Goal: Task Accomplishment & Management: Use online tool/utility

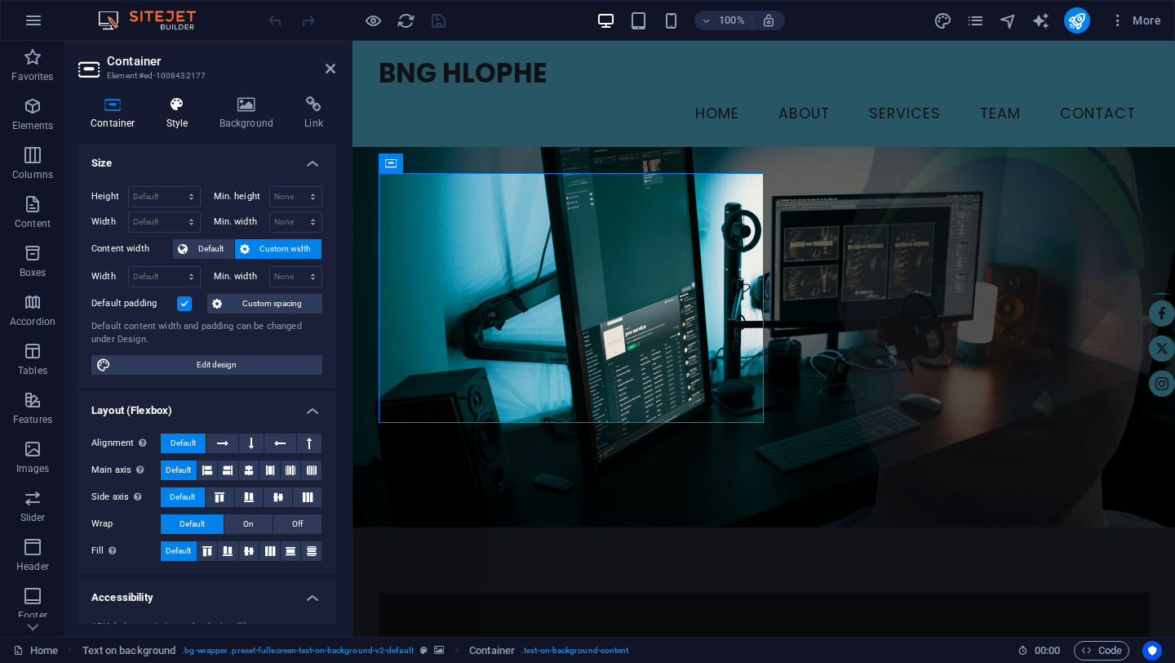
click at [183, 114] on h4 "Style" at bounding box center [180, 113] width 53 height 34
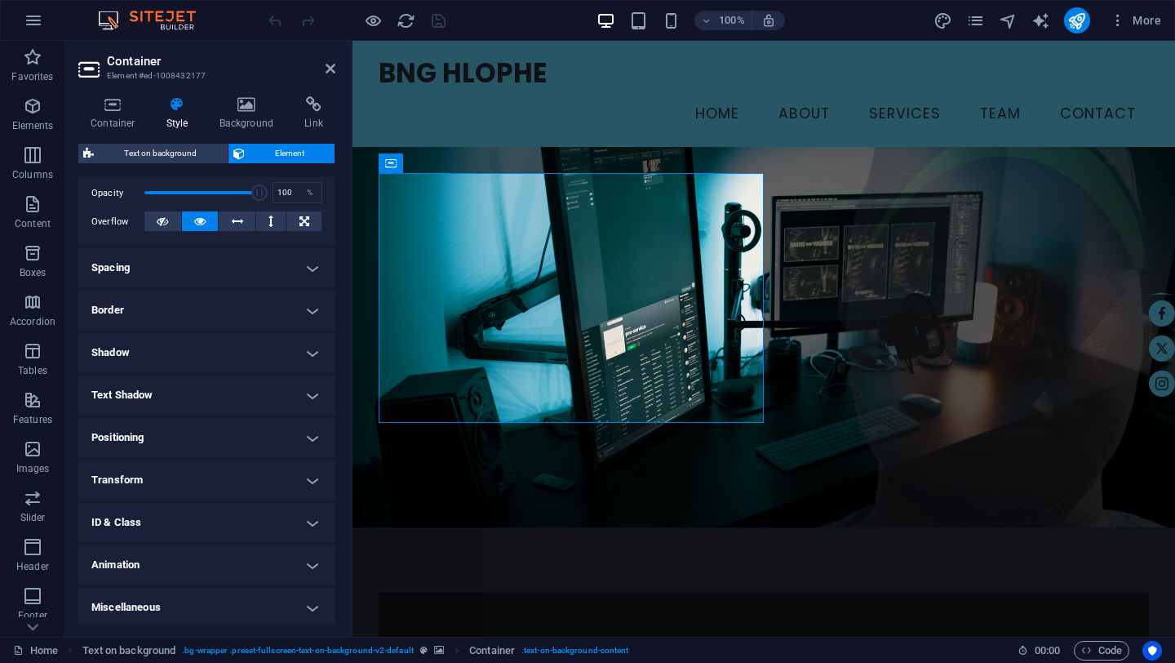
scroll to position [243, 0]
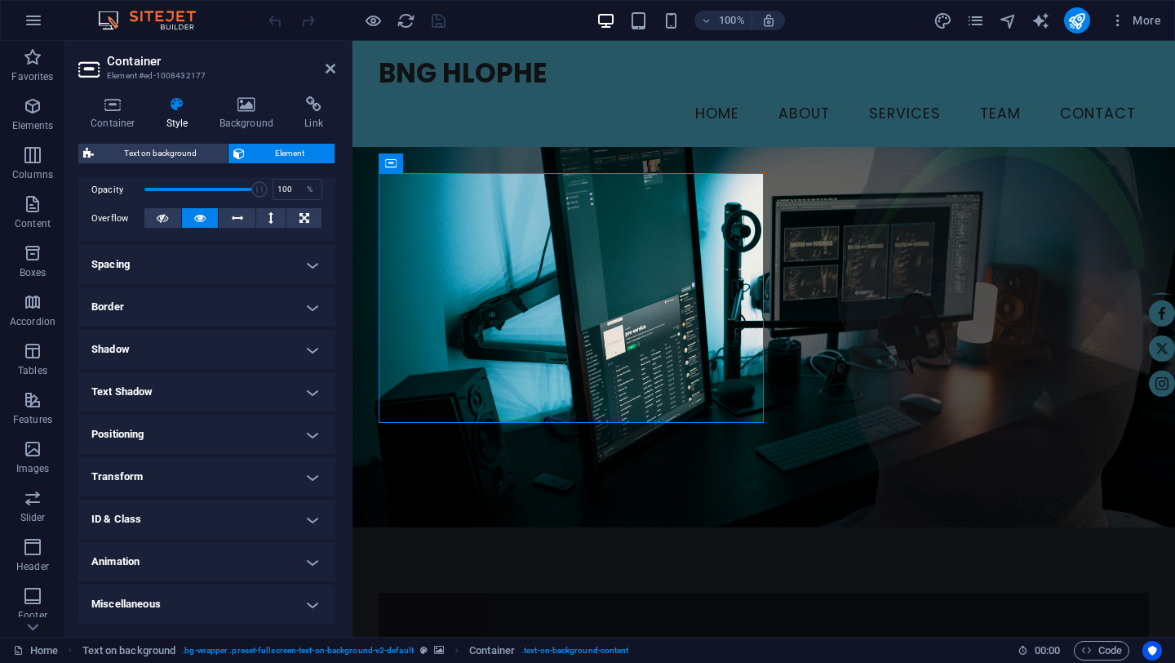
click at [313, 564] on h4 "Animation" at bounding box center [206, 561] width 257 height 39
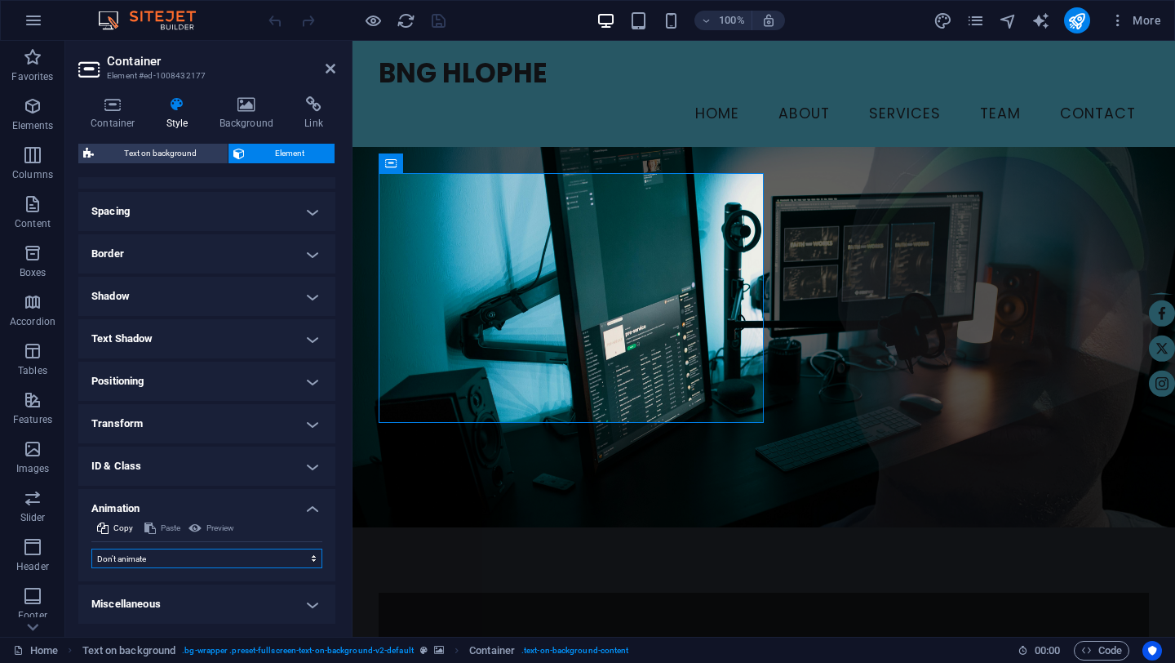
click at [275, 560] on select "Don't animate Show / Hide Slide up/down Zoom in/out Slide left to right Slide r…" at bounding box center [206, 558] width 231 height 20
select select "shrink"
click at [91, 548] on select "Don't animate Show / Hide Slide up/down Zoom in/out Slide left to right Slide r…" at bounding box center [206, 558] width 231 height 20
select select "scroll"
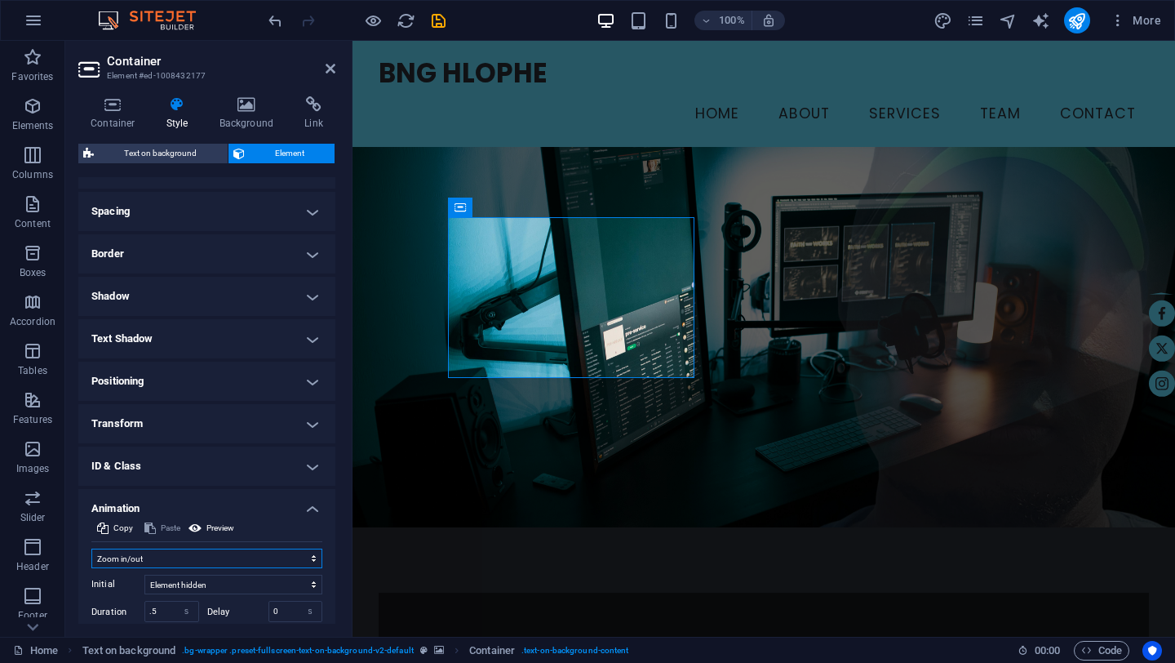
click at [189, 560] on select "Don't animate Show / Hide Slide up/down Zoom in/out Slide left to right Slide r…" at bounding box center [206, 558] width 231 height 20
click at [91, 548] on select "Don't animate Show / Hide Slide up/down Zoom in/out Slide left to right Slide r…" at bounding box center [206, 558] width 231 height 20
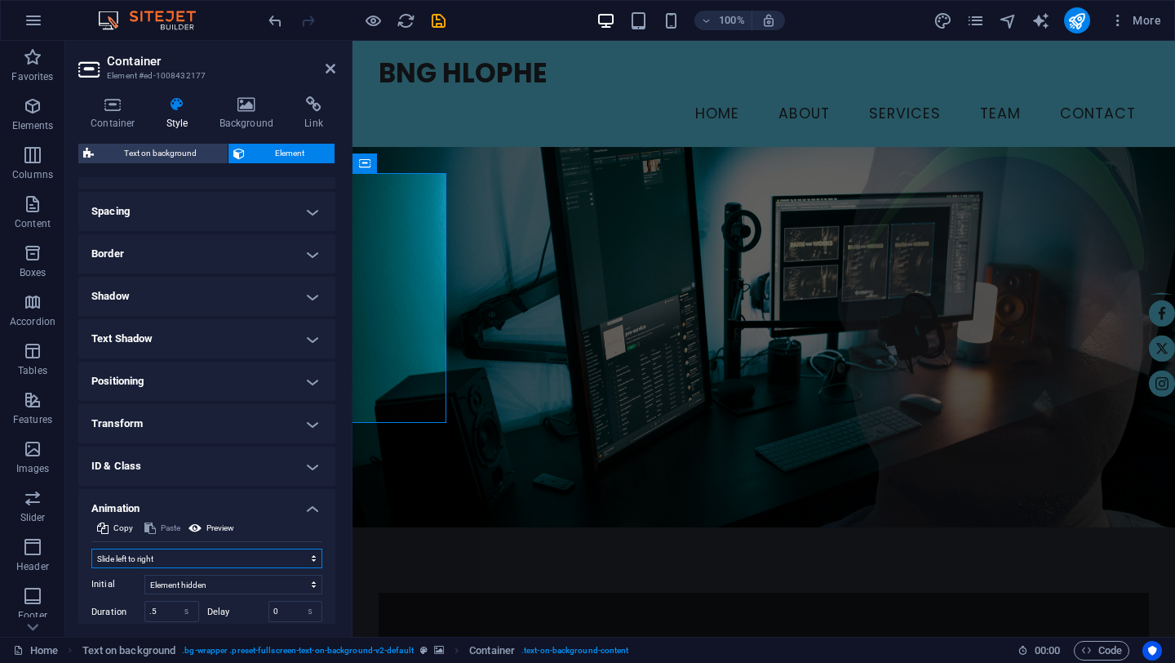
click at [210, 561] on select "Don't animate Show / Hide Slide up/down Zoom in/out Slide left to right Slide r…" at bounding box center [206, 558] width 231 height 20
click at [91, 548] on select "Don't animate Show / Hide Slide up/down Zoom in/out Slide left to right Slide r…" at bounding box center [206, 558] width 231 height 20
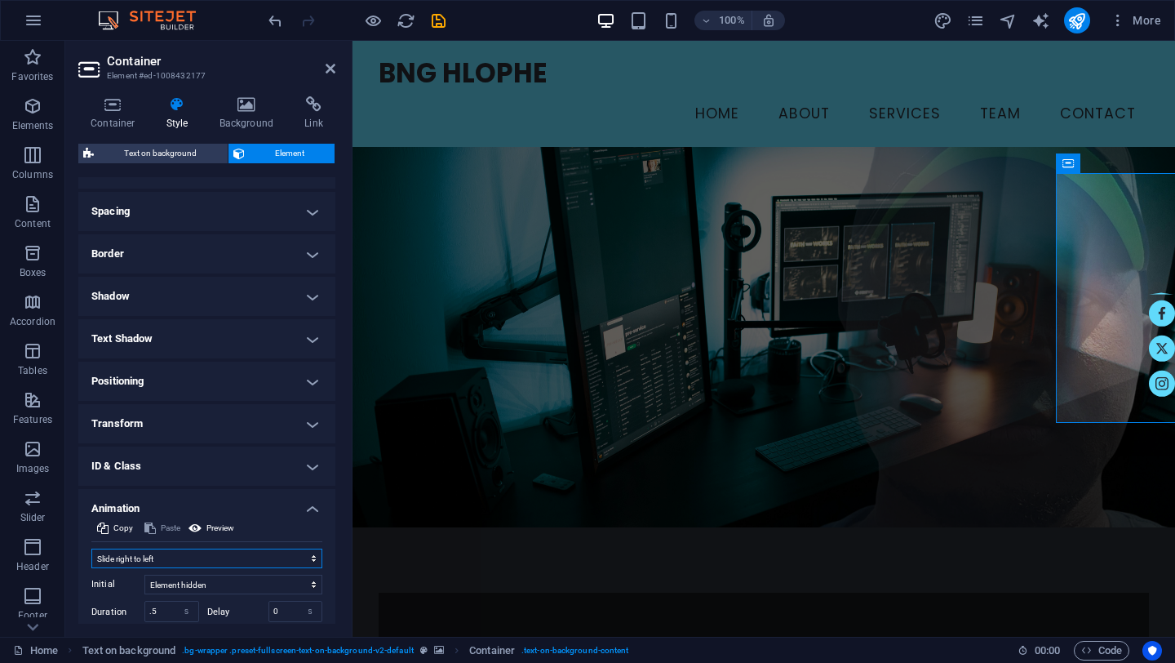
click at [201, 559] on select "Don't animate Show / Hide Slide up/down Zoom in/out Slide left to right Slide r…" at bounding box center [206, 558] width 231 height 20
select select "move-left-to-right"
click at [91, 548] on select "Don't animate Show / Hide Slide up/down Zoom in/out Slide left to right Slide r…" at bounding box center [206, 558] width 231 height 20
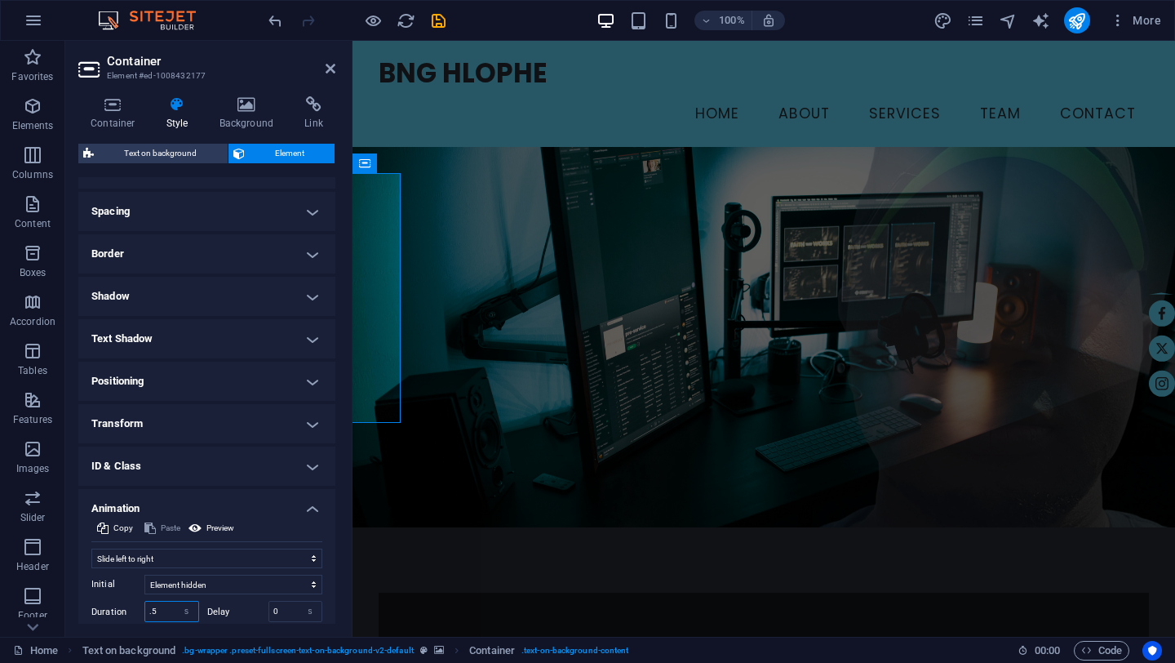
click at [163, 610] on input ".5" at bounding box center [171, 611] width 53 height 20
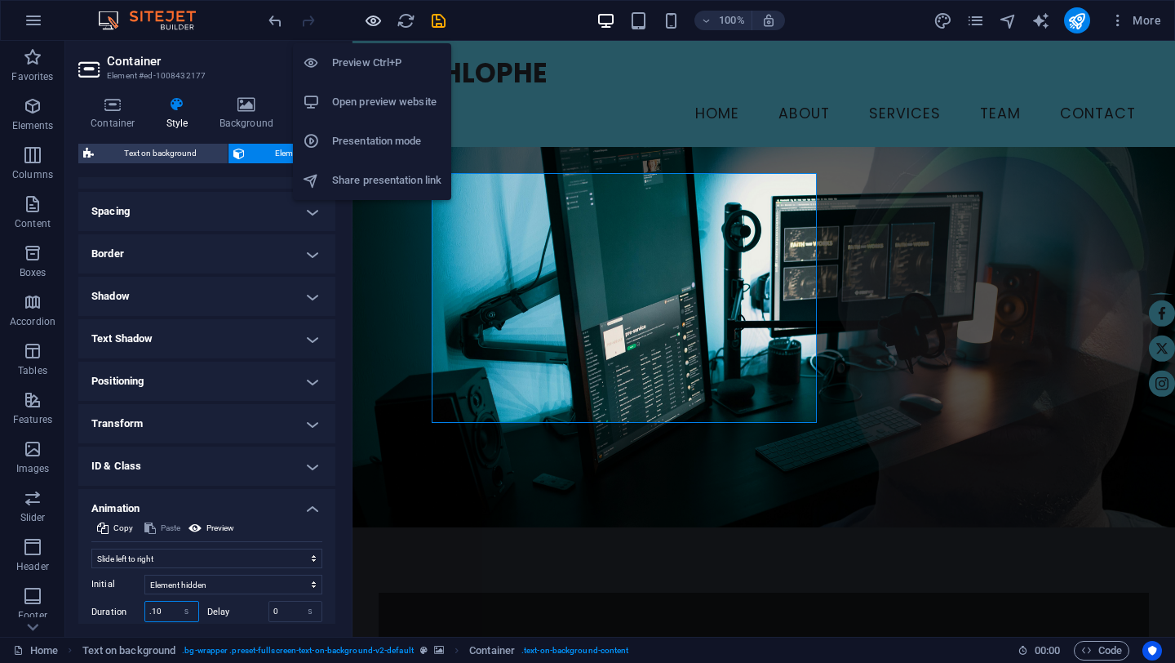
type input ".10"
click at [374, 18] on icon "button" at bounding box center [373, 20] width 19 height 19
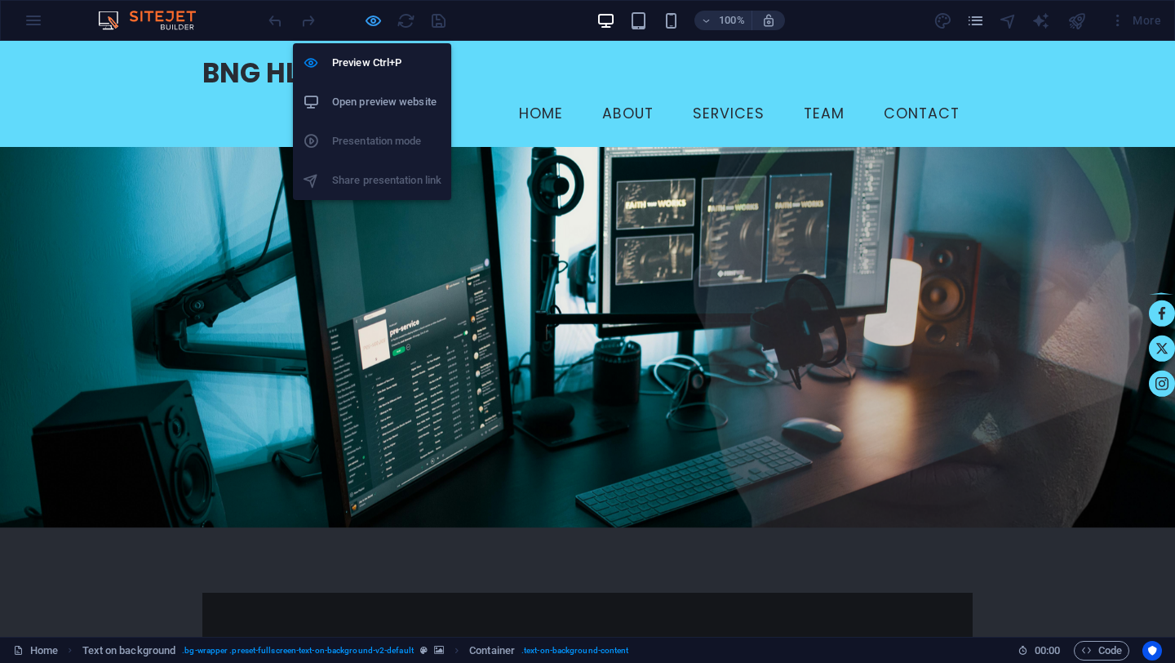
click at [374, 18] on icon "button" at bounding box center [373, 20] width 19 height 19
select select "move-left-to-right"
select select "s"
select select "scroll"
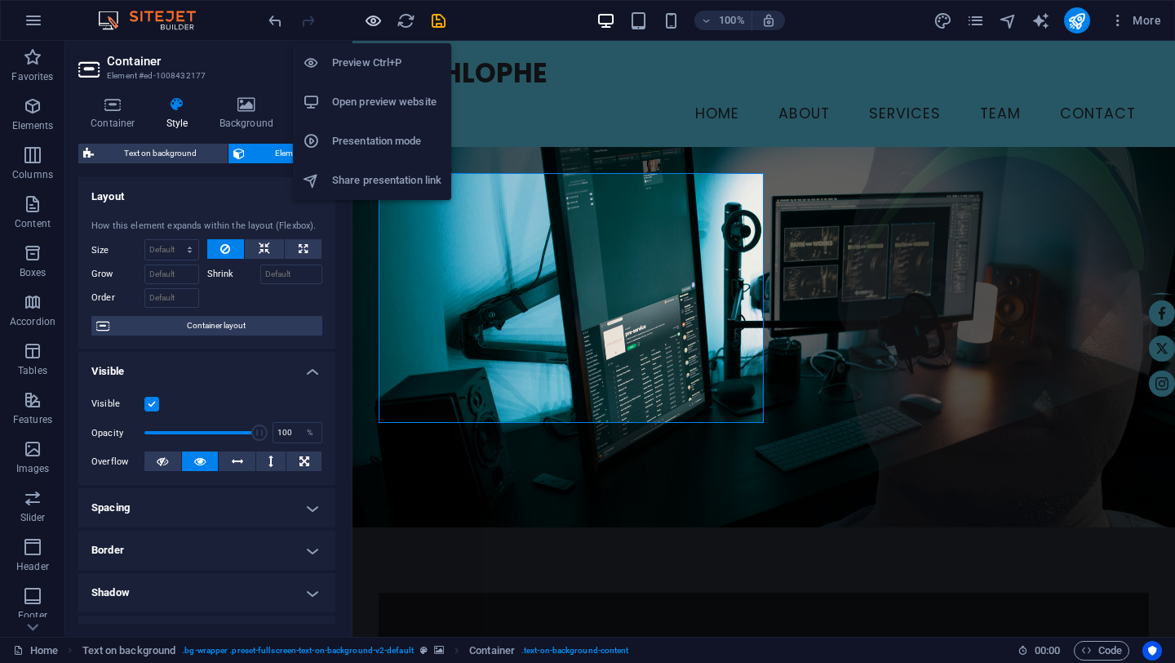
click at [374, 18] on icon "button" at bounding box center [373, 20] width 19 height 19
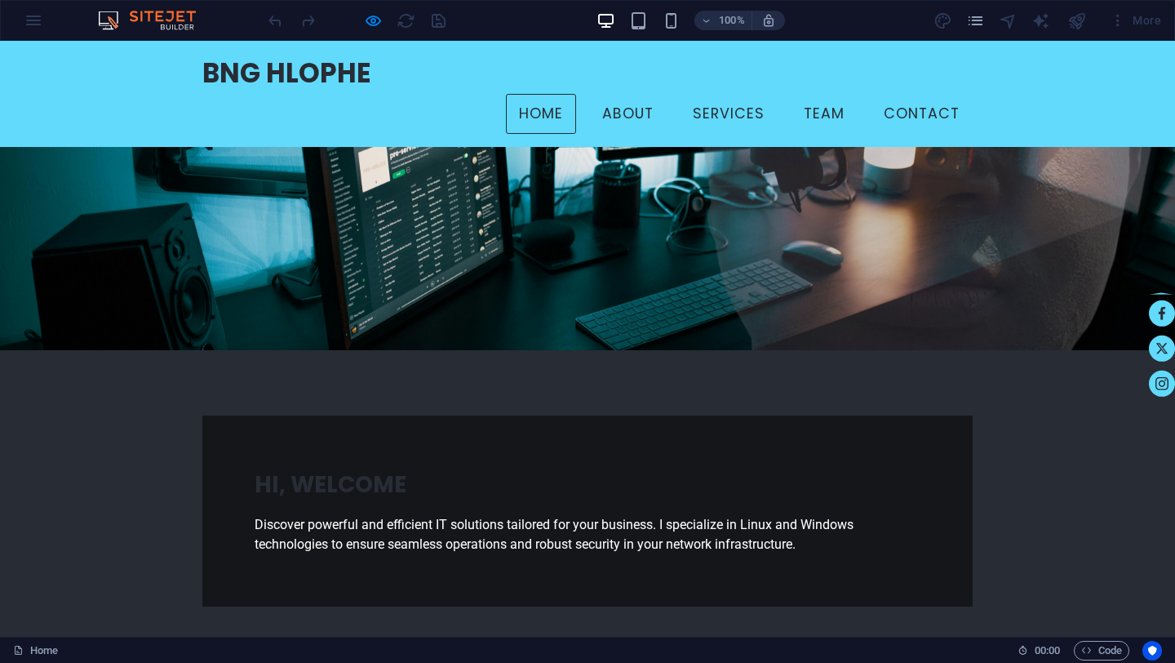
scroll to position [0, 0]
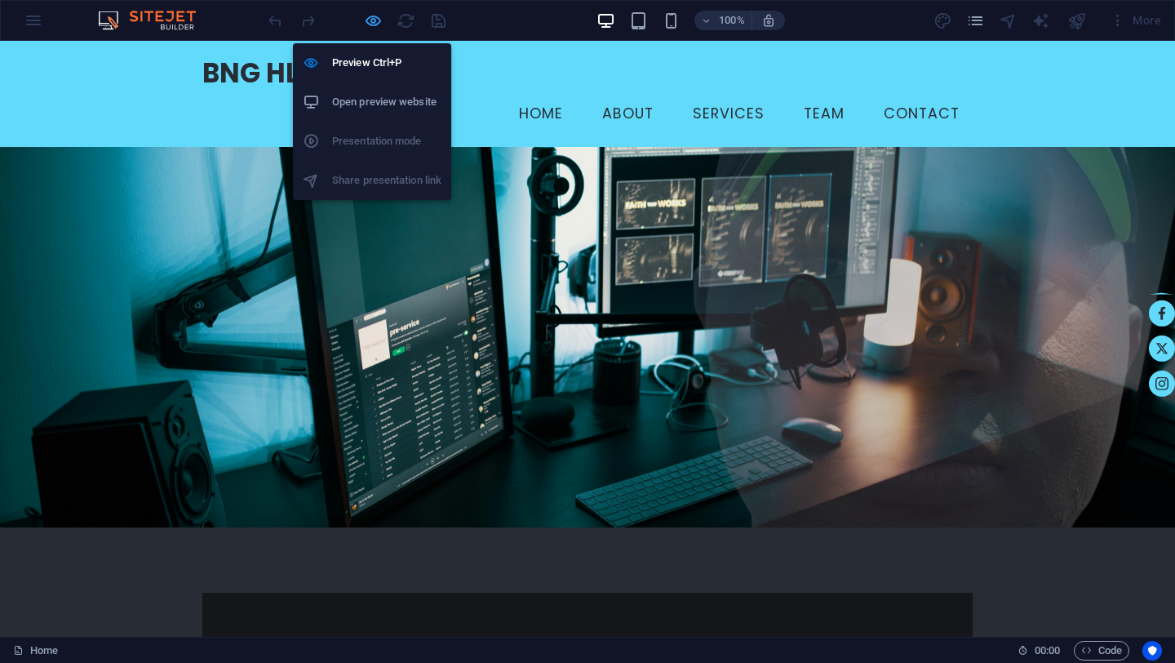
click at [375, 22] on icon "button" at bounding box center [373, 20] width 19 height 19
select select "move-left-to-right"
select select "s"
select select "scroll"
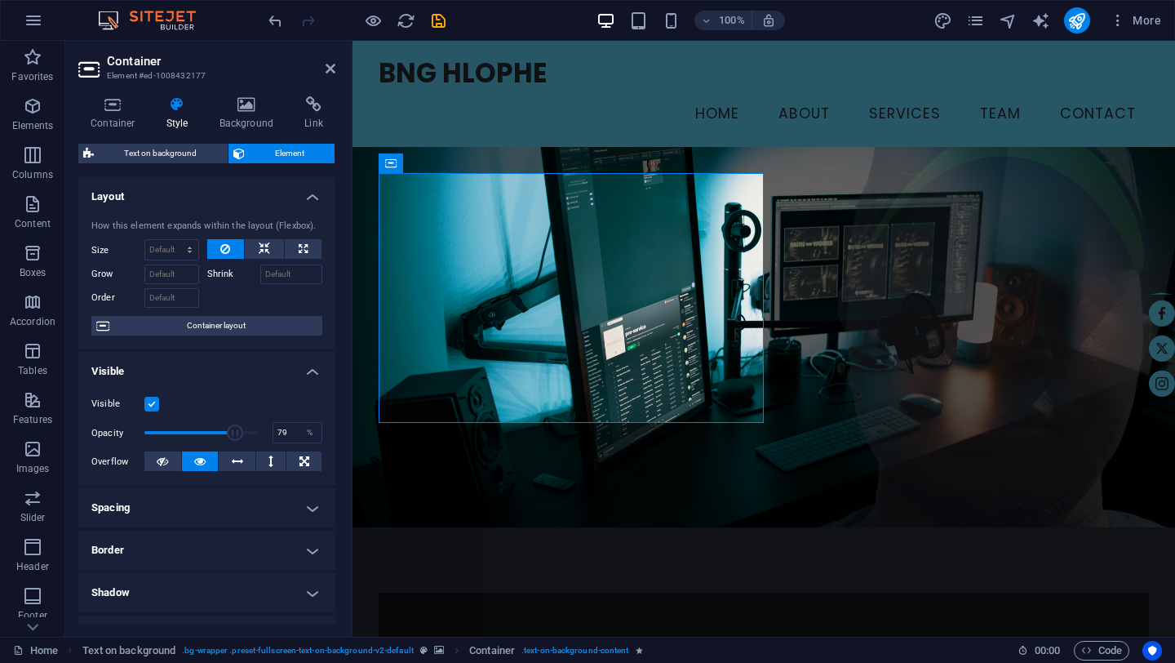
drag, startPoint x: 256, startPoint y: 433, endPoint x: 233, endPoint y: 434, distance: 23.7
click at [233, 434] on span at bounding box center [235, 432] width 16 height 16
drag, startPoint x: 233, startPoint y: 434, endPoint x: 255, endPoint y: 434, distance: 22.8
click at [255, 434] on span at bounding box center [257, 432] width 16 height 16
type input "100"
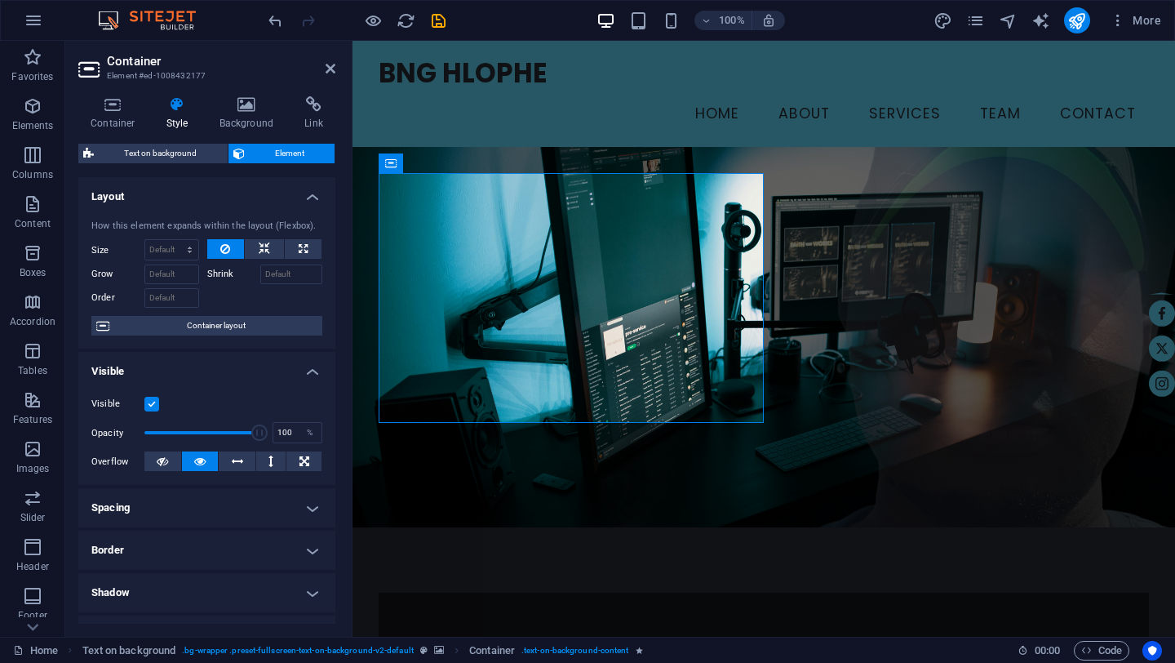
drag, startPoint x: 255, startPoint y: 434, endPoint x: 257, endPoint y: 444, distance: 9.9
click at [257, 444] on div "Opacity 100 %" at bounding box center [206, 432] width 231 height 24
click at [228, 251] on icon at bounding box center [225, 249] width 10 height 20
click at [221, 250] on icon at bounding box center [225, 249] width 10 height 20
click at [211, 508] on h4 "Spacing" at bounding box center [206, 507] width 257 height 39
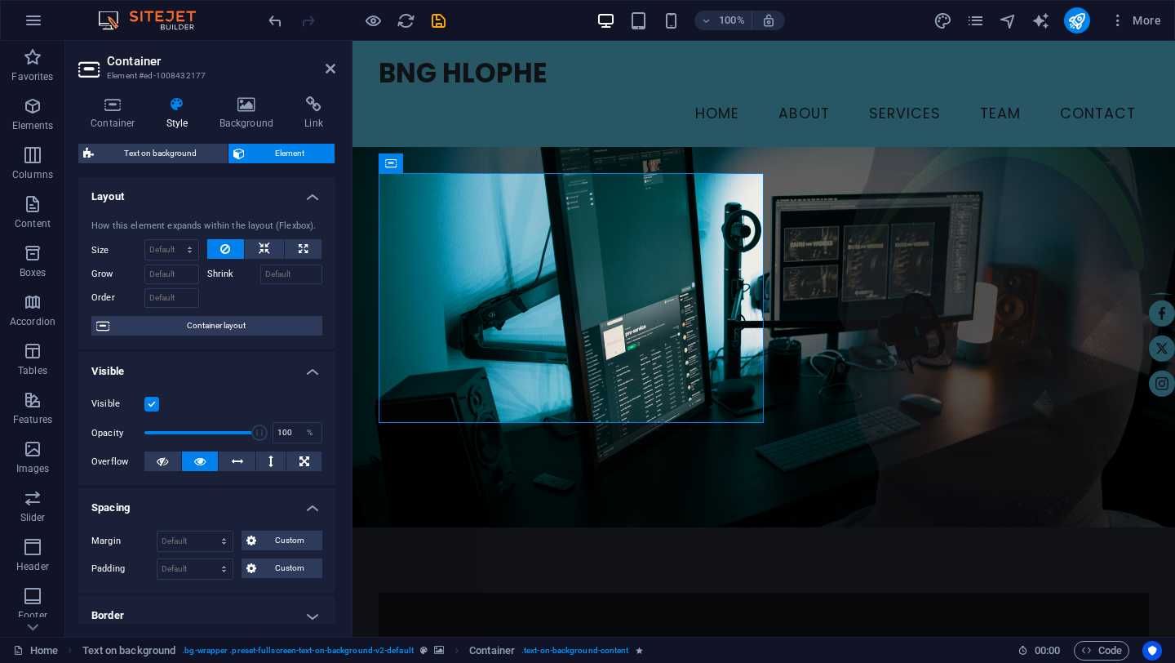
click at [211, 508] on h4 "Spacing" at bounding box center [206, 502] width 257 height 29
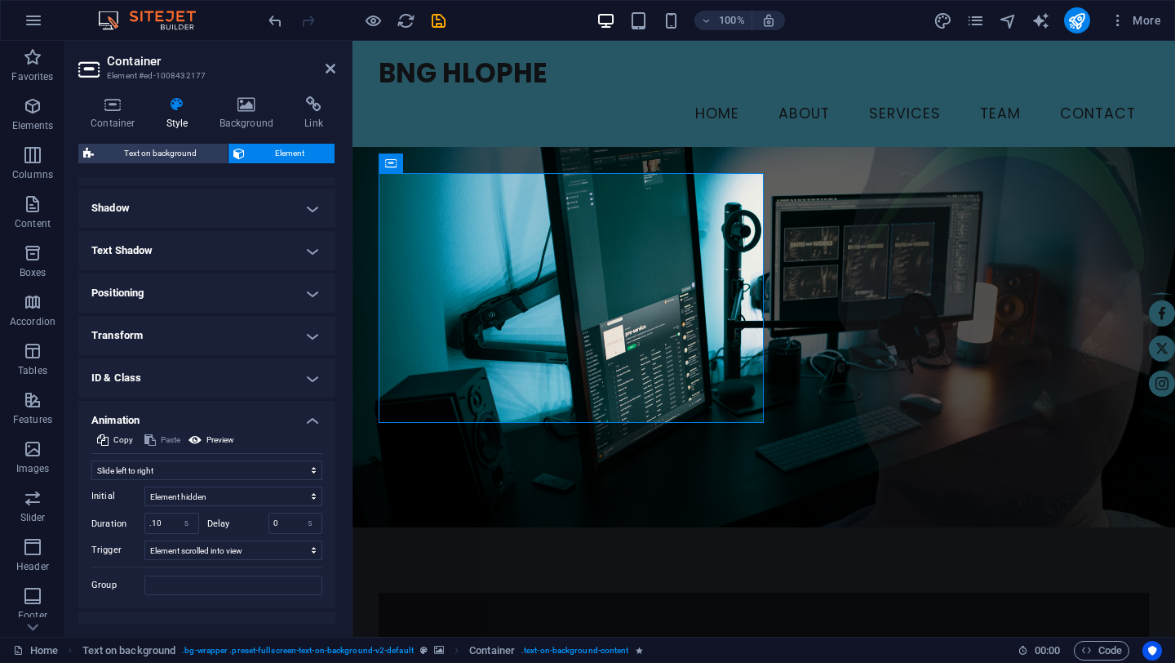
scroll to position [411, 0]
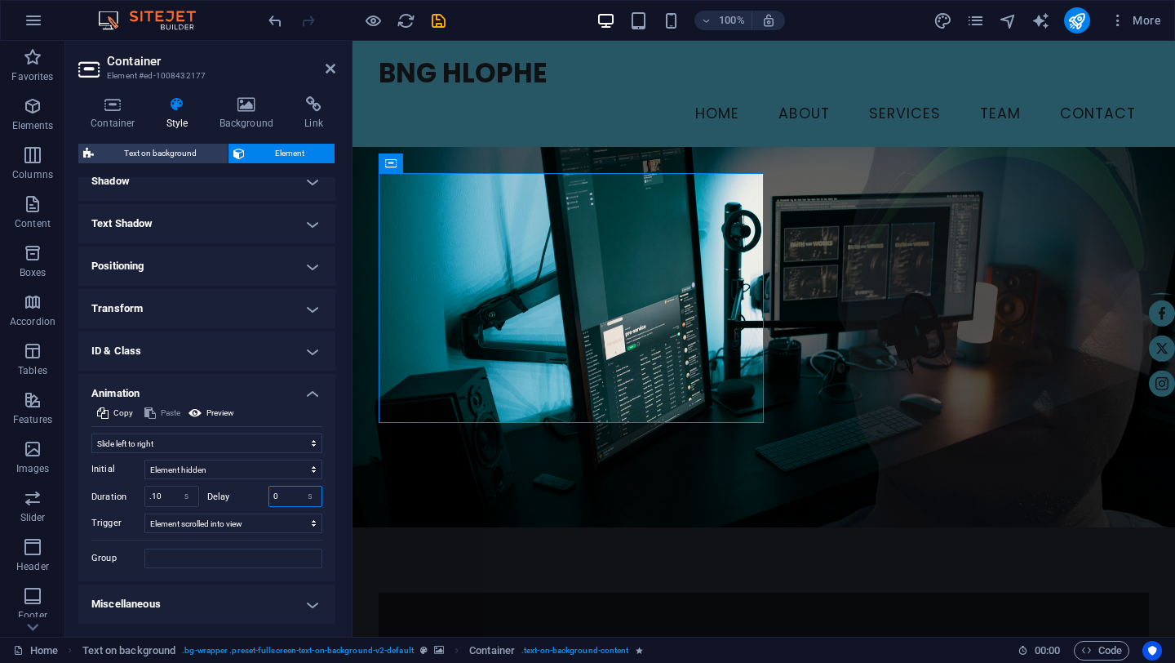
click at [285, 495] on input "0" at bounding box center [295, 496] width 53 height 20
type input "20"
click at [308, 605] on h4 "Miscellaneous" at bounding box center [206, 603] width 257 height 39
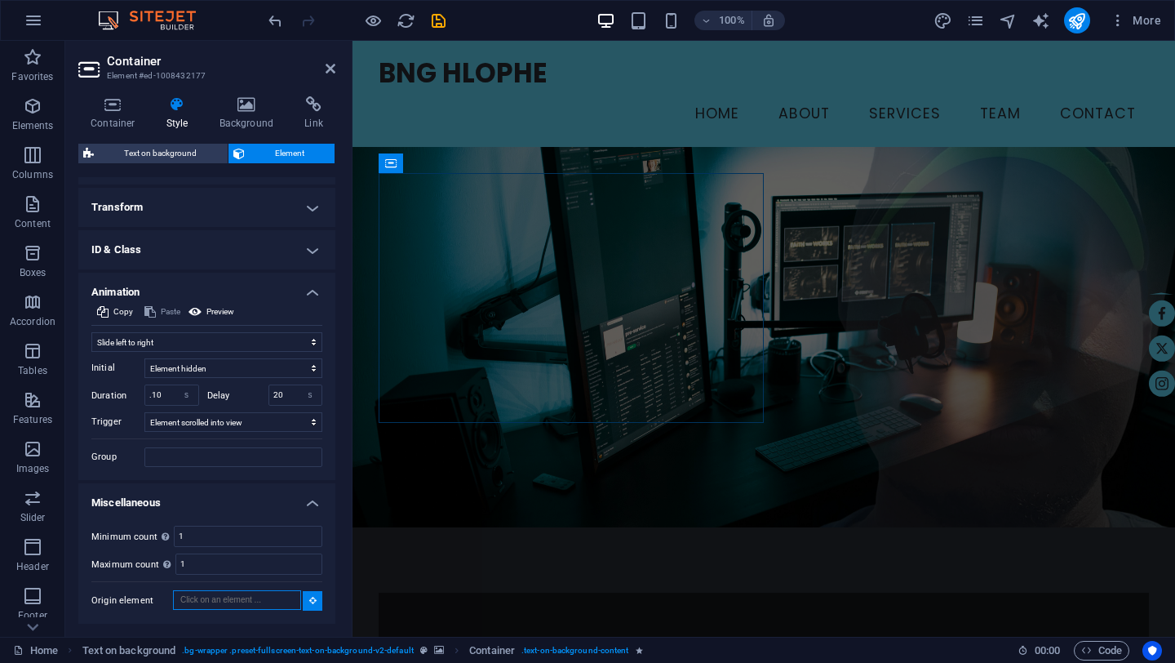
click at [253, 599] on input "Origin element" at bounding box center [237, 600] width 128 height 20
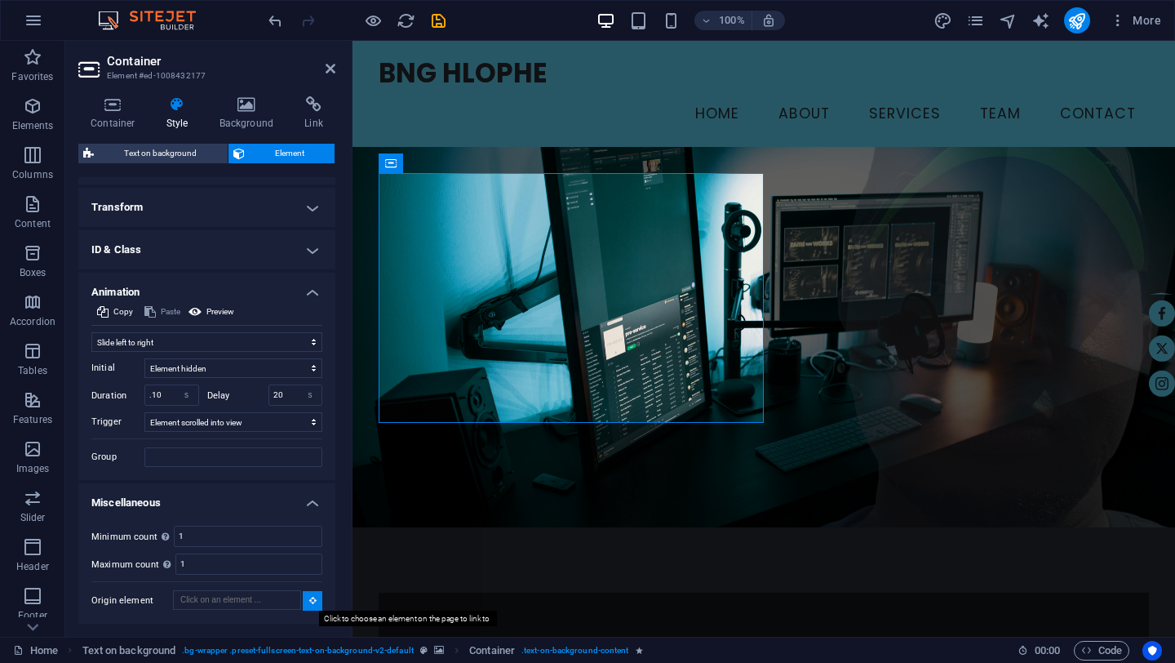
click at [309, 600] on icon at bounding box center [312, 600] width 7 height 8
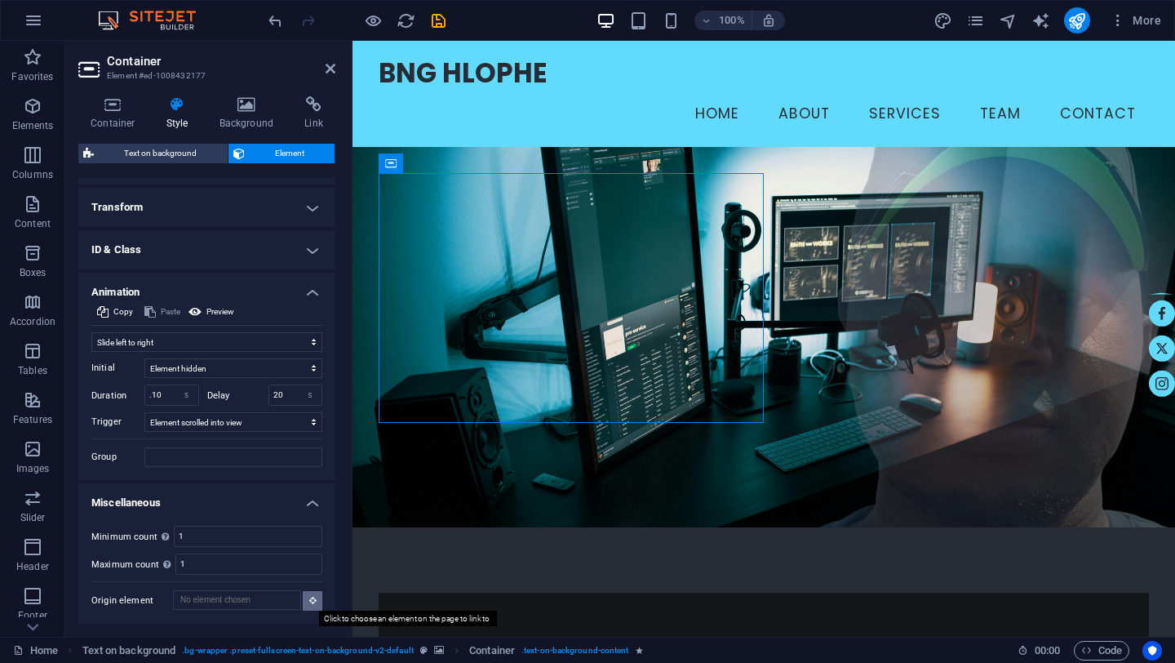
click at [309, 600] on icon at bounding box center [312, 600] width 7 height 8
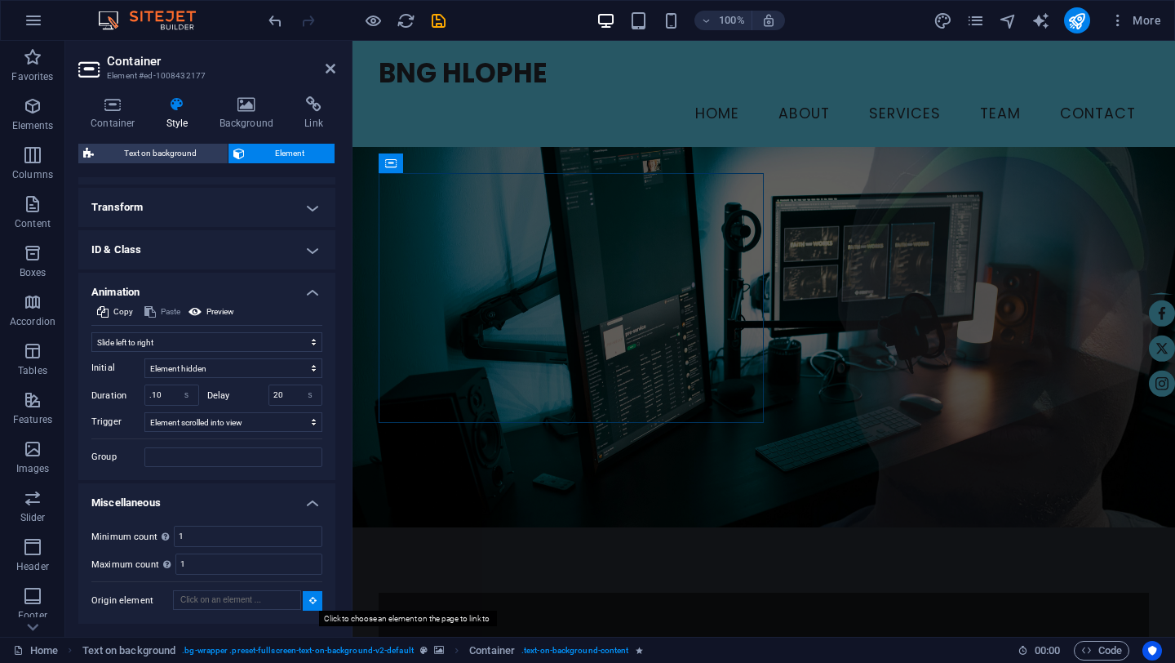
click at [309, 600] on icon at bounding box center [312, 600] width 7 height 8
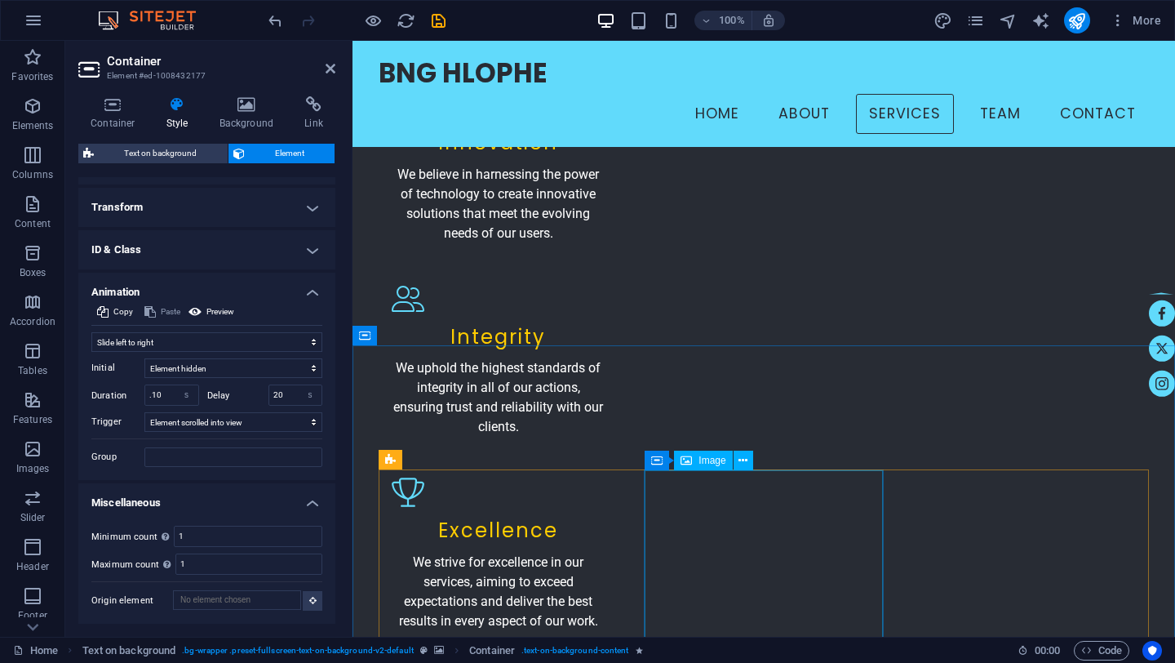
scroll to position [2056, 0]
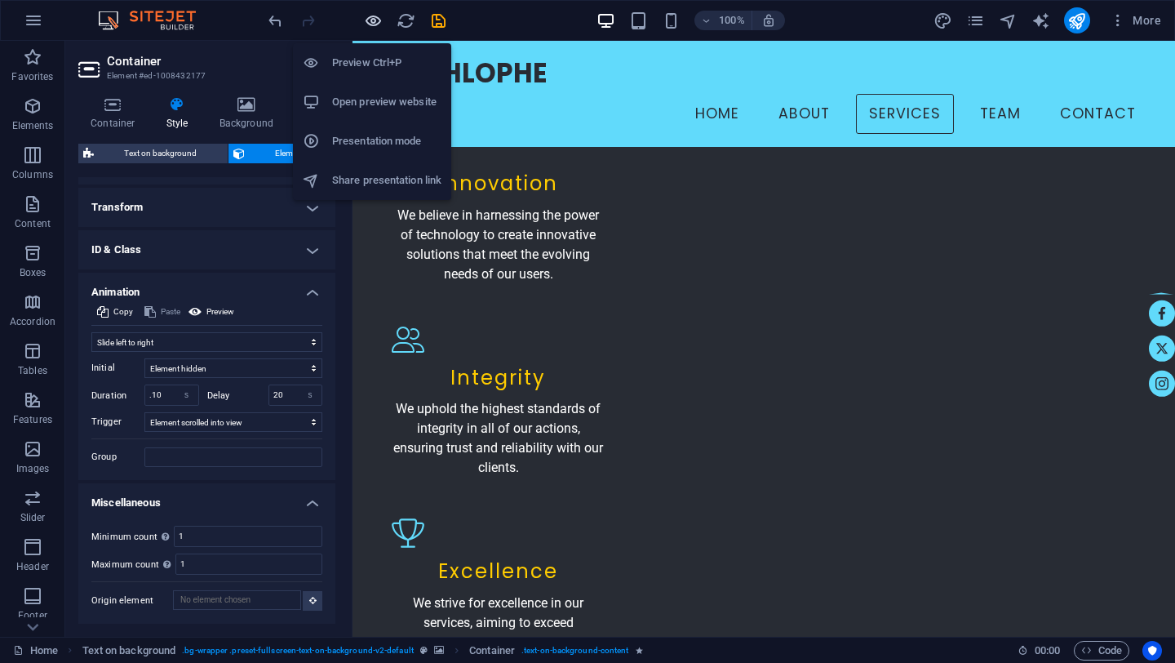
click at [375, 20] on icon "button" at bounding box center [373, 20] width 19 height 19
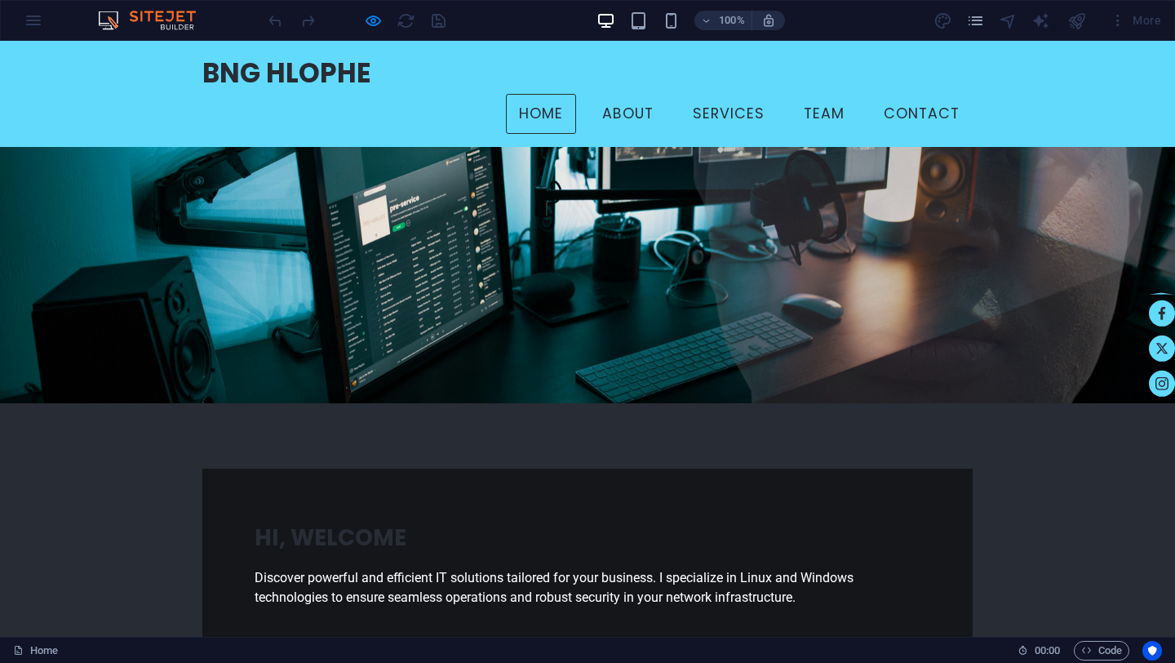
scroll to position [0, 0]
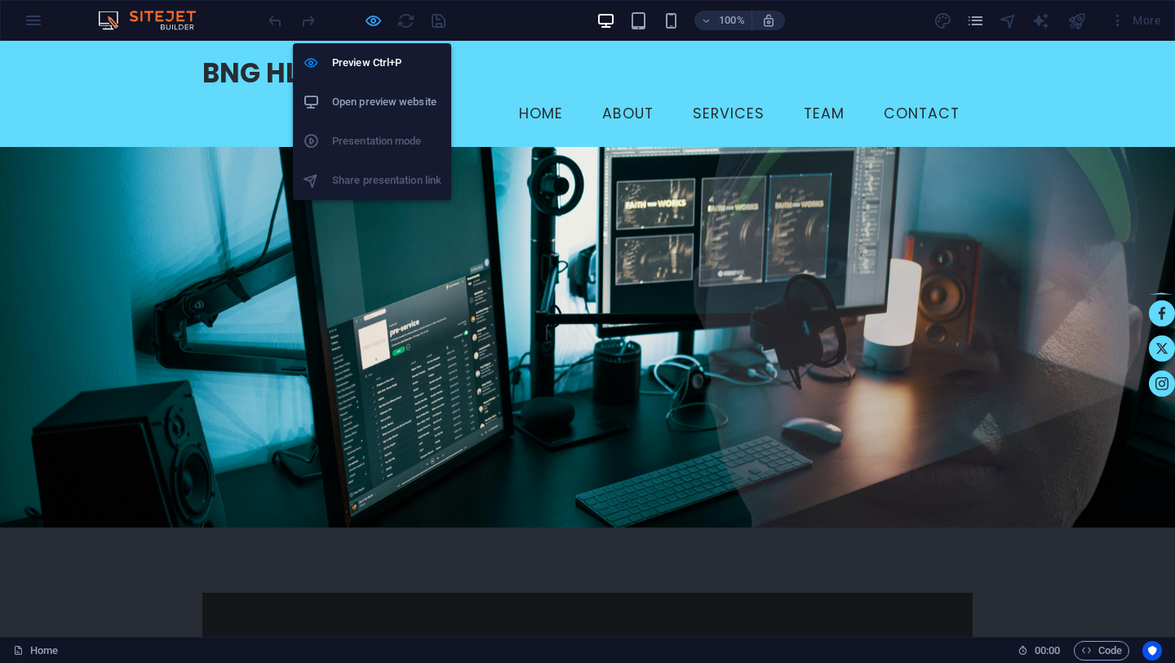
click at [371, 16] on icon "button" at bounding box center [373, 20] width 19 height 19
select select "move-left-to-right"
select select "s"
select select "scroll"
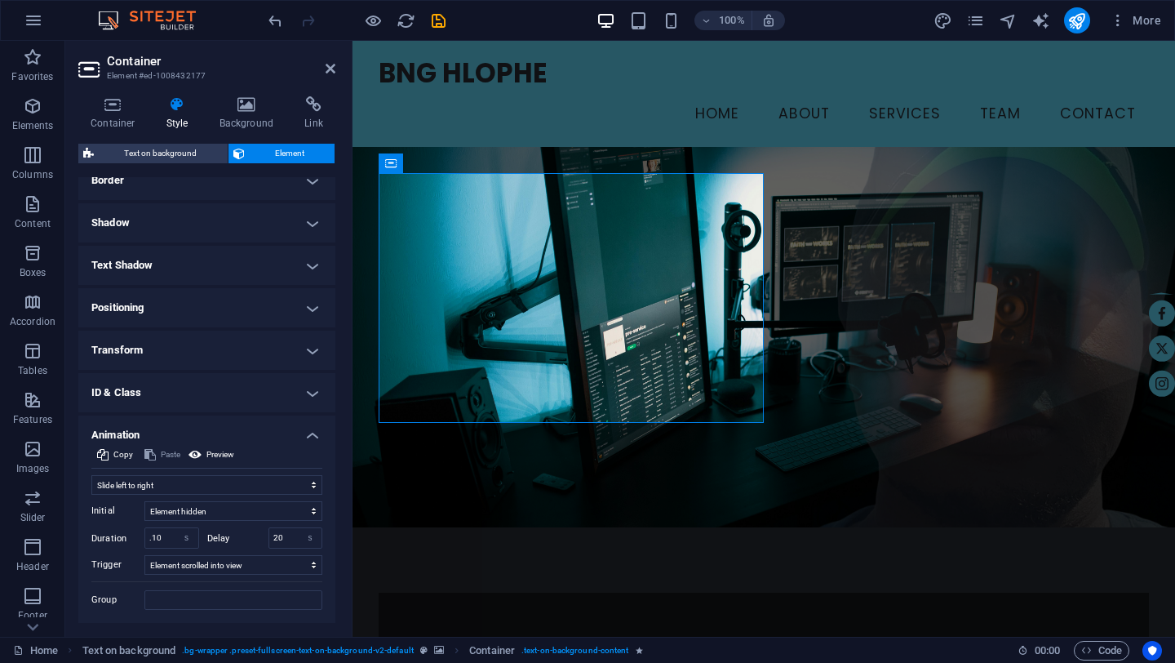
scroll to position [512, 0]
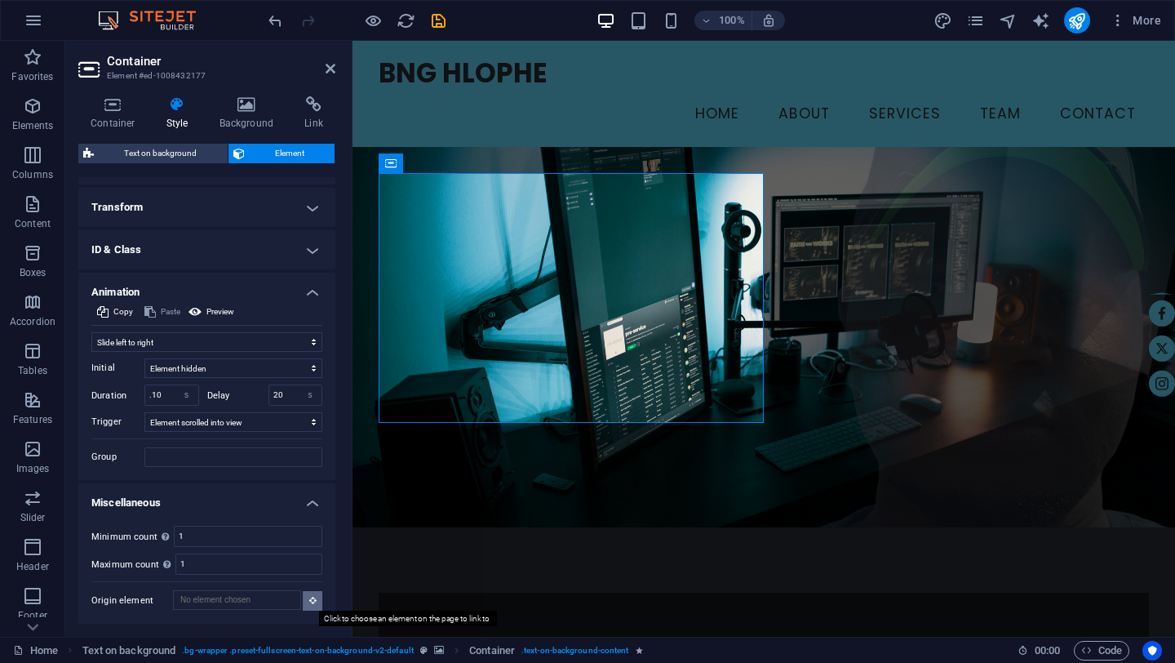
click at [309, 601] on icon at bounding box center [312, 600] width 7 height 8
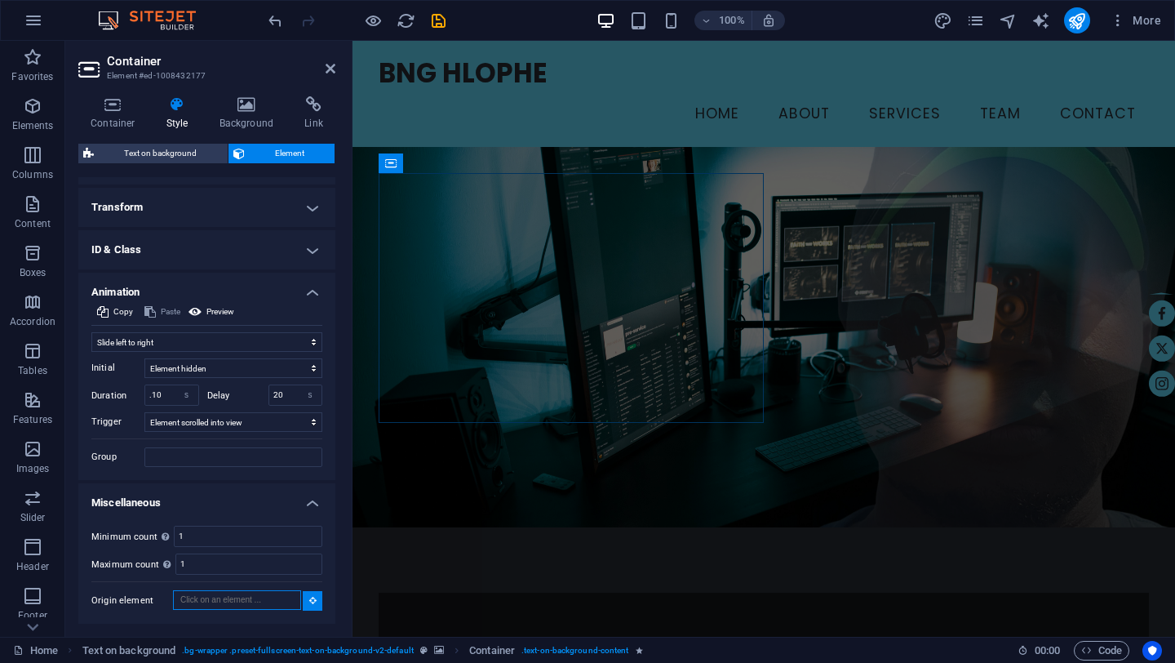
click at [268, 598] on input "Origin element" at bounding box center [237, 600] width 128 height 20
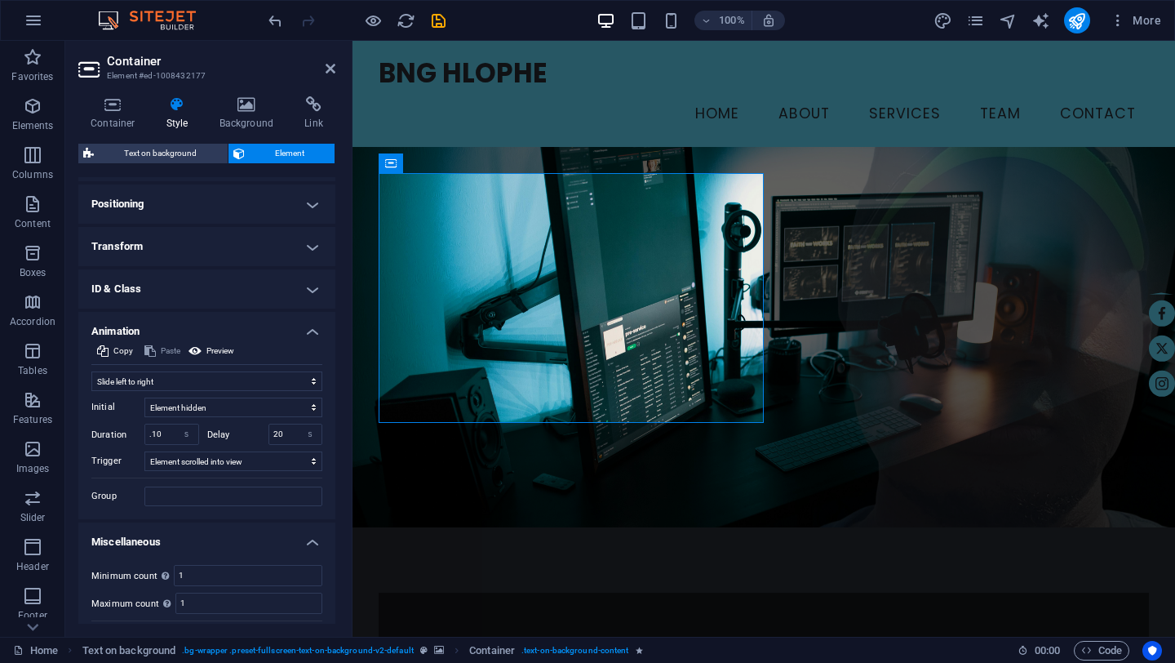
scroll to position [459, 0]
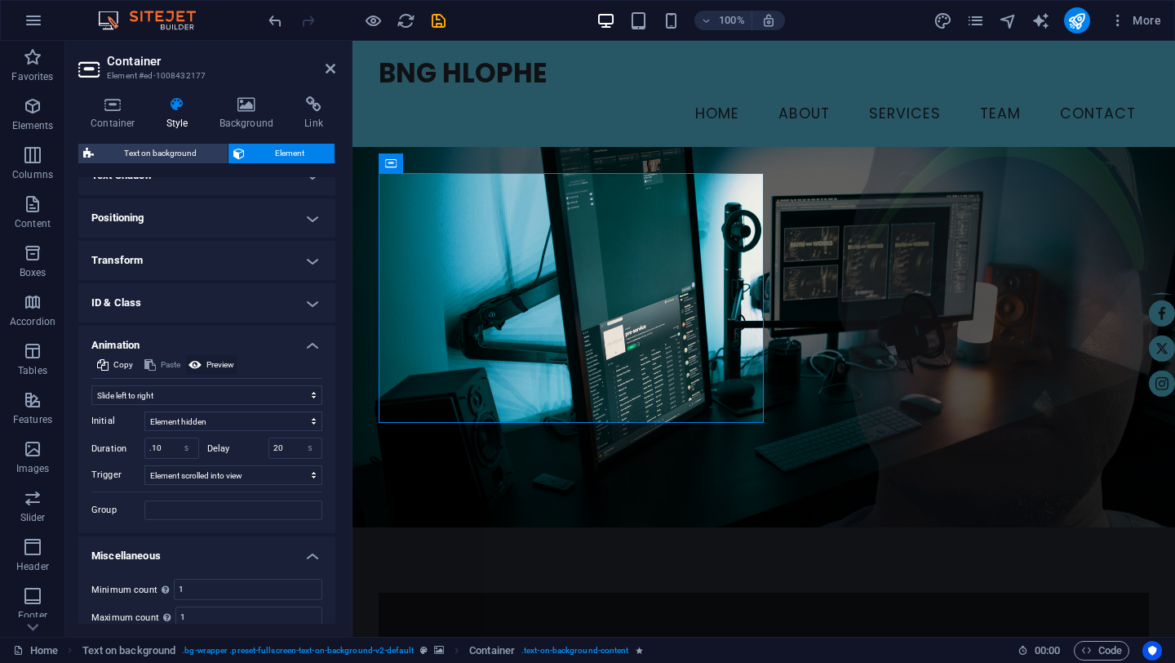
click at [214, 361] on span "Preview" at bounding box center [220, 365] width 28 height 20
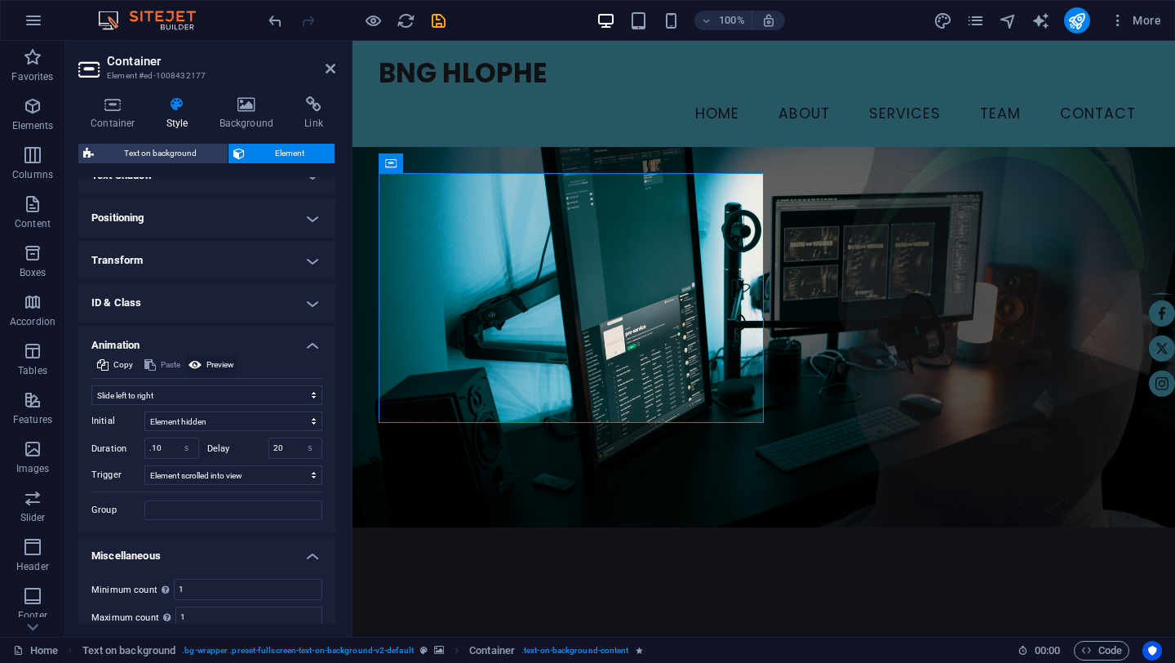
click at [214, 361] on span "Preview" at bounding box center [220, 365] width 28 height 20
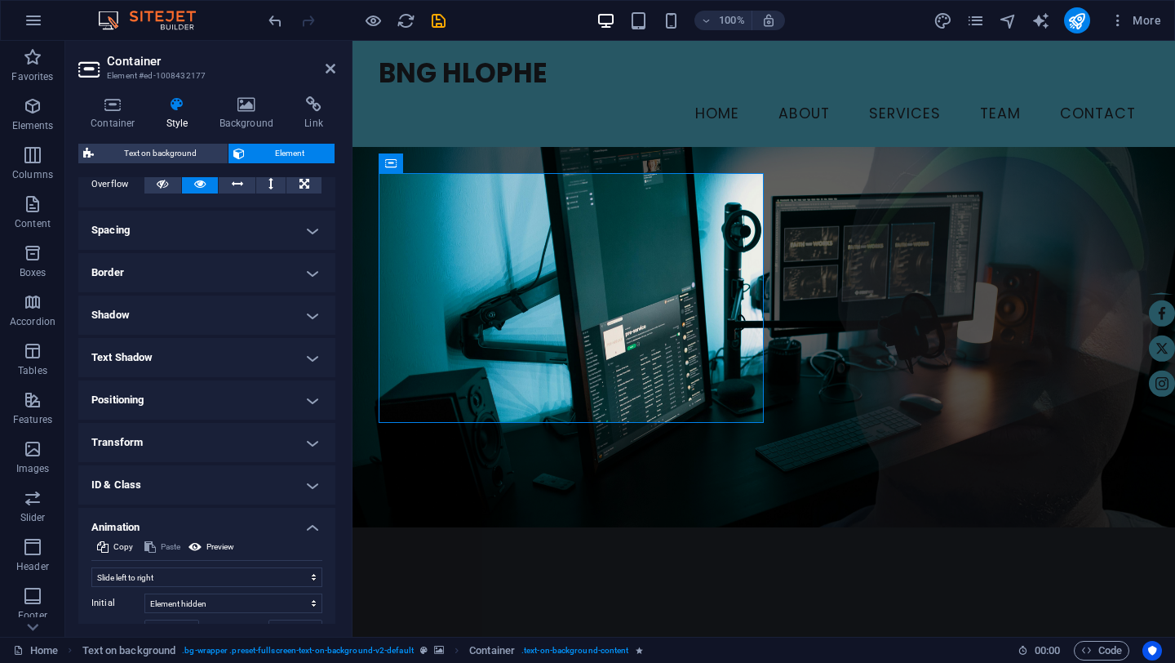
scroll to position [277, 0]
click at [308, 312] on h4 "Shadow" at bounding box center [206, 315] width 257 height 39
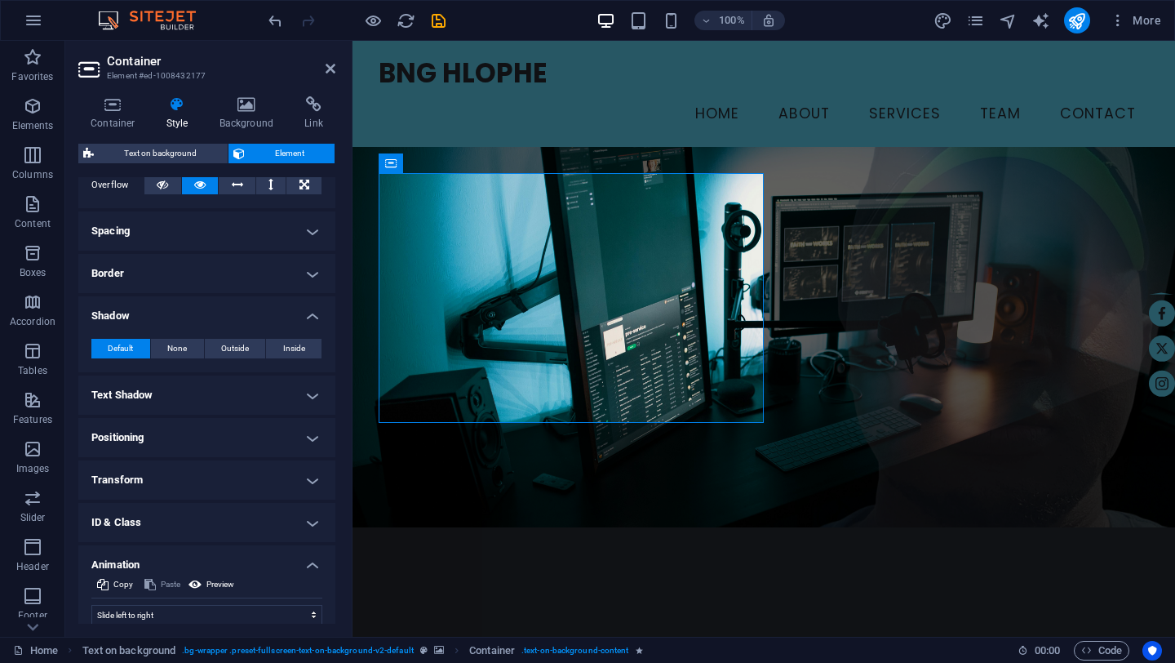
click at [308, 389] on h4 "Text Shadow" at bounding box center [206, 394] width 257 height 39
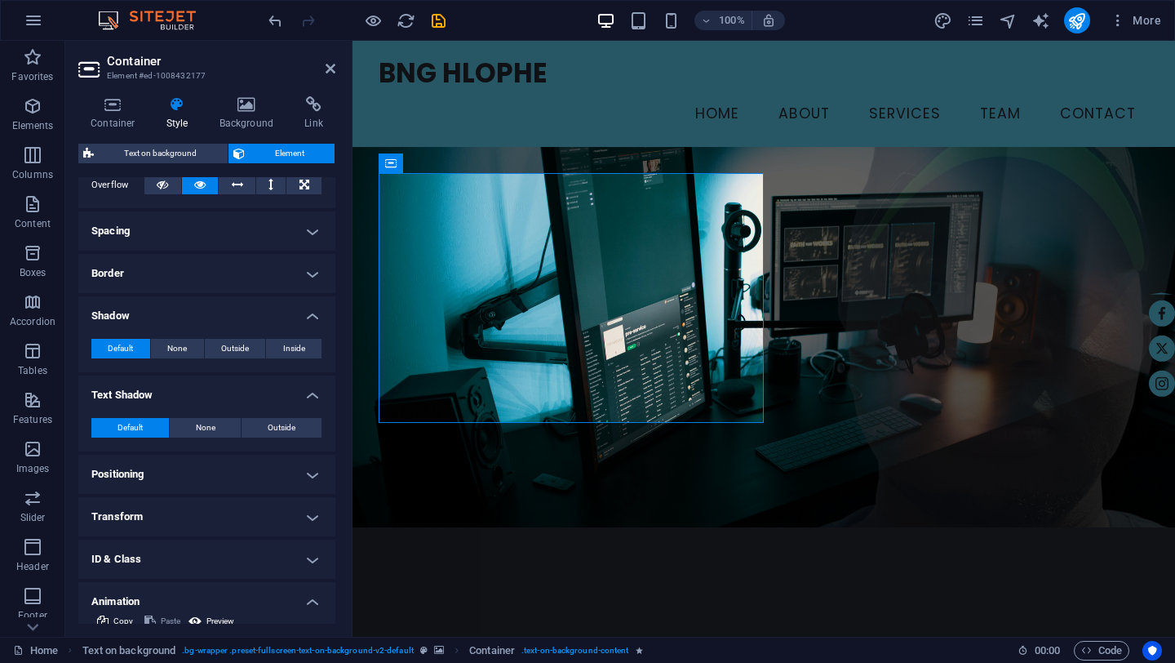
click at [308, 389] on h4 "Text Shadow" at bounding box center [206, 389] width 257 height 29
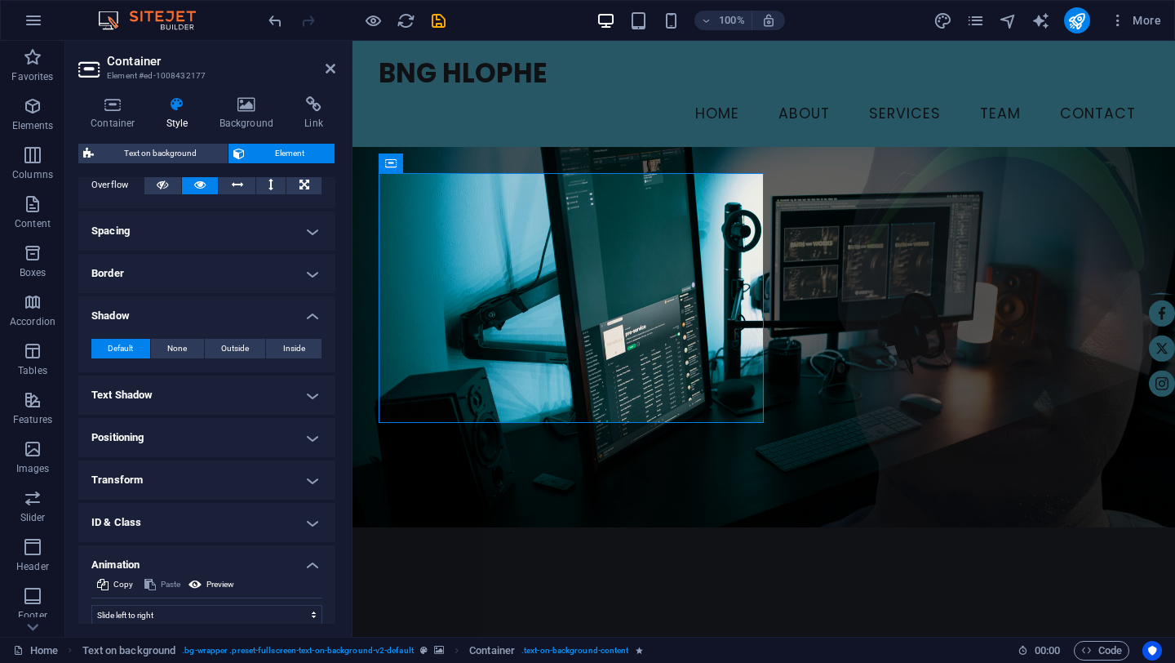
click at [308, 437] on h4 "Positioning" at bounding box center [206, 437] width 257 height 39
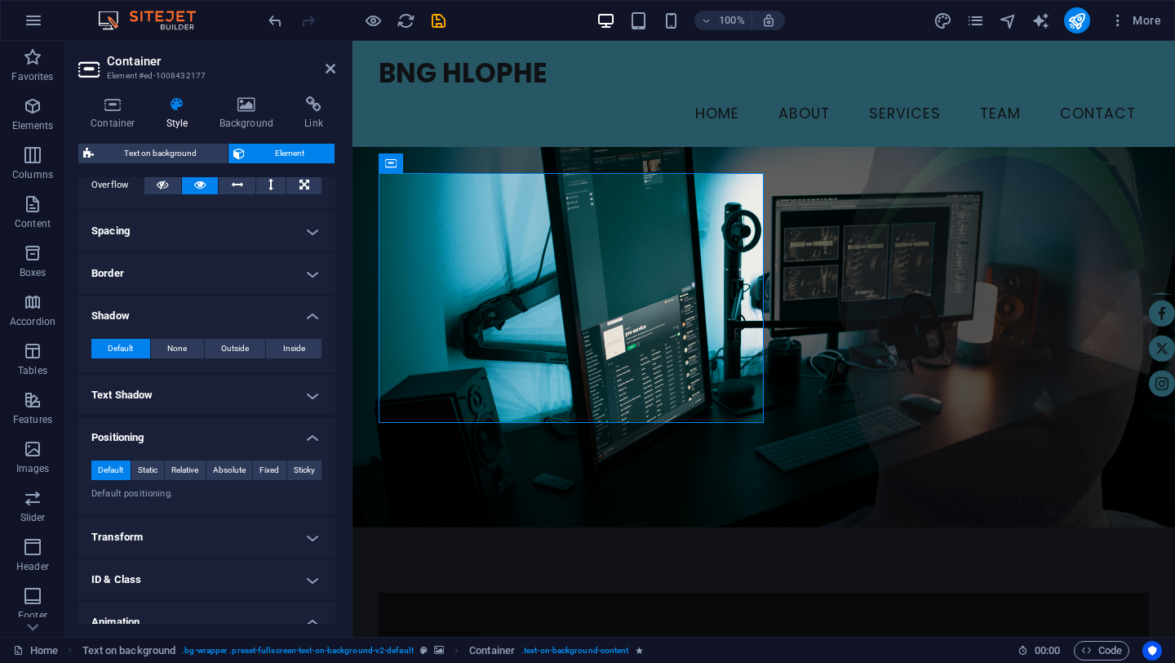
click at [308, 437] on h4 "Positioning" at bounding box center [206, 432] width 257 height 29
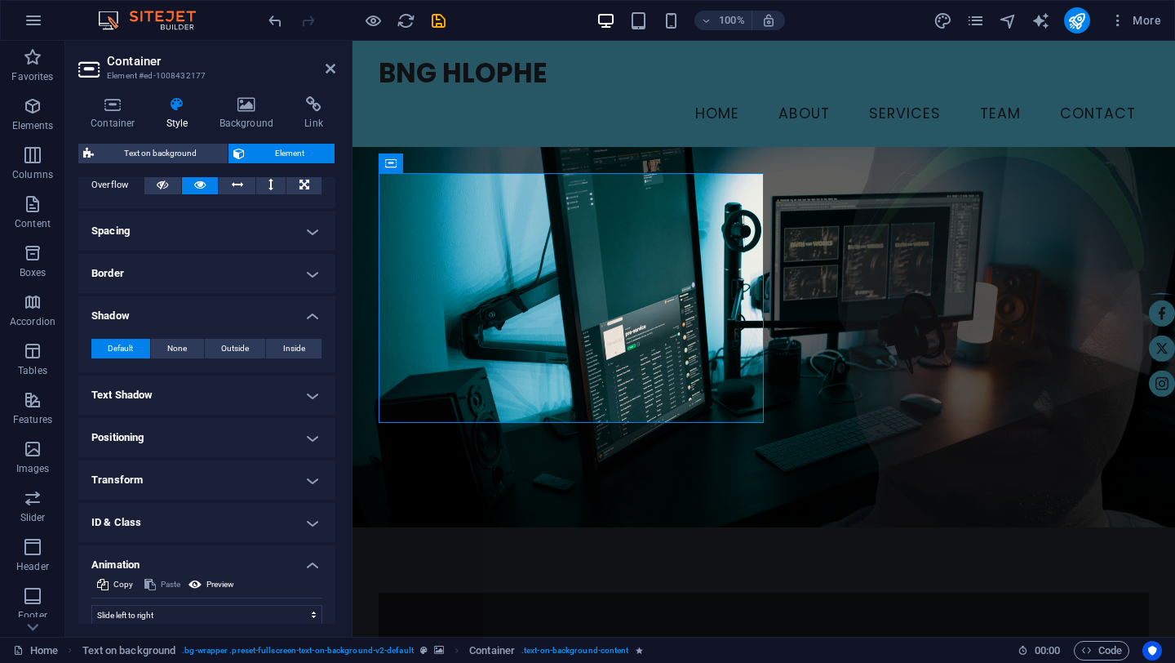
click at [308, 437] on h4 "Positioning" at bounding box center [206, 437] width 257 height 39
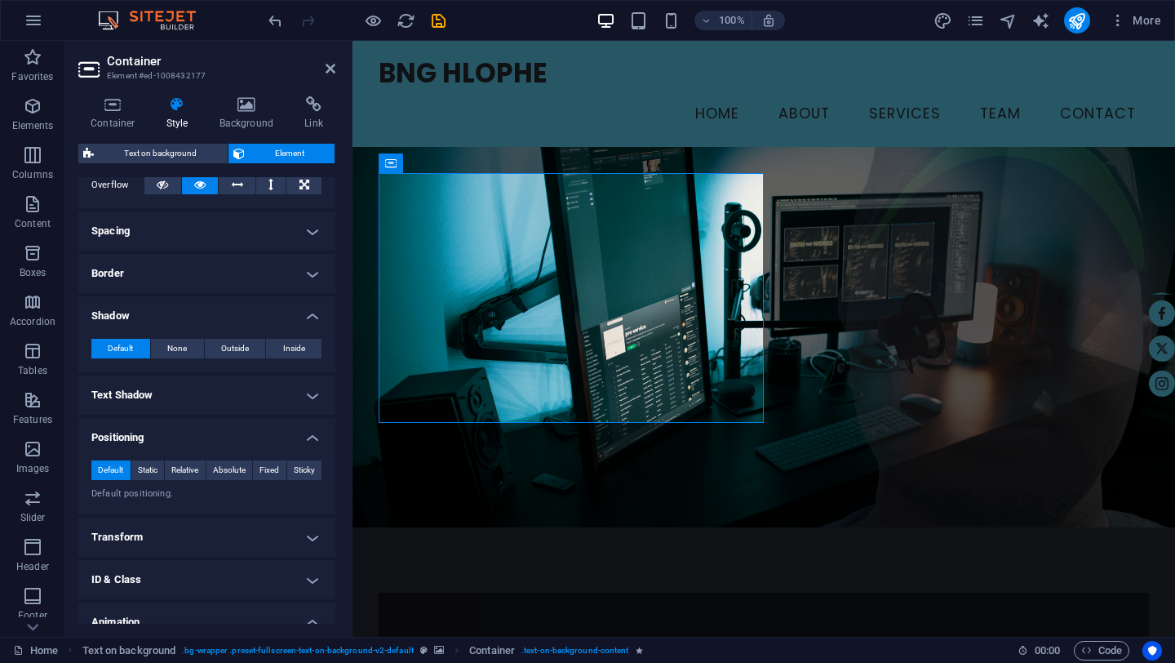
click at [309, 536] on h4 "Transform" at bounding box center [206, 536] width 257 height 39
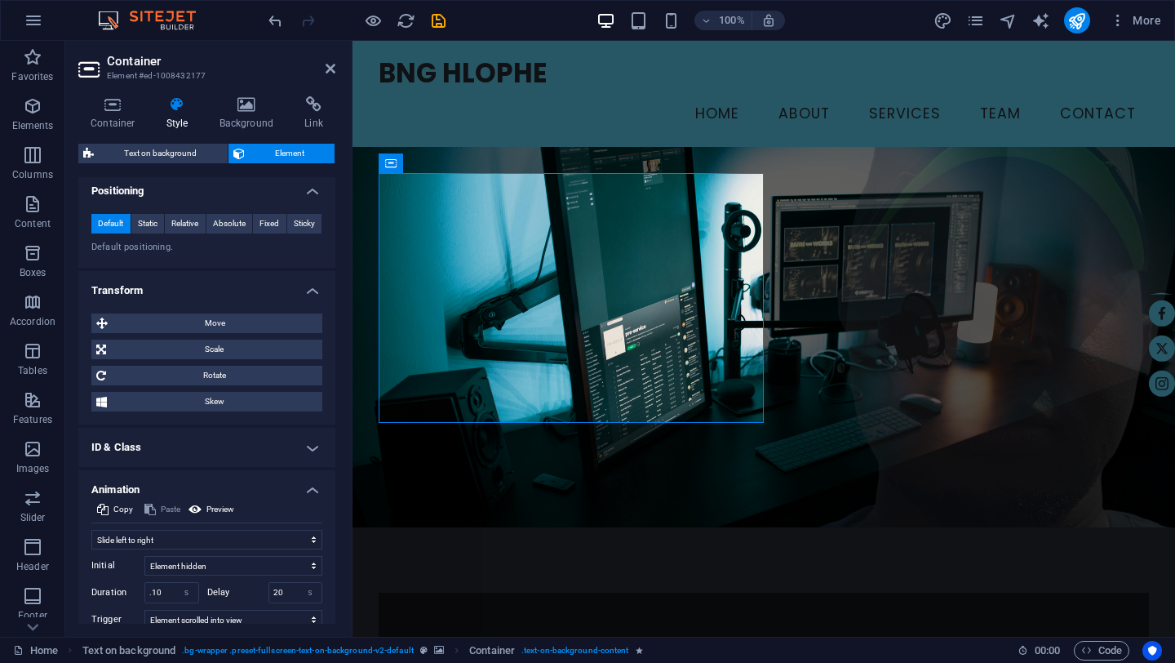
scroll to position [527, 0]
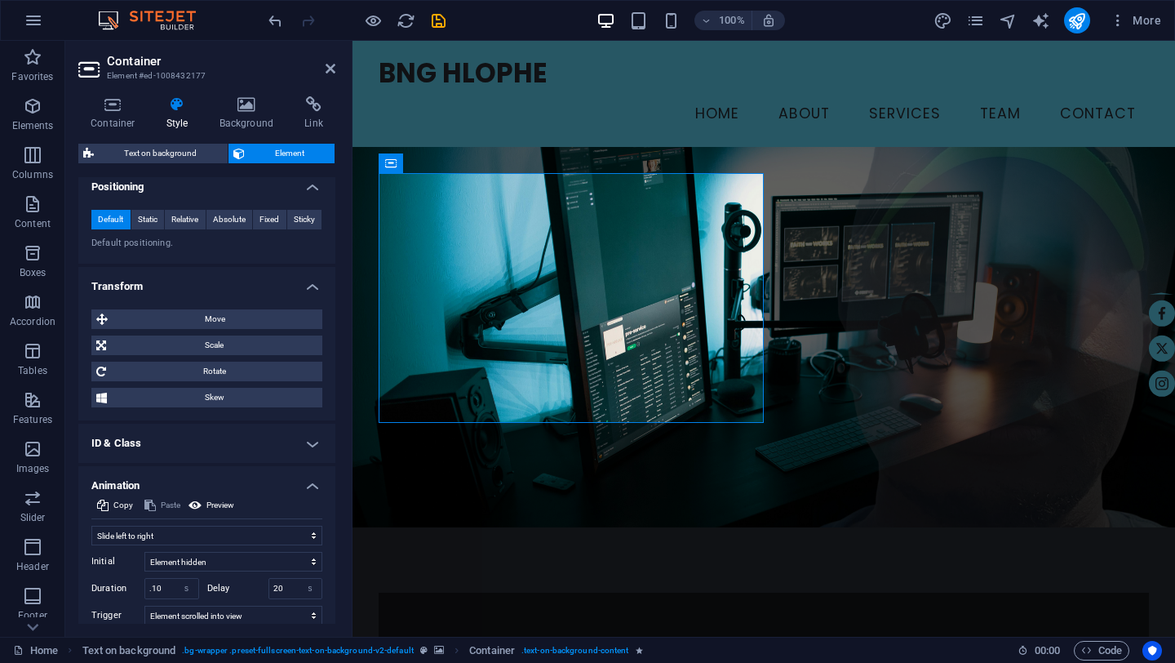
click at [310, 482] on h4 "Animation" at bounding box center [206, 480] width 257 height 29
click at [310, 482] on h4 "Animation" at bounding box center [206, 485] width 257 height 39
click at [310, 482] on h4 "Animation" at bounding box center [206, 480] width 257 height 29
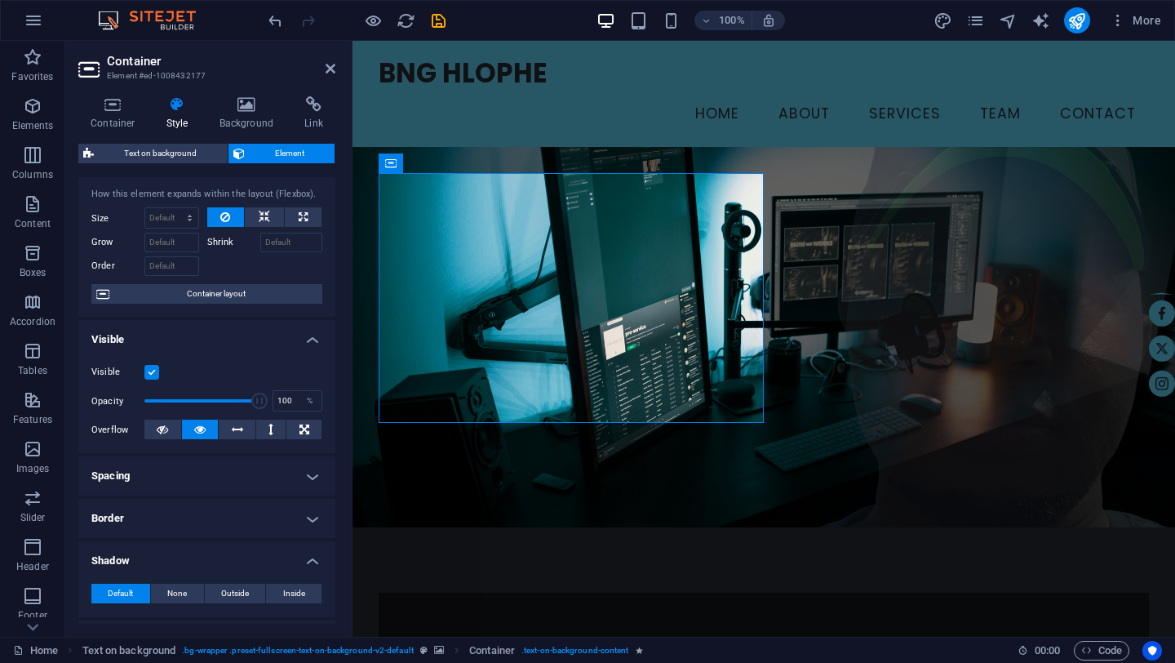
scroll to position [0, 0]
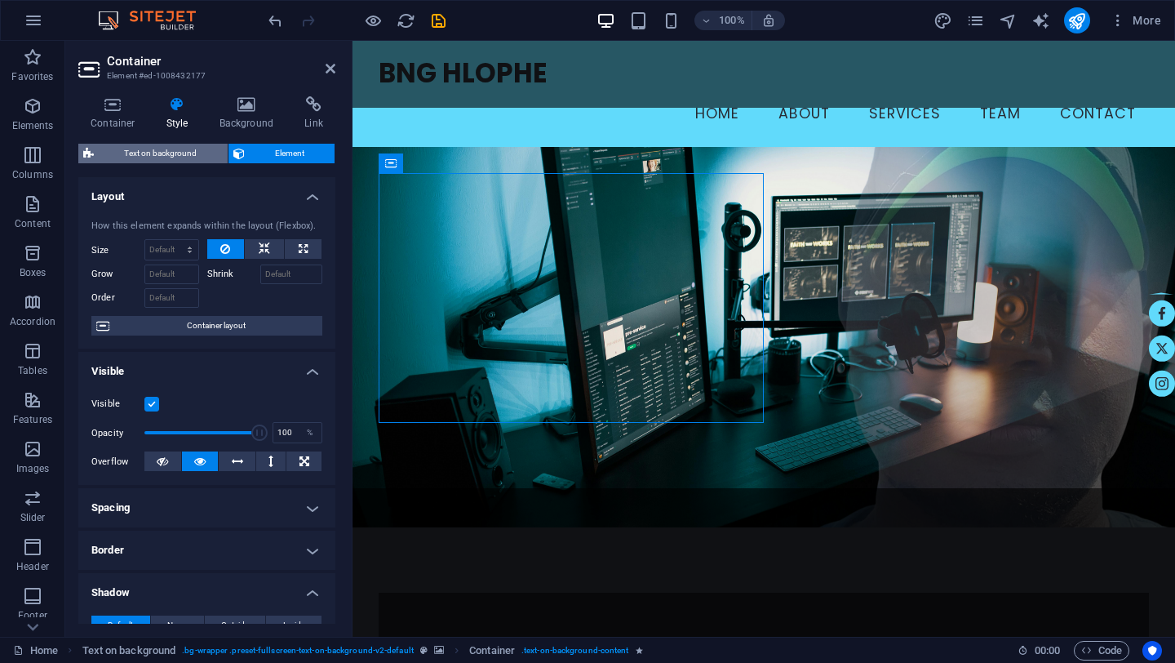
click at [192, 150] on span "Text on background" at bounding box center [161, 154] width 124 height 20
select select "%"
select select "rem"
select select "px"
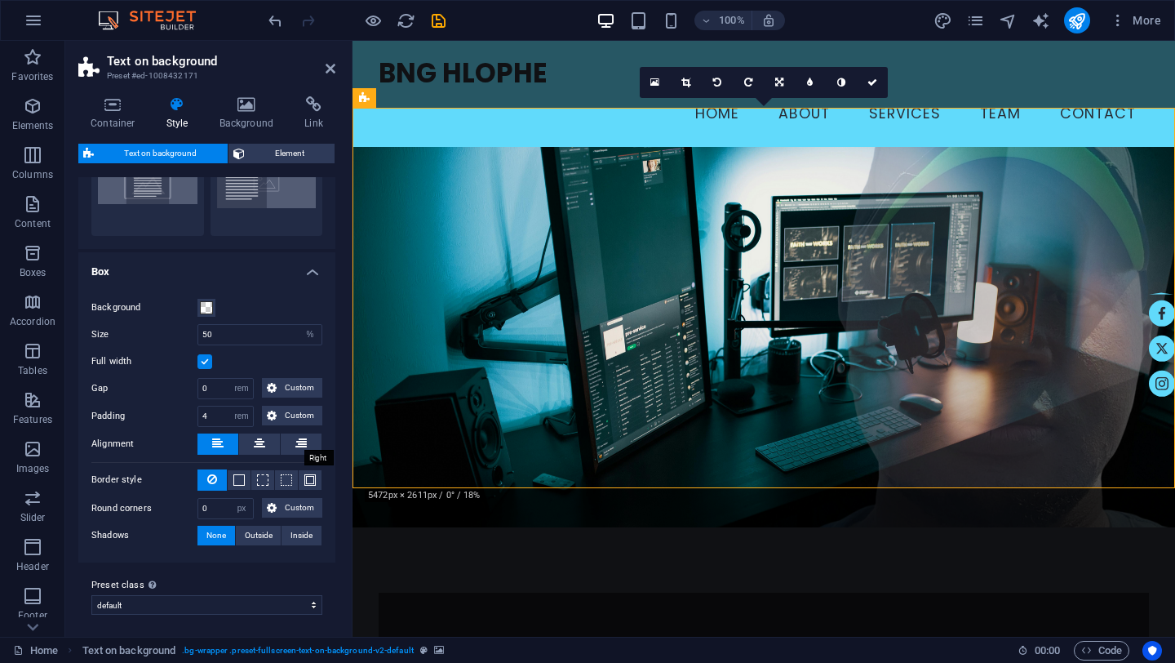
scroll to position [94, 0]
click at [259, 533] on span "Outside" at bounding box center [259, 533] width 28 height 20
type input "2"
type input "4"
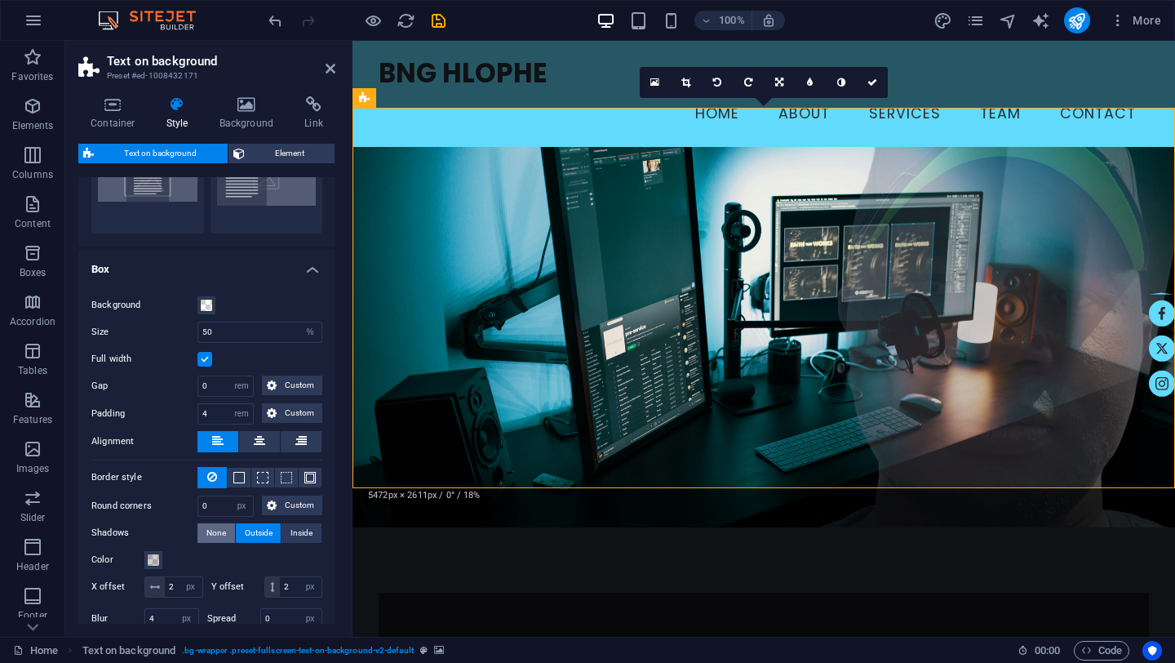
click at [220, 533] on span "None" at bounding box center [216, 533] width 20 height 20
click at [304, 601] on select "default home-logo-nav-h1-image-text about-3 Add preset class" at bounding box center [206, 602] width 231 height 20
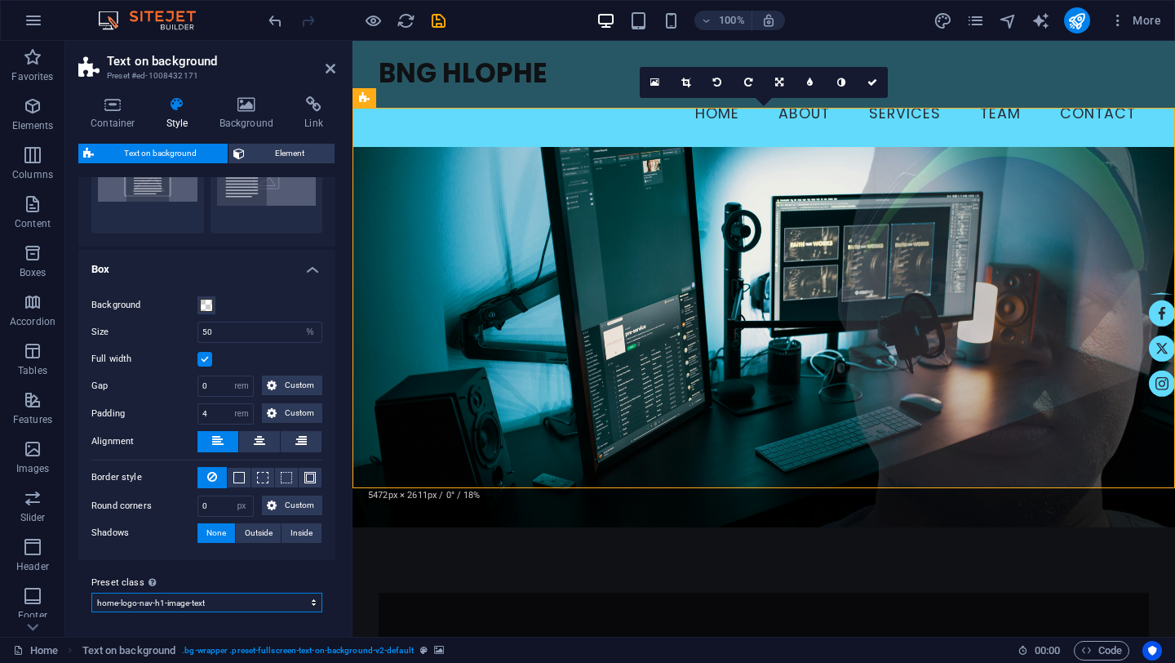
click at [91, 592] on select "default home-logo-nav-h1-image-text about-3 Add preset class" at bounding box center [206, 602] width 231 height 20
click at [218, 607] on select "default home-logo-nav-h1-image-text about-3 Add preset class" at bounding box center [206, 602] width 231 height 20
select select "preset-fullscreen-text-on-background-v2-default"
click at [91, 592] on select "default home-logo-nav-h1-image-text about-3 Add preset class" at bounding box center [206, 602] width 231 height 20
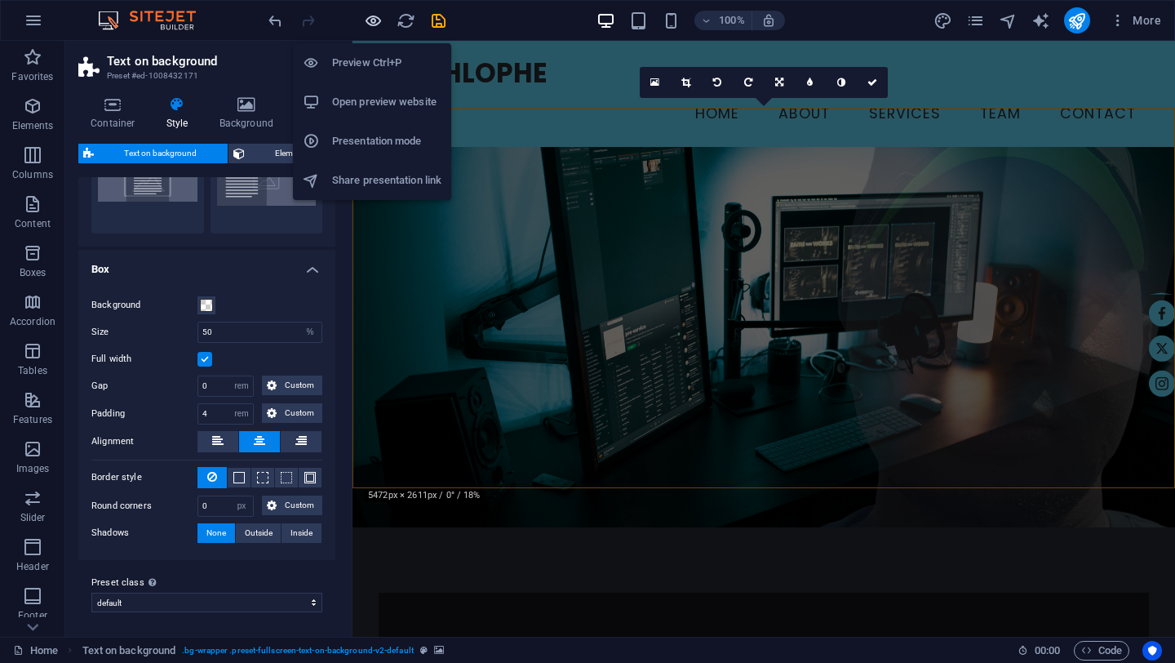
click at [377, 24] on icon "button" at bounding box center [373, 20] width 19 height 19
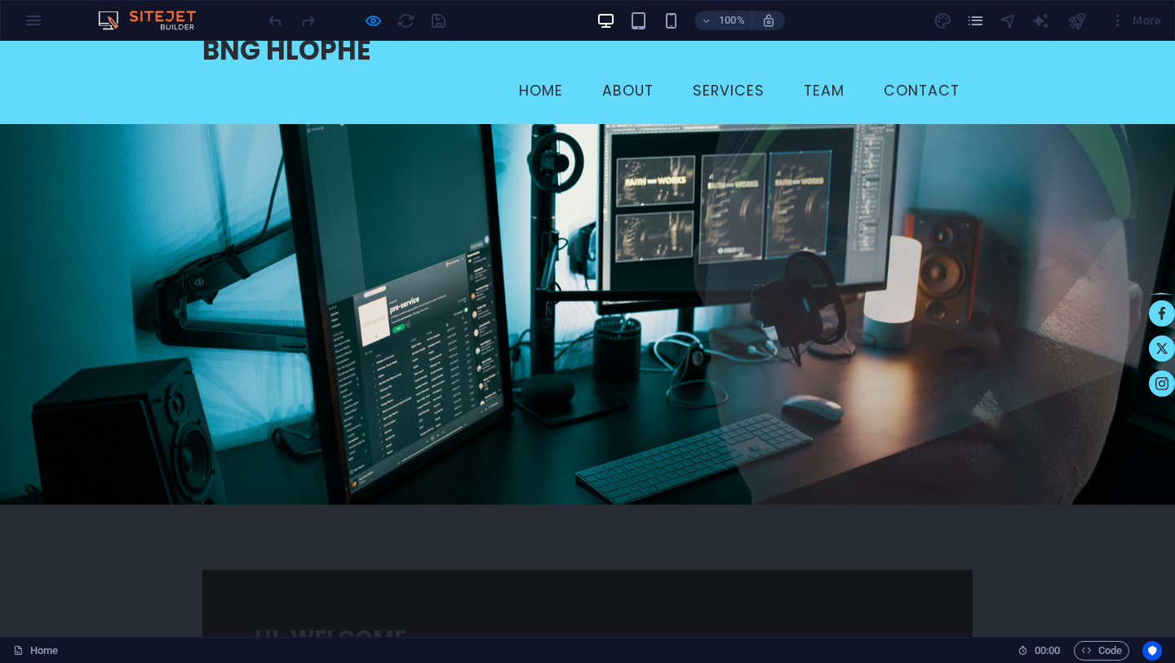
scroll to position [0, 0]
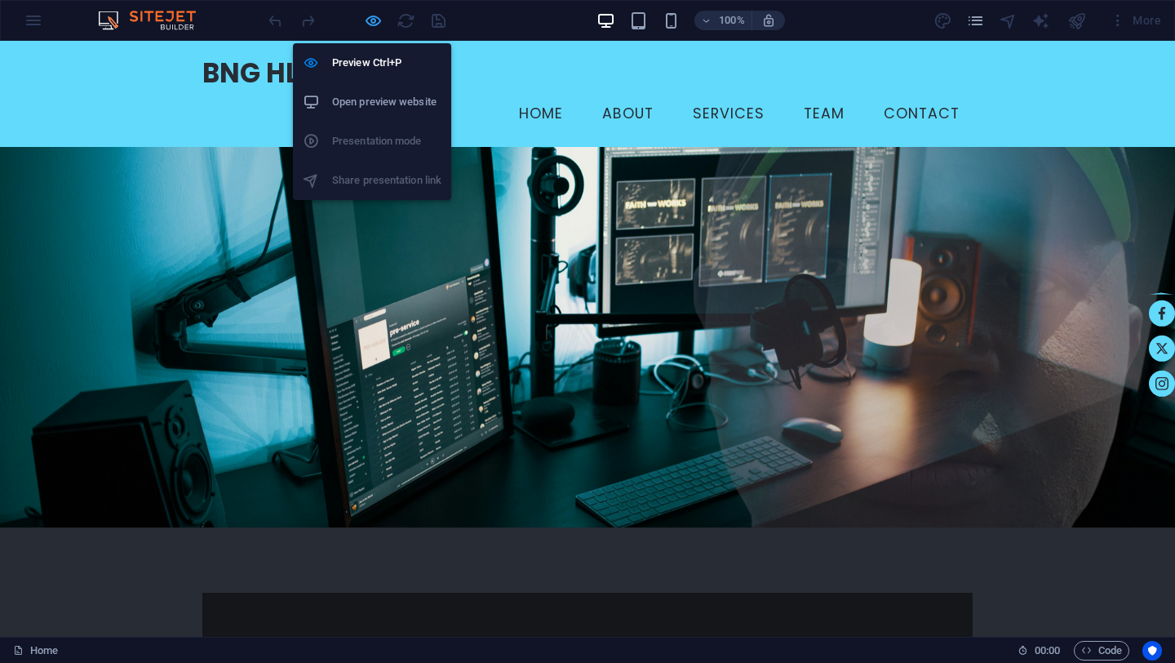
click at [375, 24] on icon "button" at bounding box center [373, 20] width 19 height 19
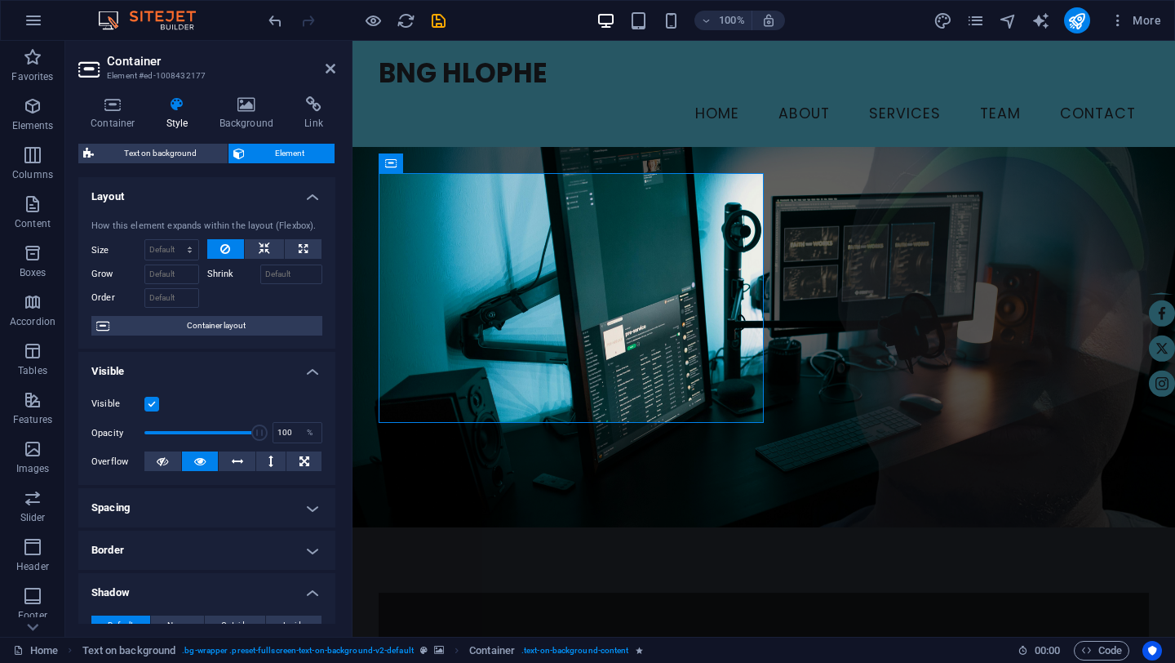
scroll to position [552, 0]
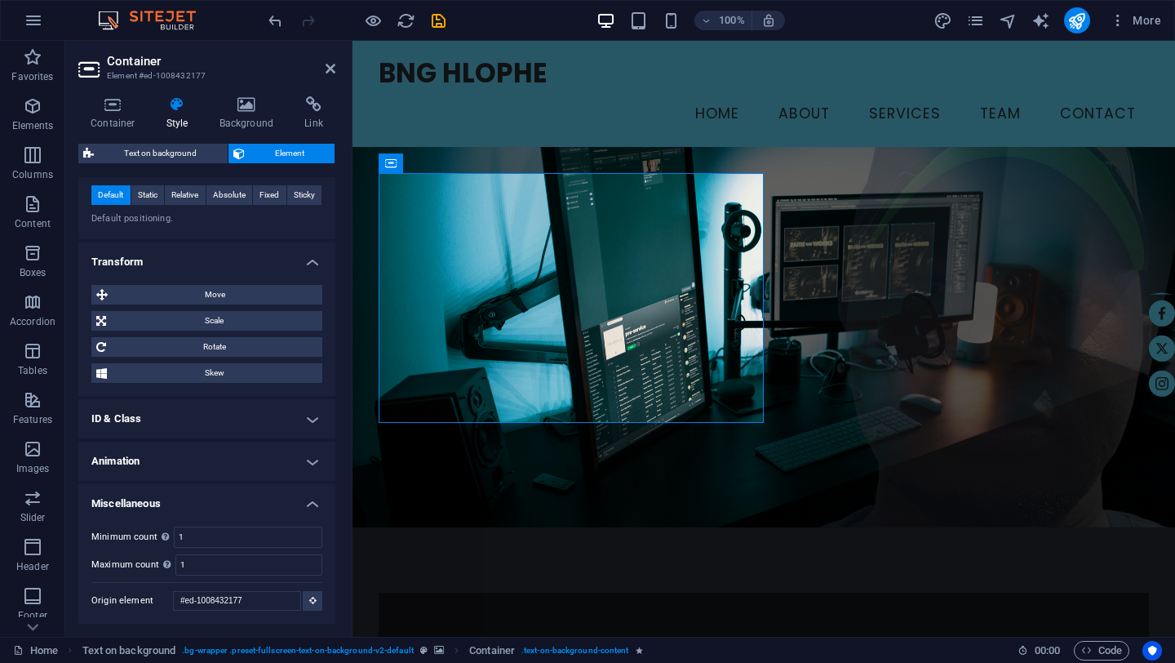
click at [183, 114] on h4 "Style" at bounding box center [180, 113] width 53 height 34
click at [315, 462] on h4 "Animation" at bounding box center [206, 460] width 257 height 39
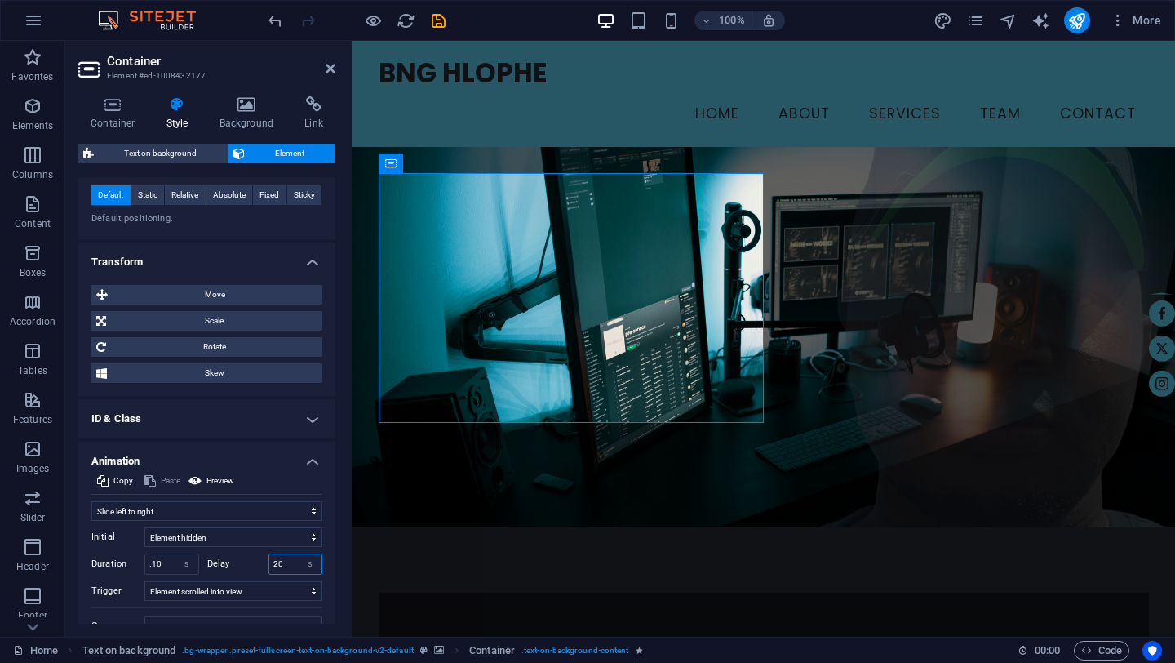
click at [286, 564] on input "20" at bounding box center [295, 564] width 53 height 20
type input "2"
type input "0"
click at [363, 442] on figure at bounding box center [764, 337] width 823 height 380
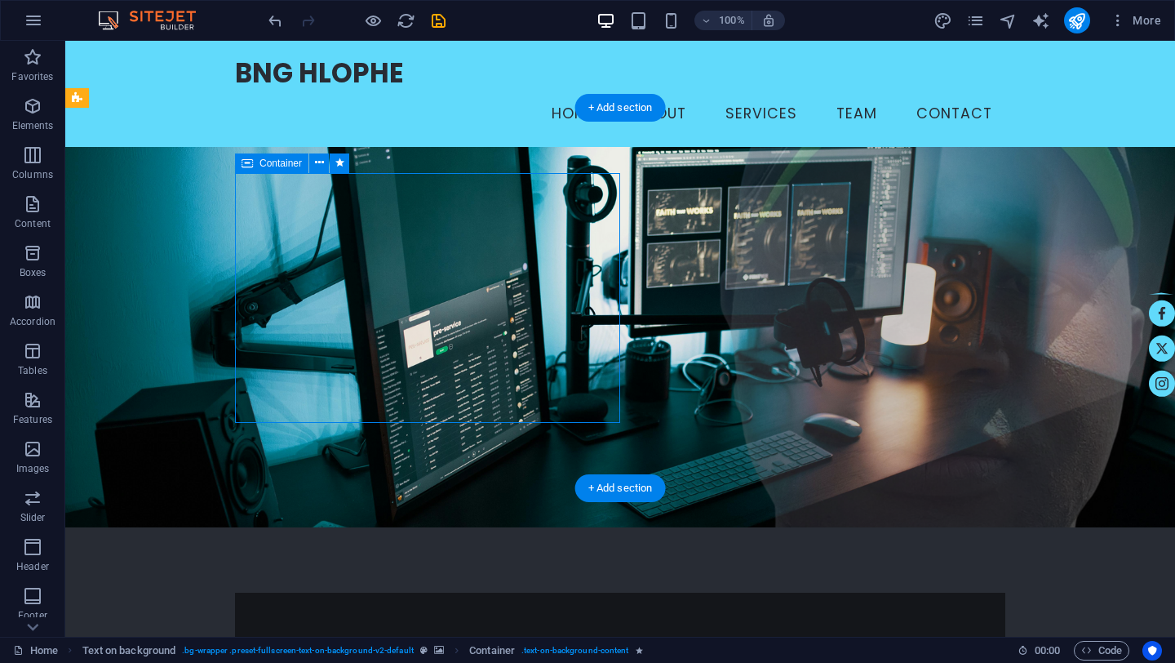
select select "move-left-to-right"
select select "s"
select select "scroll"
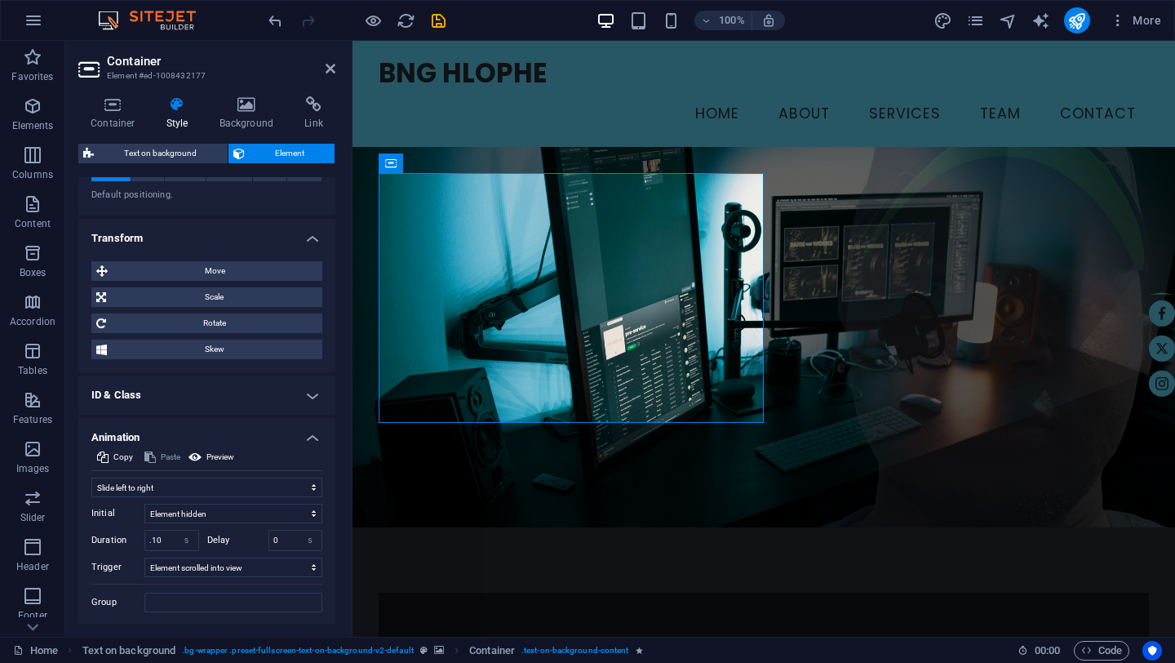
scroll to position [571, 0]
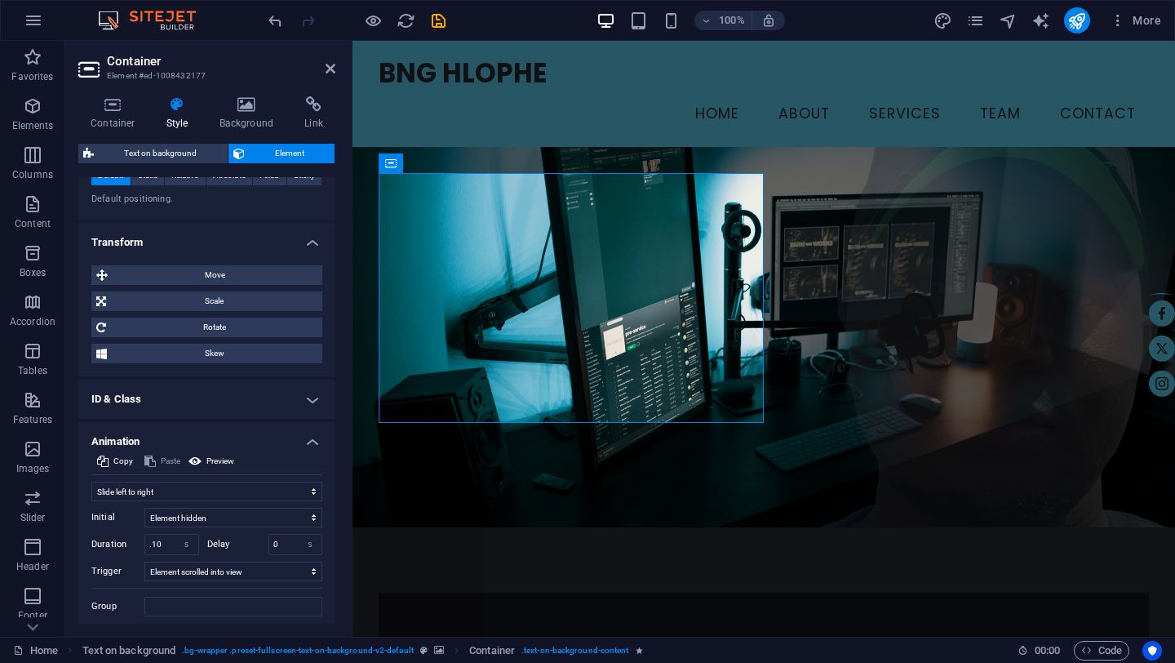
click at [311, 243] on h4 "Transform" at bounding box center [206, 237] width 257 height 29
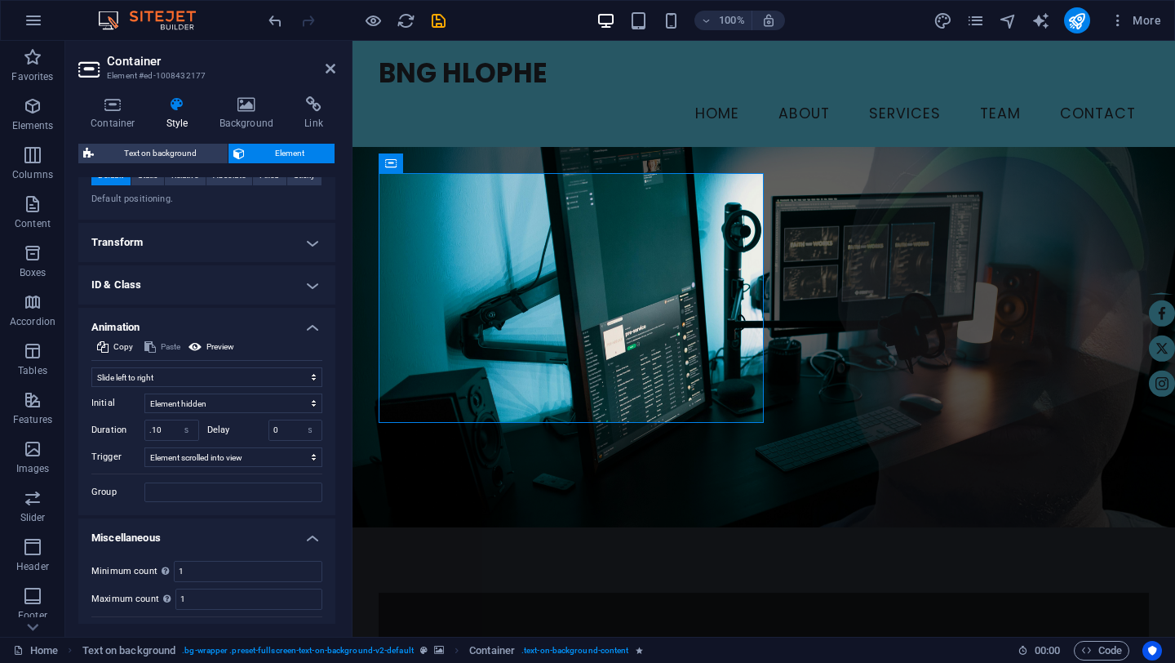
click at [310, 286] on h4 "ID & Class" at bounding box center [206, 284] width 257 height 39
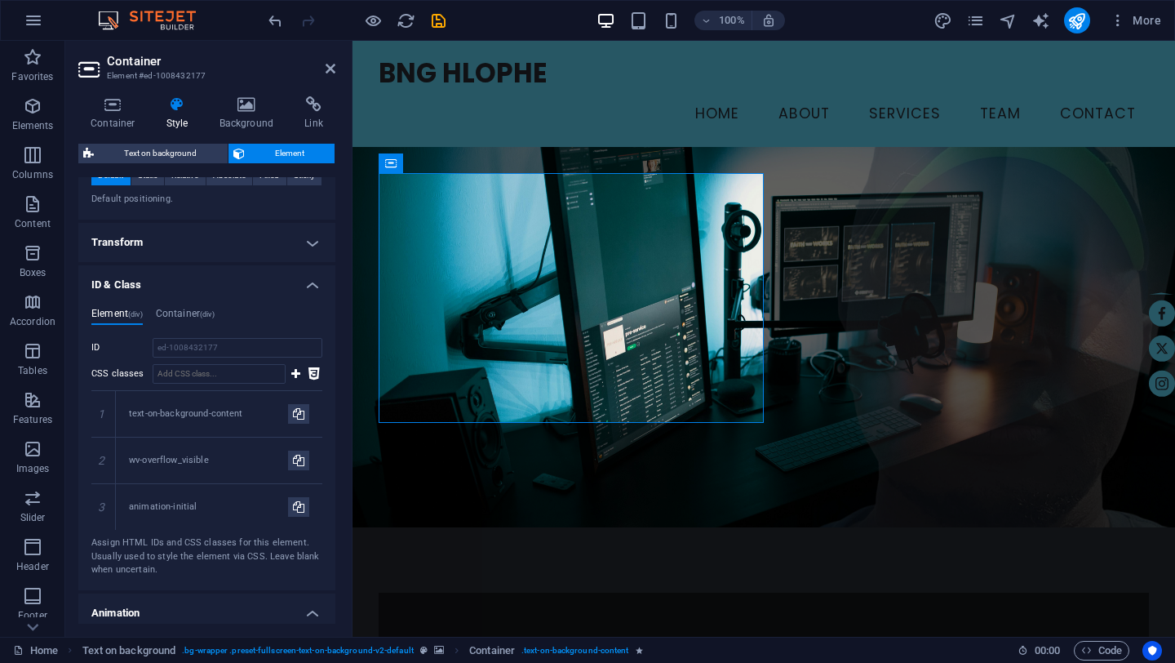
click at [310, 286] on h4 "ID & Class" at bounding box center [206, 279] width 257 height 29
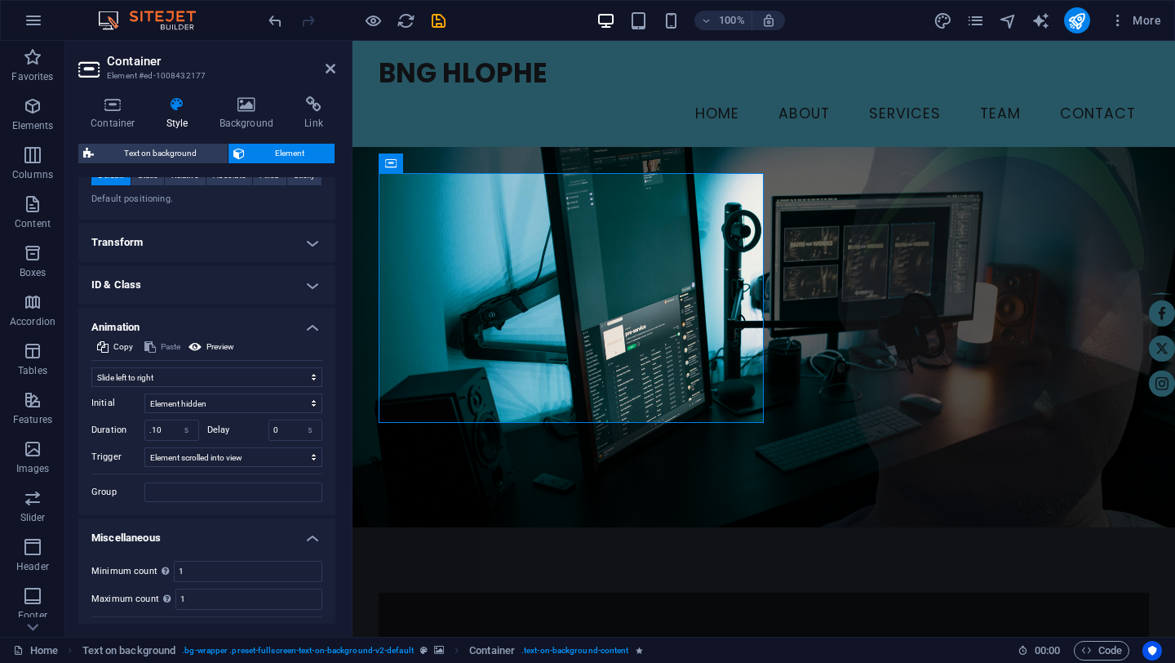
click at [314, 327] on h4 "Animation" at bounding box center [206, 322] width 257 height 29
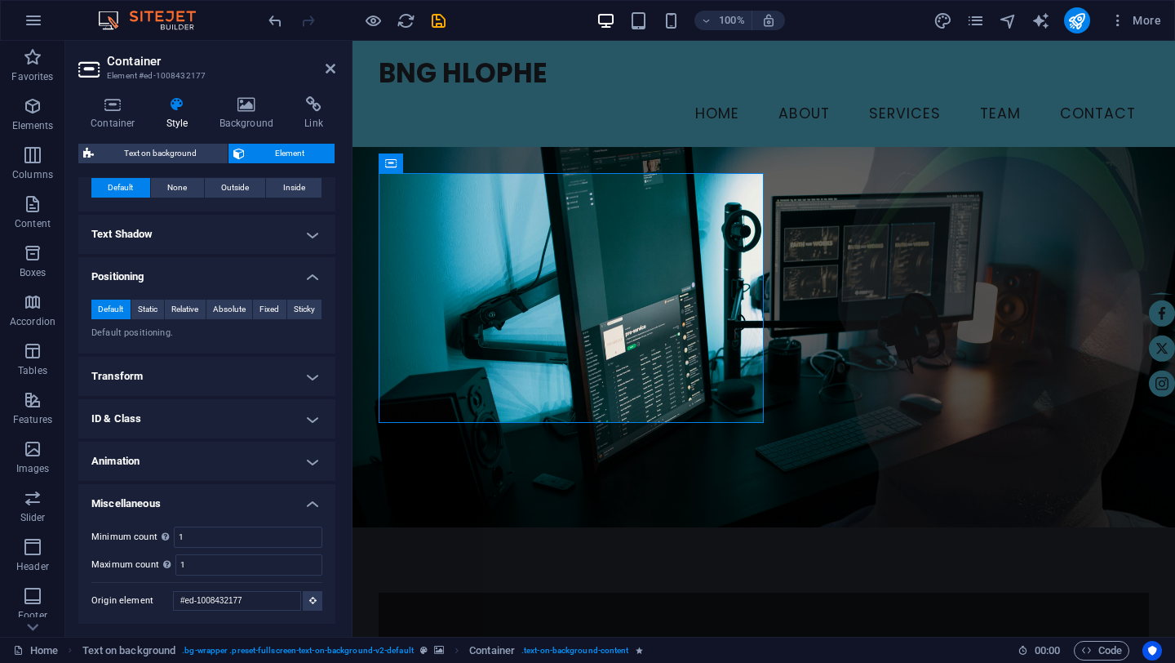
click at [312, 277] on h4 "Positioning" at bounding box center [206, 271] width 257 height 29
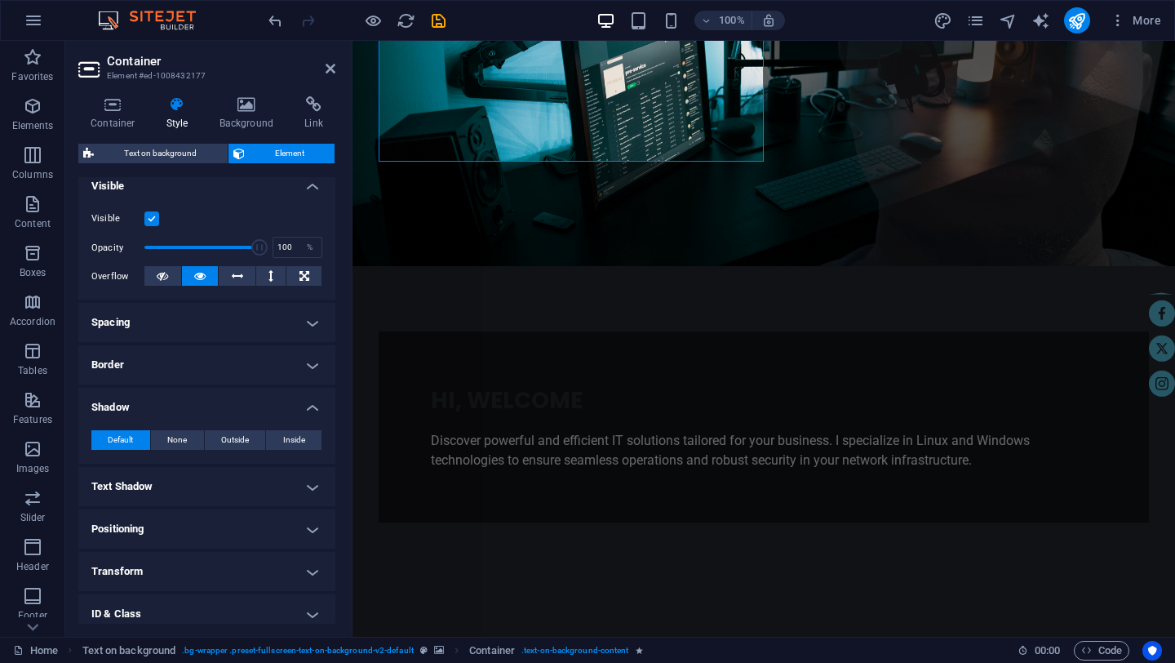
scroll to position [381, 0]
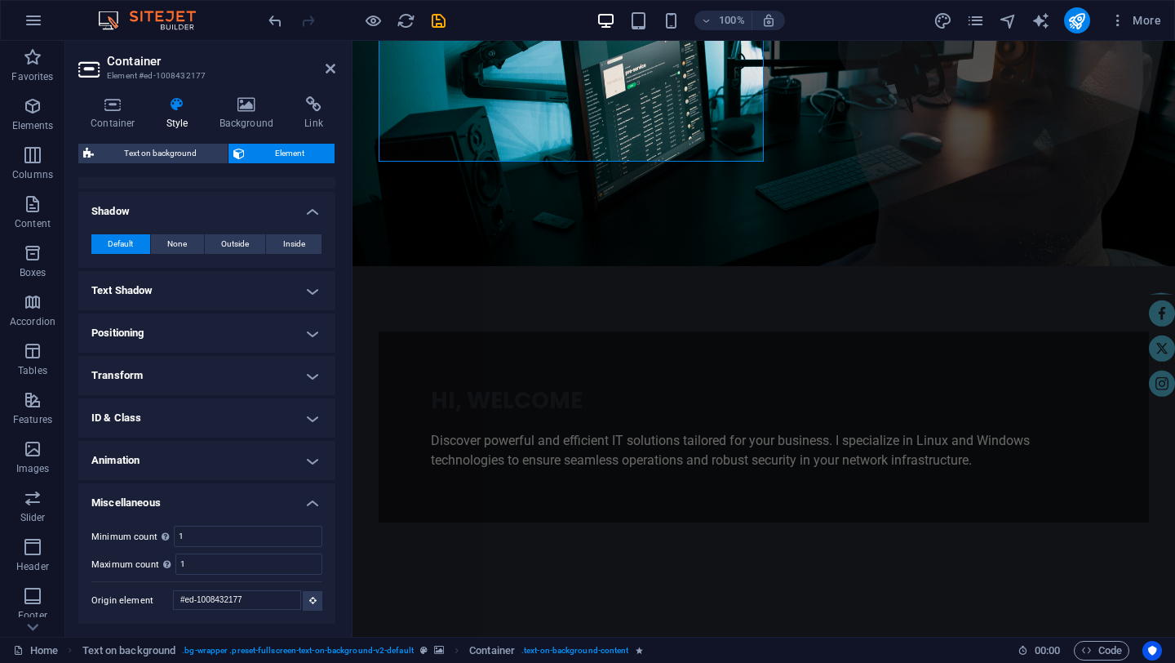
click at [313, 377] on h4 "Transform" at bounding box center [206, 375] width 257 height 39
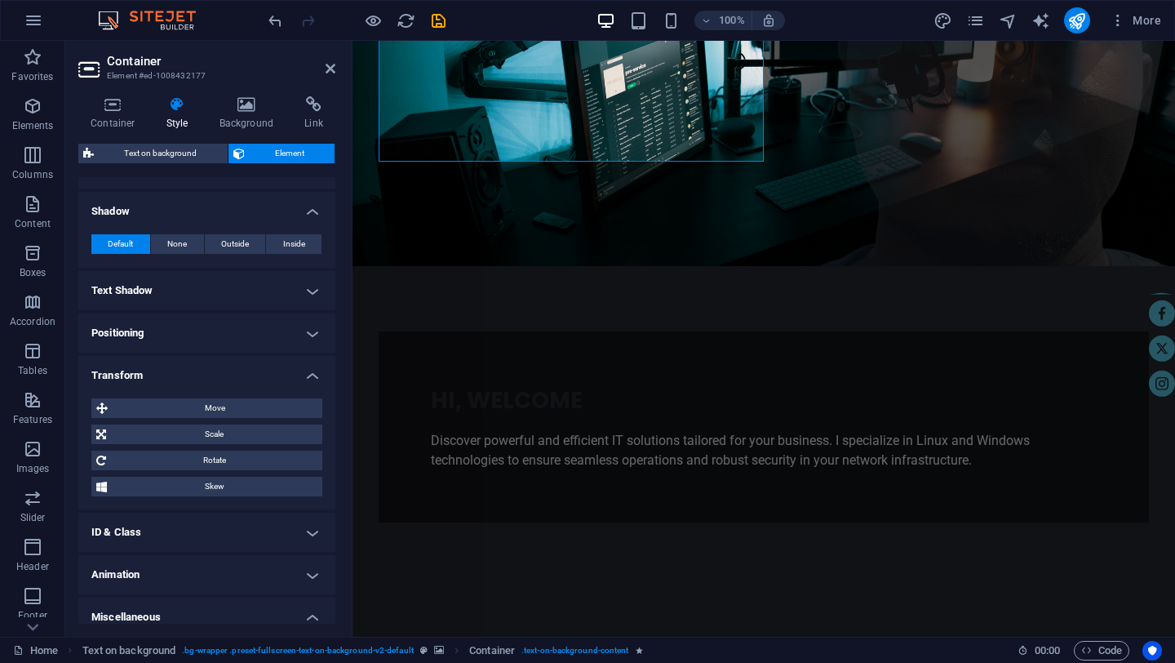
click at [313, 377] on h4 "Transform" at bounding box center [206, 370] width 257 height 29
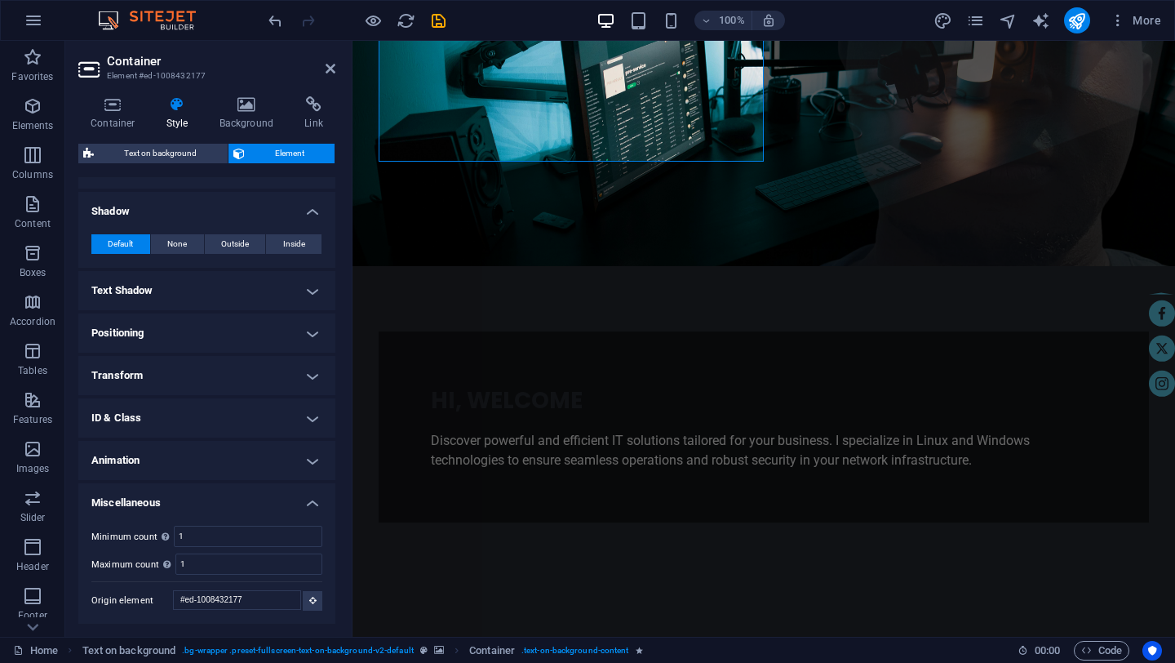
click at [313, 333] on h4 "Positioning" at bounding box center [206, 332] width 257 height 39
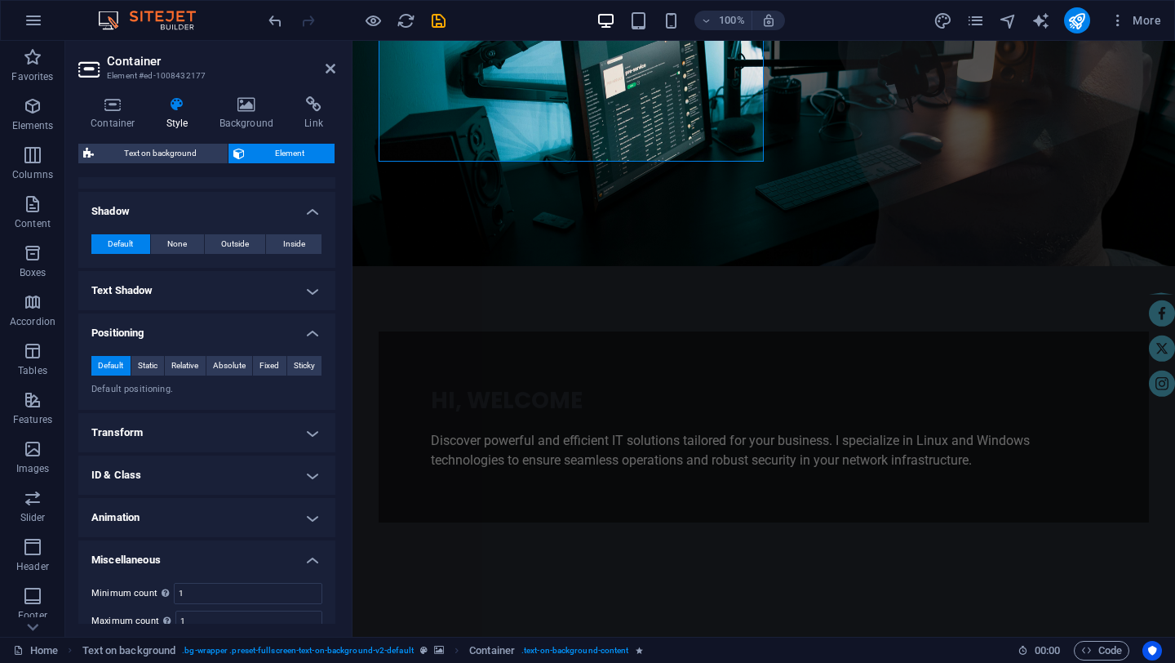
click at [313, 333] on h4 "Positioning" at bounding box center [206, 327] width 257 height 29
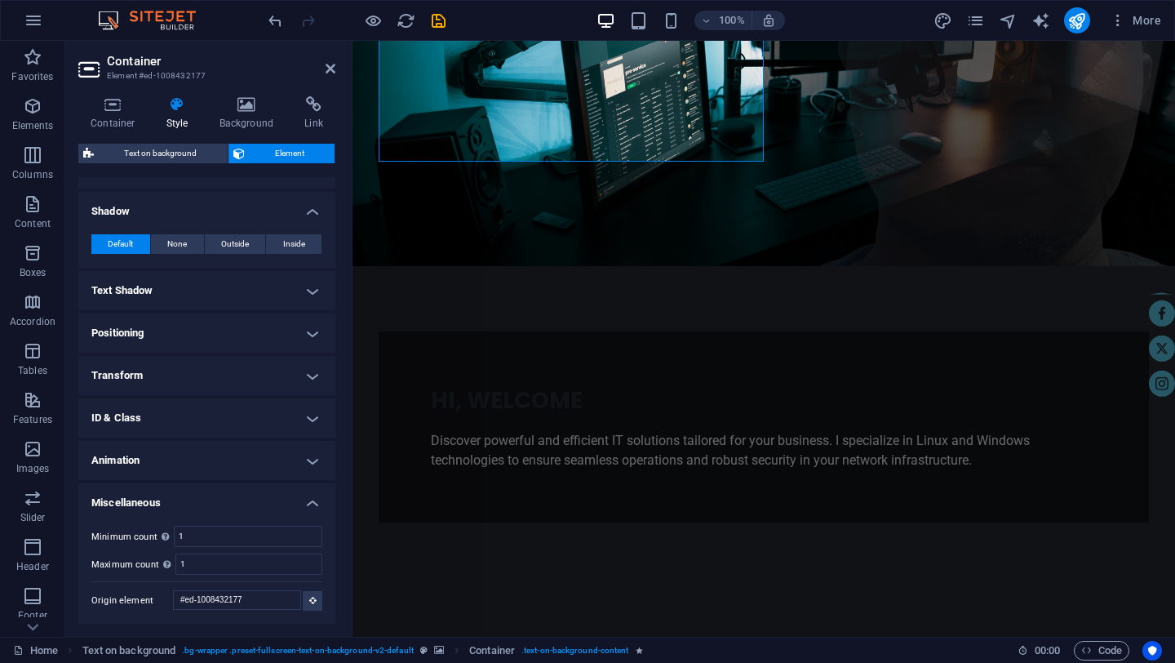
click at [313, 291] on h4 "Text Shadow" at bounding box center [206, 290] width 257 height 39
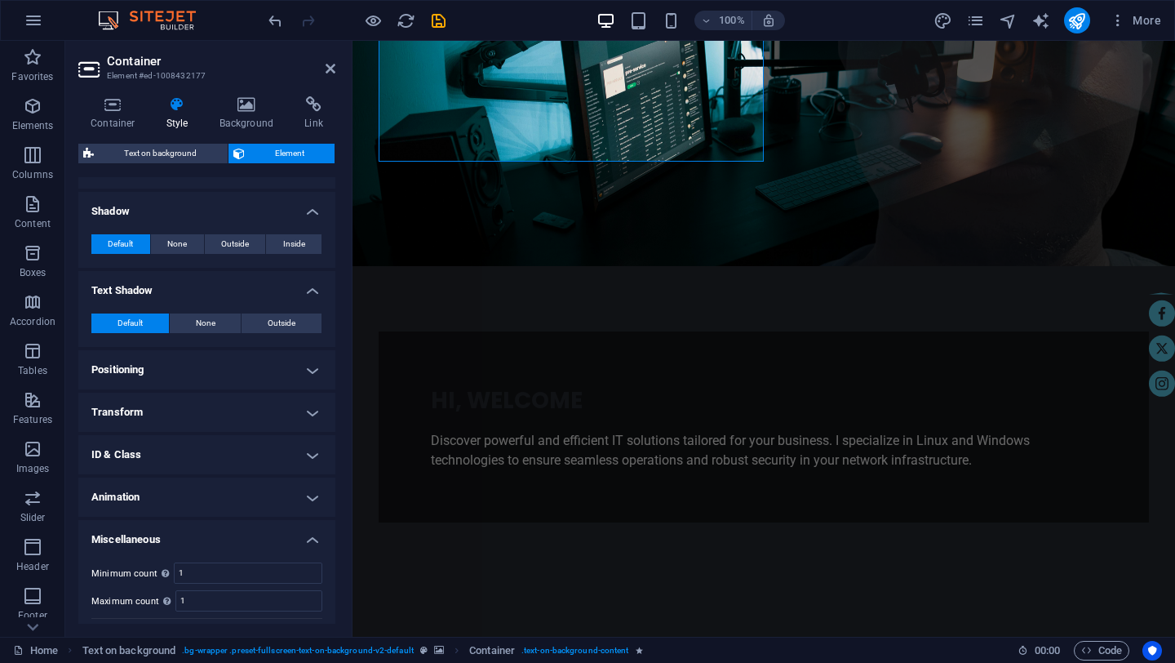
click at [313, 291] on h4 "Text Shadow" at bounding box center [206, 285] width 257 height 29
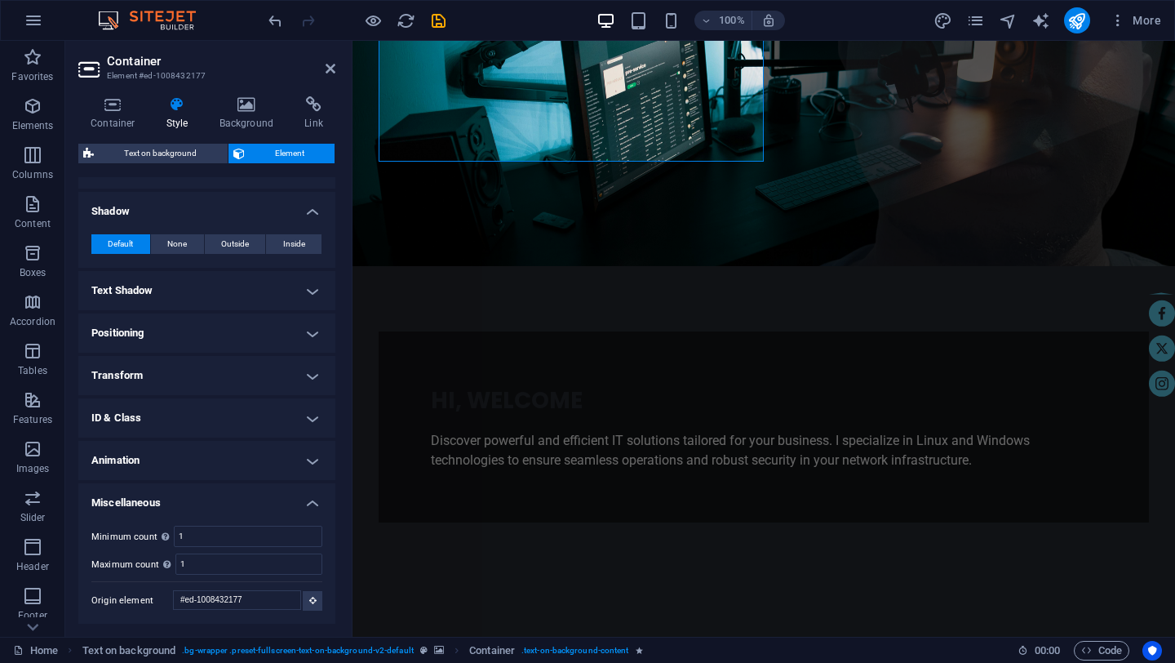
click at [313, 291] on h4 "Text Shadow" at bounding box center [206, 290] width 257 height 39
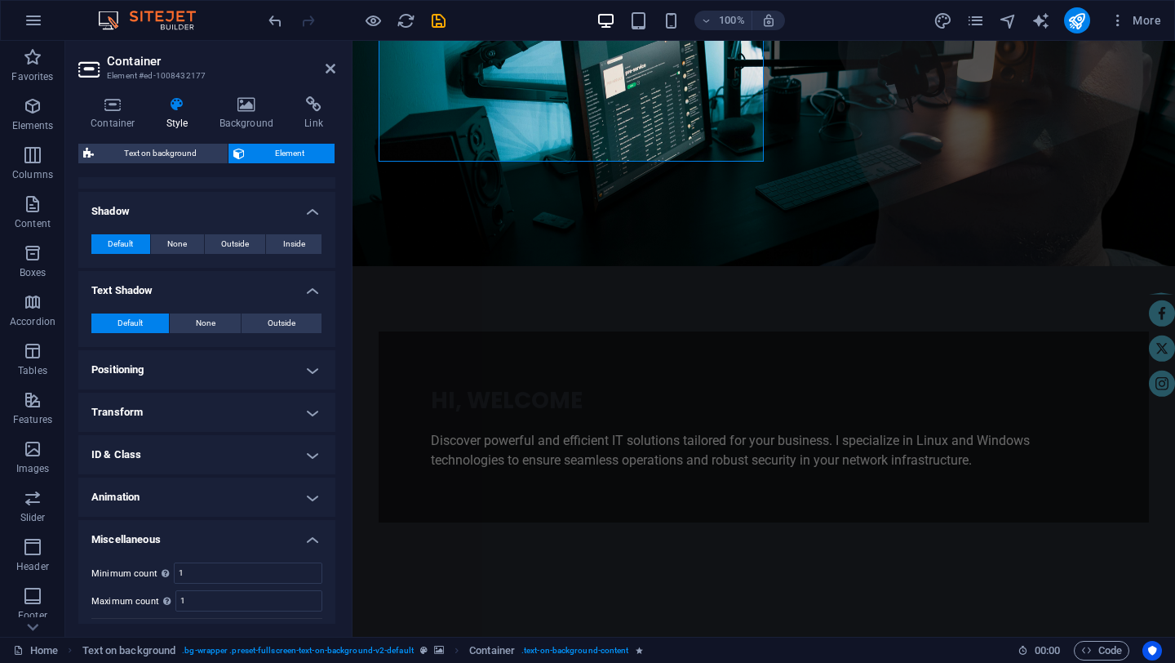
click at [313, 291] on h4 "Text Shadow" at bounding box center [206, 285] width 257 height 29
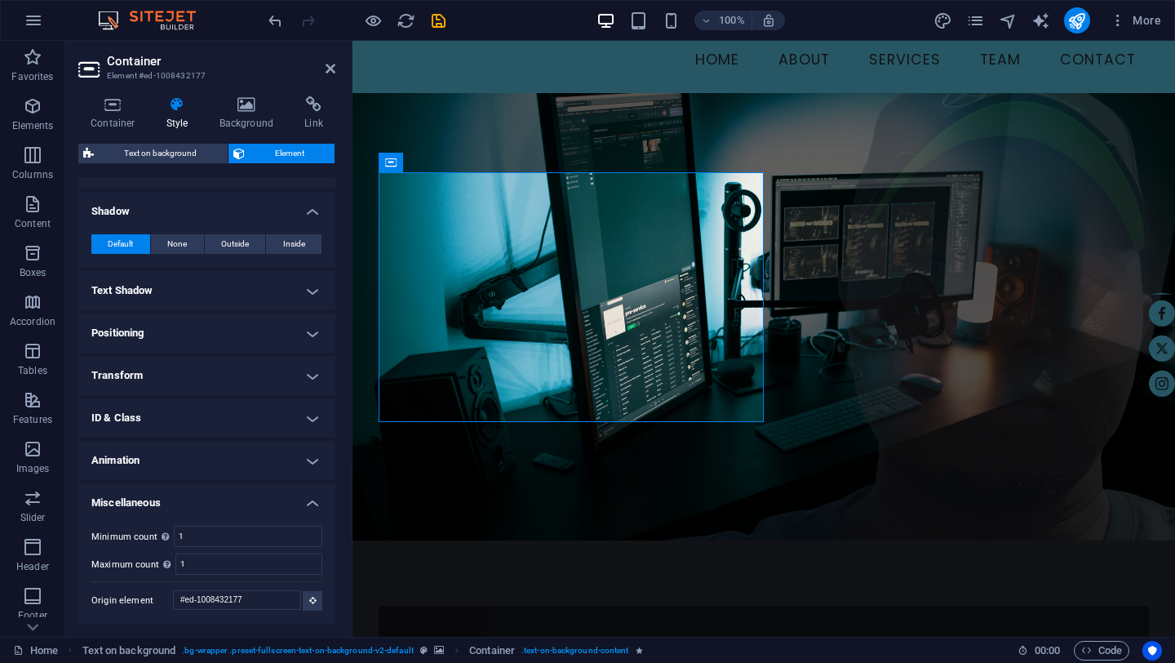
scroll to position [0, 0]
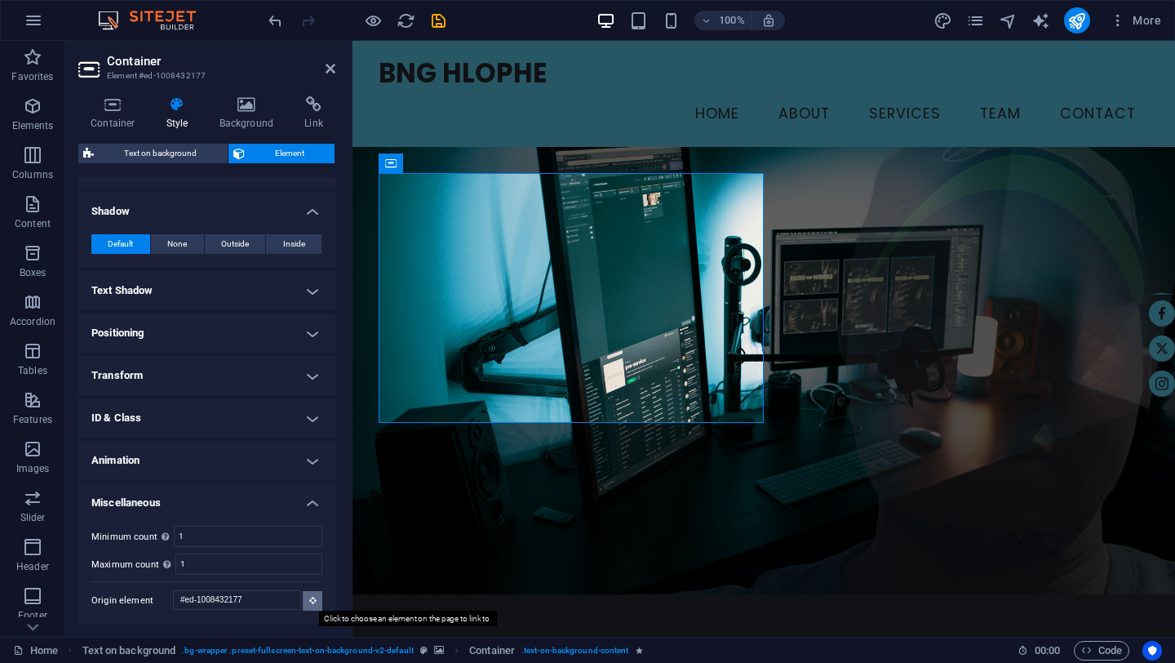
click at [309, 597] on icon at bounding box center [312, 600] width 7 height 8
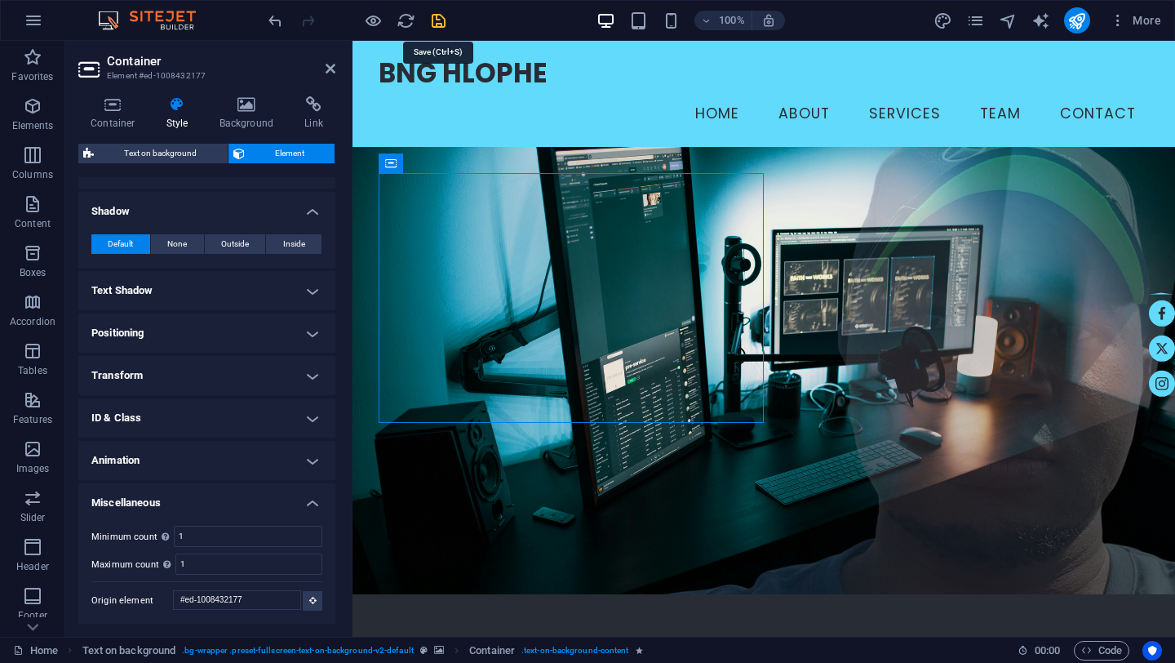
click at [438, 22] on icon "save" at bounding box center [438, 20] width 19 height 19
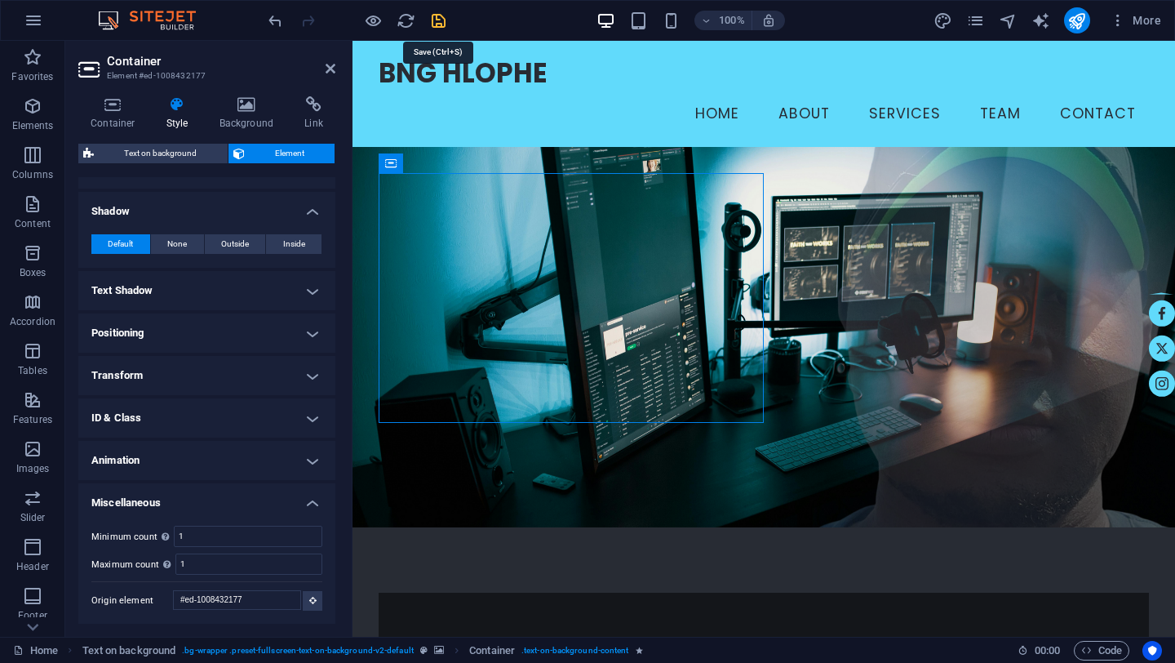
checkbox input "false"
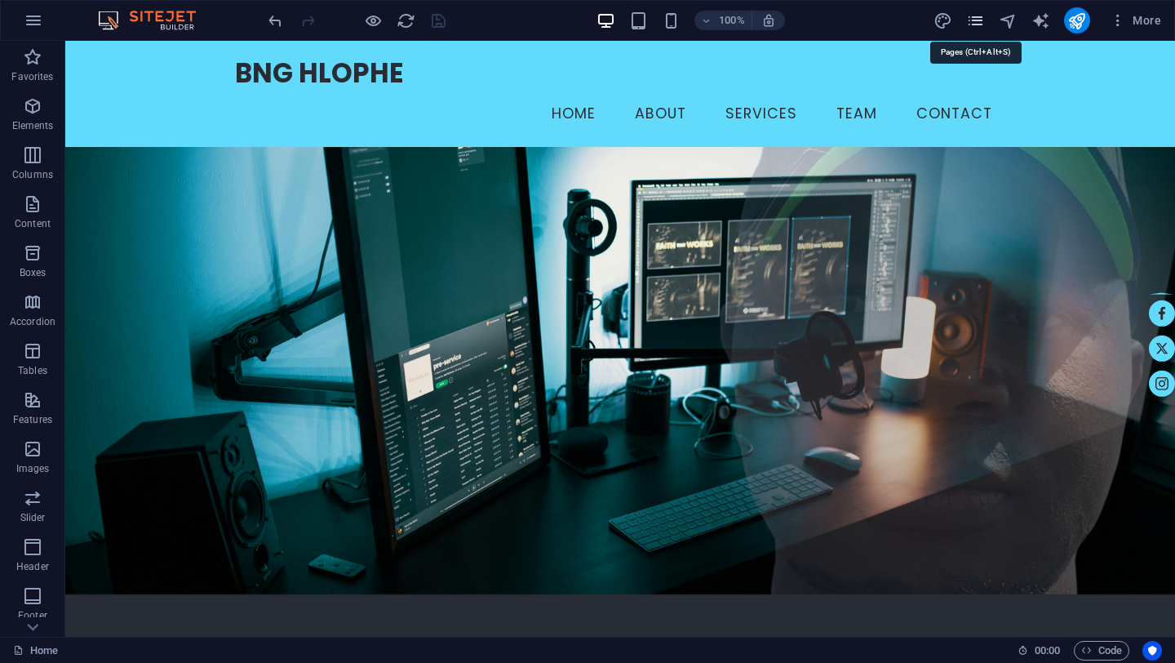
click at [977, 24] on icon "pages" at bounding box center [975, 20] width 19 height 19
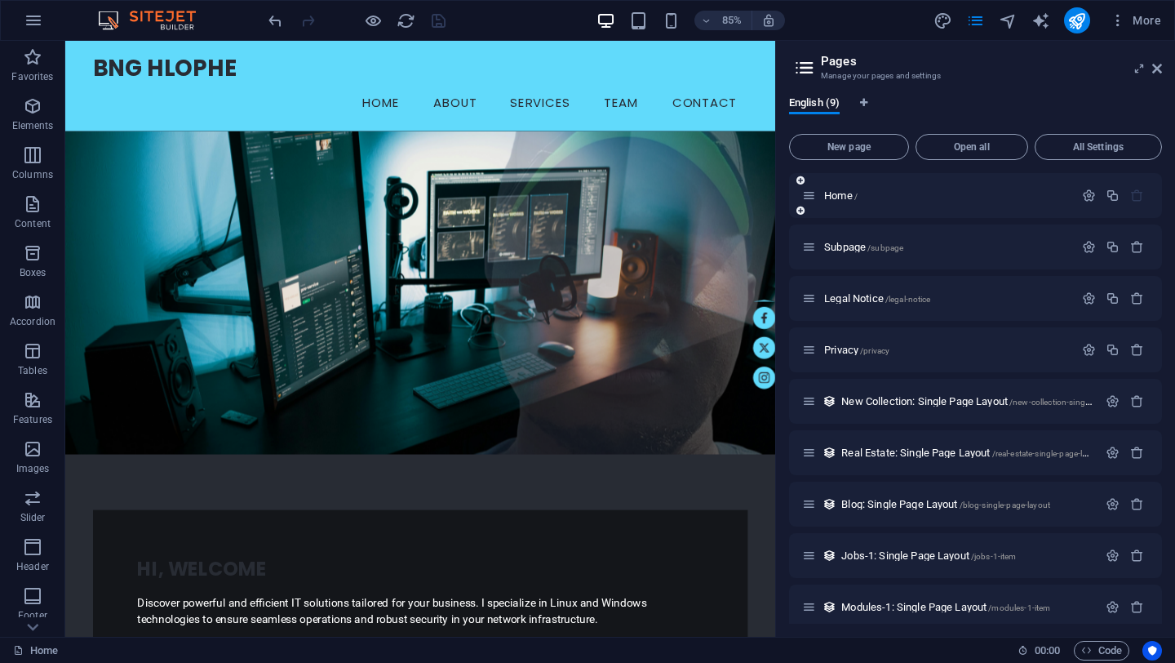
click at [812, 197] on icon at bounding box center [809, 196] width 14 height 14
click at [1086, 198] on icon "button" at bounding box center [1089, 196] width 14 height 14
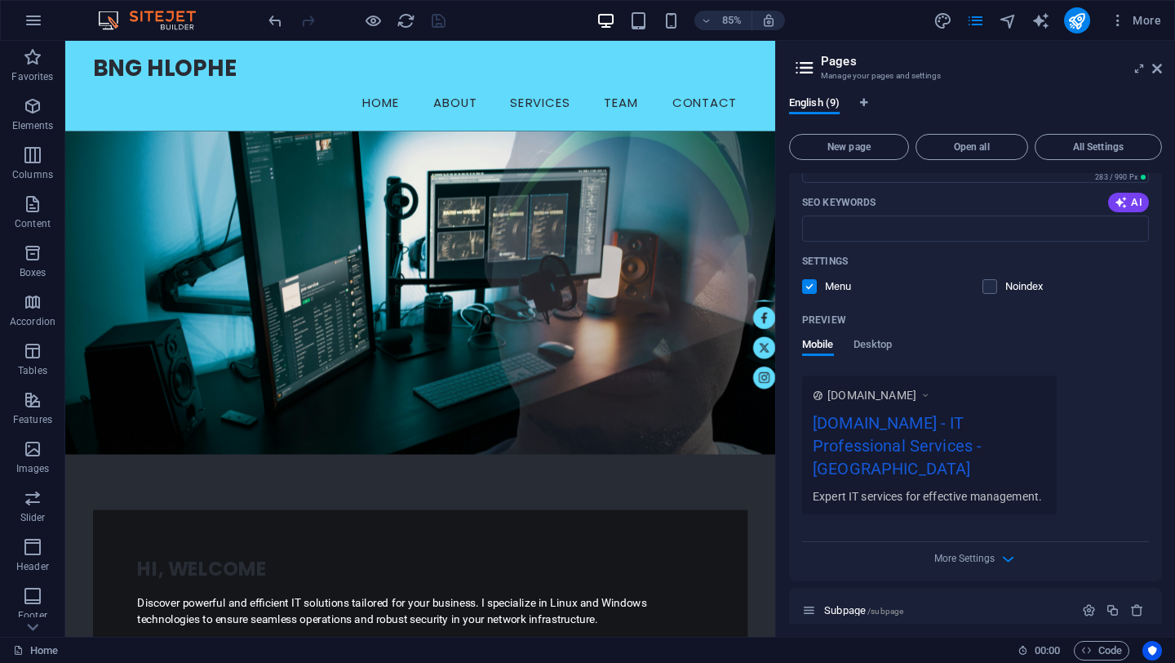
scroll to position [291, 0]
click at [983, 450] on div "[DOMAIN_NAME] - IT Professional Services - [GEOGRAPHIC_DATA]" at bounding box center [929, 449] width 233 height 78
click at [931, 397] on icon at bounding box center [925, 394] width 11 height 16
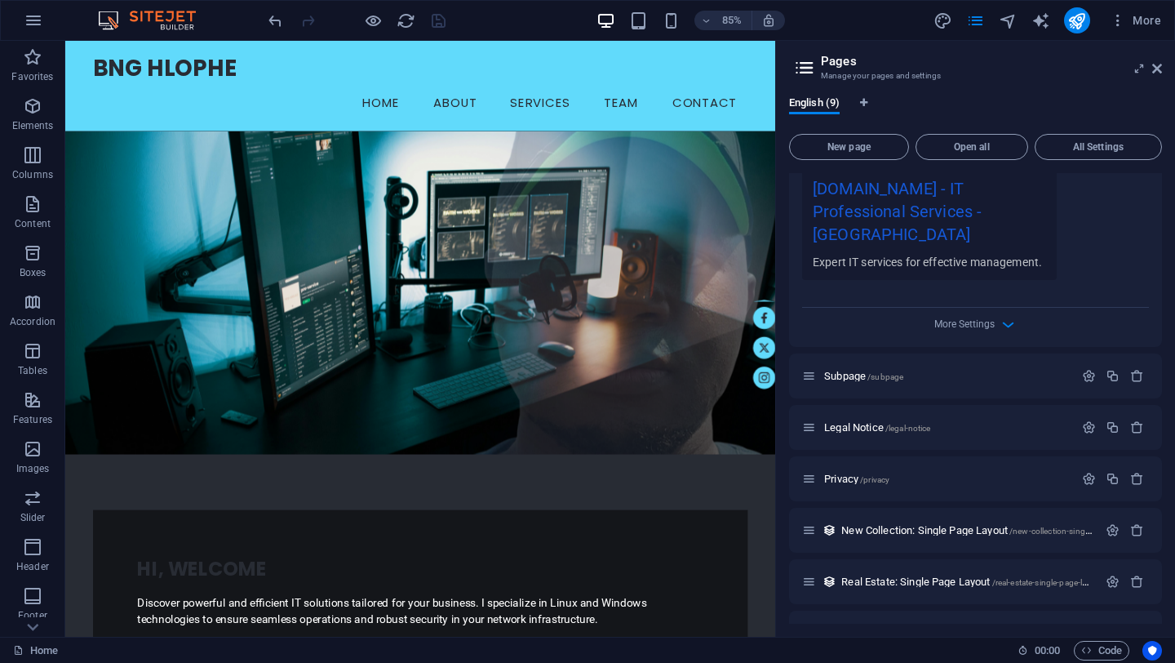
scroll to position [526, 0]
click at [1008, 314] on icon "button" at bounding box center [1008, 323] width 19 height 19
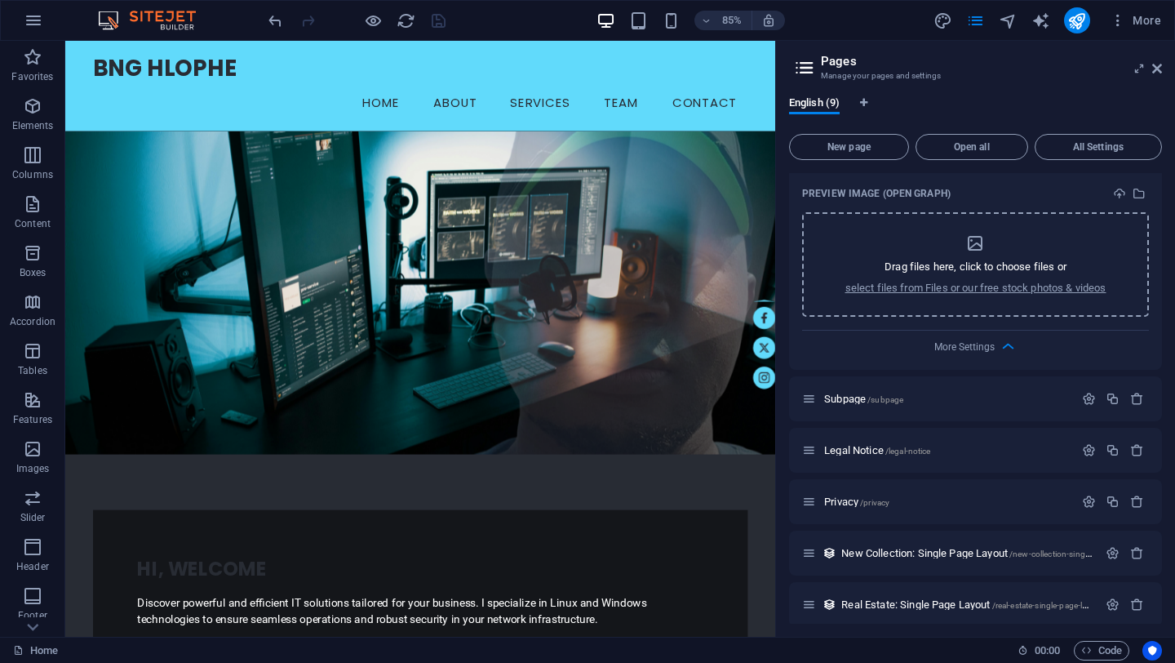
scroll to position [878, 0]
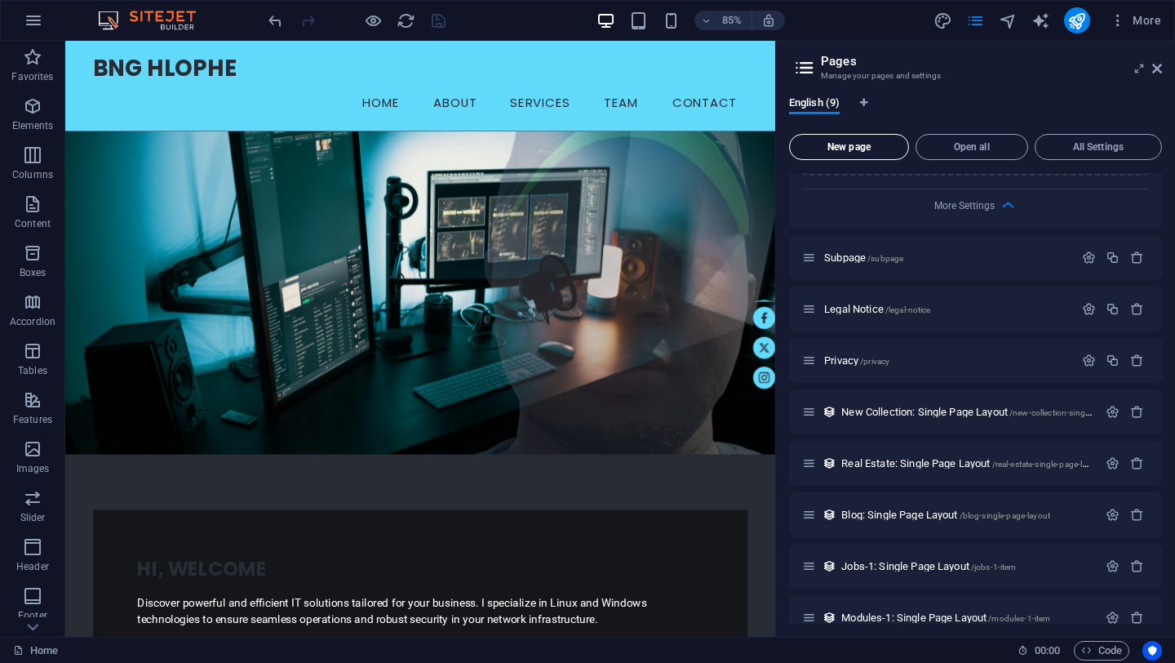
click at [858, 155] on button "New page" at bounding box center [849, 147] width 120 height 26
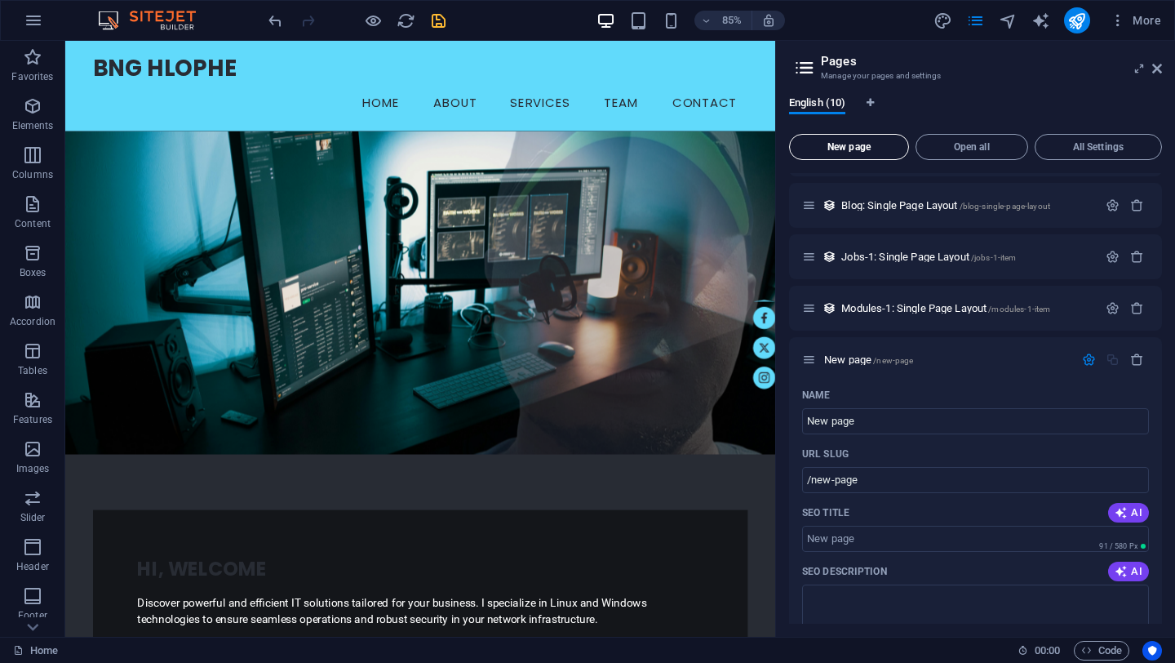
click at [858, 155] on button "New page" at bounding box center [849, 147] width 120 height 26
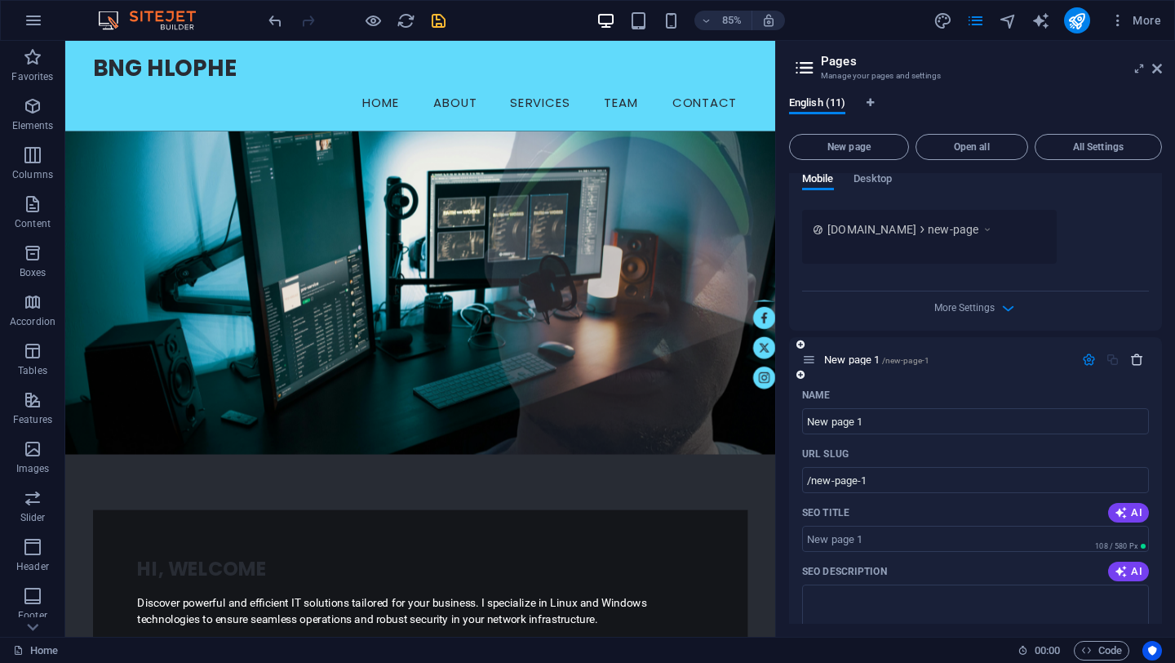
click at [1133, 353] on icon "button" at bounding box center [1137, 360] width 14 height 14
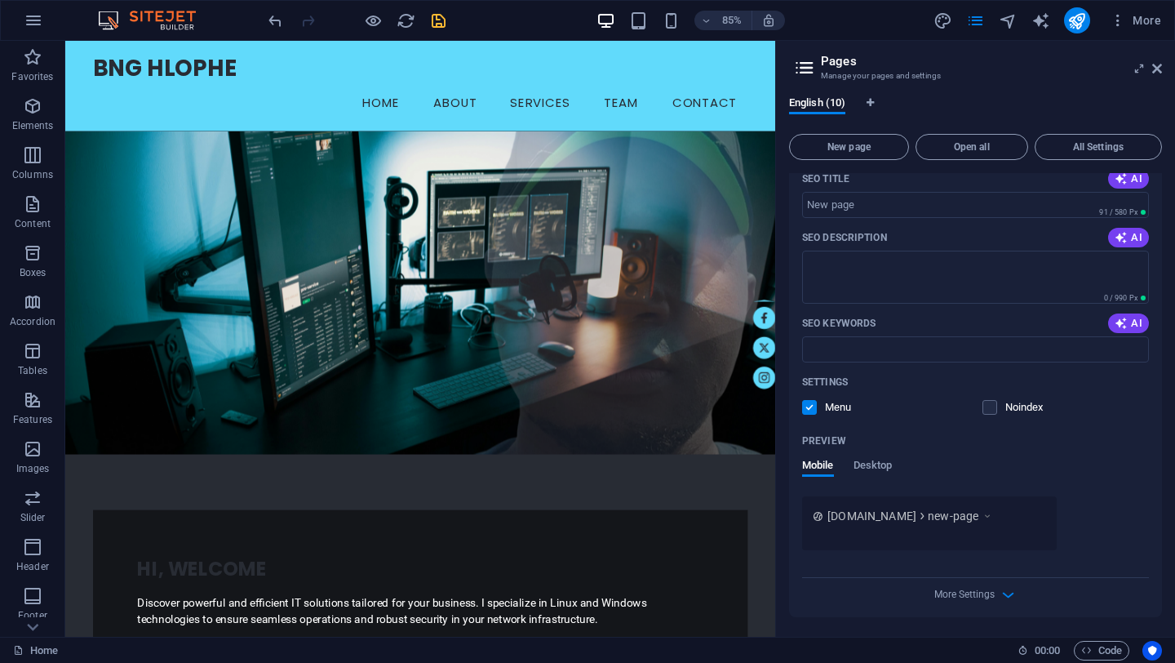
scroll to position [1498, 0]
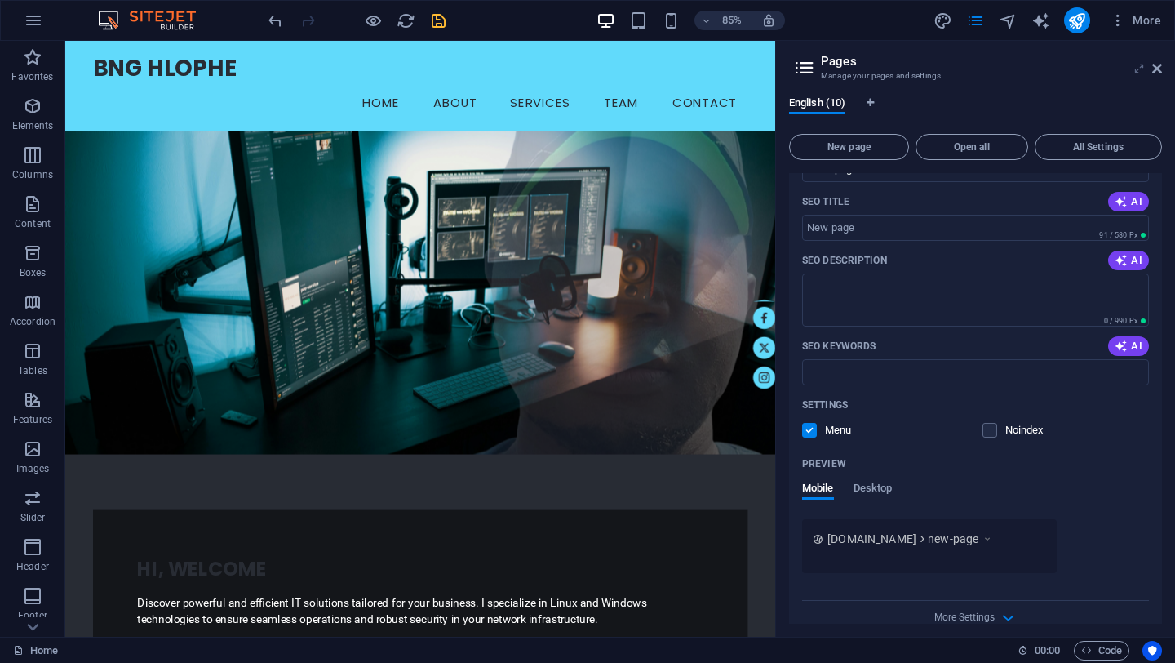
click at [1139, 73] on icon at bounding box center [1139, 68] width 0 height 13
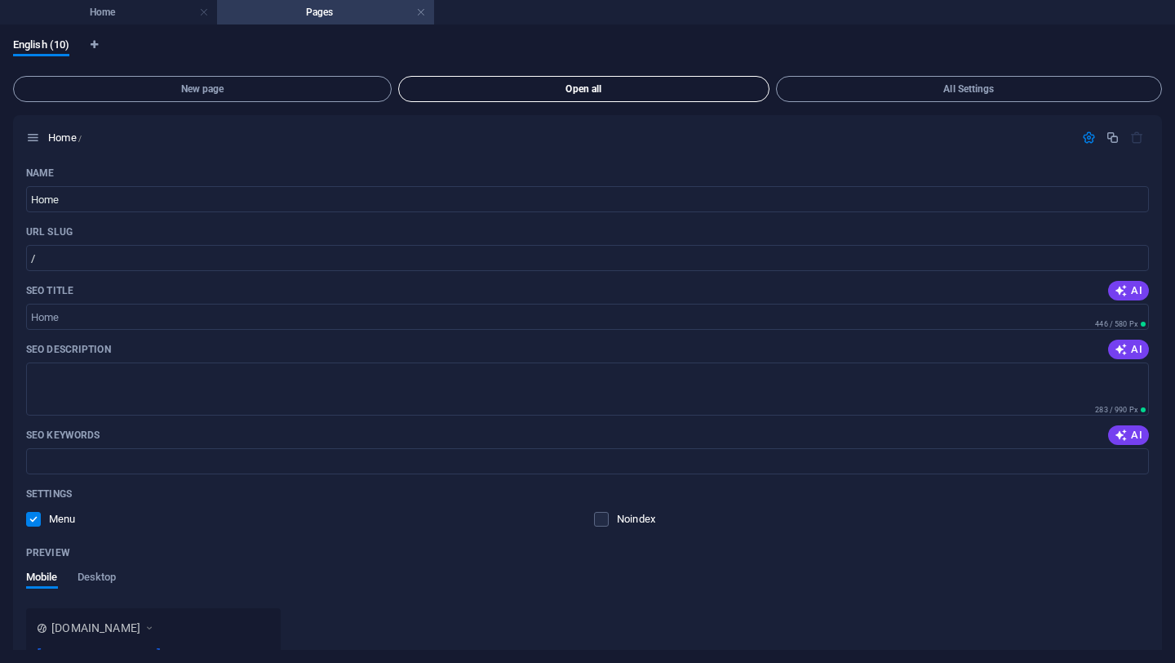
click at [614, 89] on span "Open all" at bounding box center [584, 89] width 357 height 10
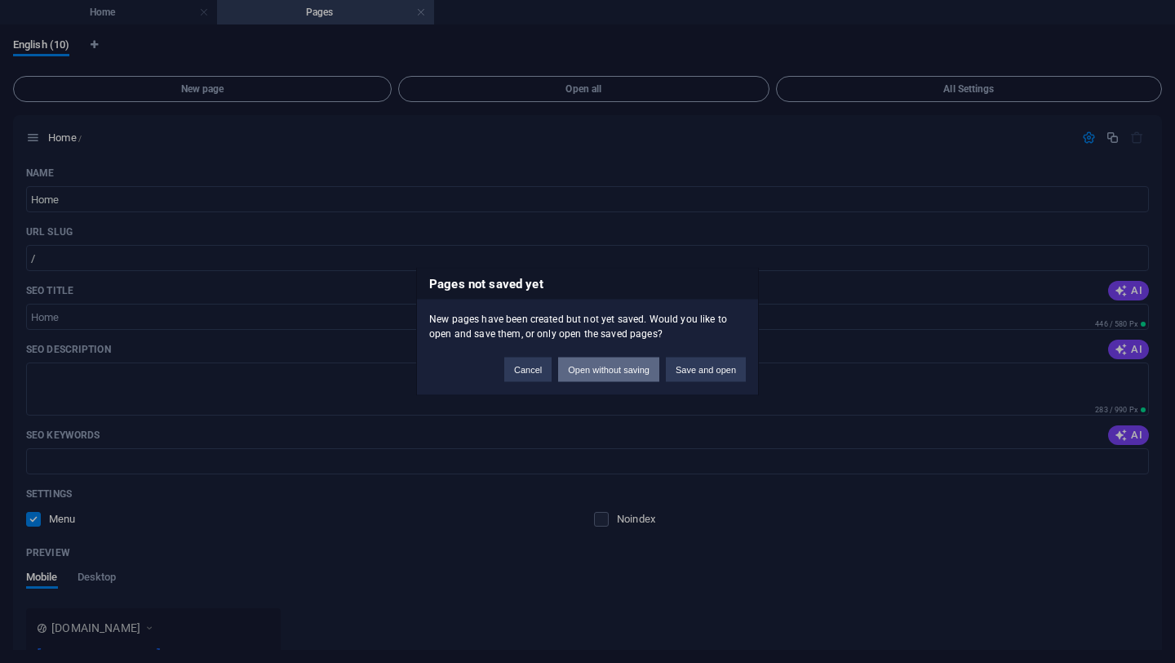
click at [640, 366] on button "Open without saving" at bounding box center [608, 369] width 101 height 24
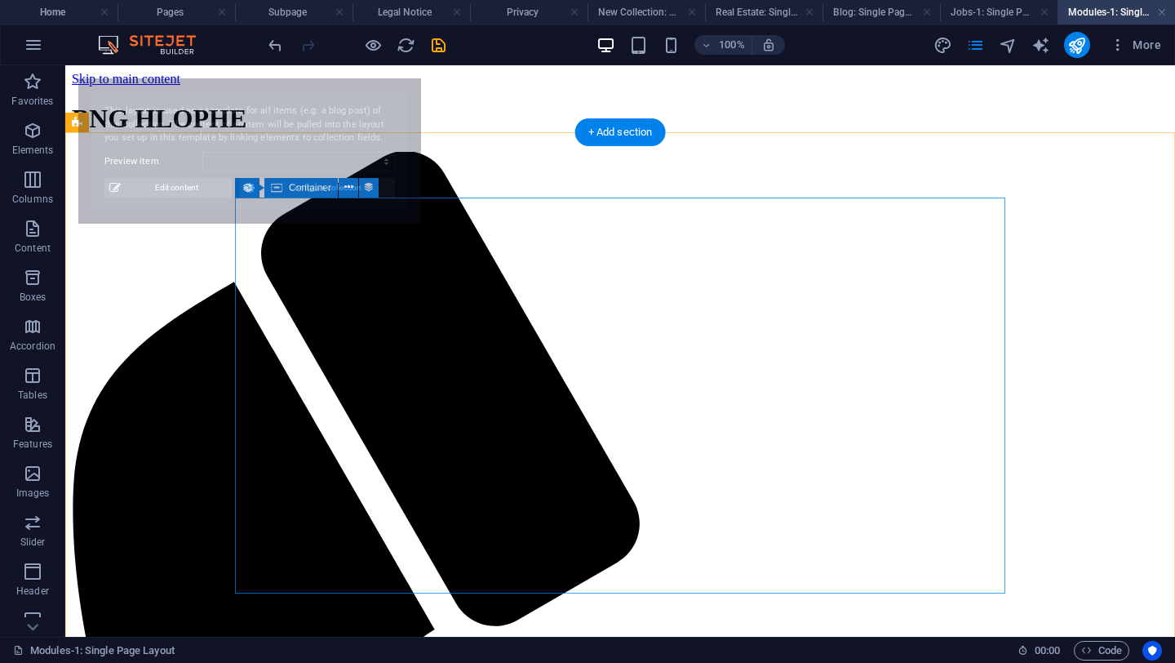
scroll to position [22, 0]
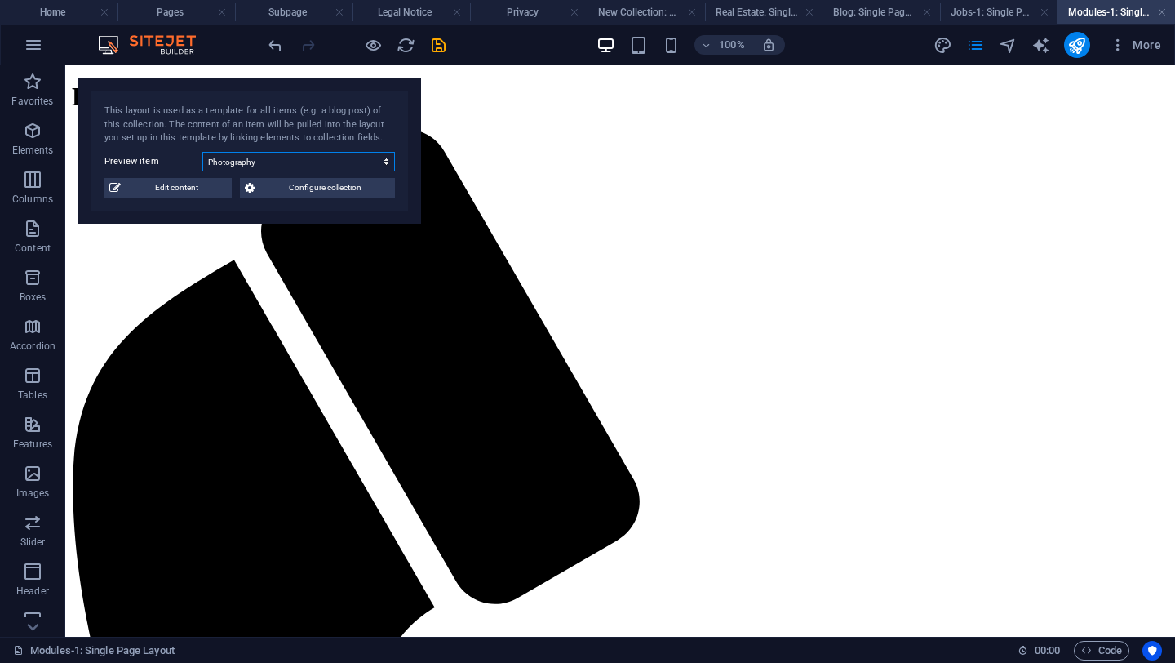
click at [381, 163] on select "Photography Data Science Finances Public Speaking Coding Digital Marketing" at bounding box center [298, 162] width 193 height 20
click at [202, 152] on select "Photography Data Science Finances Public Speaking Coding Digital Marketing" at bounding box center [298, 162] width 193 height 20
click at [289, 164] on select "Photography Data Science Finances Public Speaking Coding Digital Marketing" at bounding box center [298, 162] width 193 height 20
select select "68dfc150e29c972663011f85"
click at [202, 152] on select "Photography Data Science Finances Public Speaking Coding Digital Marketing" at bounding box center [298, 162] width 193 height 20
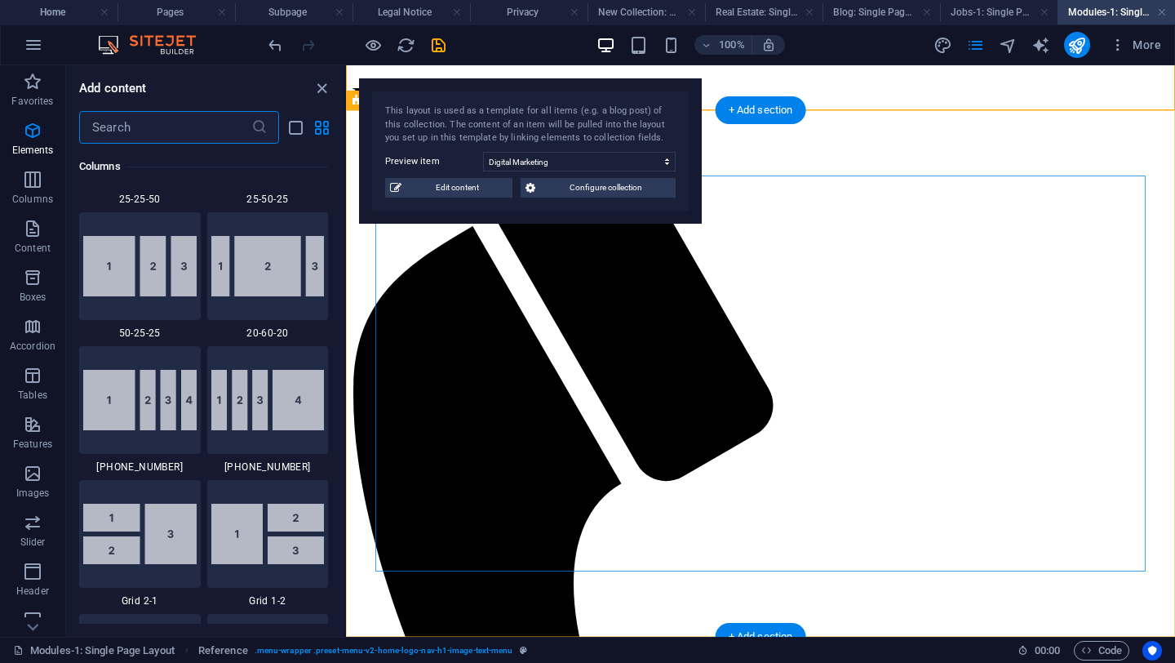
scroll to position [2989, 0]
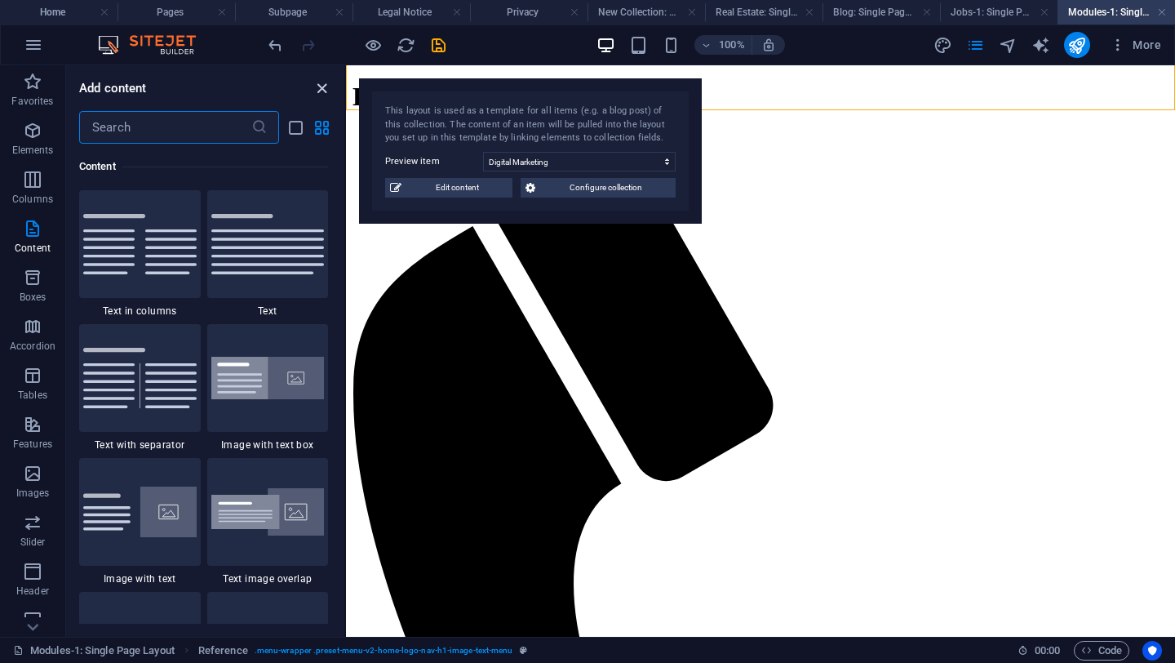
click at [320, 83] on icon "close panel" at bounding box center [322, 88] width 19 height 19
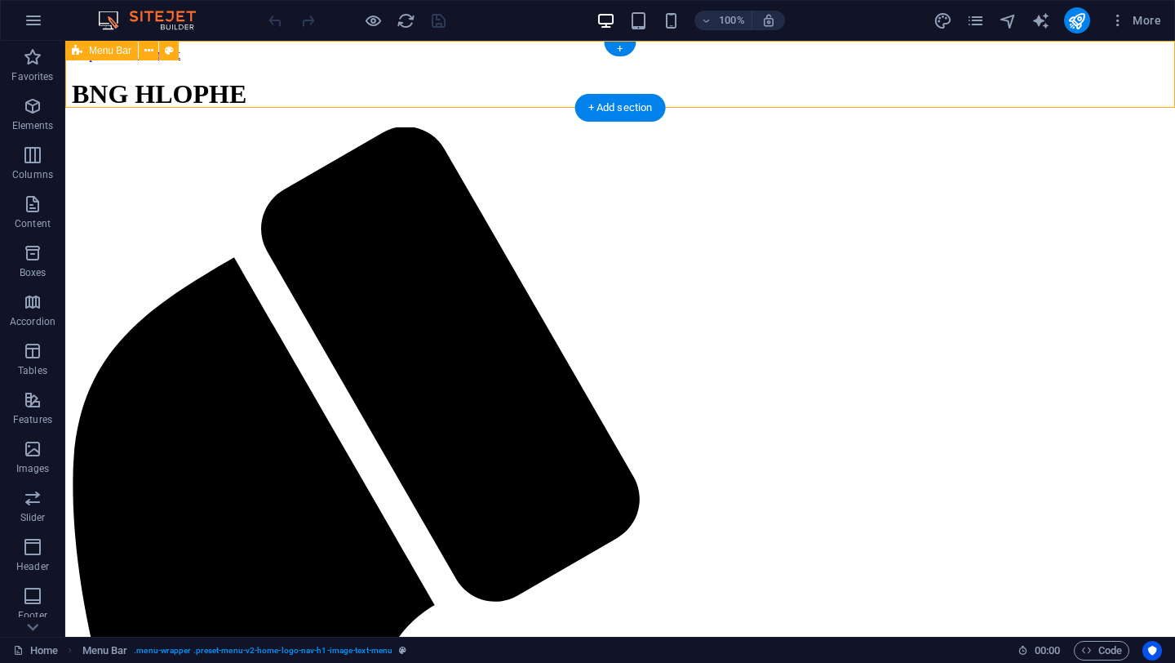
select select "header"
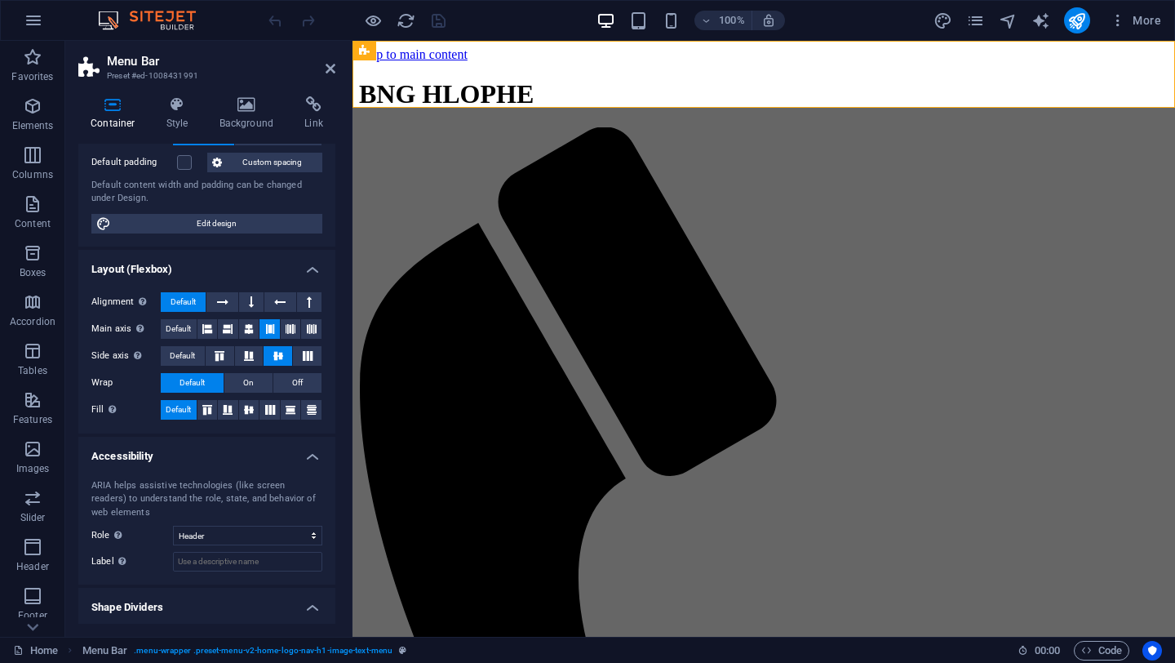
scroll to position [153, 0]
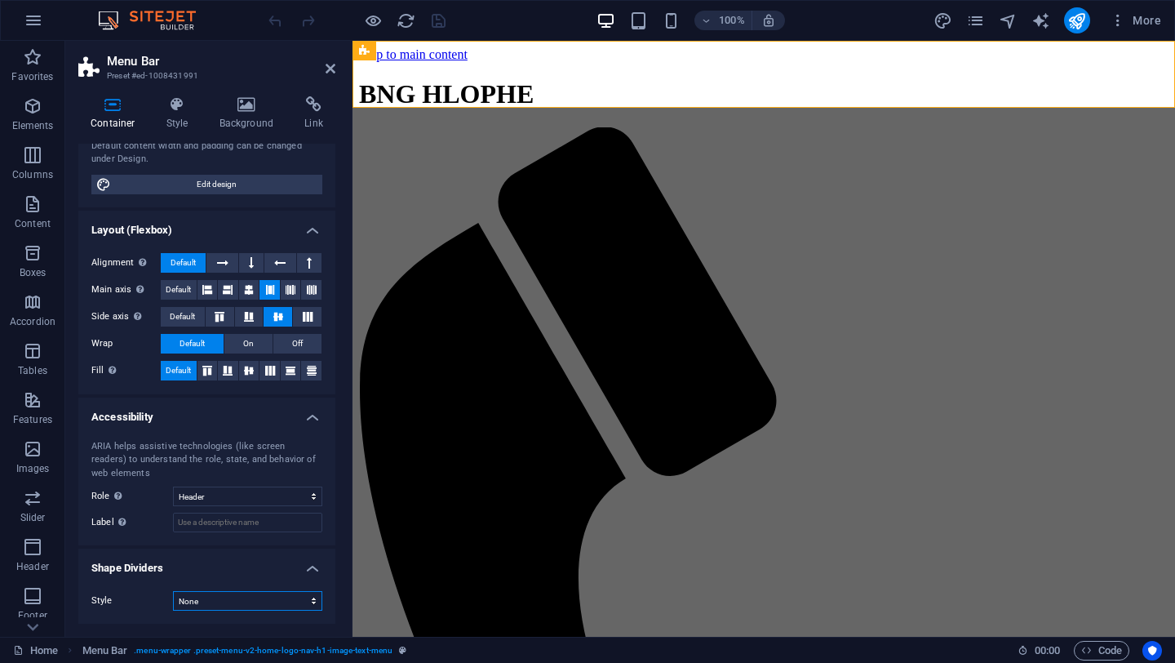
click at [308, 602] on select "None Triangle Square Diagonal Polygon 1 Polygon 2 Zigzag Multiple Zigzags Waves…" at bounding box center [247, 601] width 149 height 20
click at [173, 591] on select "None Triangle Square Diagonal Polygon 1 Polygon 2 Zigzag Multiple Zigzags Waves…" at bounding box center [247, 601] width 149 height 20
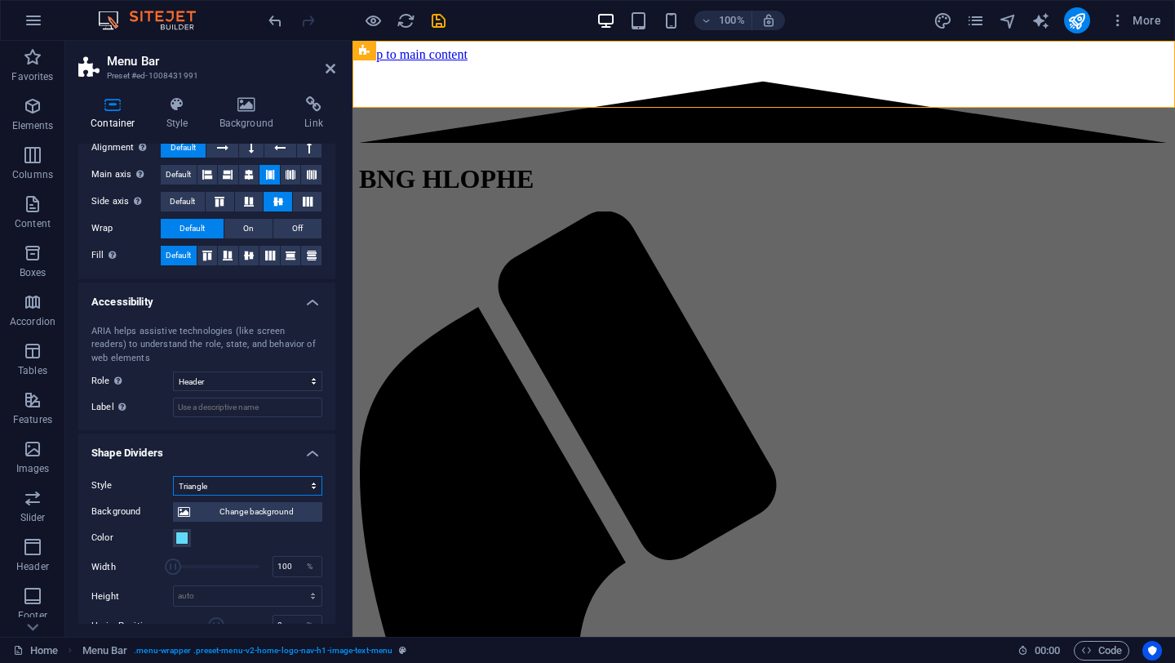
scroll to position [271, 0]
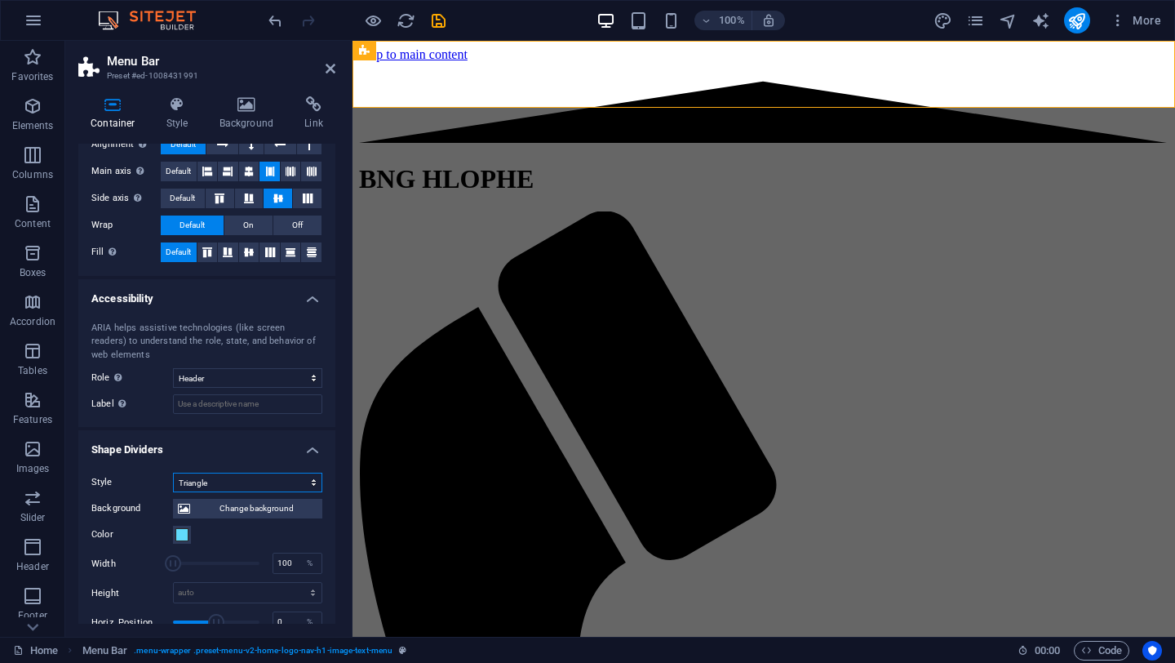
click at [308, 483] on select "None Triangle Square Diagonal Polygon 1 Polygon 2 Zigzag Multiple Zigzags Waves…" at bounding box center [247, 482] width 149 height 20
select select "none"
click at [173, 492] on select "None Triangle Square Diagonal Polygon 1 Polygon 2 Zigzag Multiple Zigzags Waves…" at bounding box center [247, 482] width 149 height 20
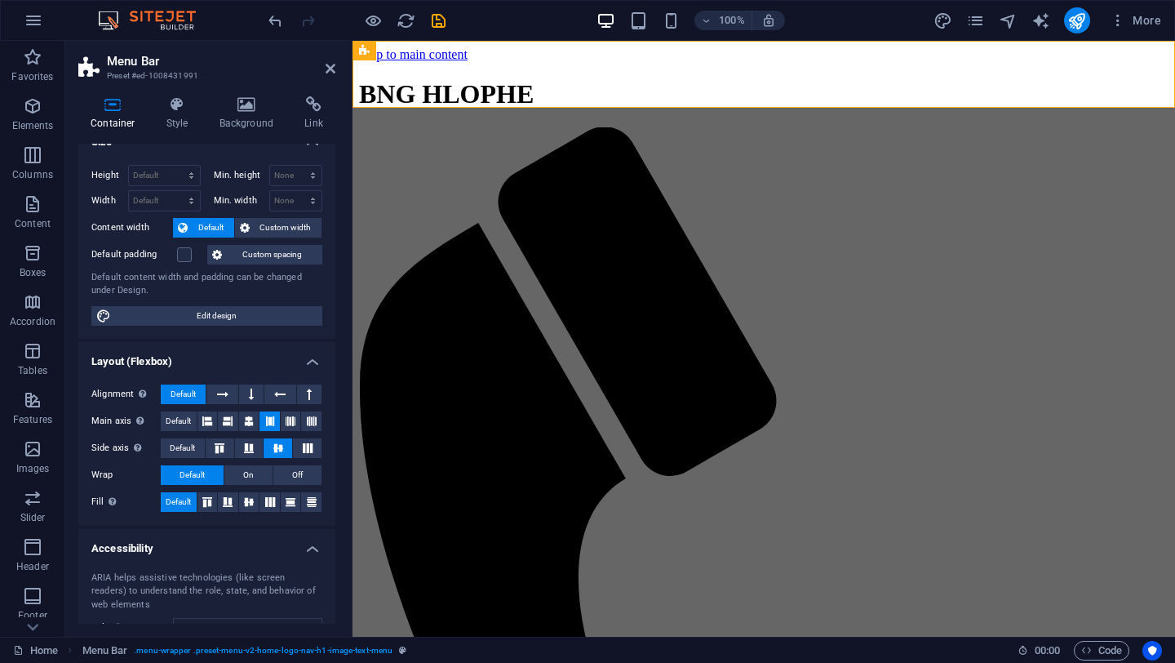
scroll to position [0, 0]
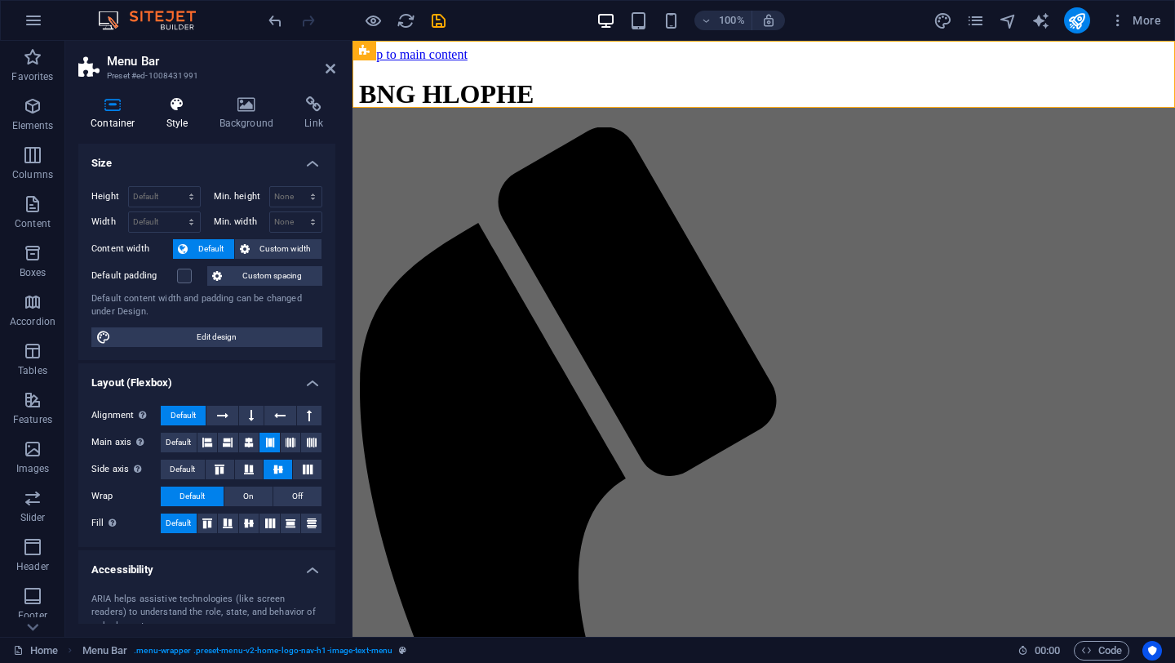
click at [188, 113] on h4 "Style" at bounding box center [180, 113] width 53 height 34
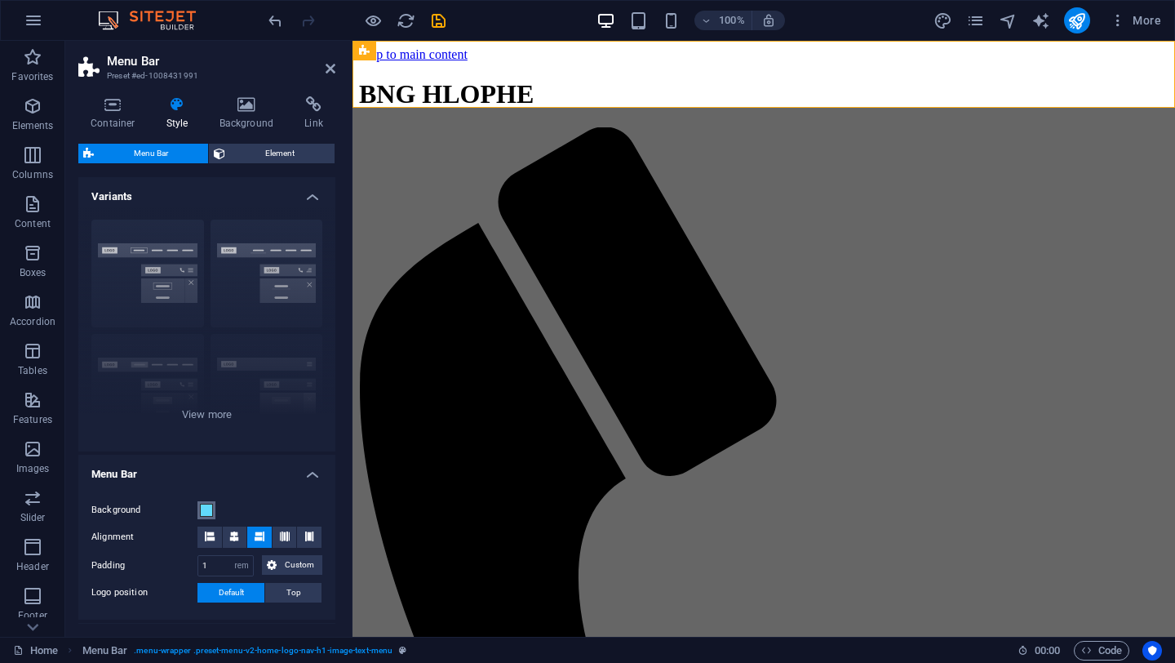
click at [205, 510] on span at bounding box center [206, 509] width 13 height 13
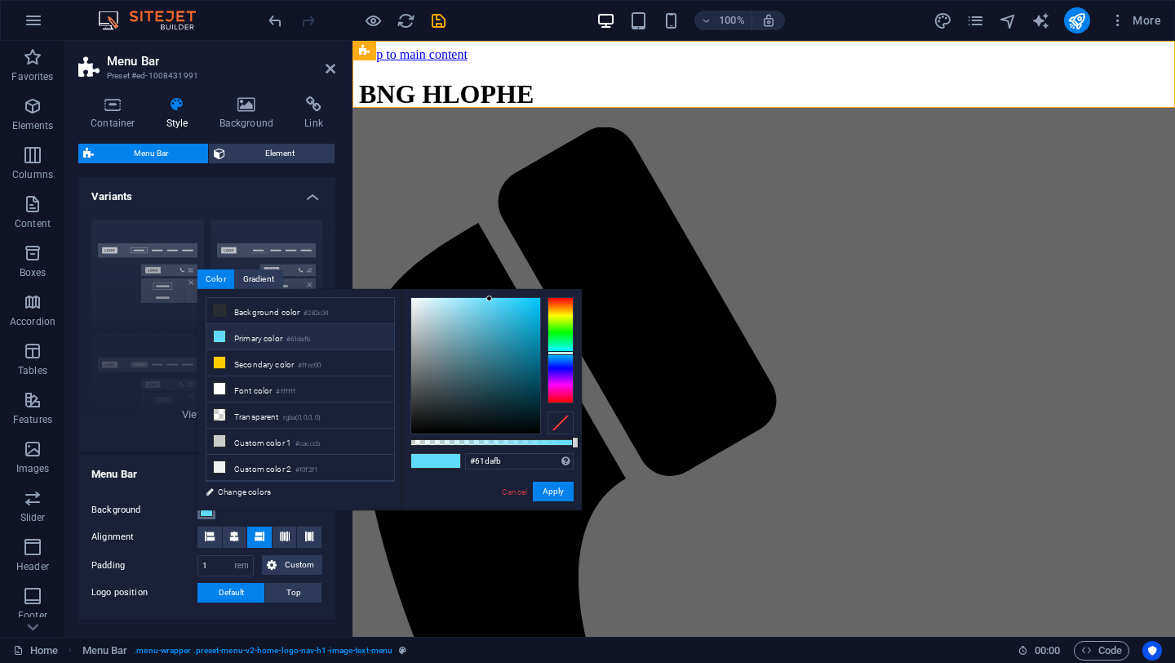
click at [205, 510] on span at bounding box center [206, 509] width 13 height 13
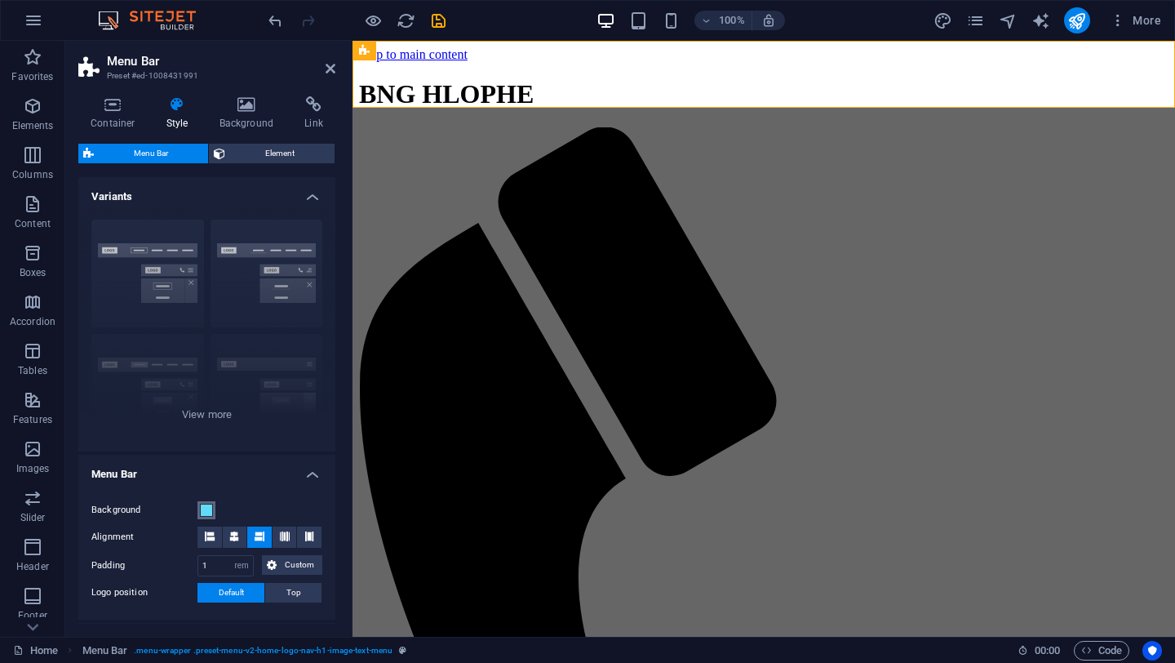
click at [205, 510] on span at bounding box center [206, 509] width 13 height 13
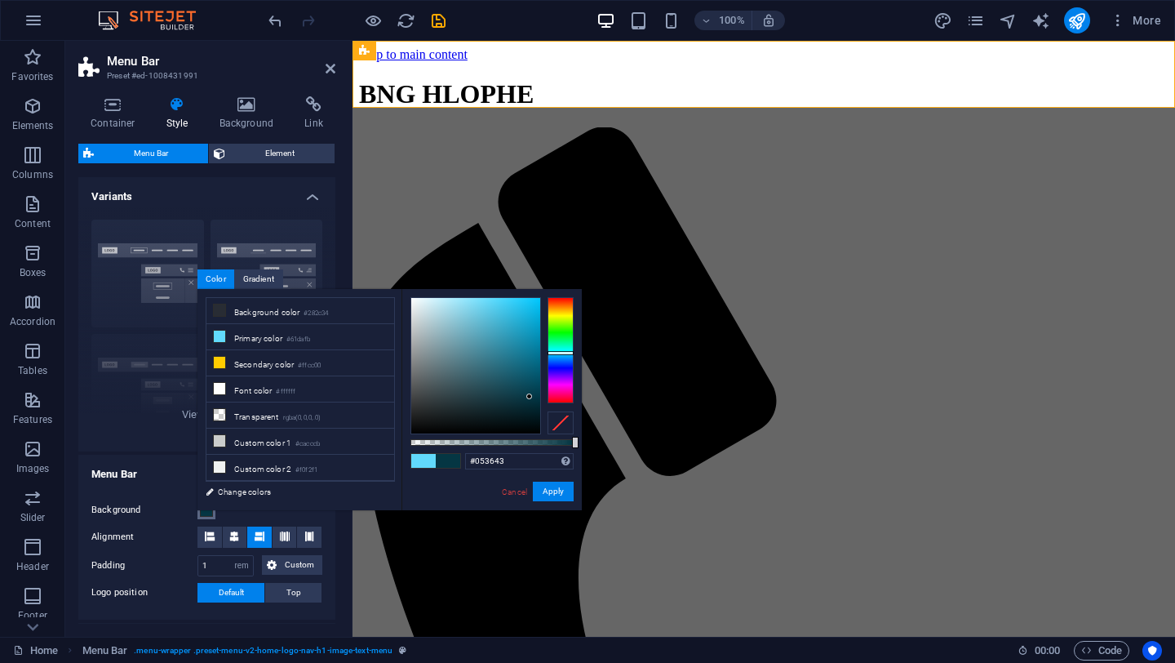
click at [530, 397] on div at bounding box center [475, 365] width 129 height 135
click at [505, 398] on div at bounding box center [475, 365] width 129 height 135
click at [474, 393] on div at bounding box center [475, 365] width 129 height 135
click at [523, 418] on div at bounding box center [475, 365] width 129 height 135
click at [530, 394] on div at bounding box center [475, 365] width 129 height 135
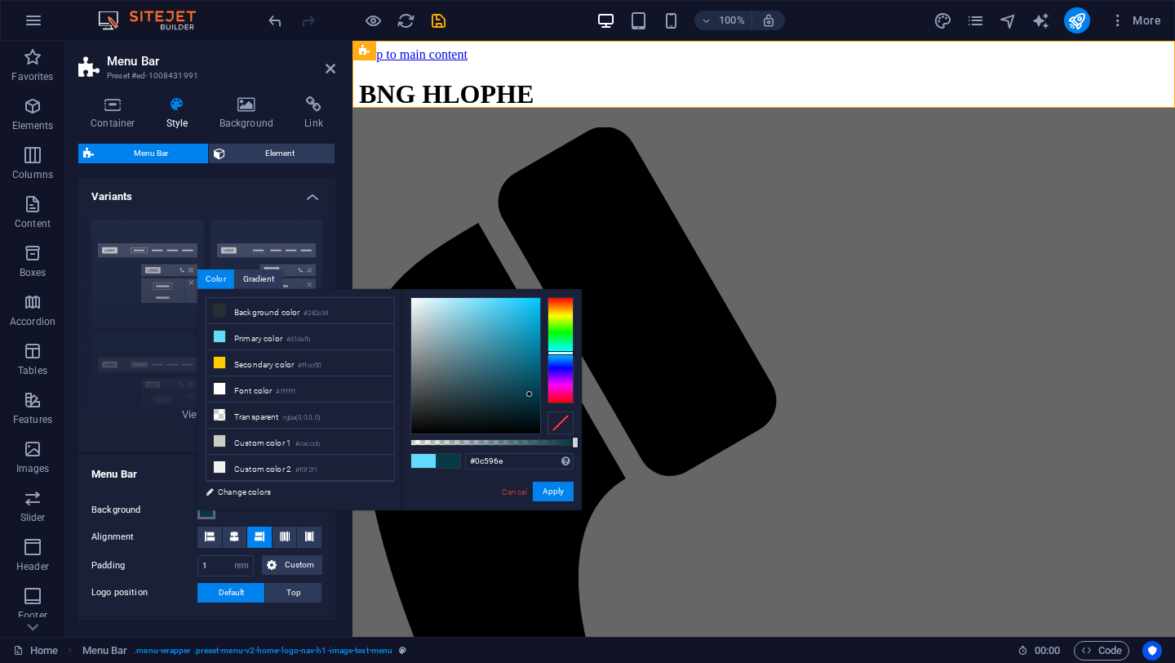
click at [526, 374] on div at bounding box center [475, 365] width 129 height 135
type input "#2787a1"
click at [508, 347] on div at bounding box center [475, 365] width 129 height 135
click at [564, 490] on button "Apply" at bounding box center [553, 491] width 41 height 20
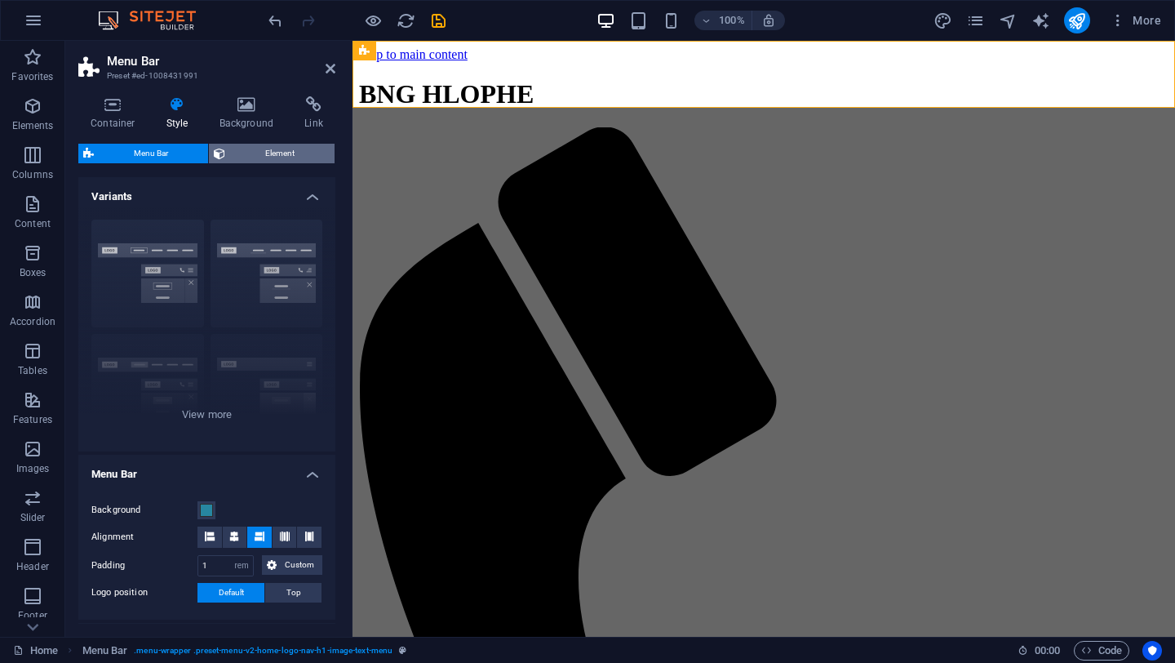
click at [264, 157] on span "Element" at bounding box center [280, 154] width 100 height 20
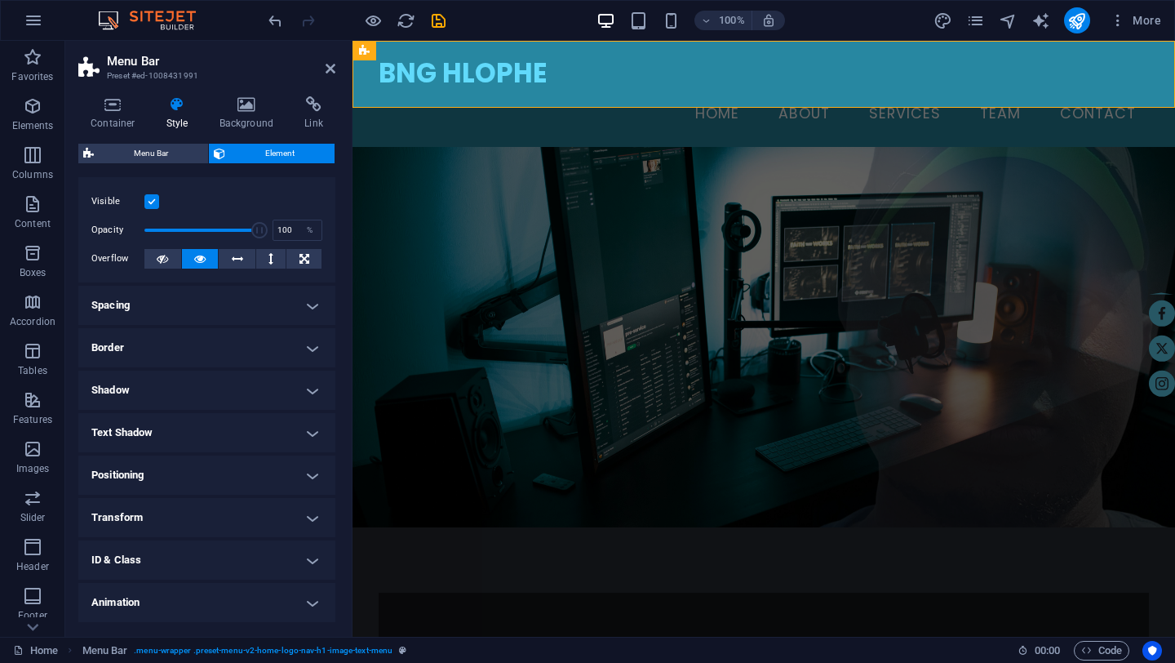
scroll to position [31, 0]
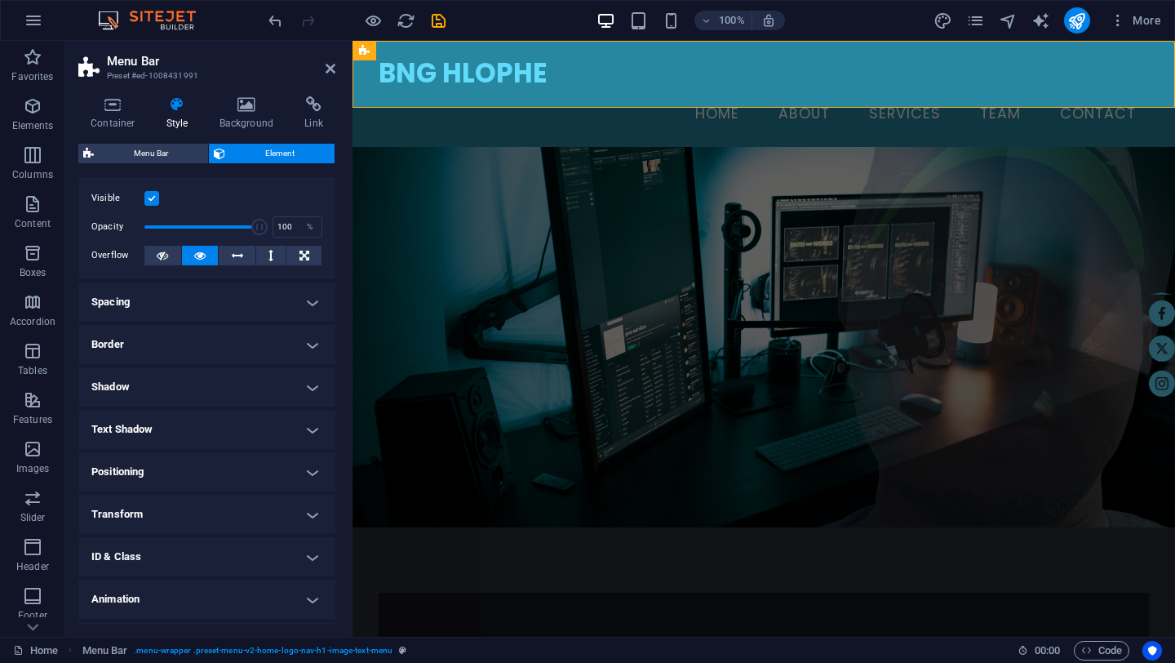
click at [308, 471] on h4 "Positioning" at bounding box center [206, 471] width 257 height 39
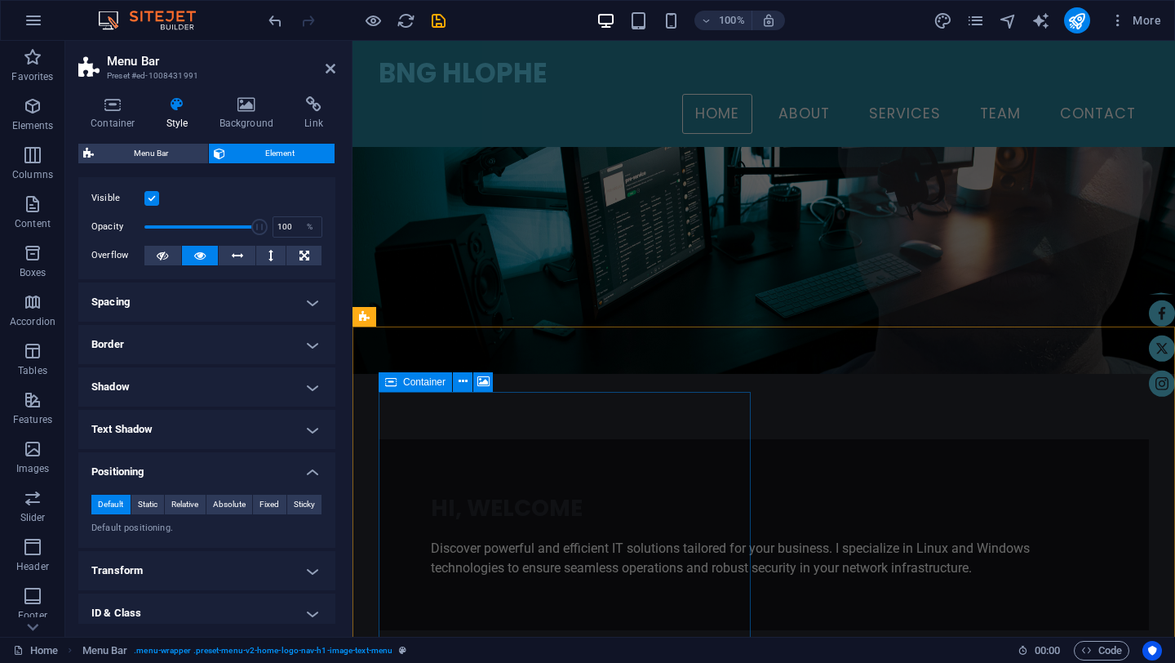
scroll to position [0, 0]
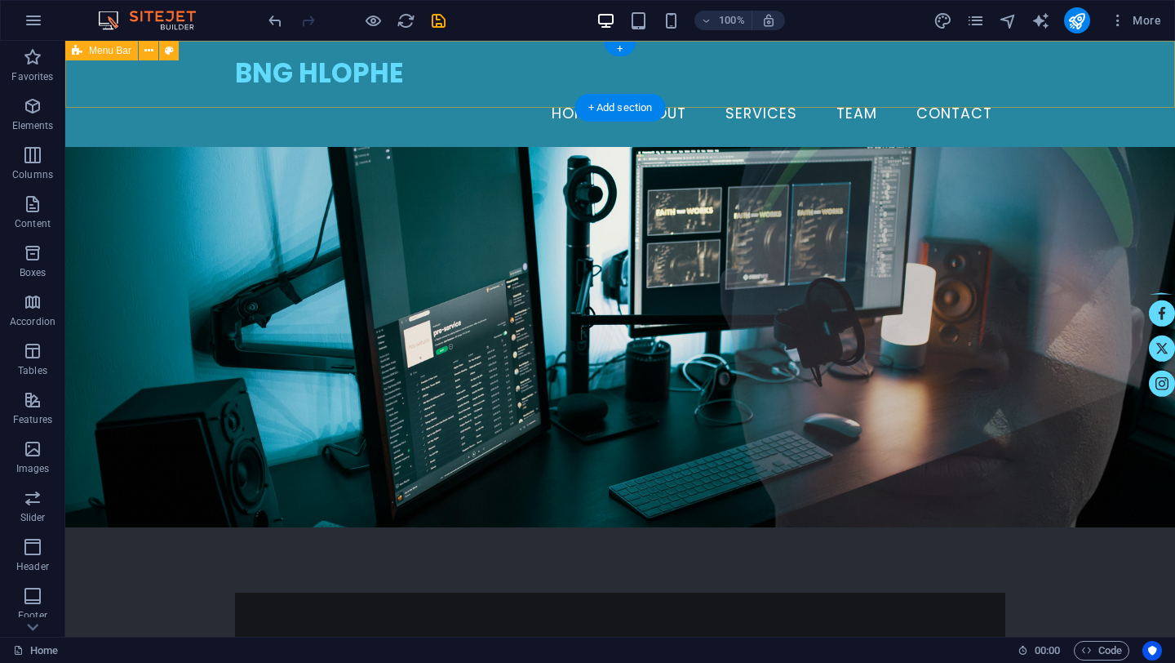
click at [189, 76] on div "BNG HLOPHE Home About Services Team Contact" at bounding box center [620, 94] width 1110 height 106
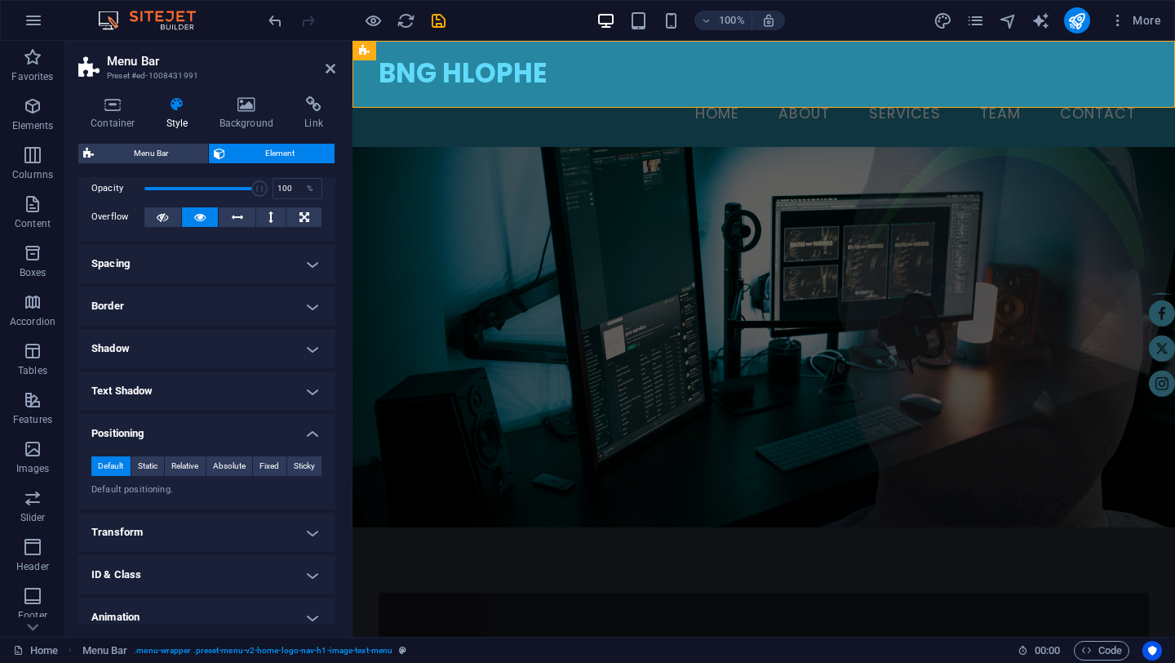
scroll to position [125, 0]
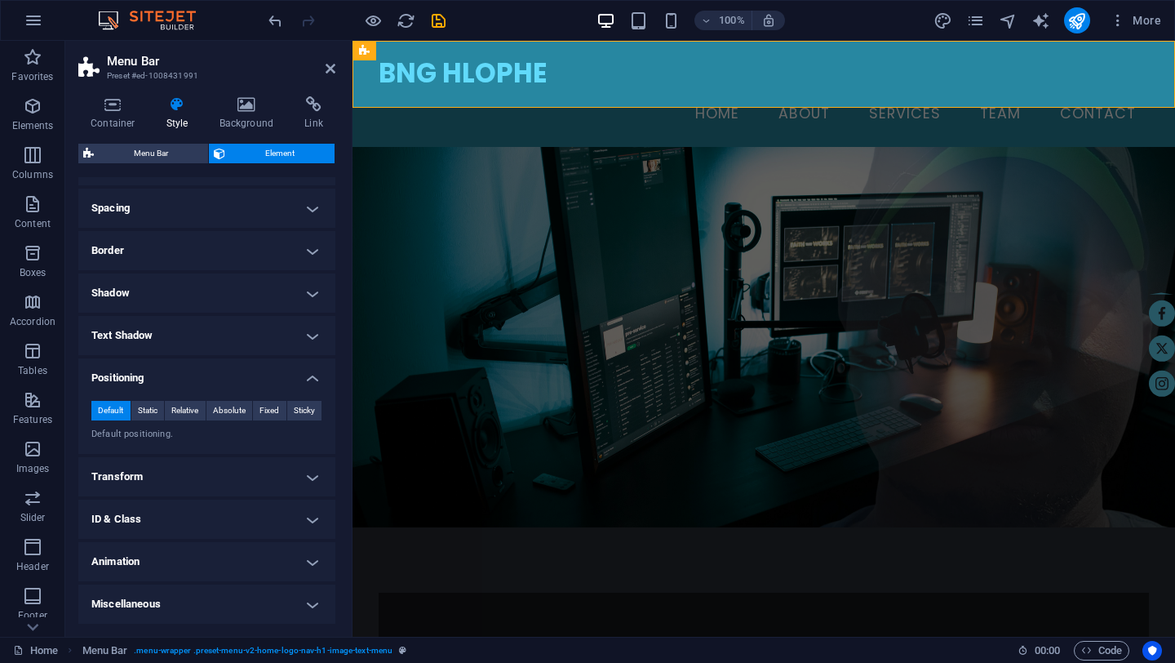
click at [305, 472] on h4 "Transform" at bounding box center [206, 476] width 257 height 39
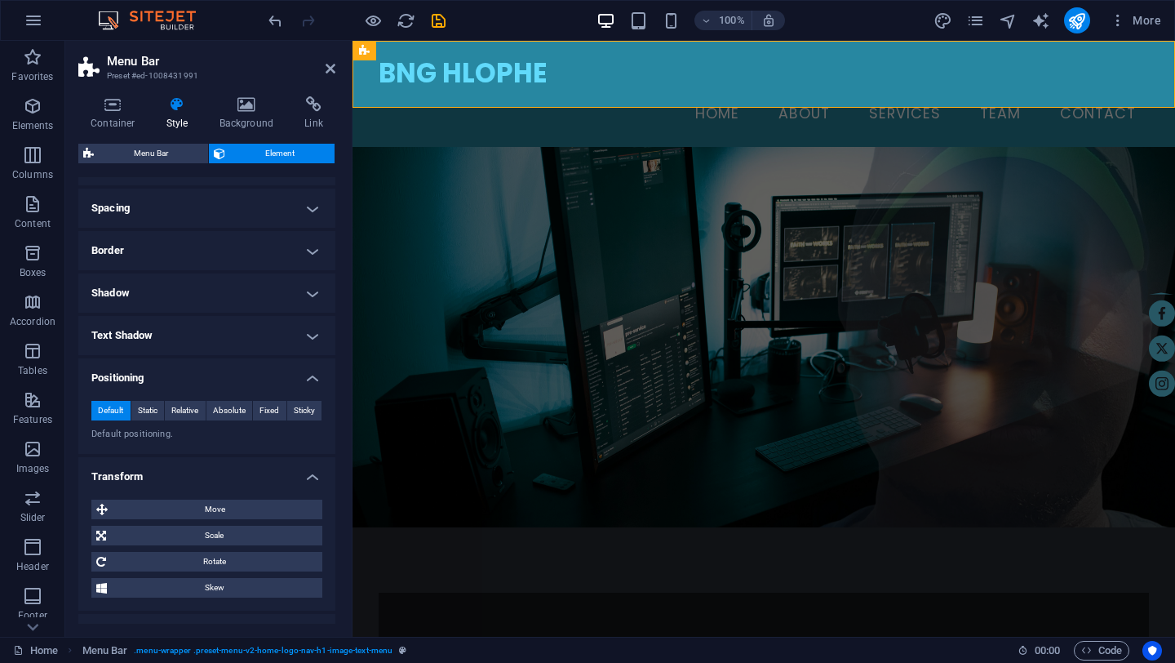
click at [305, 472] on h4 "Transform" at bounding box center [206, 471] width 257 height 29
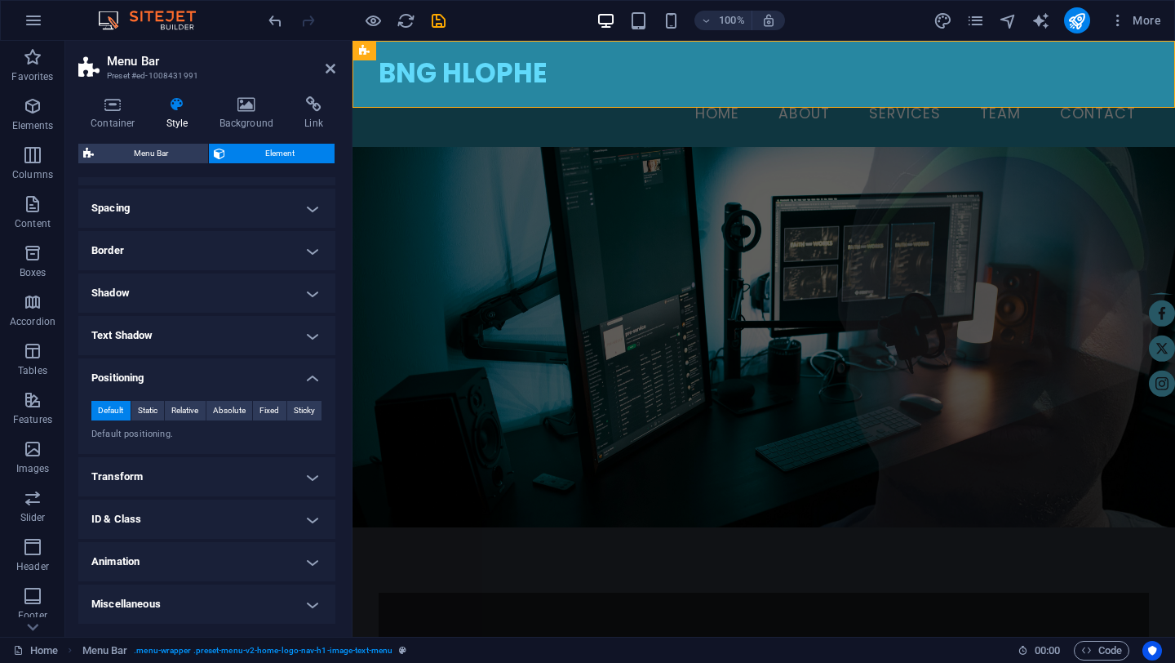
click at [313, 564] on h4 "Animation" at bounding box center [206, 561] width 257 height 39
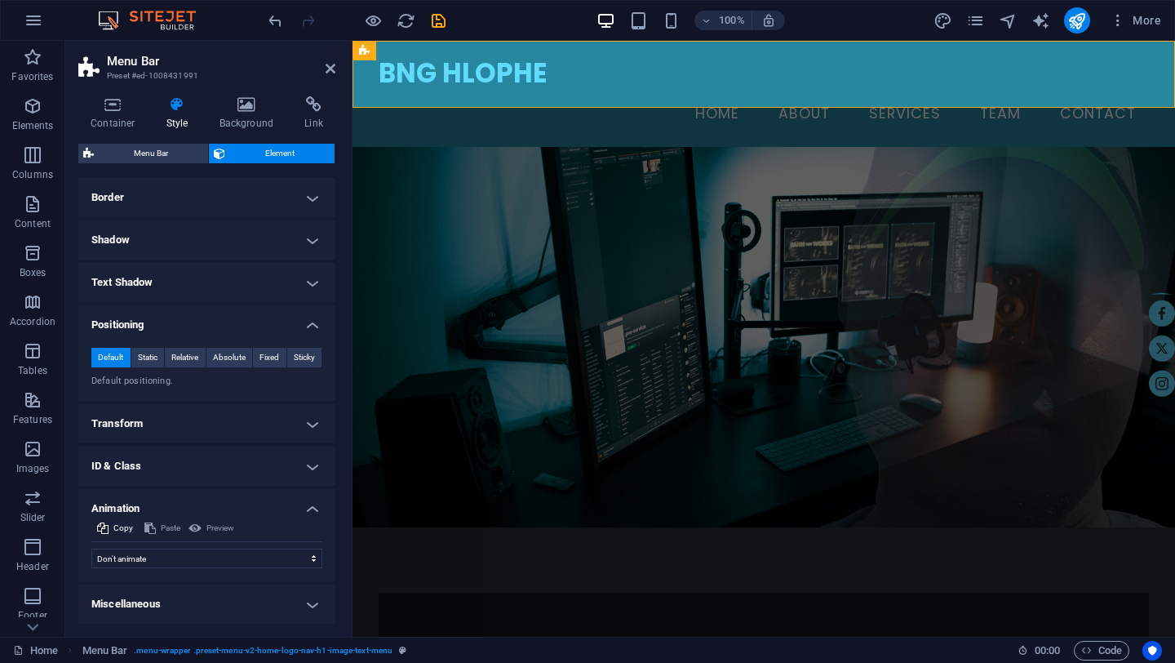
click at [308, 511] on h4 "Animation" at bounding box center [206, 503] width 257 height 29
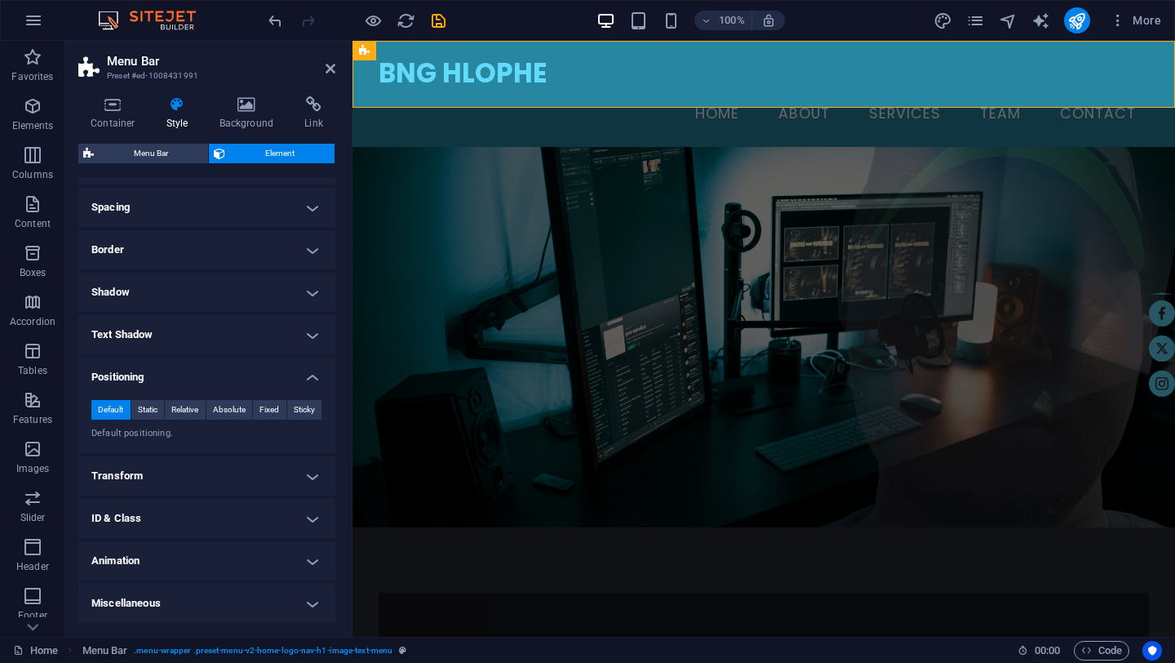
scroll to position [125, 0]
click at [308, 605] on h4 "Miscellaneous" at bounding box center [206, 603] width 257 height 39
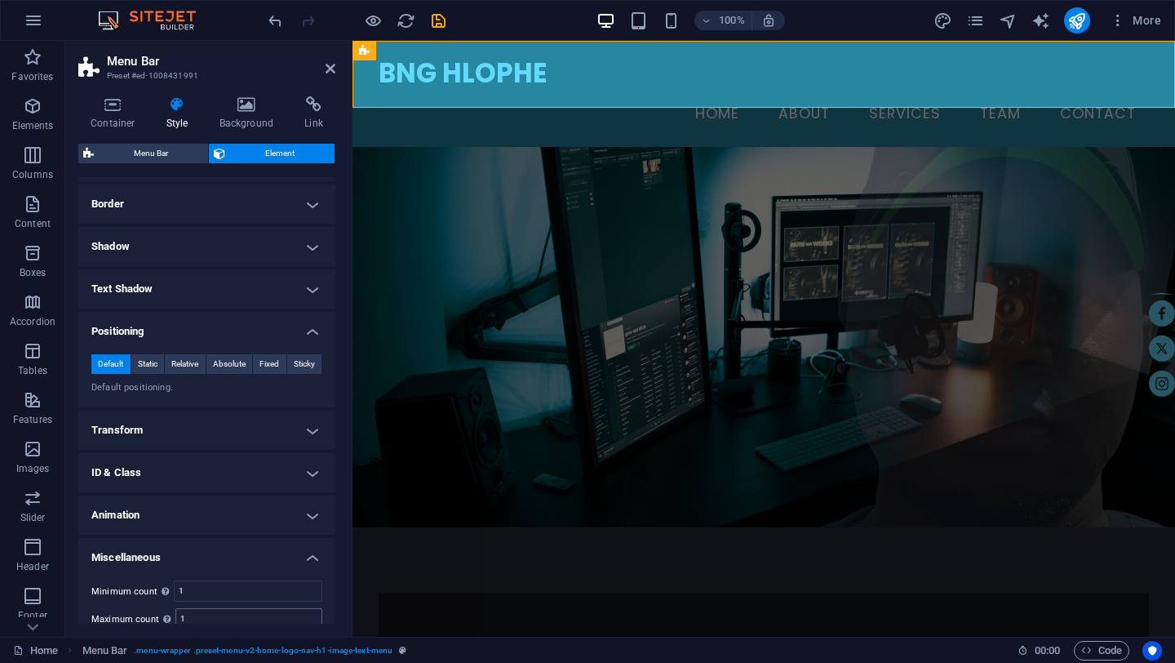
scroll to position [171, 0]
click at [309, 332] on h4 "Positioning" at bounding box center [206, 327] width 257 height 29
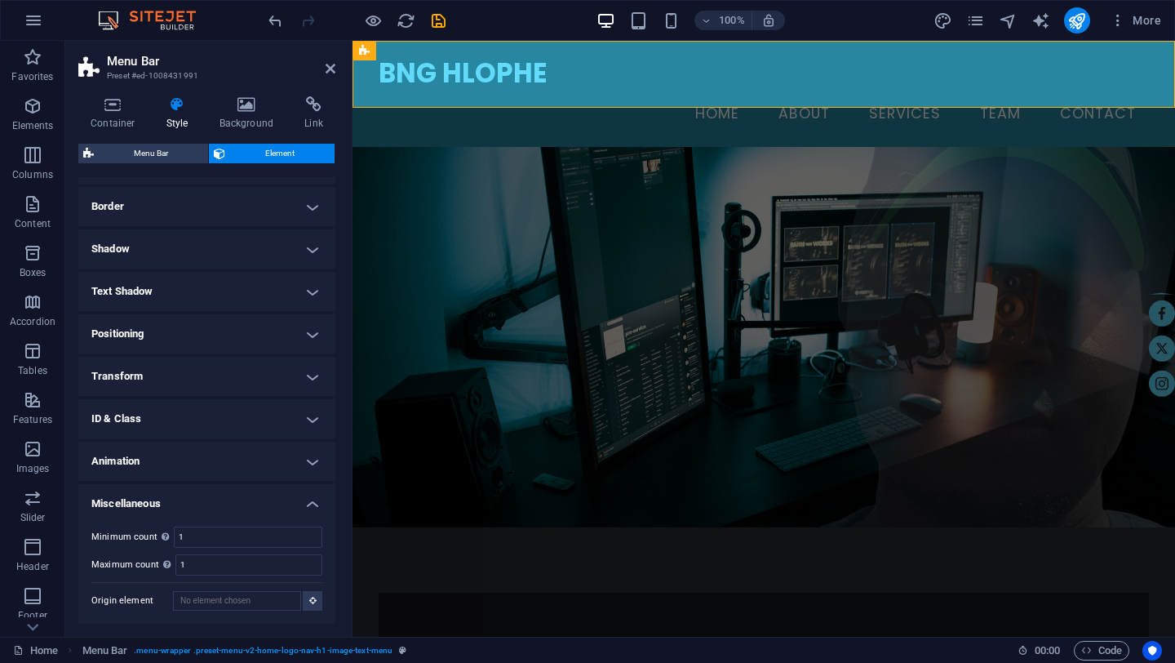
click at [309, 332] on h4 "Positioning" at bounding box center [206, 333] width 257 height 39
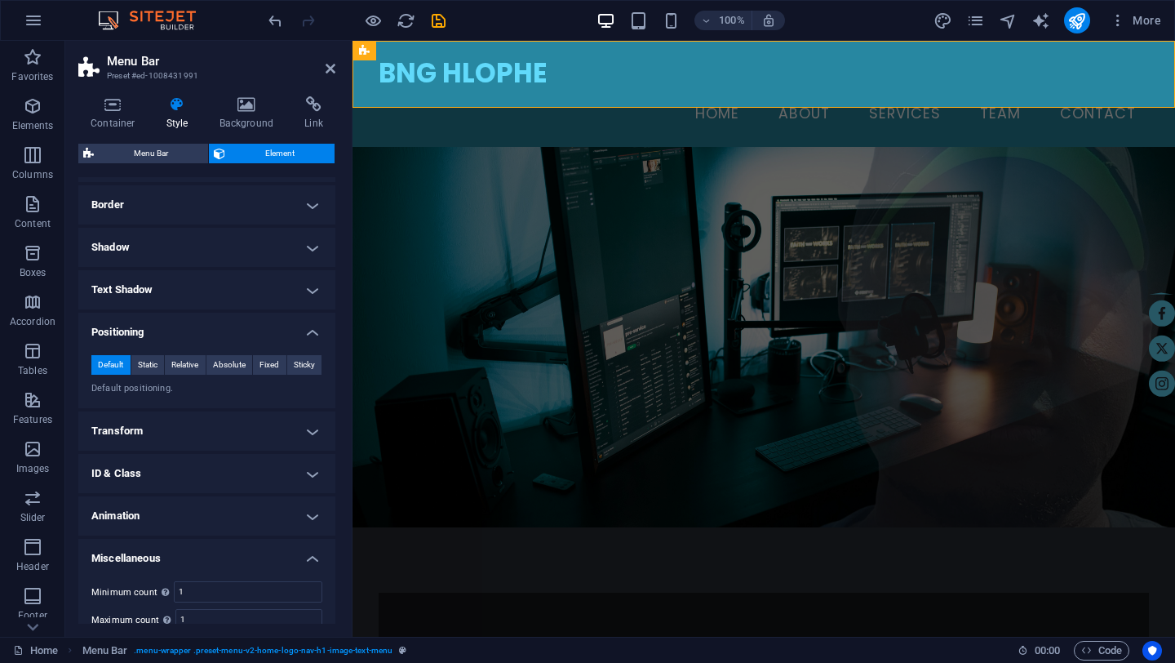
click at [113, 366] on span "Default" at bounding box center [110, 365] width 25 height 20
click at [139, 362] on span "Static" at bounding box center [148, 365] width 20 height 20
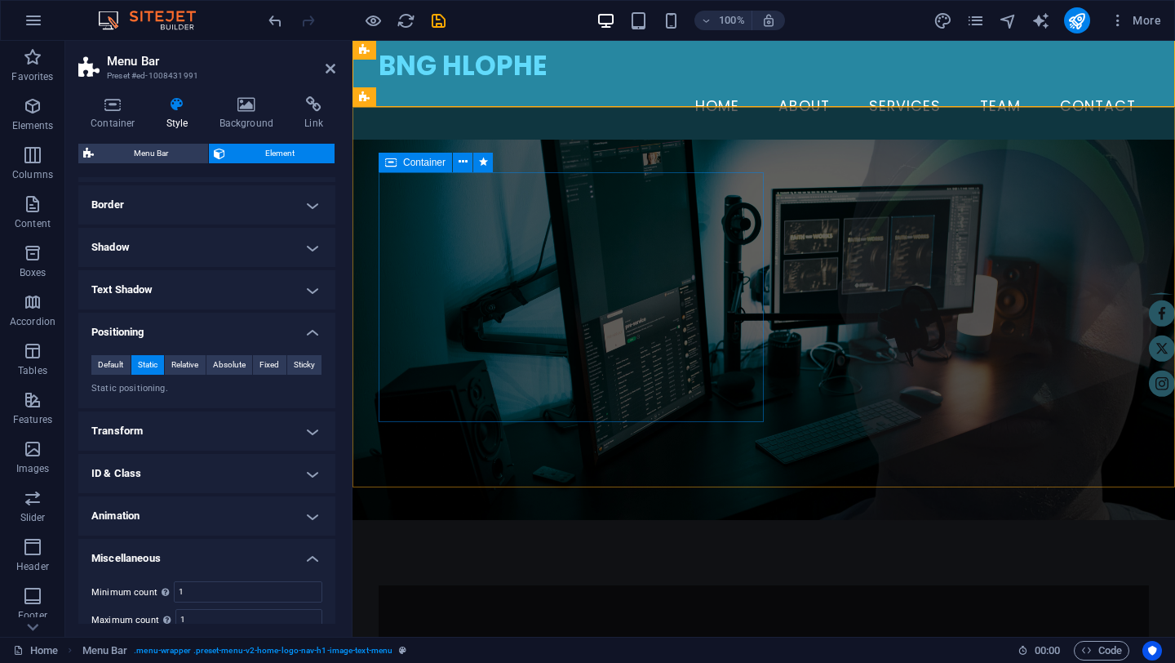
scroll to position [0, 0]
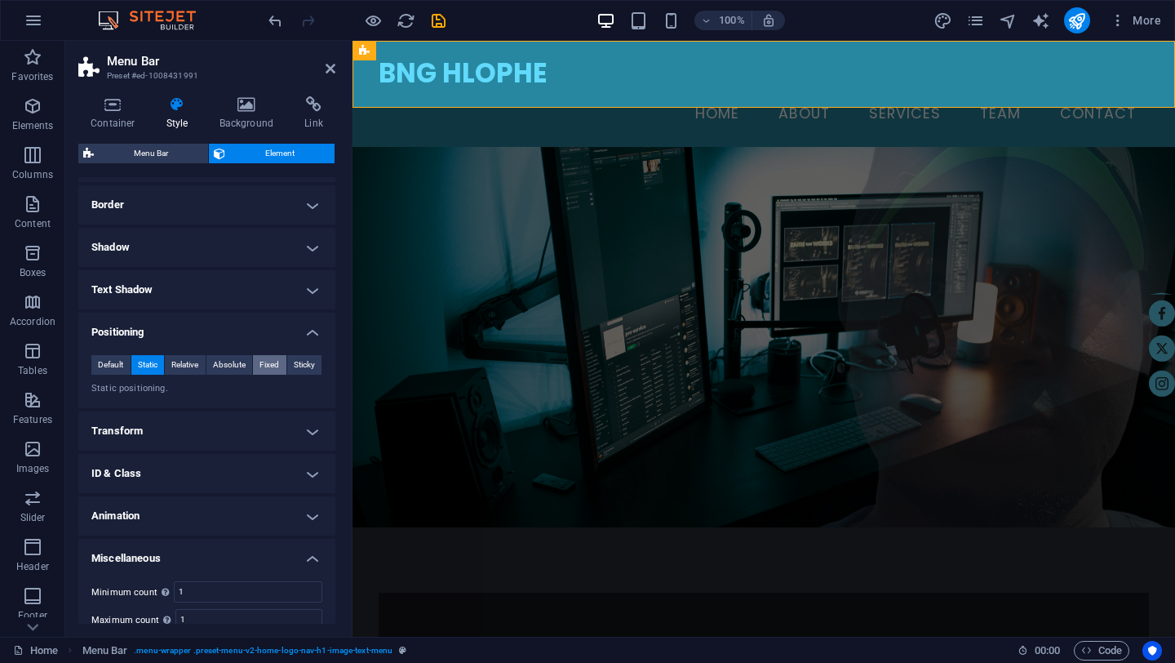
click at [278, 366] on button "Fixed" at bounding box center [269, 365] width 33 height 20
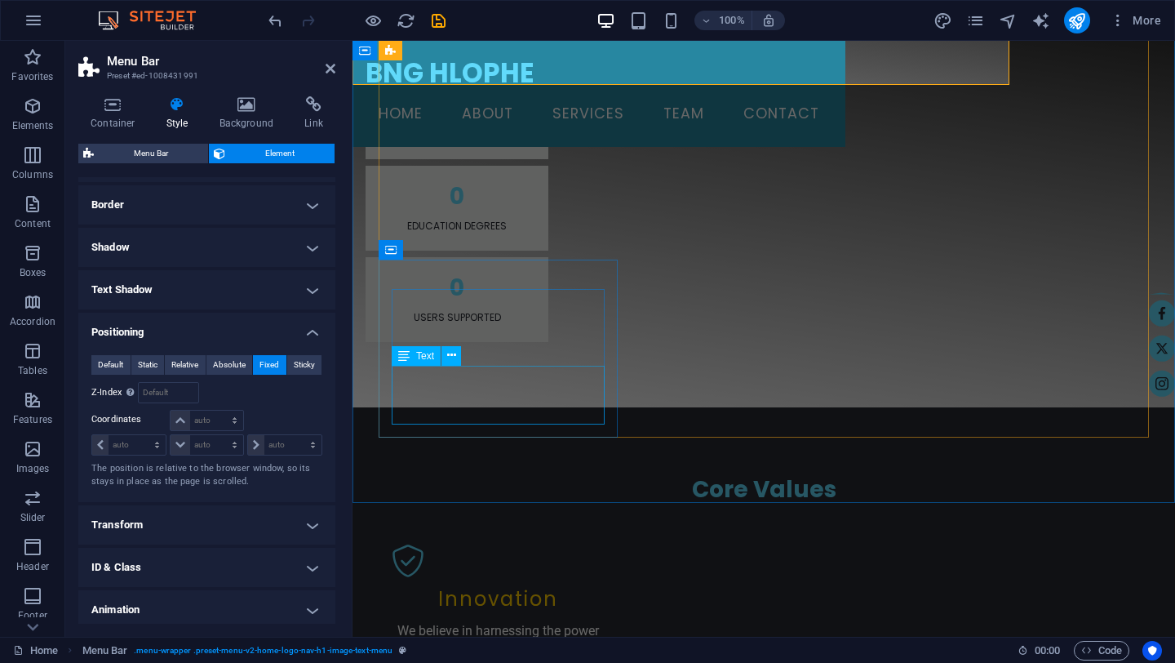
scroll to position [1576, 0]
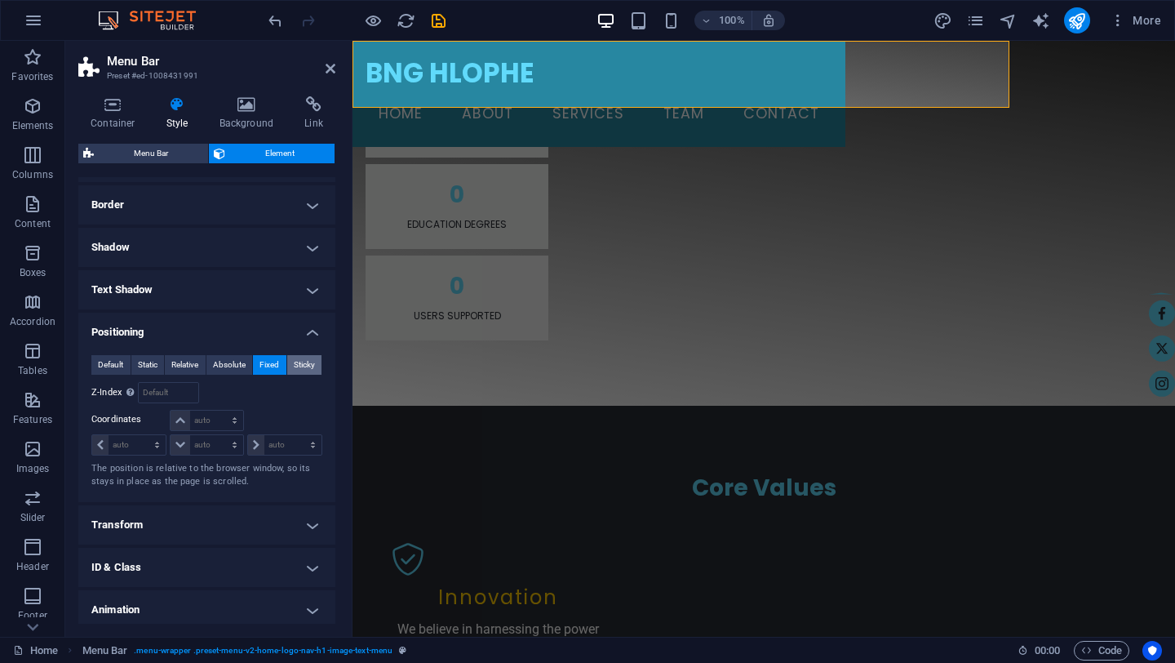
click at [308, 369] on span "Sticky" at bounding box center [304, 365] width 21 height 20
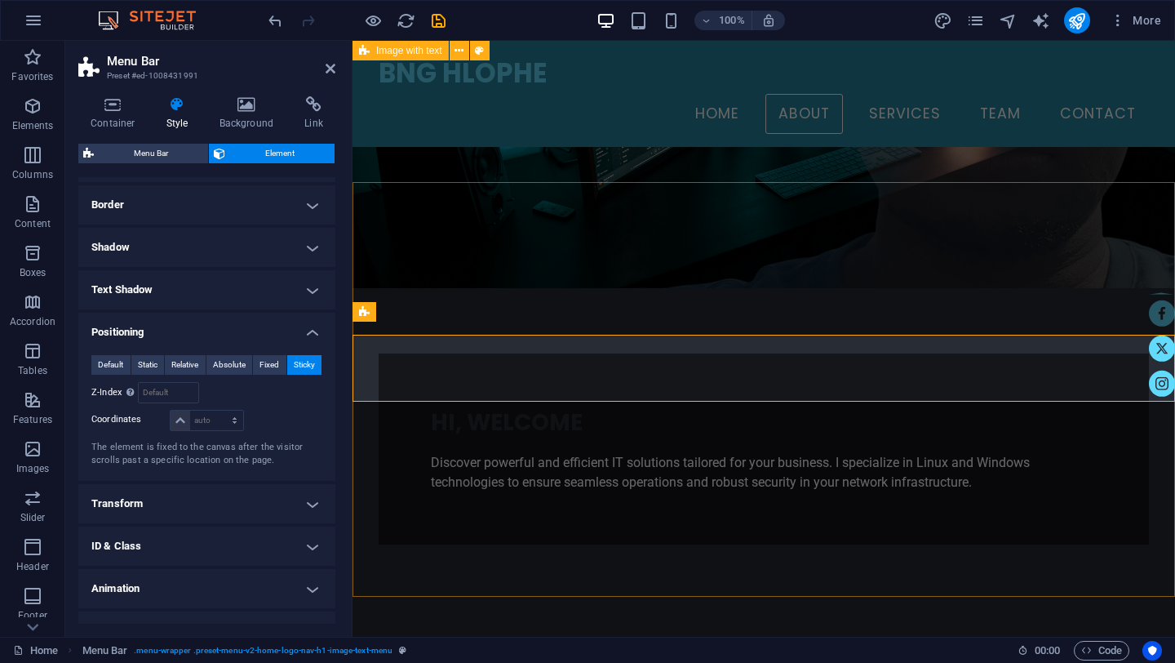
scroll to position [370, 0]
click at [270, 374] on span "Fixed" at bounding box center [269, 365] width 20 height 20
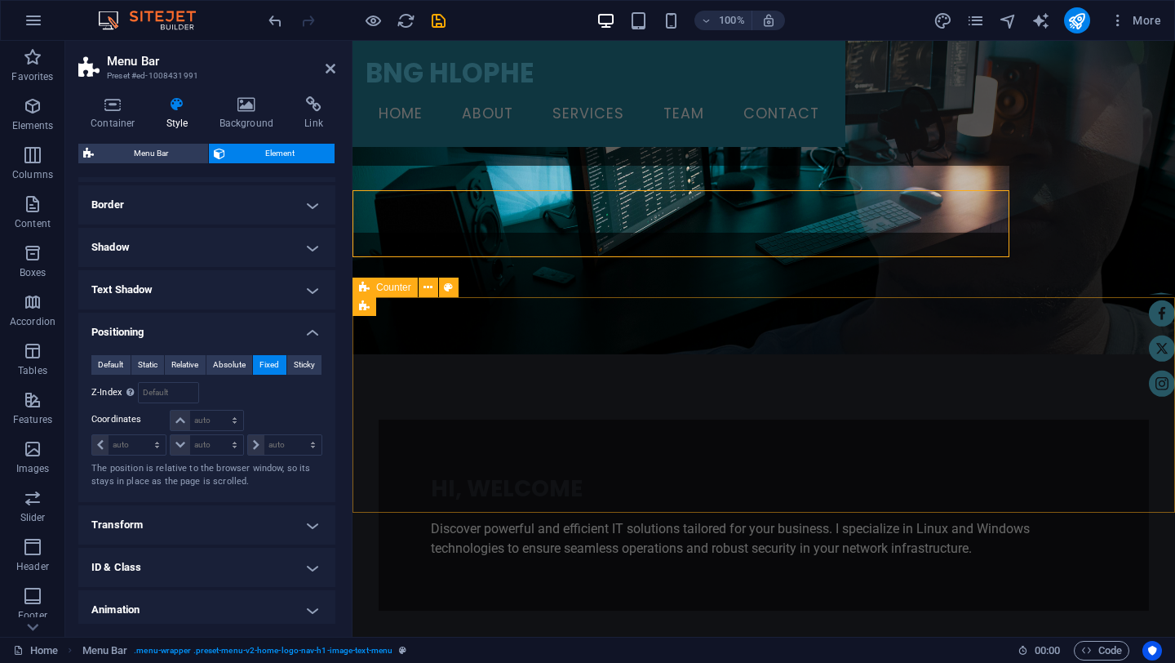
scroll to position [0, 0]
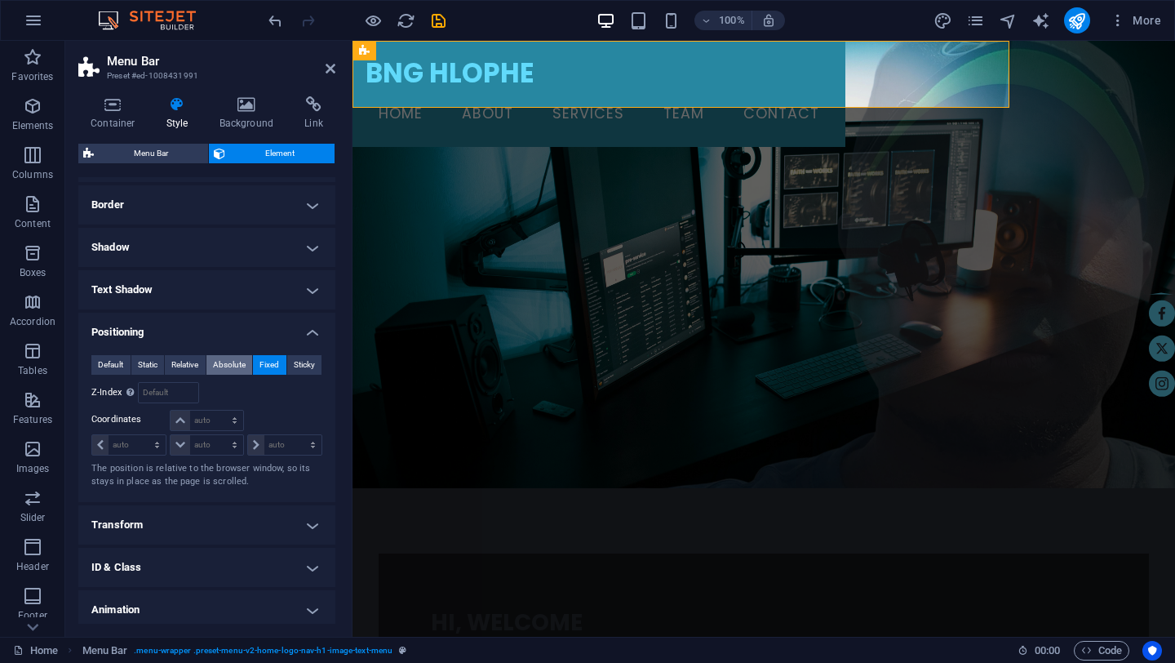
click at [234, 369] on span "Absolute" at bounding box center [229, 365] width 33 height 20
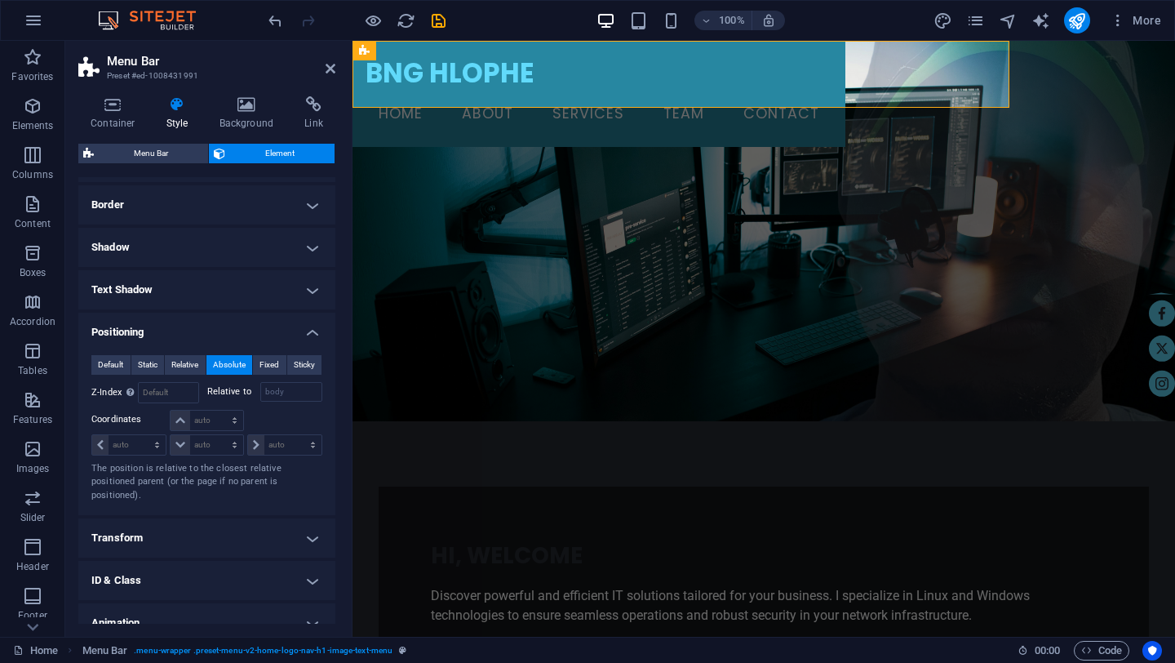
click at [234, 369] on span "Absolute" at bounding box center [229, 365] width 33 height 20
click at [179, 362] on span "Relative" at bounding box center [184, 365] width 27 height 20
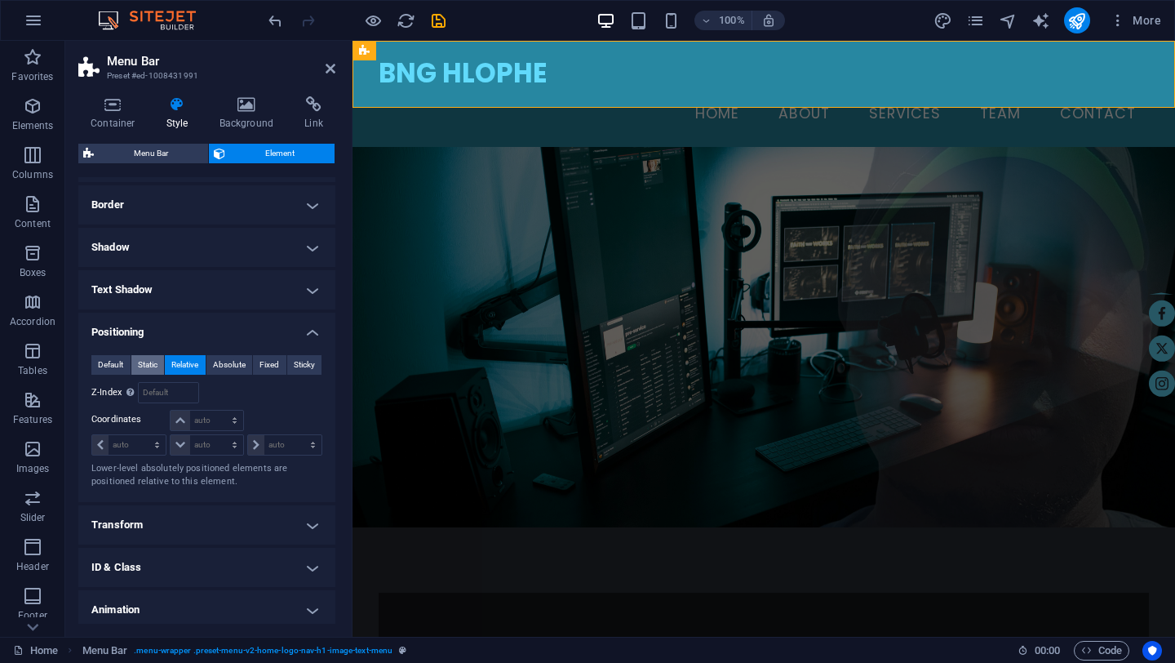
click at [150, 361] on span "Static" at bounding box center [148, 365] width 20 height 20
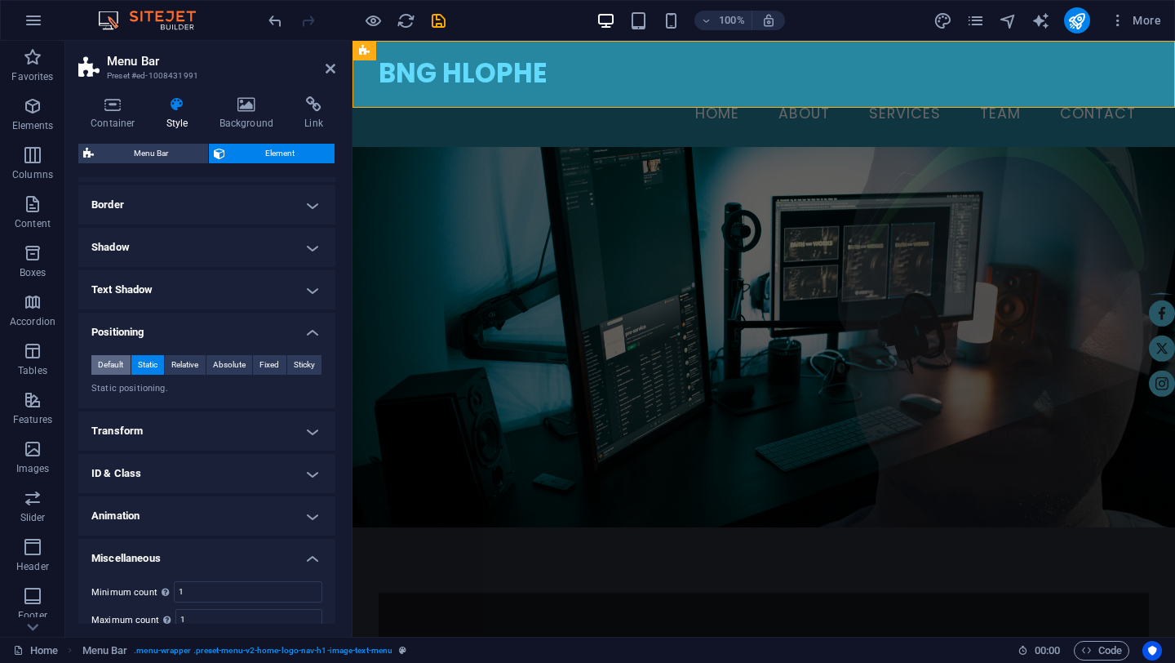
click at [117, 365] on span "Default" at bounding box center [110, 365] width 25 height 20
click at [206, 432] on h4 "Transform" at bounding box center [206, 430] width 257 height 39
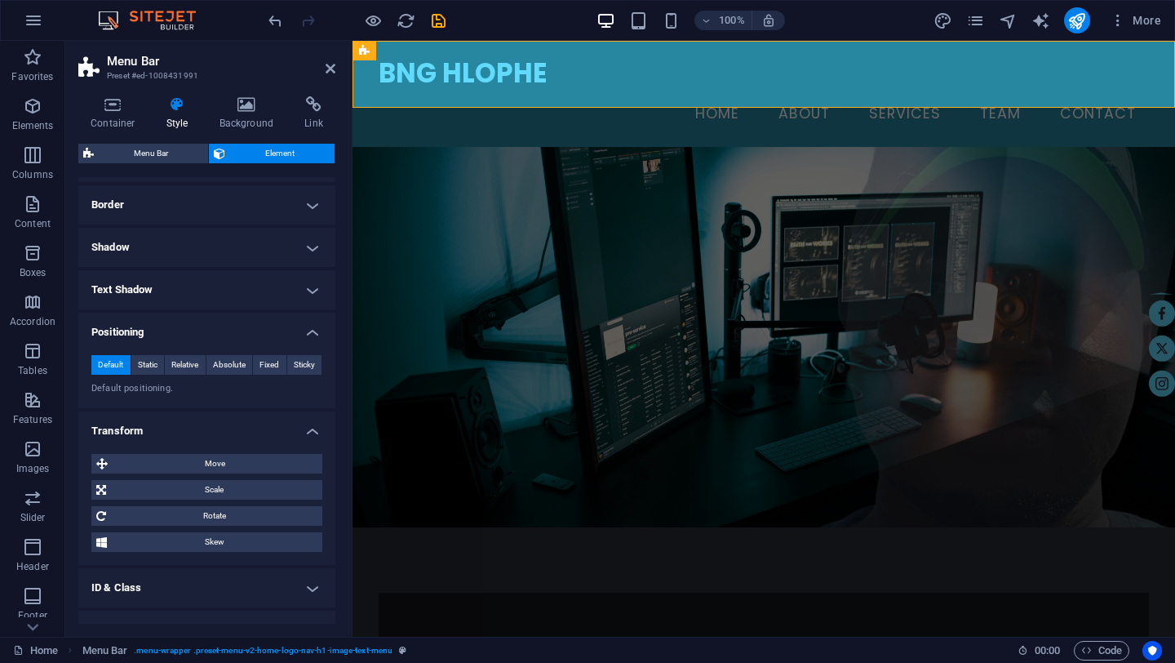
click at [206, 432] on h4 "Transform" at bounding box center [206, 425] width 257 height 29
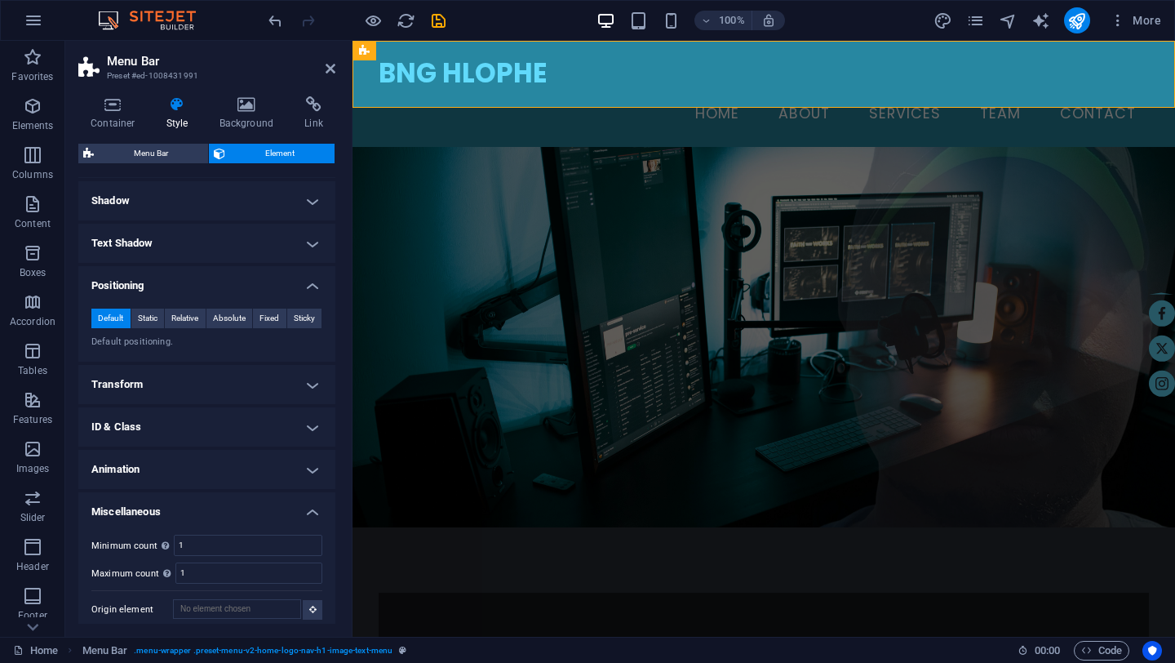
scroll to position [219, 0]
click at [206, 432] on h4 "ID & Class" at bounding box center [206, 425] width 257 height 39
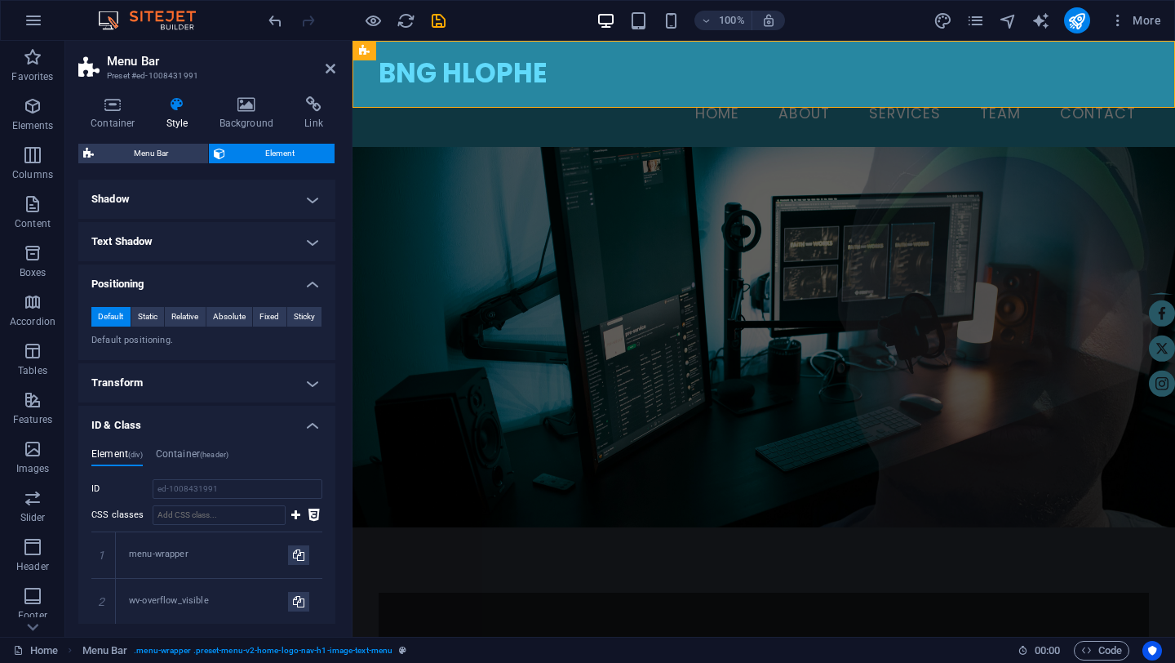
click at [206, 433] on h4 "ID & Class" at bounding box center [206, 420] width 257 height 29
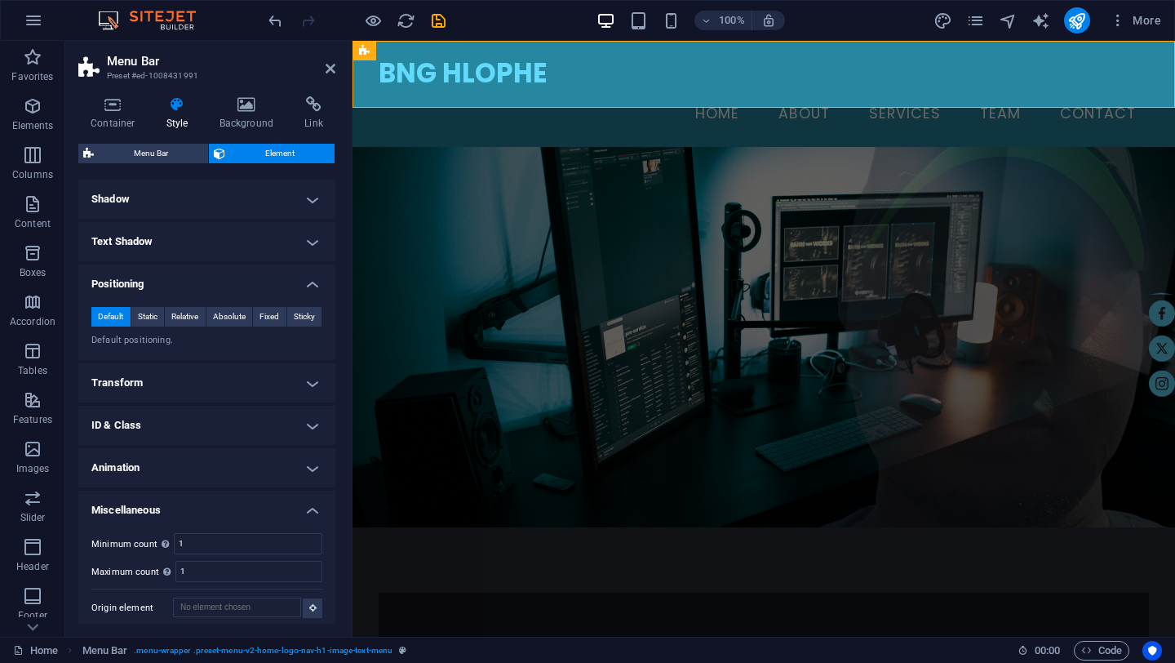
scroll to position [226, 0]
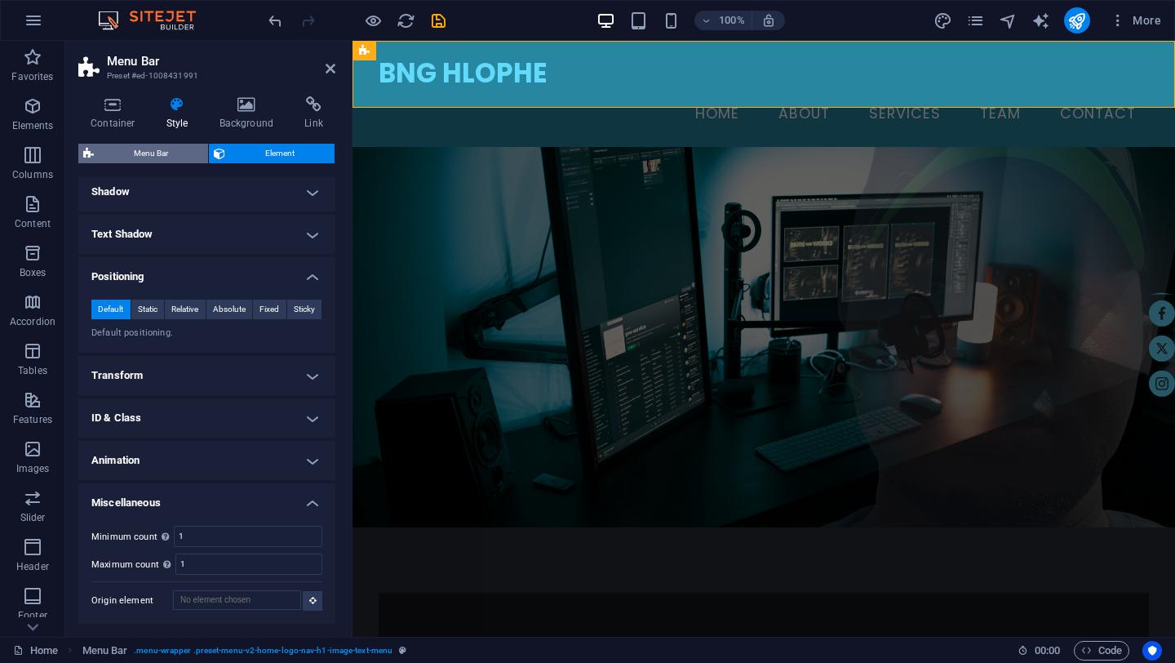
click at [163, 156] on span "Menu Bar" at bounding box center [151, 154] width 104 height 20
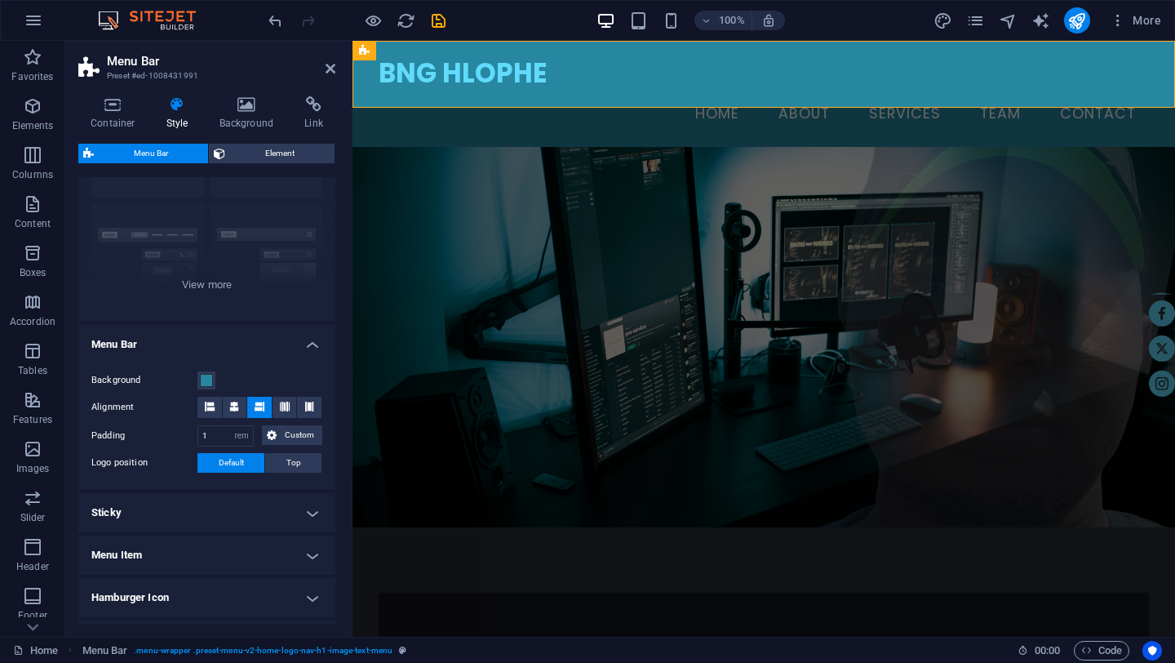
scroll to position [135, 0]
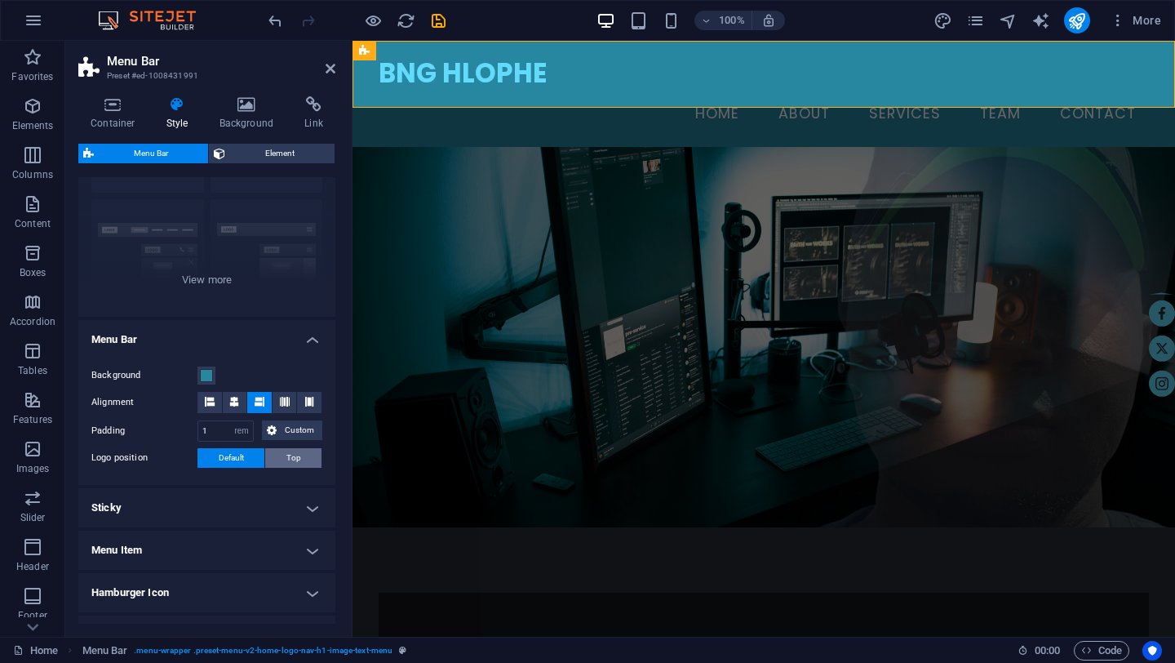
click at [288, 458] on span "Top" at bounding box center [293, 458] width 15 height 20
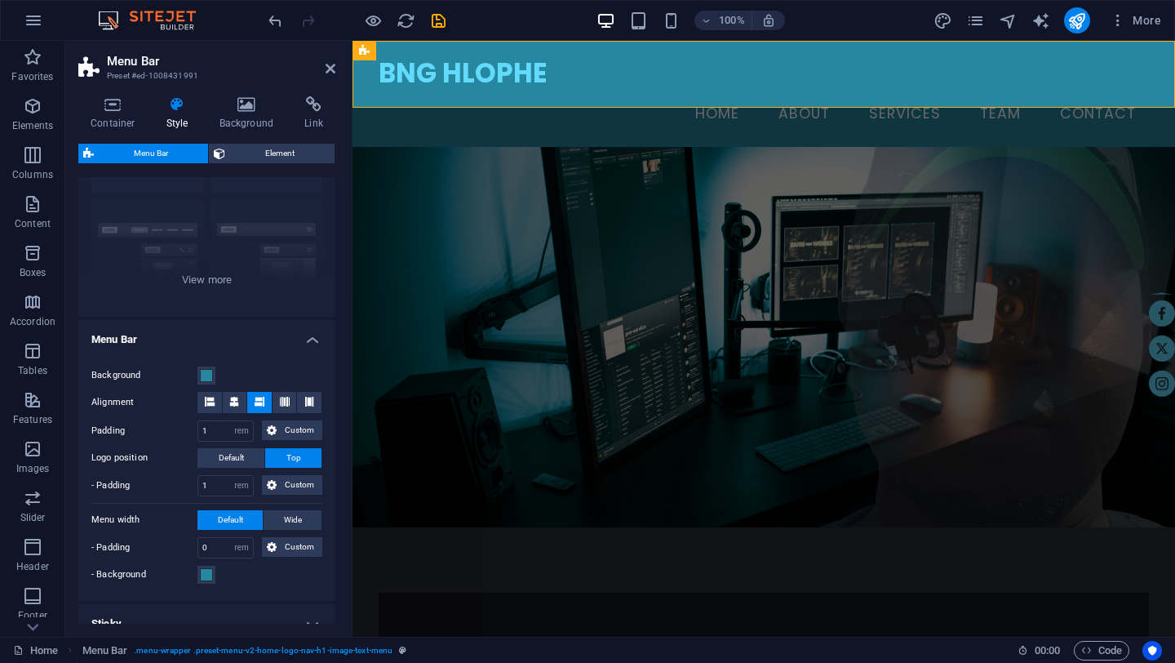
click at [288, 458] on span "Top" at bounding box center [293, 458] width 15 height 20
click at [231, 453] on span "Default" at bounding box center [231, 458] width 25 height 20
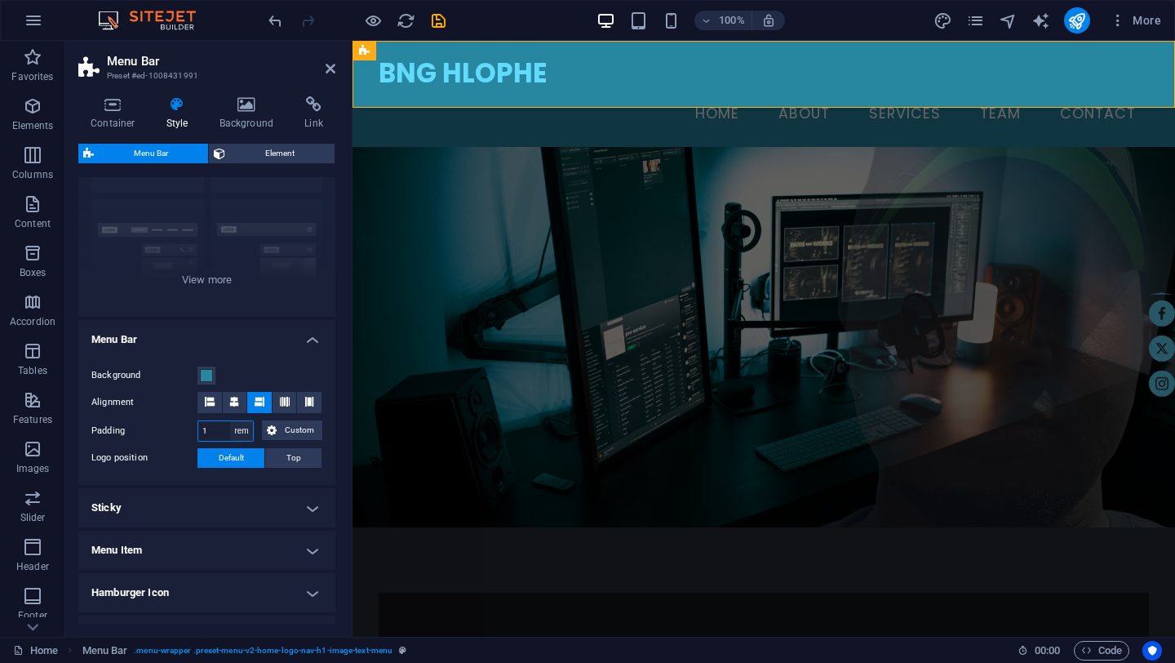
click at [245, 432] on select "px rem % vh vw Custom" at bounding box center [241, 431] width 23 height 20
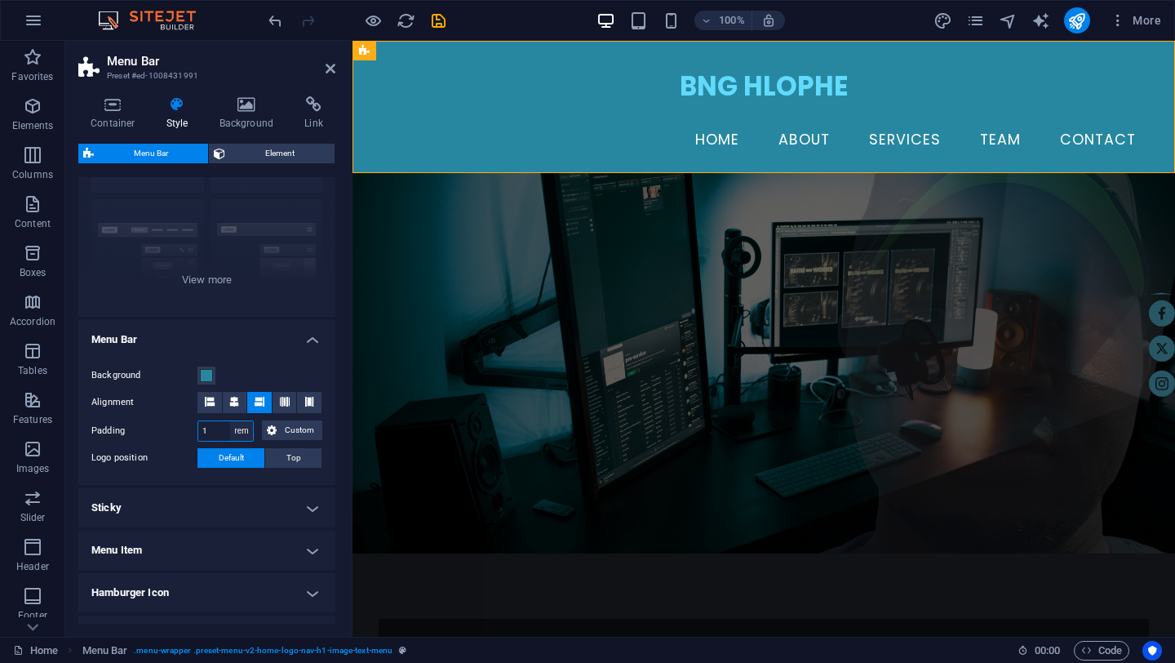
click at [230, 421] on select "px rem % vh vw Custom" at bounding box center [241, 431] width 23 height 20
click at [245, 432] on select "px rem % vh vw Custom" at bounding box center [241, 431] width 23 height 20
click at [230, 421] on select "px rem % vh vw Custom" at bounding box center [241, 431] width 23 height 20
click at [245, 460] on button "Default" at bounding box center [230, 458] width 67 height 20
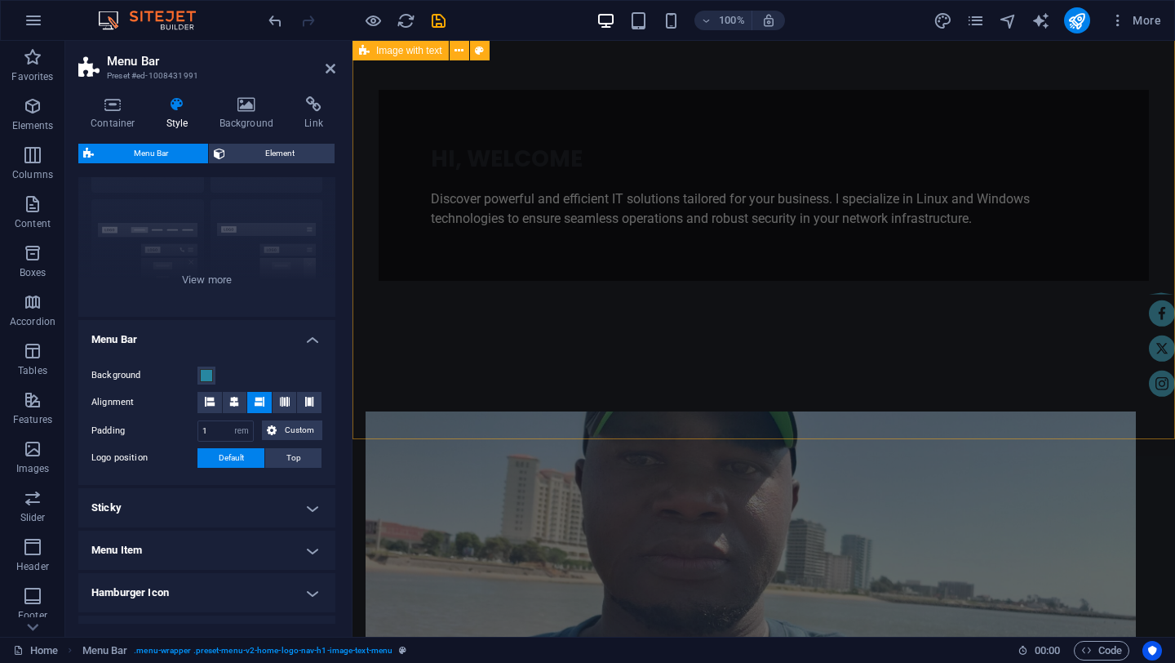
scroll to position [0, 0]
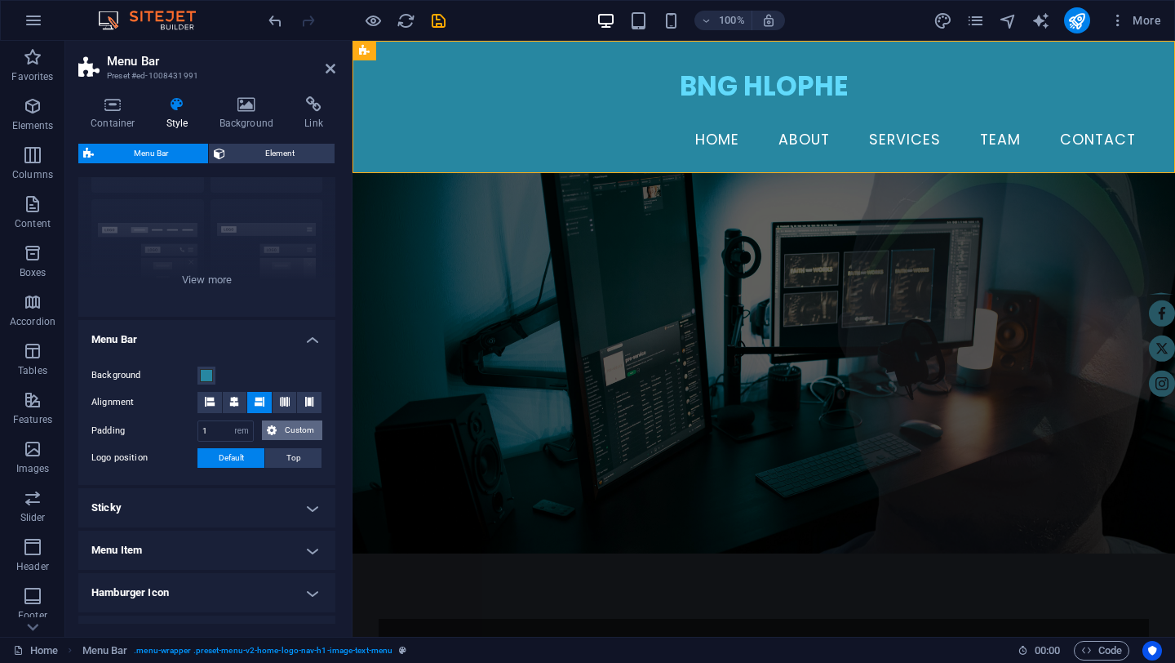
click at [295, 430] on span "Custom" at bounding box center [300, 430] width 36 height 20
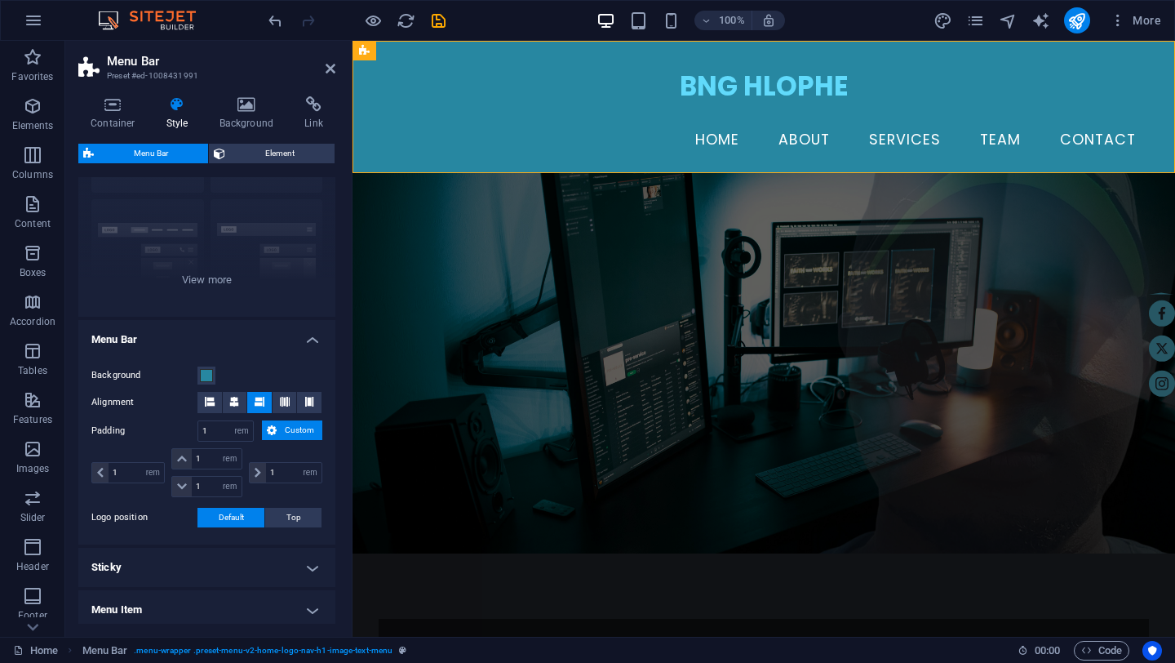
click at [295, 430] on span "Custom" at bounding box center [300, 430] width 36 height 20
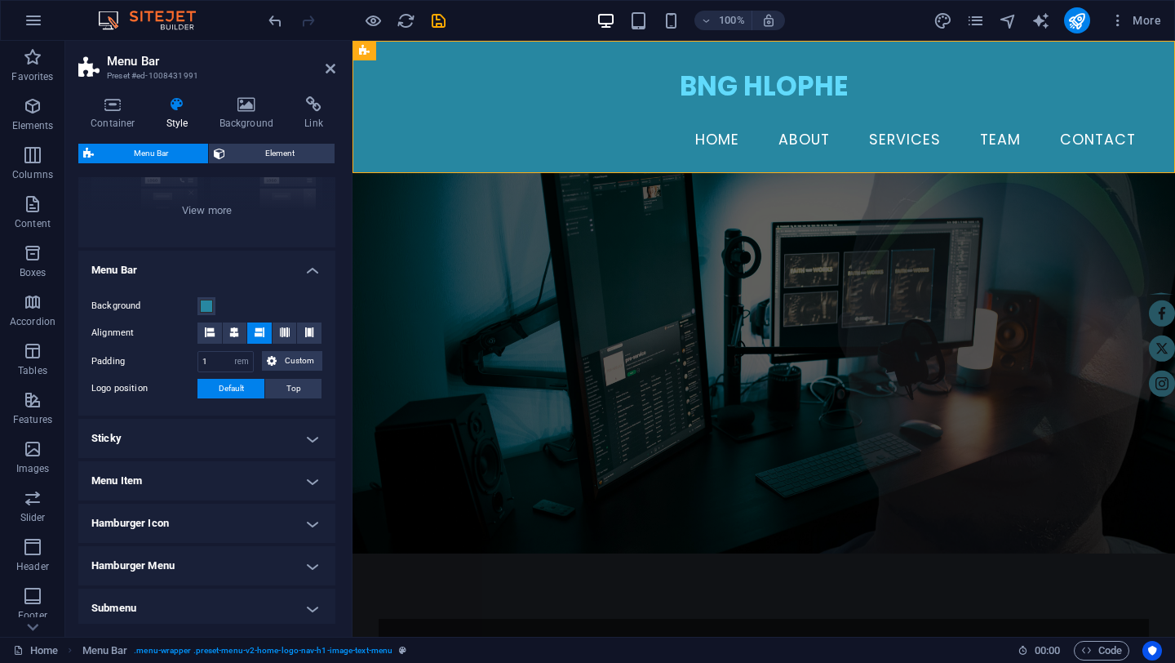
scroll to position [207, 0]
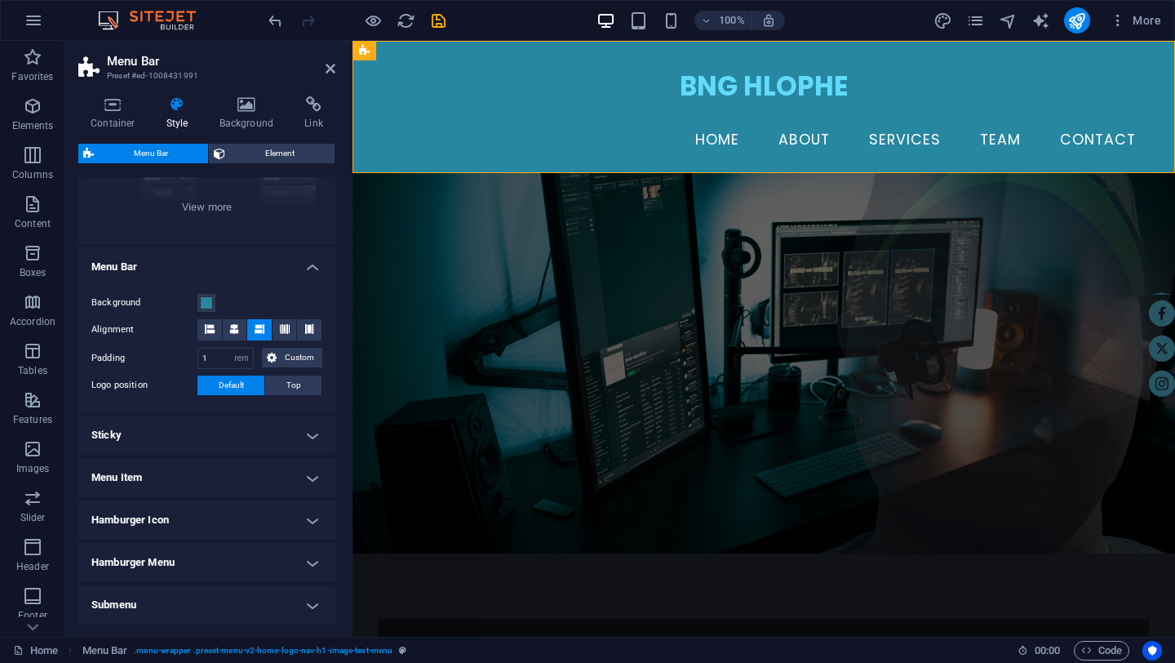
click at [308, 480] on h4 "Menu Item" at bounding box center [206, 477] width 257 height 39
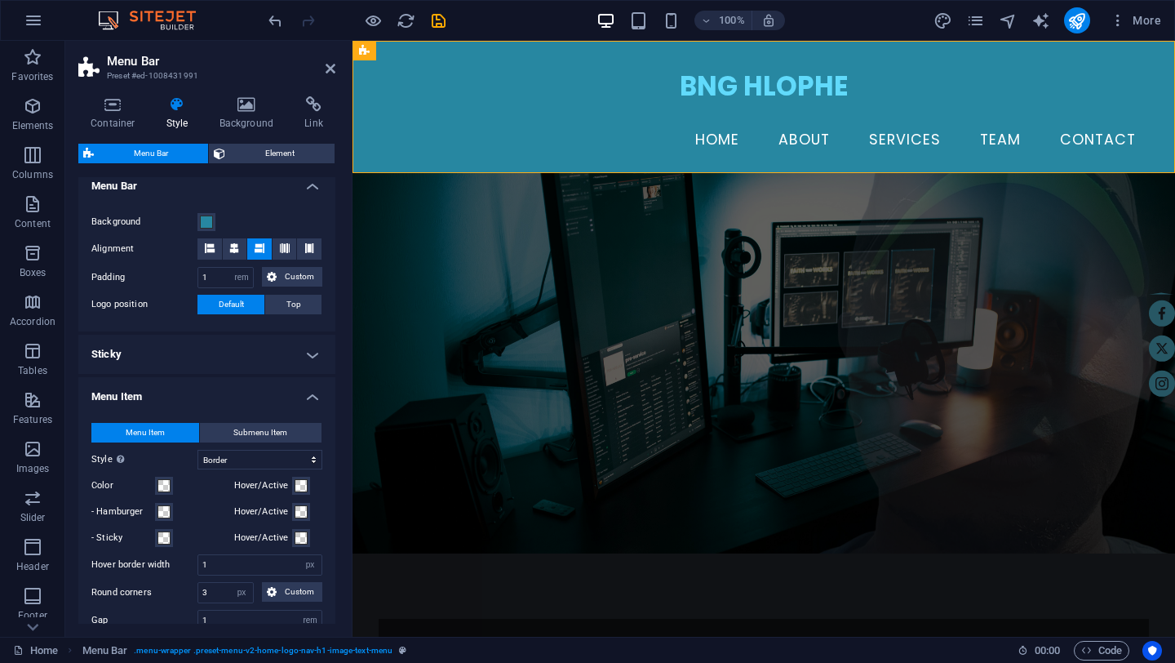
scroll to position [289, 0]
click at [150, 428] on span "Menu Item" at bounding box center [145, 432] width 39 height 20
click at [239, 431] on span "Submenu Item" at bounding box center [260, 432] width 54 height 20
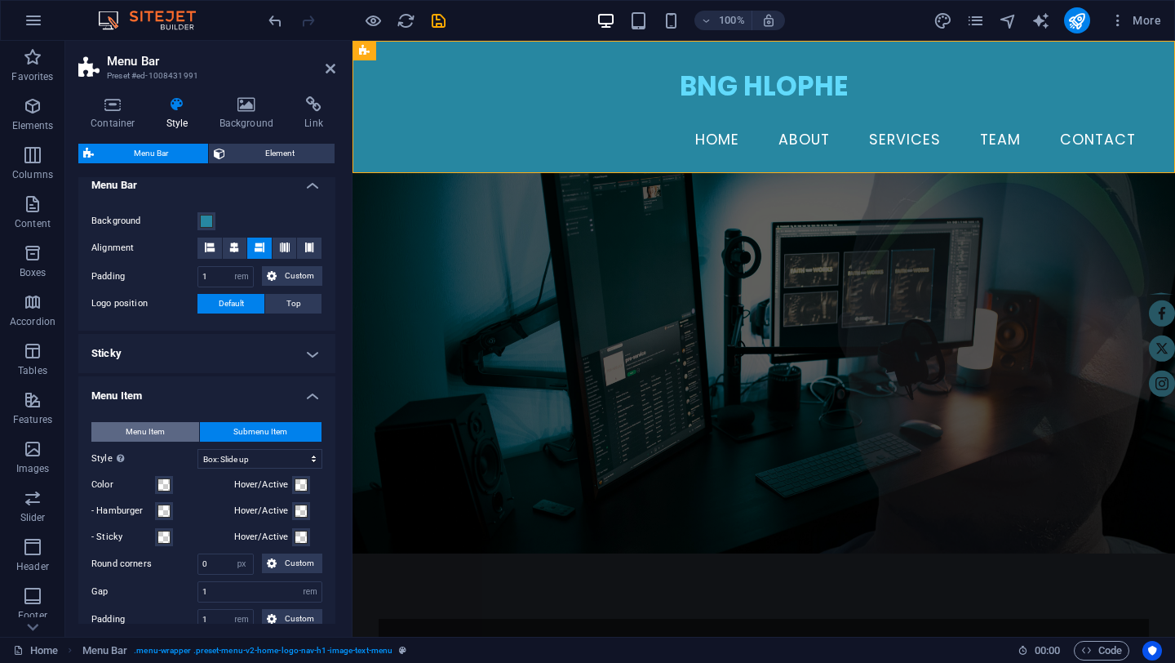
click at [148, 432] on span "Menu Item" at bounding box center [145, 432] width 39 height 20
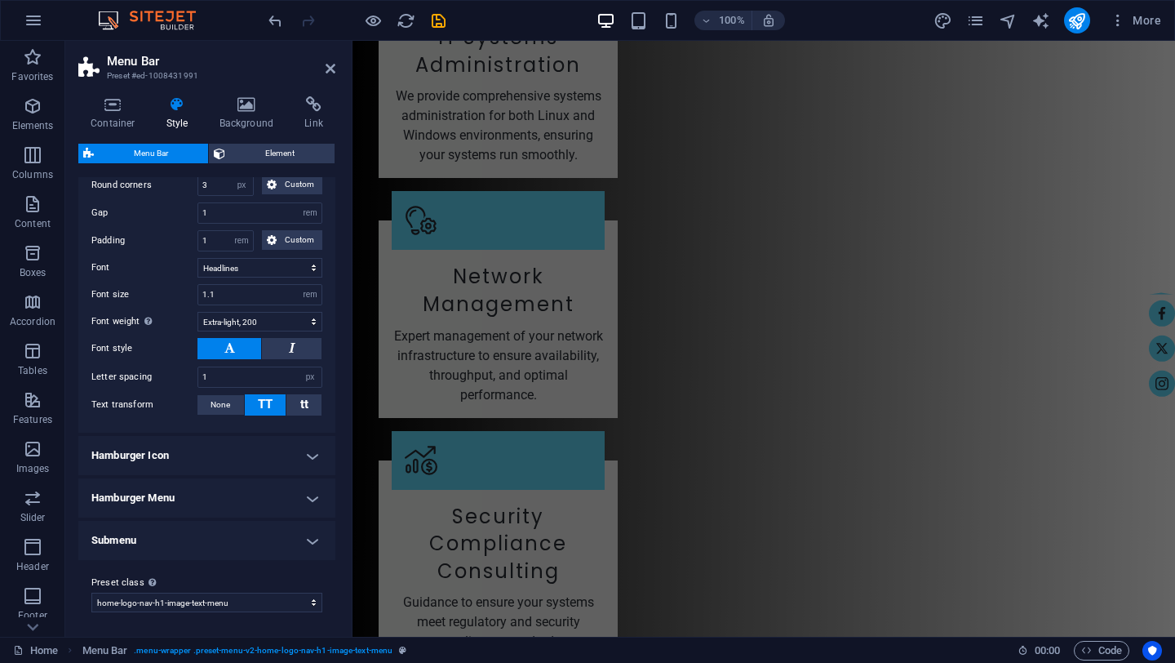
scroll to position [2952, 0]
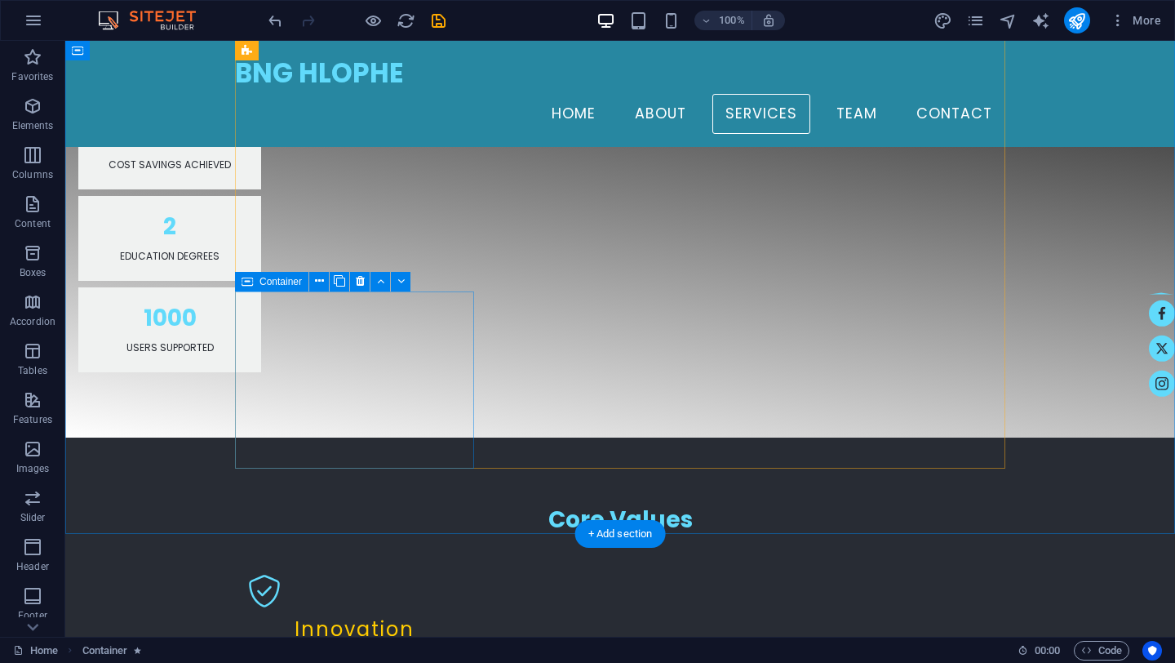
scroll to position [1610, 0]
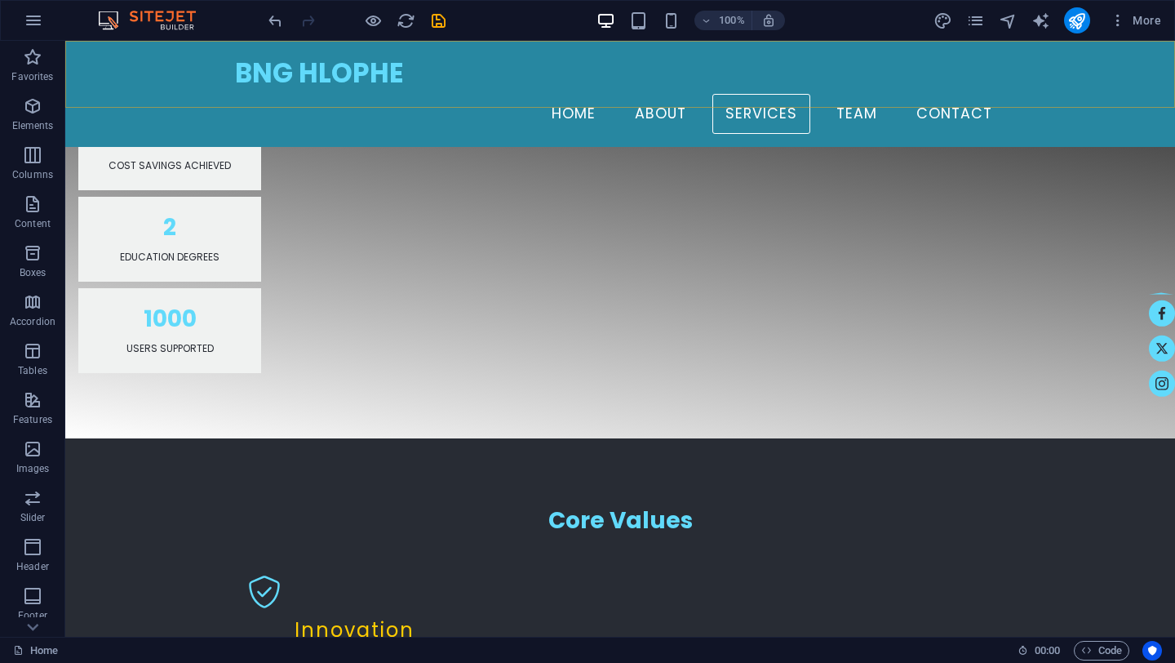
click at [139, 84] on div "BNG HLOPHE Home About Services Team Contact" at bounding box center [620, 94] width 1110 height 106
select select "rem"
select select "hover_border"
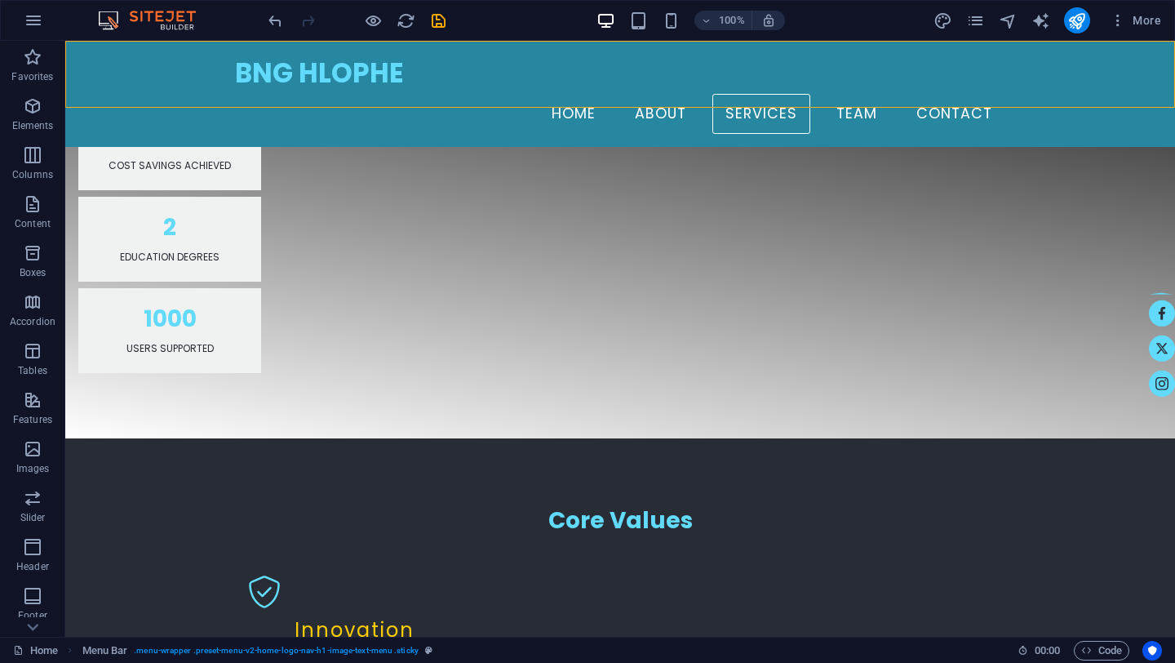
select select "px"
select select "rem"
select select "link-special-font"
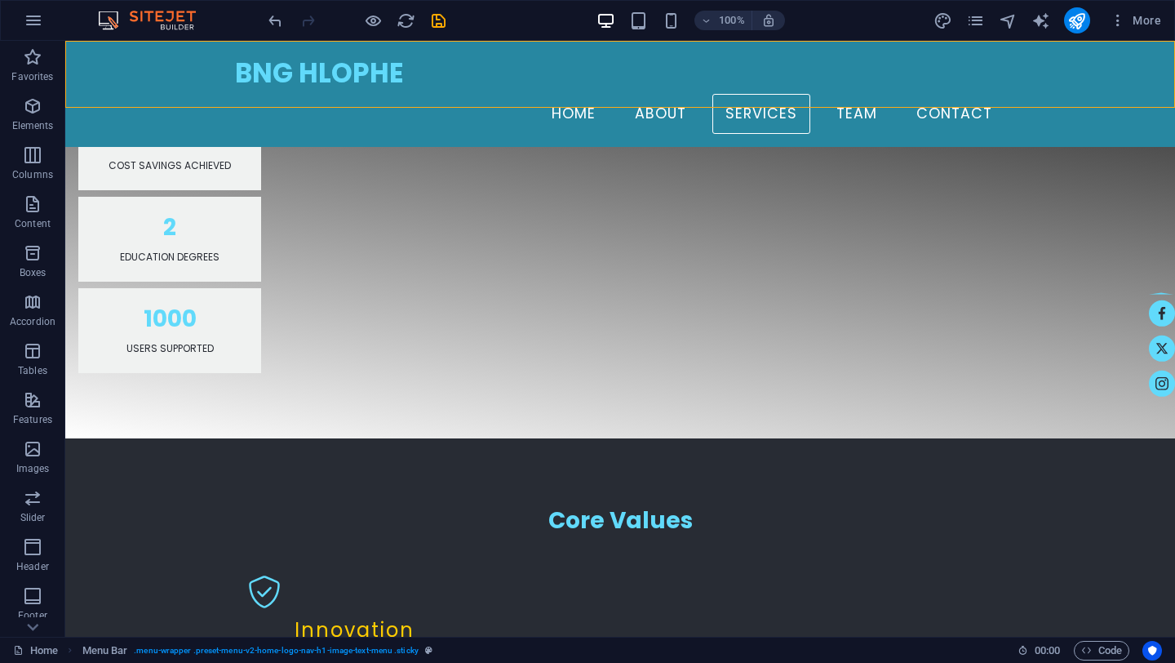
select select "rem"
select select "200"
select select "px"
select select "preset-menu-v2-home-logo-nav-h1-image-text-menu"
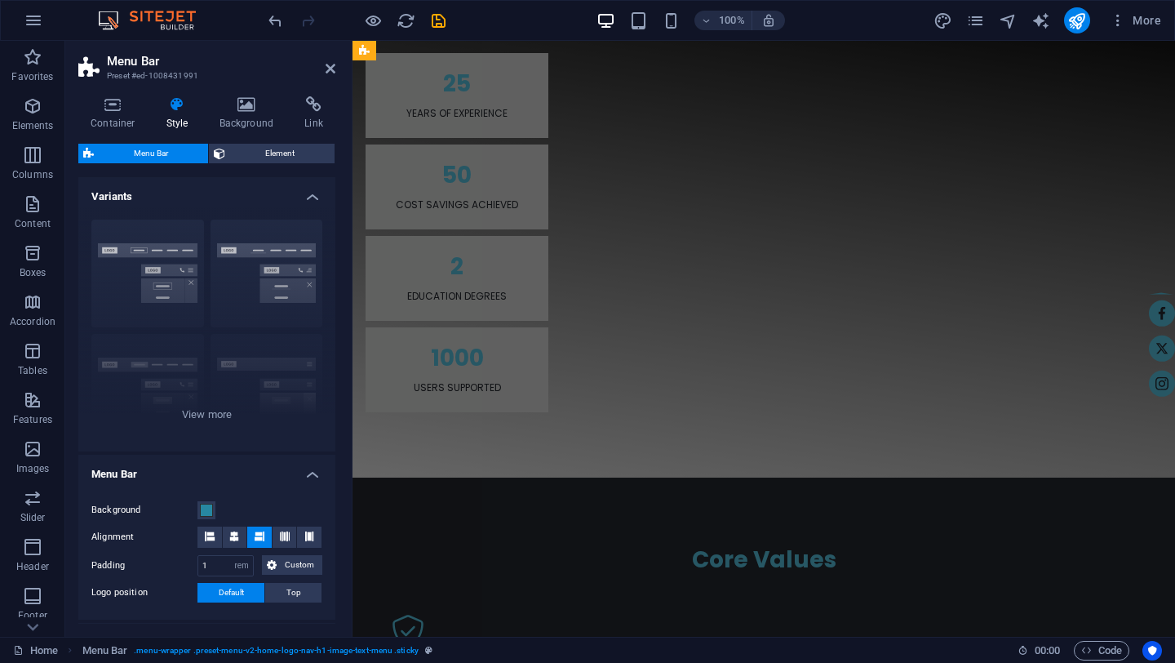
scroll to position [0, 0]
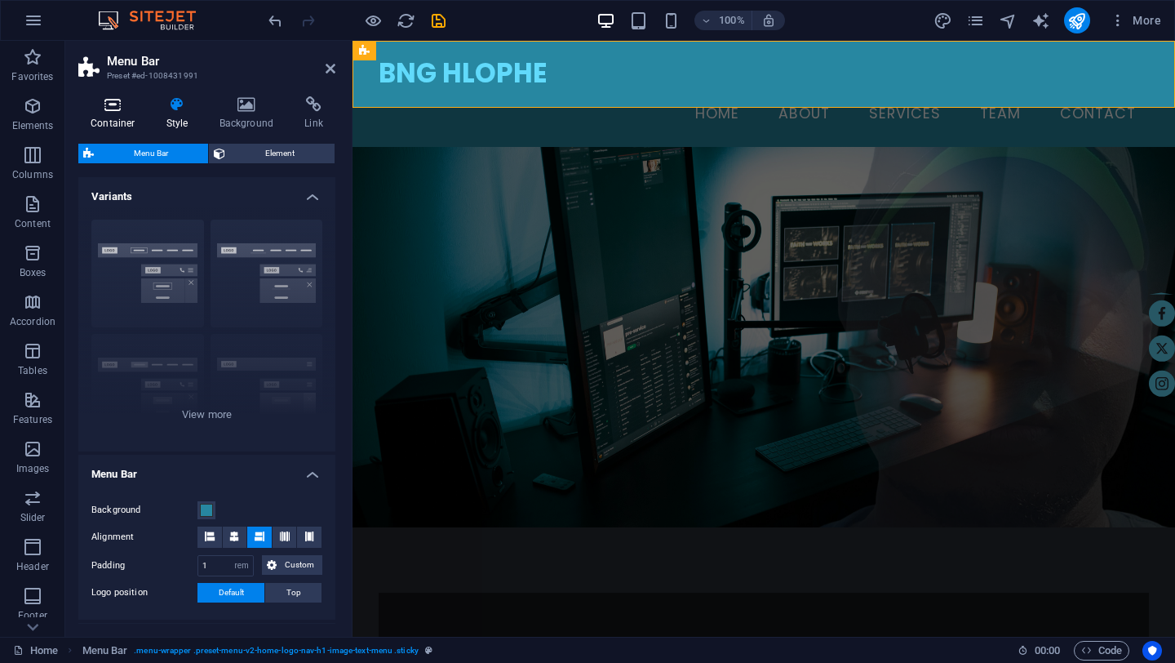
click at [122, 106] on icon at bounding box center [112, 104] width 69 height 16
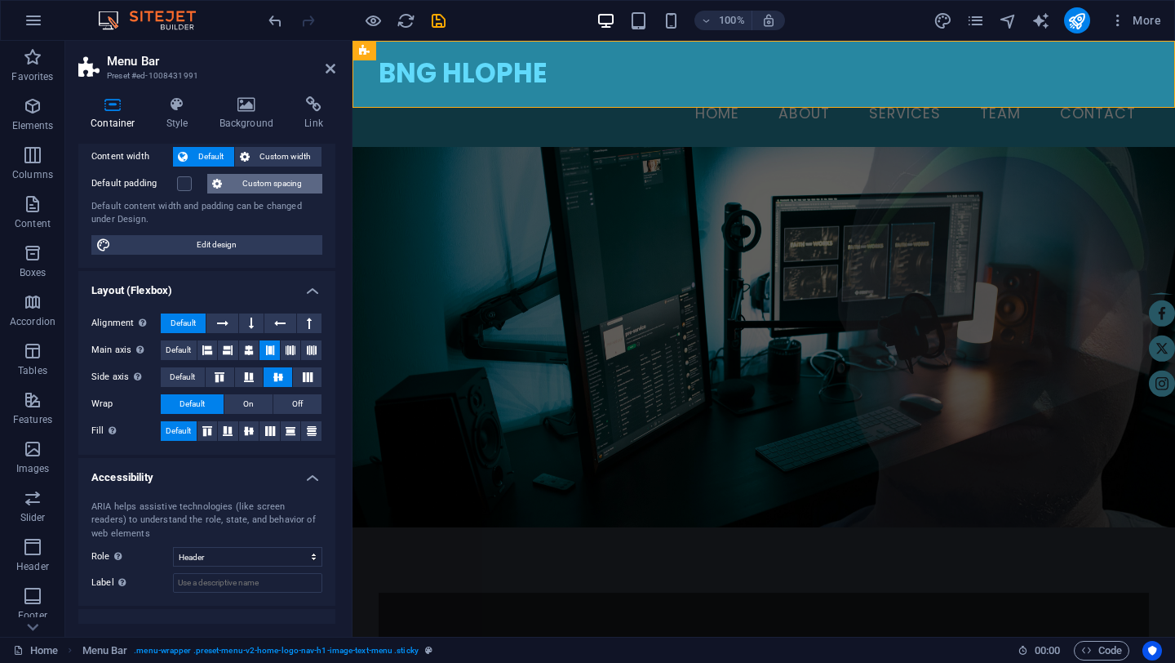
scroll to position [153, 0]
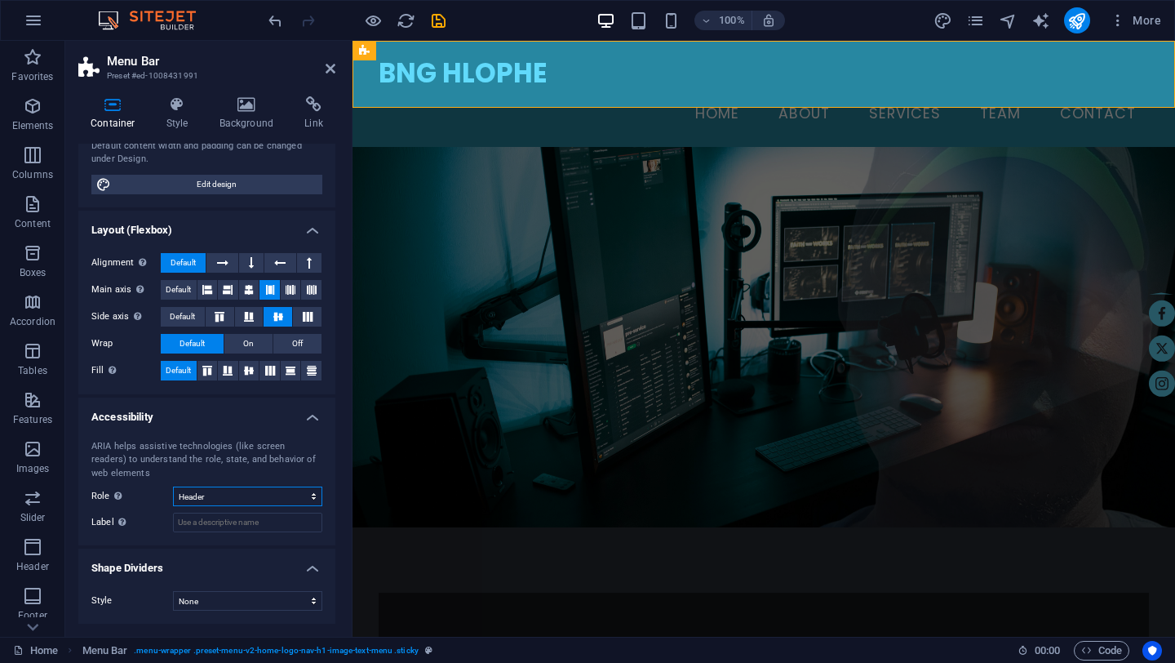
click at [308, 498] on select "None Alert Article Banner Comment Complementary Dialog Footer Header Marquee Pr…" at bounding box center [247, 496] width 149 height 20
click at [173, 486] on select "None Alert Article Banner Comment Complementary Dialog Footer Header Marquee Pr…" at bounding box center [247, 496] width 149 height 20
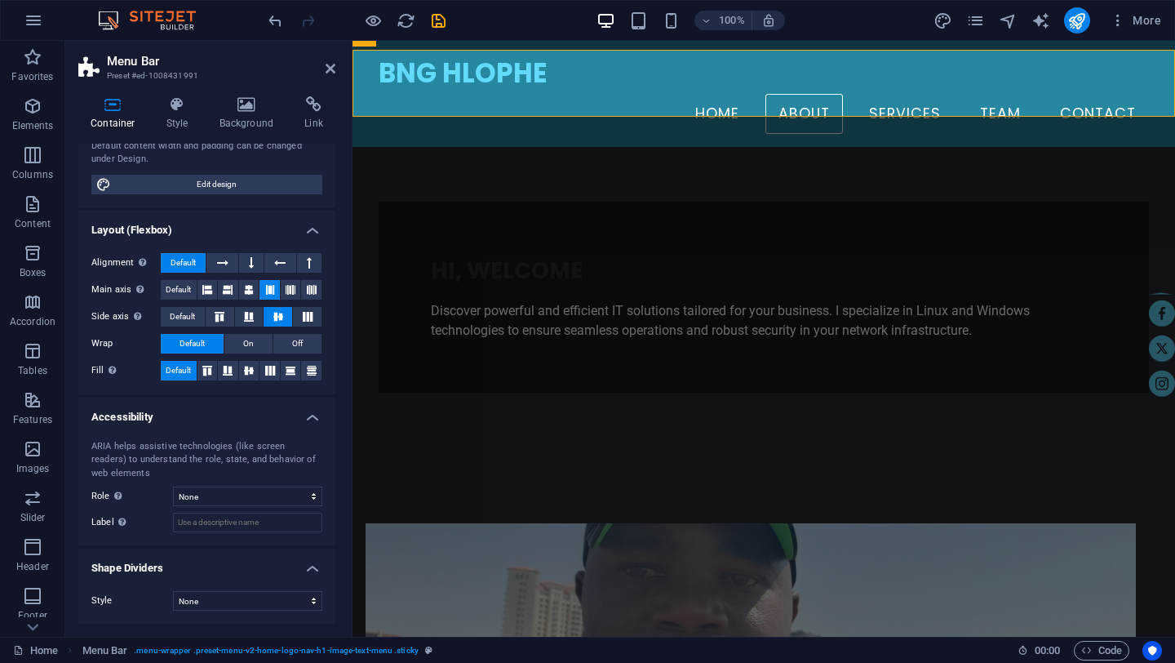
scroll to position [344, 0]
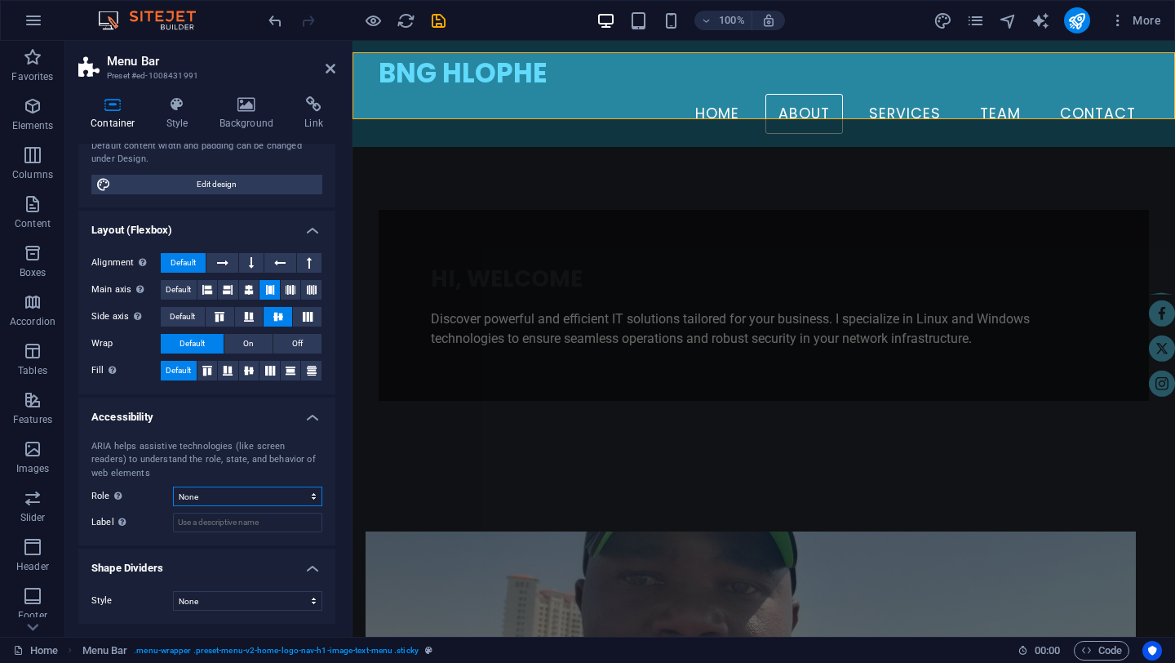
click at [302, 494] on select "None Alert Article Banner Comment Complementary Dialog Footer Header Marquee Pr…" at bounding box center [247, 496] width 149 height 20
select select "header"
click at [173, 486] on select "None Alert Article Banner Comment Complementary Dialog Footer Header Marquee Pr…" at bounding box center [247, 496] width 149 height 20
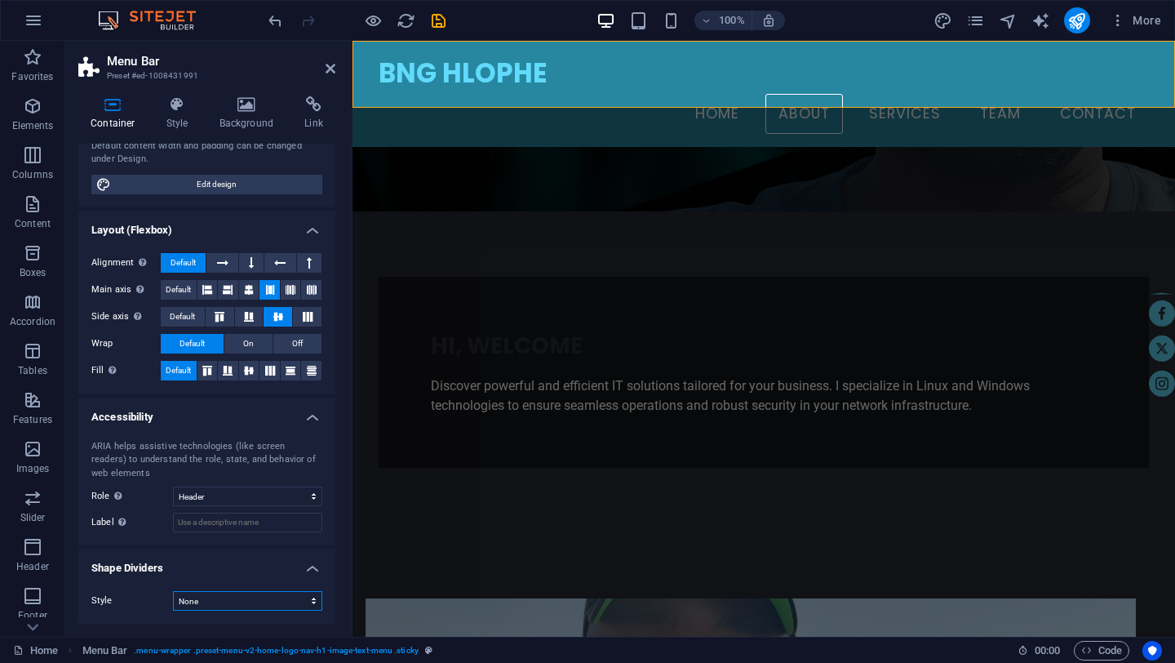
click at [308, 605] on select "None Triangle Square Diagonal Polygon 1 Polygon 2 Zigzag Multiple Zigzags Waves…" at bounding box center [247, 601] width 149 height 20
click at [173, 591] on select "None Triangle Square Diagonal Polygon 1 Polygon 2 Zigzag Multiple Zigzags Waves…" at bounding box center [247, 601] width 149 height 20
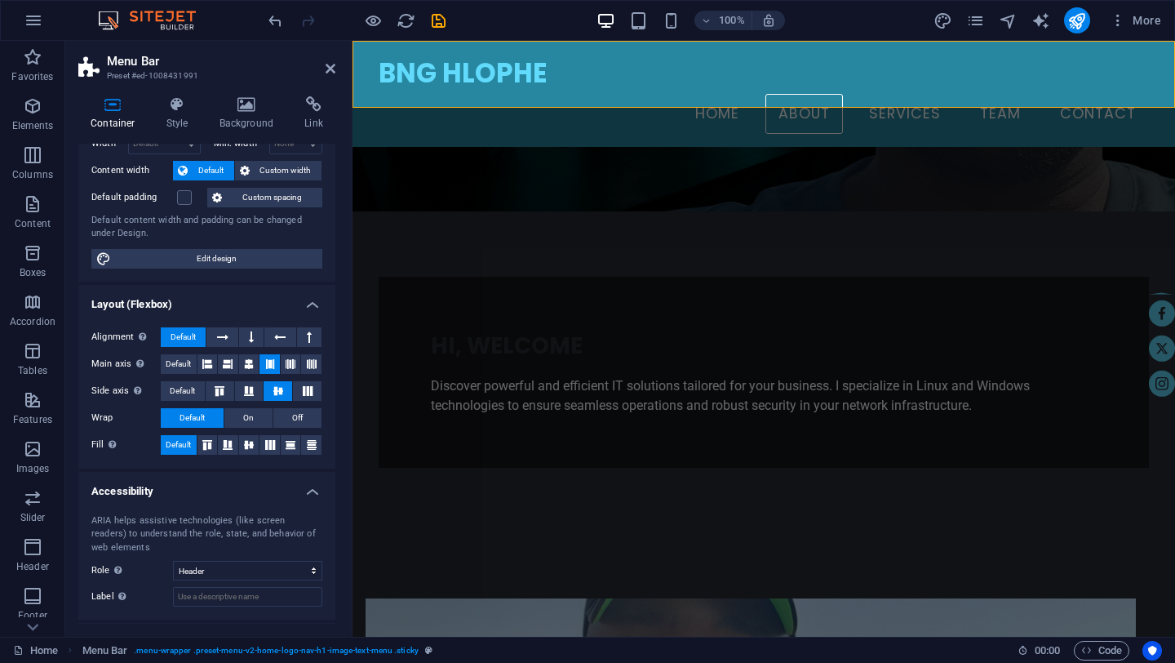
scroll to position [0, 0]
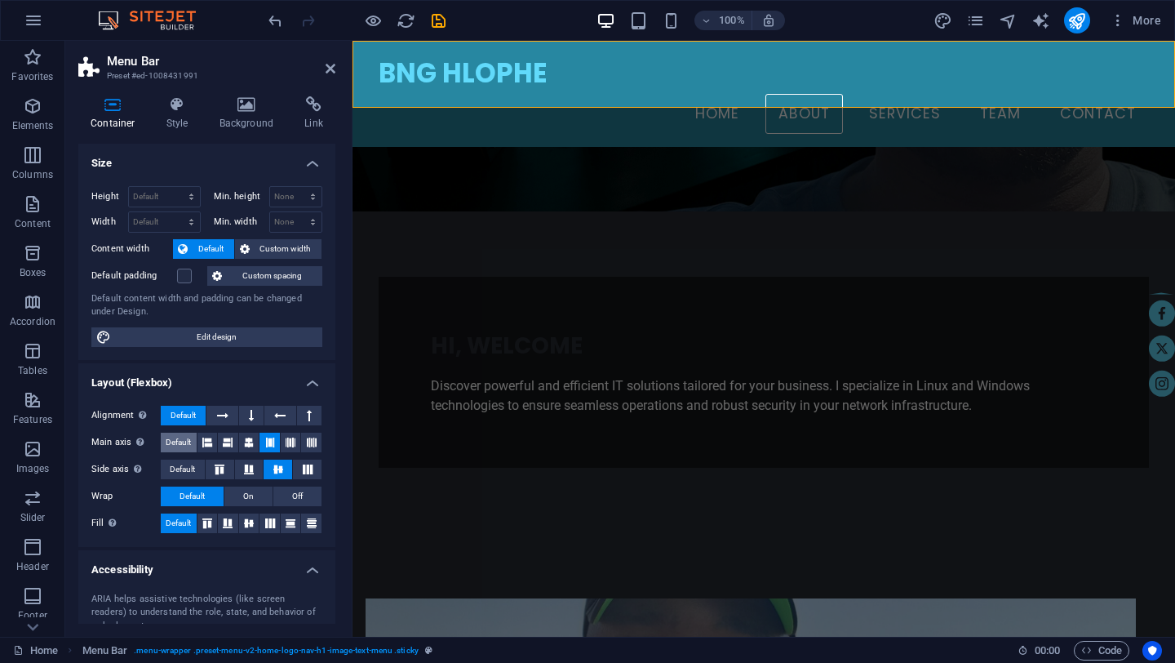
click at [180, 438] on span "Default" at bounding box center [178, 442] width 25 height 20
click at [187, 466] on span "Default" at bounding box center [182, 469] width 25 height 20
click at [184, 121] on h4 "Style" at bounding box center [180, 113] width 53 height 34
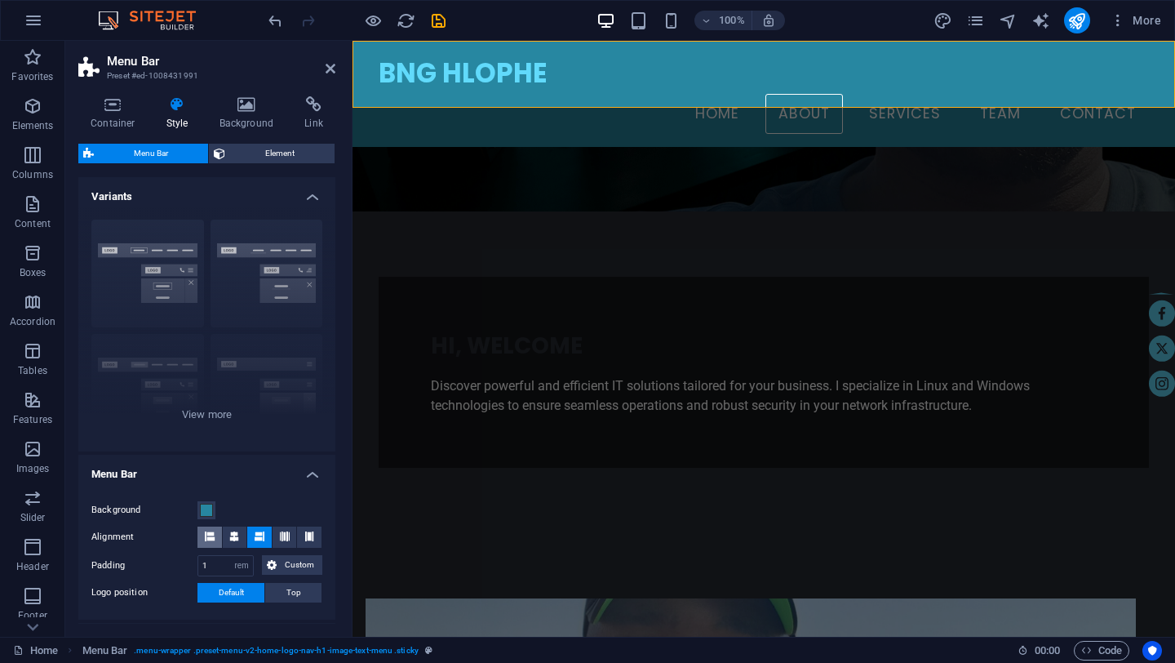
click at [210, 534] on icon at bounding box center [210, 536] width 10 height 10
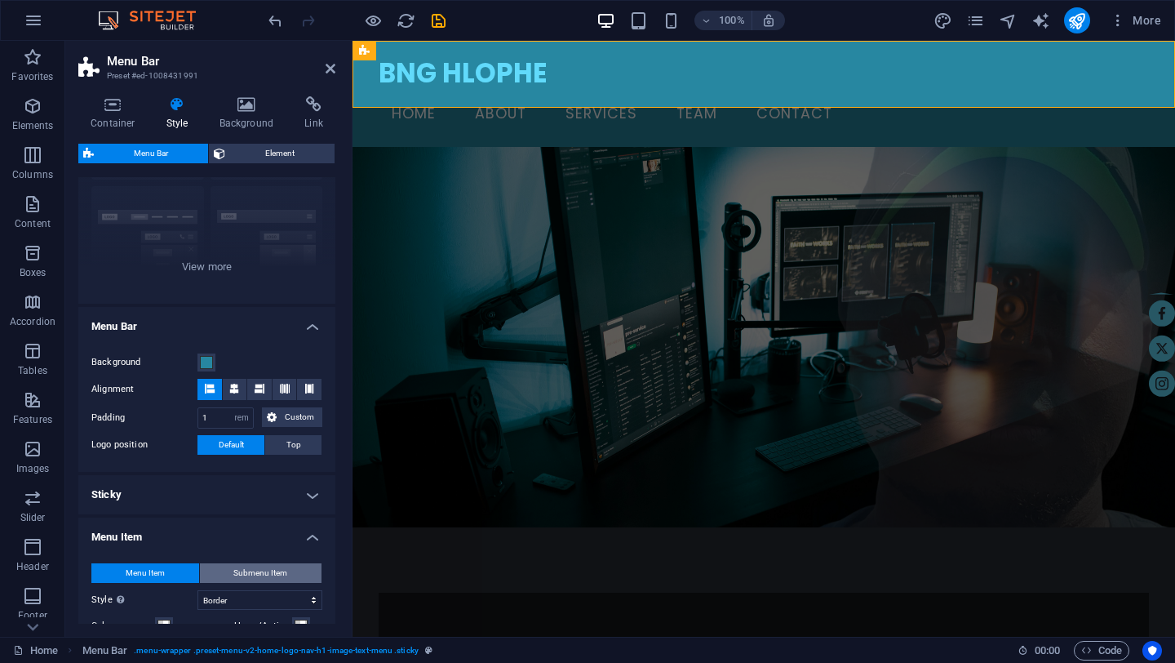
scroll to position [153, 0]
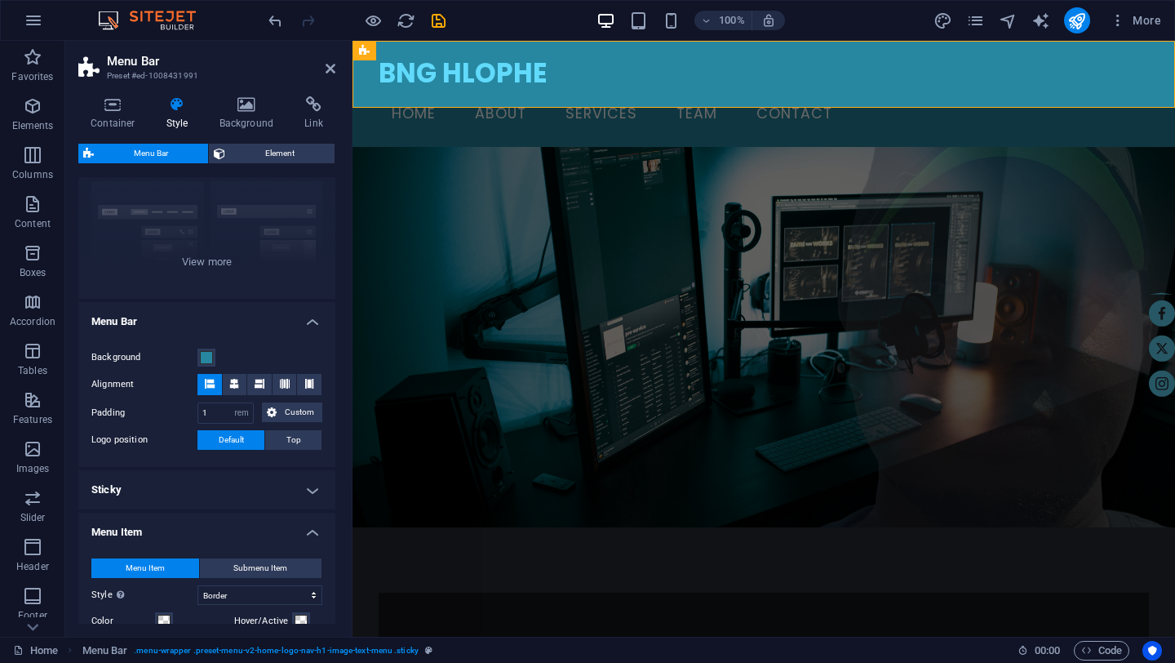
click at [308, 485] on h4 "Sticky" at bounding box center [206, 489] width 257 height 39
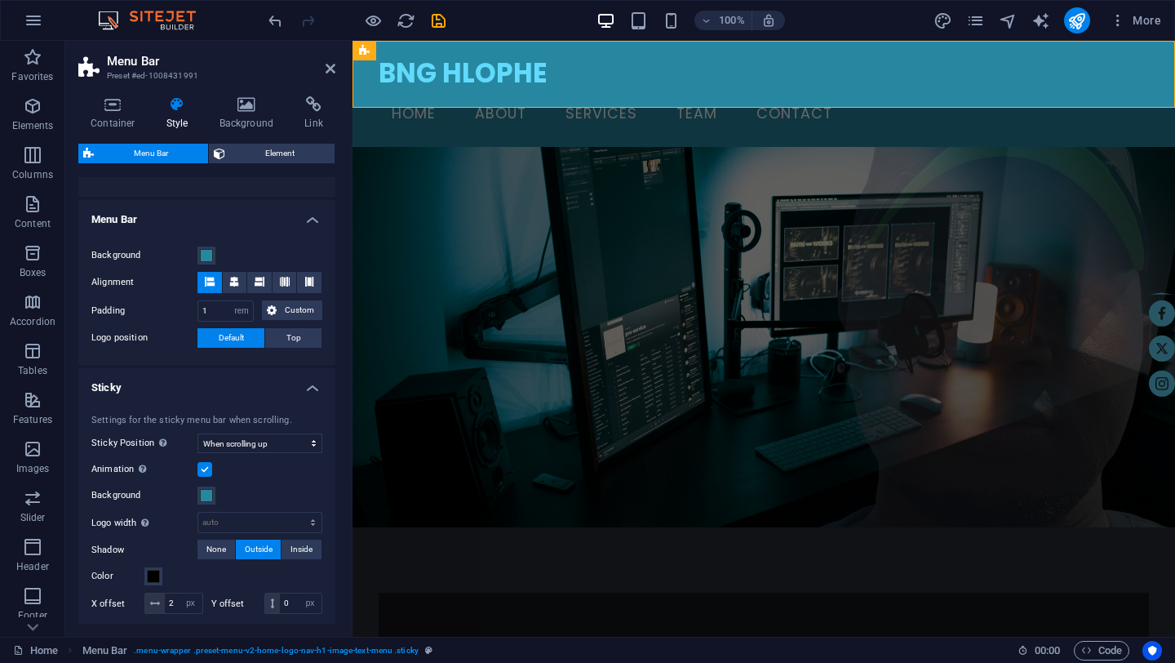
scroll to position [257, 0]
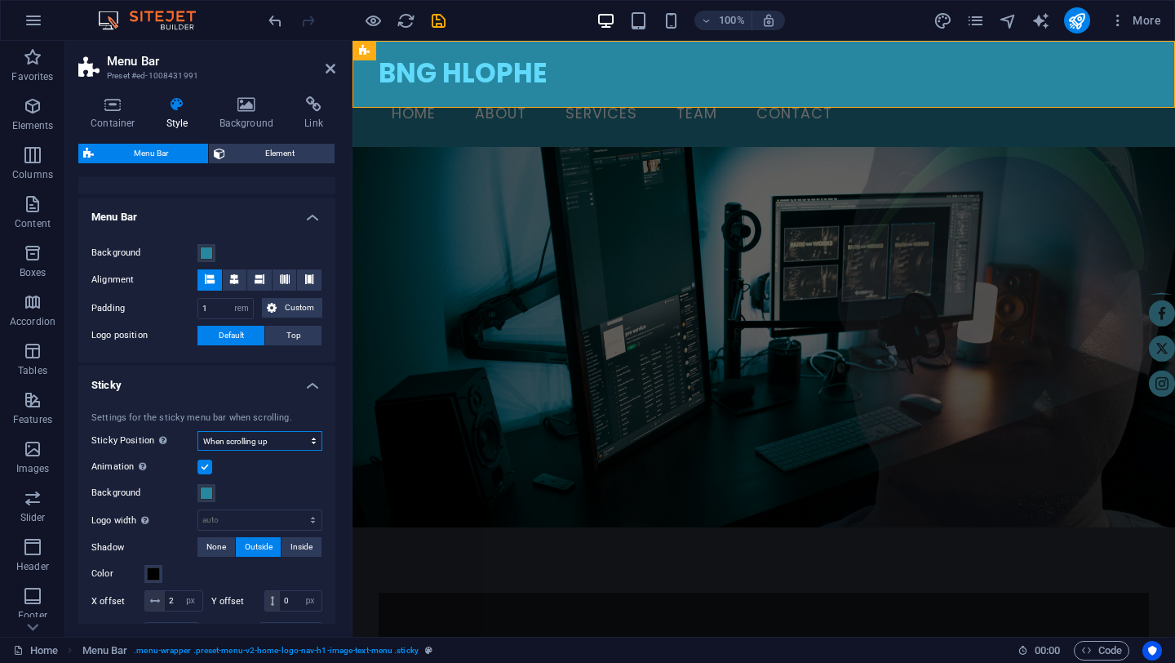
click at [312, 444] on select "Off Instant After menu After banner When scrolling up" at bounding box center [259, 441] width 125 height 20
click at [197, 431] on select "Off Instant After menu After banner When scrolling up" at bounding box center [259, 441] width 125 height 20
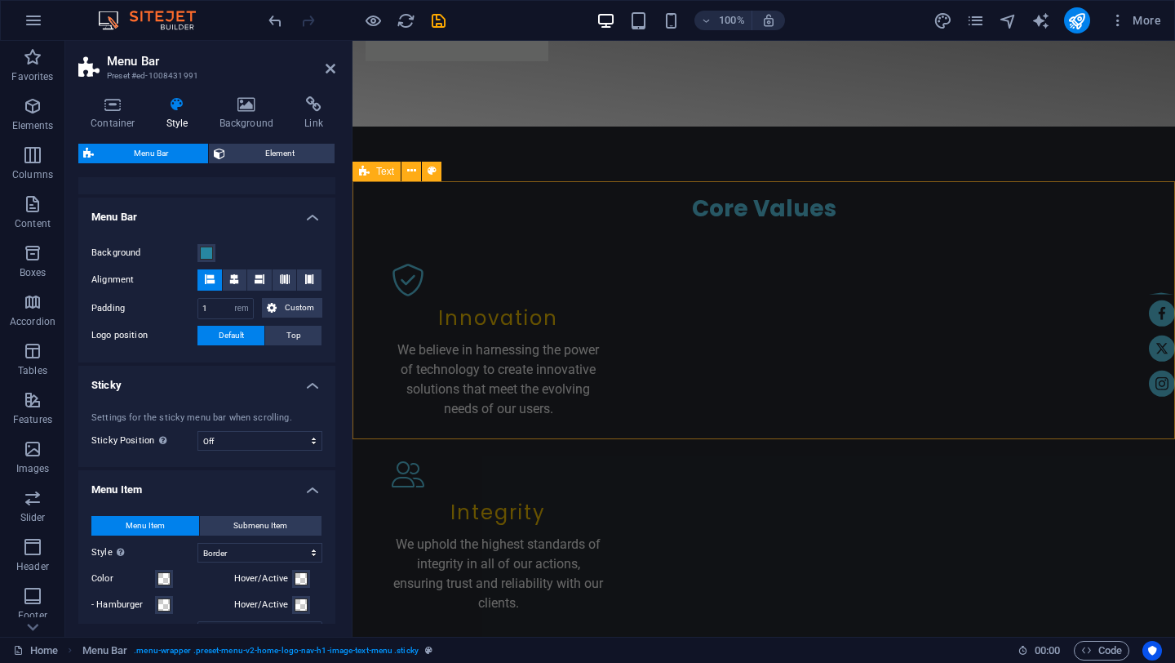
scroll to position [1950, 0]
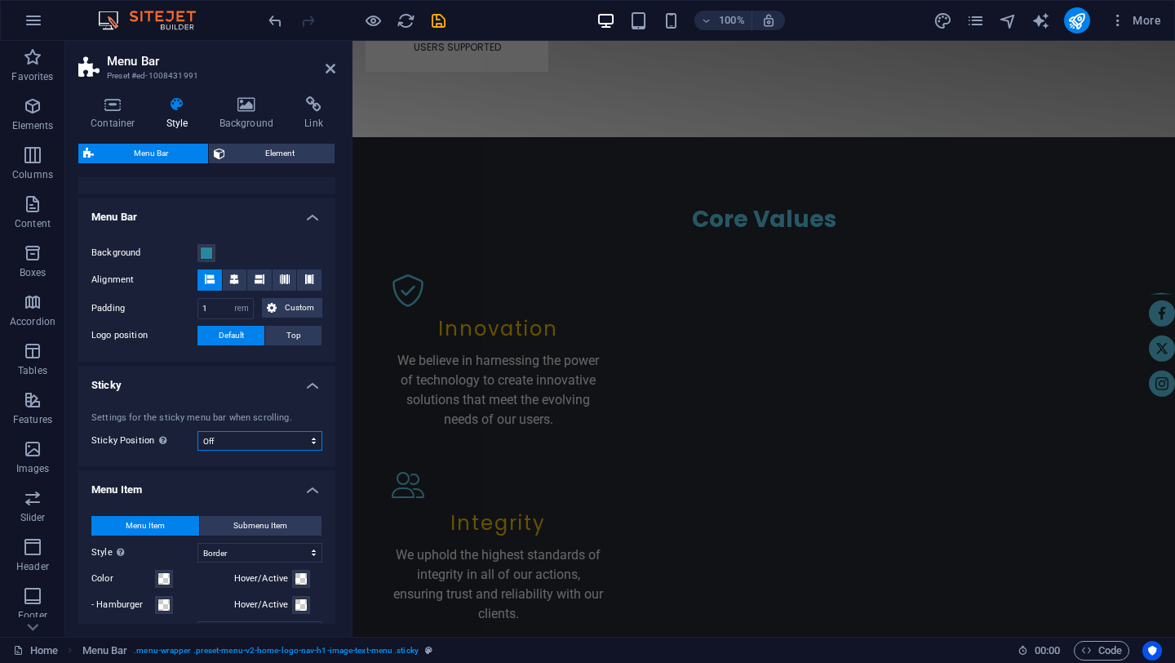
click at [286, 446] on select "Off Instant After menu After banner When scrolling up" at bounding box center [259, 441] width 125 height 20
click at [197, 431] on select "Off Instant After menu After banner When scrolling up" at bounding box center [259, 441] width 125 height 20
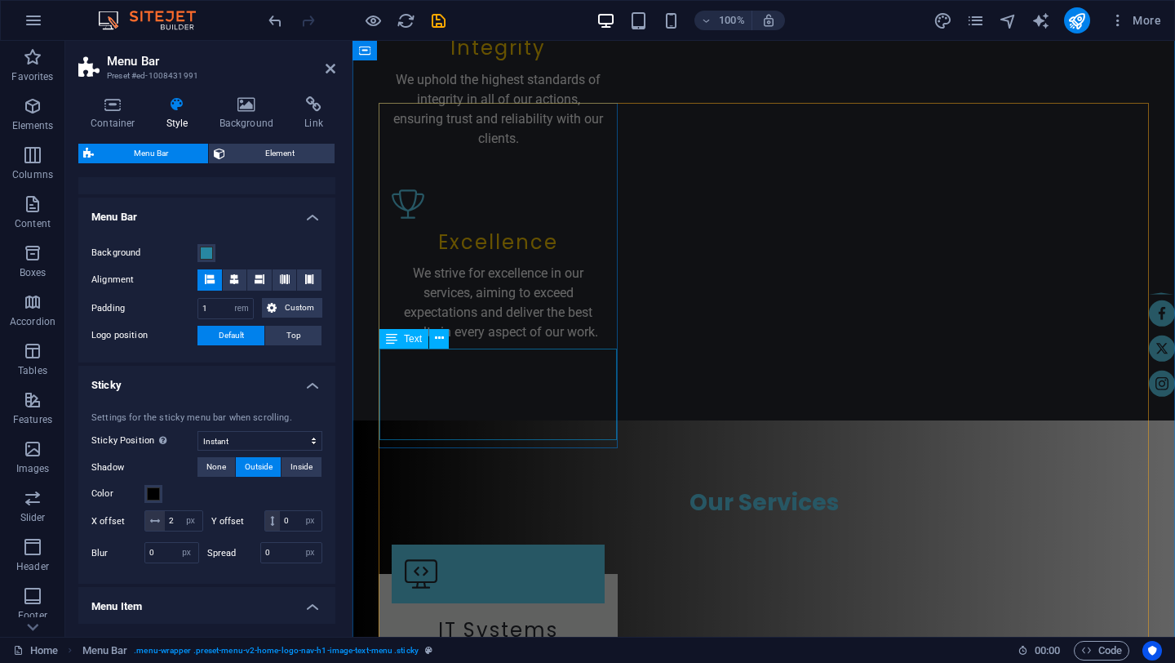
scroll to position [2429, 0]
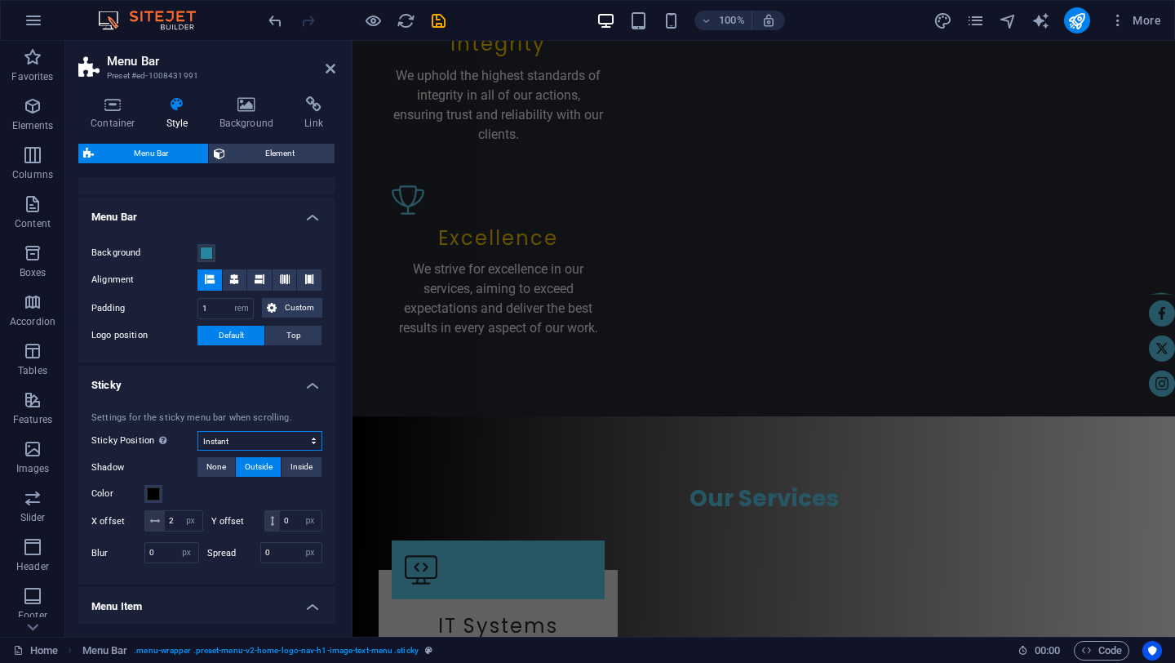
click at [304, 443] on select "Off Instant After menu After banner When scrolling up" at bounding box center [259, 441] width 125 height 20
click at [197, 431] on select "Off Instant After menu After banner When scrolling up" at bounding box center [259, 441] width 125 height 20
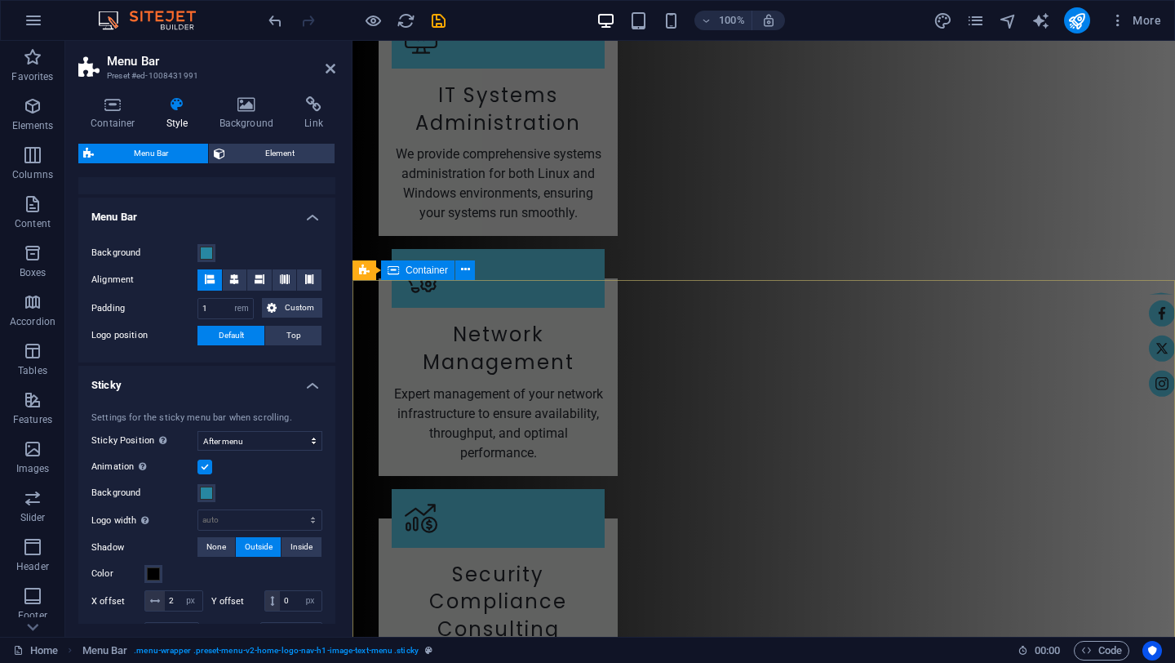
scroll to position [3031, 0]
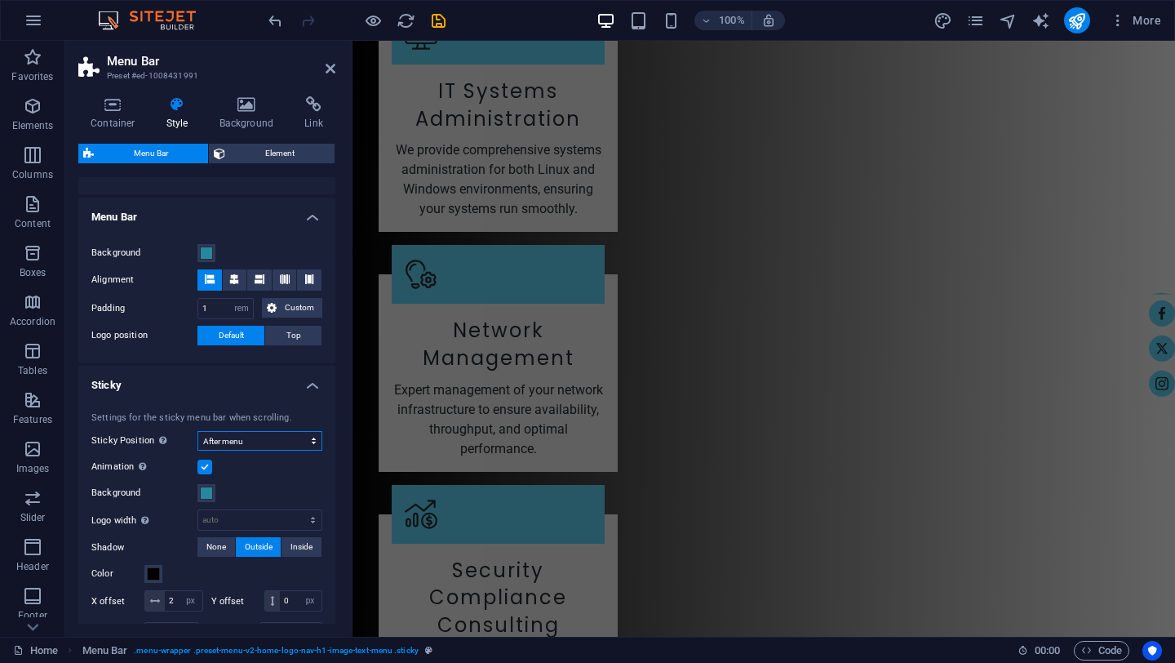
click at [304, 445] on select "Off Instant After menu After banner When scrolling up" at bounding box center [259, 441] width 125 height 20
click at [197, 431] on select "Off Instant After menu After banner When scrolling up" at bounding box center [259, 441] width 125 height 20
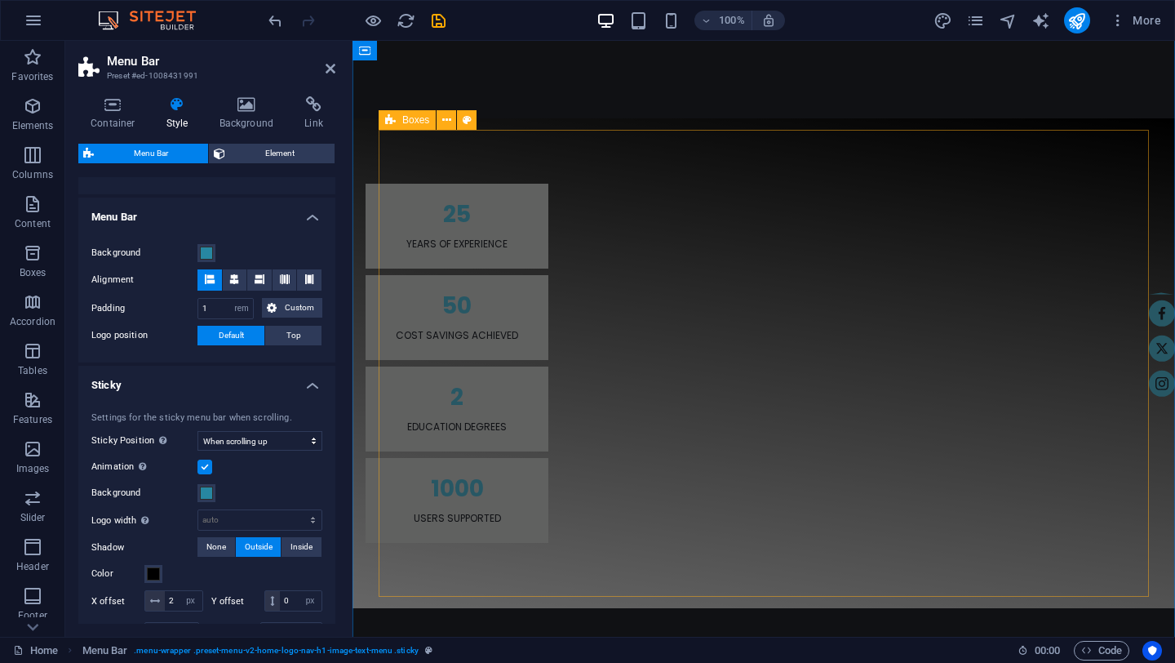
scroll to position [1482, 0]
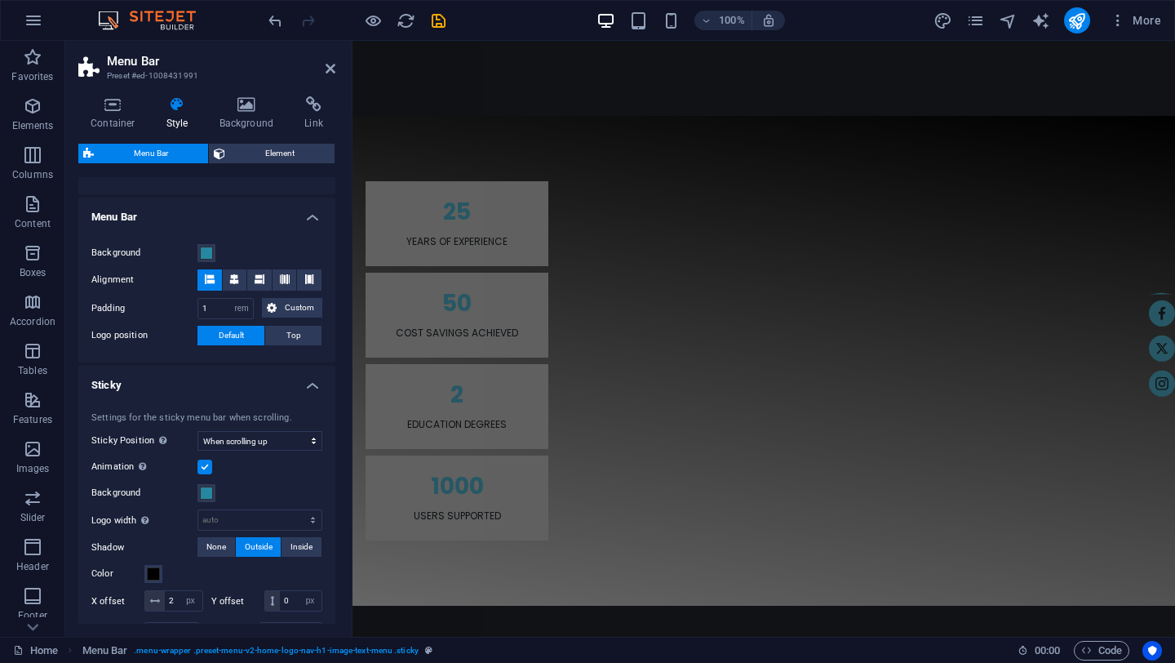
click at [203, 469] on label at bounding box center [204, 466] width 15 height 15
click at [0, 0] on input "Animation Sets a smooth transition when sticky menu appears" at bounding box center [0, 0] width 0 height 0
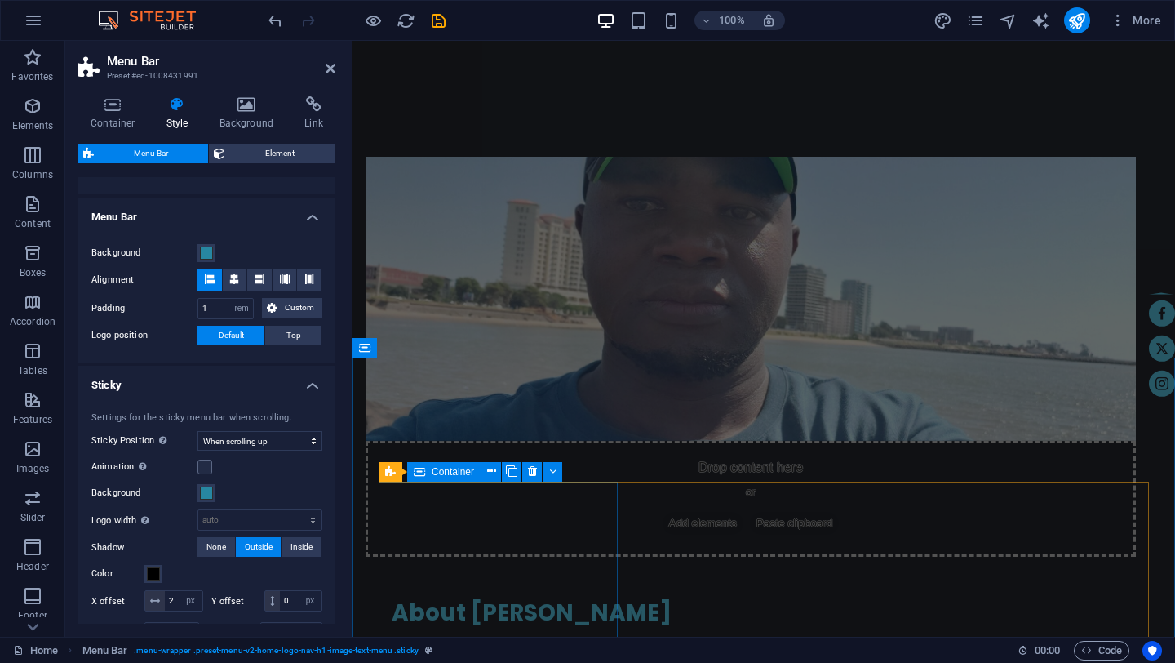
scroll to position [764, 0]
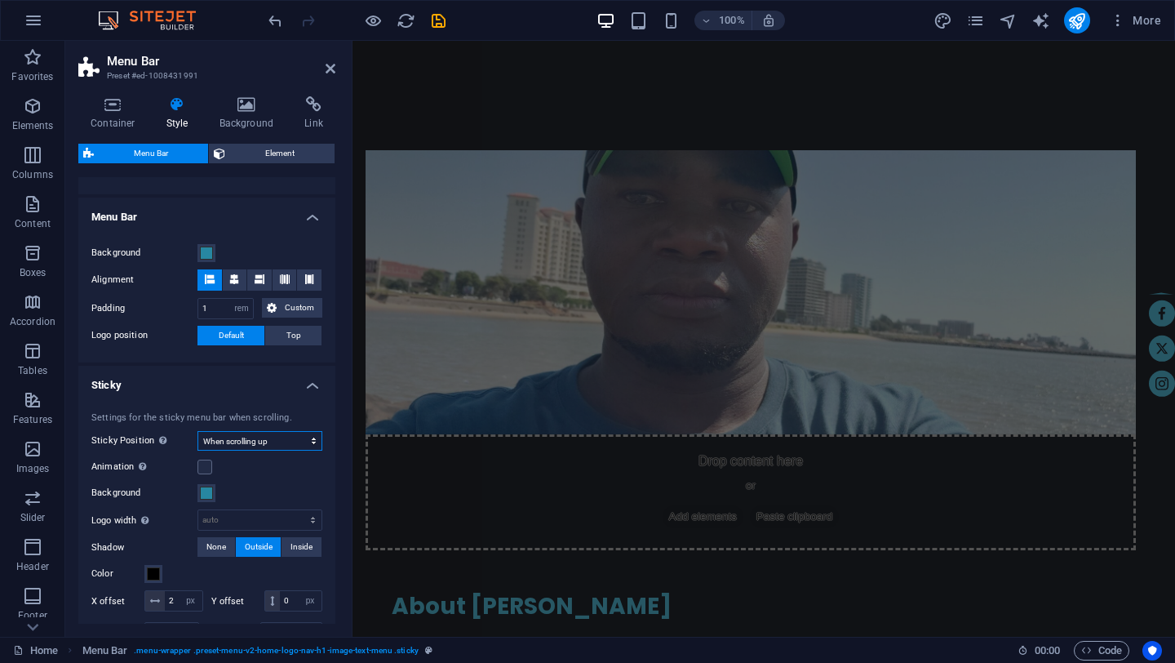
click at [282, 445] on select "Off Instant After menu After banner When scrolling up" at bounding box center [259, 441] width 125 height 20
select select "sticky_banner"
click at [197, 431] on select "Off Instant After menu After banner When scrolling up" at bounding box center [259, 441] width 125 height 20
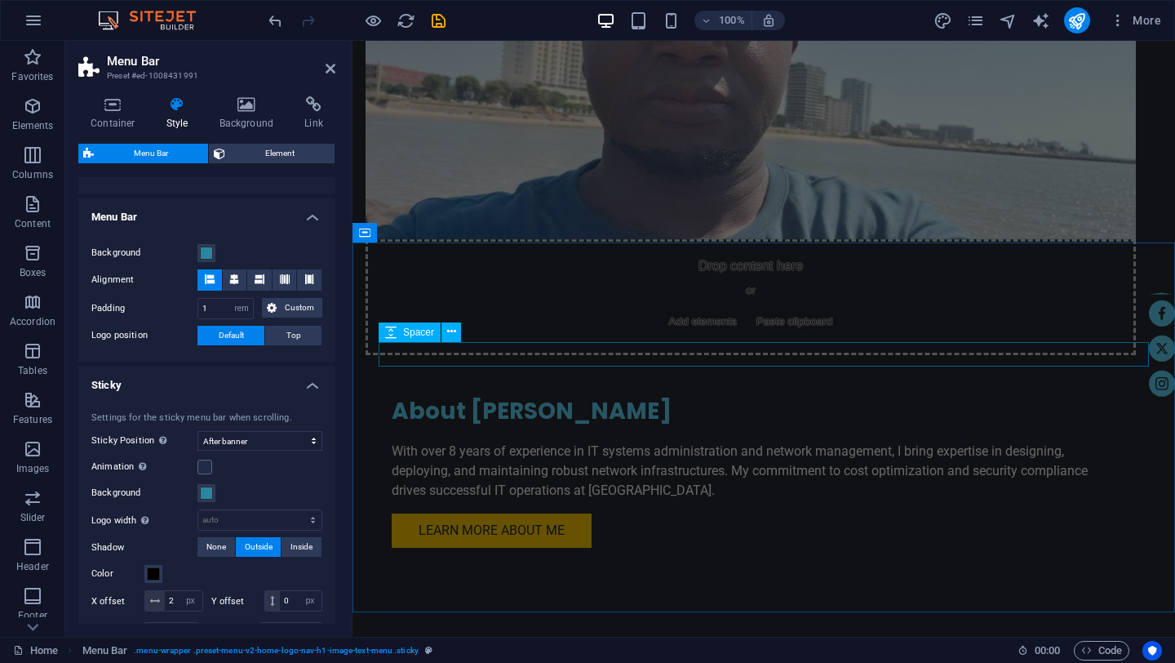
scroll to position [992, 0]
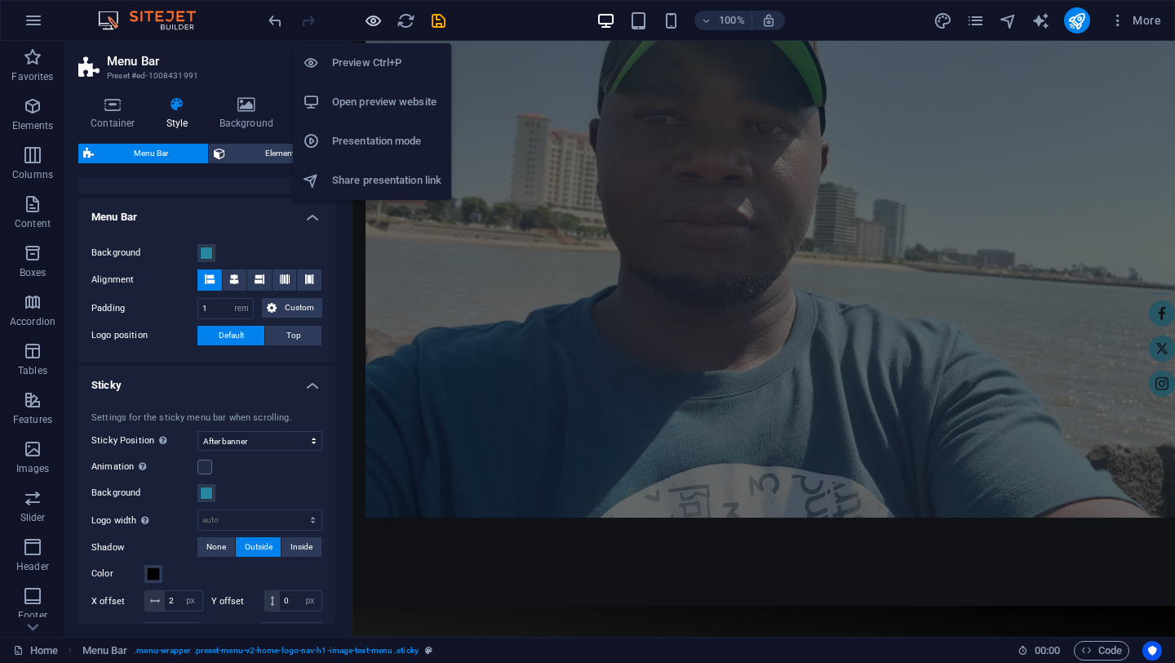
click at [375, 22] on icon "button" at bounding box center [373, 20] width 19 height 19
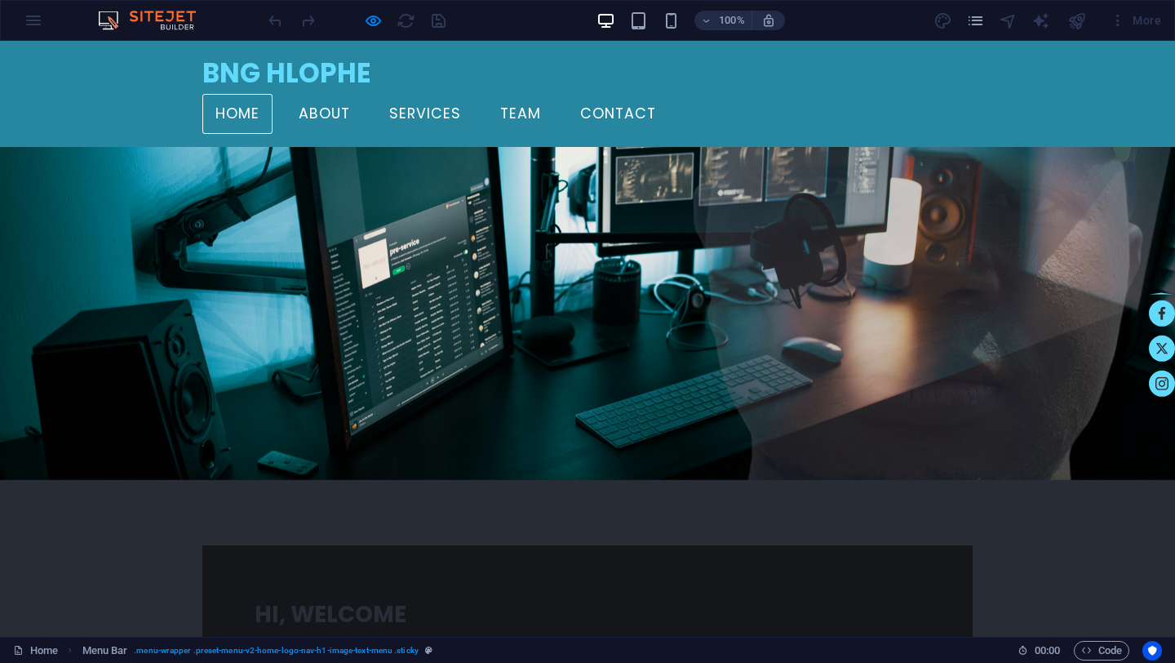
scroll to position [0, 0]
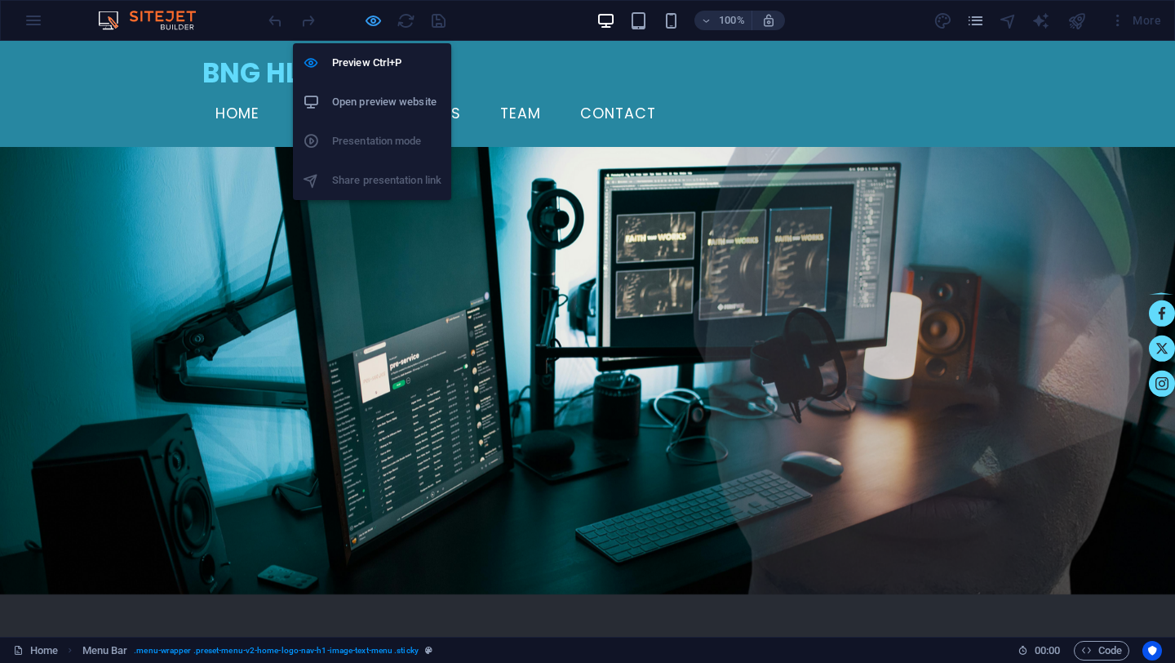
click at [375, 16] on icon "button" at bounding box center [373, 20] width 19 height 19
select select "rem"
select select "sticky_banner"
select select "px"
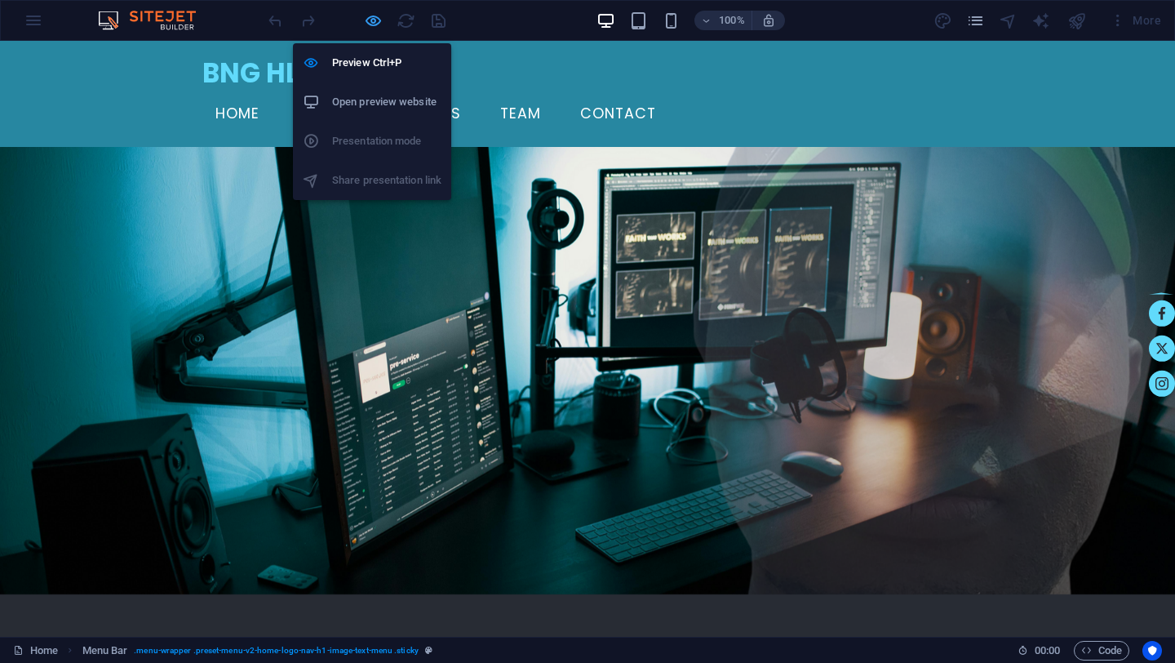
select select "px"
select select "hover_border"
select select "px"
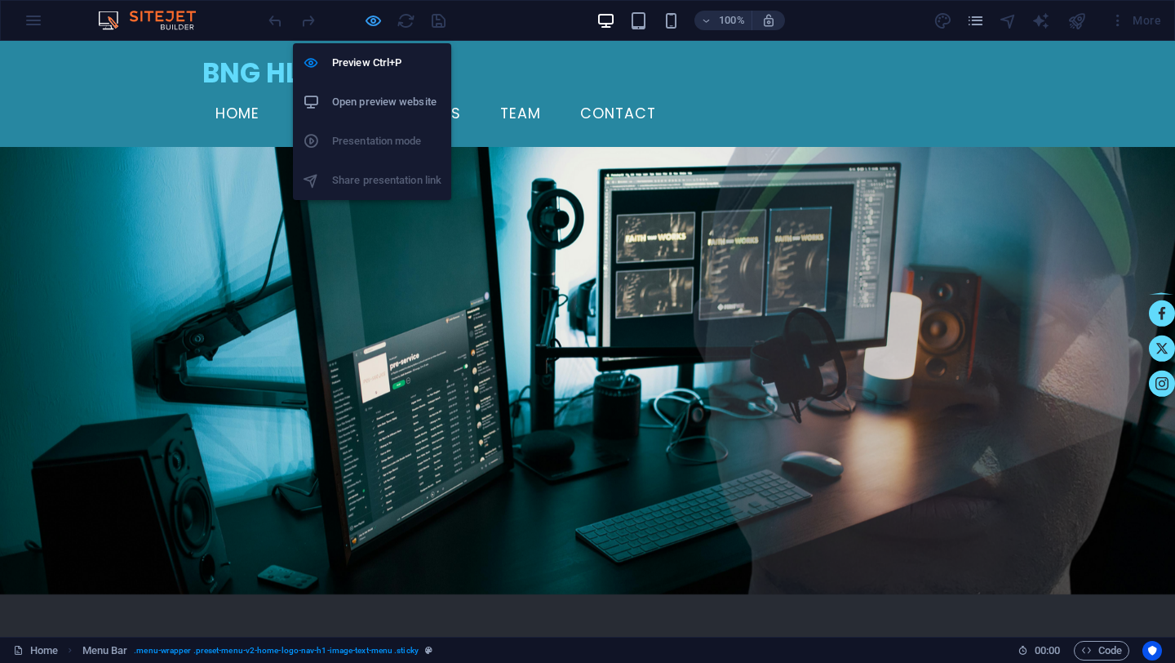
select select "rem"
select select "link-special-font"
select select "rem"
select select "200"
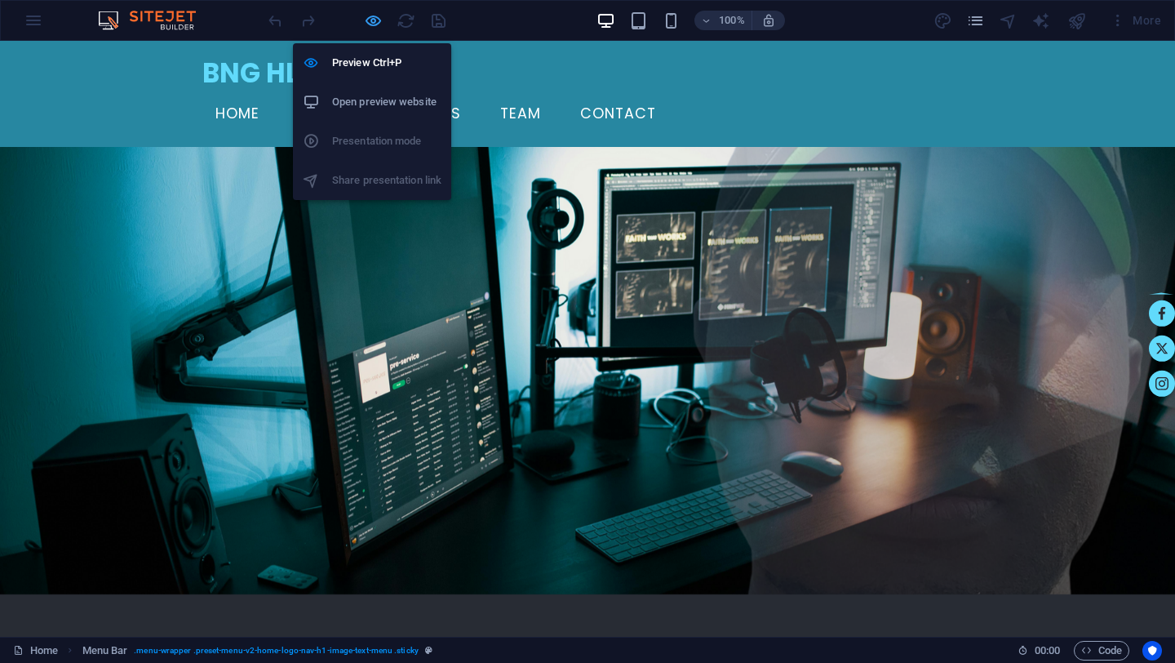
select select "px"
select select "preset-menu-v2-home-logo-nav-h1-image-text-menu"
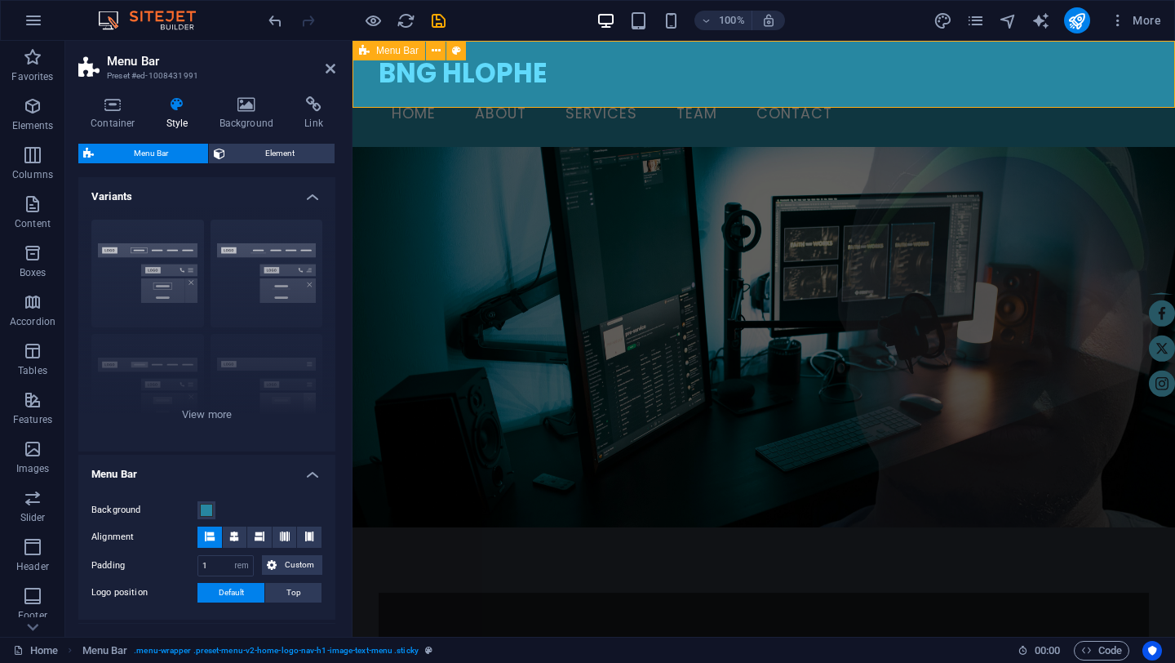
click at [424, 95] on div "BNG HLOPHE Home About Services Team Contact" at bounding box center [764, 94] width 823 height 106
click at [262, 150] on span "Element" at bounding box center [280, 154] width 100 height 20
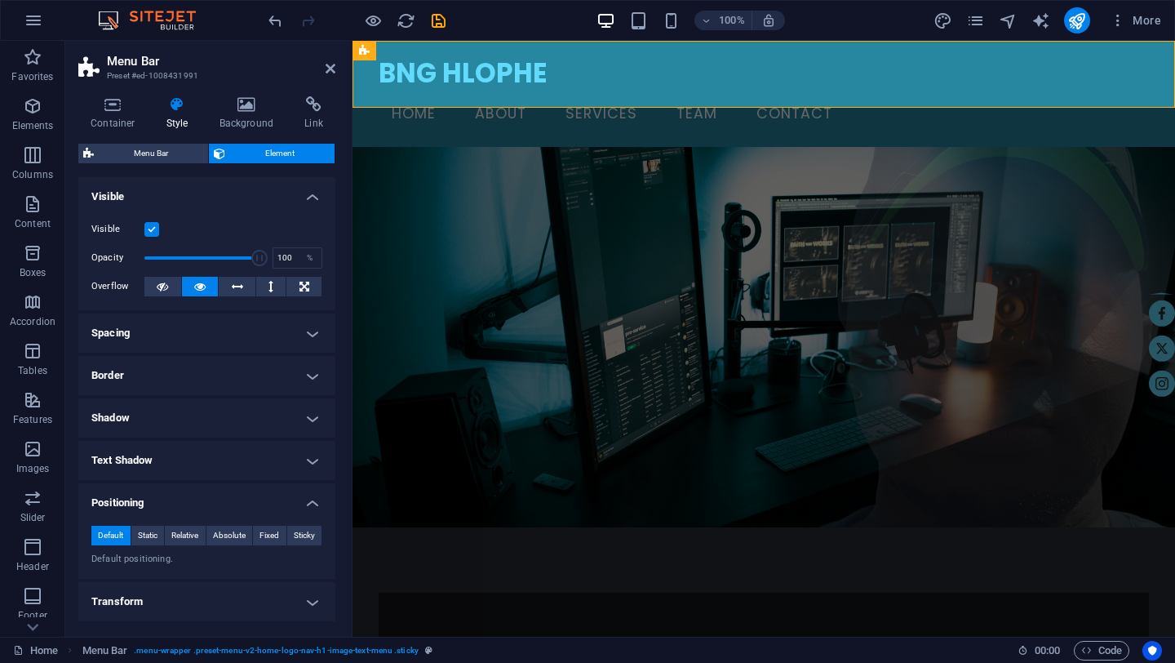
scroll to position [226, 0]
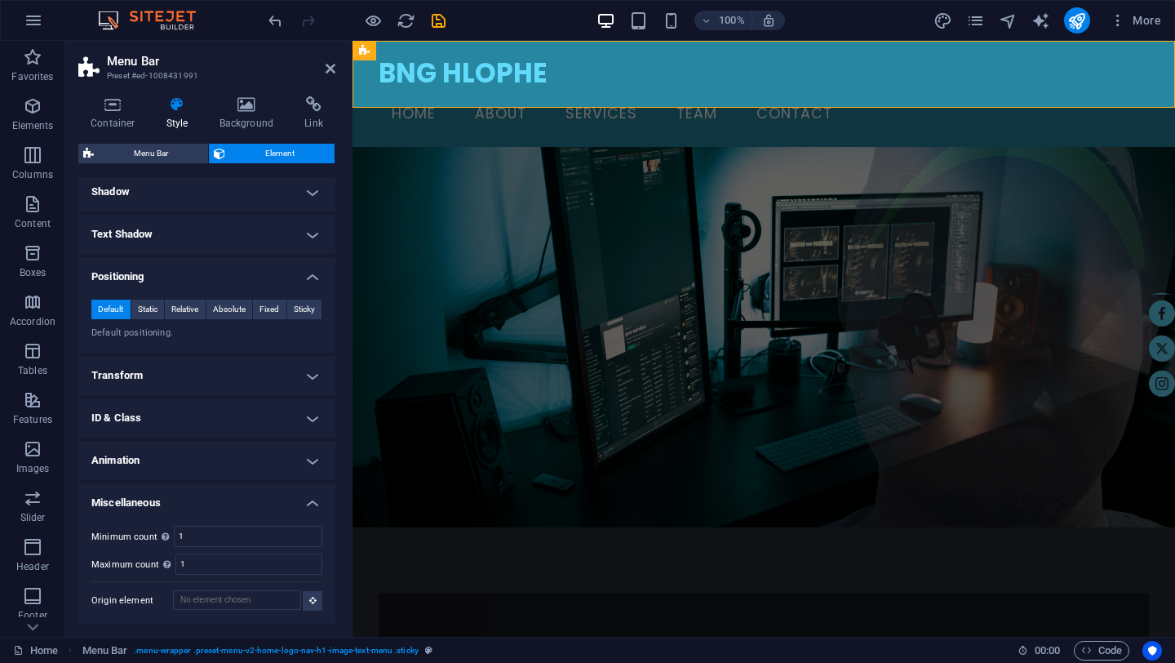
click at [308, 461] on h4 "Animation" at bounding box center [206, 460] width 257 height 39
click at [308, 461] on h4 "Animation" at bounding box center [206, 455] width 257 height 29
click at [311, 501] on h4 "Miscellaneous" at bounding box center [206, 497] width 257 height 29
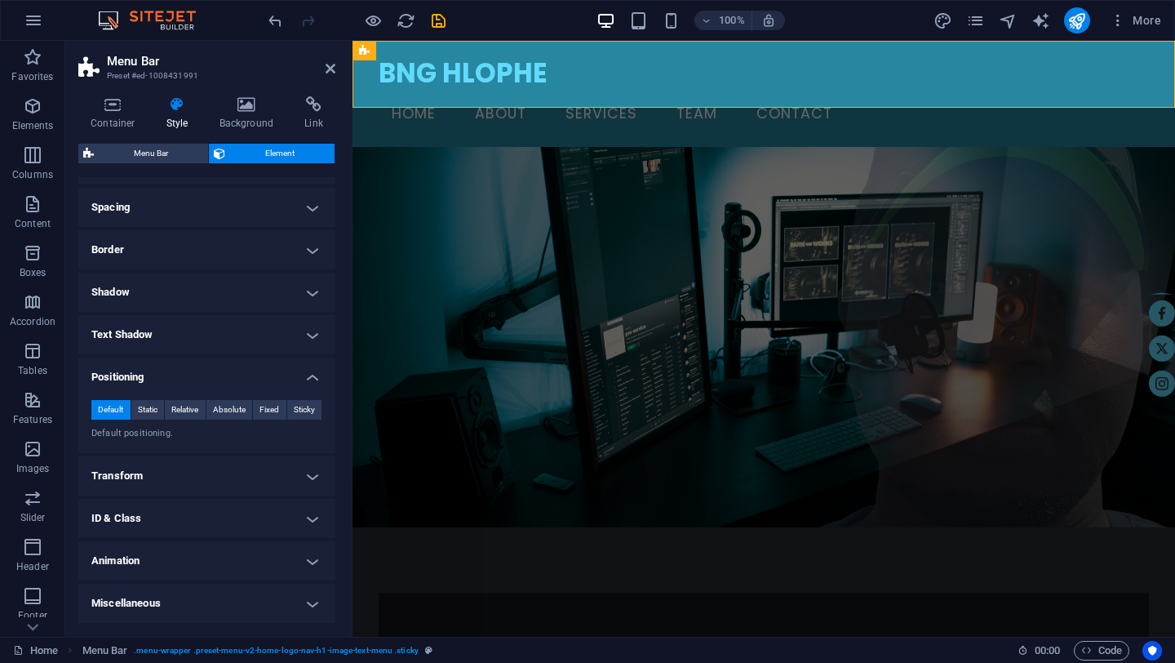
scroll to position [125, 0]
click at [147, 409] on span "Static" at bounding box center [148, 411] width 20 height 20
click at [107, 408] on span "Default" at bounding box center [110, 411] width 25 height 20
click at [158, 153] on span "Menu Bar" at bounding box center [151, 154] width 104 height 20
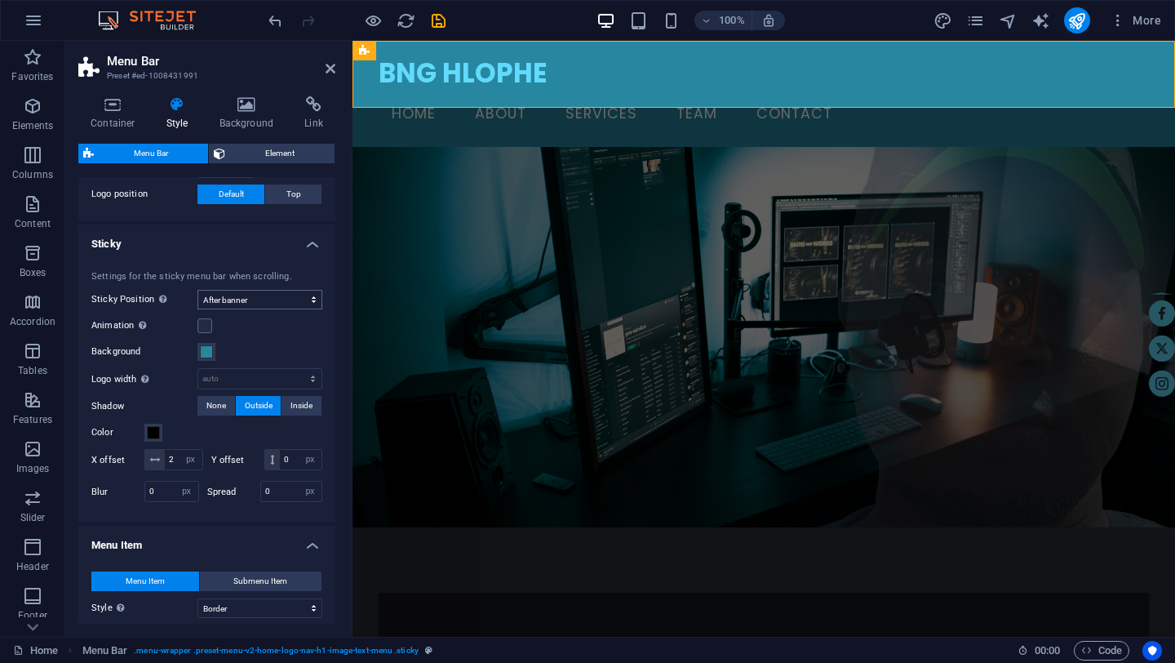
scroll to position [404, 0]
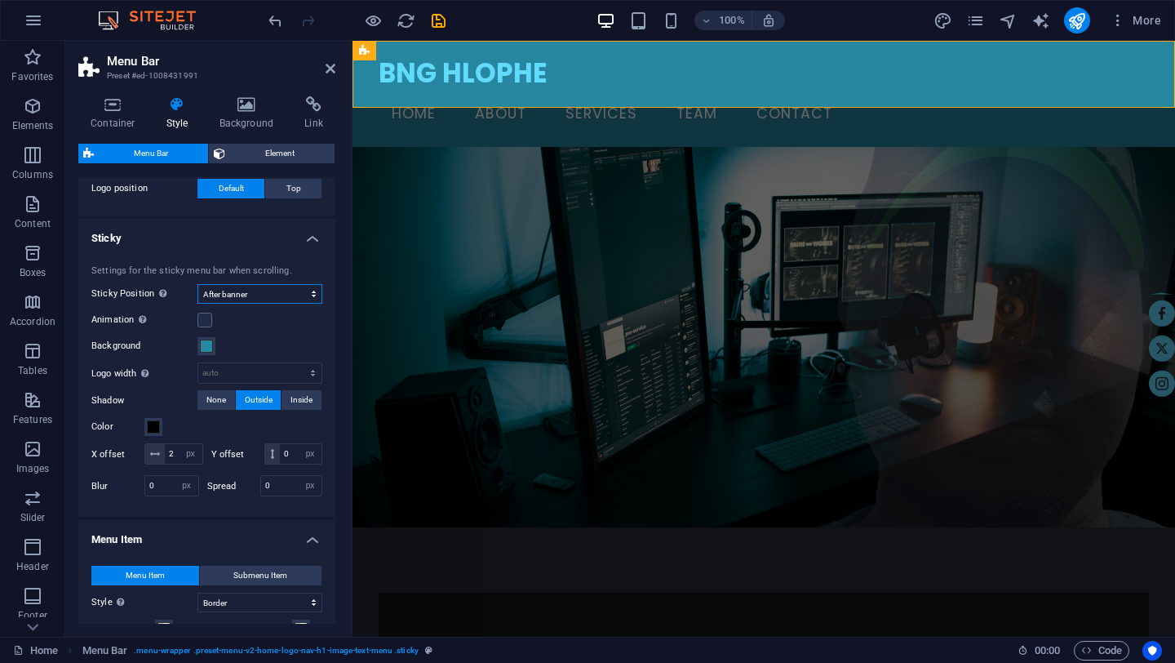
click at [295, 300] on select "Off Instant After menu After banner When scrolling up" at bounding box center [259, 294] width 125 height 20
click at [197, 284] on select "Off Instant After menu After banner When scrolling up" at bounding box center [259, 294] width 125 height 20
click at [207, 322] on label at bounding box center [204, 320] width 15 height 15
click at [0, 0] on input "Animation Sets a smooth transition when sticky menu appears" at bounding box center [0, 0] width 0 height 0
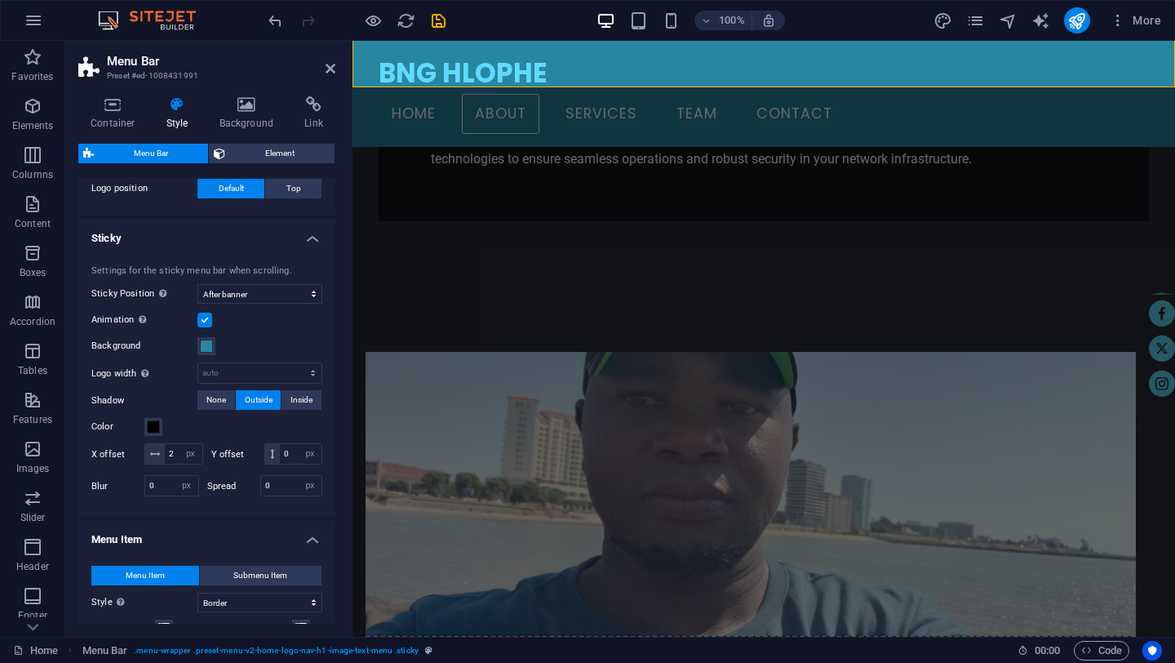
scroll to position [526, 0]
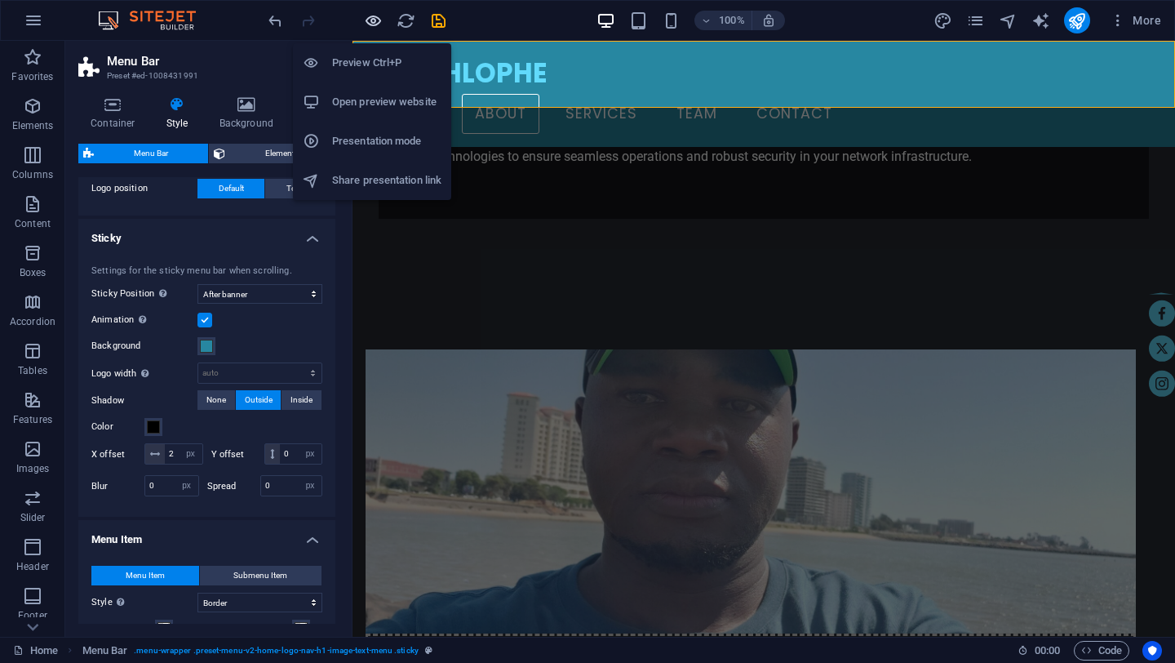
click at [374, 19] on icon "button" at bounding box center [373, 20] width 19 height 19
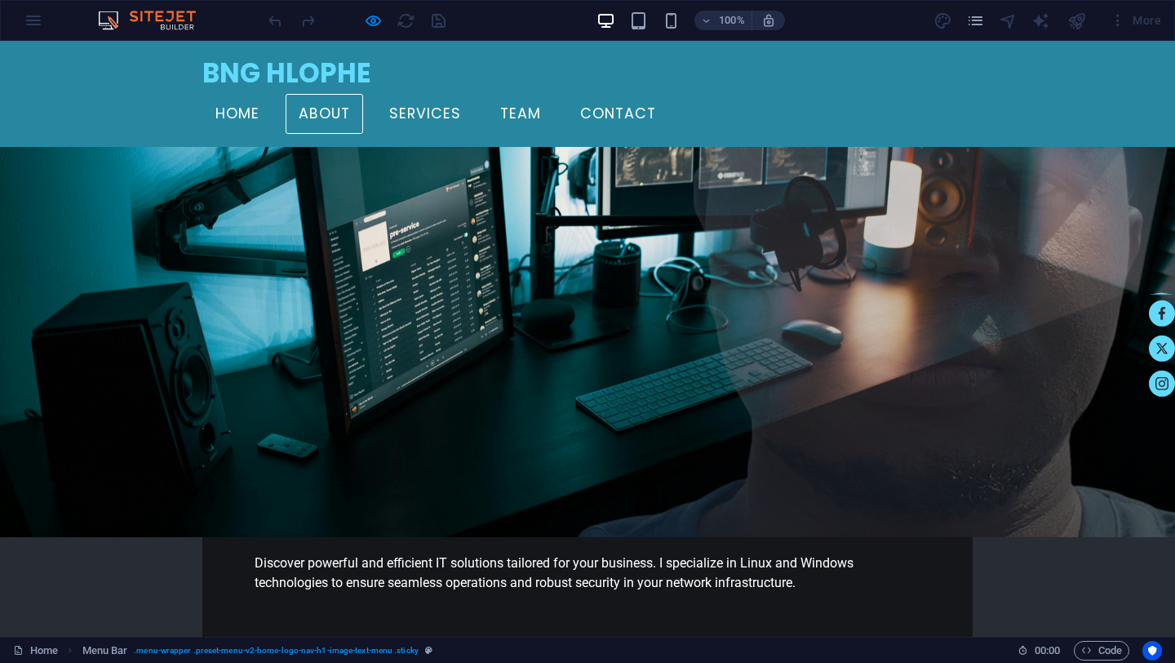
scroll to position [0, 0]
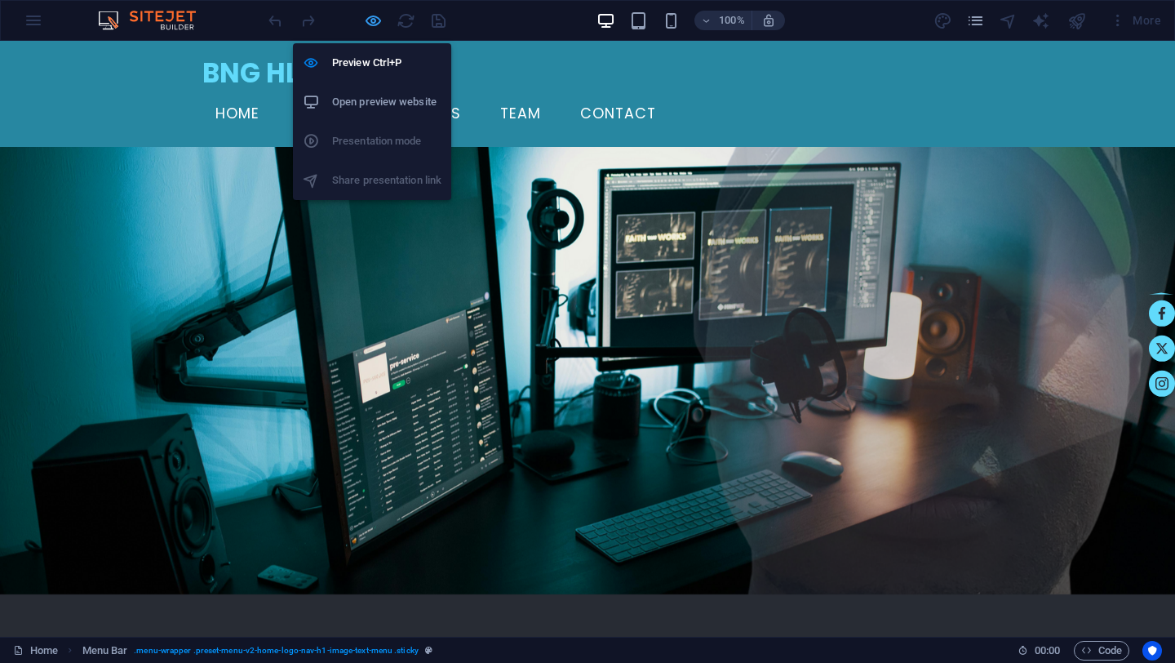
click at [374, 24] on icon "button" at bounding box center [373, 20] width 19 height 19
select select "rem"
select select "sticky_banner"
select select "px"
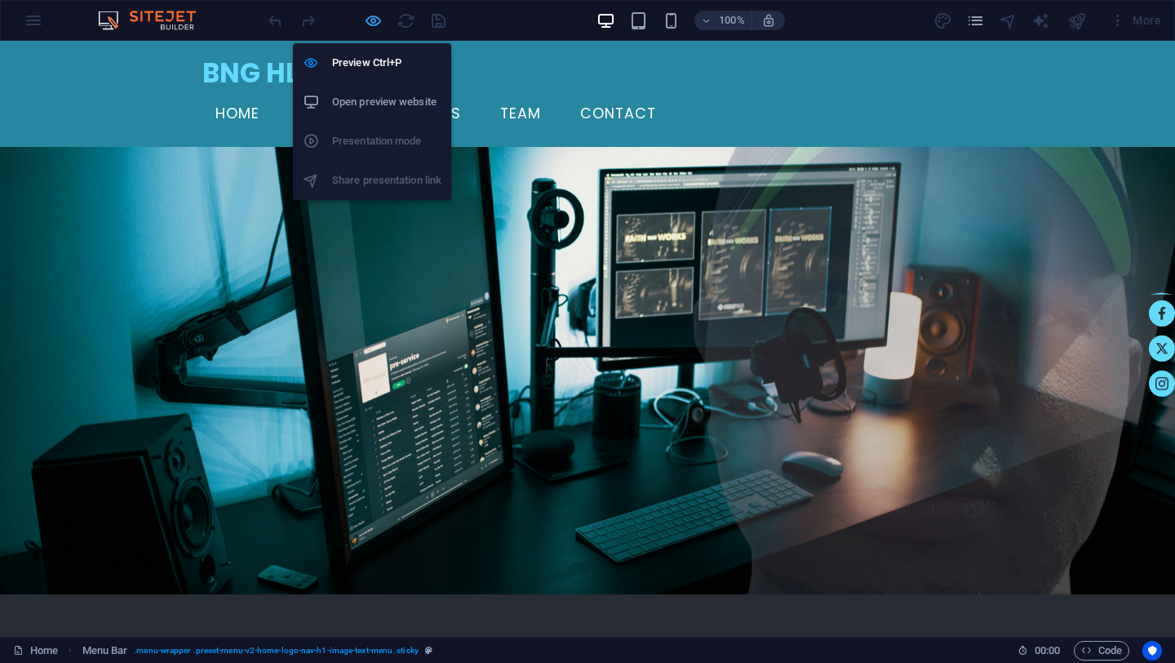
select select "px"
select select "hover_border"
select select "px"
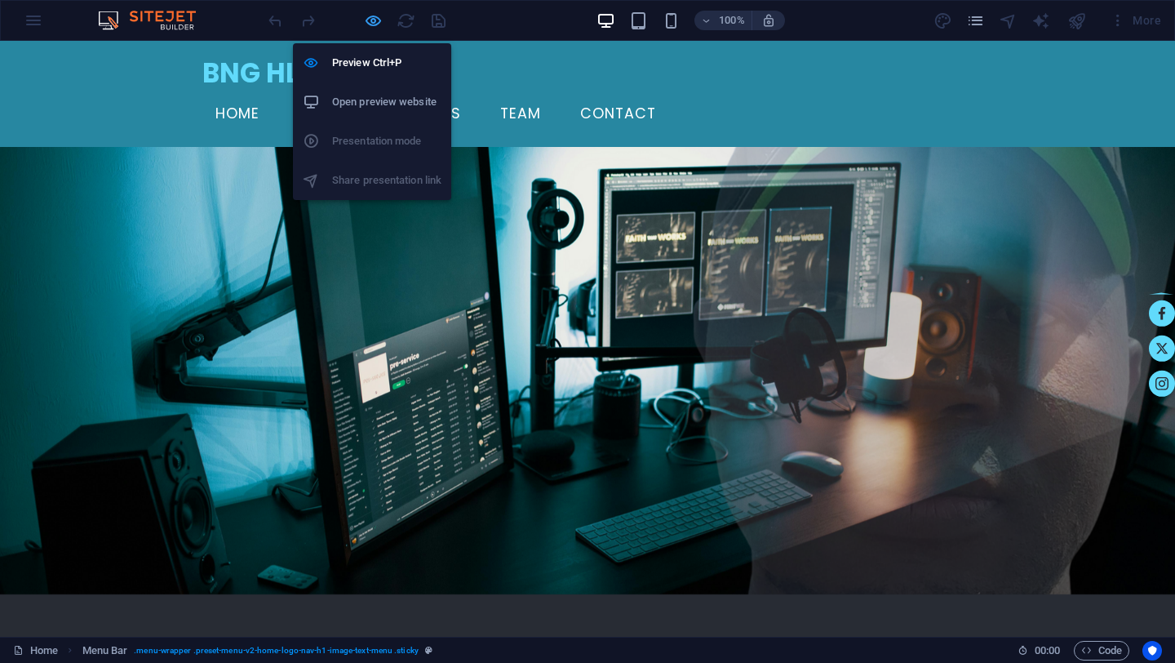
select select "rem"
select select "link-special-font"
select select "rem"
select select "200"
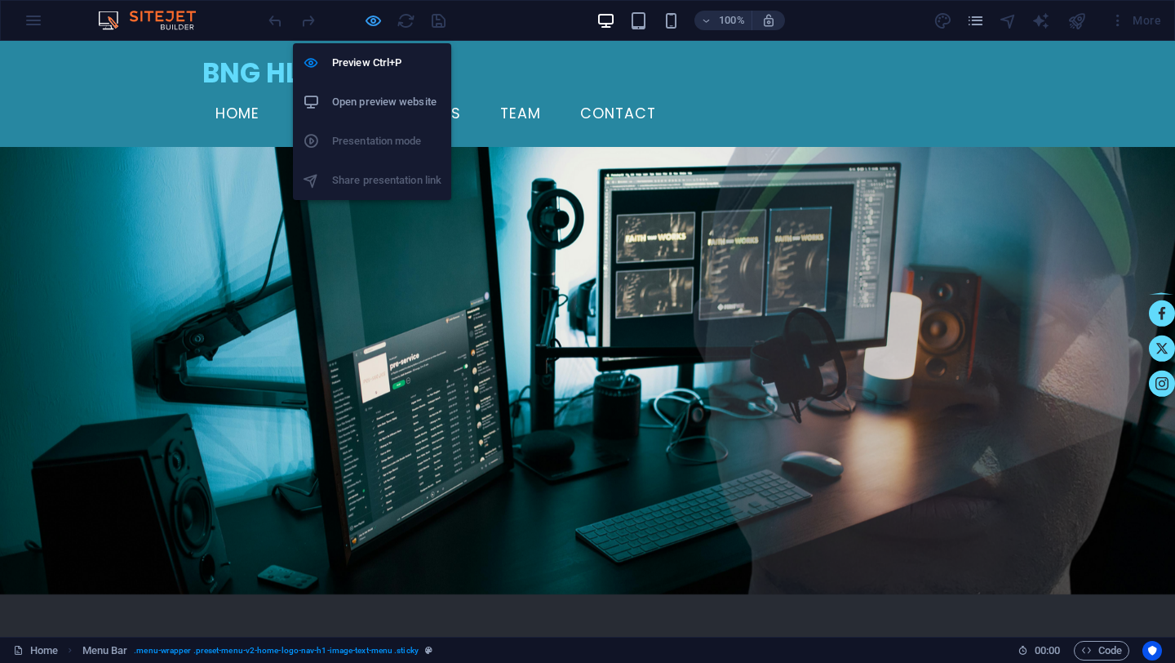
select select "px"
select select "preset-menu-v2-home-logo-nav-h1-image-text-menu"
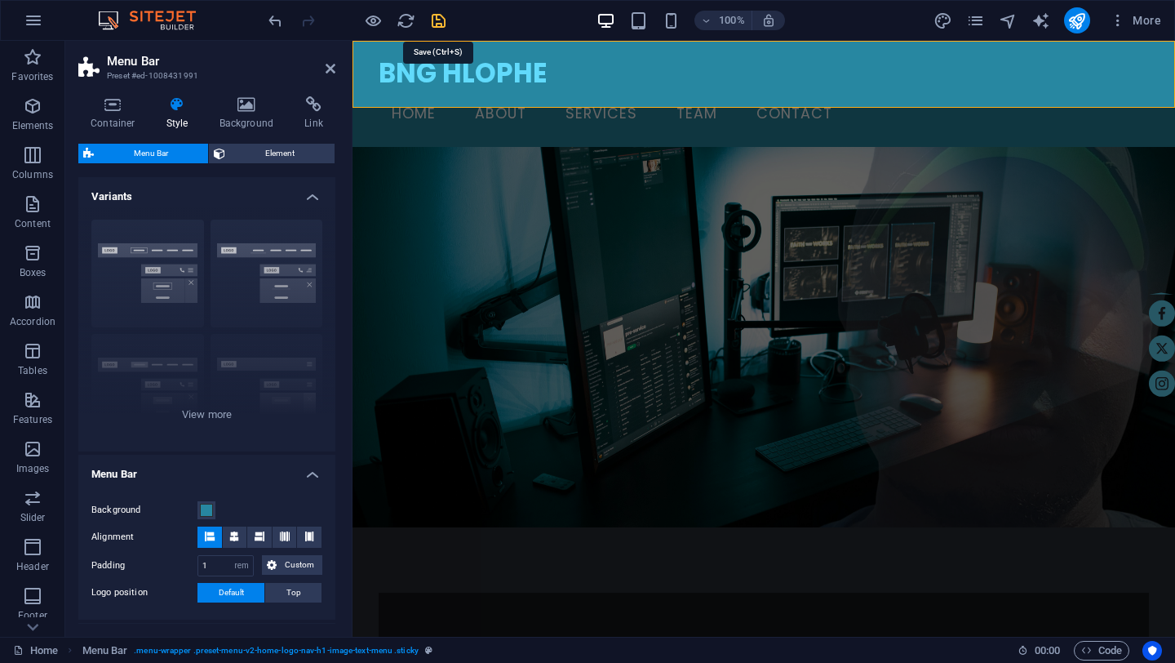
click at [439, 20] on icon "save" at bounding box center [438, 20] width 19 height 19
checkbox input "false"
select select "rem"
select select "sticky_banner"
select select "px"
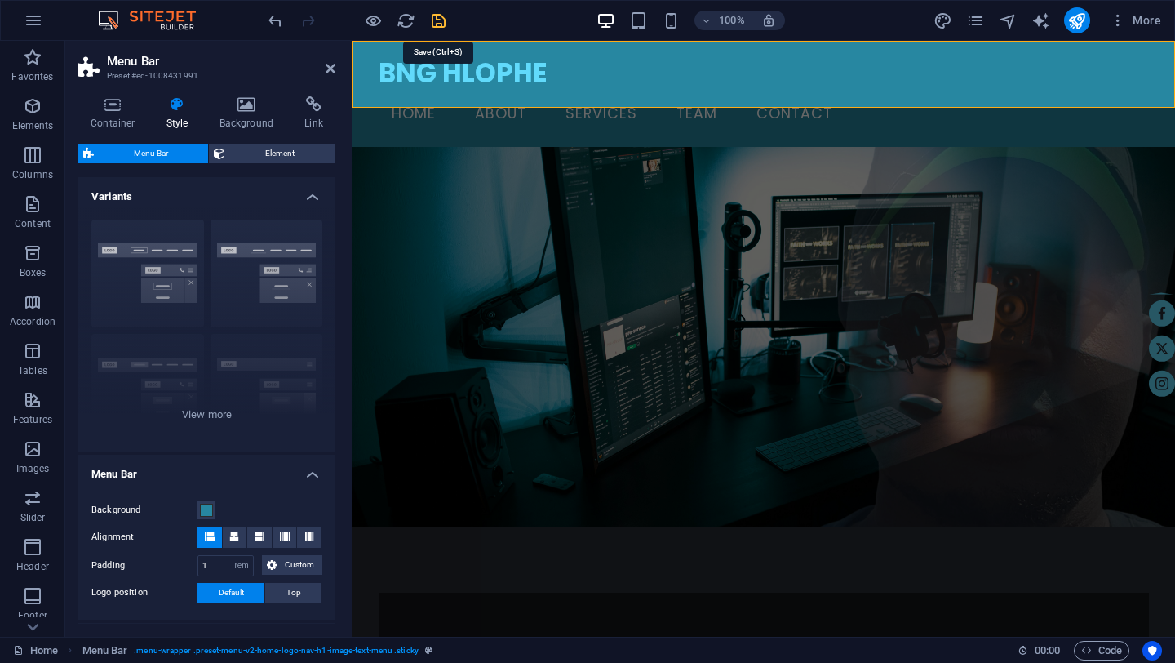
select select "px"
select select "hover_border"
select select "px"
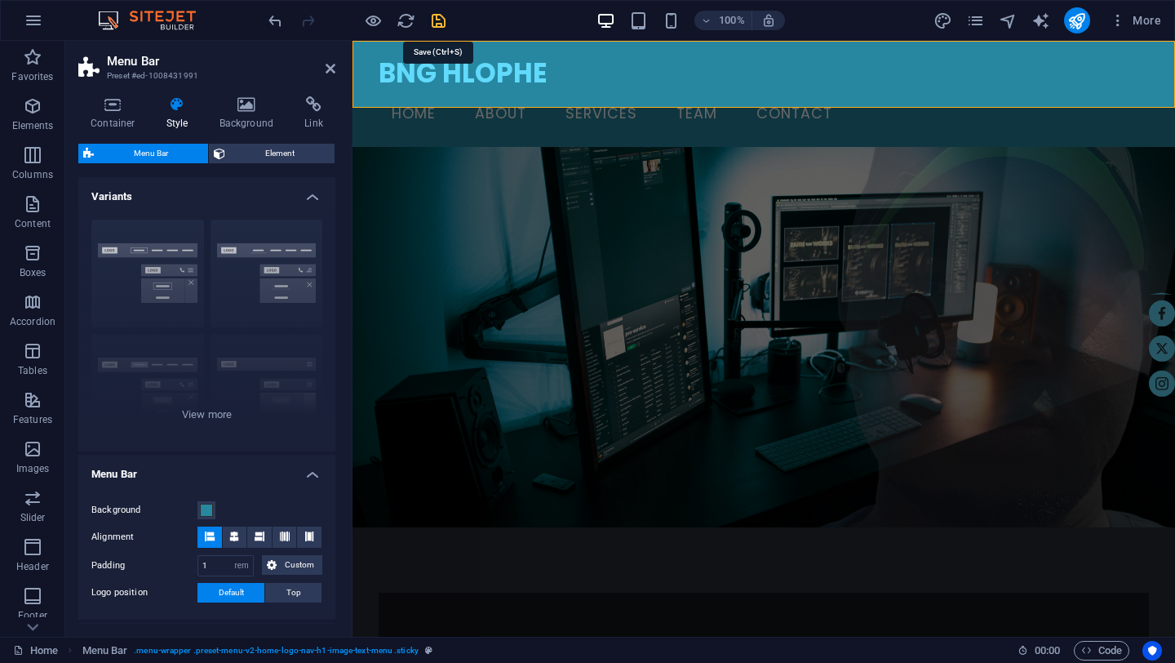
select select "px"
select select "rem"
select select "link-special-font"
select select "rem"
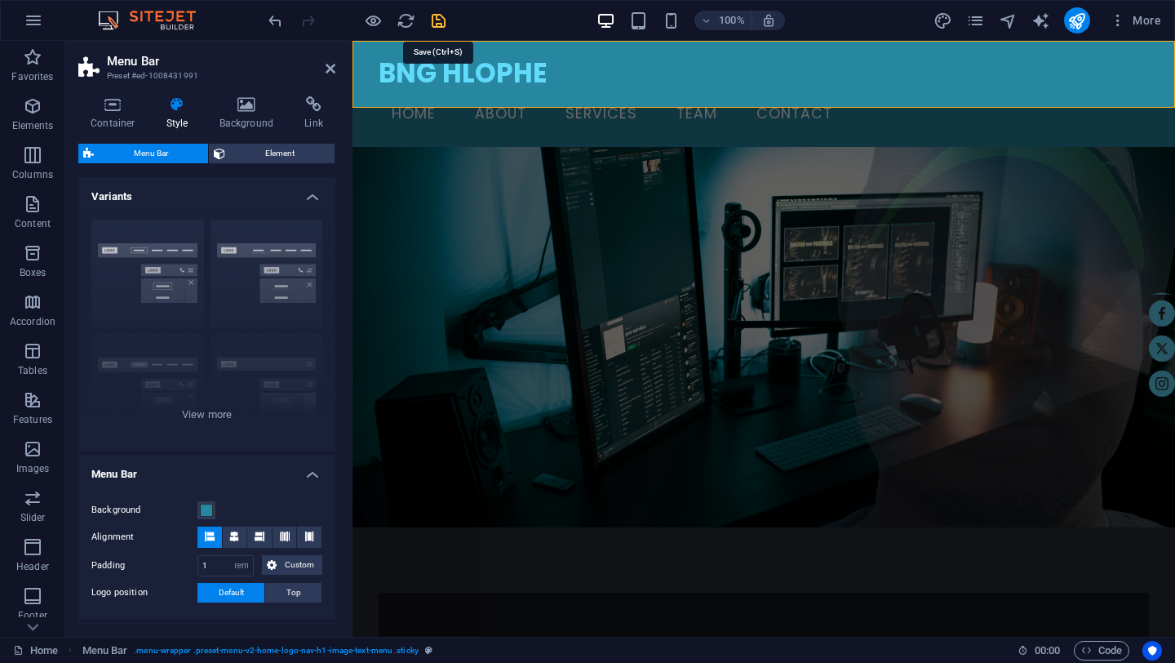
select select "200"
select select "px"
select select "preset-menu-v2-home-logo-nav-h1-image-text-menu"
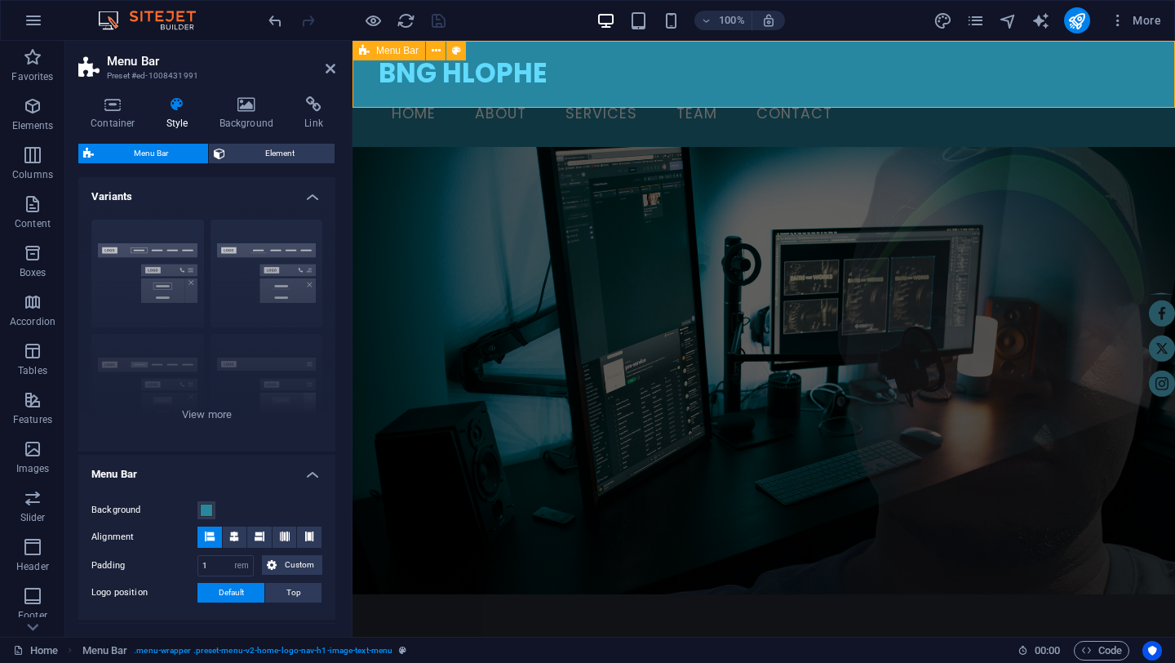
click at [741, 100] on div "BNG HLOPHE Home About Services Team Contact" at bounding box center [764, 94] width 823 height 106
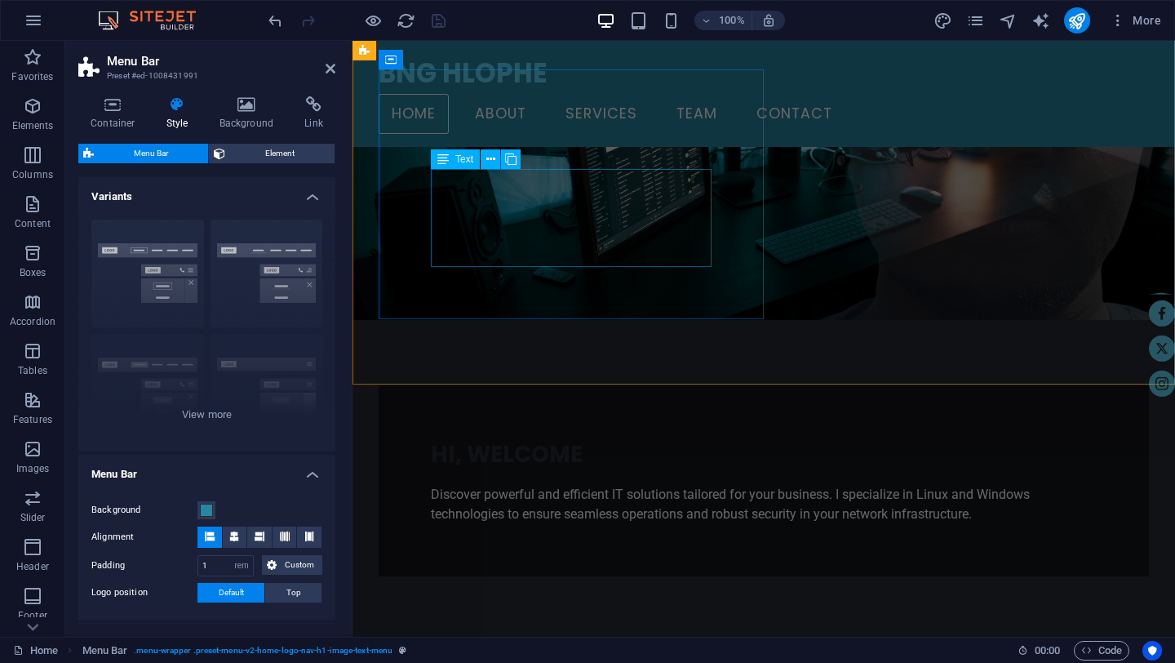
scroll to position [189, 0]
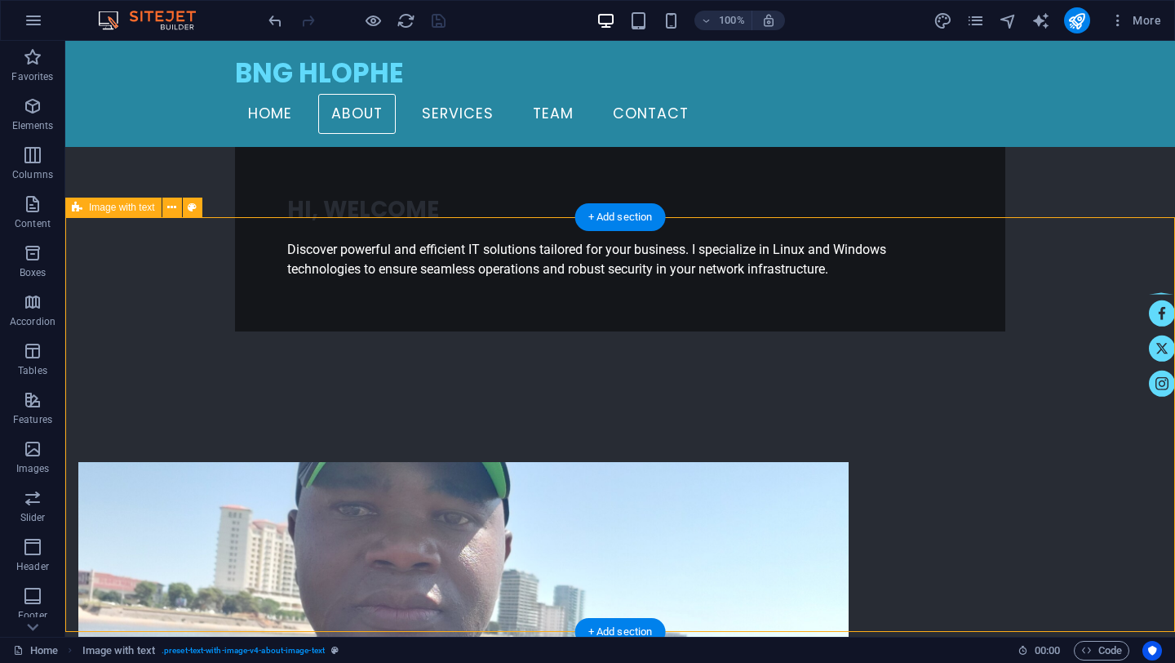
scroll to position [0, 0]
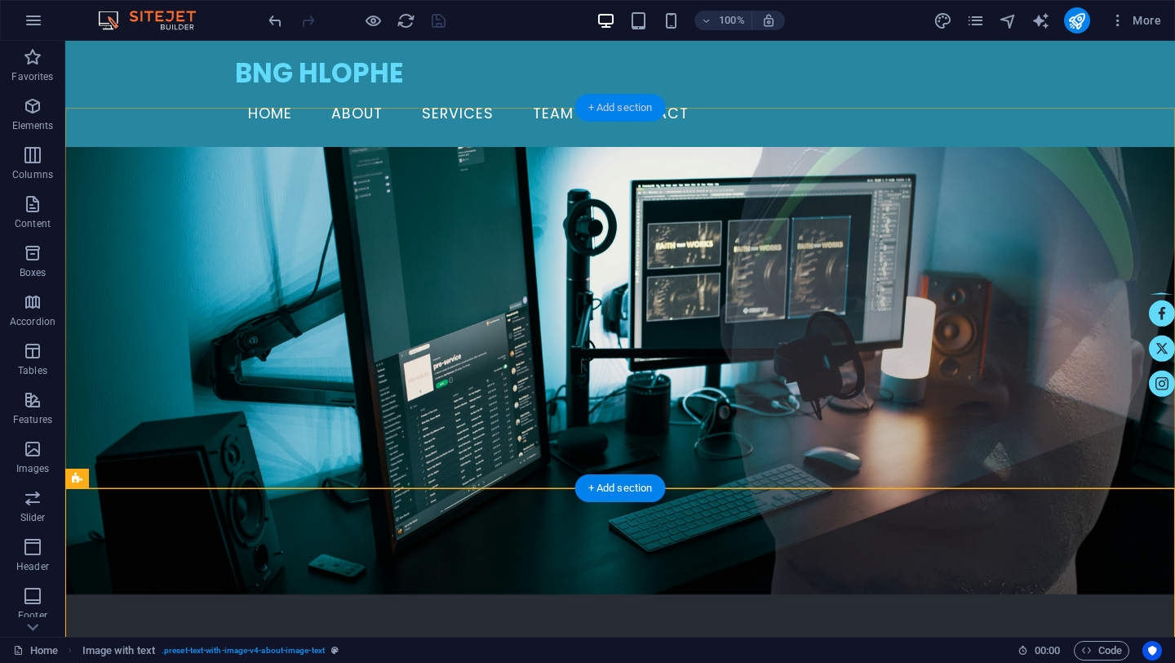
click at [592, 109] on div "+ Add section" at bounding box center [620, 108] width 91 height 28
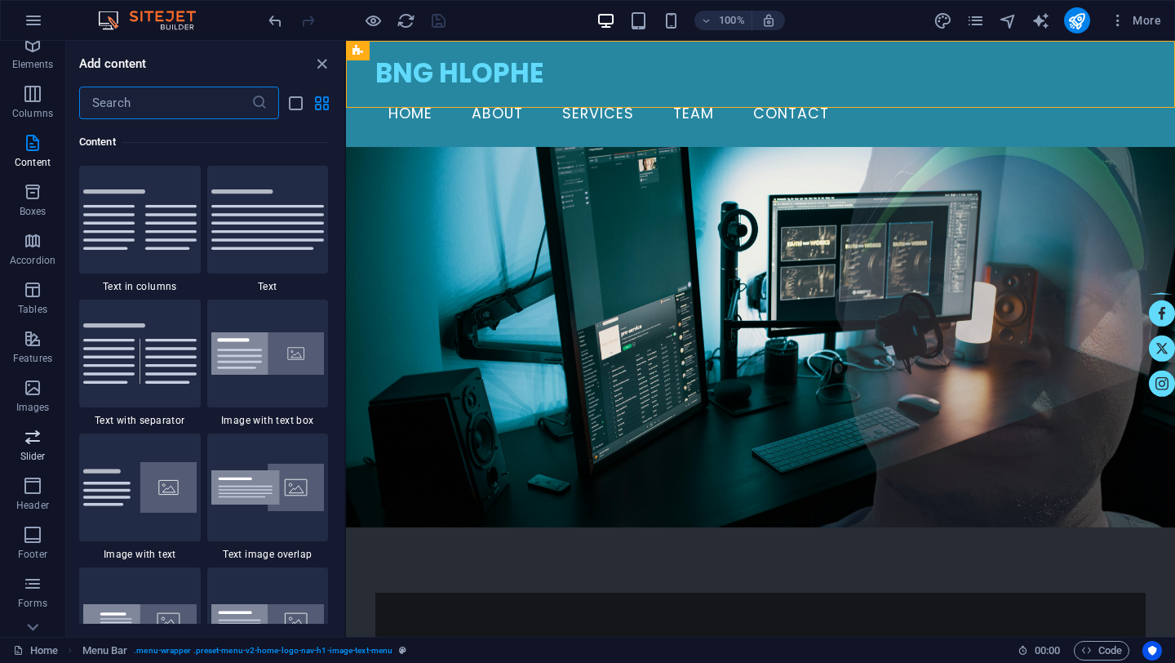
scroll to position [63, 0]
click at [35, 497] on p "Header" at bounding box center [32, 503] width 33 height 13
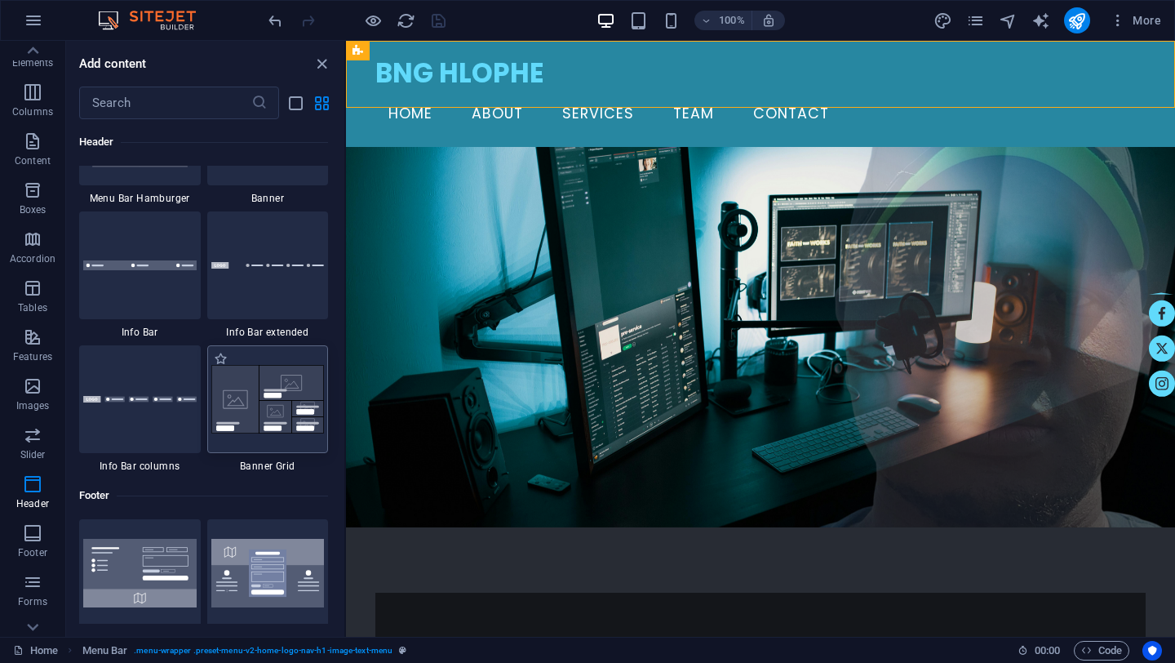
scroll to position [10599, 0]
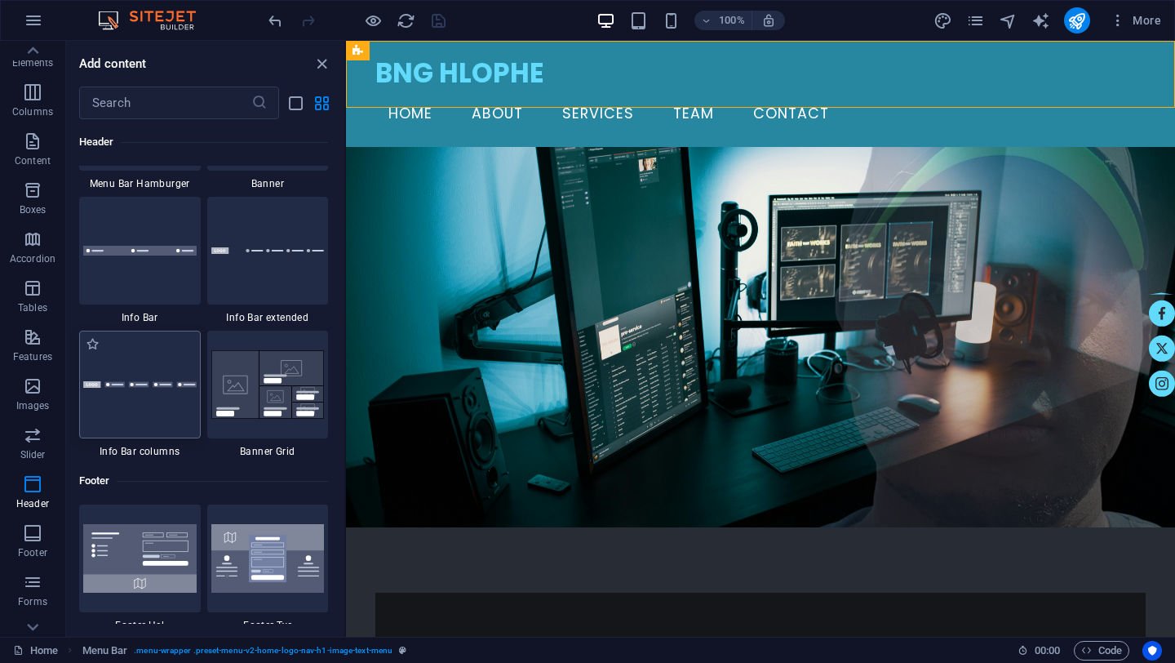
click at [135, 402] on div at bounding box center [140, 384] width 122 height 108
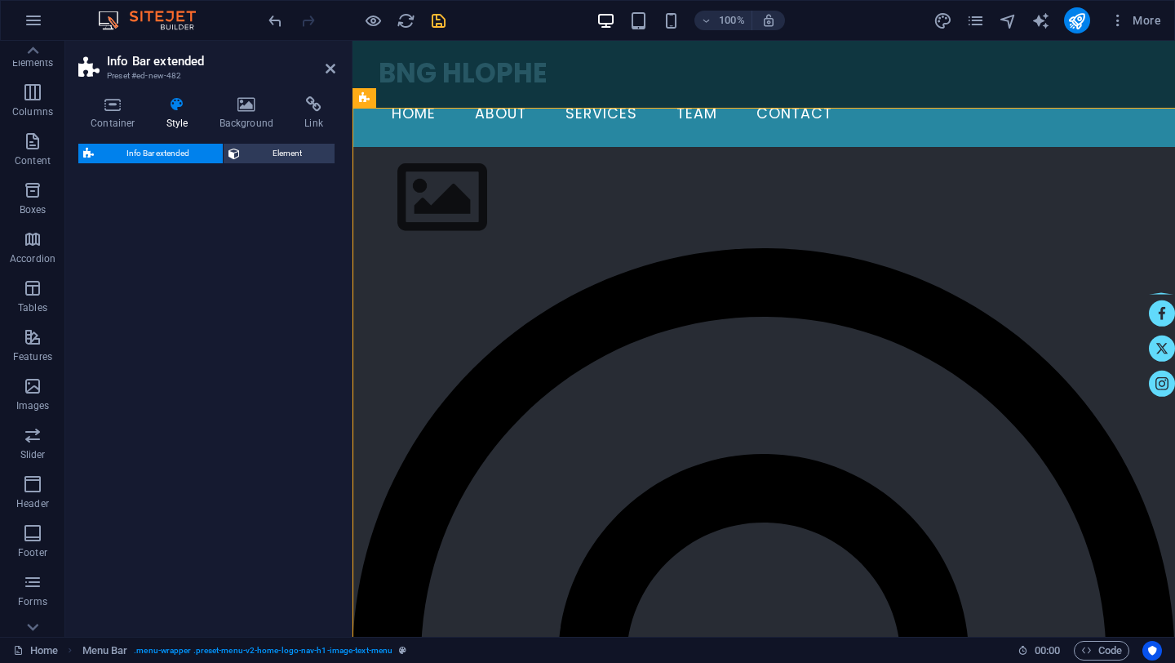
select select "rem"
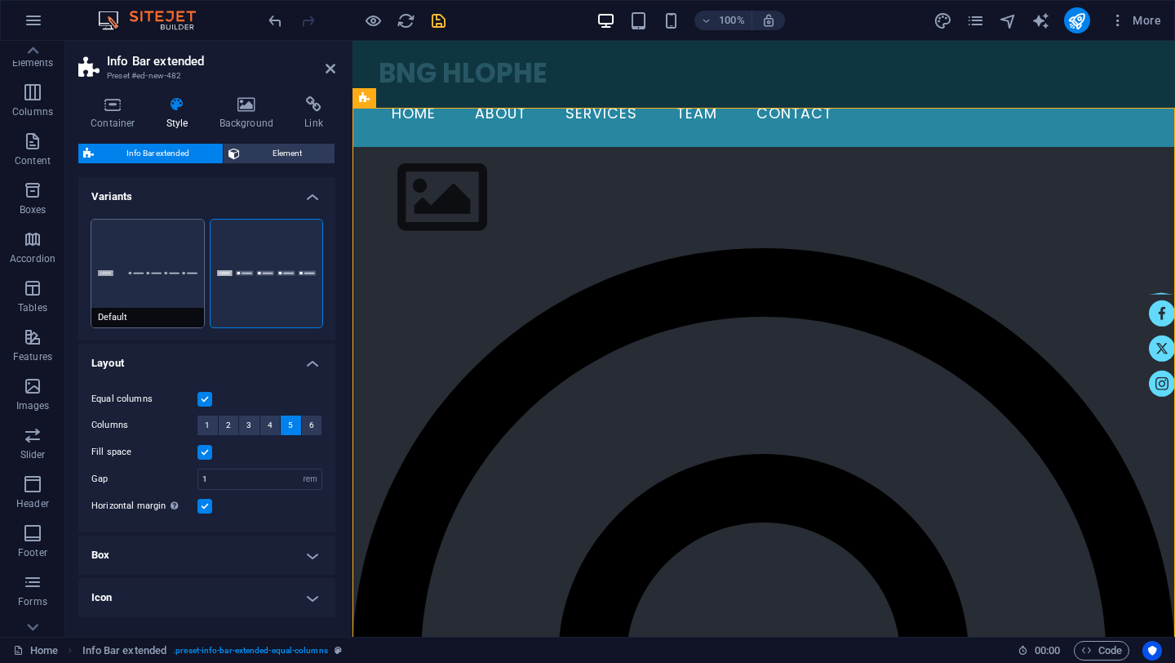
click at [136, 265] on button "Default" at bounding box center [147, 274] width 113 height 108
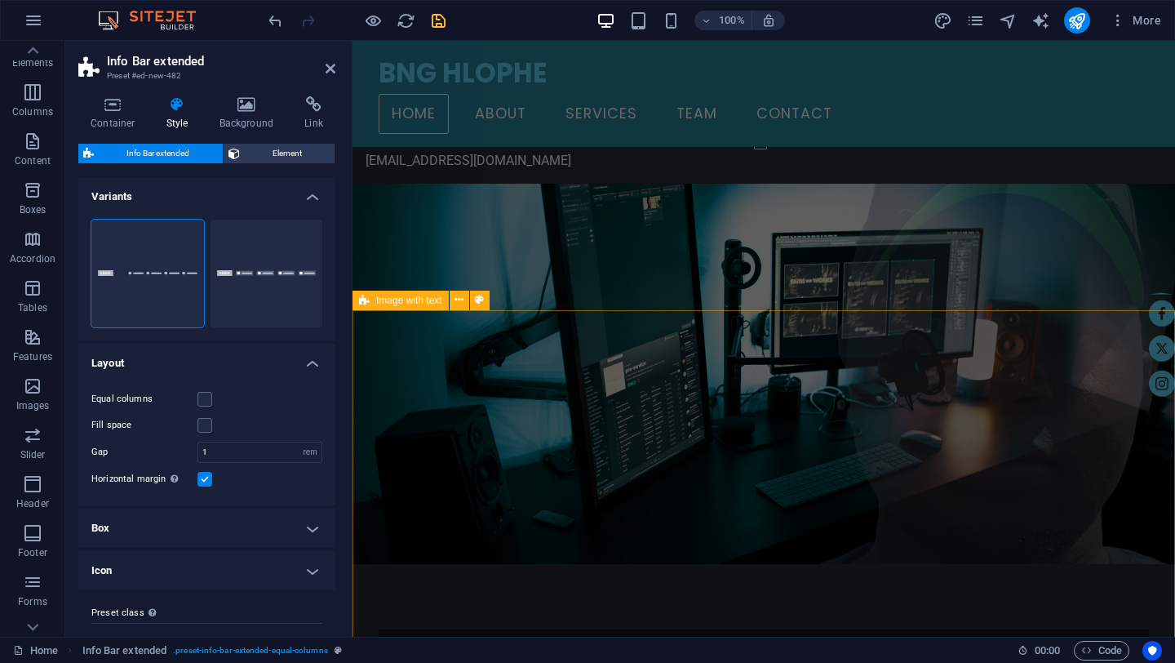
scroll to position [0, 0]
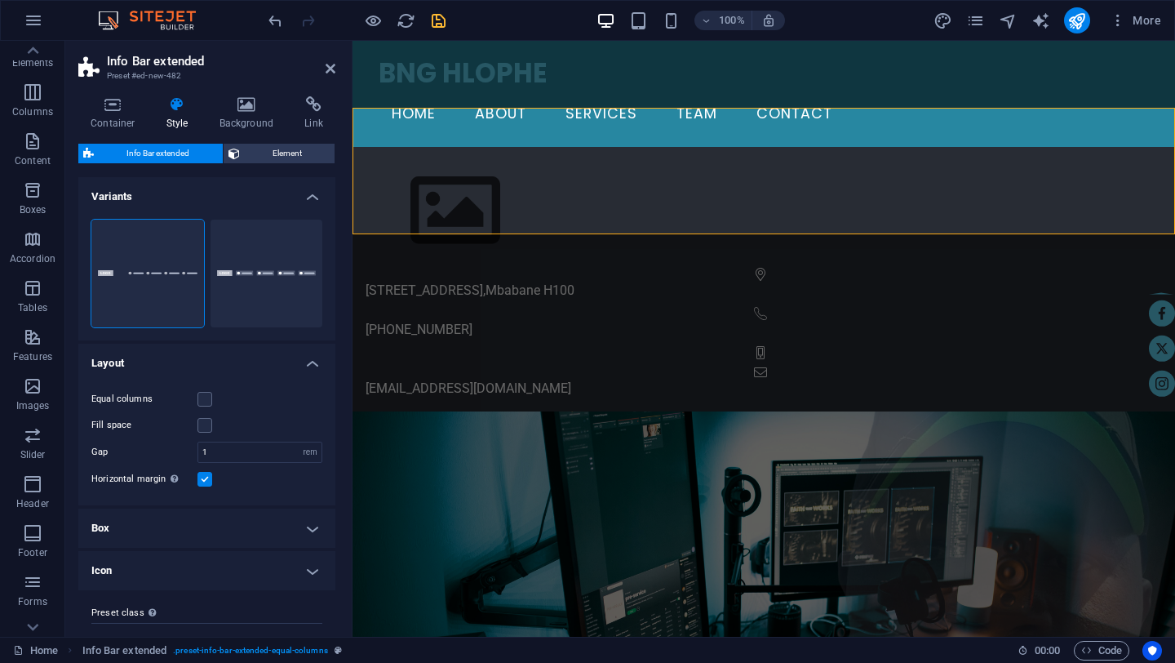
click at [206, 480] on label at bounding box center [204, 479] width 15 height 15
click at [0, 0] on input "Horizontal margin Only if the containers "Content width" is not set to "Default"" at bounding box center [0, 0] width 0 height 0
click at [206, 480] on label at bounding box center [204, 479] width 15 height 15
click at [0, 0] on input "Horizontal margin Only if the containers "Content width" is not set to "Default"" at bounding box center [0, 0] width 0 height 0
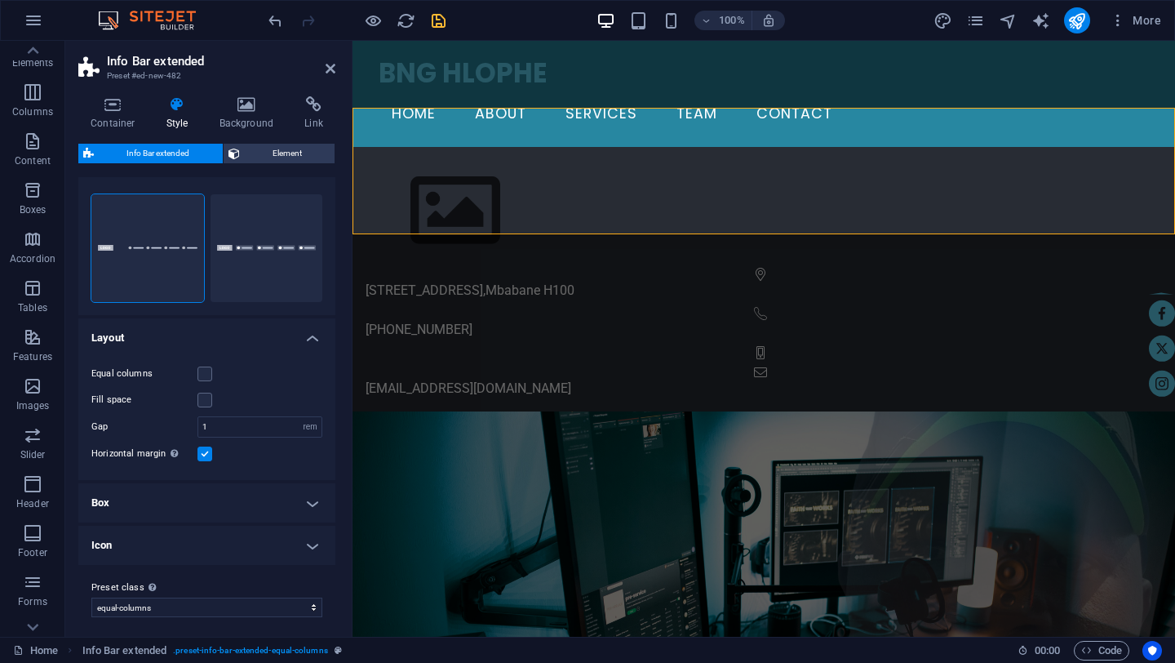
scroll to position [31, 0]
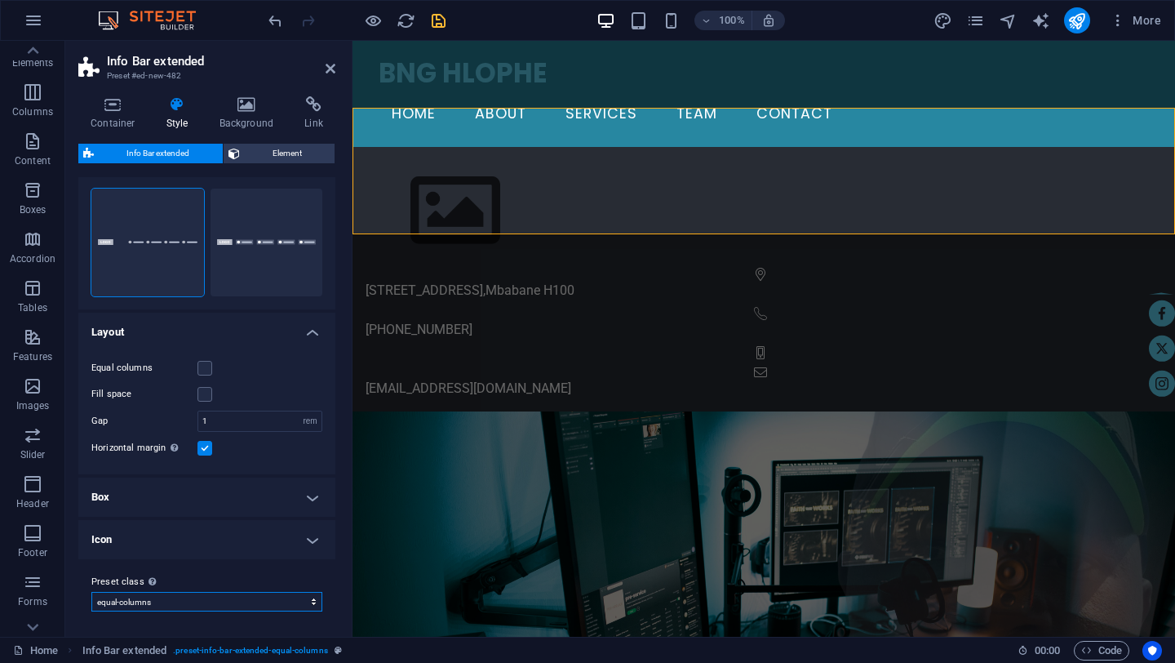
click at [307, 605] on select "equal-columns Add preset class" at bounding box center [206, 602] width 231 height 20
click at [91, 592] on select "equal-columns Add preset class" at bounding box center [206, 602] width 231 height 20
click at [315, 542] on h4 "Icon" at bounding box center [206, 539] width 257 height 39
click at [315, 542] on h4 "Icon" at bounding box center [206, 534] width 257 height 29
click at [311, 491] on h4 "Box" at bounding box center [206, 496] width 257 height 39
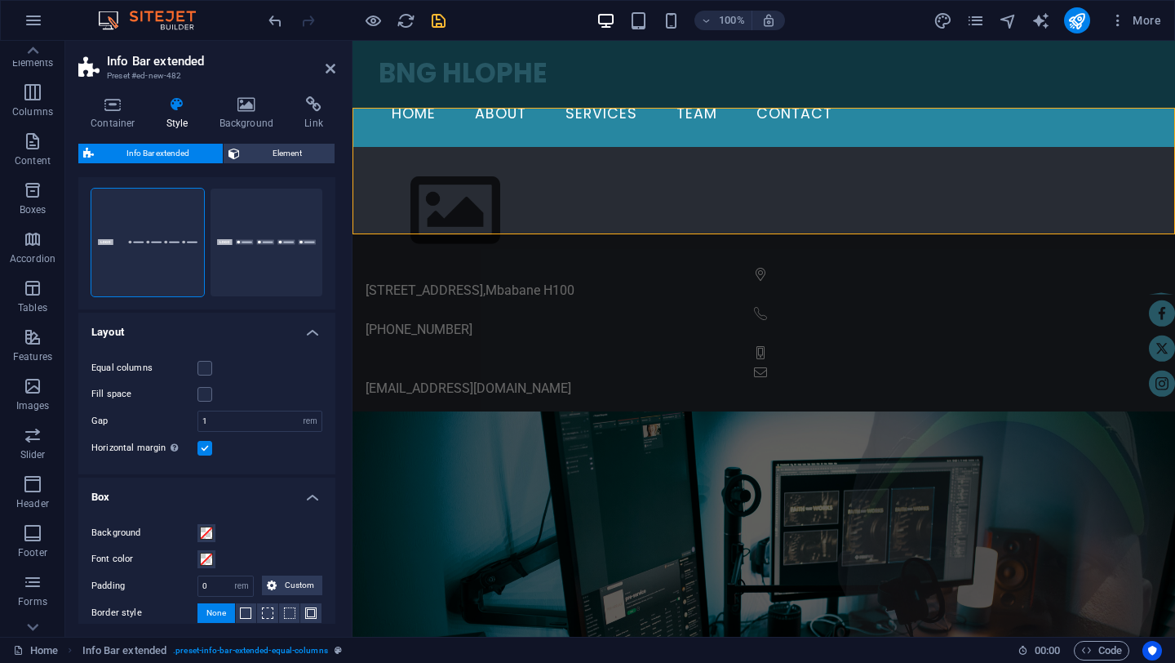
click at [311, 491] on h4 "Box" at bounding box center [206, 491] width 257 height 29
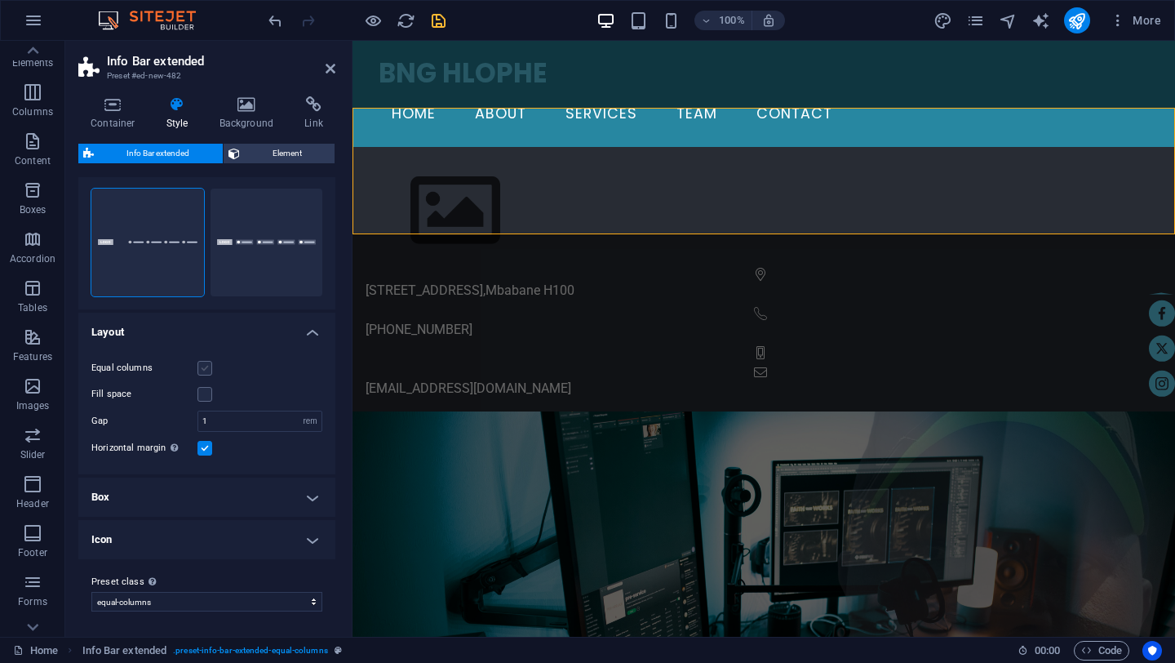
click at [208, 368] on label at bounding box center [204, 368] width 15 height 15
click at [0, 0] on input "Equal columns" at bounding box center [0, 0] width 0 height 0
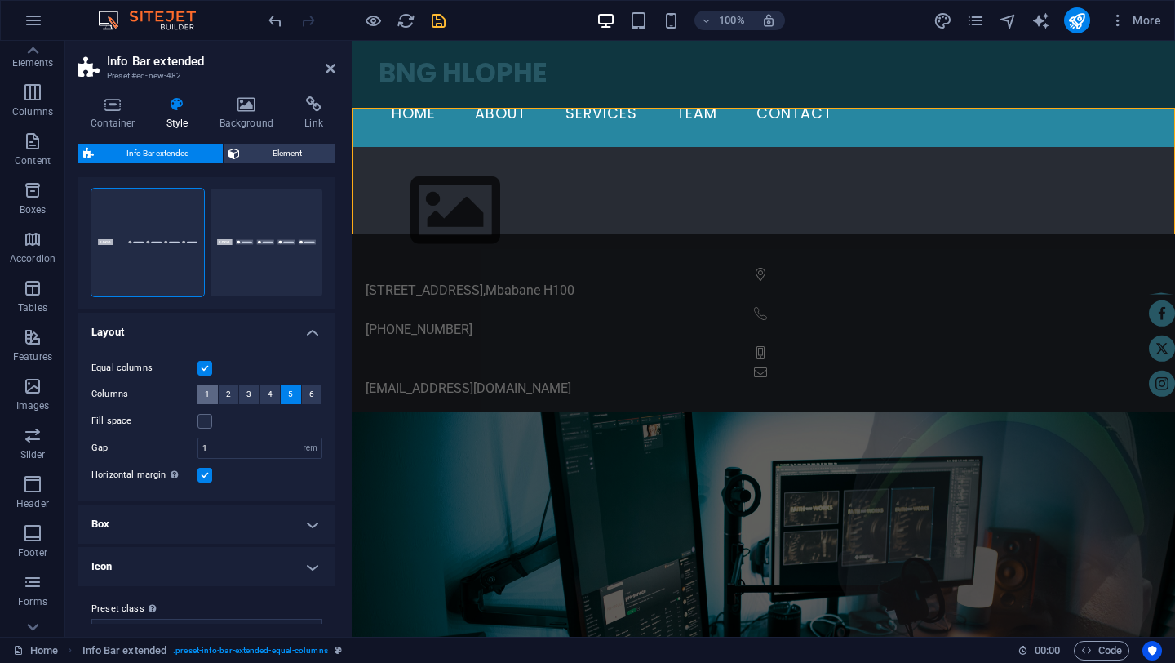
click at [206, 392] on span "1" at bounding box center [207, 394] width 5 height 20
click at [204, 361] on label at bounding box center [204, 368] width 15 height 15
click at [0, 0] on input "Equal columns" at bounding box center [0, 0] width 0 height 0
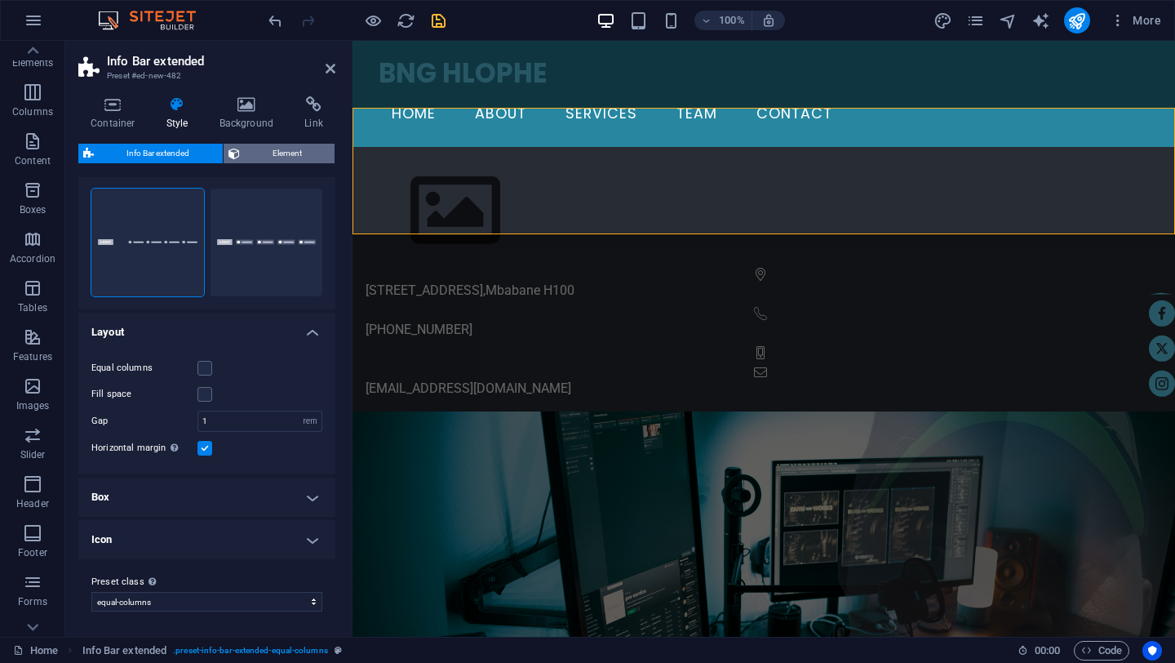
click at [252, 153] on span "Element" at bounding box center [288, 154] width 86 height 20
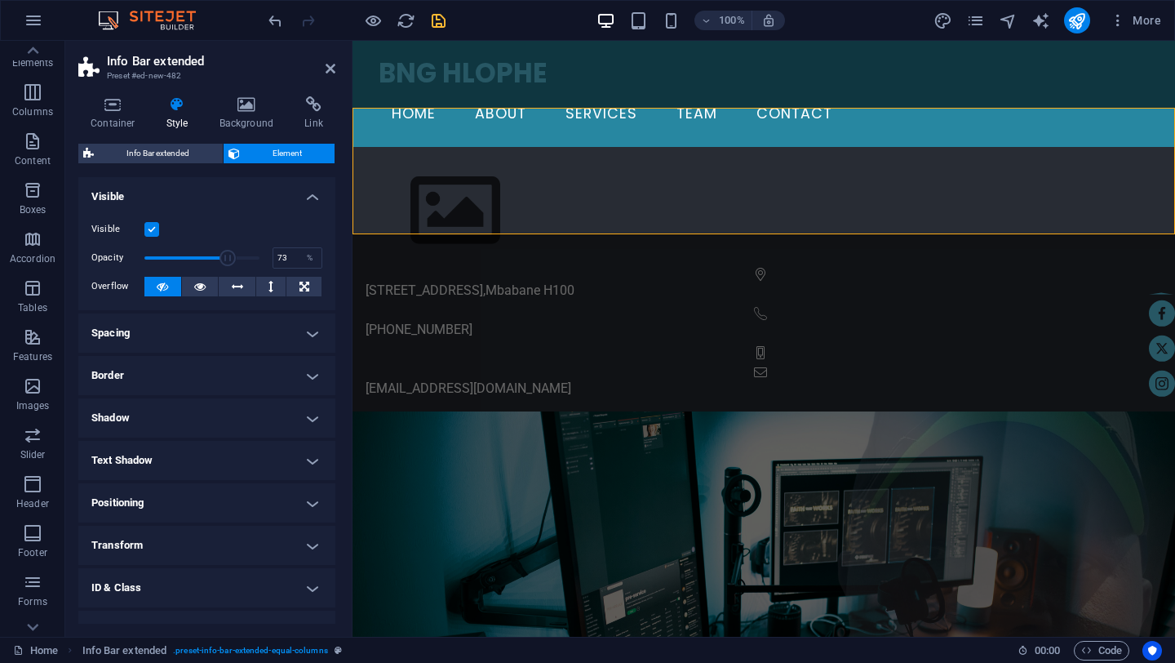
drag, startPoint x: 256, startPoint y: 255, endPoint x: 225, endPoint y: 255, distance: 31.0
click at [225, 255] on span at bounding box center [228, 258] width 16 height 16
drag, startPoint x: 225, startPoint y: 255, endPoint x: 185, endPoint y: 252, distance: 40.1
click at [185, 253] on span at bounding box center [186, 258] width 16 height 16
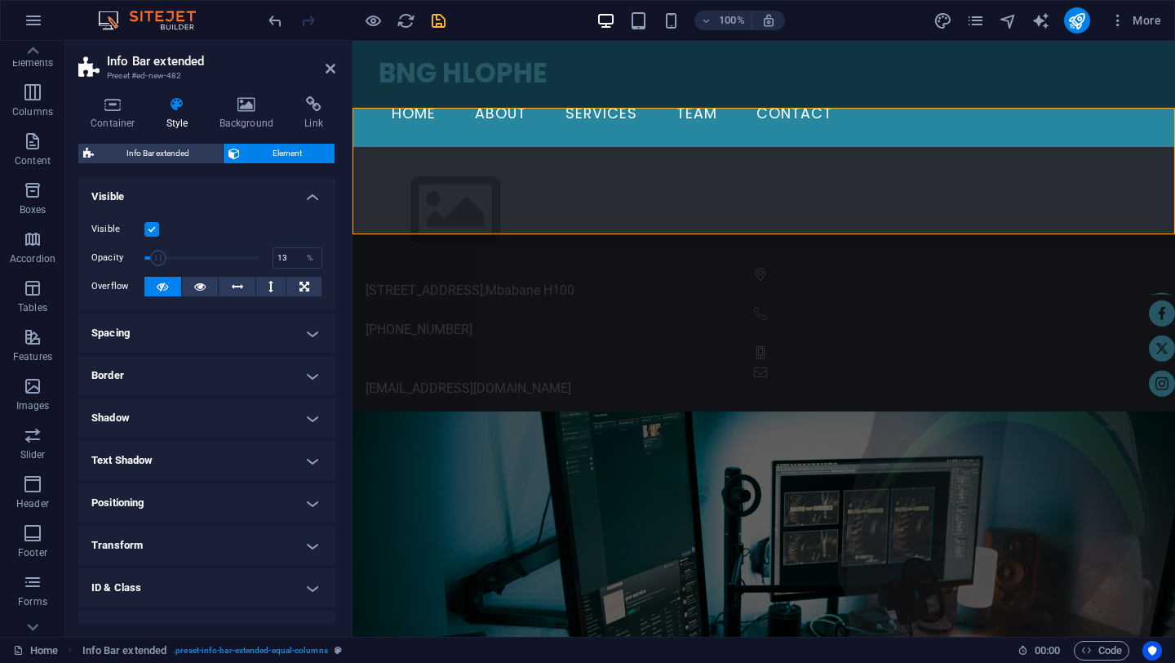
drag, startPoint x: 185, startPoint y: 252, endPoint x: 158, endPoint y: 252, distance: 26.9
click at [158, 252] on span at bounding box center [158, 258] width 16 height 16
drag, startPoint x: 158, startPoint y: 252, endPoint x: 201, endPoint y: 273, distance: 47.1
click at [201, 273] on div "Visible Opacity 51 % Overflow" at bounding box center [206, 258] width 257 height 104
click at [273, 288] on button at bounding box center [271, 287] width 30 height 20
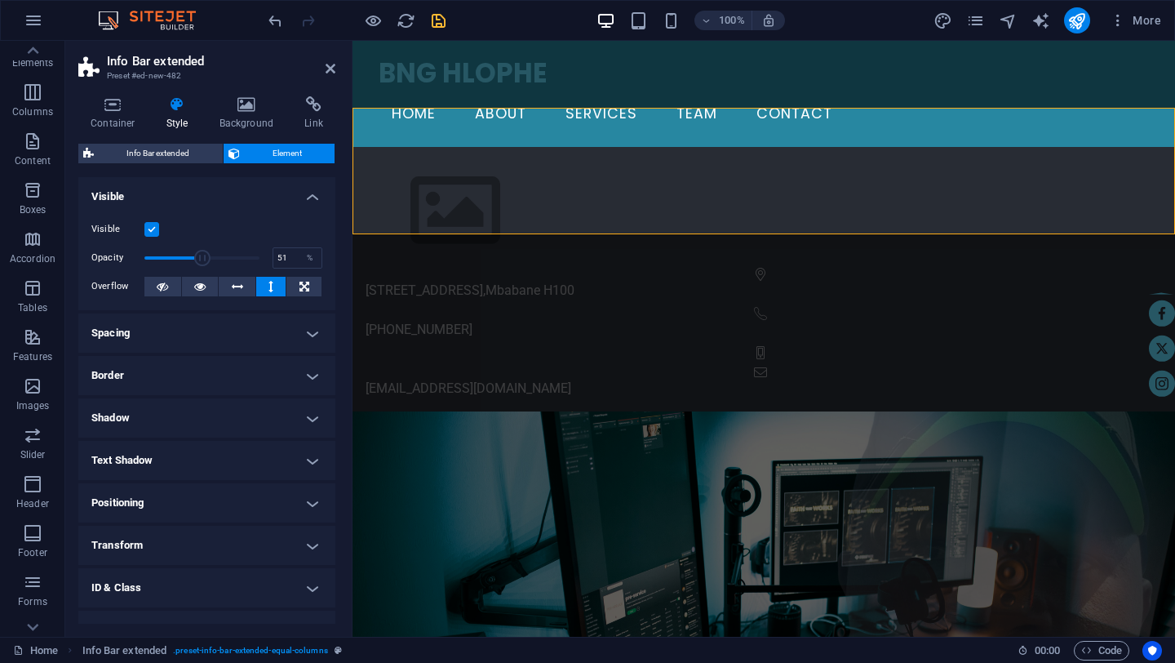
click at [273, 288] on button at bounding box center [271, 287] width 30 height 20
click at [273, 283] on button at bounding box center [271, 287] width 30 height 20
drag, startPoint x: 200, startPoint y: 258, endPoint x: 157, endPoint y: 260, distance: 42.5
click at [157, 260] on span at bounding box center [158, 258] width 16 height 16
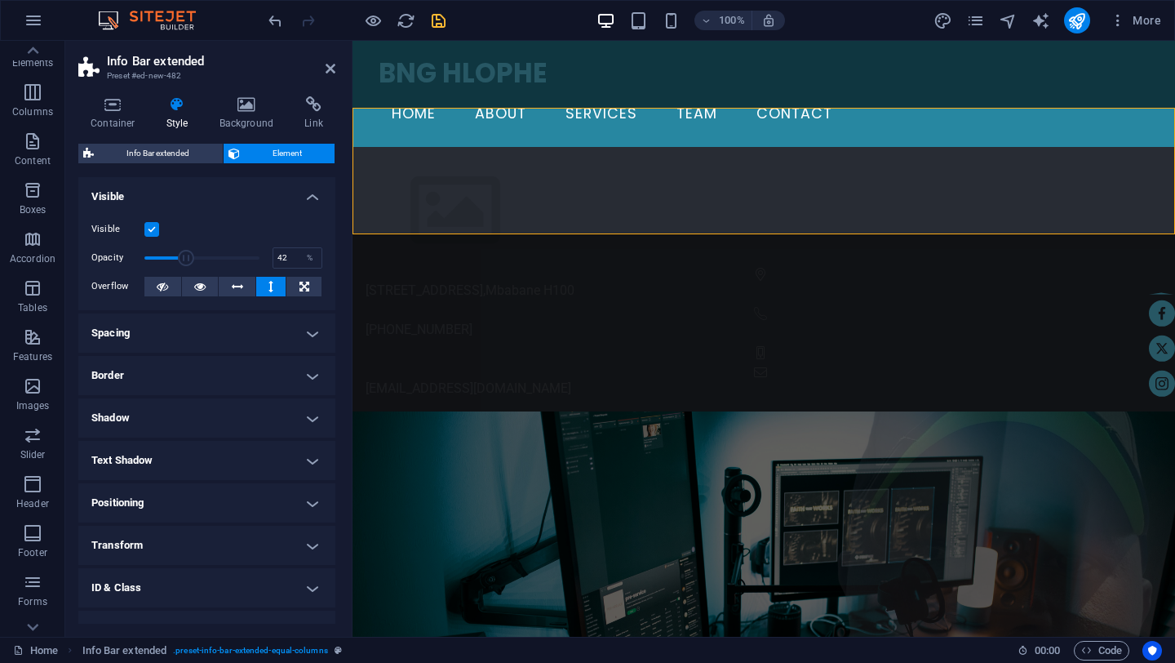
type input "41"
drag, startPoint x: 157, startPoint y: 260, endPoint x: 189, endPoint y: 262, distance: 31.9
click at [189, 262] on span at bounding box center [191, 258] width 16 height 16
click at [265, 288] on button at bounding box center [271, 287] width 30 height 20
click at [311, 333] on h4 "Spacing" at bounding box center [206, 332] width 257 height 39
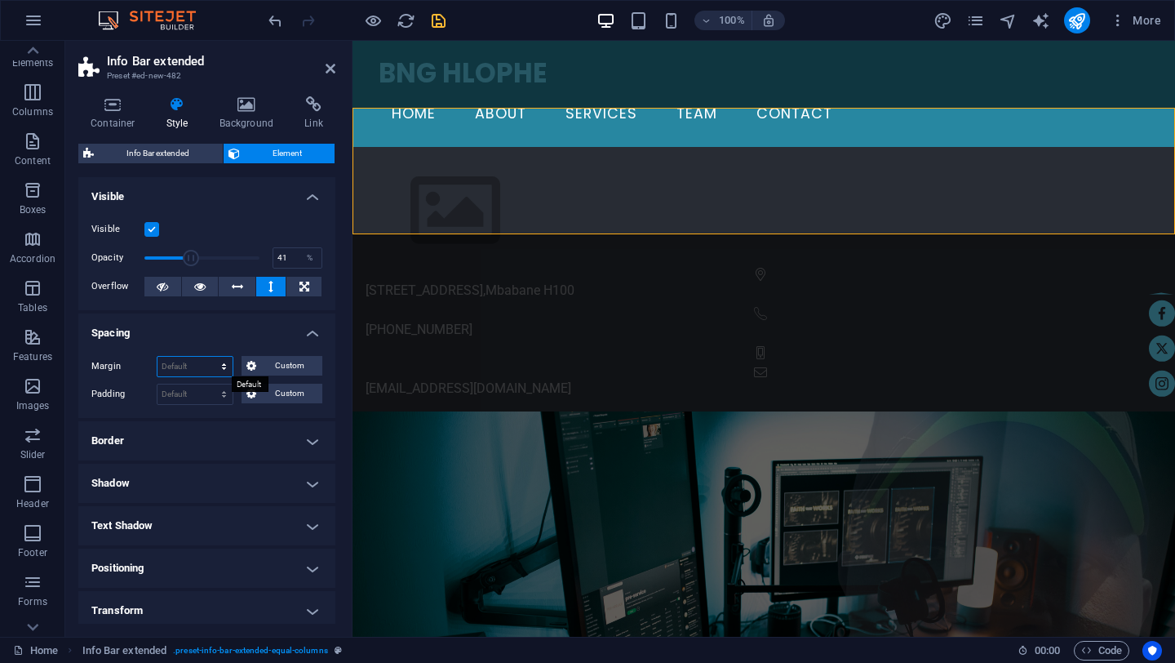
click at [224, 367] on select "Default auto px % rem vw vh Custom" at bounding box center [194, 367] width 75 height 20
click at [157, 357] on select "Default auto px % rem vw vh Custom" at bounding box center [194, 367] width 75 height 20
select select "DISABLED_OPTION_VALUE"
click at [227, 396] on select "Default px rem % vh vw Custom" at bounding box center [194, 394] width 75 height 20
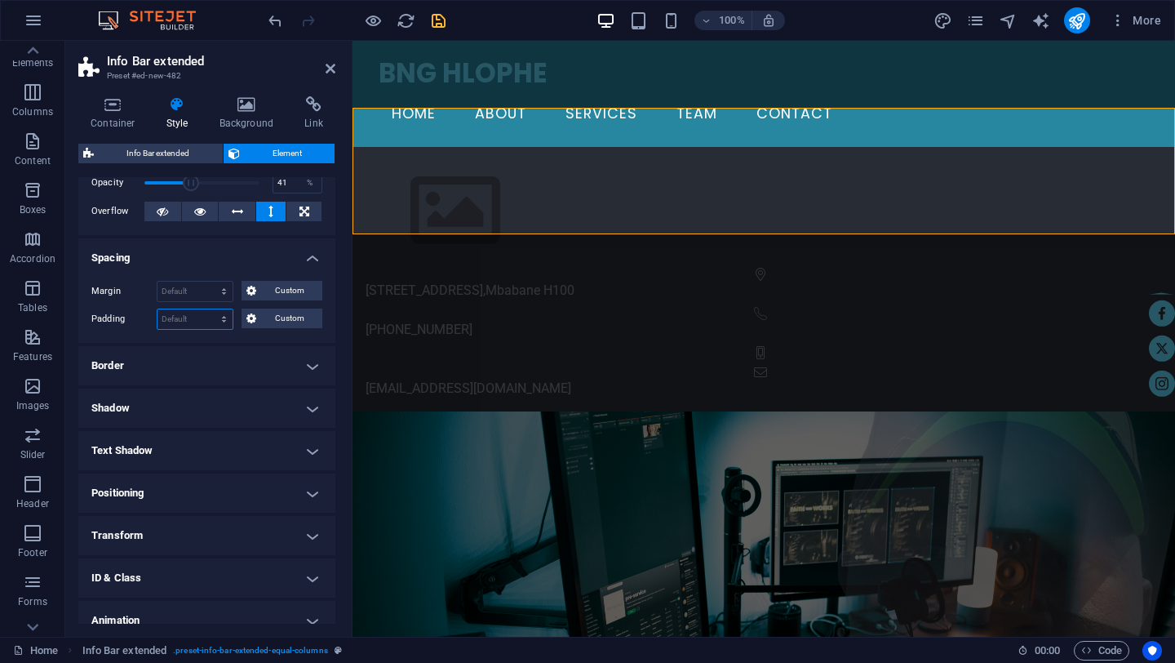
scroll to position [133, 0]
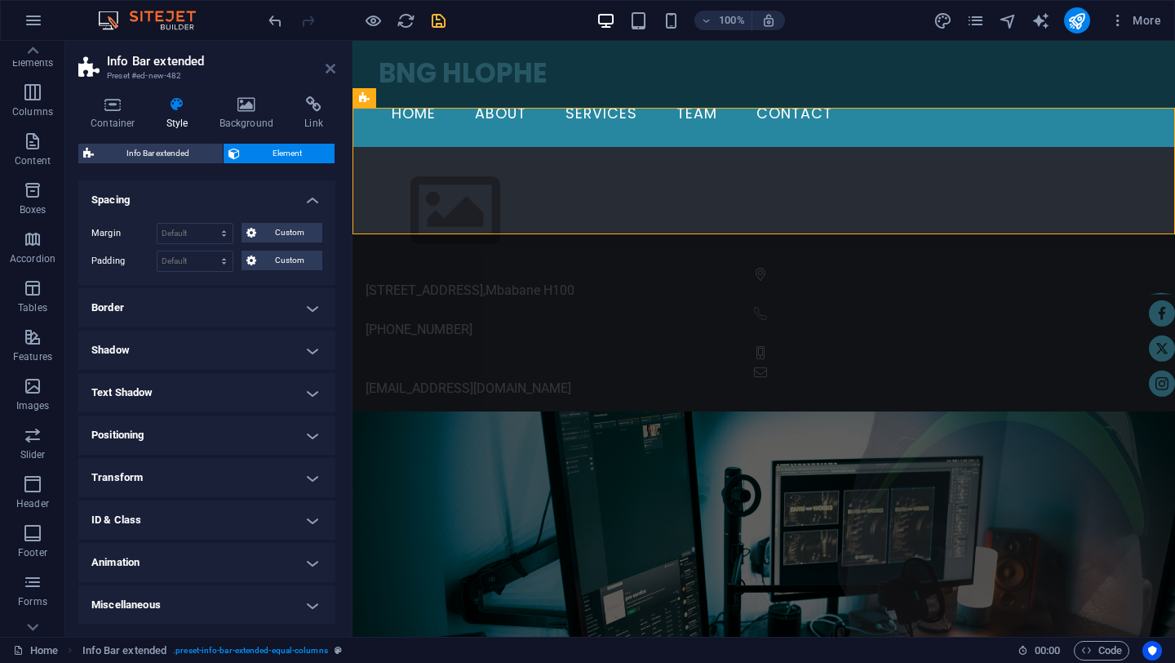
click at [333, 74] on icon at bounding box center [331, 68] width 10 height 13
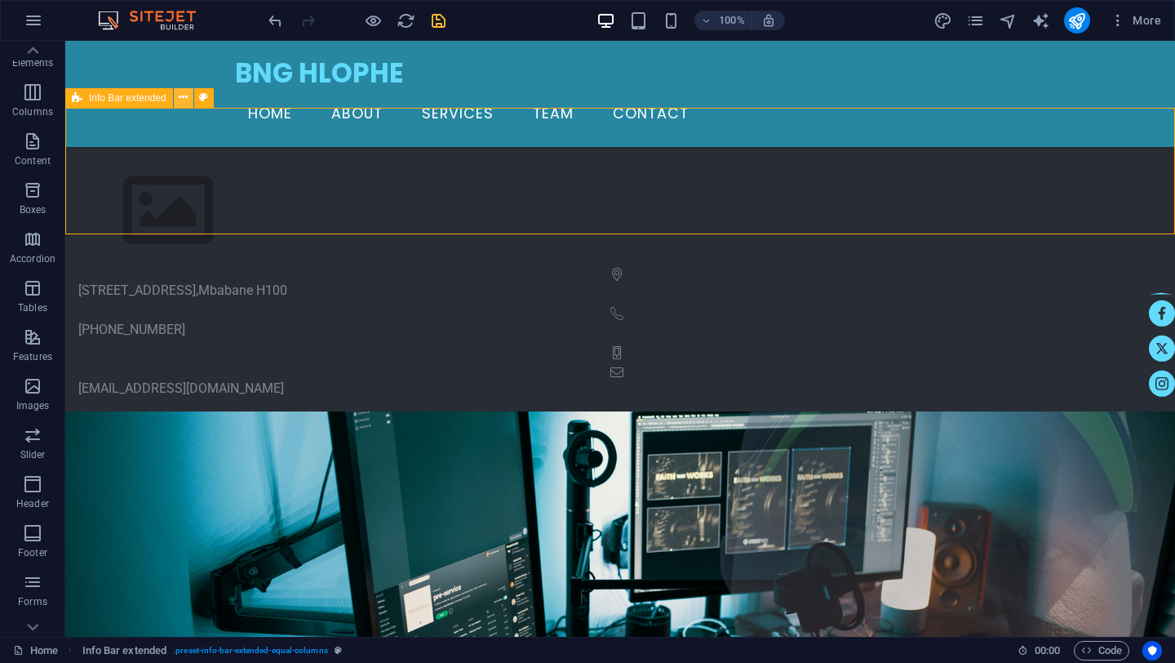
click at [184, 99] on icon at bounding box center [183, 97] width 9 height 17
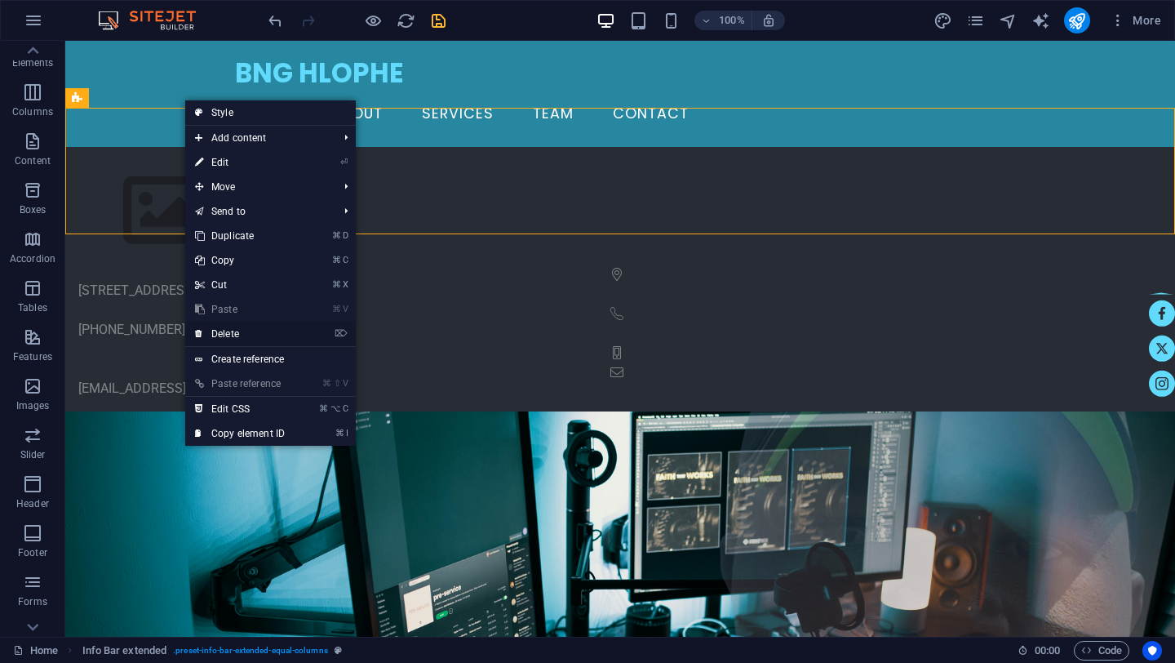
click at [225, 332] on link "⌦ Delete" at bounding box center [239, 334] width 109 height 24
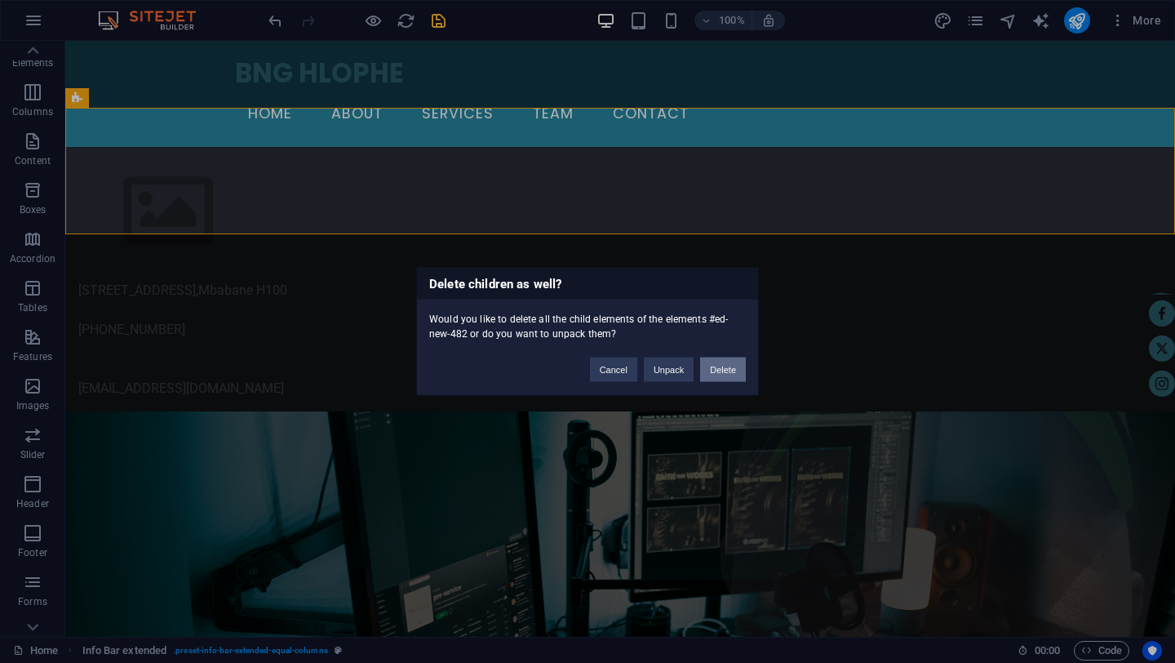
click at [719, 368] on button "Delete" at bounding box center [723, 369] width 46 height 24
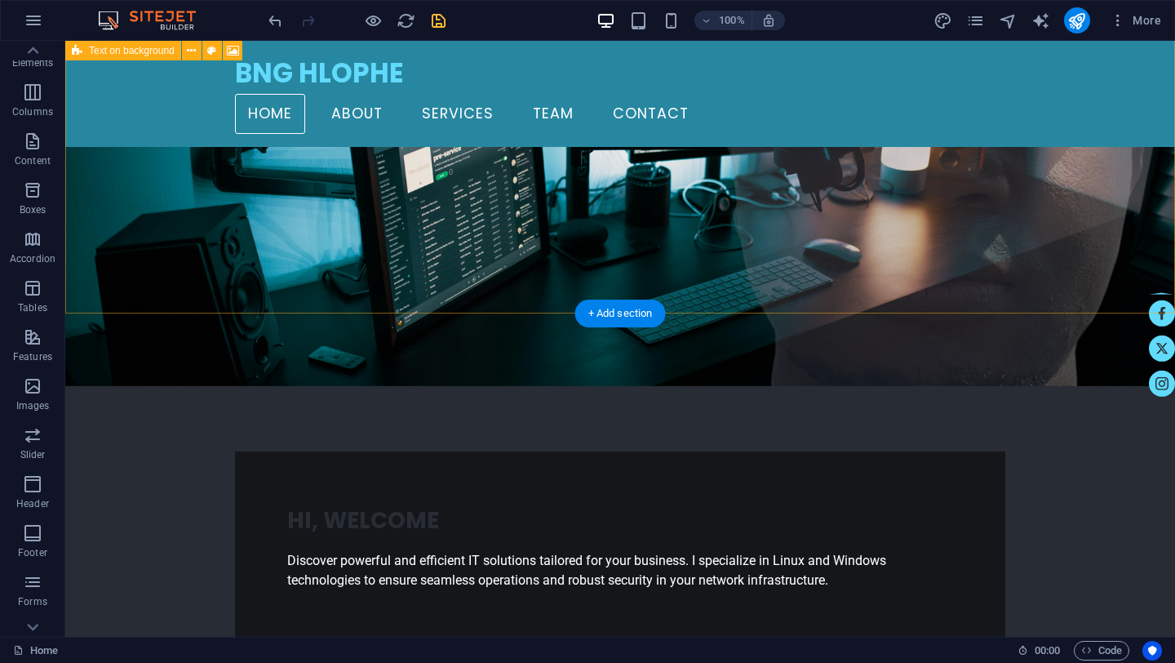
scroll to position [168, 0]
click at [594, 317] on div "+ Add section" at bounding box center [620, 320] width 91 height 28
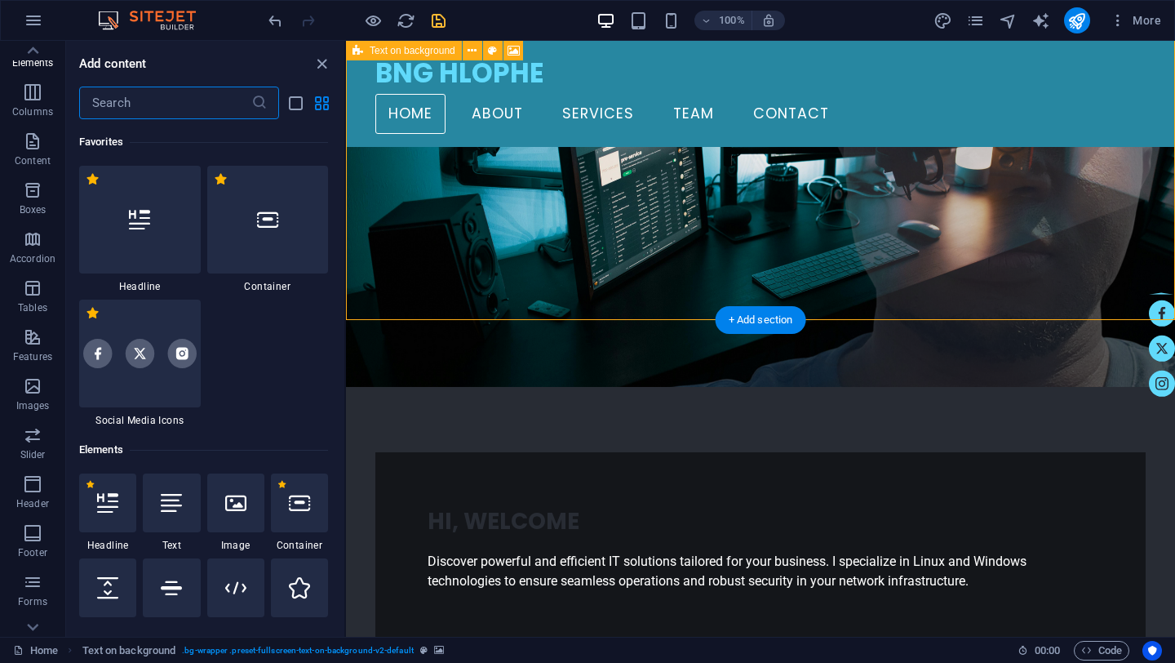
scroll to position [2989, 0]
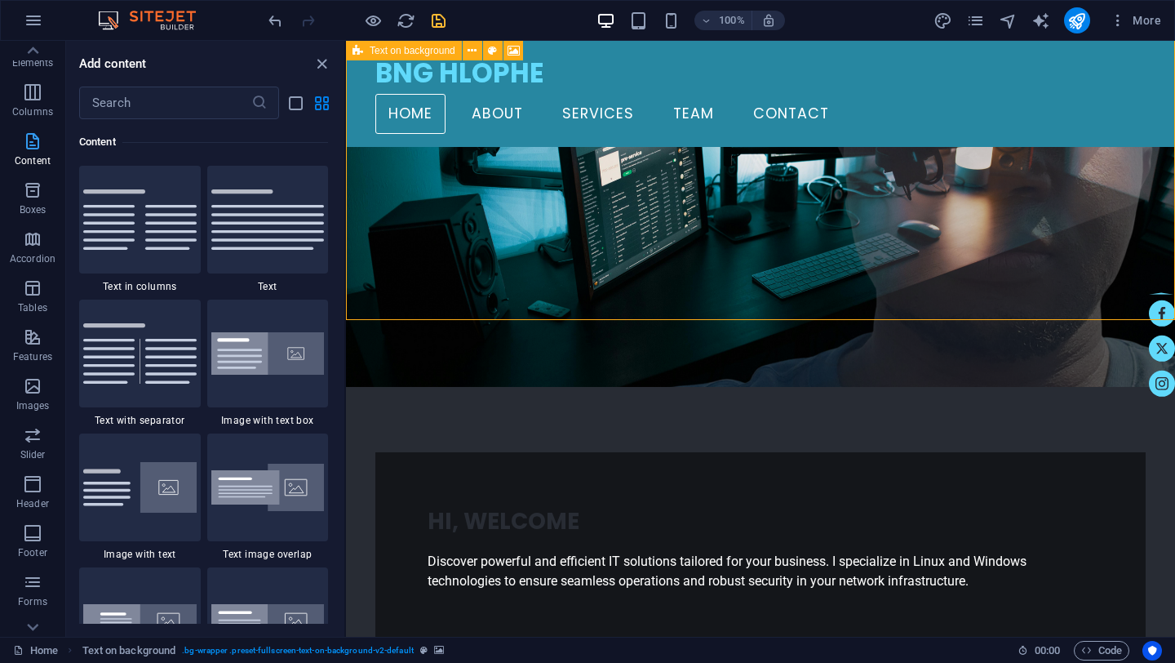
click at [37, 152] on span "Content" at bounding box center [32, 150] width 65 height 39
click at [31, 140] on icon "button" at bounding box center [33, 141] width 20 height 20
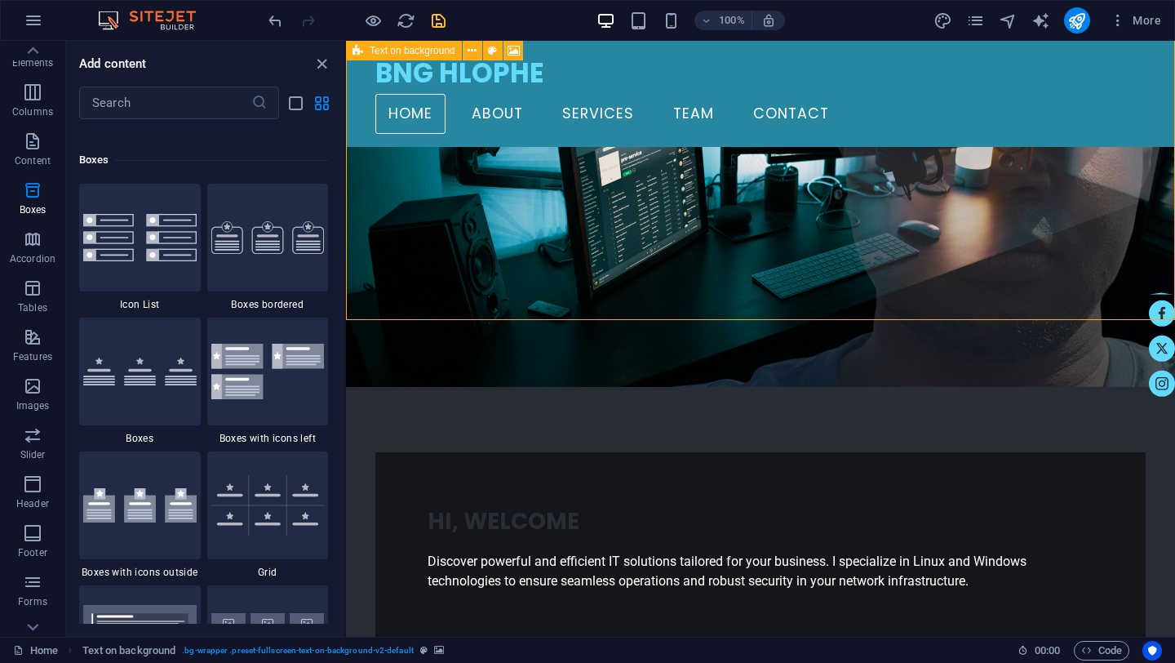
scroll to position [4621, 0]
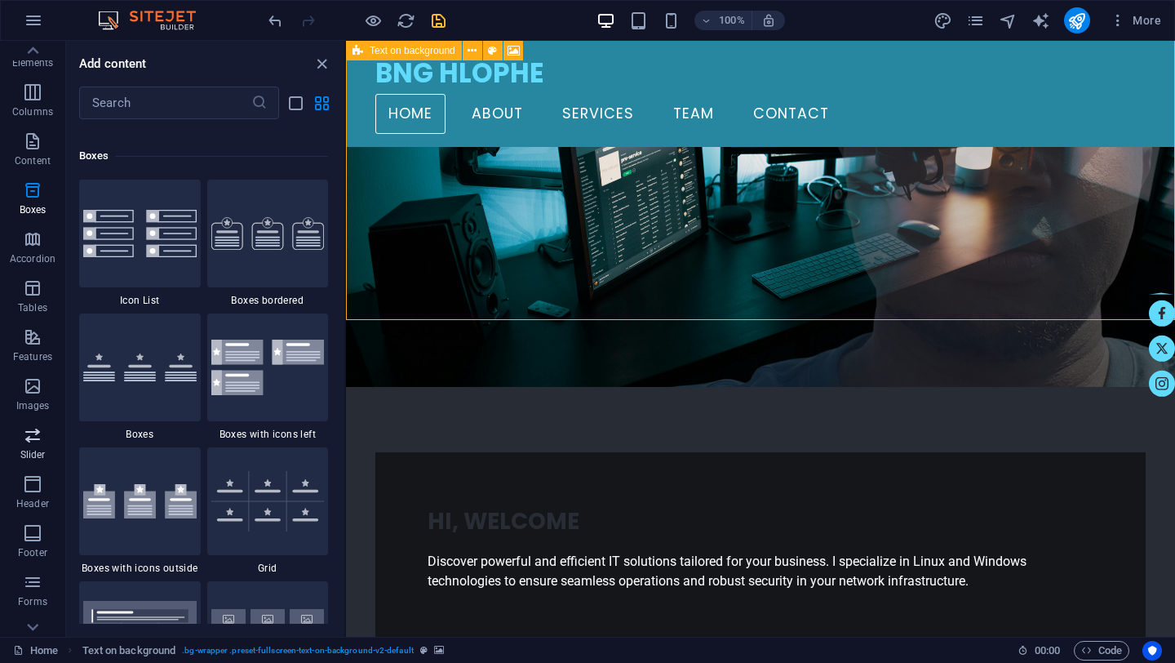
click at [33, 442] on icon "button" at bounding box center [33, 435] width 20 height 20
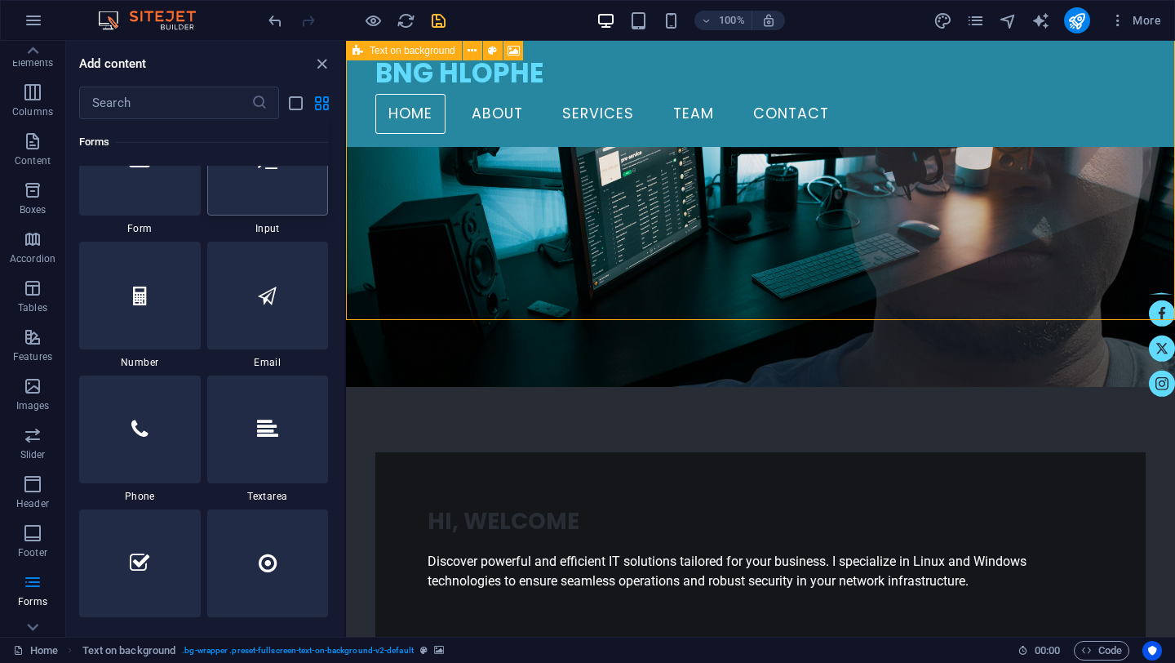
scroll to position [12513, 0]
click at [156, 424] on div at bounding box center [140, 424] width 122 height 108
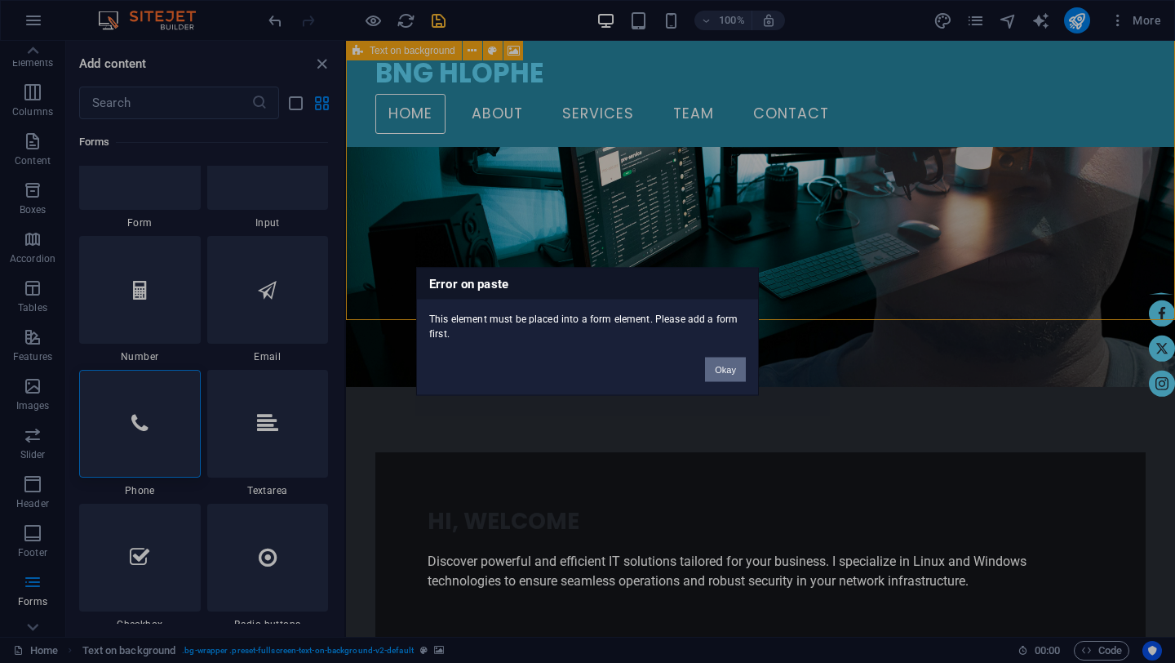
click at [721, 371] on button "Okay" at bounding box center [725, 369] width 41 height 24
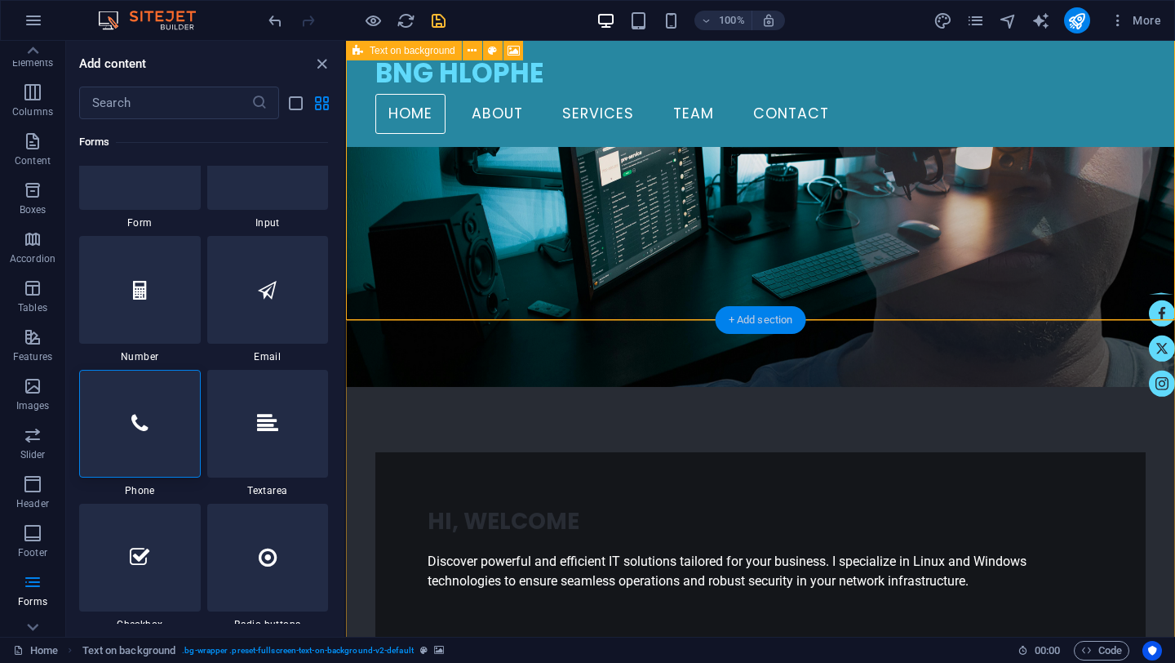
click at [756, 324] on div "+ Add section" at bounding box center [761, 320] width 91 height 28
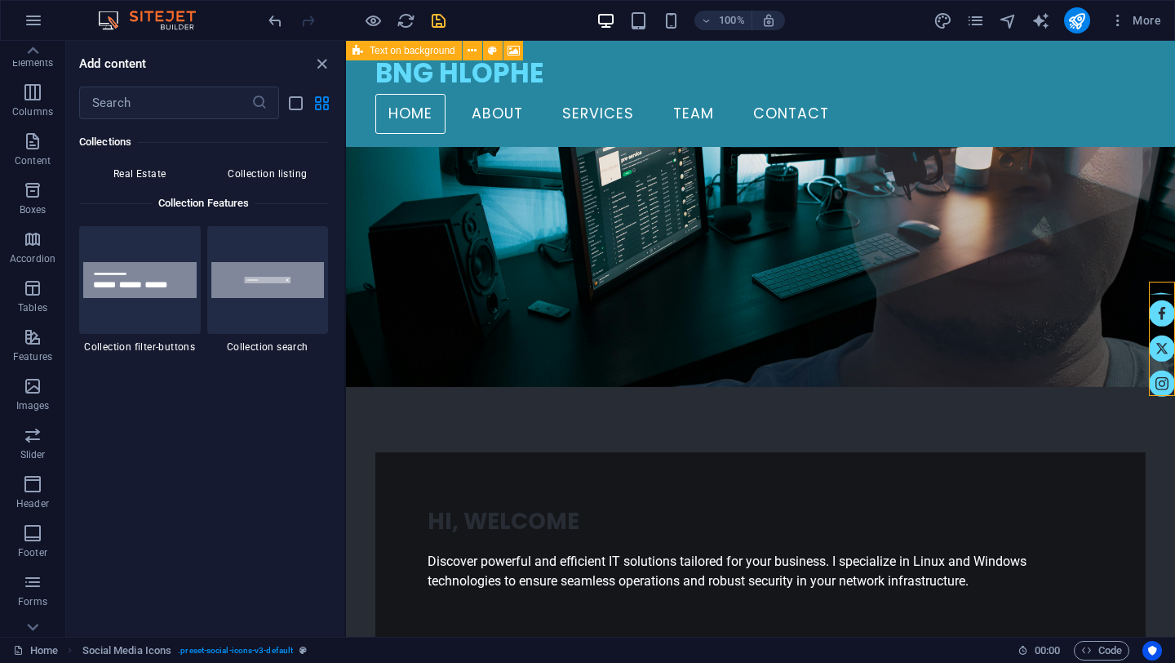
scroll to position [15633, 0]
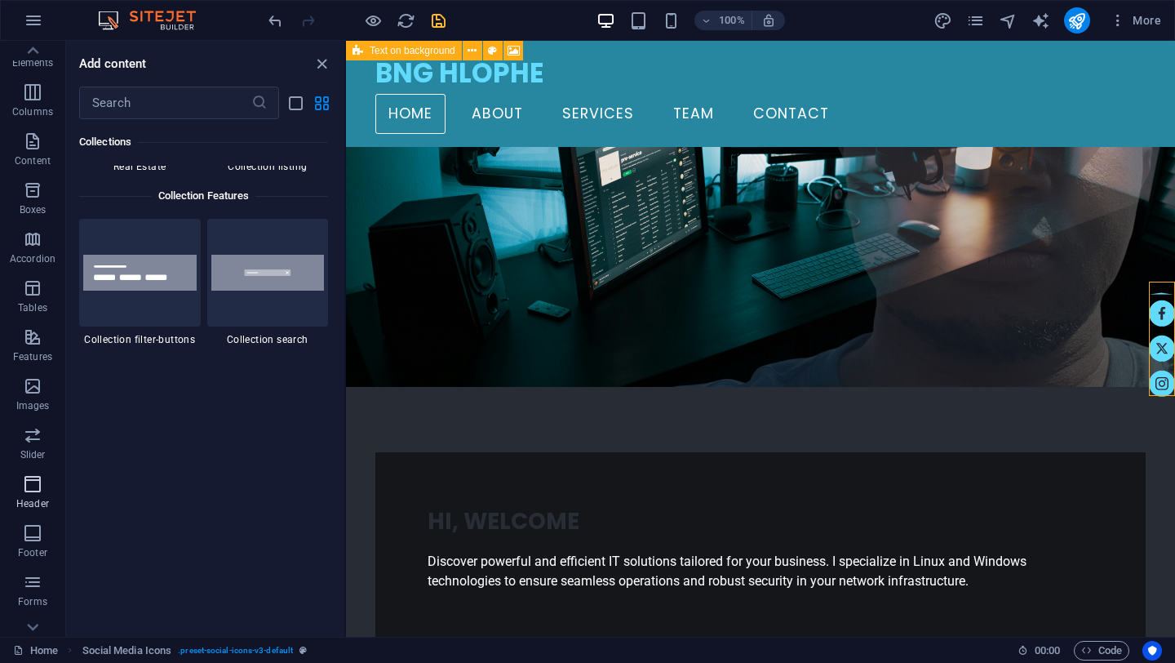
click at [39, 482] on icon "button" at bounding box center [33, 484] width 20 height 20
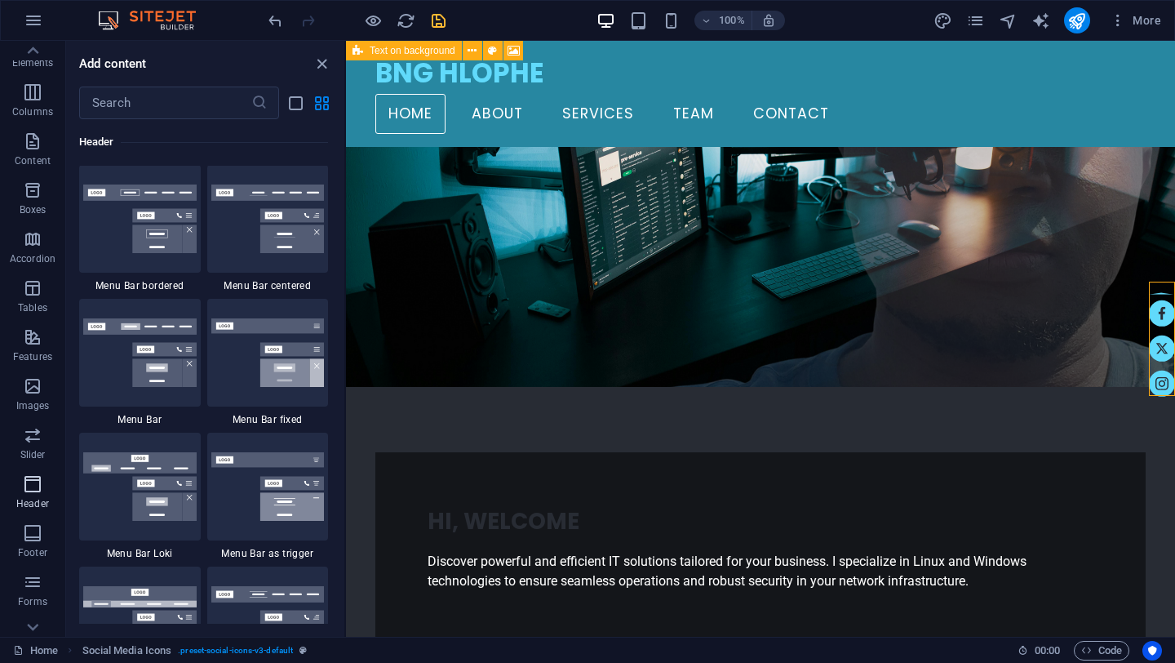
scroll to position [9960, 0]
click at [32, 527] on icon "button" at bounding box center [33, 533] width 20 height 20
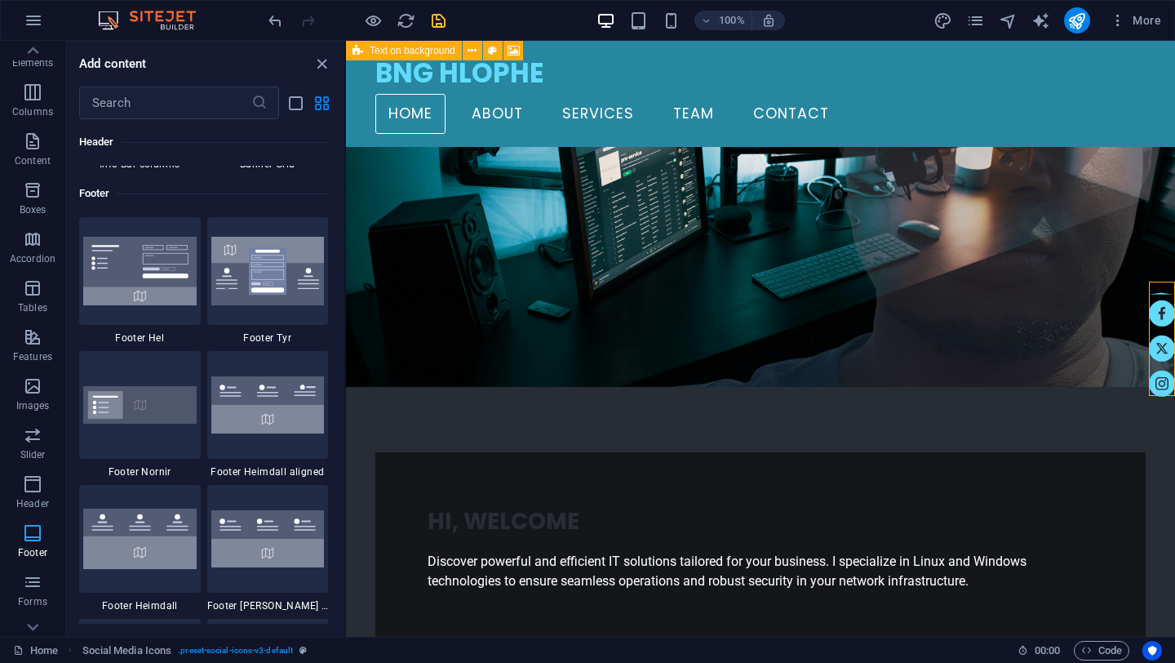
scroll to position [10937, 0]
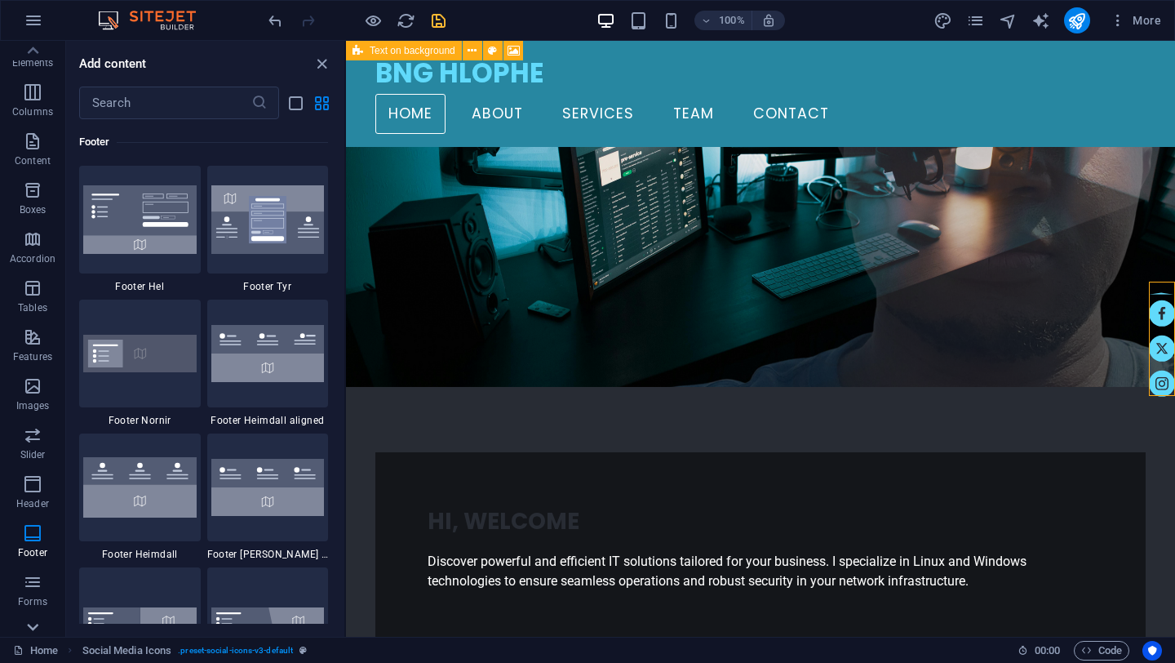
click at [34, 623] on icon at bounding box center [32, 626] width 23 height 23
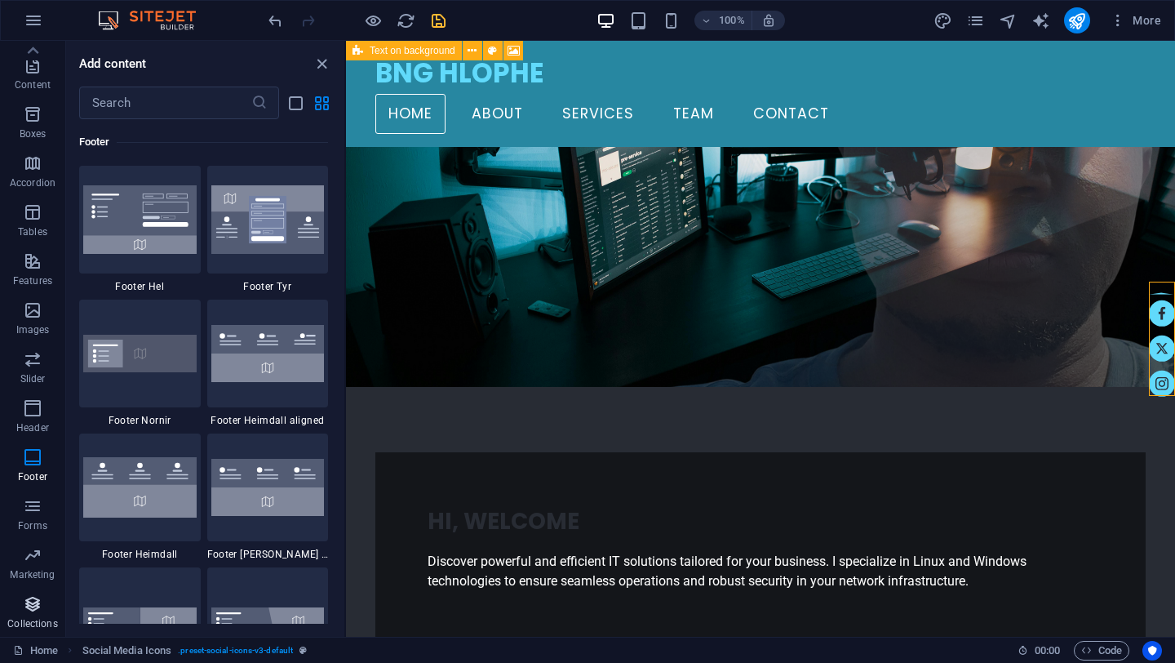
click at [37, 608] on icon "button" at bounding box center [33, 604] width 20 height 20
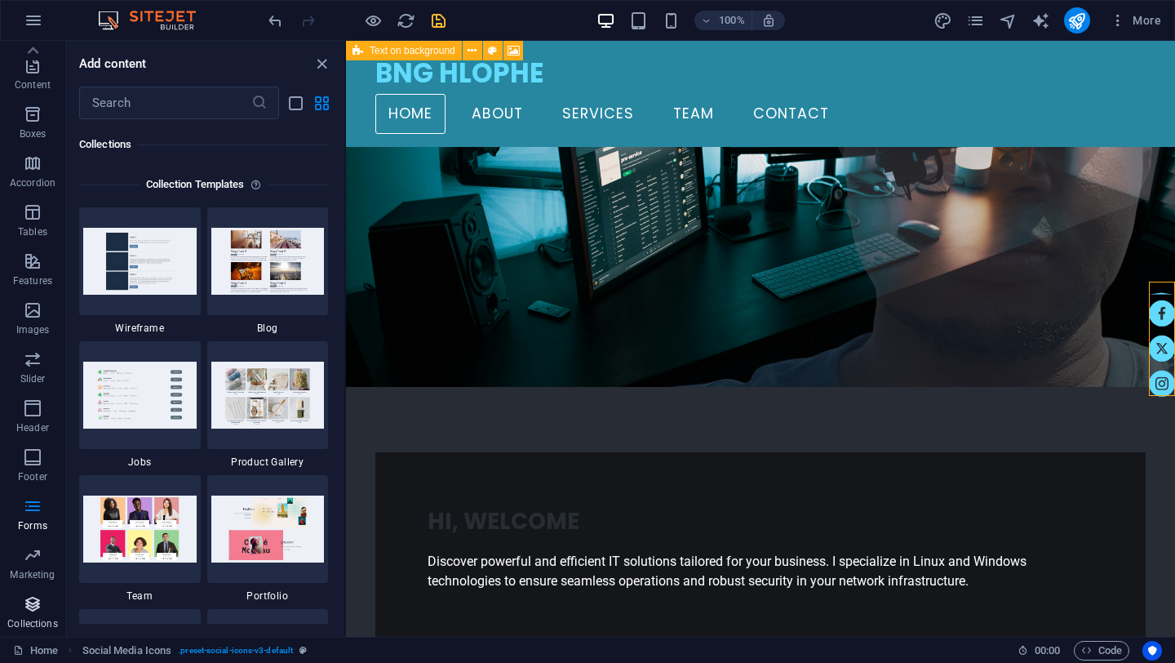
scroll to position [15072, 0]
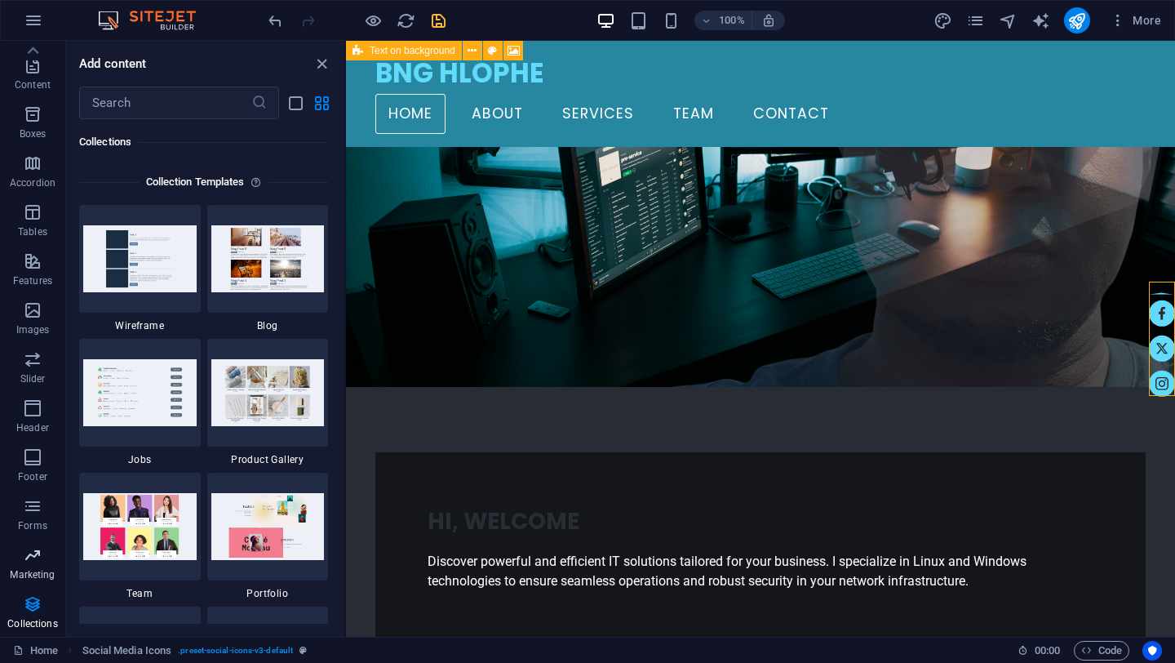
click at [40, 554] on icon "button" at bounding box center [33, 555] width 20 height 20
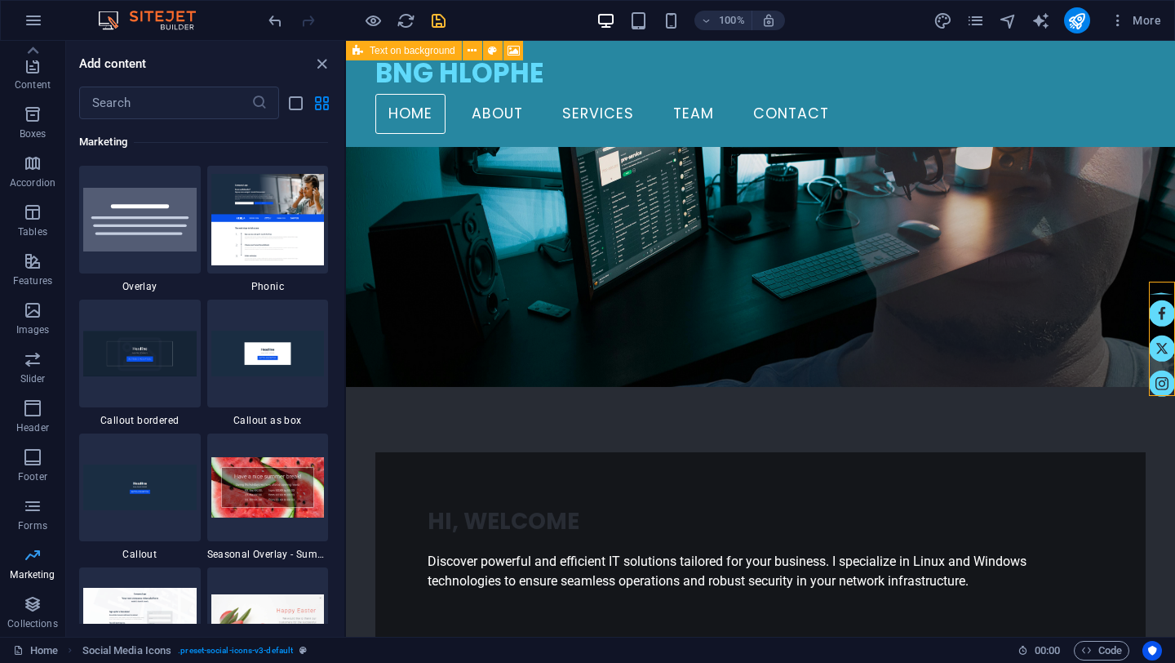
scroll to position [13426, 0]
click at [160, 357] on img at bounding box center [139, 352] width 113 height 45
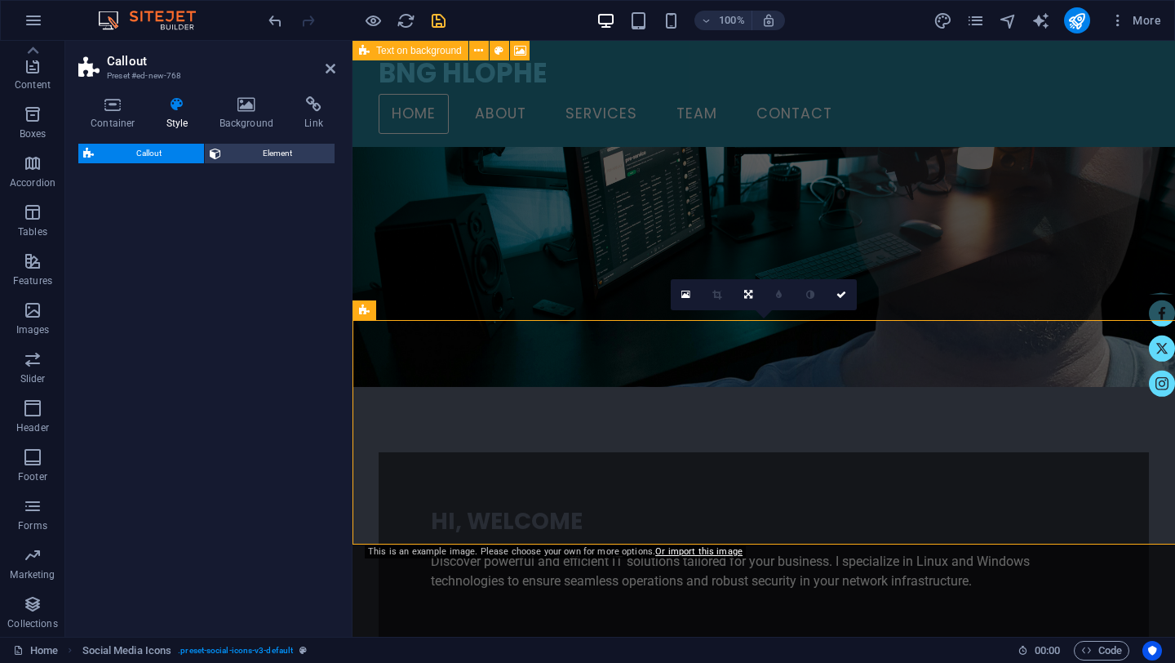
select select "rem"
select select "px"
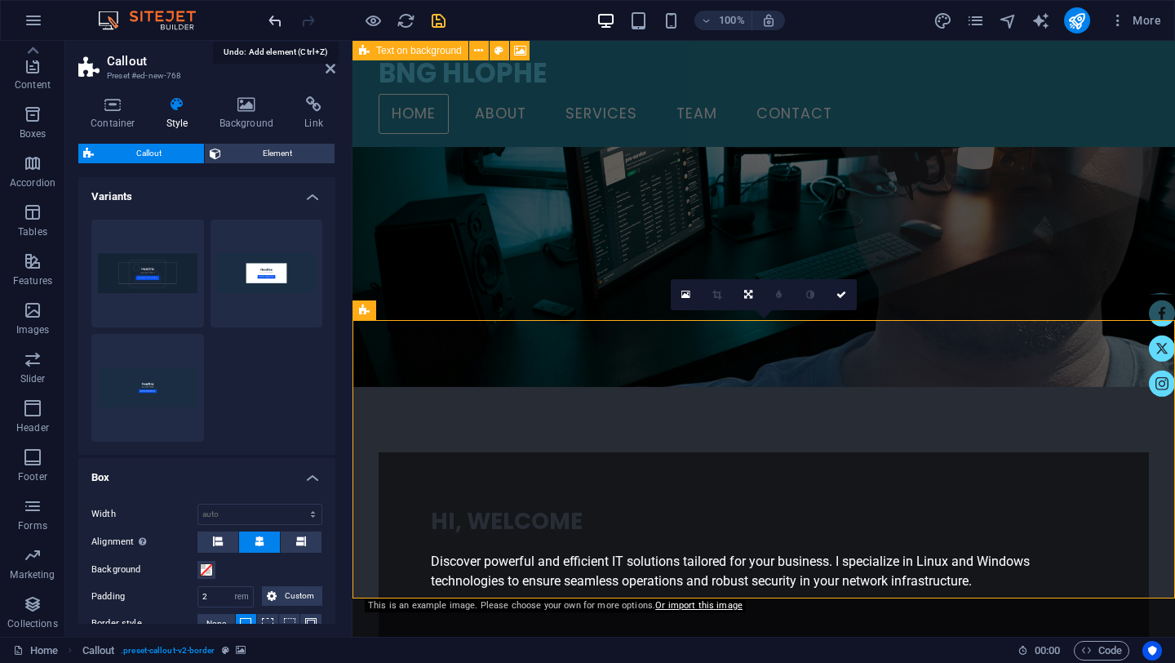
click at [272, 14] on icon "undo" at bounding box center [275, 20] width 19 height 19
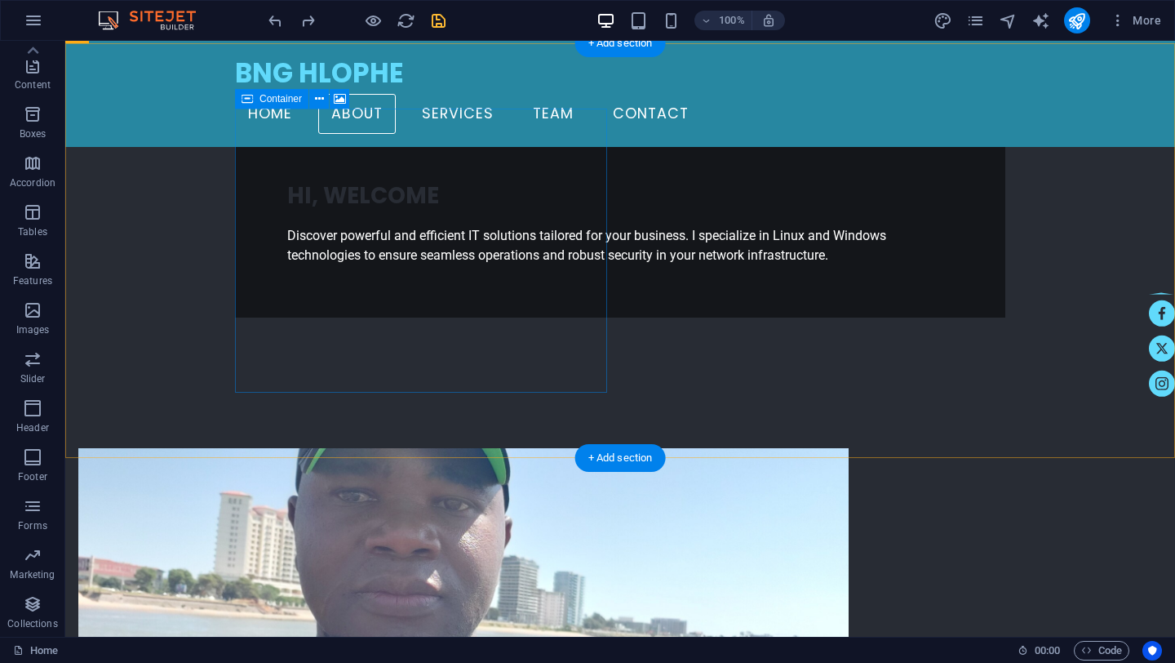
scroll to position [437, 0]
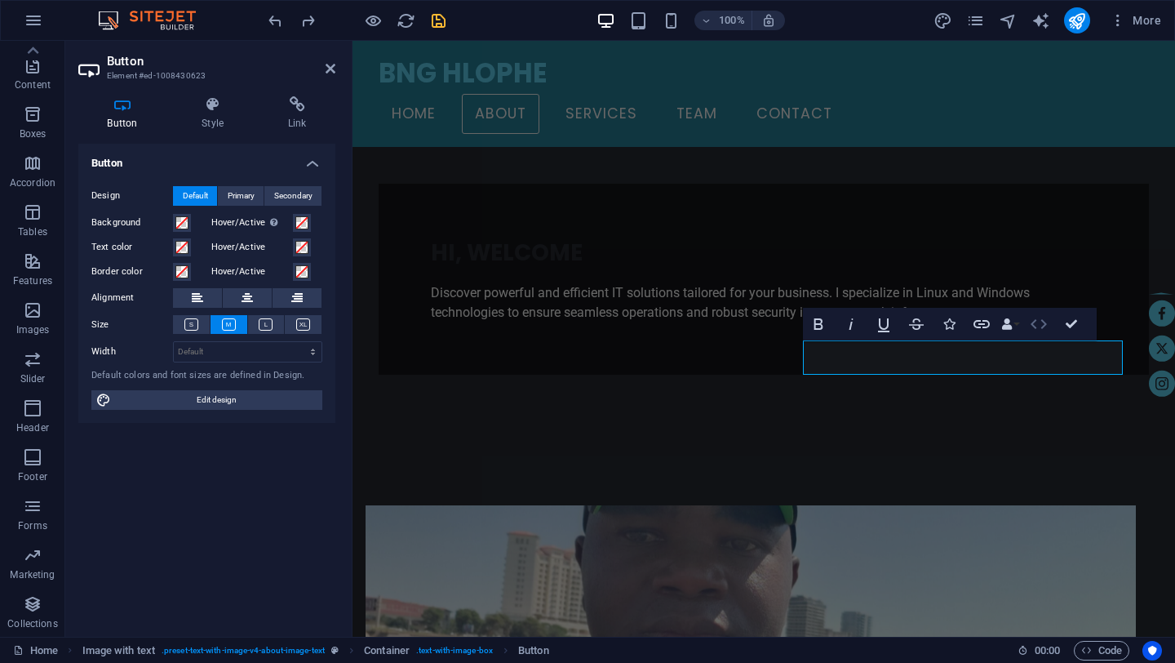
click at [1045, 326] on icon "button" at bounding box center [1039, 324] width 20 height 20
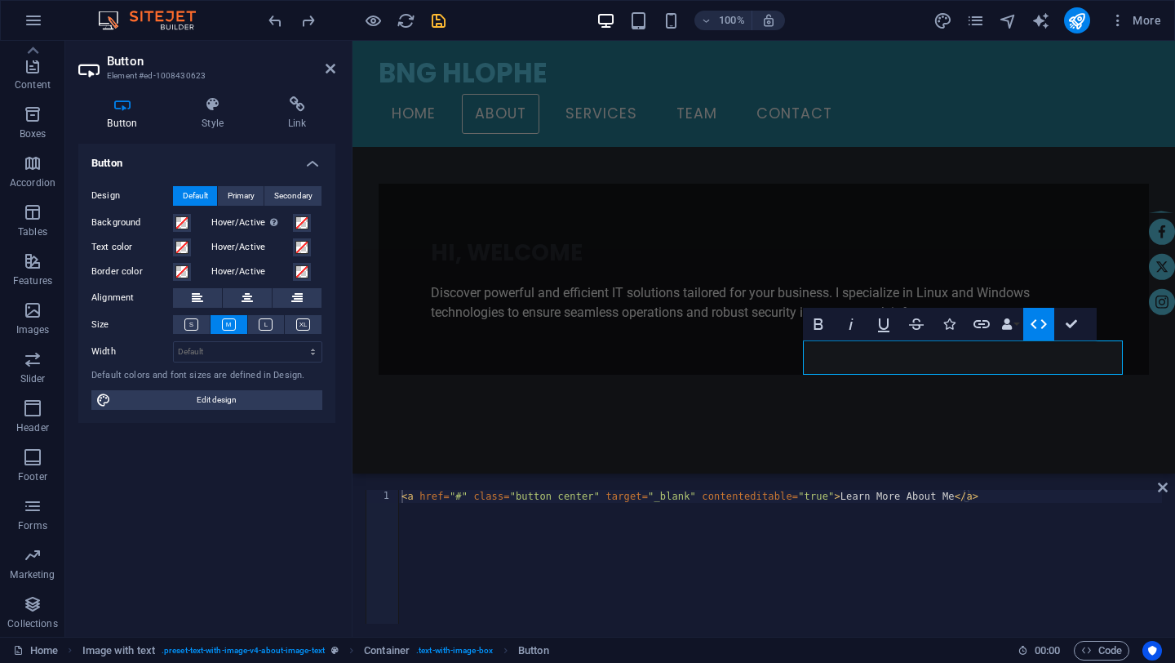
type textarea "<a href="#" class="button center" target="_blank" contenteditable="true">Learn …"
click at [1009, 496] on div "< a href = "#" class = "button center" target = "_blank" contenteditable = "tru…" at bounding box center [780, 570] width 764 height 160
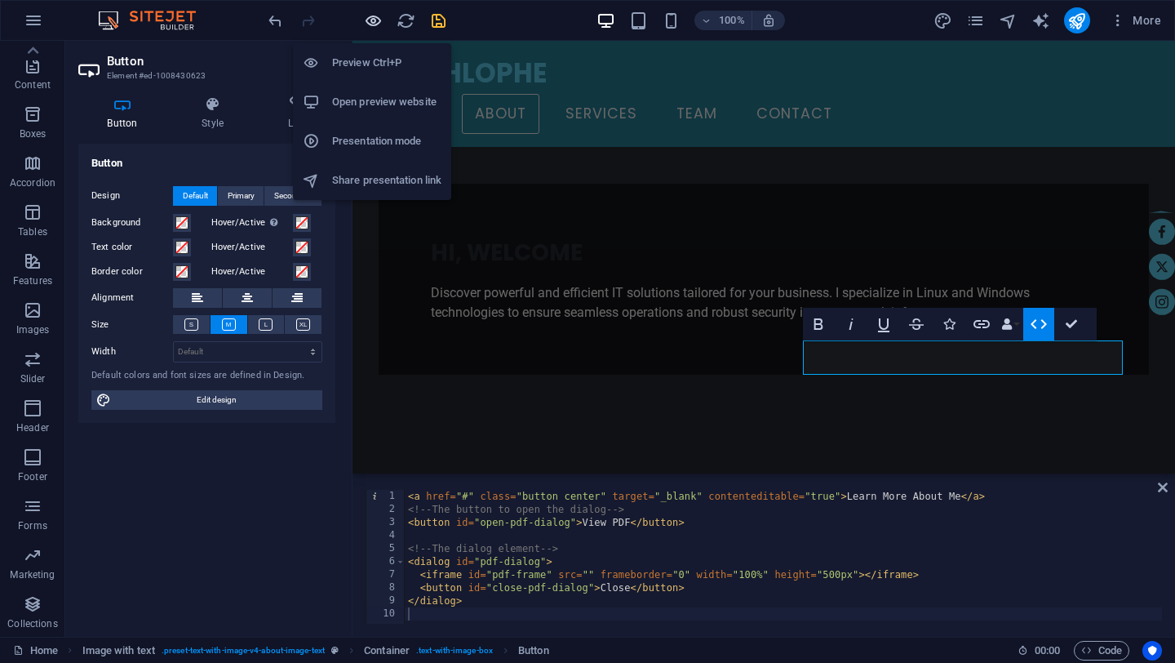
click at [372, 20] on icon "button" at bounding box center [373, 20] width 19 height 19
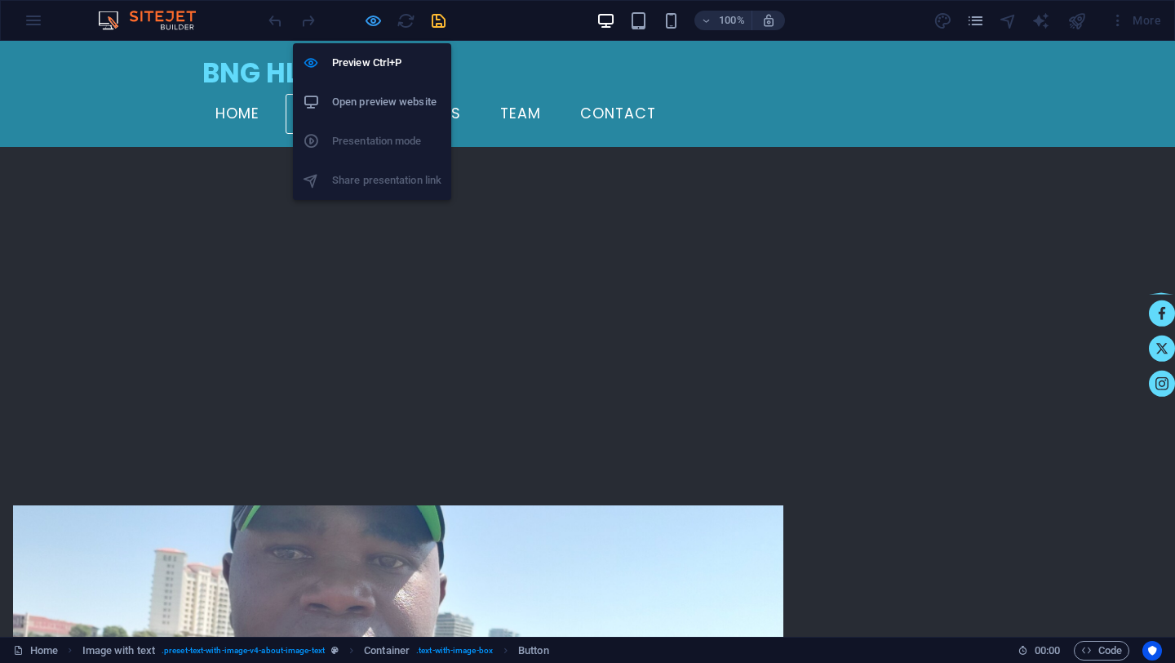
click at [373, 21] on icon "button" at bounding box center [373, 20] width 19 height 19
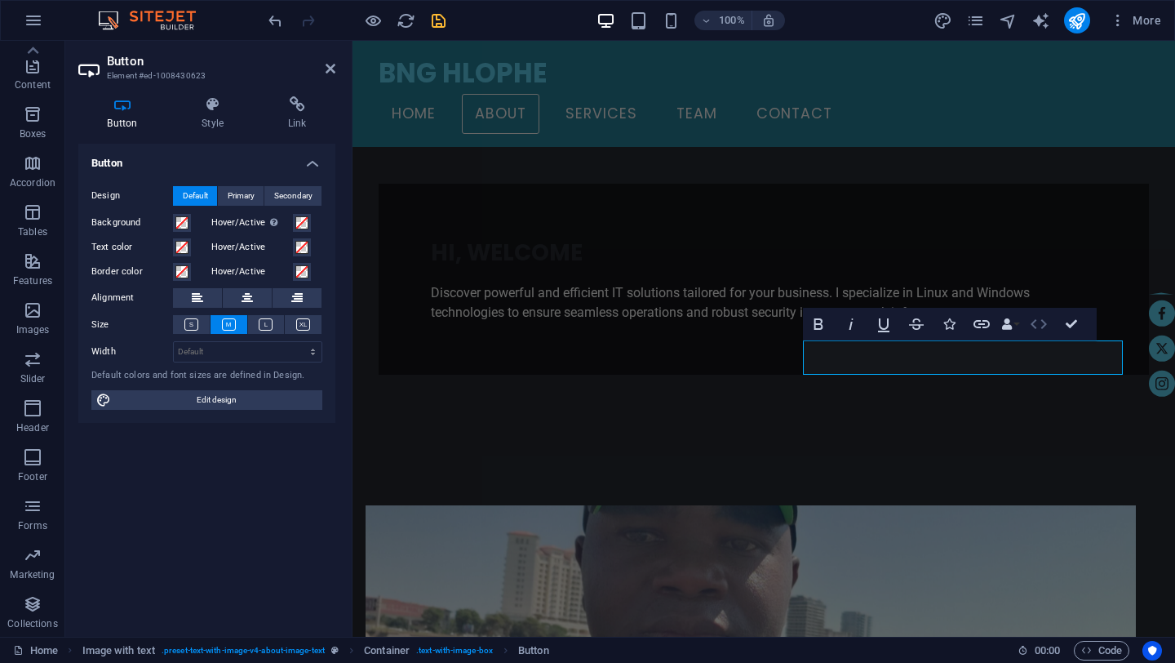
click at [1039, 322] on icon "button" at bounding box center [1039, 324] width 20 height 20
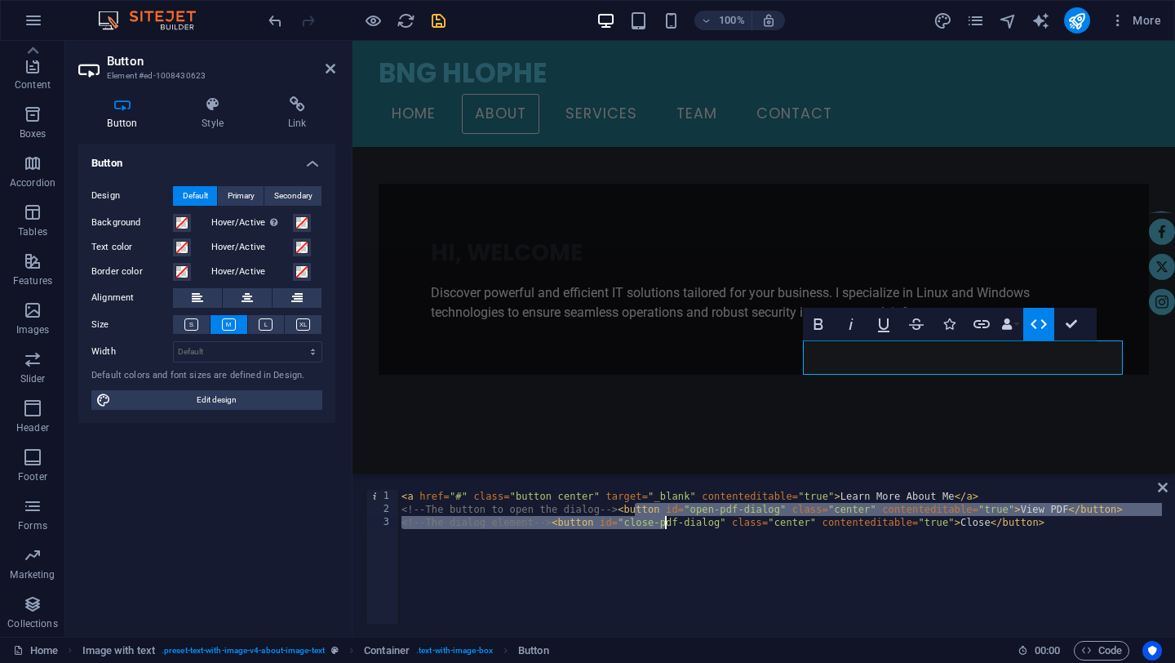
drag, startPoint x: 634, startPoint y: 510, endPoint x: 666, endPoint y: 518, distance: 32.9
click at [666, 518] on div "< a href = "#" class = "button center" target = "_blank" contenteditable = "tru…" at bounding box center [780, 570] width 764 height 160
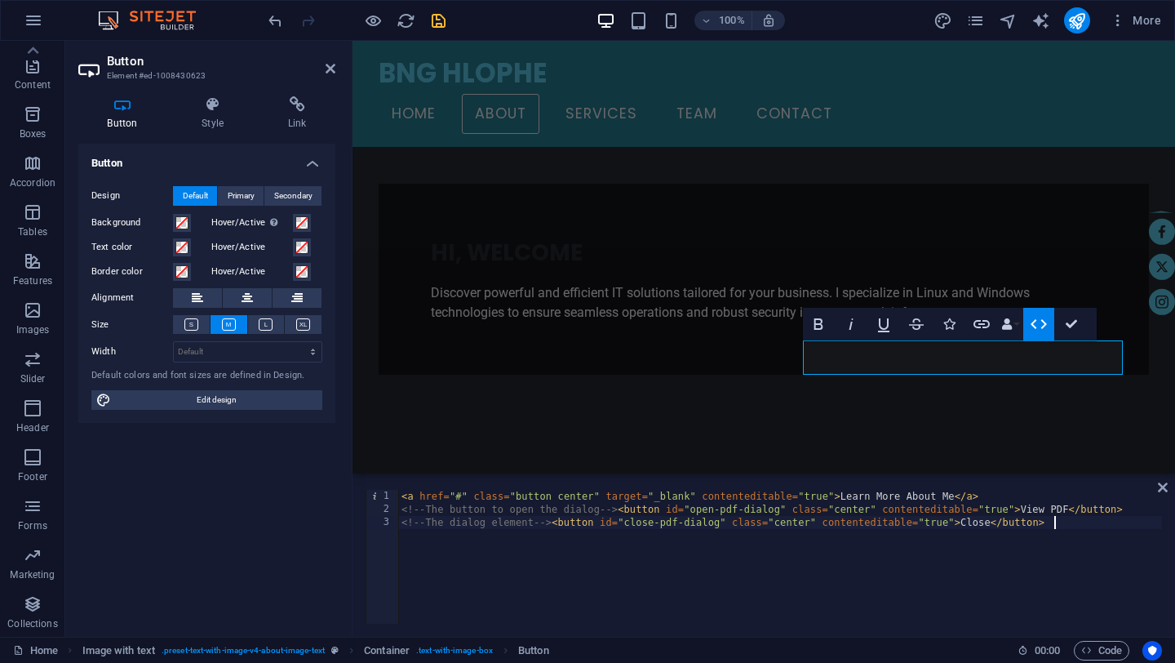
click at [1011, 549] on div "< a href = "#" class = "button center" target = "_blank" contenteditable = "tru…" at bounding box center [780, 570] width 764 height 160
click at [957, 499] on div "< a href = "#" class = "button center" target = "_blank" contenteditable = "tru…" at bounding box center [780, 570] width 764 height 160
click at [983, 497] on div "< a href = "#" class = "button center" target = "_blank" contenteditable = "tru…" at bounding box center [780, 570] width 764 height 160
click at [1064, 524] on div "< a href = "#" class = "button center" target = "_blank" contenteditable = "tru…" at bounding box center [780, 570] width 764 height 160
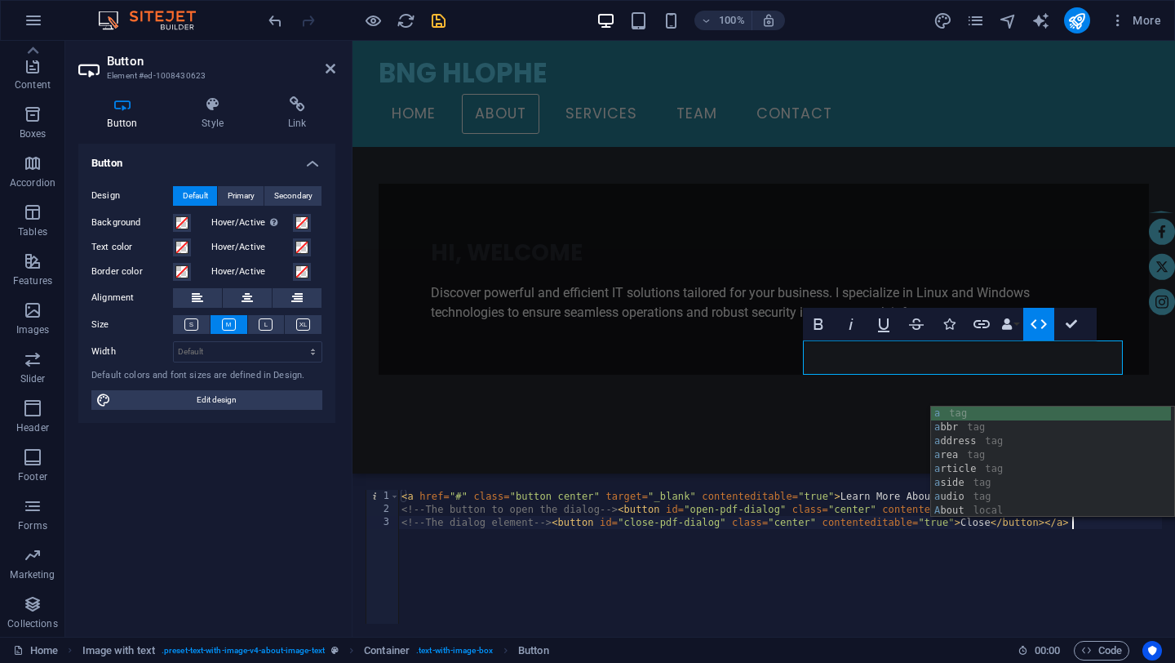
scroll to position [0, 54]
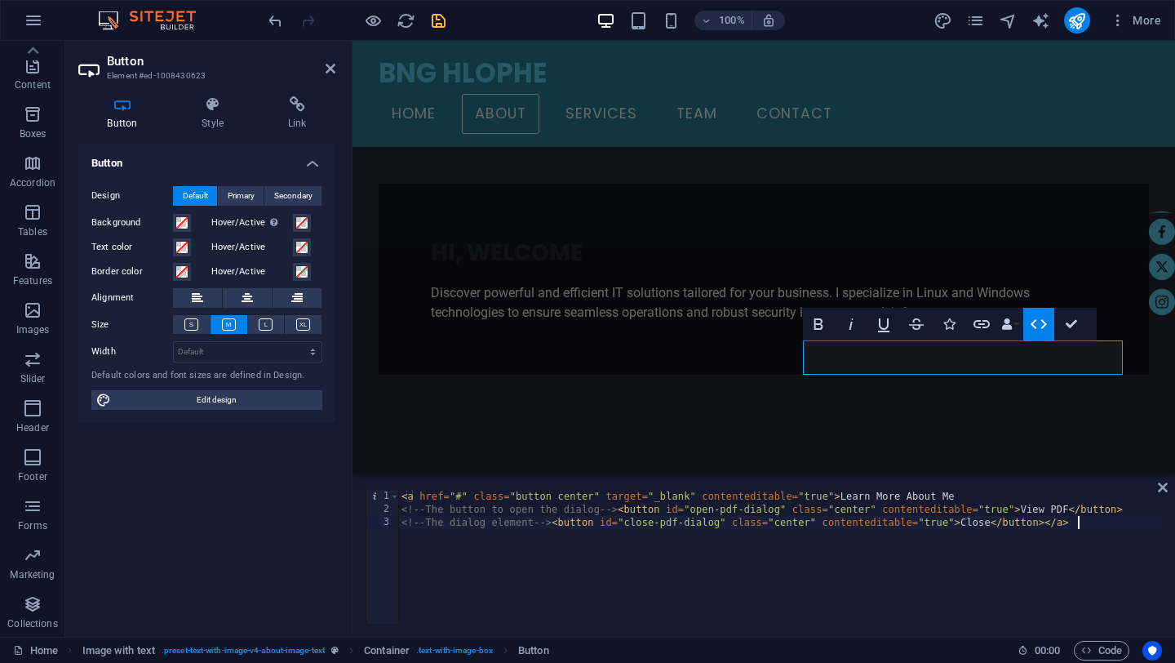
click at [1060, 586] on div "< a href = "#" class = "button center" target = "_blank" contenteditable = "tru…" at bounding box center [780, 570] width 764 height 160
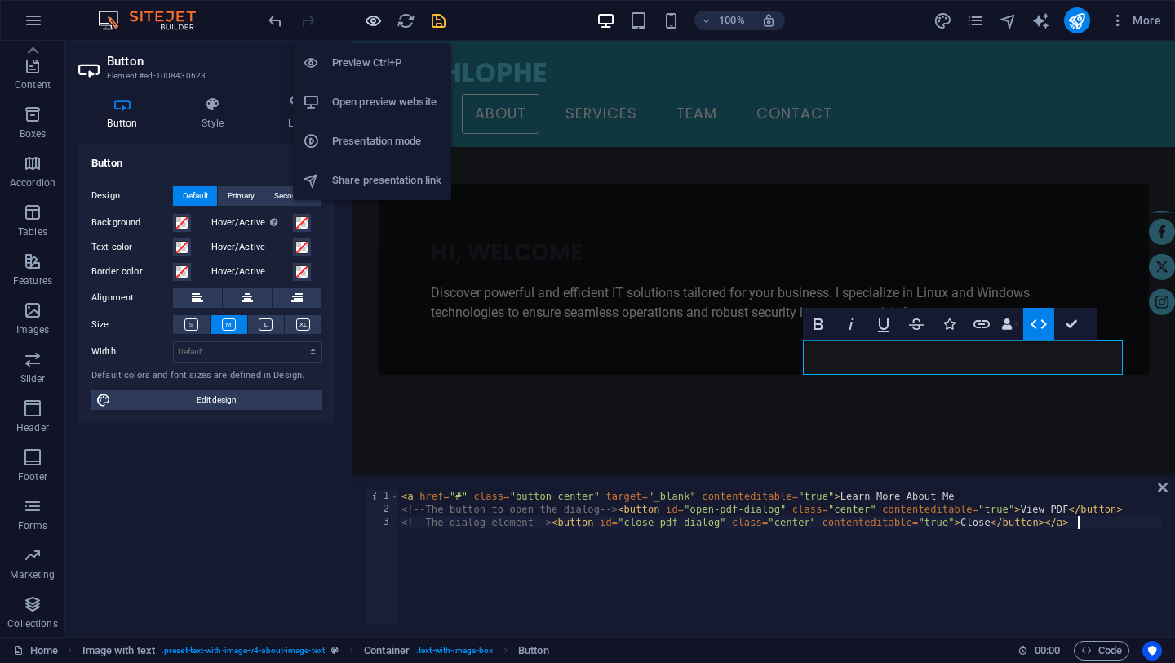
type textarea "<!-- The dialog element --><button id="close-pdf-dialog" class="center" content…"
click at [372, 21] on icon "button" at bounding box center [373, 20] width 19 height 19
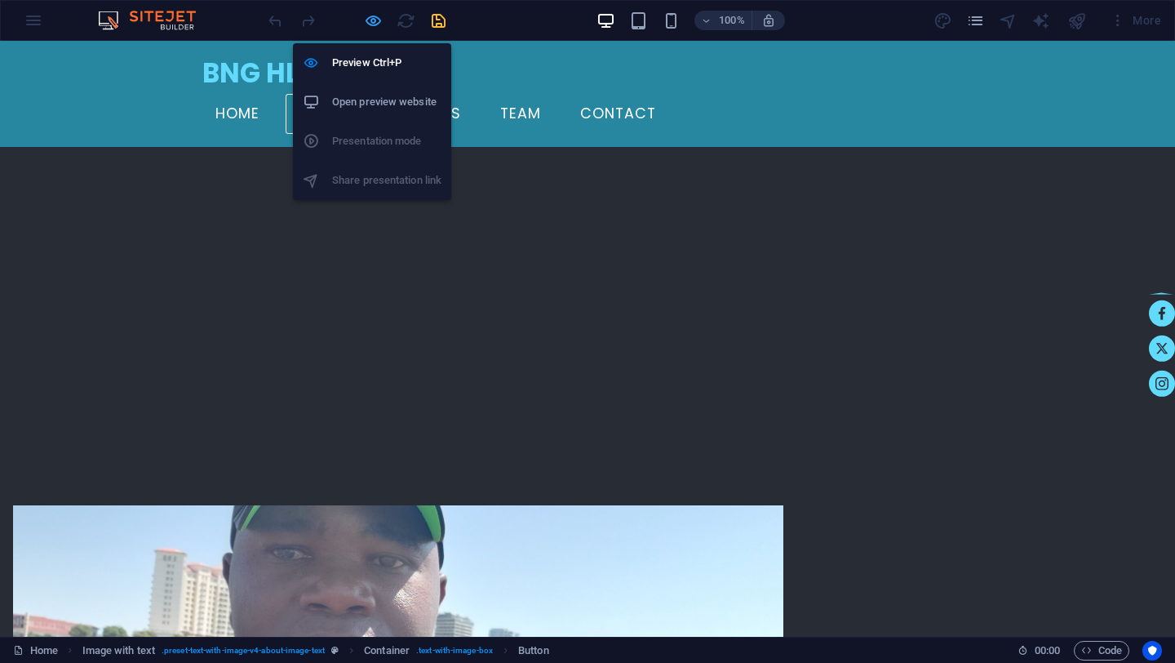
click at [371, 17] on icon "button" at bounding box center [373, 20] width 19 height 19
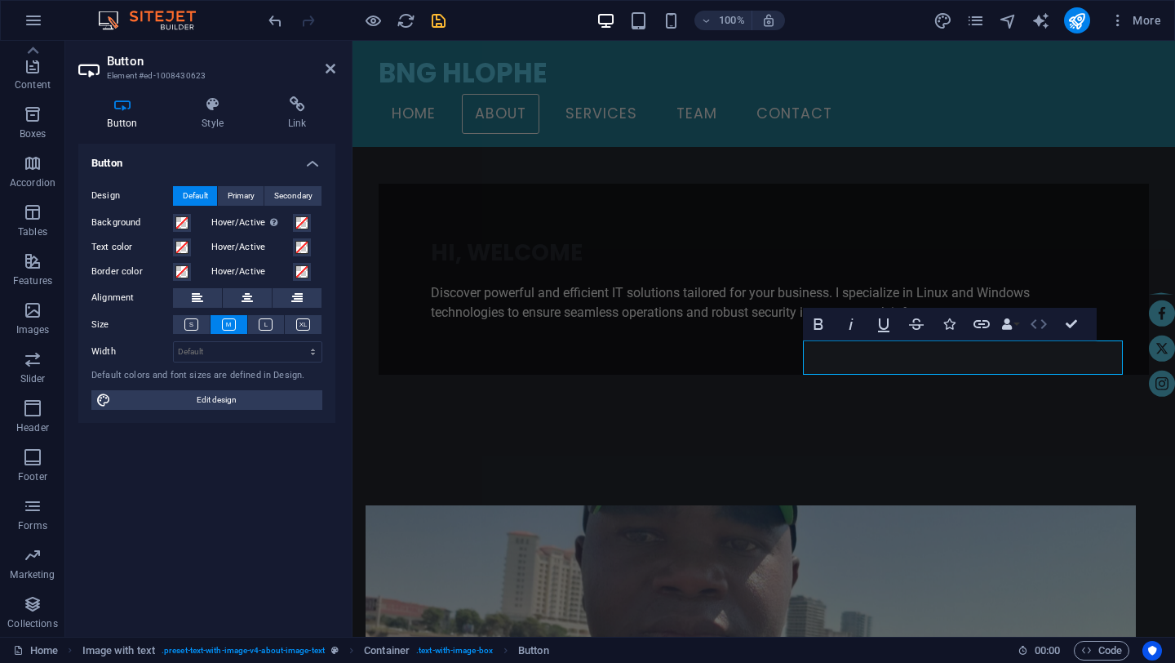
click at [1040, 323] on icon "button" at bounding box center [1039, 324] width 20 height 20
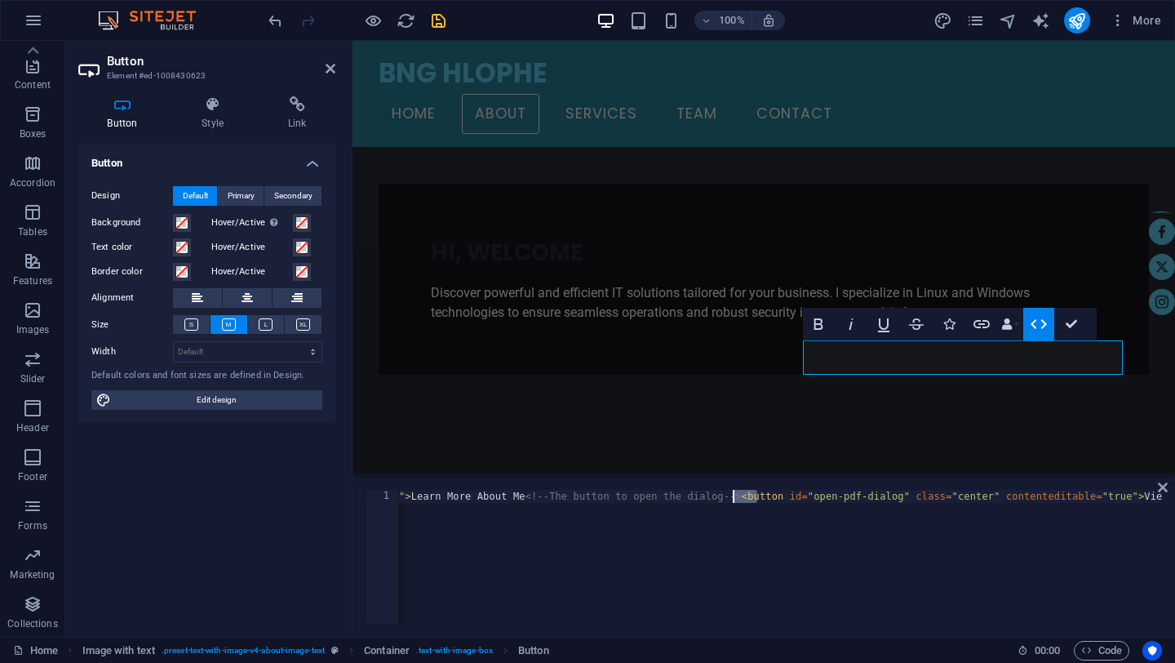
scroll to position [0, 1213]
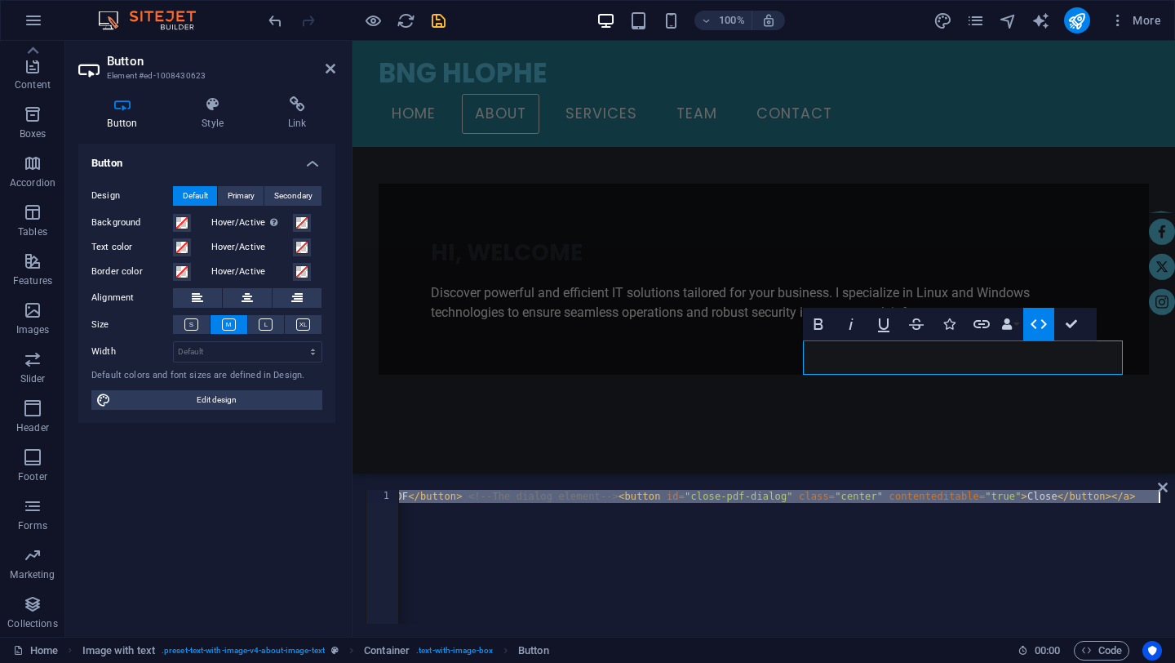
drag, startPoint x: 758, startPoint y: 501, endPoint x: 576, endPoint y: 504, distance: 182.0
click at [576, 504] on div "< a href = "#" class = "button center" target = "_blank" contenteditable = "tru…" at bounding box center [173, 568] width 1977 height 157
click at [681, 543] on div "< a href = "#" class = "button center" target = "_blank" contenteditable = "tru…" at bounding box center [173, 568] width 1977 height 157
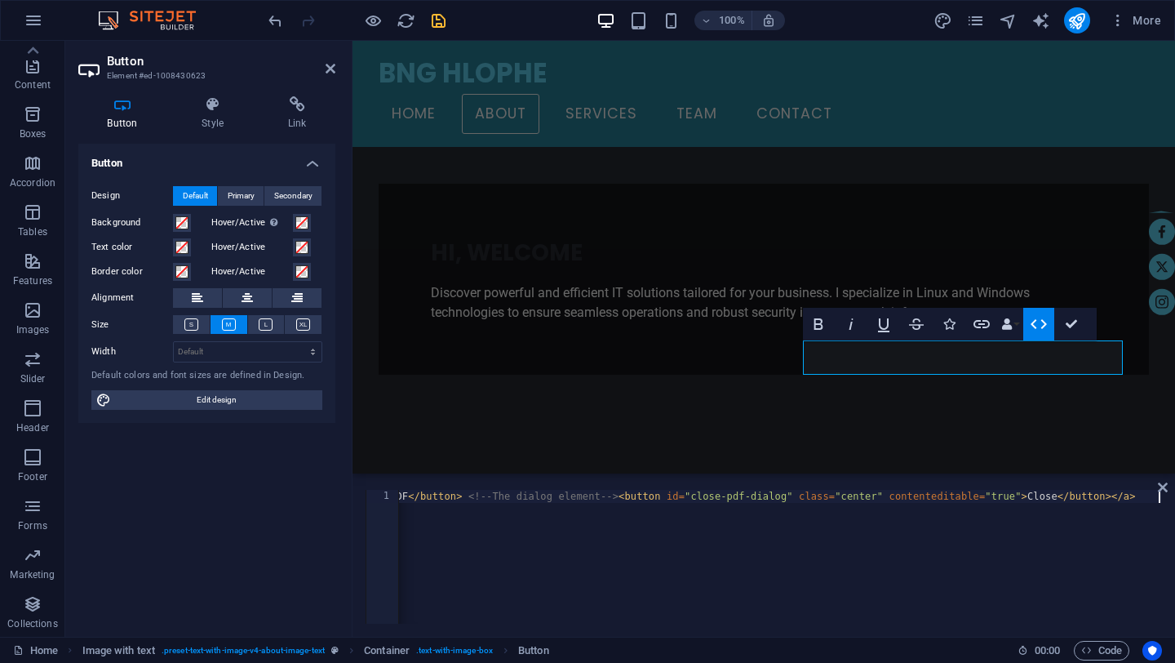
click at [648, 499] on div "< a href = "#" class = "button center" target = "_blank" contenteditable = "tru…" at bounding box center [173, 568] width 1977 height 157
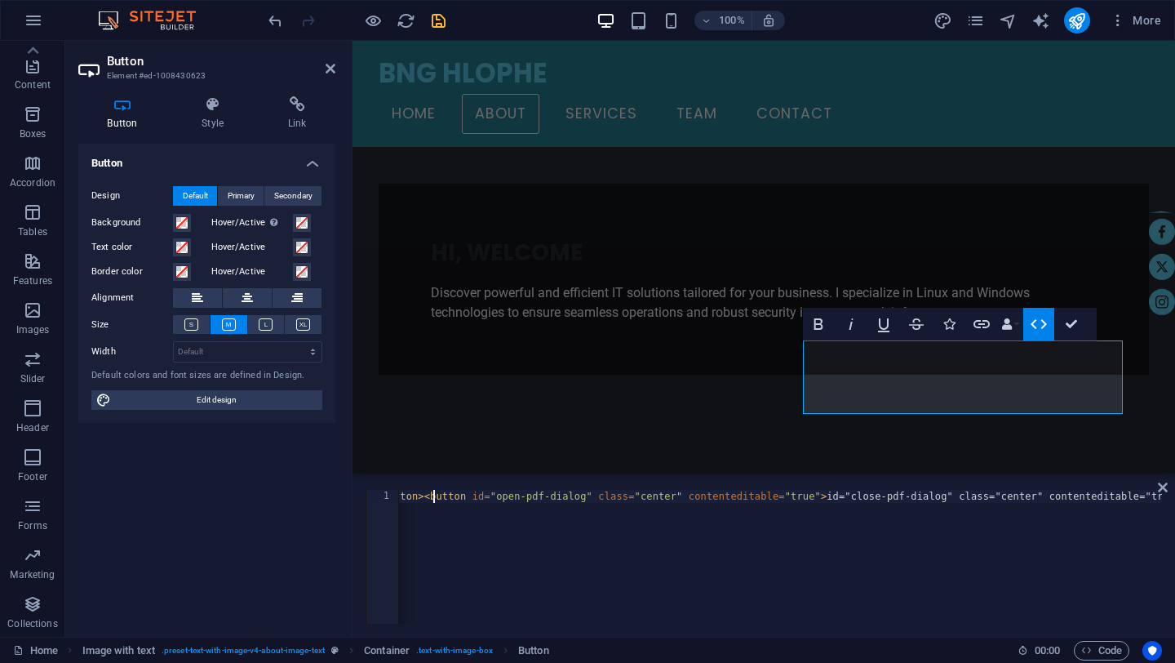
scroll to position [0, 950]
click at [849, 503] on div "< a href = "#" class = "button center" target = "_blank" contenteditable = "tru…" at bounding box center [305, 568] width 1714 height 157
click at [693, 497] on div "< a href = "#" class = "button center" target = "_blank" contenteditable = "tru…" at bounding box center [305, 568] width 1714 height 157
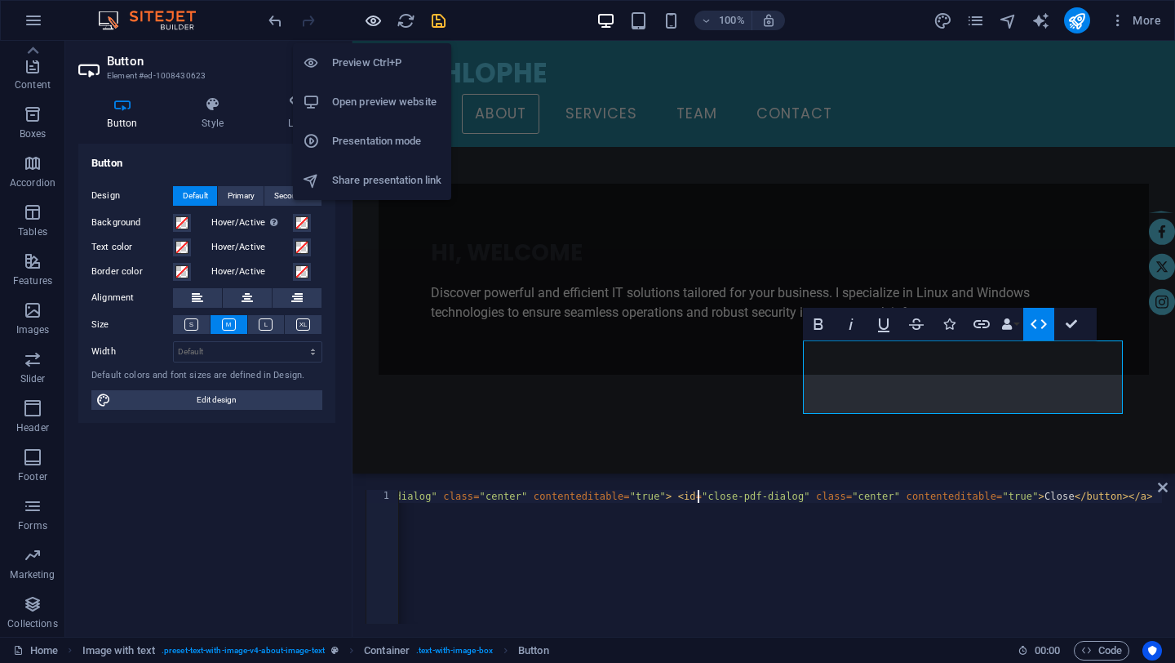
type textarea "<a href="#" class="button center" target="_blank" contenteditable="true">Learn …"
click at [374, 20] on icon "button" at bounding box center [373, 20] width 19 height 19
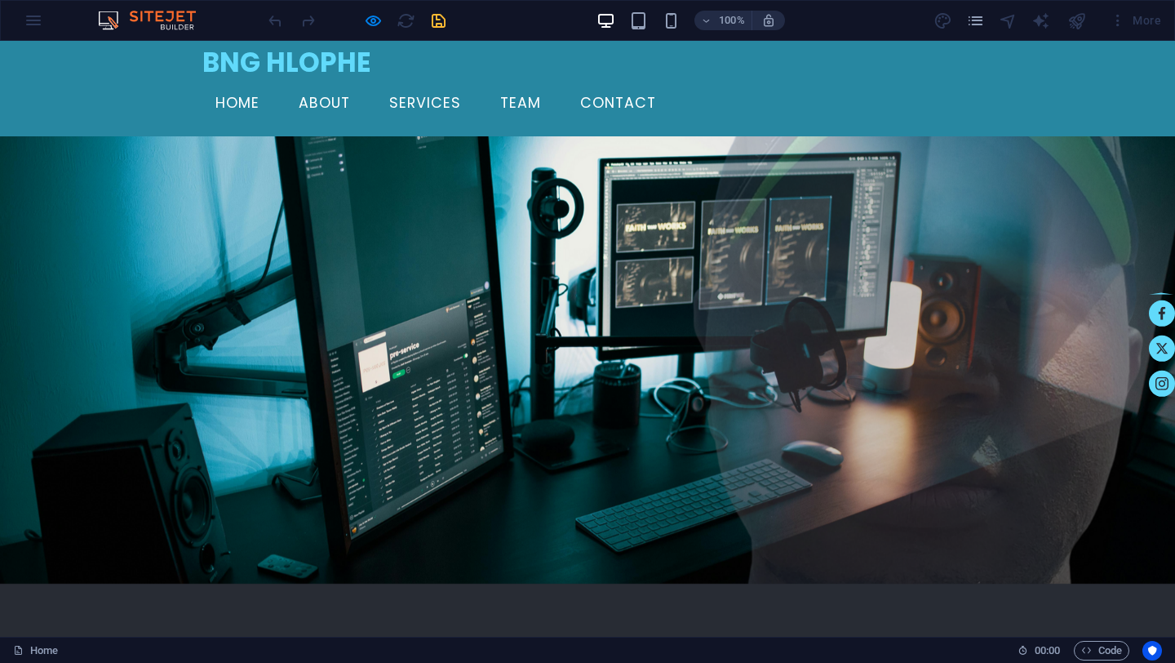
scroll to position [0, 0]
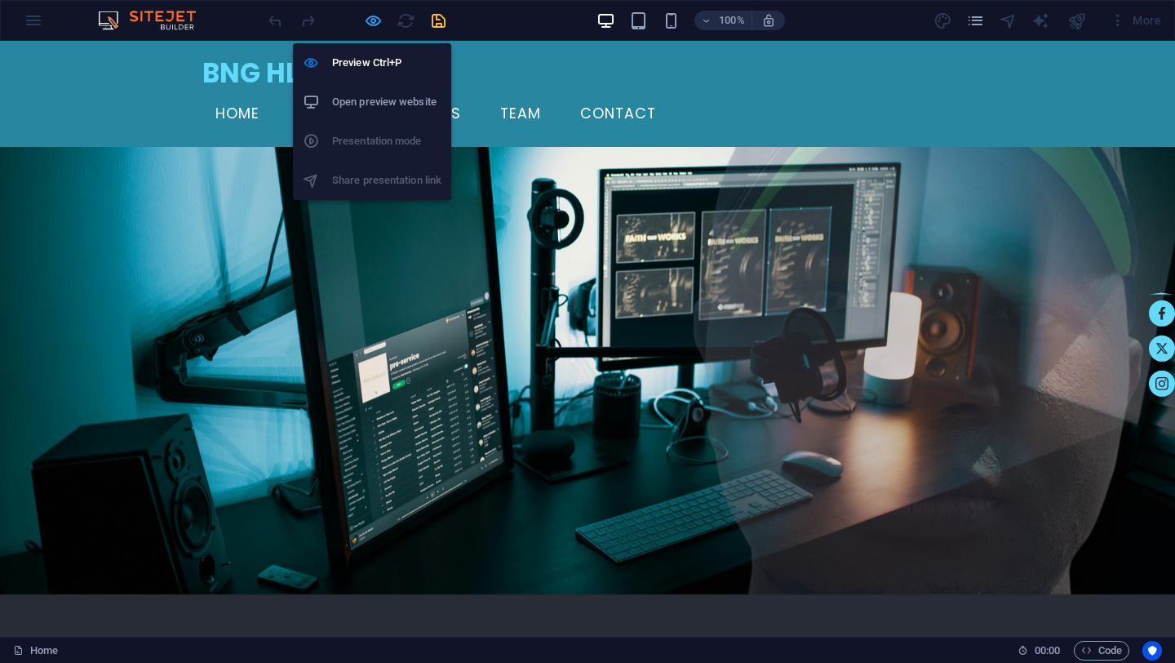
click at [373, 16] on icon "button" at bounding box center [373, 20] width 19 height 19
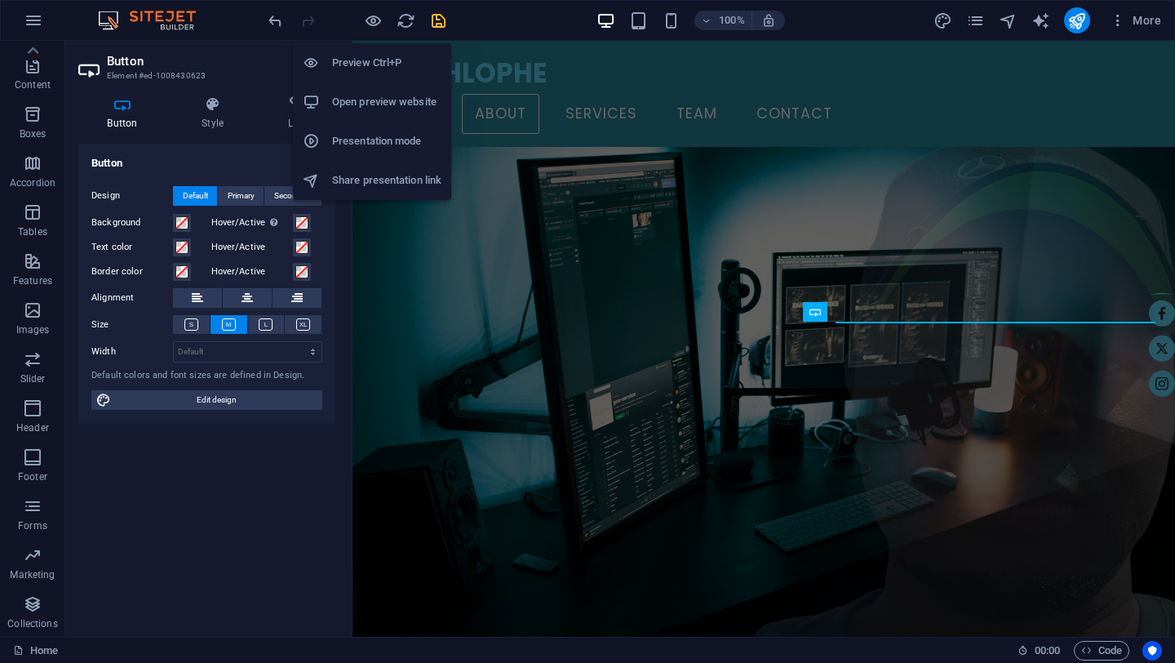
scroll to position [455, 0]
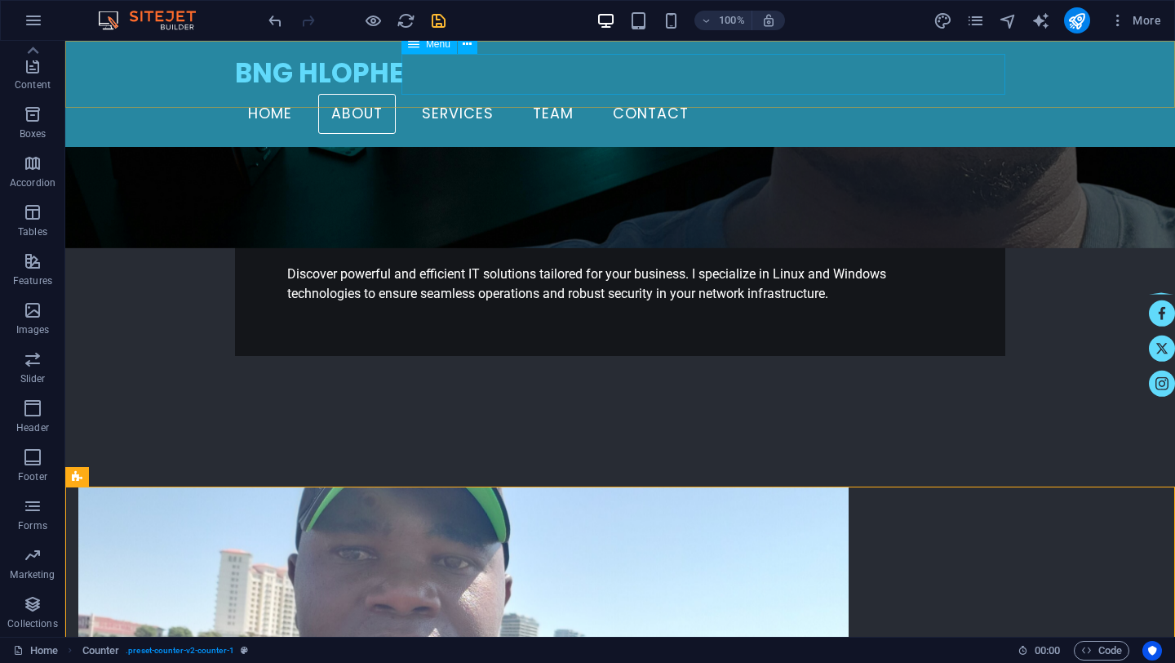
click at [412, 47] on icon at bounding box center [413, 44] width 11 height 20
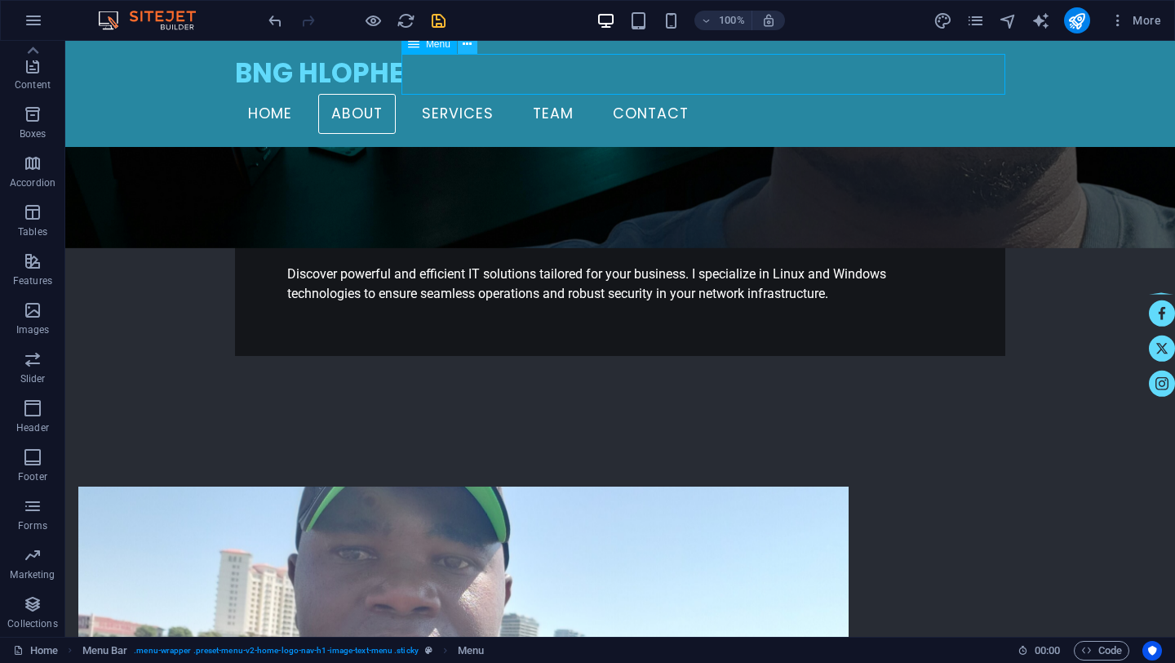
click at [467, 43] on icon at bounding box center [467, 44] width 9 height 17
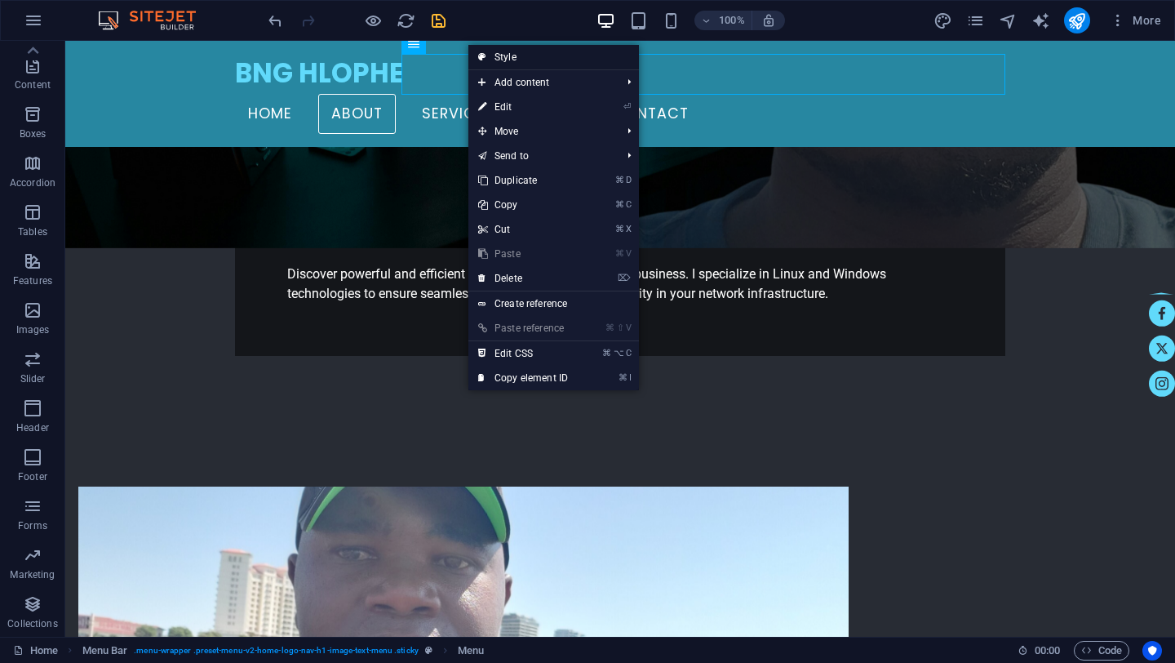
click at [510, 54] on link "Style" at bounding box center [553, 57] width 171 height 24
select select "rem"
select select "sticky_banner"
select select "px"
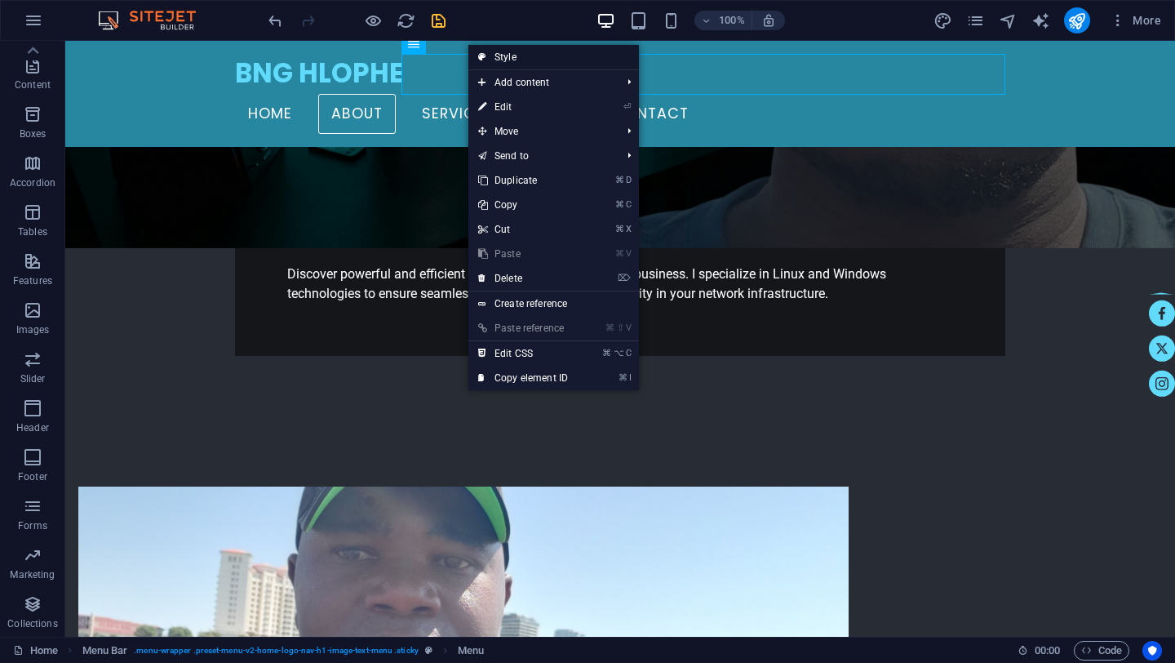
select select "px"
select select "hover_border"
select select "px"
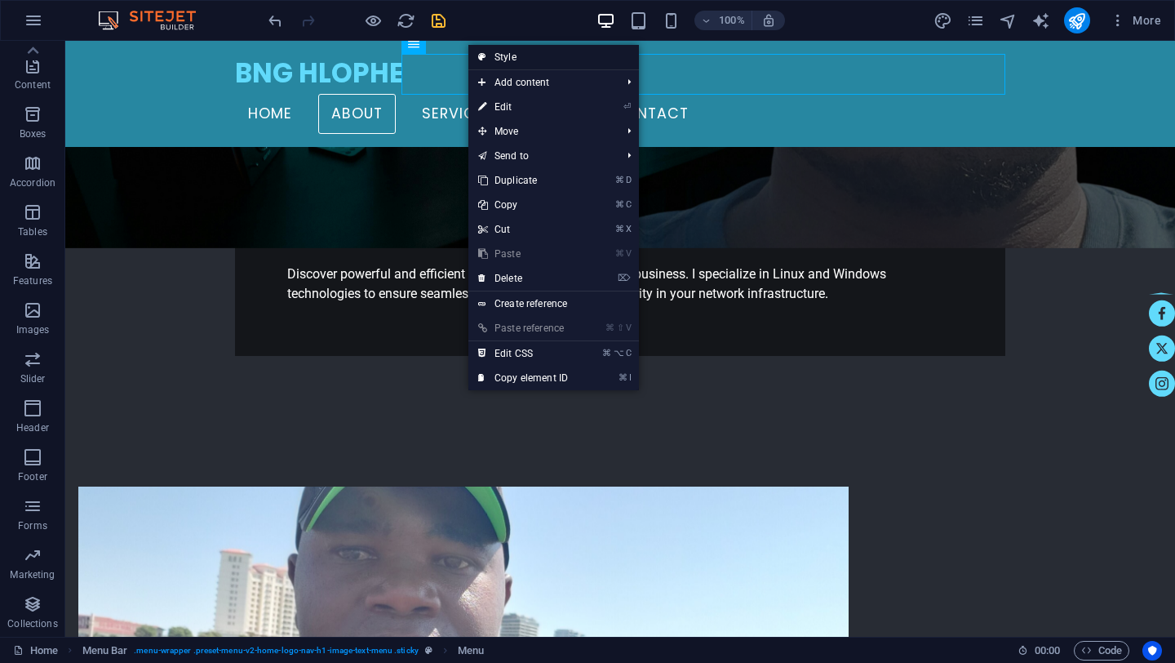
select select "rem"
select select "link-special-font"
select select "rem"
select select "200"
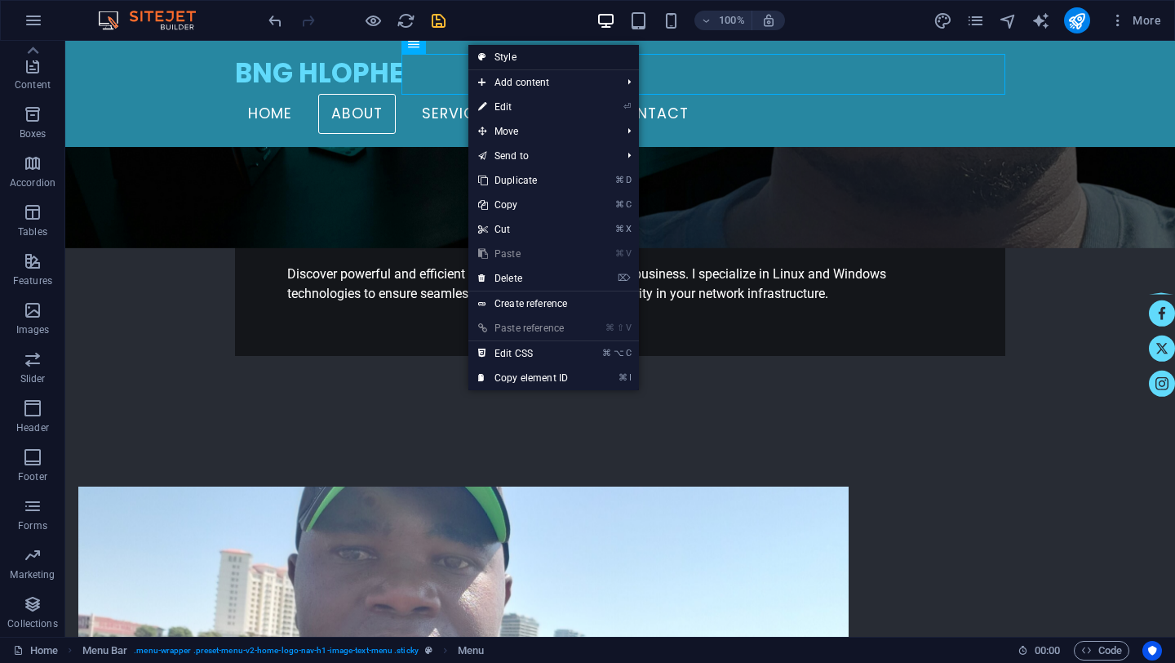
select select "px"
select select "preset-menu-v2-home-logo-nav-h1-image-text-menu"
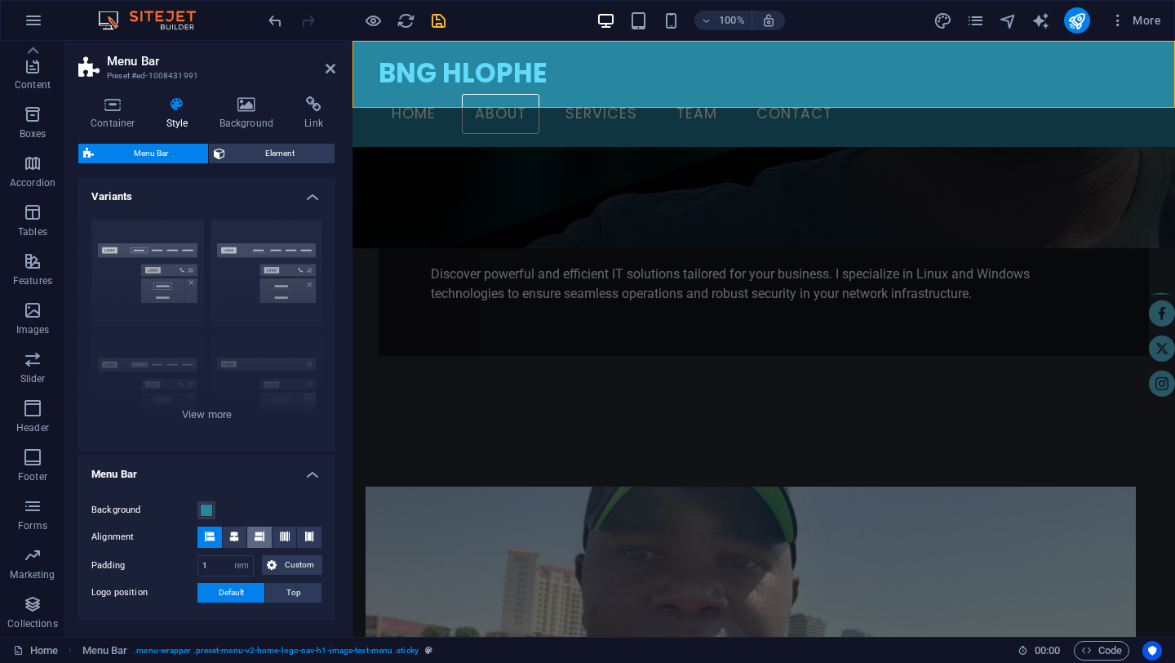
click at [258, 534] on icon at bounding box center [260, 536] width 10 height 10
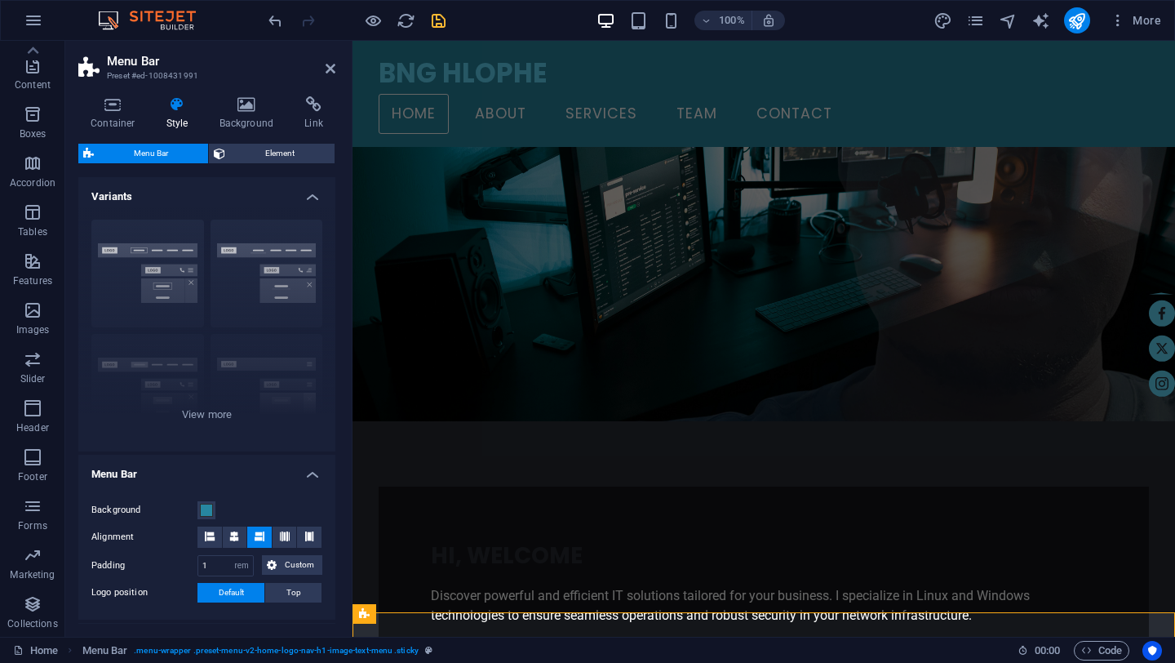
scroll to position [0, 0]
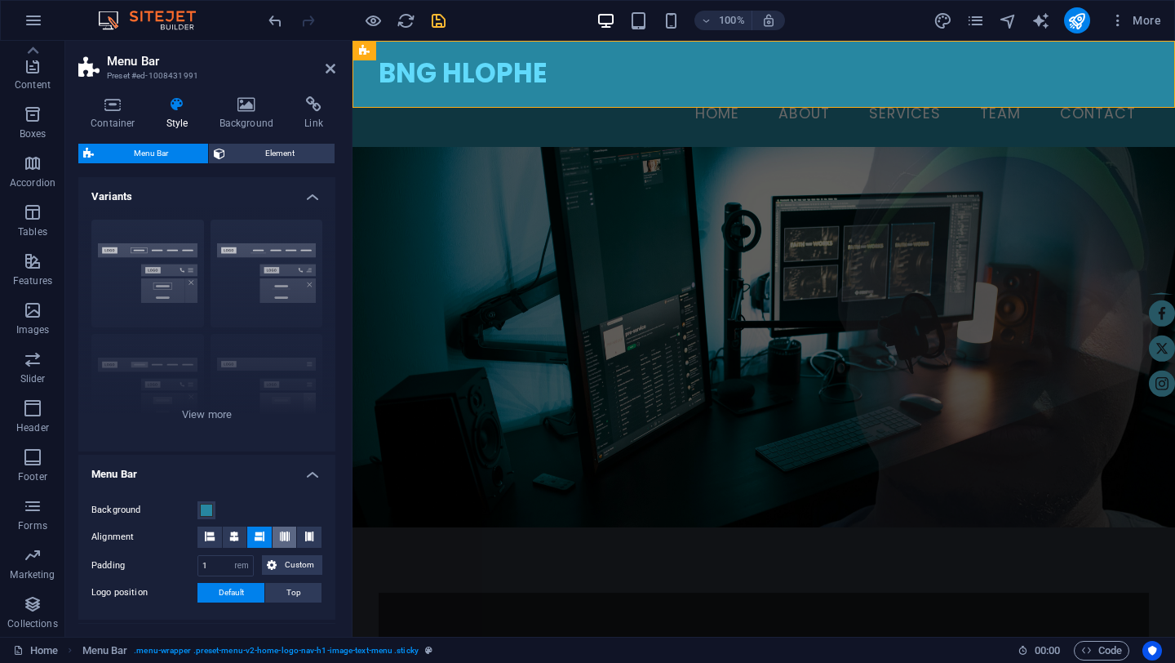
click at [285, 532] on icon at bounding box center [285, 536] width 10 height 10
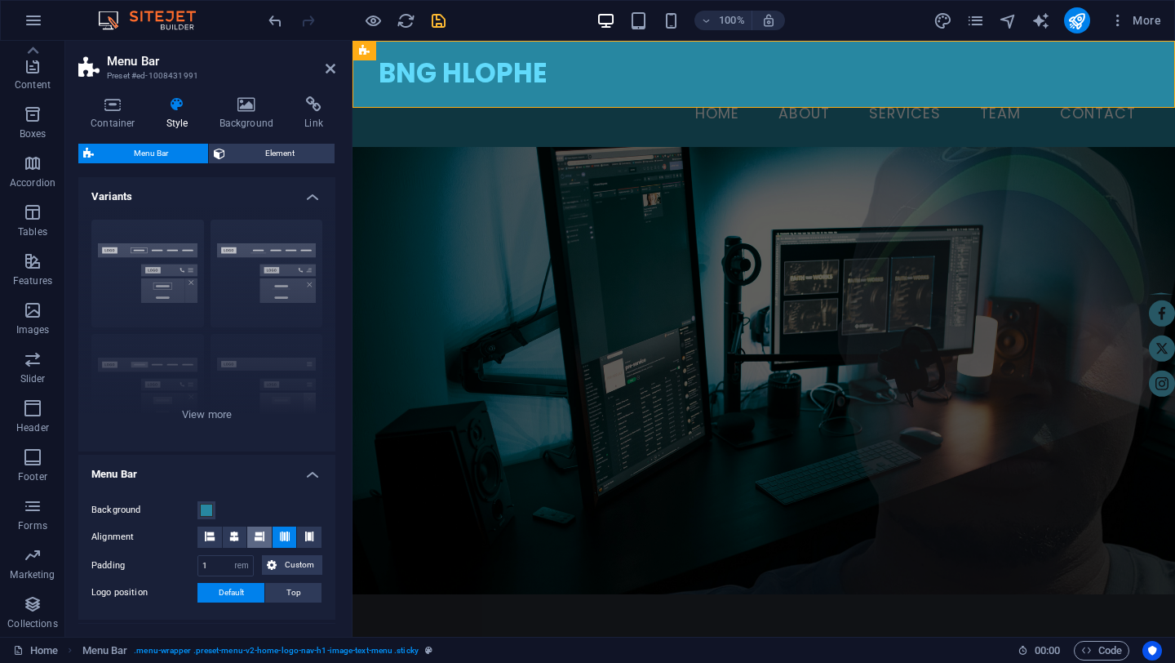
click at [257, 536] on icon at bounding box center [260, 536] width 10 height 10
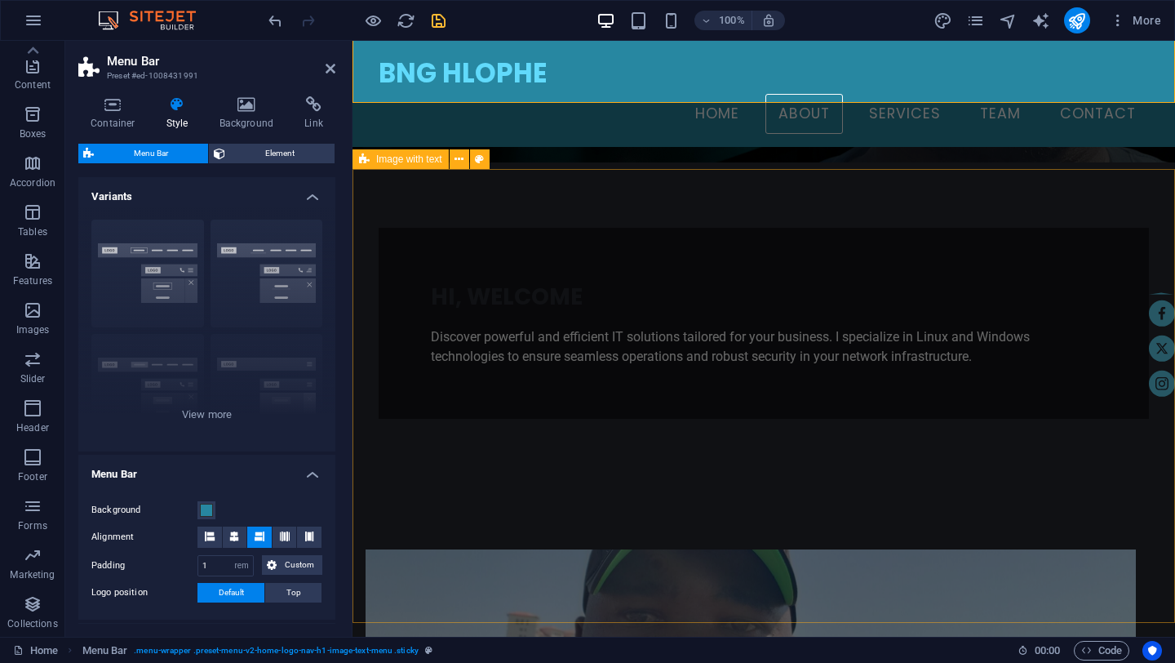
scroll to position [333, 0]
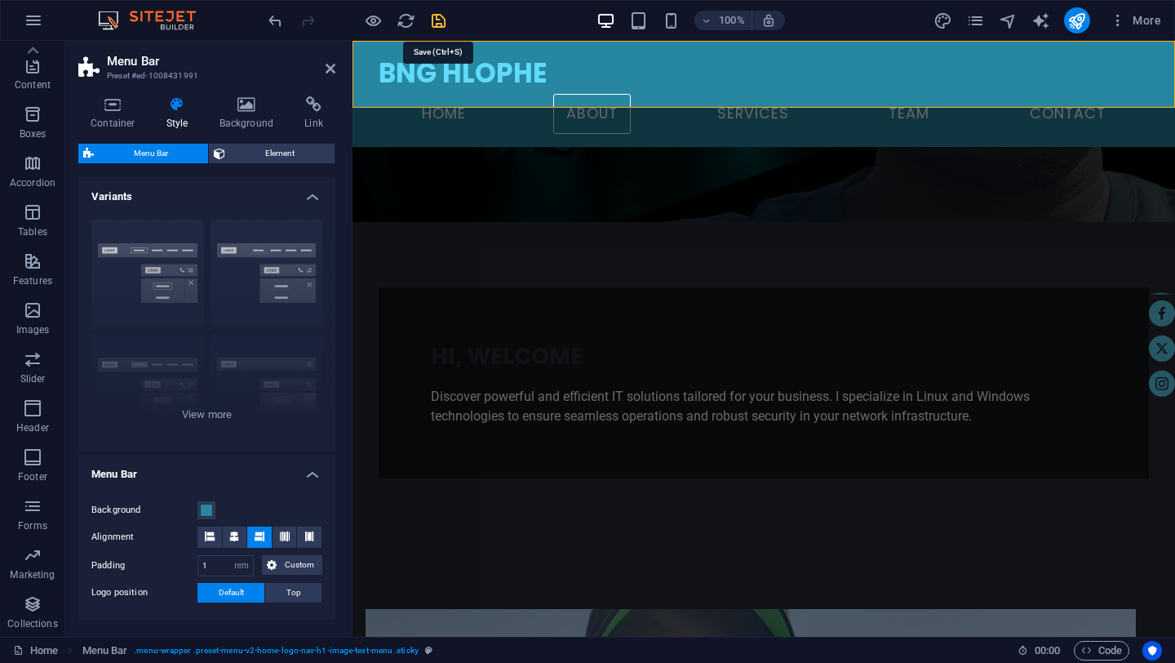
click at [440, 24] on icon "save" at bounding box center [438, 20] width 19 height 19
checkbox input "false"
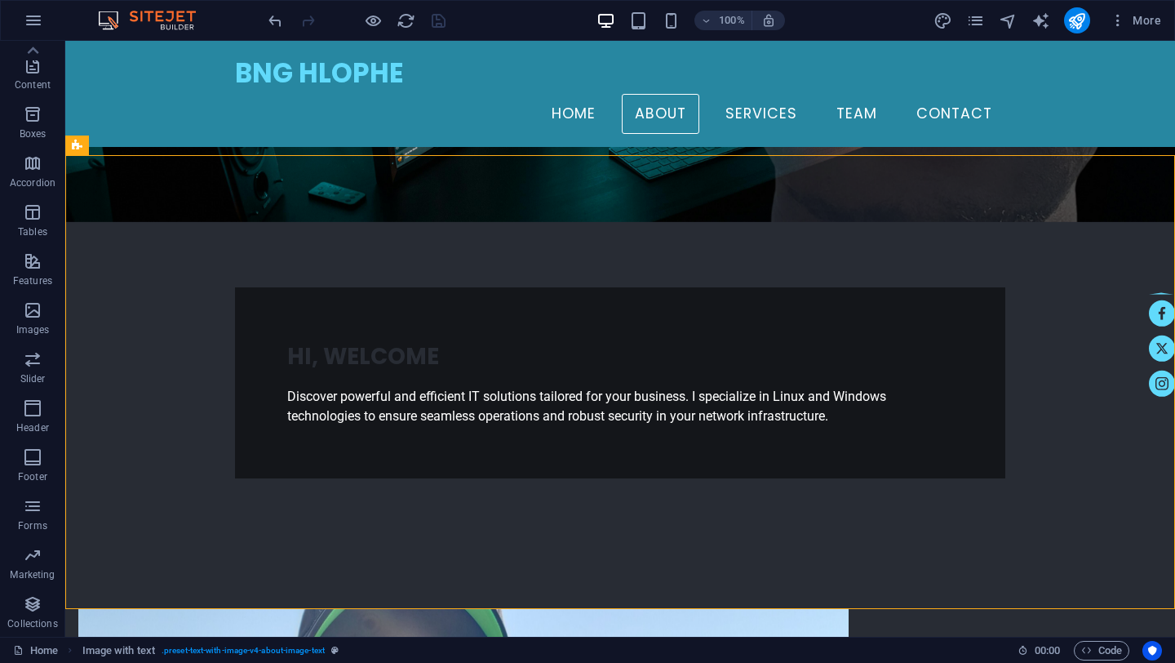
scroll to position [333, 0]
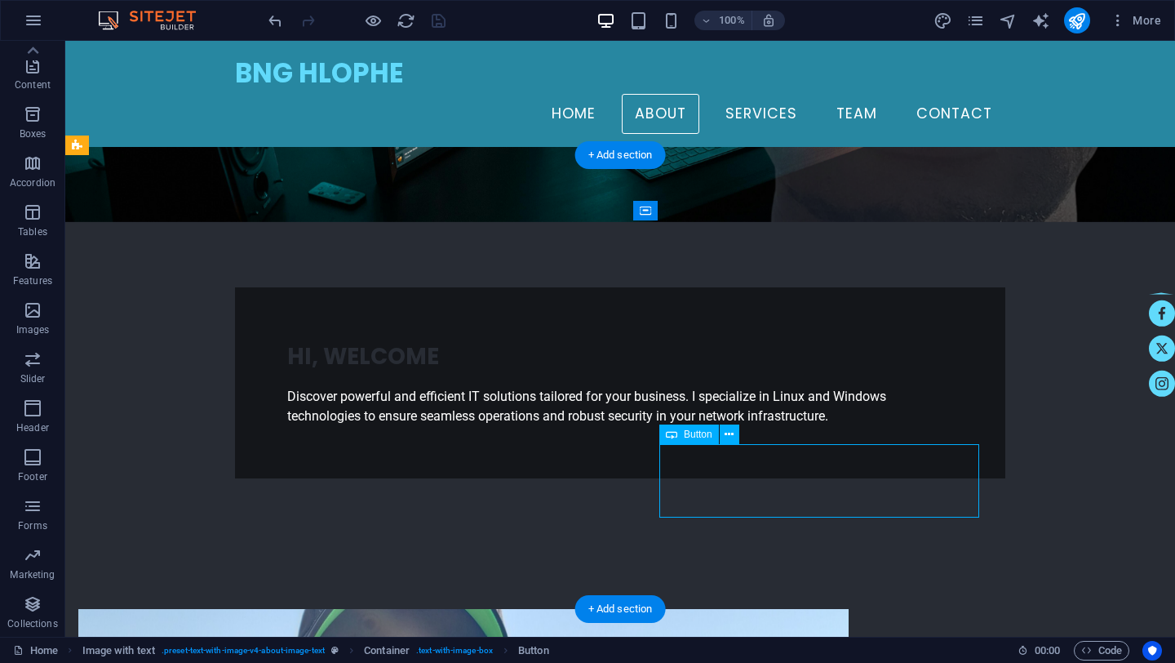
click at [726, 438] on icon at bounding box center [729, 434] width 9 height 17
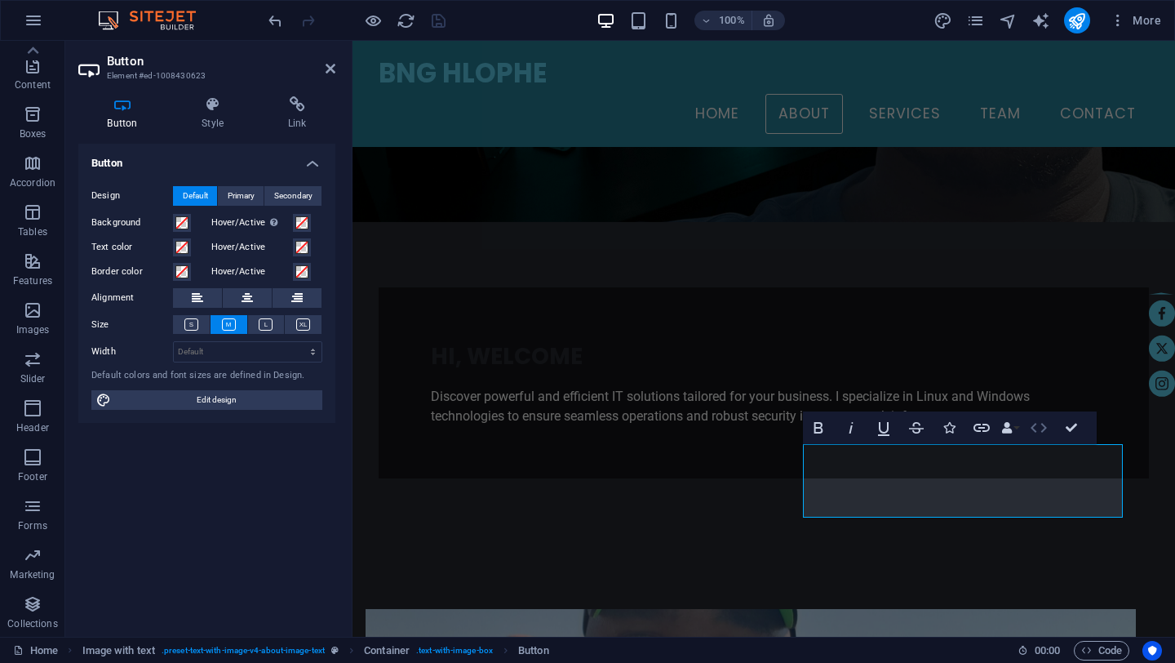
click at [1040, 426] on icon "button" at bounding box center [1039, 428] width 20 height 20
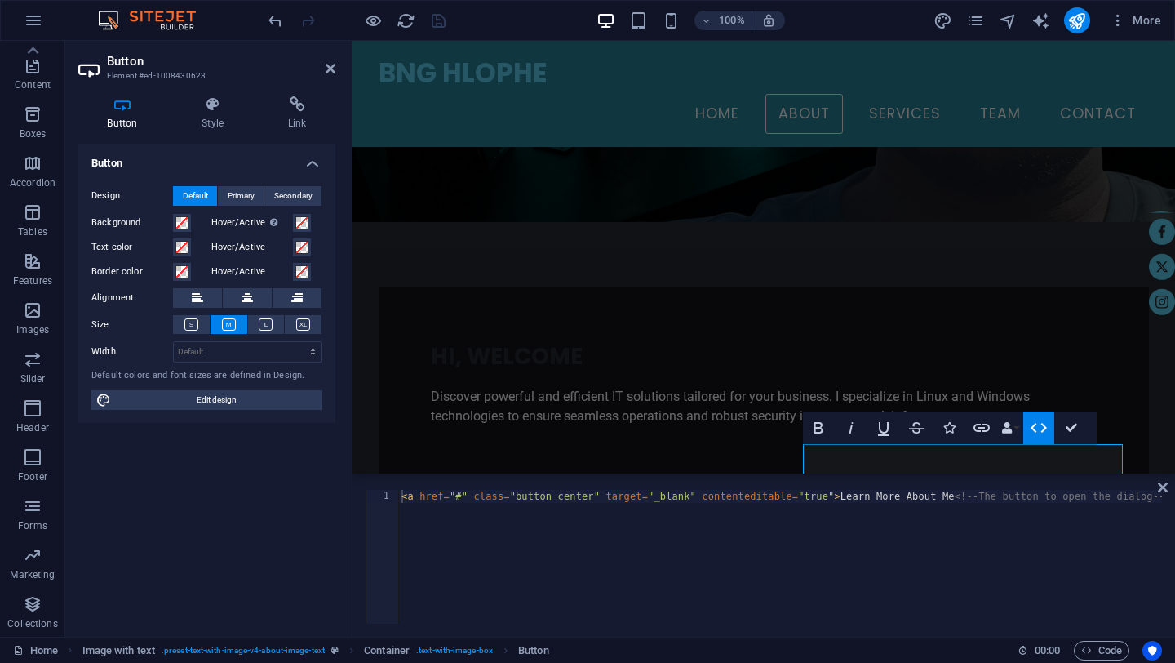
type textarea "<a href="#" class="button center" target="_blank" contenteditable="true">Learn …"
click at [1160, 489] on icon at bounding box center [1163, 487] width 10 height 13
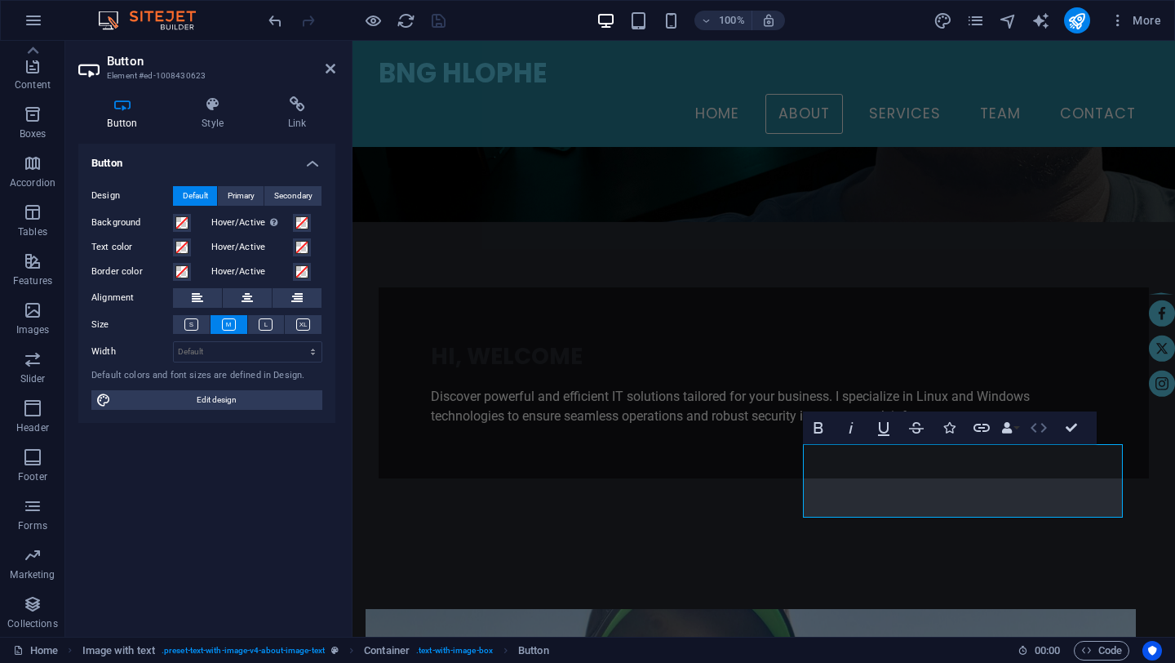
click at [1035, 426] on icon "button" at bounding box center [1039, 428] width 20 height 20
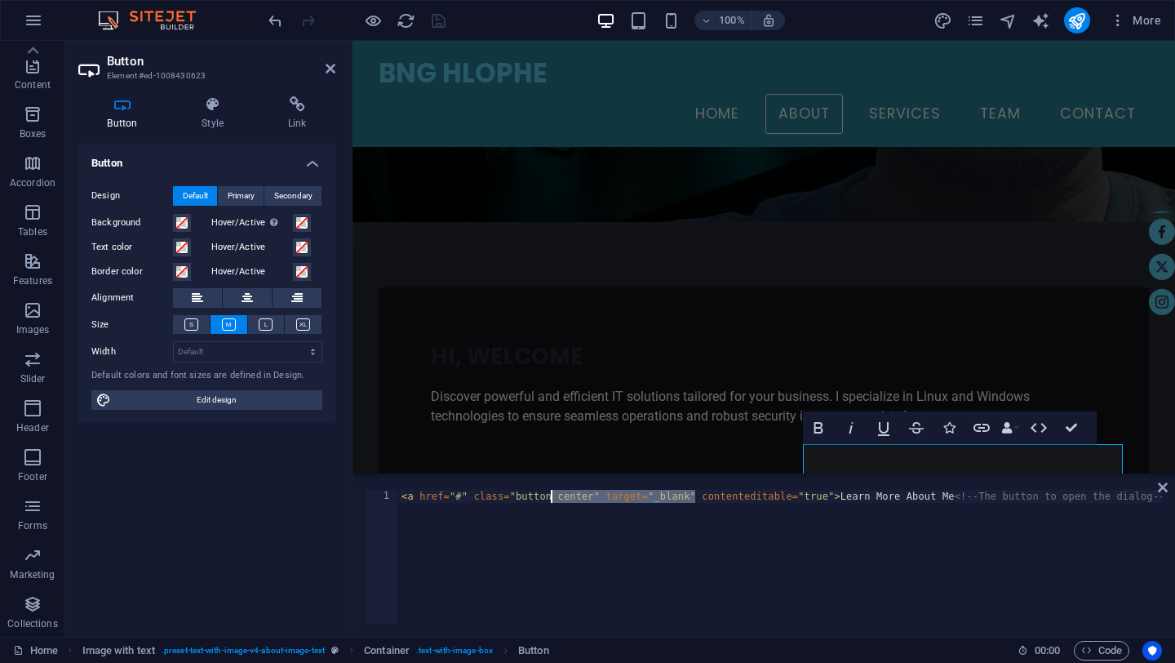
scroll to position [0, 950]
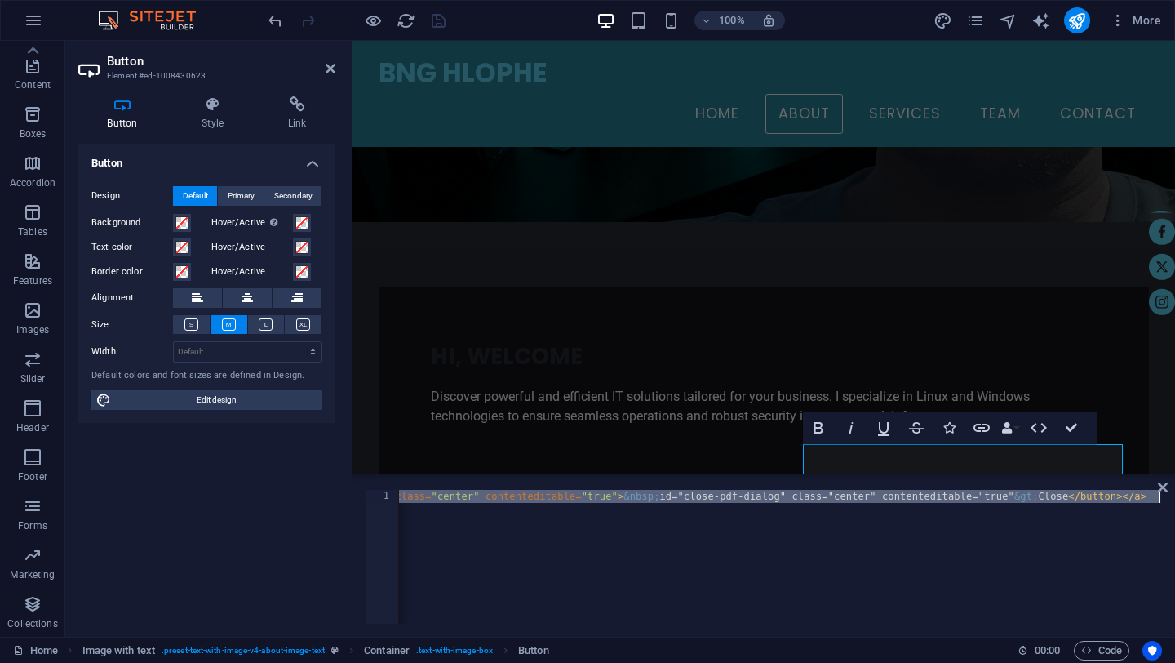
drag, startPoint x: 697, startPoint y: 497, endPoint x: 460, endPoint y: 506, distance: 236.8
click at [460, 506] on div "< a href = "#" class = "button center" target = "_blank" contenteditable = "tru…" at bounding box center [305, 568] width 1714 height 157
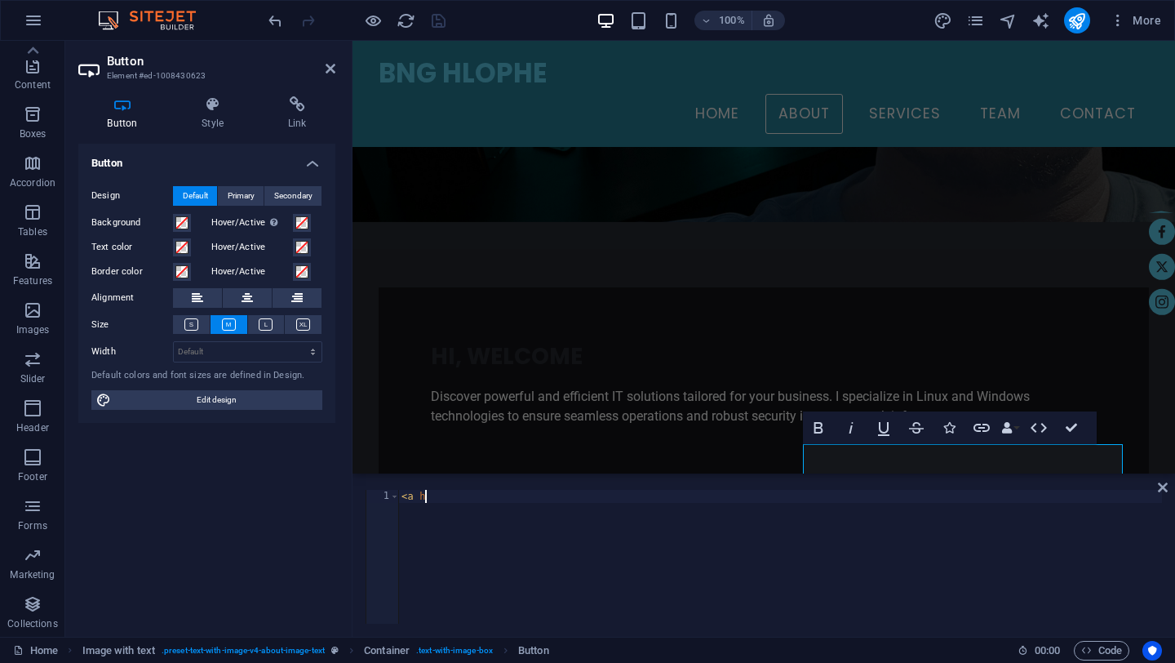
type textarea "<"
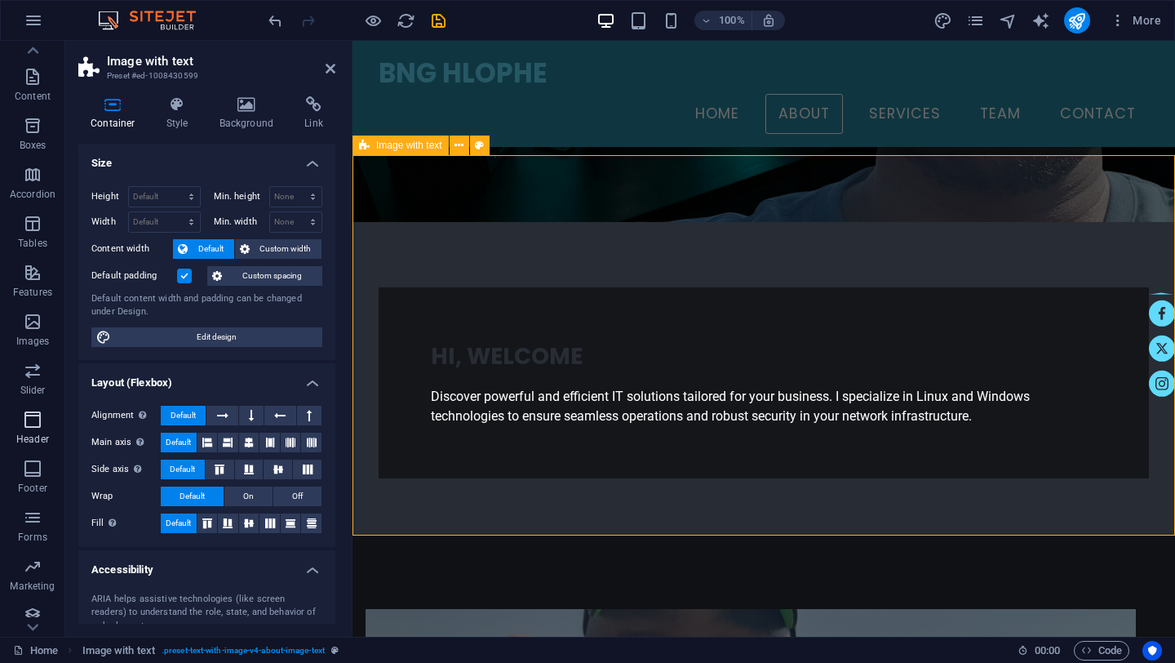
scroll to position [139, 0]
click at [277, 20] on icon "undo" at bounding box center [275, 20] width 19 height 19
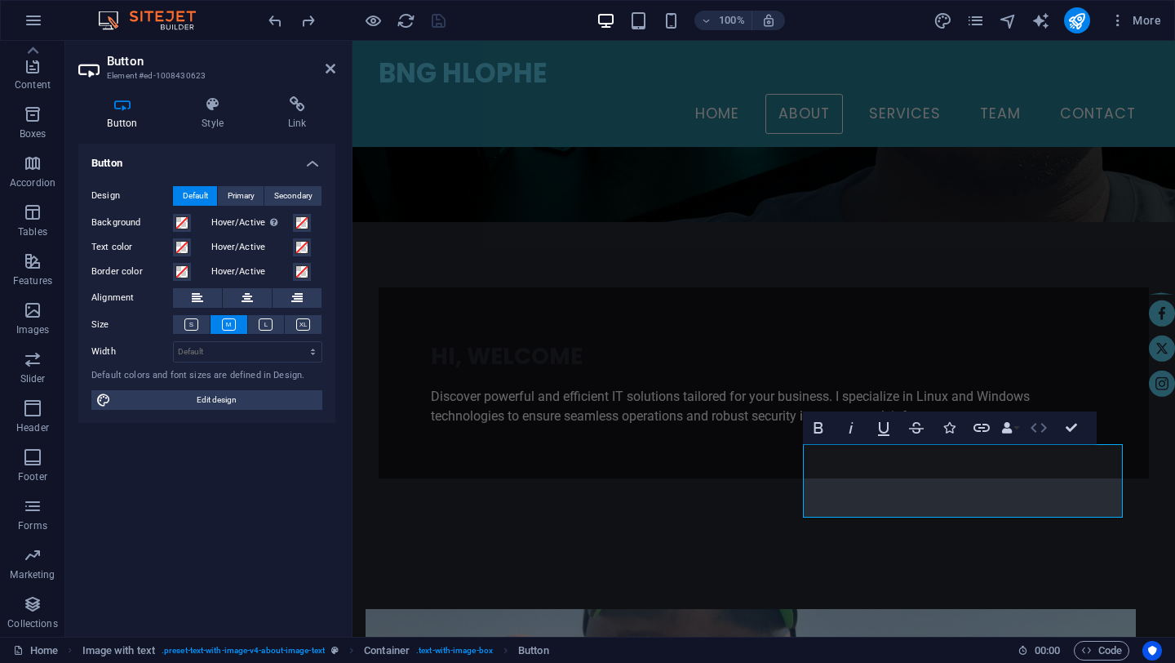
click at [1039, 428] on icon "button" at bounding box center [1039, 428] width 20 height 20
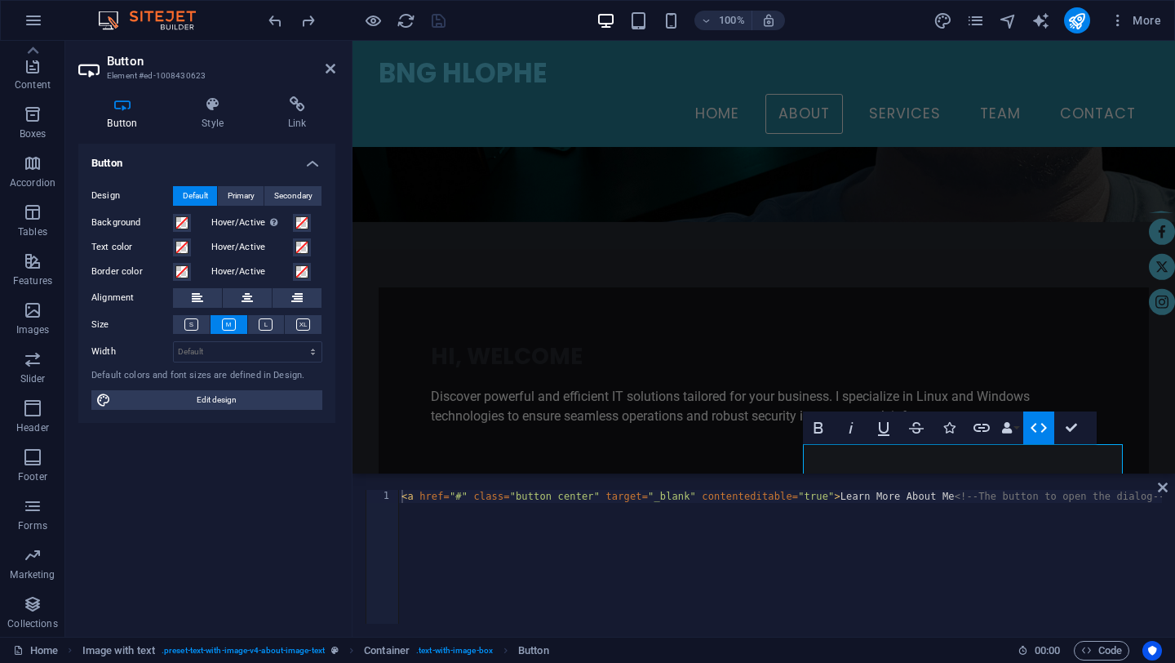
scroll to position [0, 950]
click at [567, 503] on div "< a href = "#" class = "button center" target = "_blank" contenteditable = "tru…" at bounding box center [305, 568] width 1714 height 157
click at [781, 497] on div "< a href = "#" class = "button center" target = "_blank" contenteditable = "tru…" at bounding box center [305, 568] width 1714 height 157
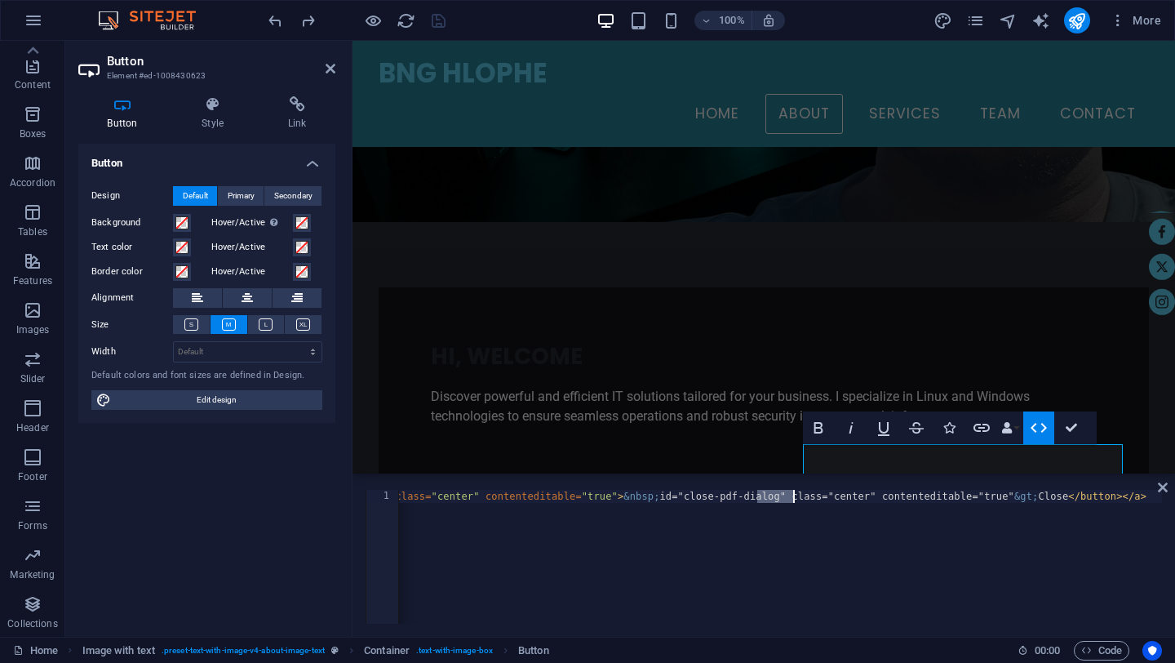
click at [781, 497] on div "< a href = "#" class = "button center" target = "_blank" contenteditable = "tru…" at bounding box center [780, 557] width 764 height 134
type textarea "<a href="#" class="button center" target="_blank" contenteditable="true">Learn …"
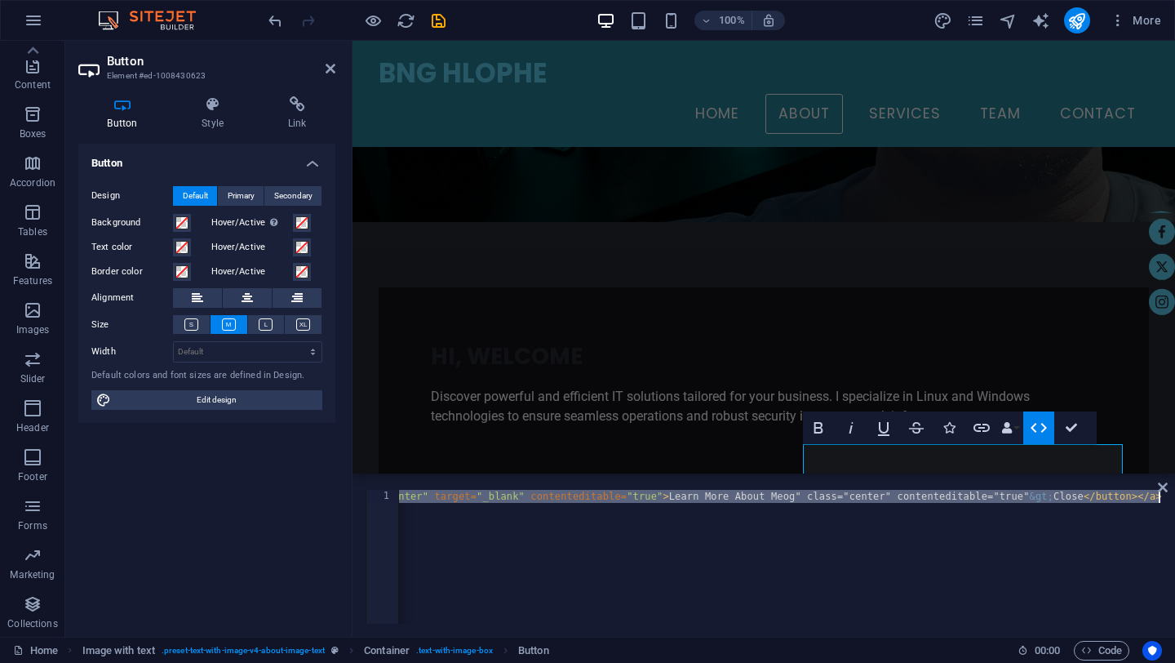
paste textarea
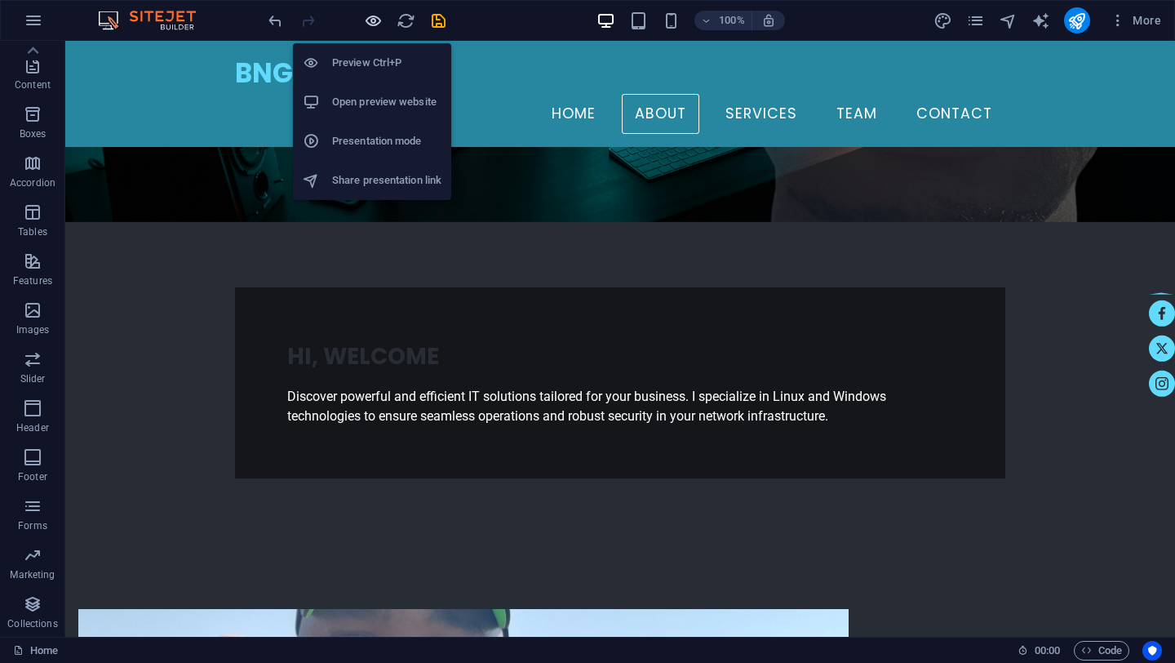
click at [368, 16] on icon "button" at bounding box center [373, 20] width 19 height 19
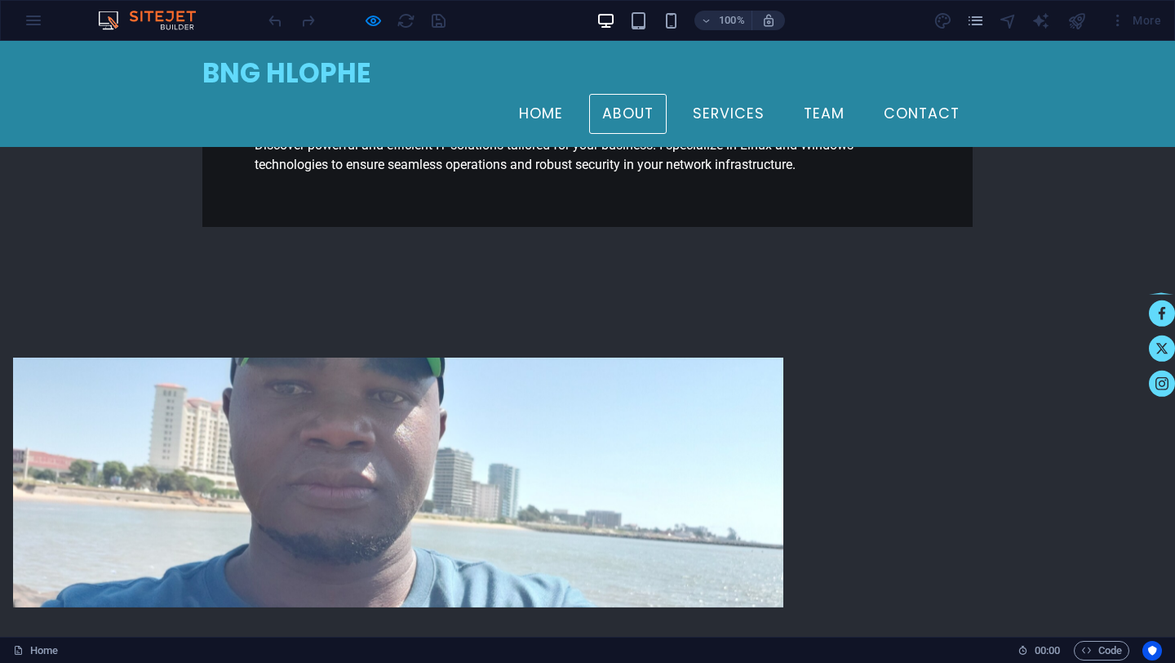
scroll to position [496, 0]
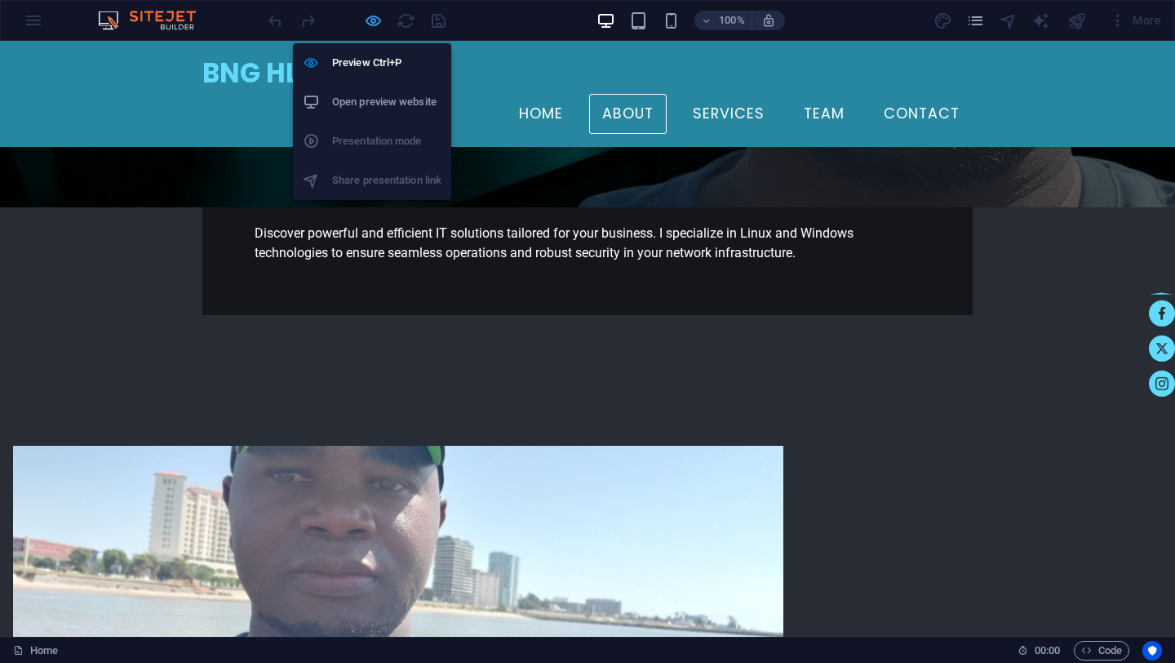
click at [375, 22] on icon "button" at bounding box center [373, 20] width 19 height 19
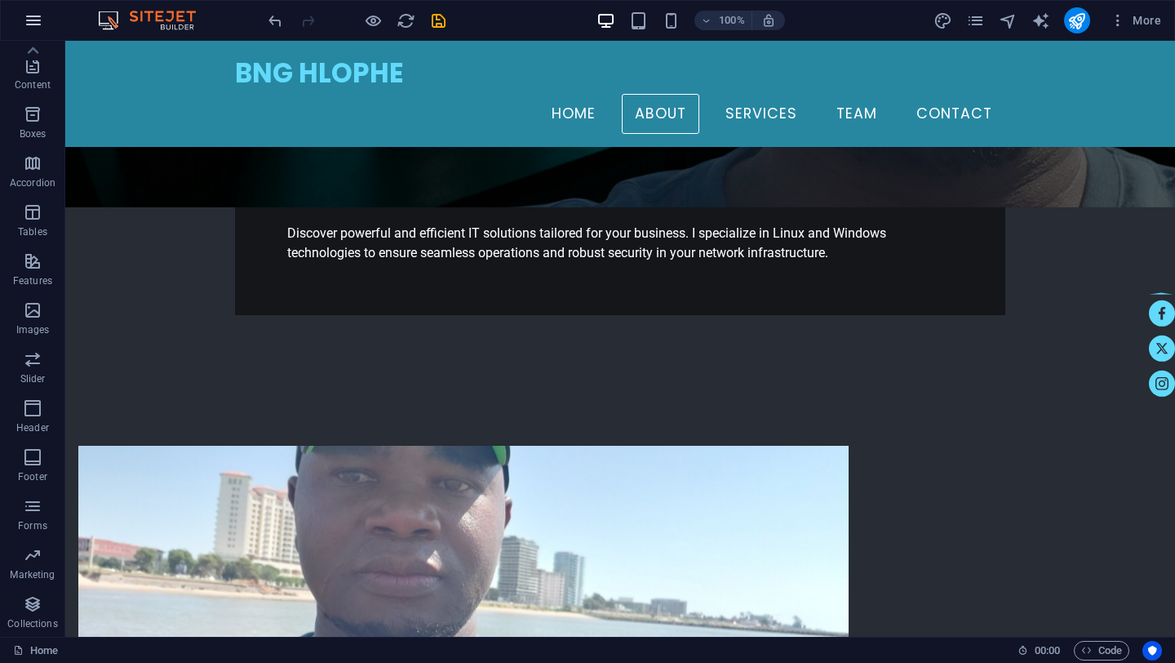
click at [37, 22] on icon "button" at bounding box center [34, 21] width 20 height 20
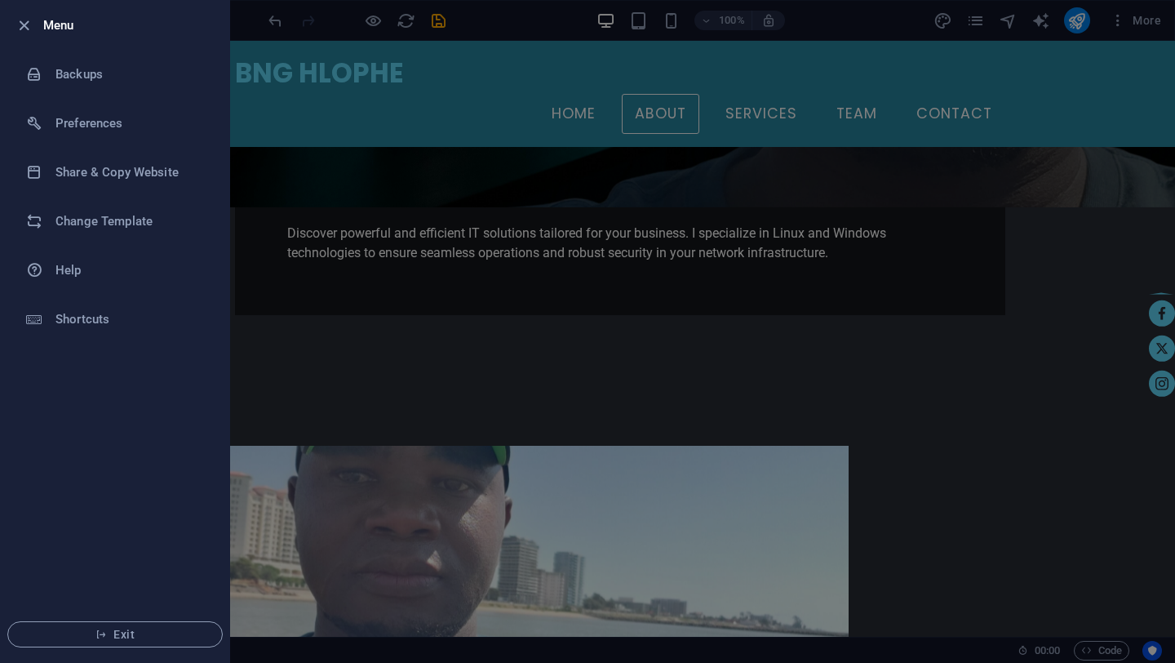
click at [409, 327] on div at bounding box center [587, 331] width 1175 height 663
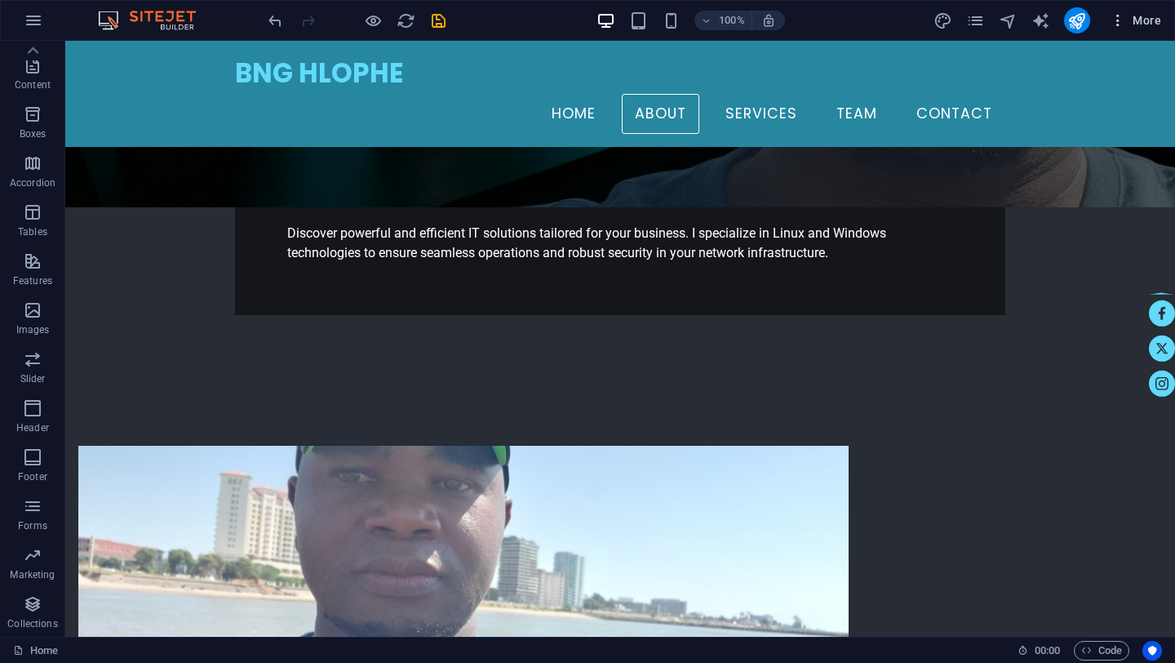
click at [1124, 19] on icon "button" at bounding box center [1118, 20] width 16 height 16
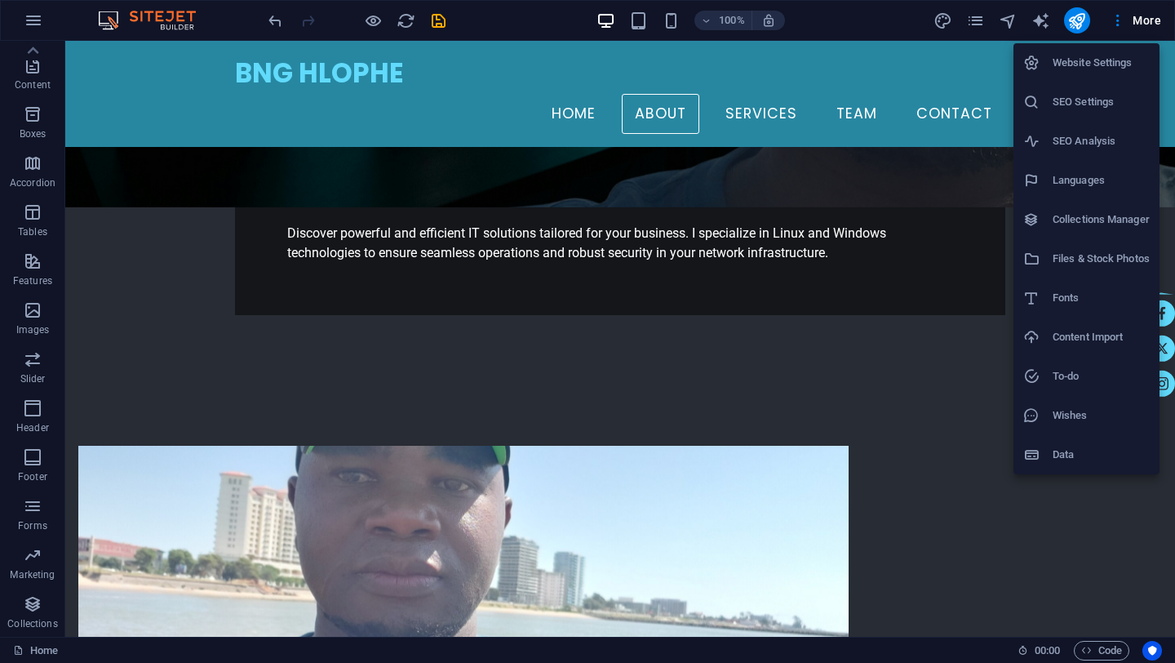
click at [1093, 260] on h6 "Files & Stock Photos" at bounding box center [1101, 259] width 97 height 20
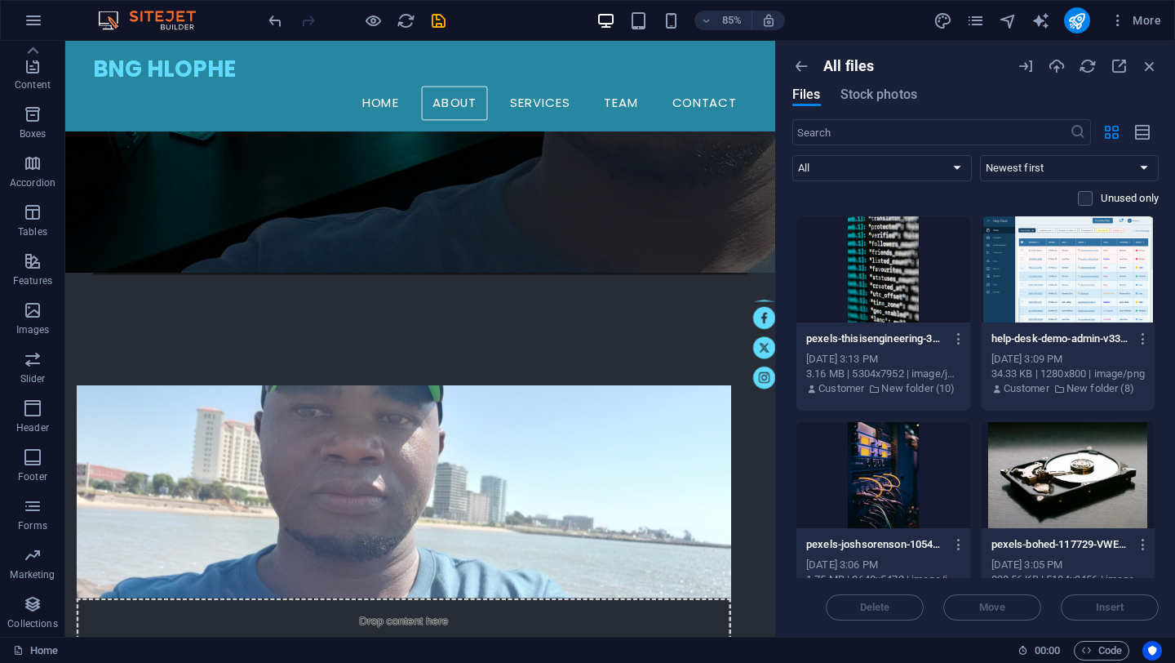
click at [1071, 261] on div at bounding box center [1069, 269] width 174 height 106
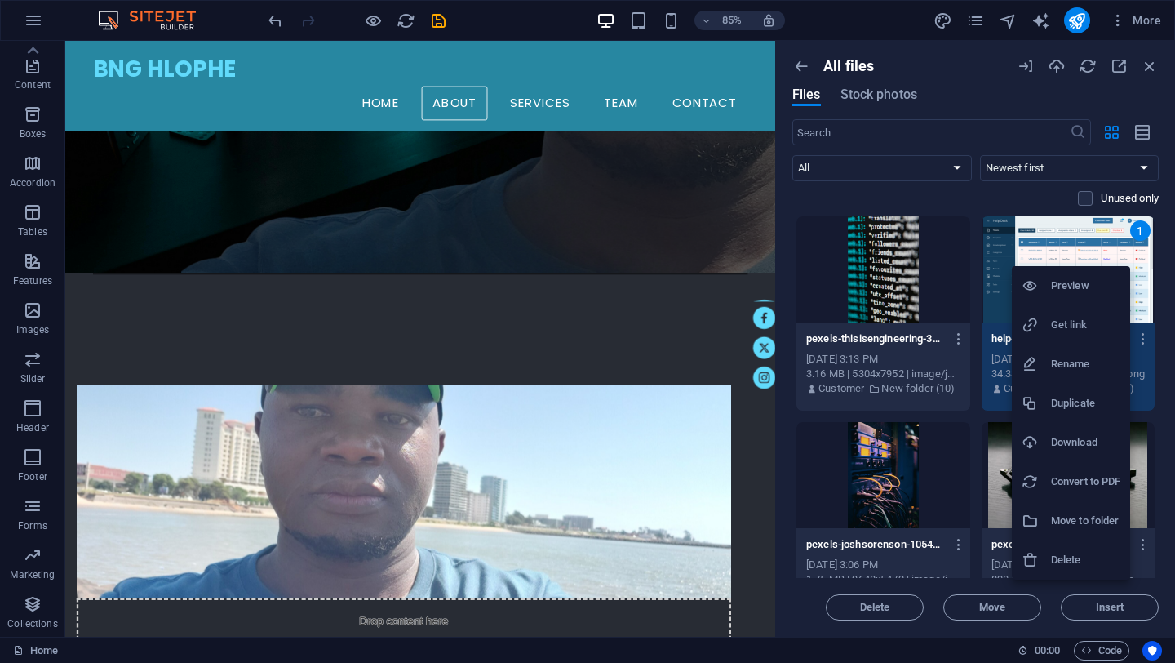
click at [1069, 319] on h6 "Get link" at bounding box center [1085, 325] width 69 height 20
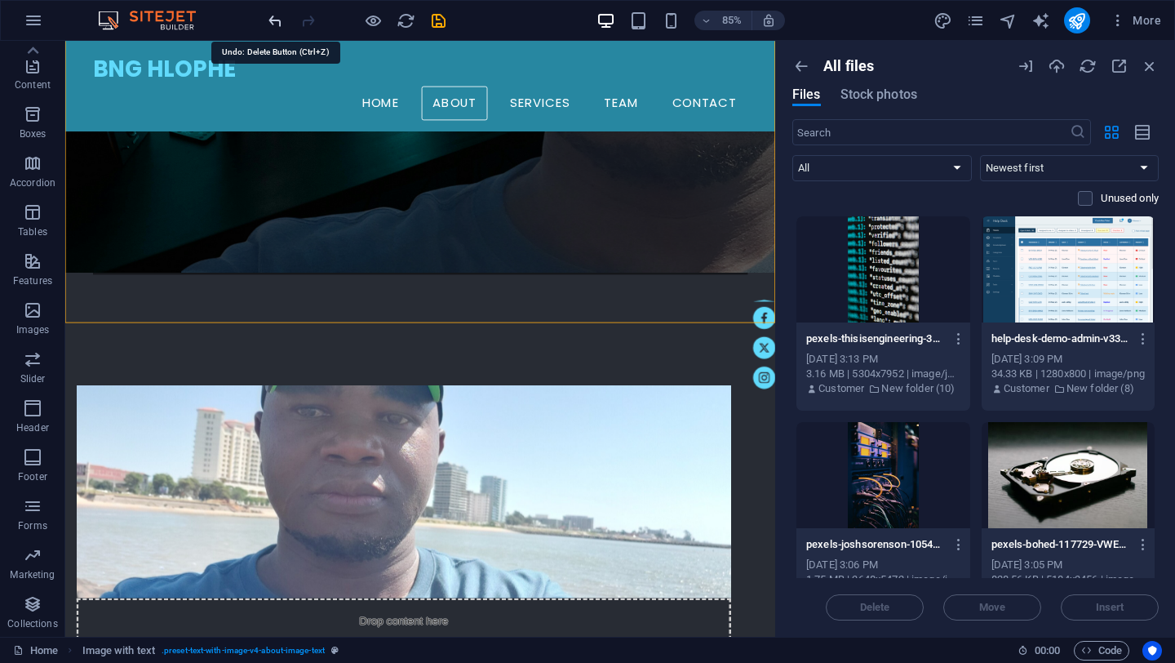
click at [281, 22] on icon "undo" at bounding box center [275, 20] width 19 height 19
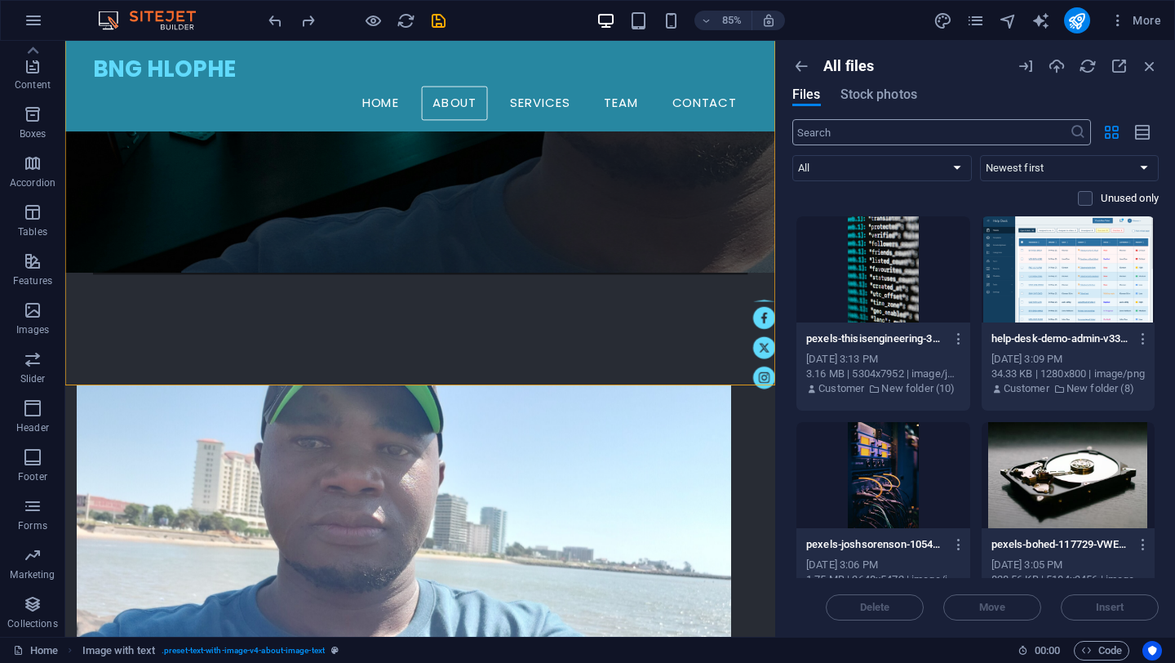
click at [893, 134] on input "text" at bounding box center [930, 132] width 277 height 26
click at [1059, 68] on icon "button" at bounding box center [1057, 66] width 18 height 18
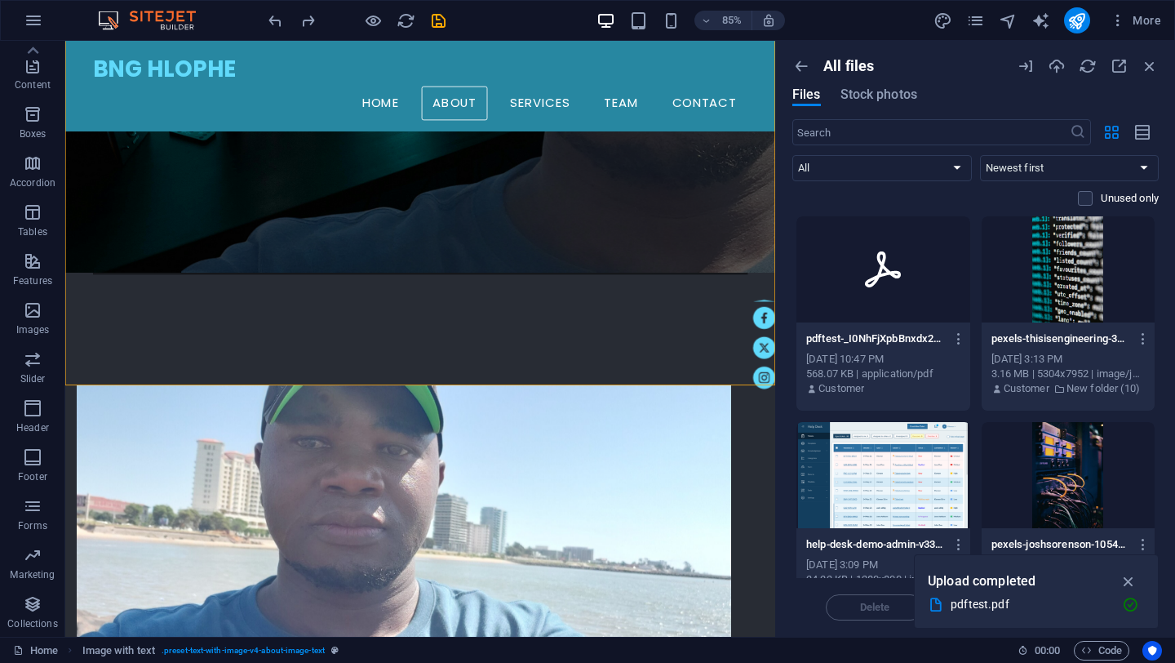
click at [895, 289] on div at bounding box center [883, 269] width 174 height 106
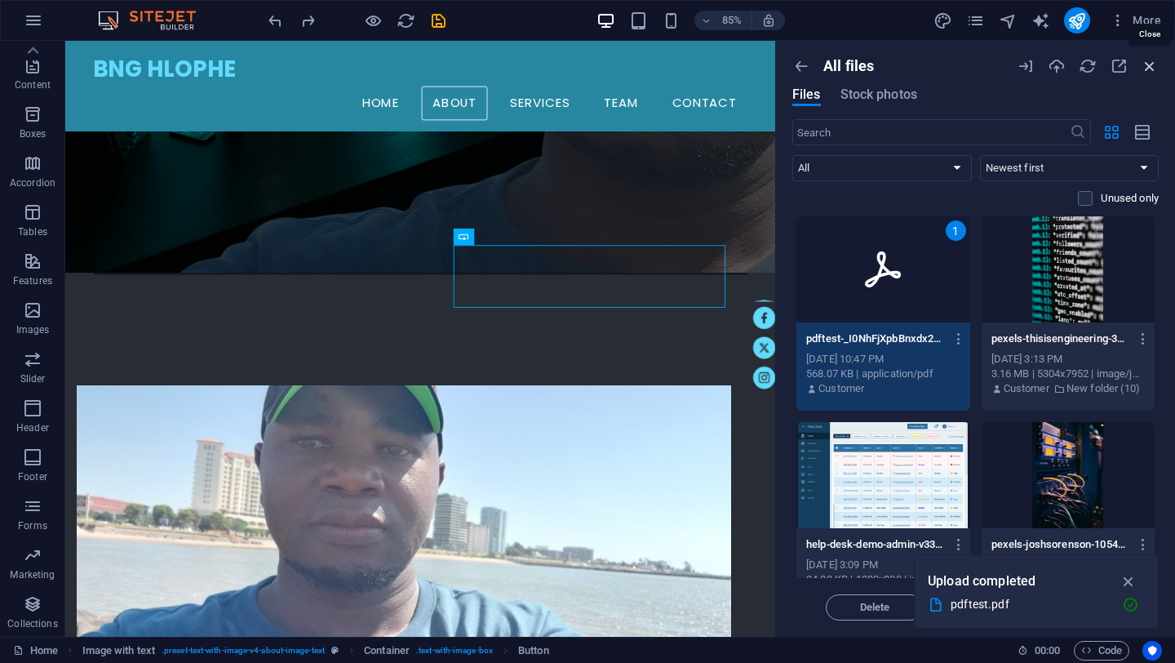
click at [1152, 69] on icon "button" at bounding box center [1150, 66] width 18 height 18
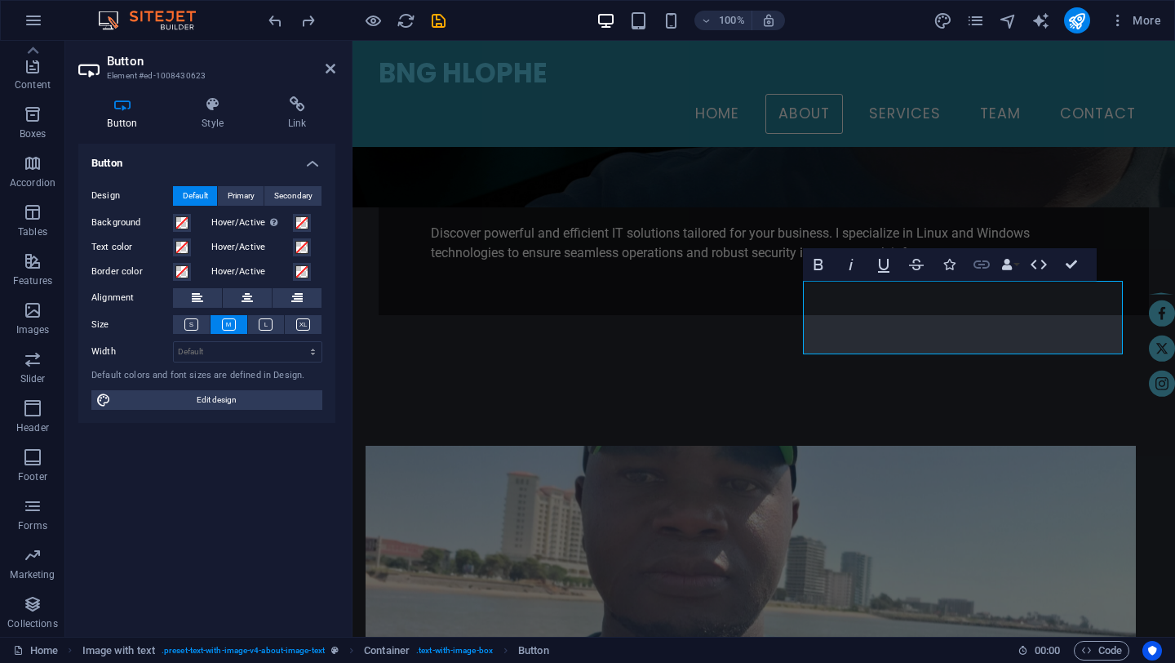
click at [984, 266] on icon "button" at bounding box center [982, 265] width 20 height 20
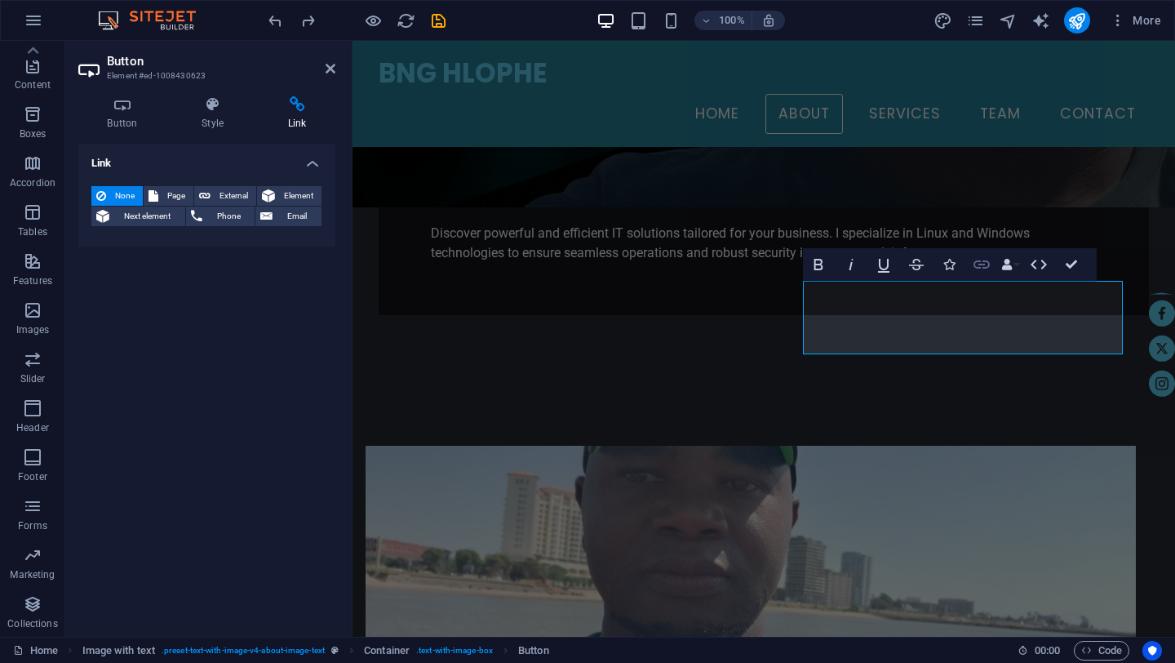
click at [984, 266] on icon "button" at bounding box center [982, 265] width 20 height 20
click at [1037, 264] on icon "button" at bounding box center [1039, 265] width 20 height 20
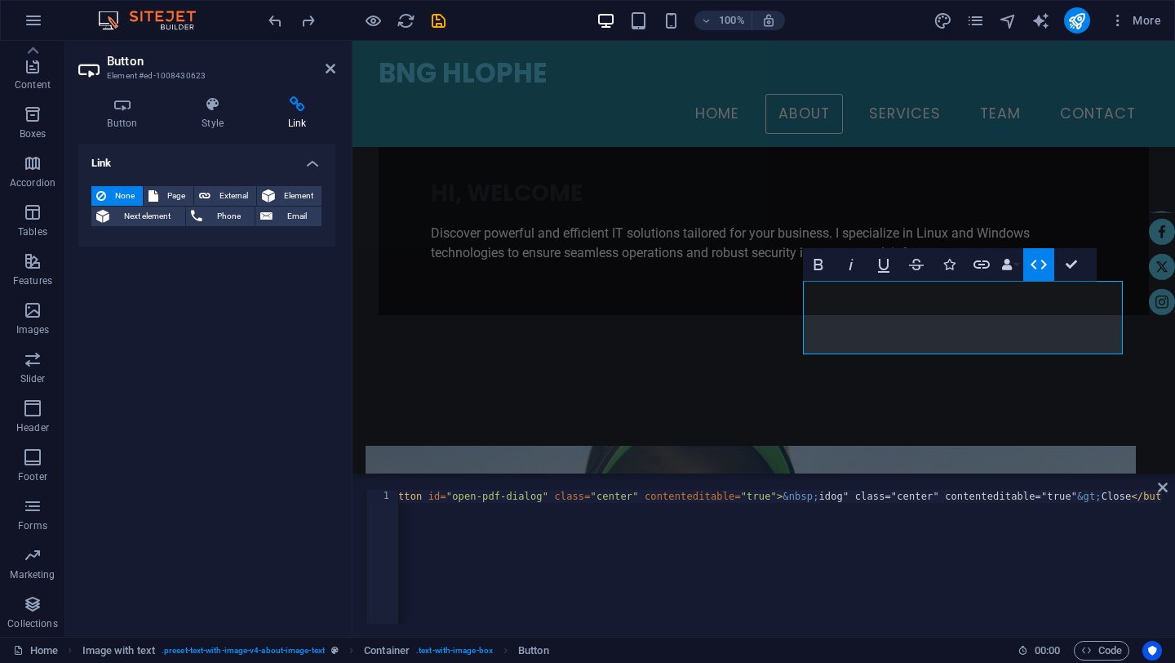
scroll to position [0, 796]
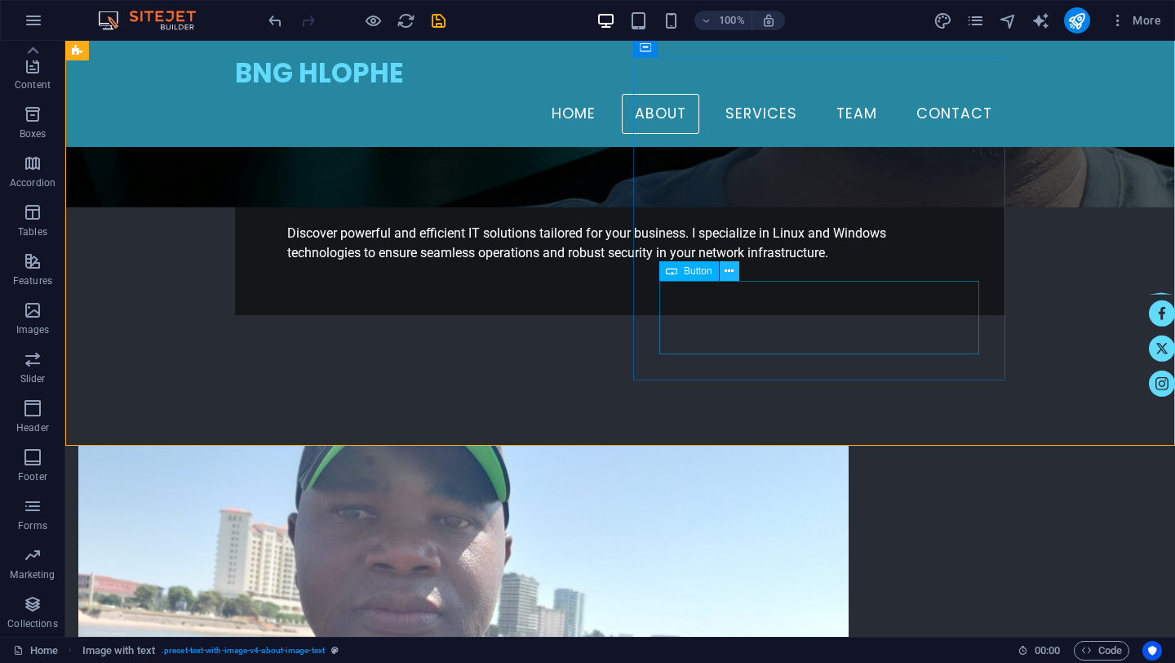
click at [728, 272] on icon at bounding box center [729, 271] width 9 height 17
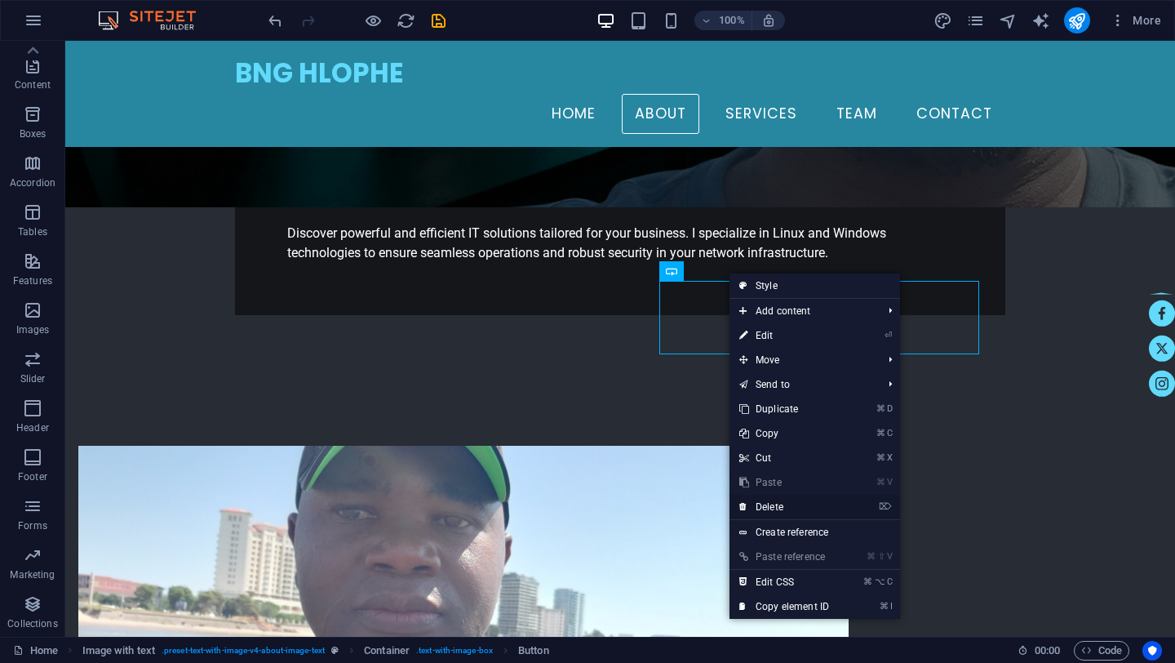
click at [771, 505] on link "⌦ Delete" at bounding box center [784, 507] width 109 height 24
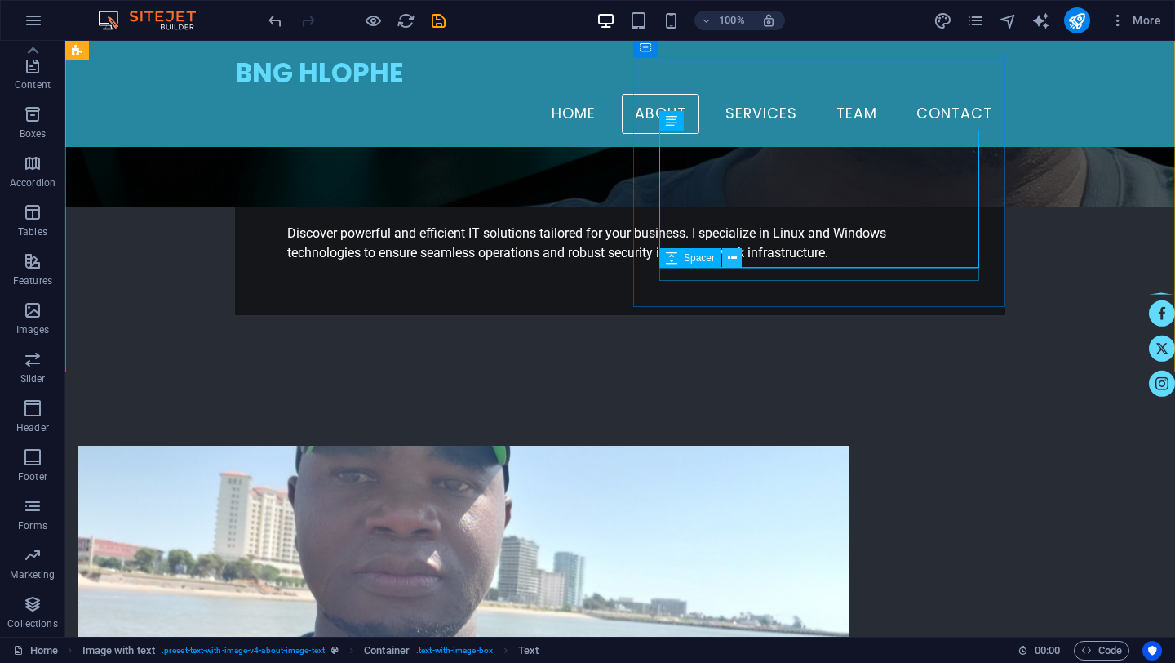
click at [733, 258] on icon at bounding box center [732, 258] width 9 height 17
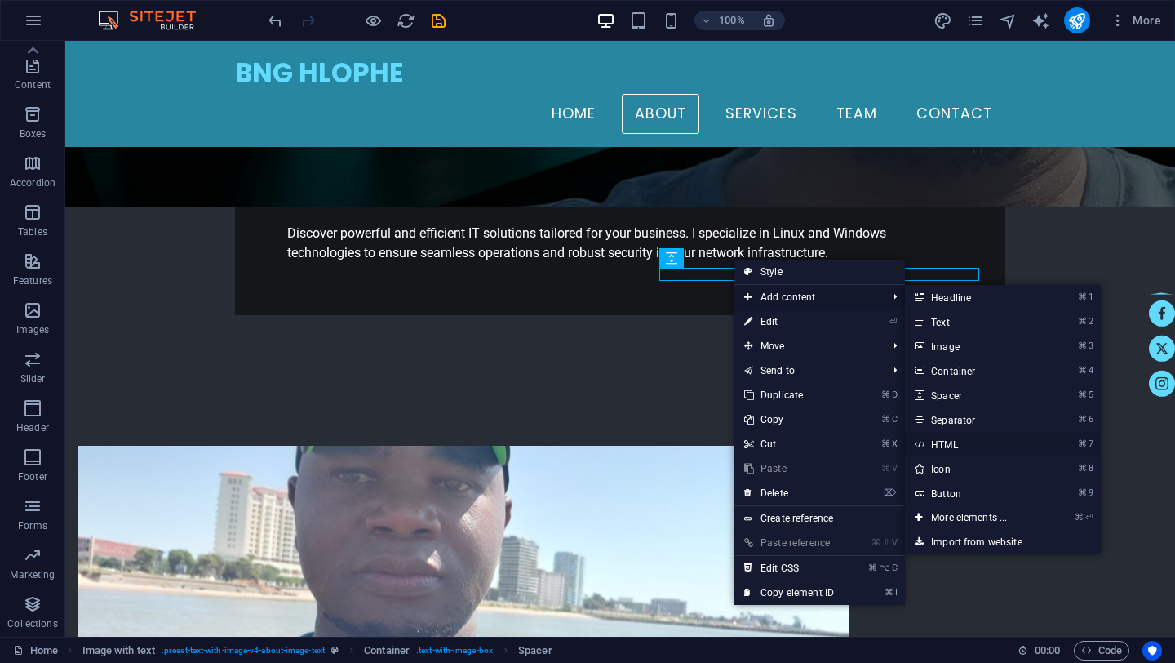
click at [951, 443] on link "⌘ 7 HTML" at bounding box center [972, 444] width 135 height 24
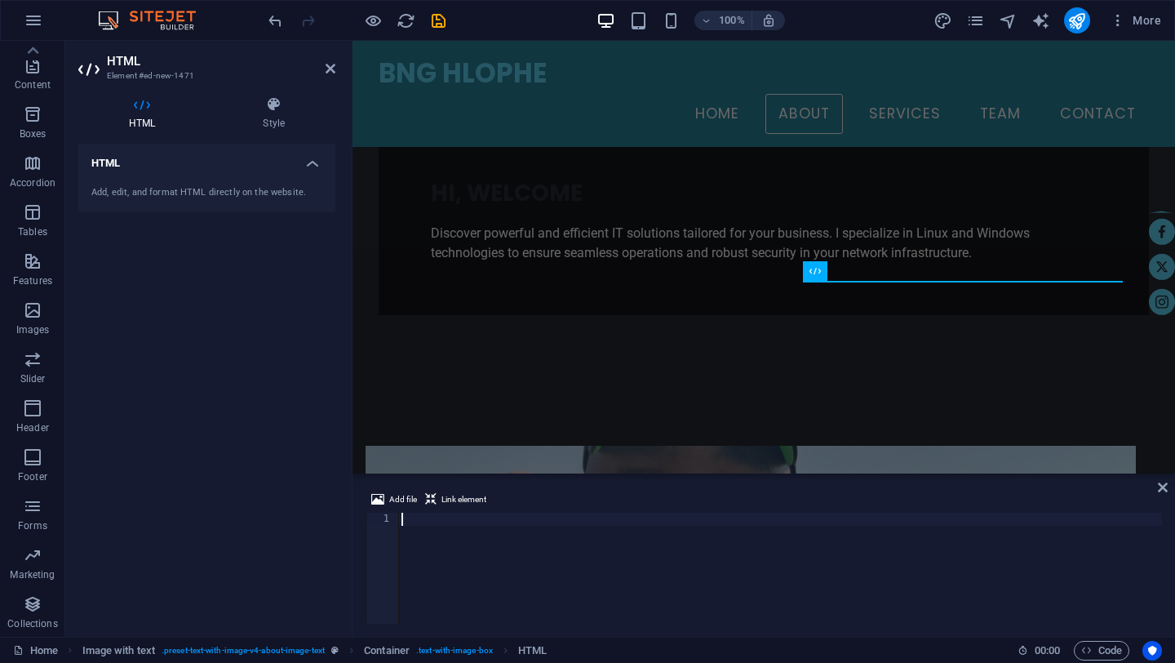
click at [442, 537] on div at bounding box center [780, 580] width 764 height 137
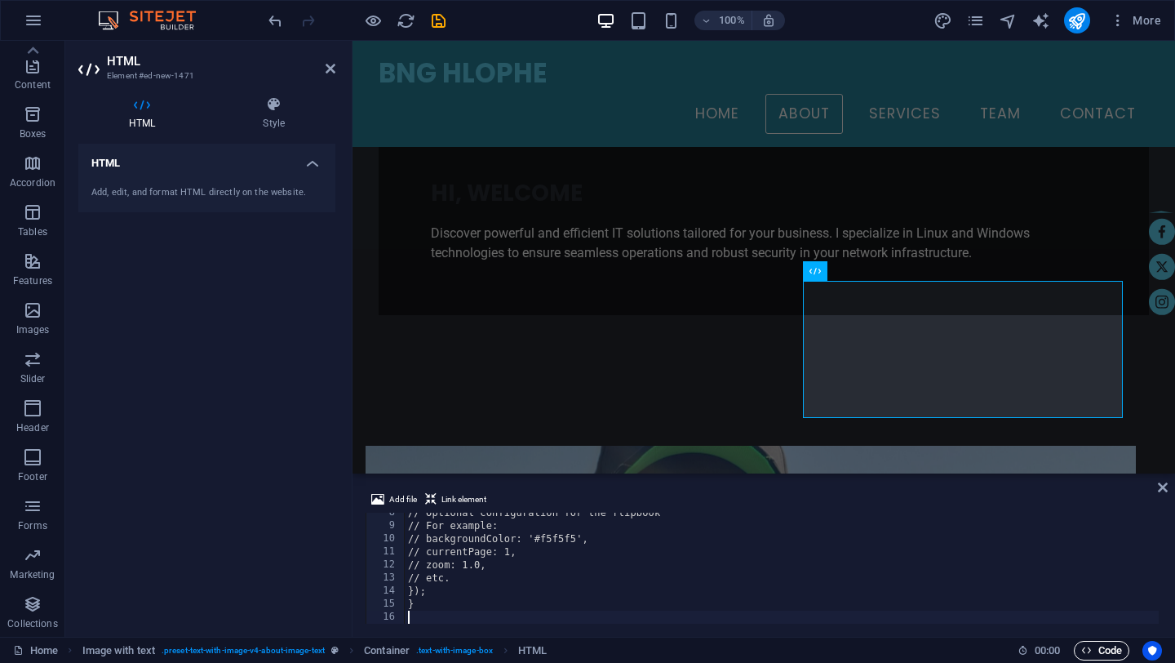
click at [1097, 645] on span "Code" at bounding box center [1101, 651] width 41 height 20
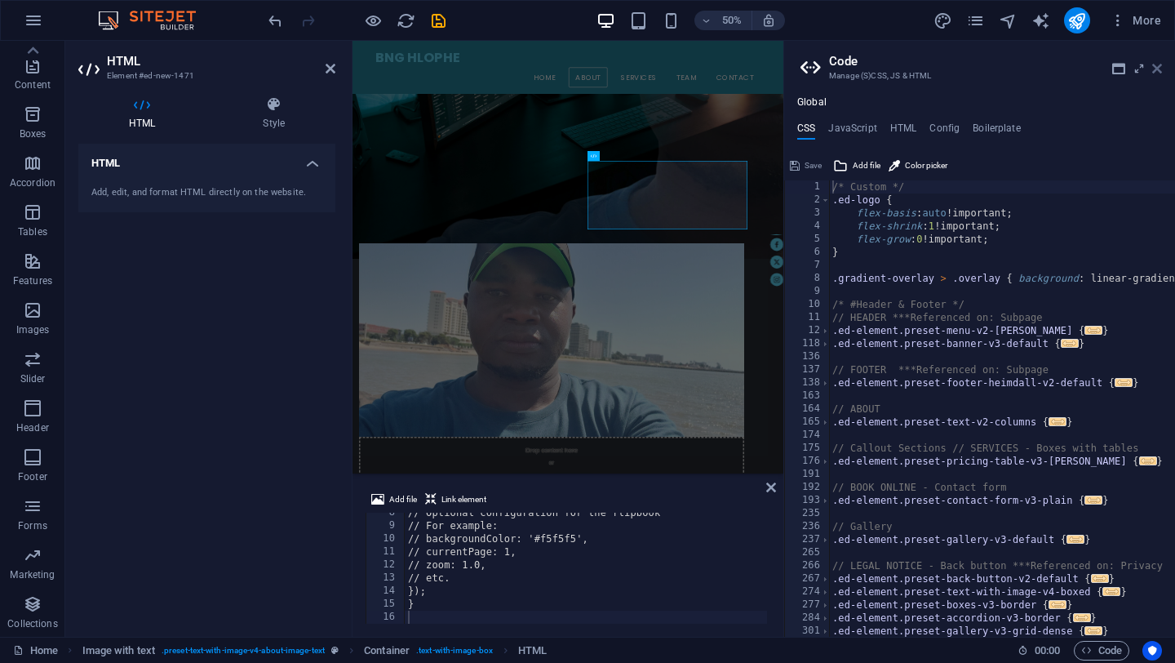
drag, startPoint x: 1156, startPoint y: 66, endPoint x: 355, endPoint y: 409, distance: 871.6
click at [1156, 66] on icon at bounding box center [1157, 68] width 10 height 13
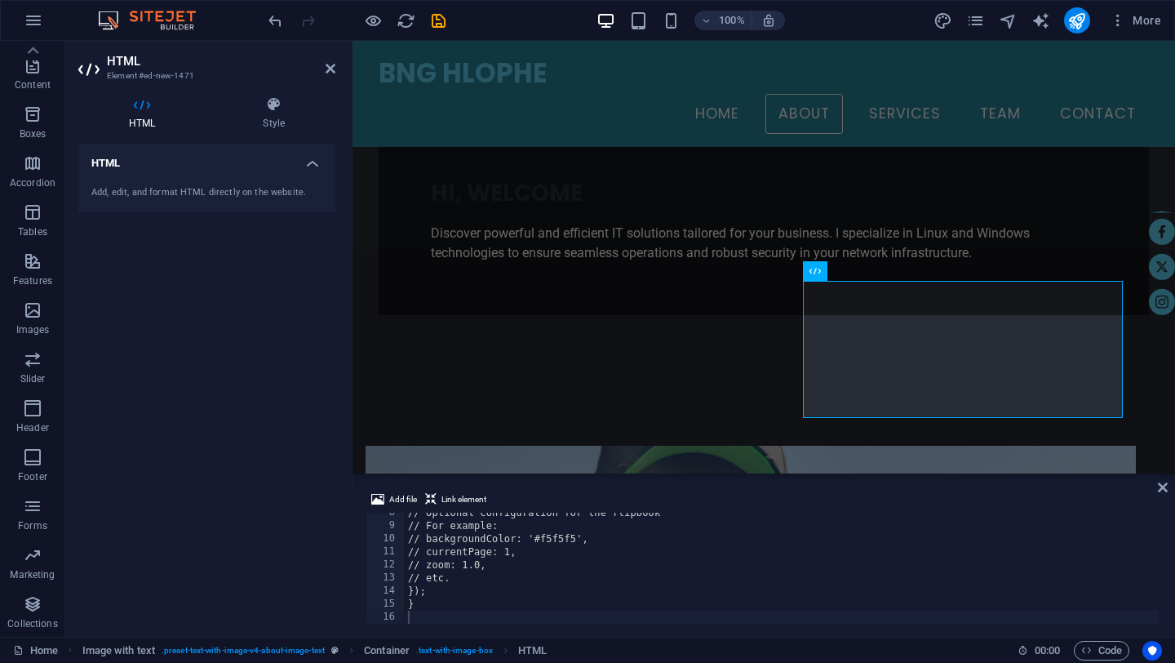
type textarea "// zoom: 1.0,"
click at [583, 562] on div "// Optional configuration for the flipbook // For example: // backgroundColor: …" at bounding box center [782, 574] width 754 height 137
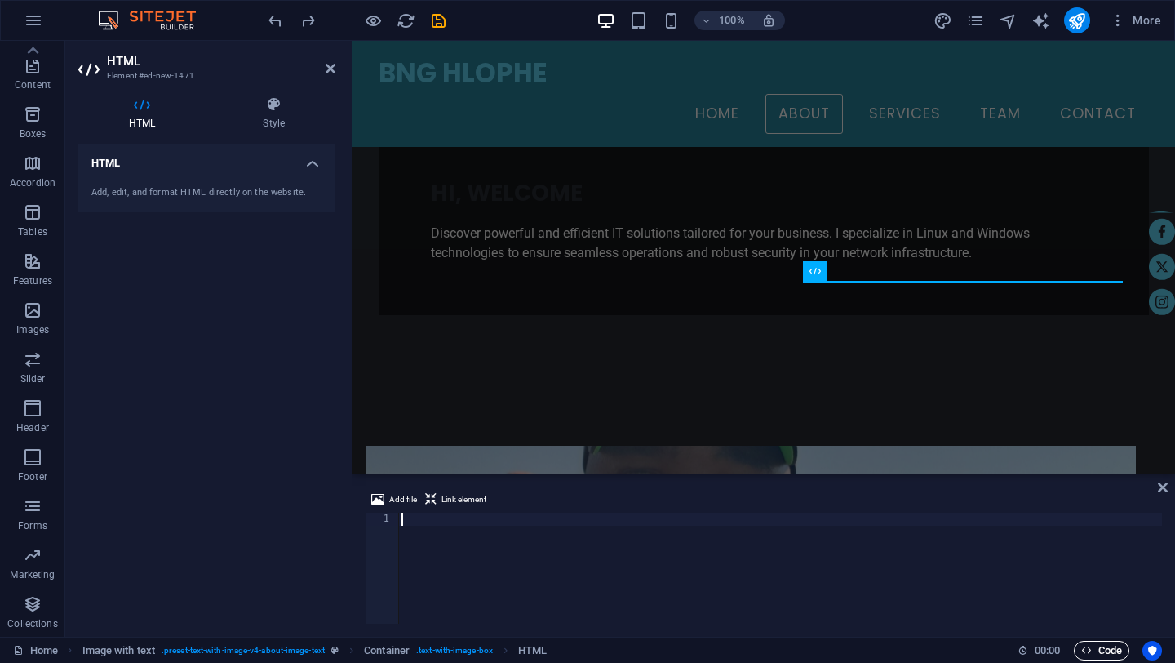
click at [1104, 650] on span "Code" at bounding box center [1101, 651] width 41 height 20
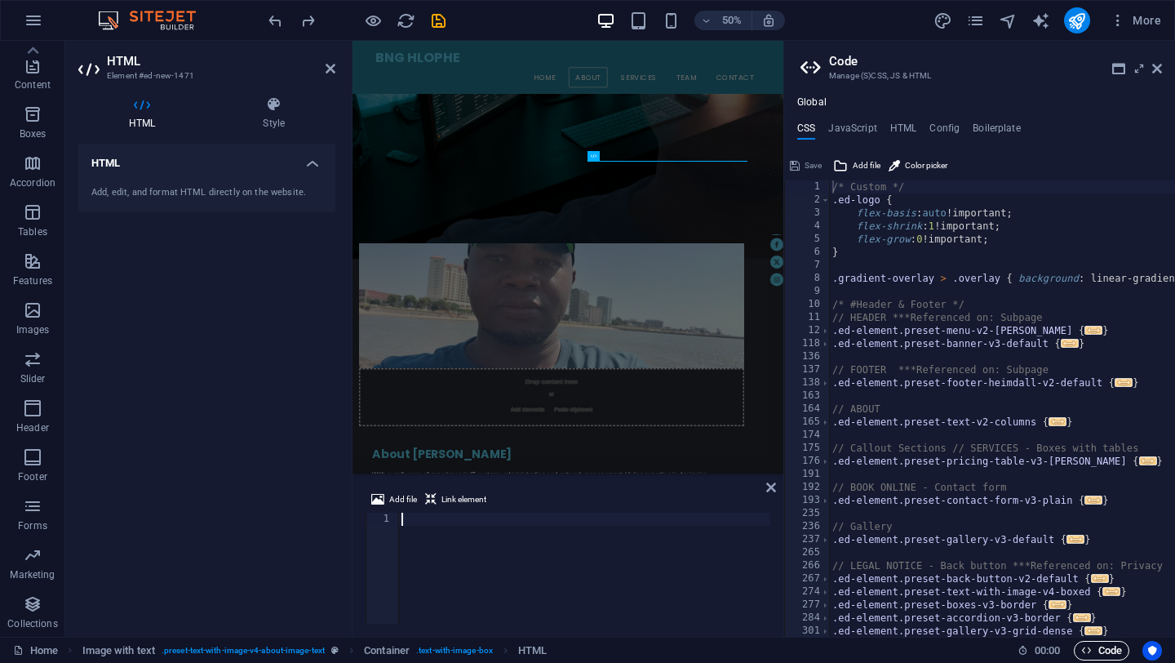
click at [1104, 650] on span "Code" at bounding box center [1101, 651] width 41 height 20
click at [1159, 72] on icon at bounding box center [1157, 68] width 10 height 13
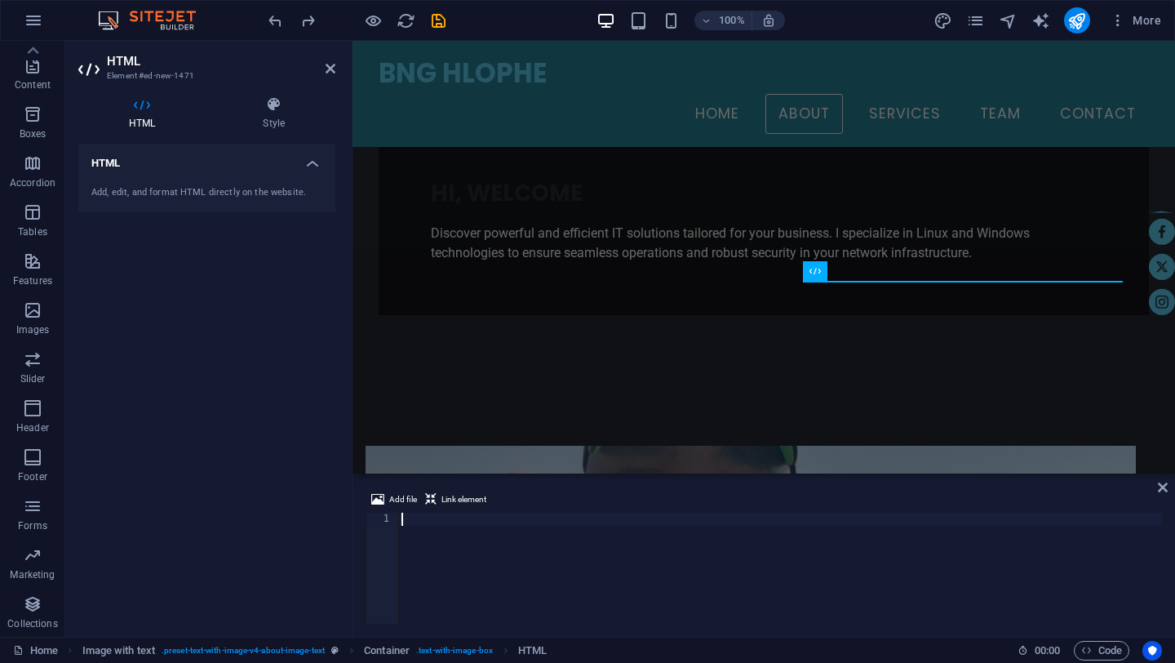
click at [440, 524] on div at bounding box center [780, 580] width 764 height 137
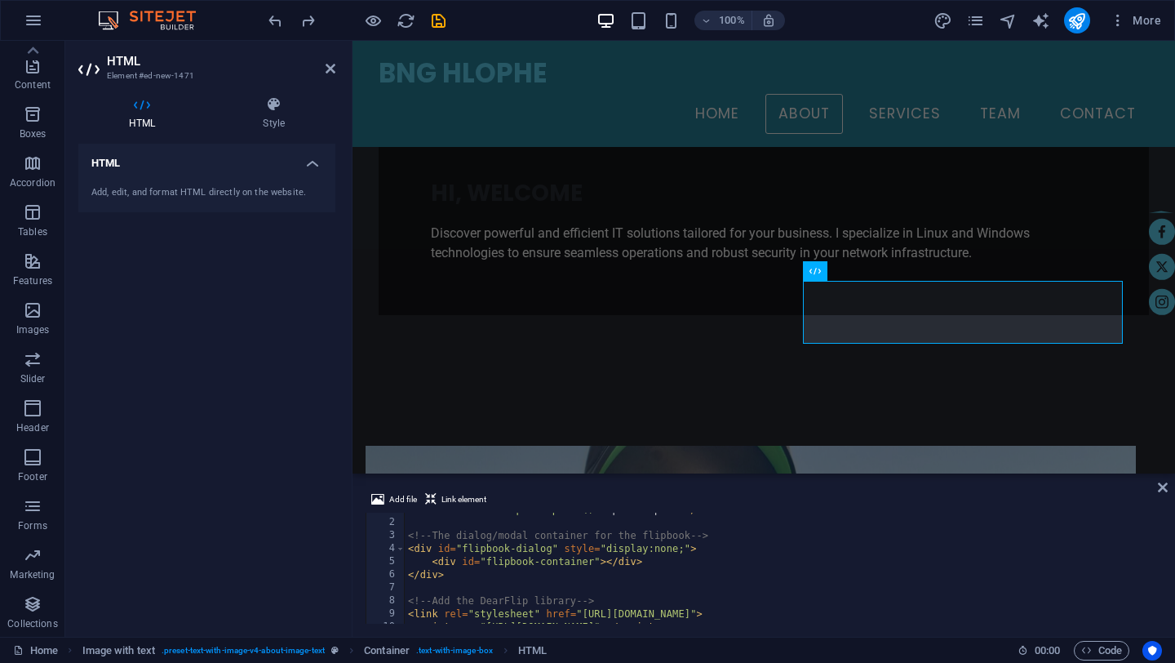
scroll to position [0, 0]
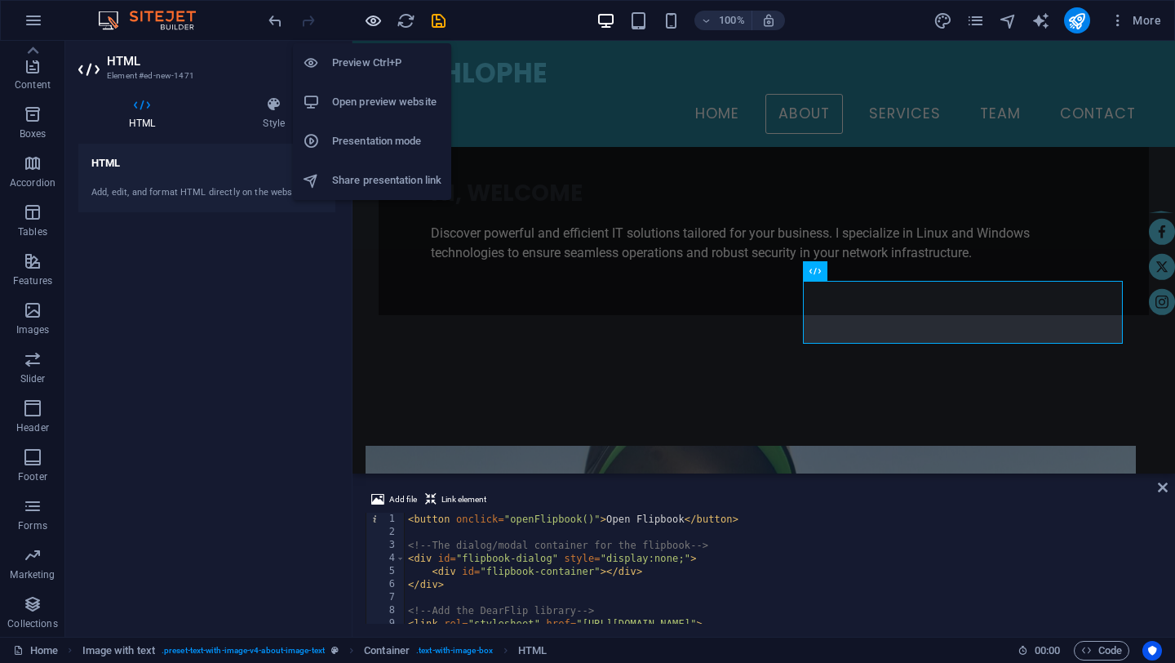
click at [371, 20] on icon "button" at bounding box center [373, 20] width 19 height 19
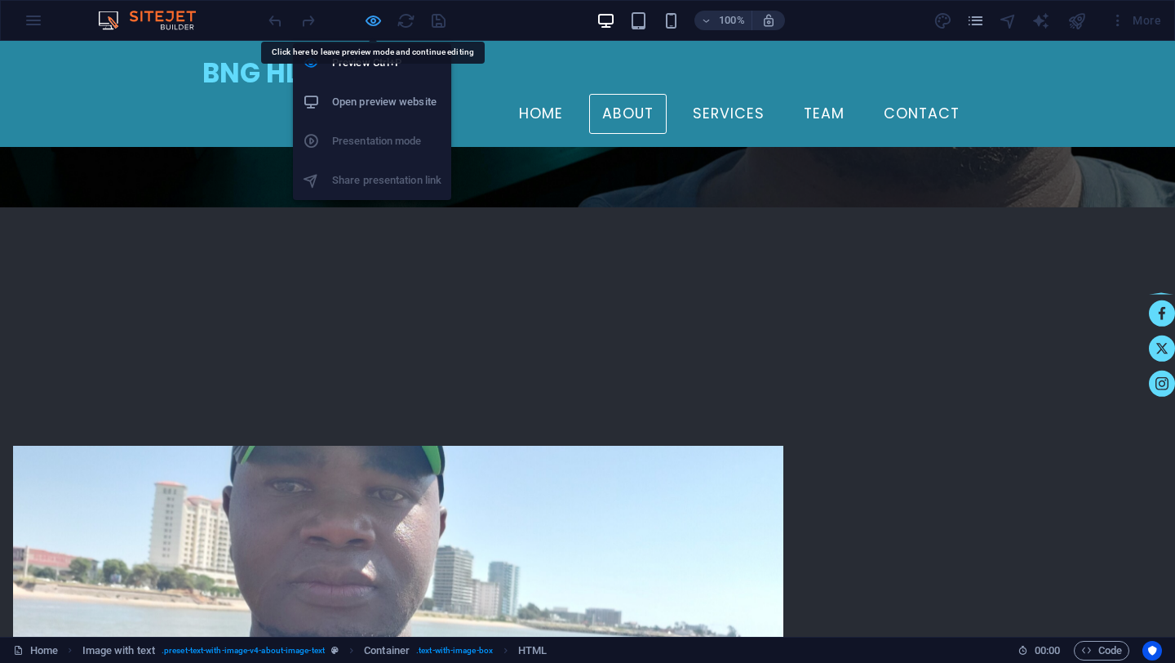
click at [372, 21] on icon "button" at bounding box center [373, 20] width 19 height 19
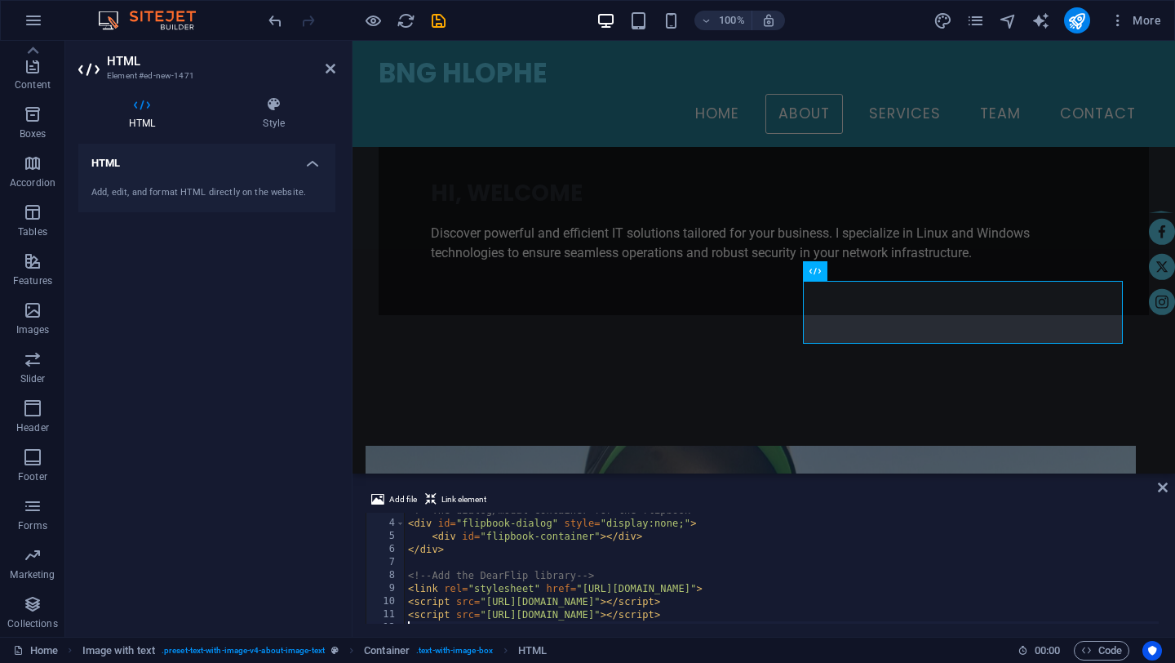
scroll to position [46, 0]
click at [1164, 490] on icon at bounding box center [1163, 487] width 10 height 13
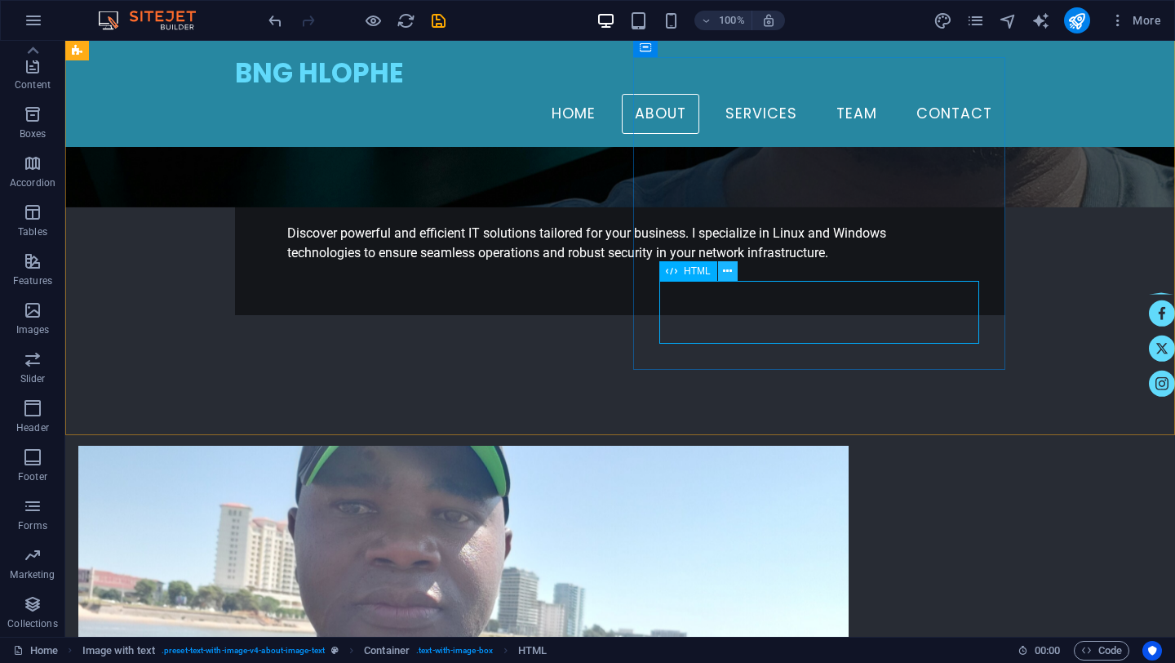
click at [726, 272] on icon at bounding box center [727, 271] width 9 height 17
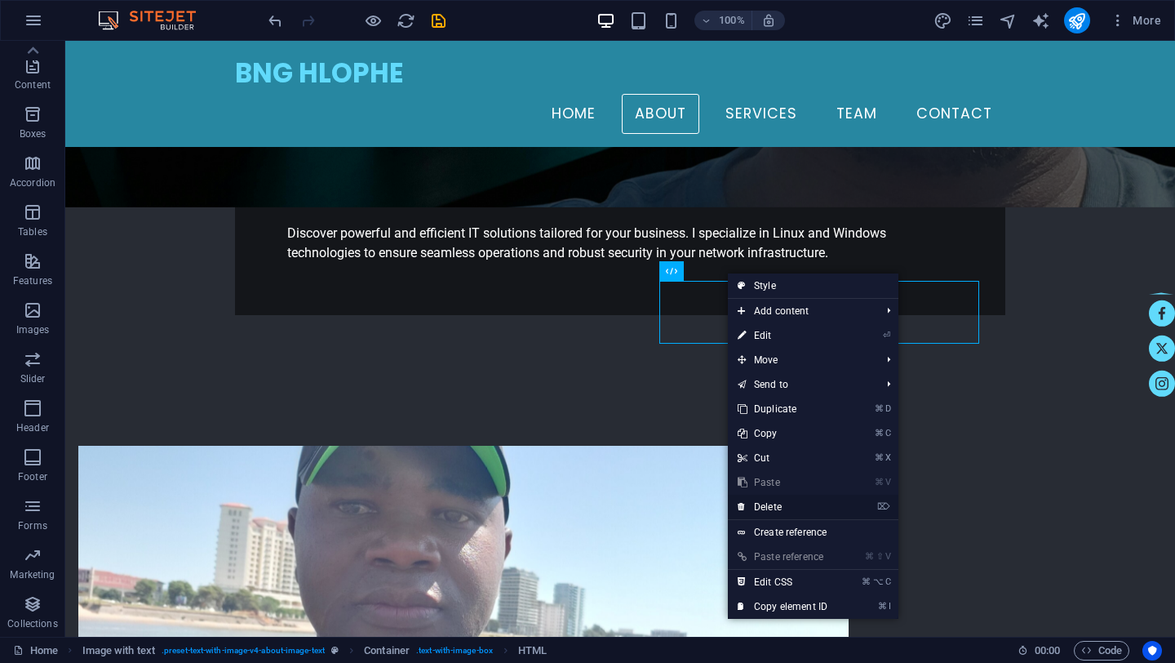
click at [774, 508] on link "⌦ Delete" at bounding box center [782, 507] width 109 height 24
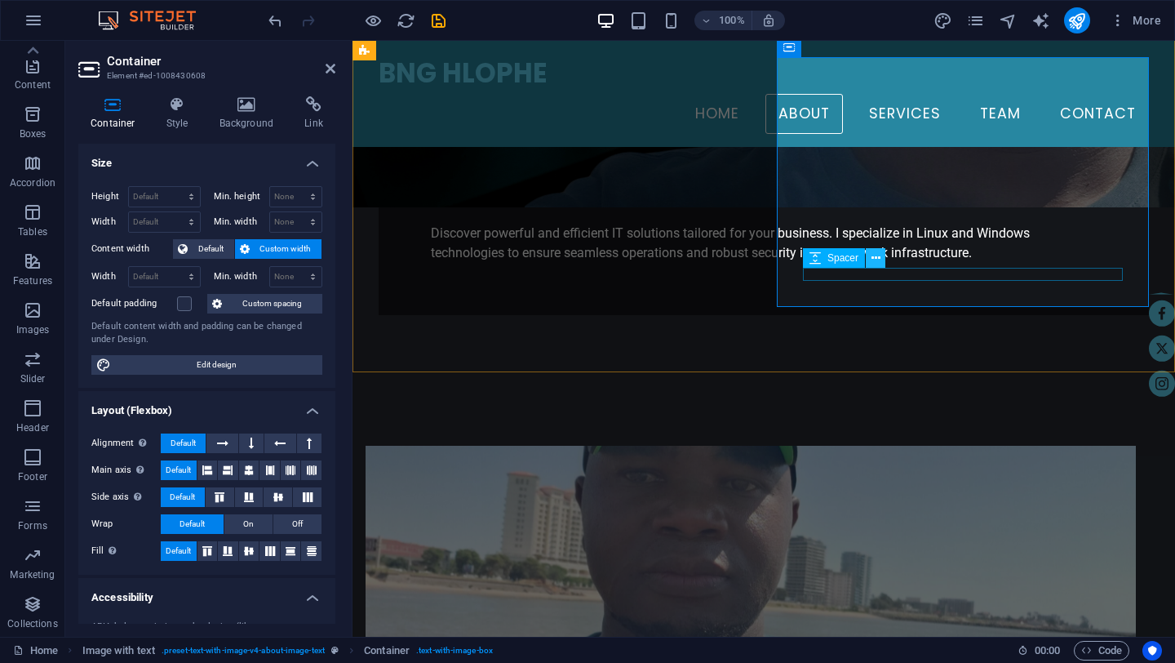
click at [877, 257] on icon at bounding box center [876, 258] width 9 height 17
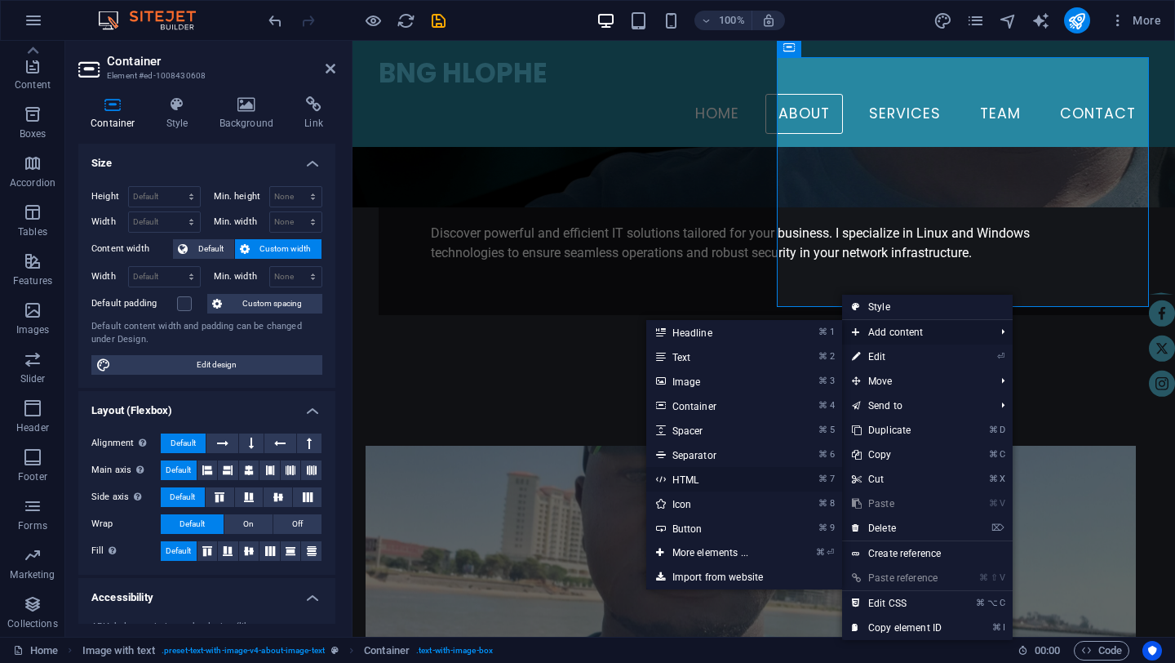
click at [685, 476] on link "⌘ 7 HTML" at bounding box center [713, 479] width 135 height 24
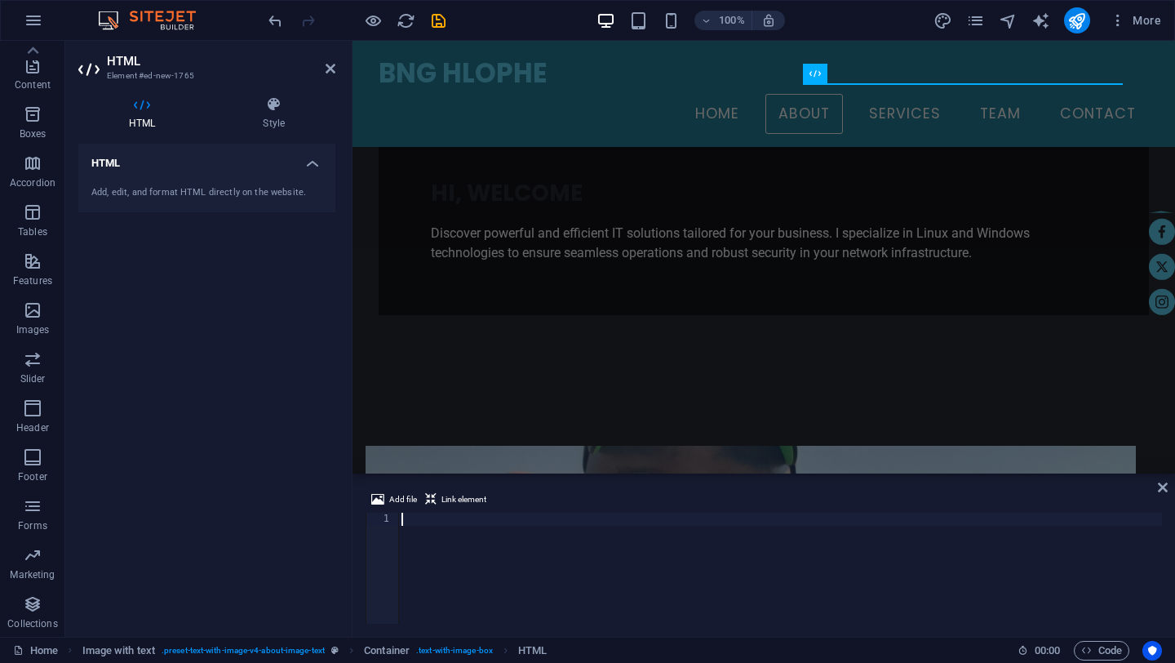
scroll to position [1847, 0]
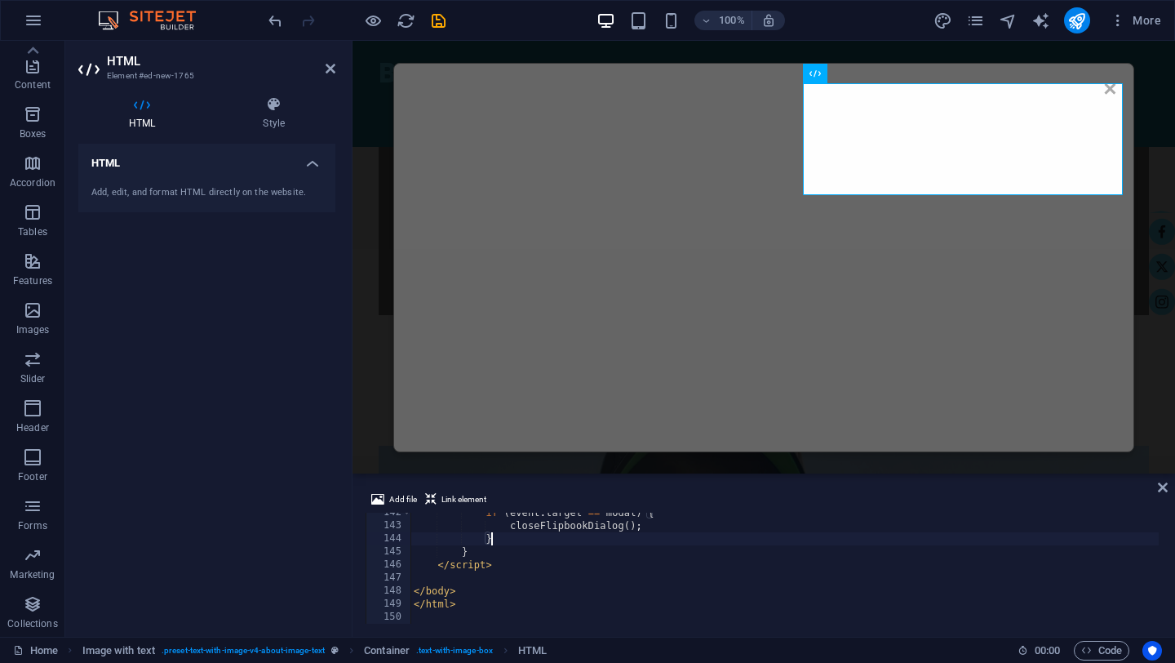
click at [858, 537] on div "if ( event . target == modal ) { closeFlipbookDialog ( ) ; } } </ script > </ b…" at bounding box center [784, 574] width 748 height 137
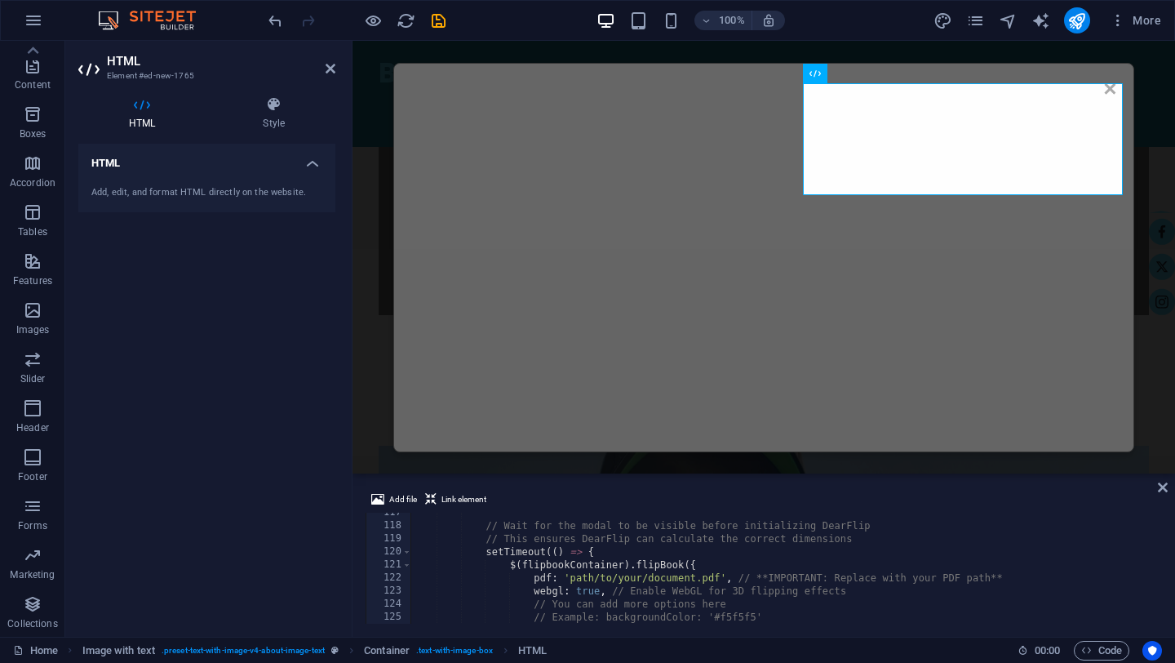
scroll to position [1541, 0]
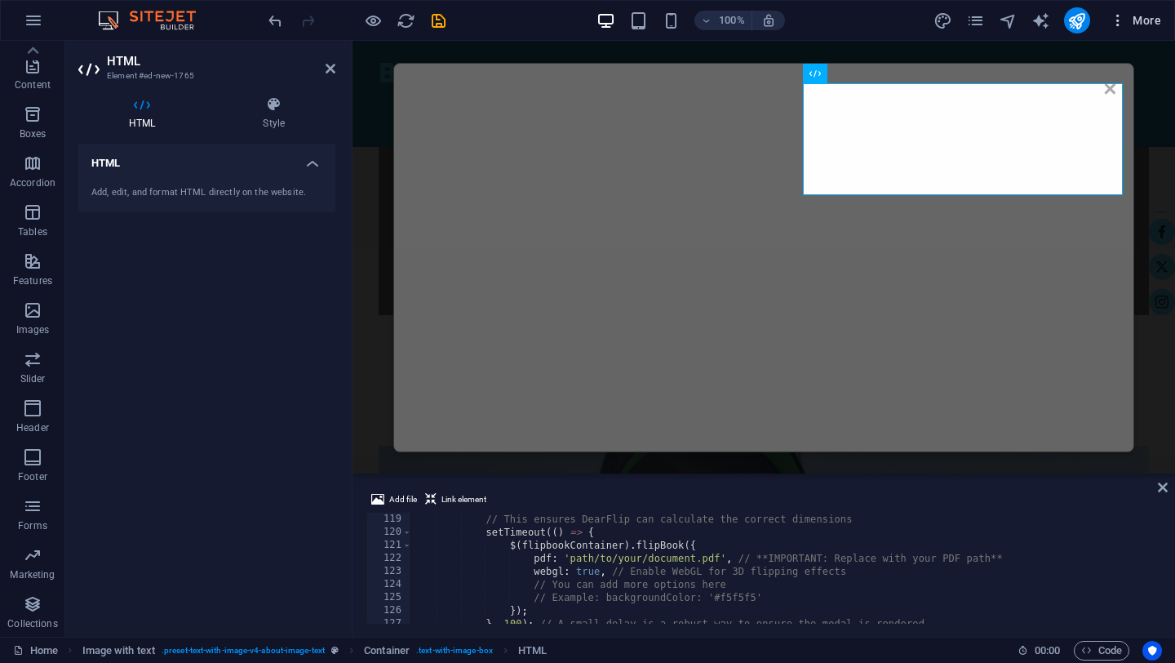
click at [1151, 22] on span "More" at bounding box center [1135, 20] width 51 height 16
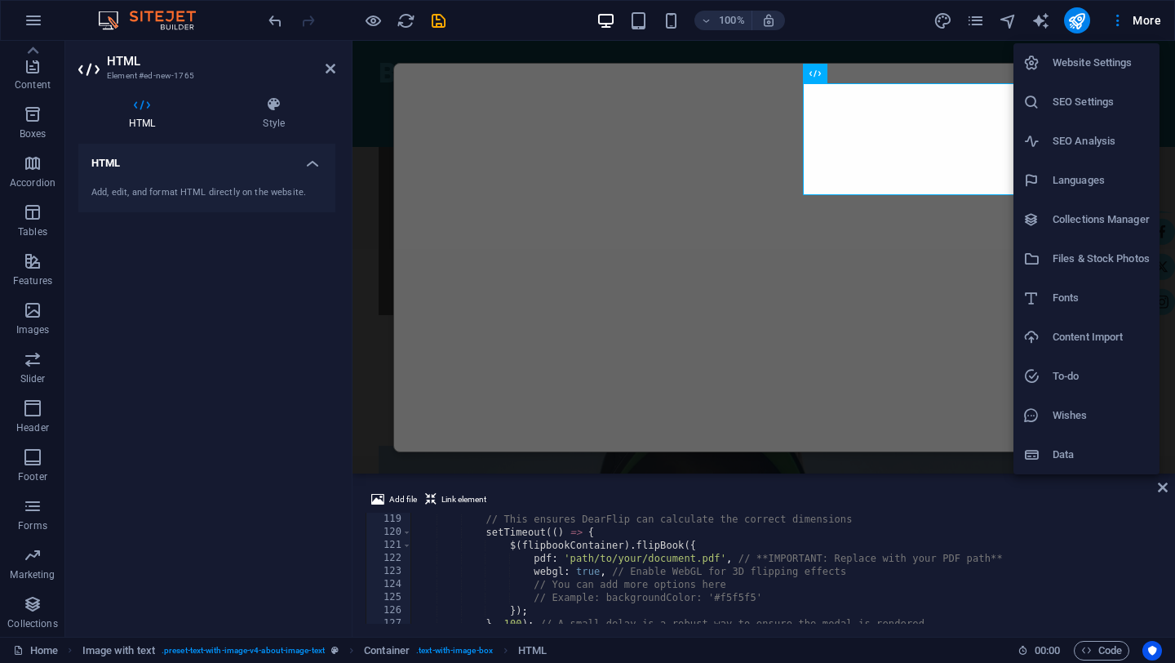
click at [1090, 256] on h6 "Files & Stock Photos" at bounding box center [1101, 259] width 97 height 20
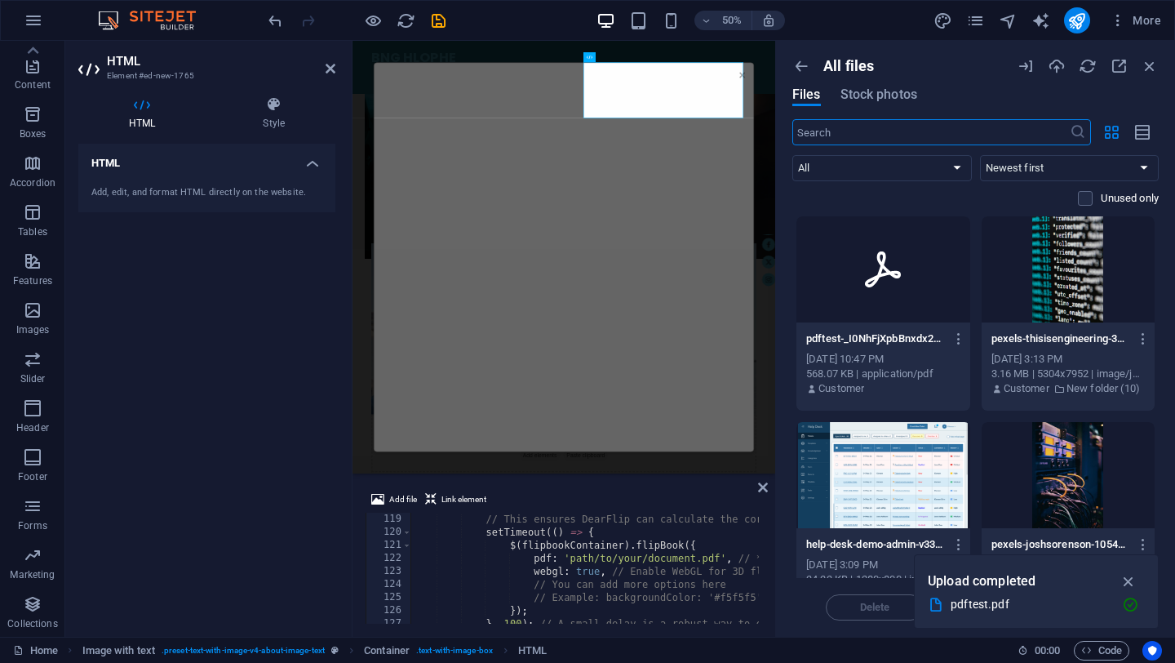
click at [900, 273] on icon at bounding box center [882, 269] width 39 height 39
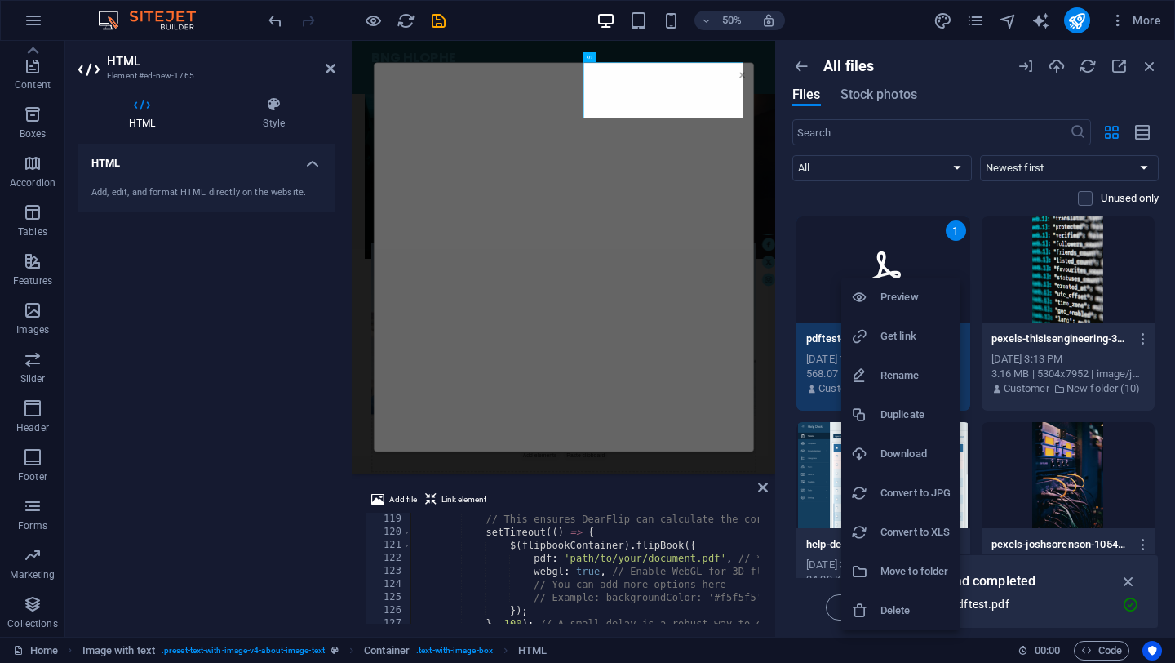
click at [903, 330] on h6 "Get link" at bounding box center [915, 336] width 70 height 20
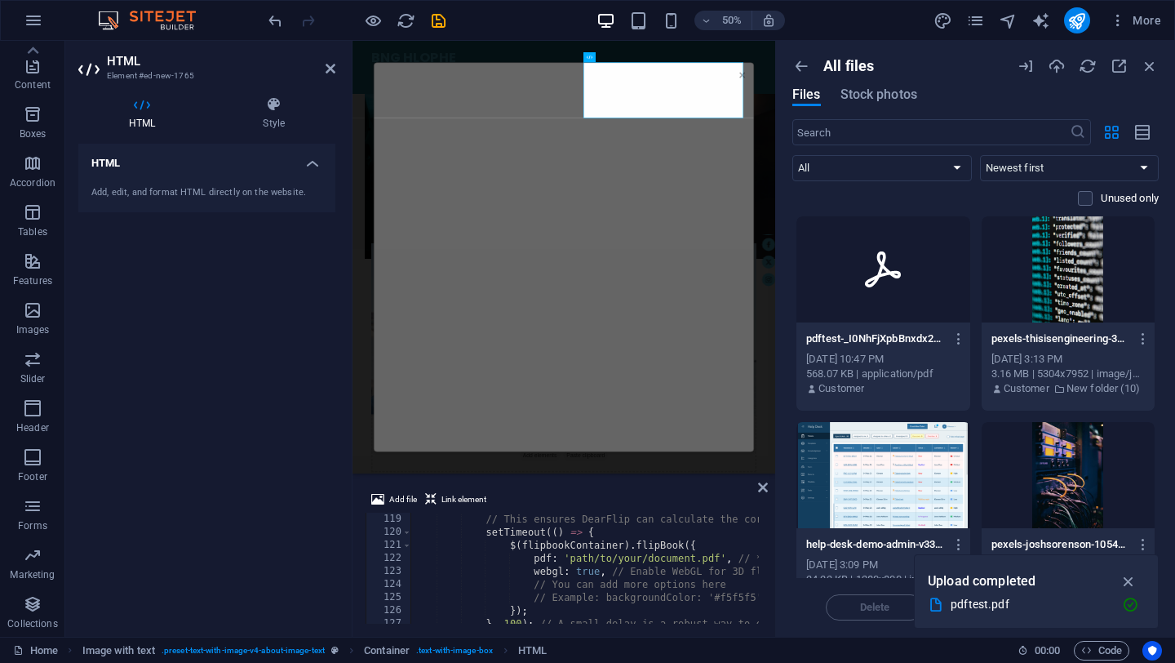
type textarea "pdf: 'path/to/your/document.pdf', // **IMPORTANT: Replace with your PDF path**"
click at [699, 560] on div "// This ensures DearFlip can calculate the correct dimensions setTimeout (( ) =…" at bounding box center [784, 580] width 748 height 137
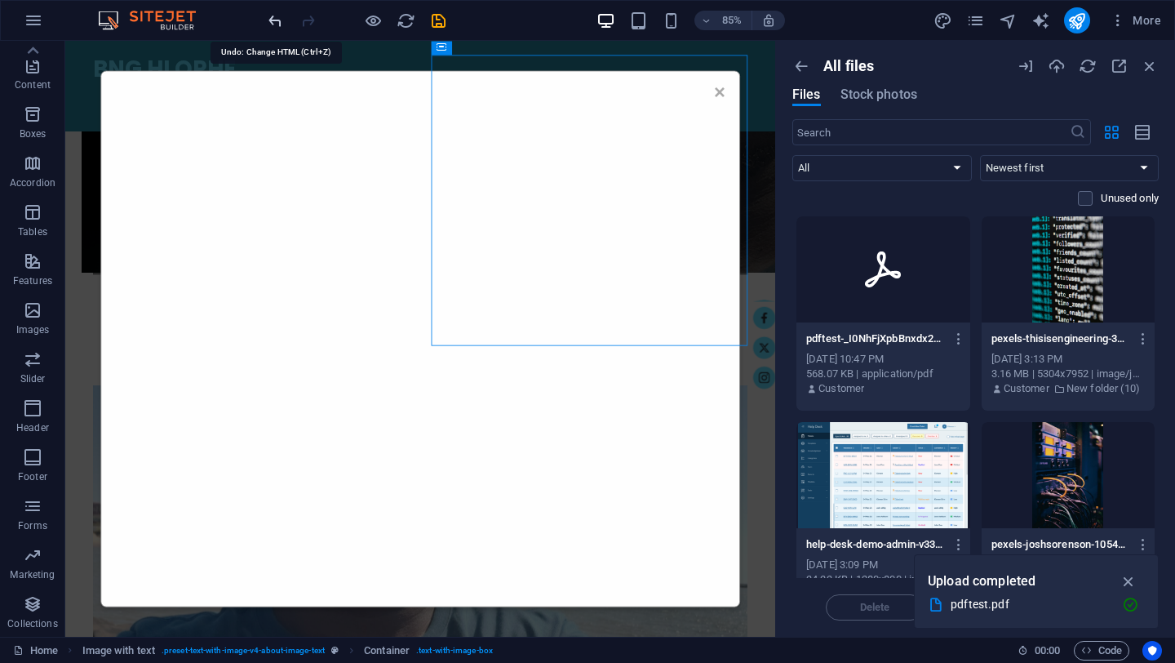
click at [272, 20] on icon "undo" at bounding box center [275, 20] width 19 height 19
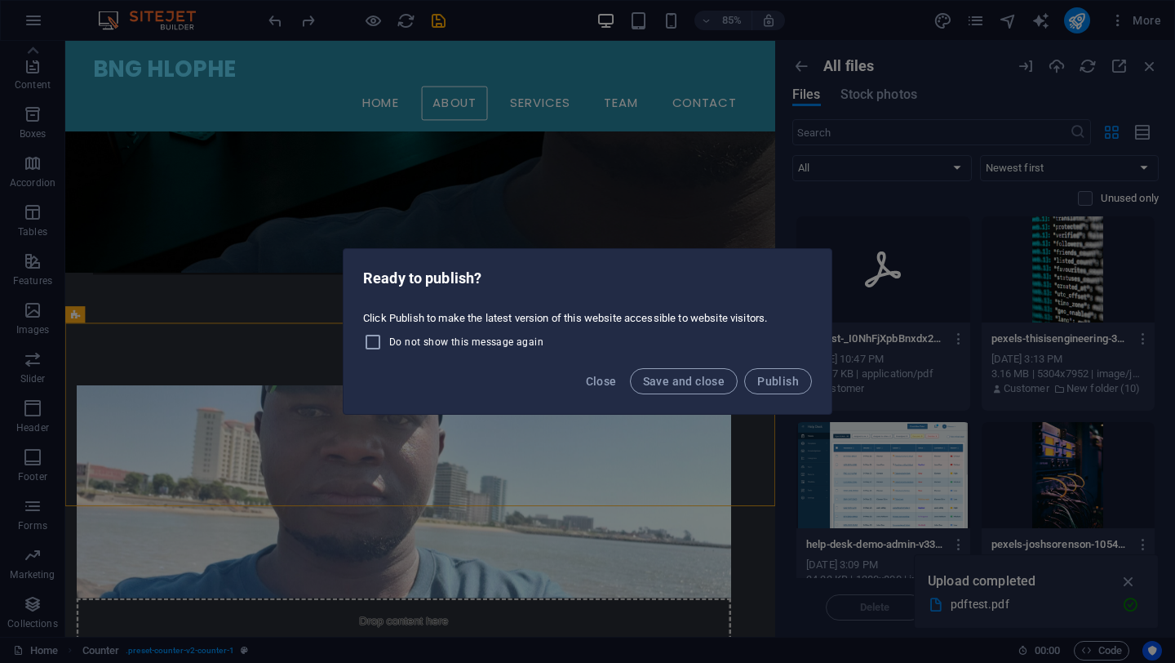
click at [1145, 69] on div "Ready to publish? Click Publish to make the latest version of this website acce…" at bounding box center [587, 331] width 1175 height 663
click at [1151, 67] on div "Ready to publish? Click Publish to make the latest version of this website acce…" at bounding box center [587, 331] width 1175 height 663
click at [607, 384] on span "Close" at bounding box center [601, 381] width 31 height 13
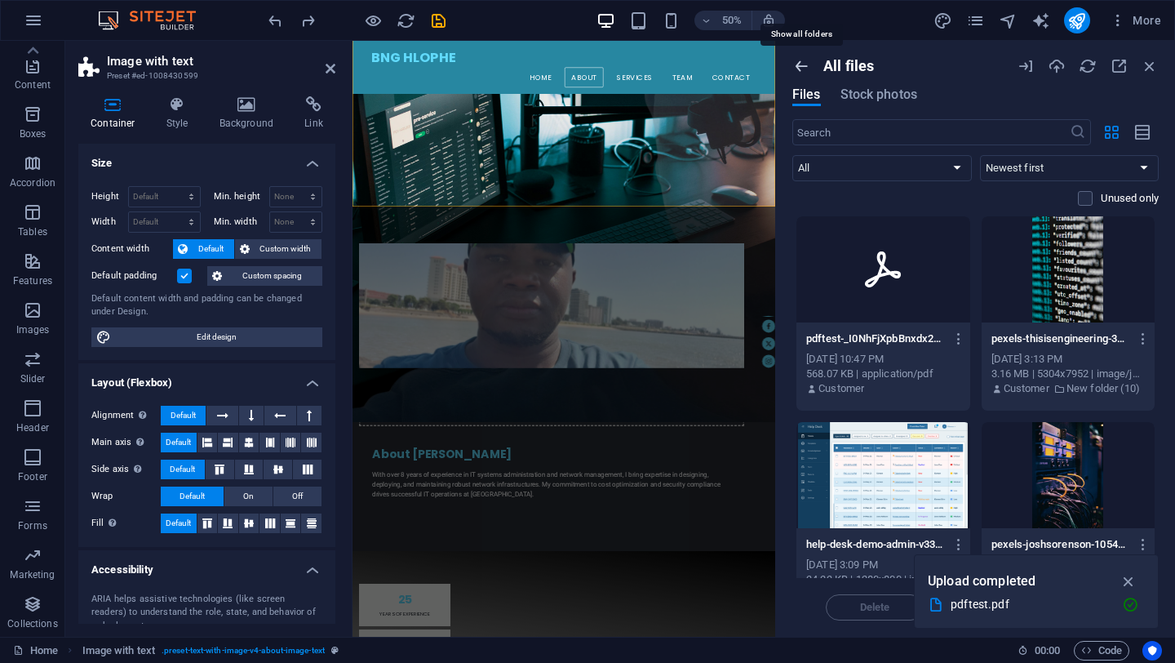
click at [803, 63] on icon "button" at bounding box center [801, 66] width 18 height 18
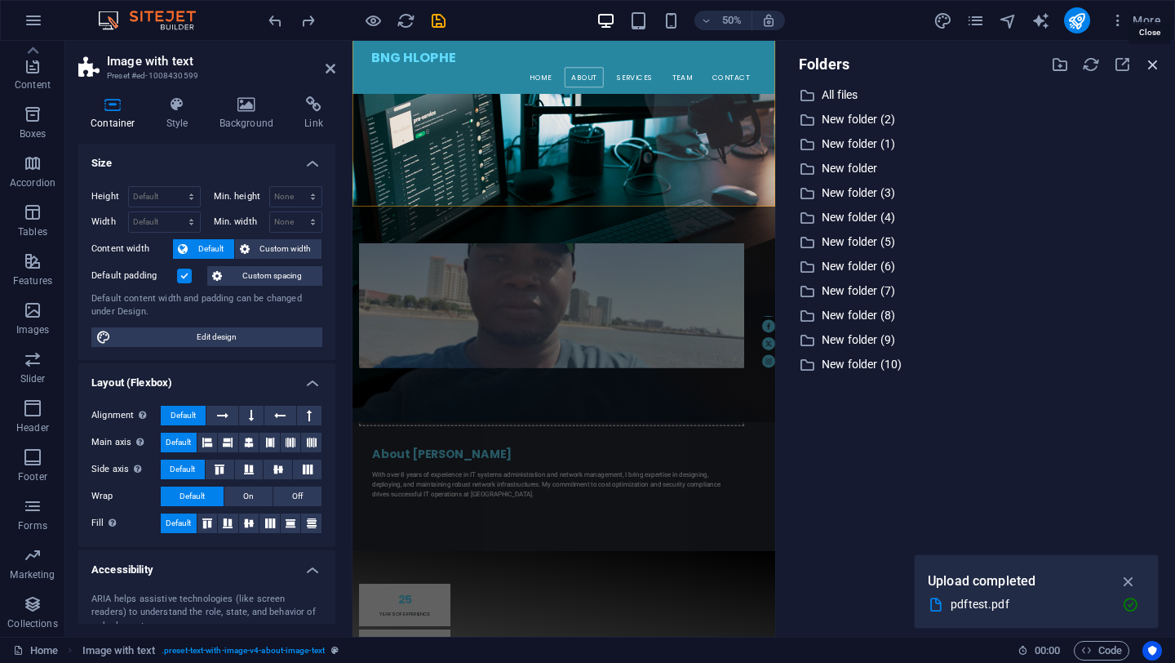
click at [1157, 64] on icon "button" at bounding box center [1153, 64] width 18 height 18
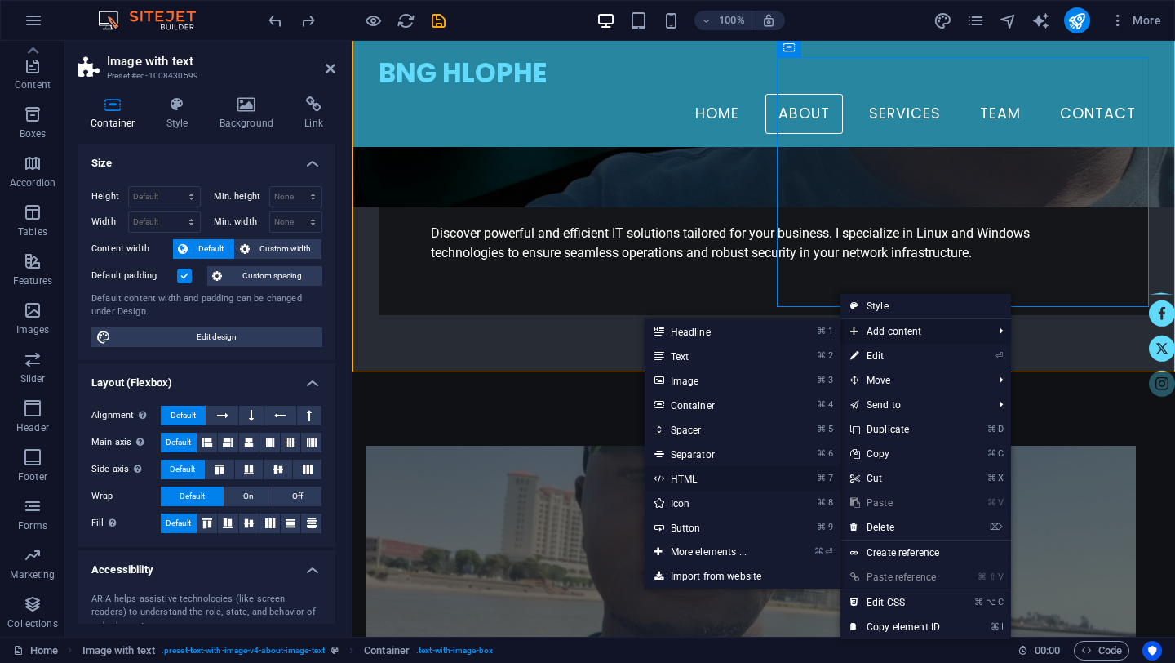
click at [680, 480] on link "⌘ 7 HTML" at bounding box center [712, 478] width 135 height 24
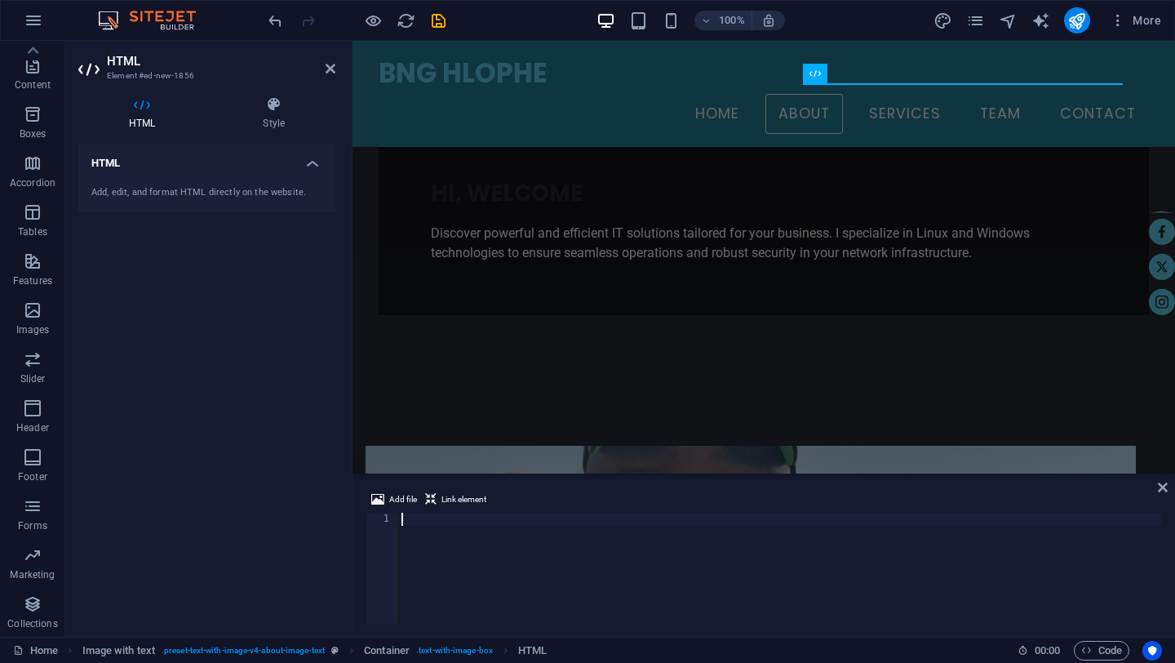
click at [433, 526] on div at bounding box center [780, 580] width 764 height 137
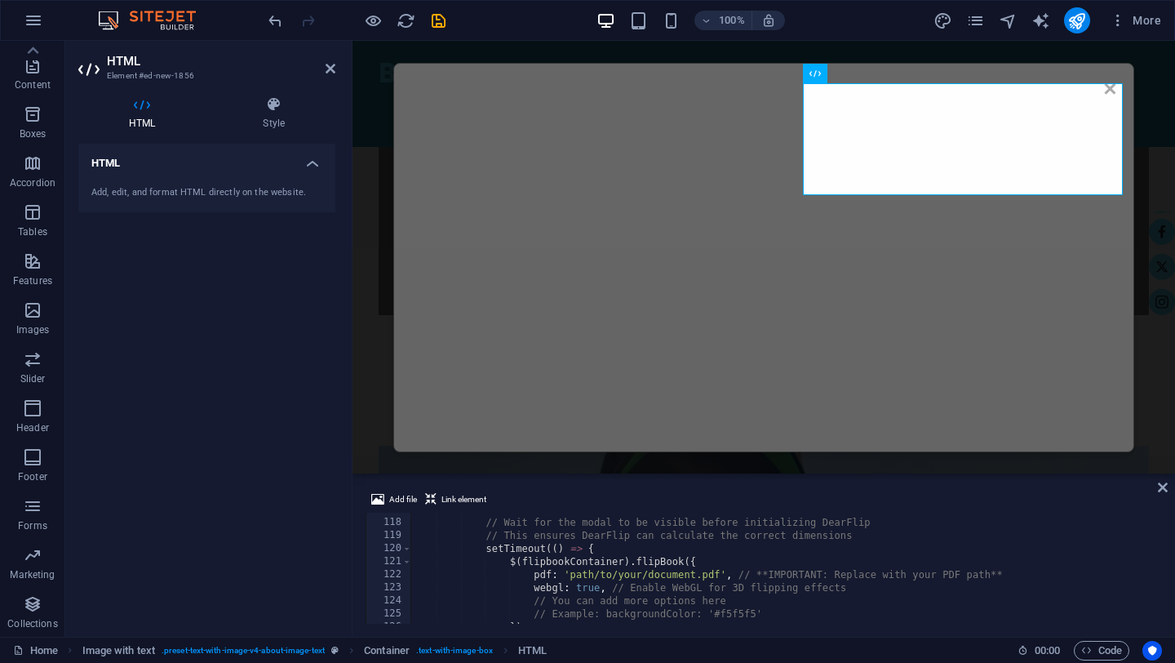
scroll to position [1528, 0]
click at [699, 575] on div "// Wait for the modal to be visible before initializing DearFlip // This ensure…" at bounding box center [784, 580] width 748 height 137
click at [719, 573] on div "// Wait for the modal to be visible before initializing DearFlip // This ensure…" at bounding box center [784, 580] width 748 height 137
paste textarea "https://cdn1.site-media.eu/images/document/19699972/pdftest-_I0NhFjXpbBnxdx2fov…"
type textarea "pdf: 'https://cdn1.site-media.eu/images/document/19699972/pdftest-_I0NhFjXpbBnx…"
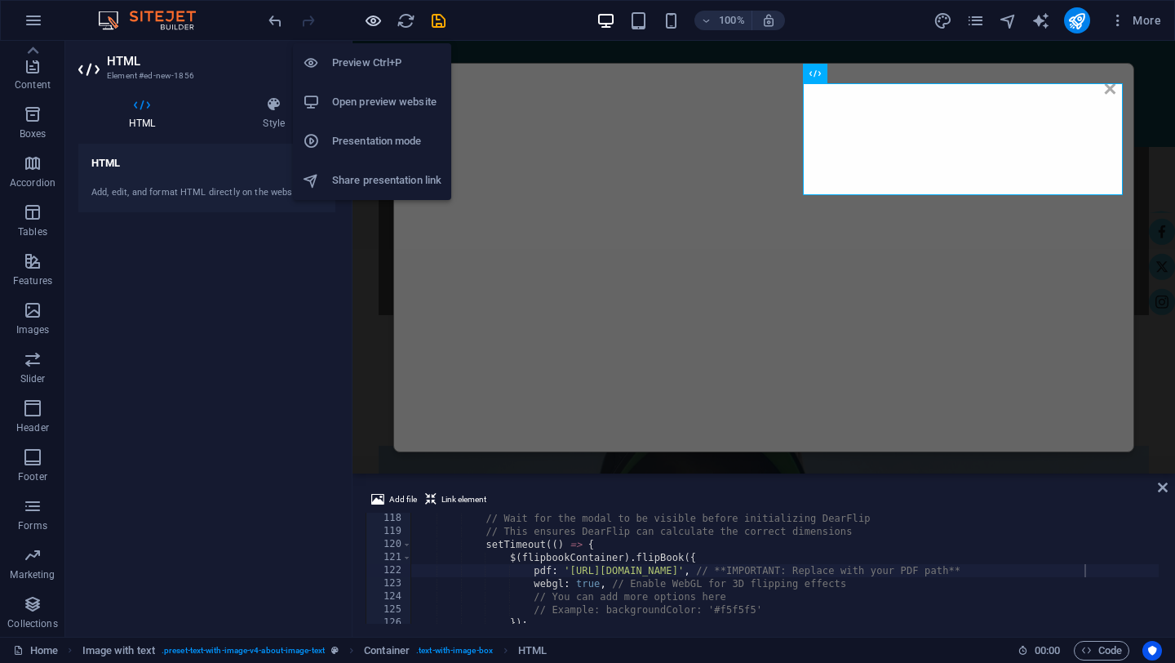
click at [375, 17] on icon "button" at bounding box center [373, 20] width 19 height 19
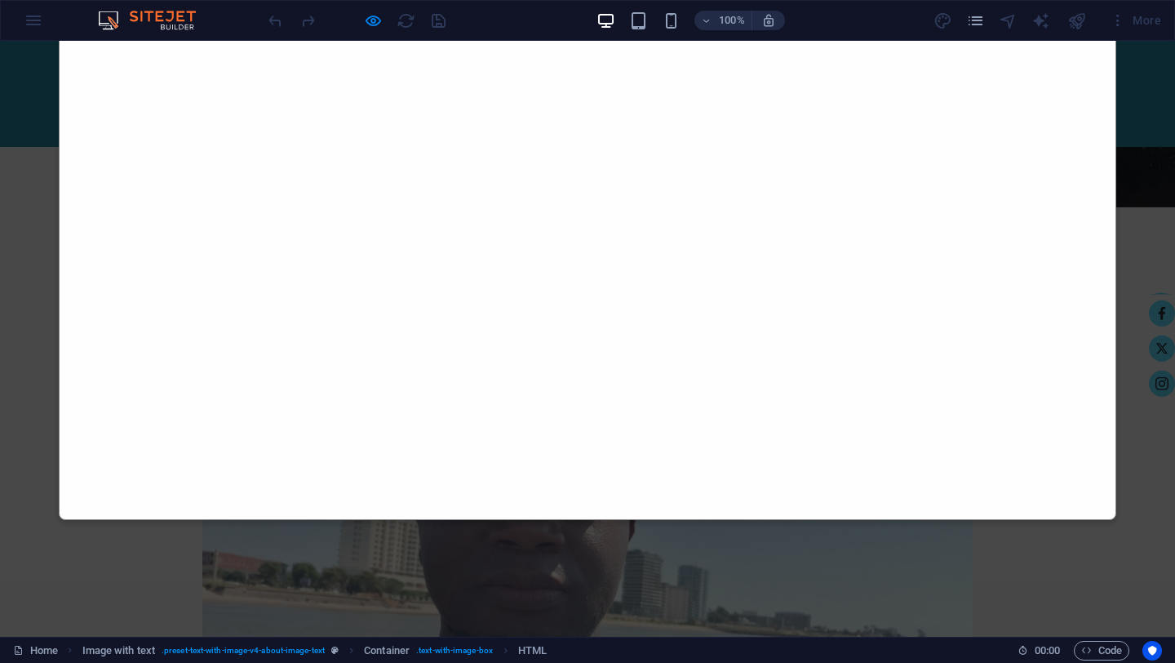
scroll to position [0, 0]
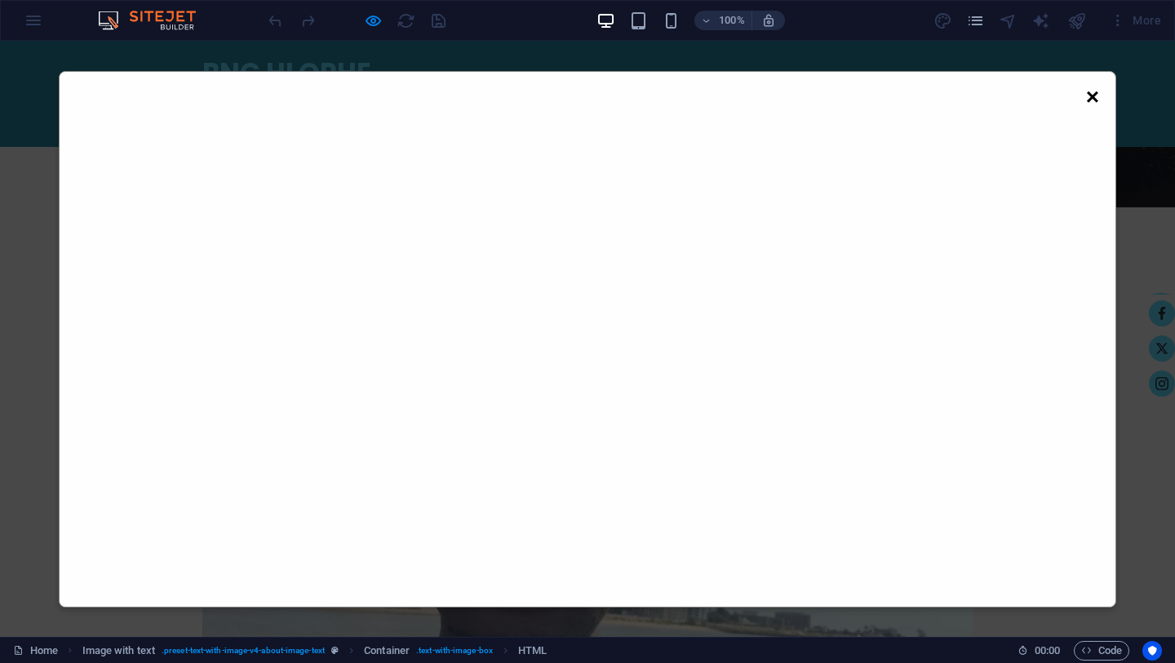
click at [1097, 100] on span "×" at bounding box center [1092, 97] width 13 height 34
click at [1090, 93] on span "×" at bounding box center [1092, 97] width 13 height 34
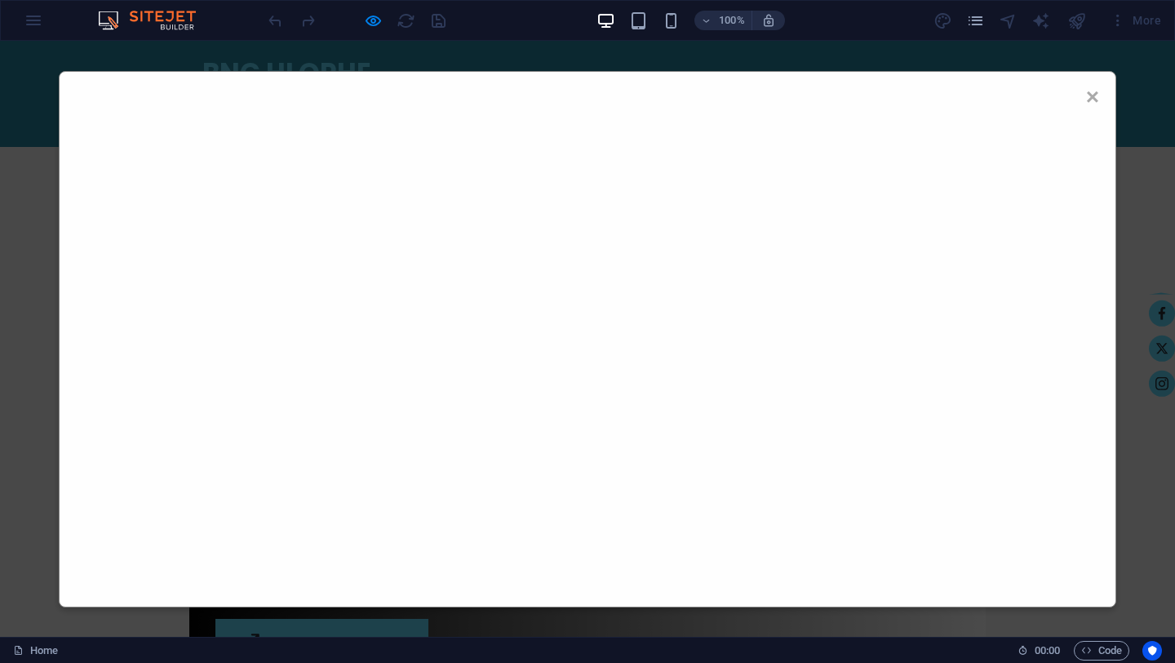
scroll to position [2562, 0]
click at [1092, 96] on span "×" at bounding box center [1092, 97] width 13 height 34
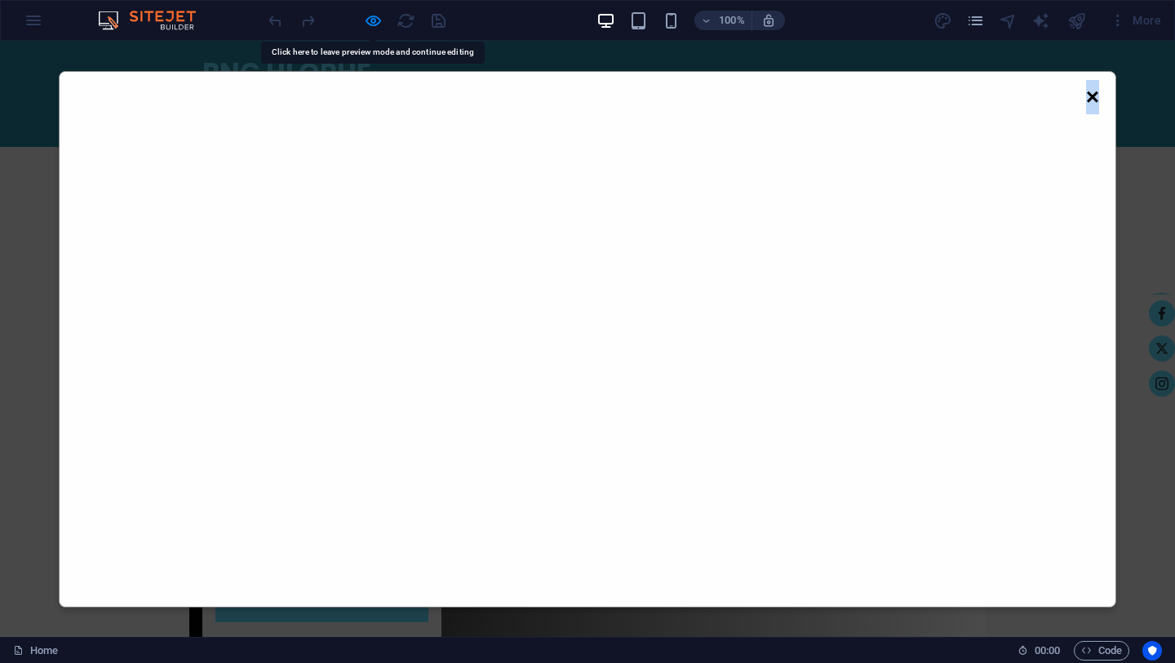
click at [1092, 96] on span "×" at bounding box center [1092, 97] width 13 height 34
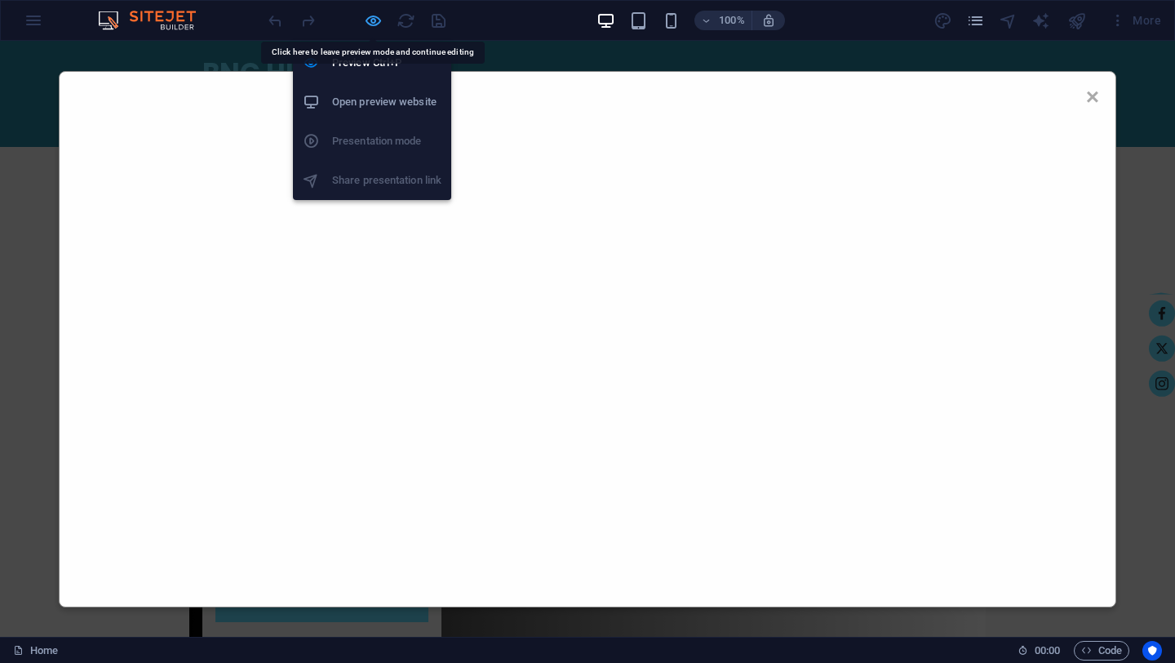
click at [376, 20] on icon "button" at bounding box center [373, 20] width 19 height 19
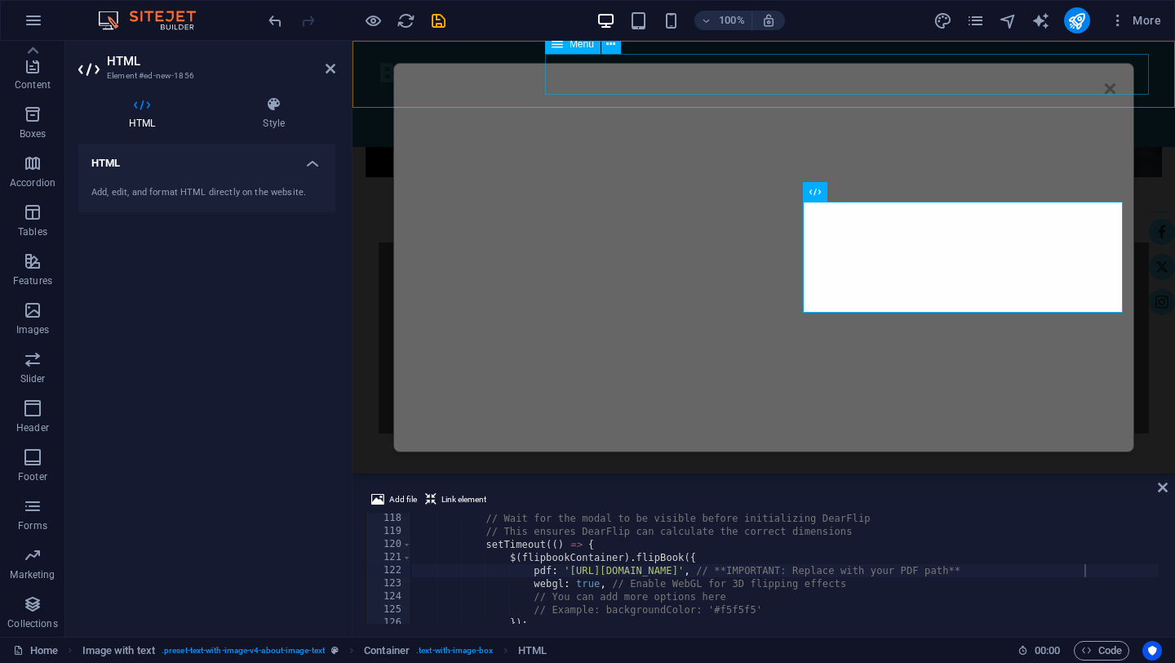
click at [1111, 94] on nav "Home About Services Team Contact" at bounding box center [764, 114] width 770 height 41
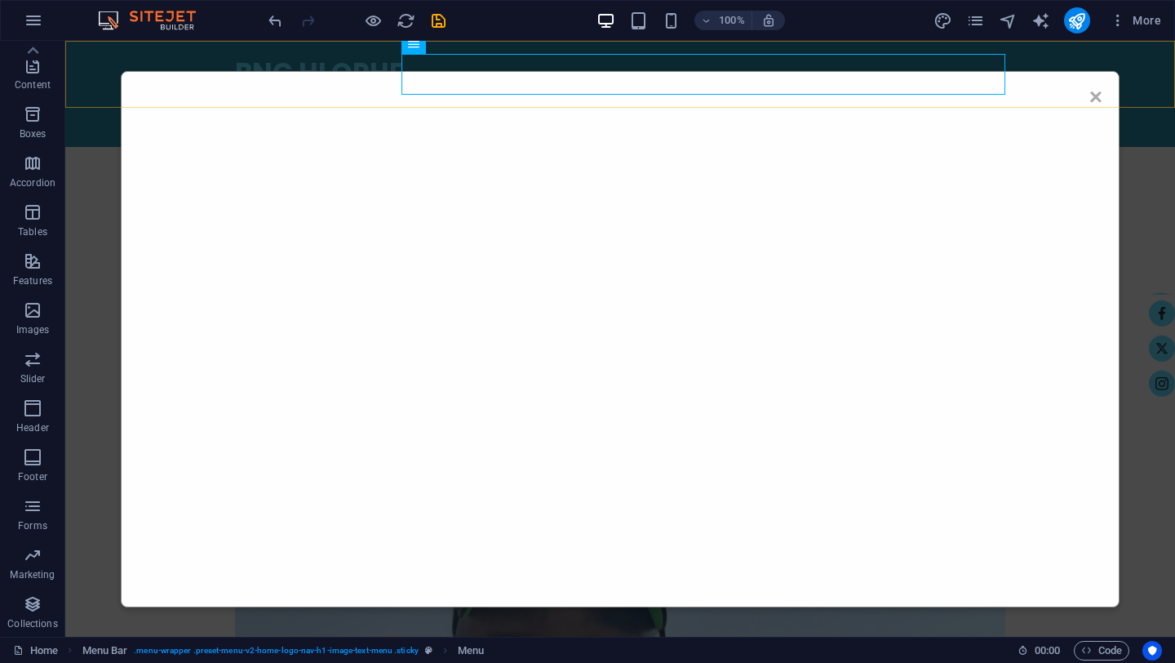
click at [1095, 95] on div "BNG HLOPHE Home About Services Team Contact" at bounding box center [620, 94] width 1110 height 106
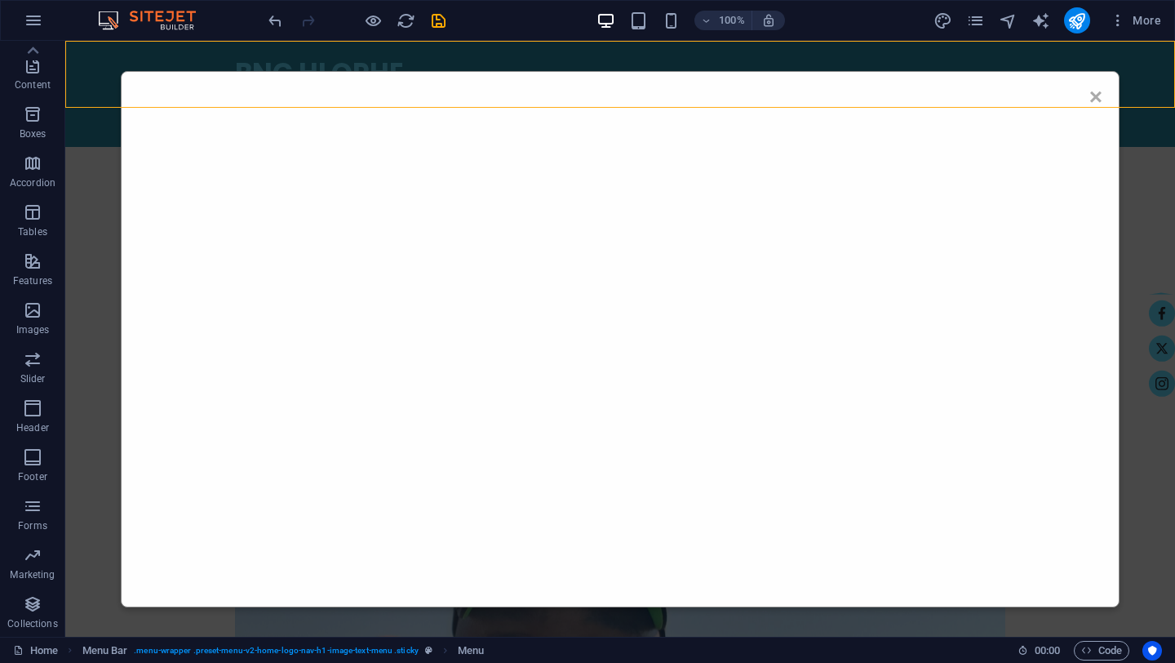
click at [1095, 95] on div "BNG HLOPHE Home About Services Team Contact" at bounding box center [620, 94] width 1110 height 106
select select "rem"
select select "sticky_banner"
select select "px"
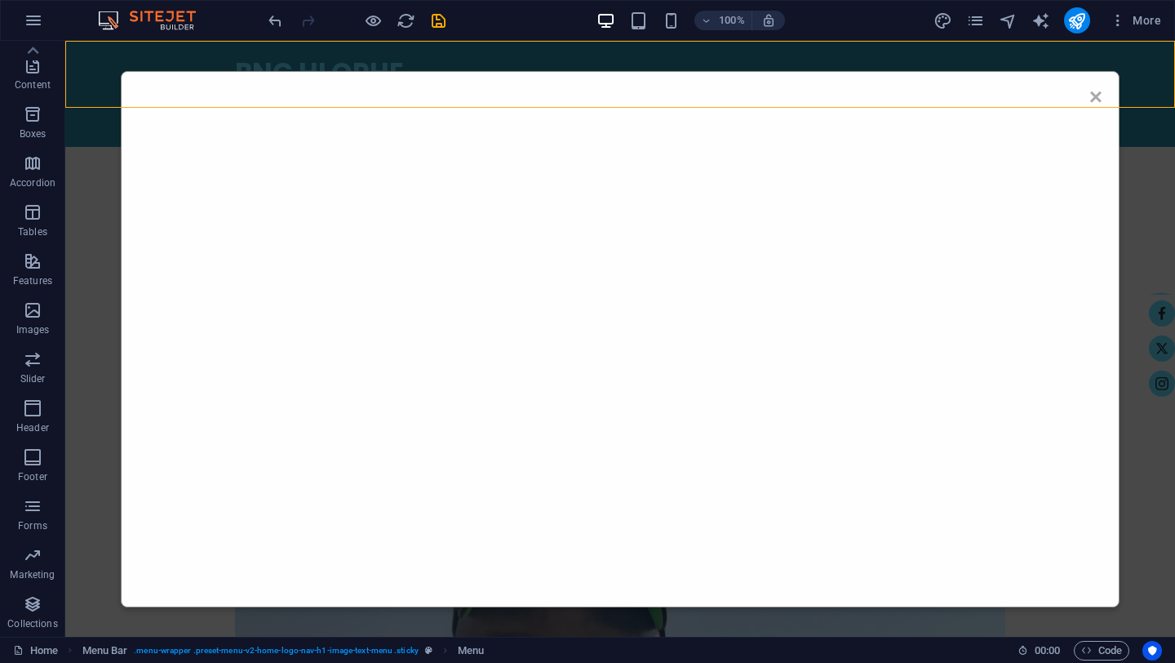
select select "px"
select select "hover_border"
select select "px"
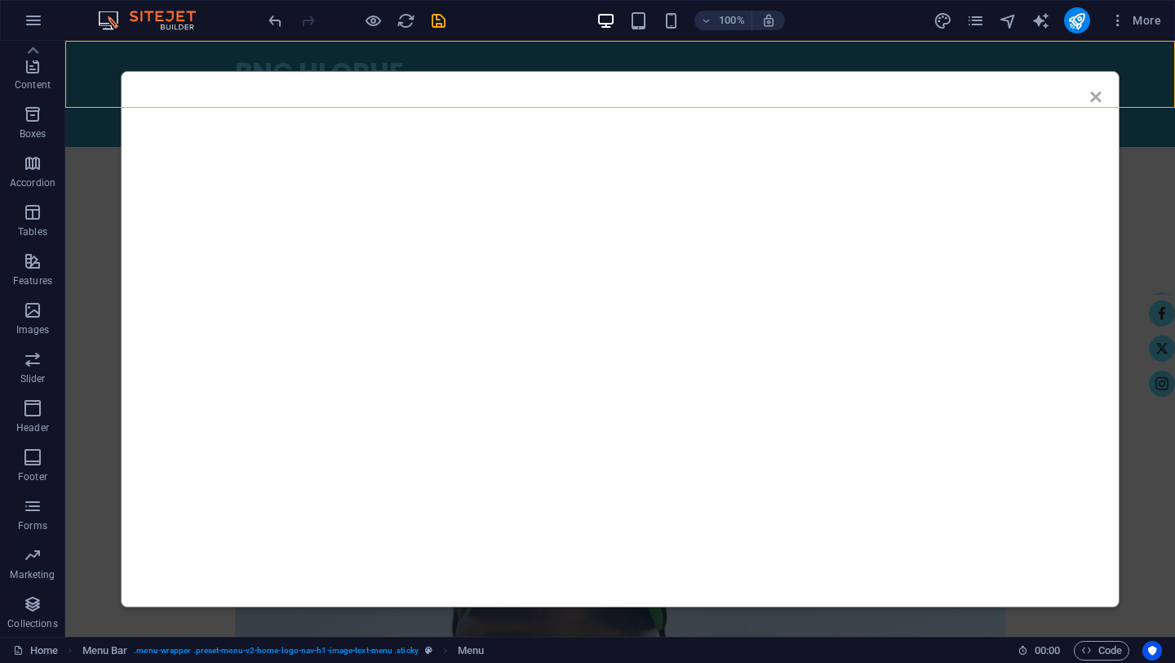
select select "rem"
select select "link-special-font"
select select "rem"
select select "200"
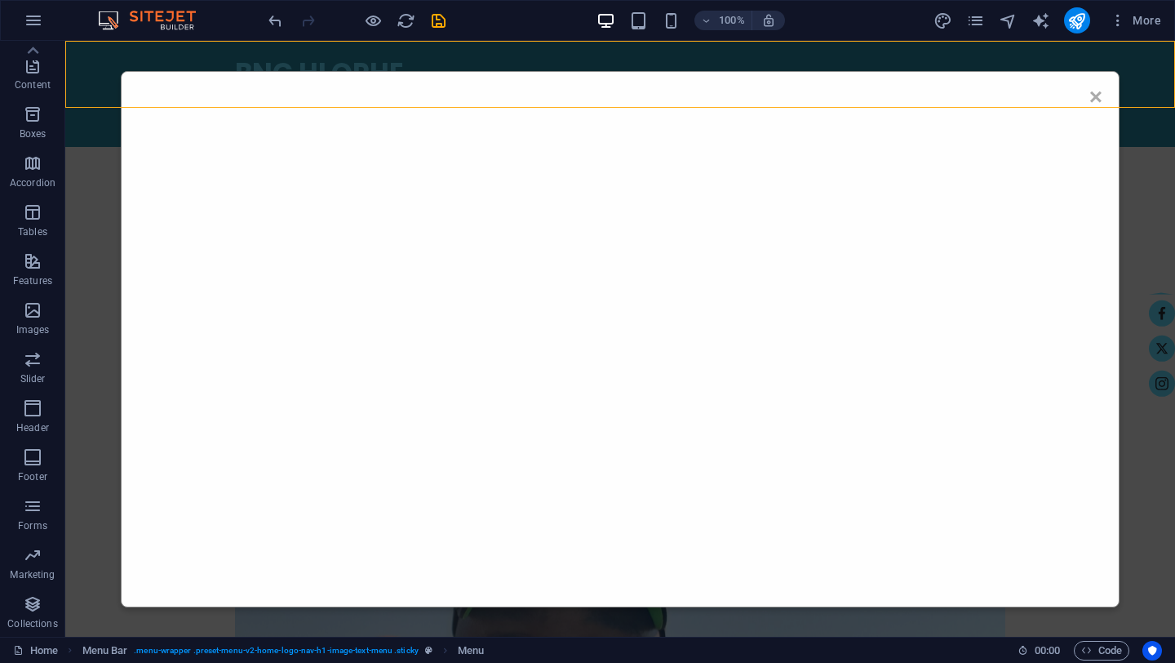
select select "px"
select select "preset-menu-v2-home-logo-nav-h1-image-text-menu"
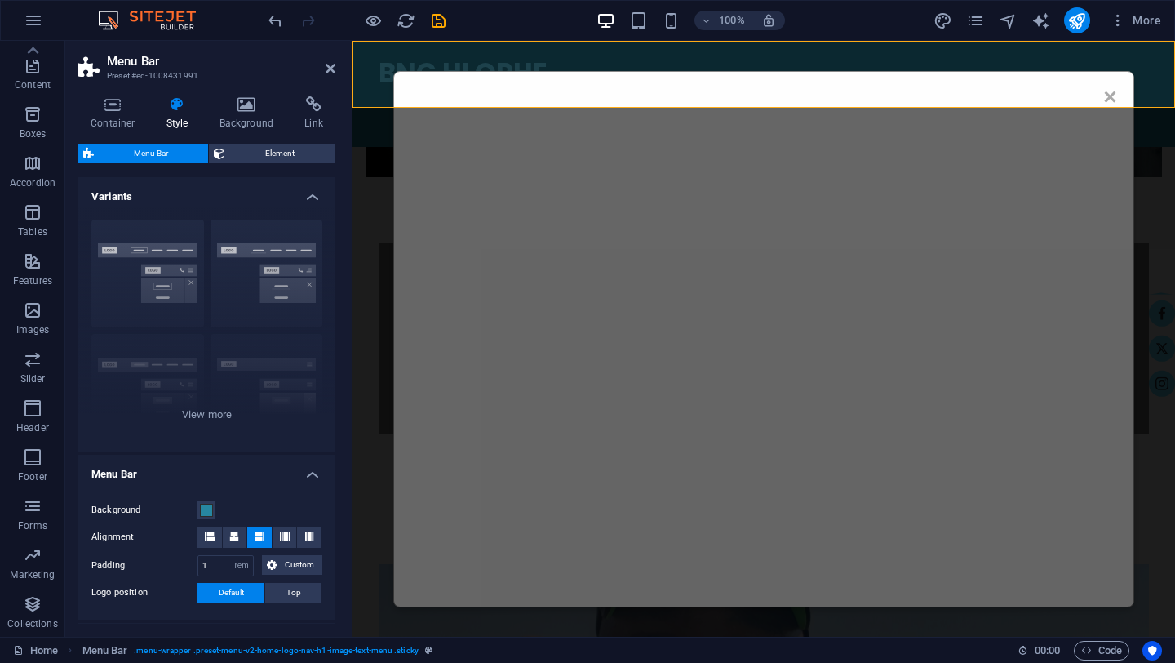
click at [1095, 95] on div "BNG HLOPHE Home About Services Team Contact" at bounding box center [764, 94] width 823 height 106
click at [1112, 95] on div "BNG HLOPHE Home About Services Team Contact" at bounding box center [764, 94] width 823 height 106
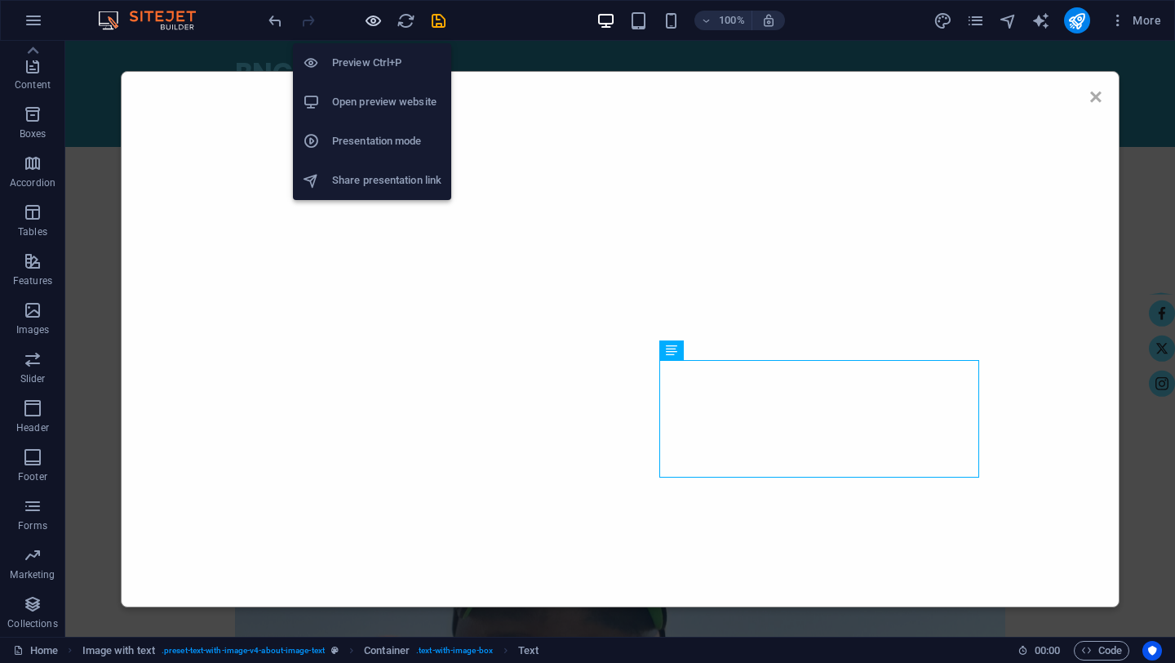
click at [374, 18] on icon "button" at bounding box center [373, 20] width 19 height 19
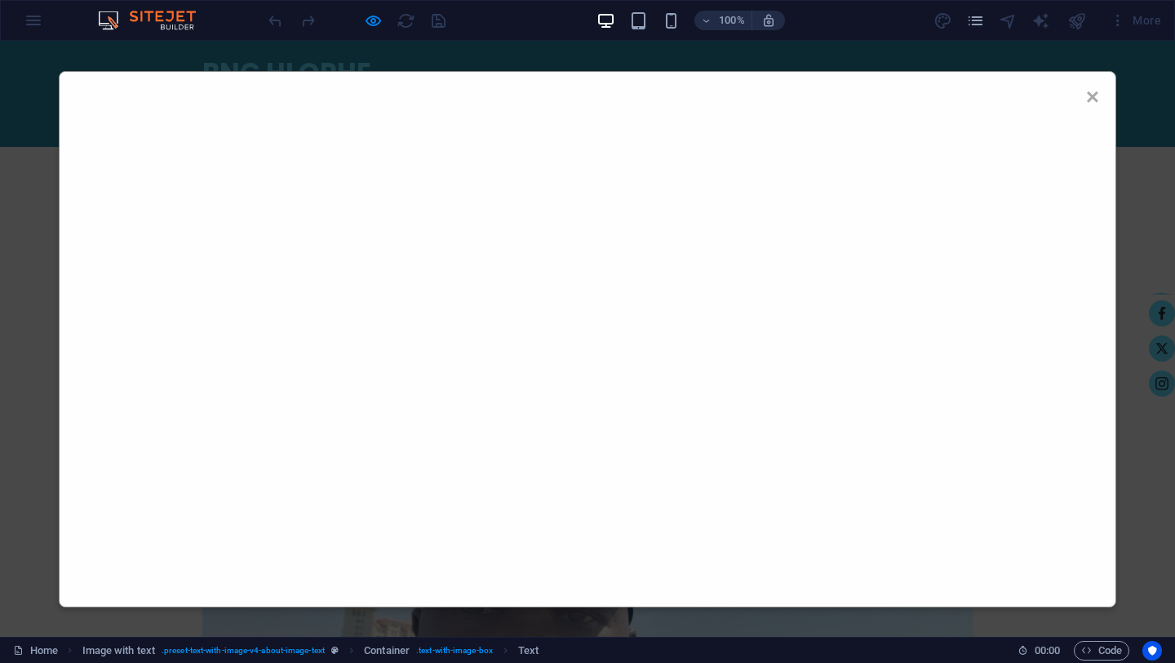
click at [440, 480] on div at bounding box center [587, 339] width 1023 height 502
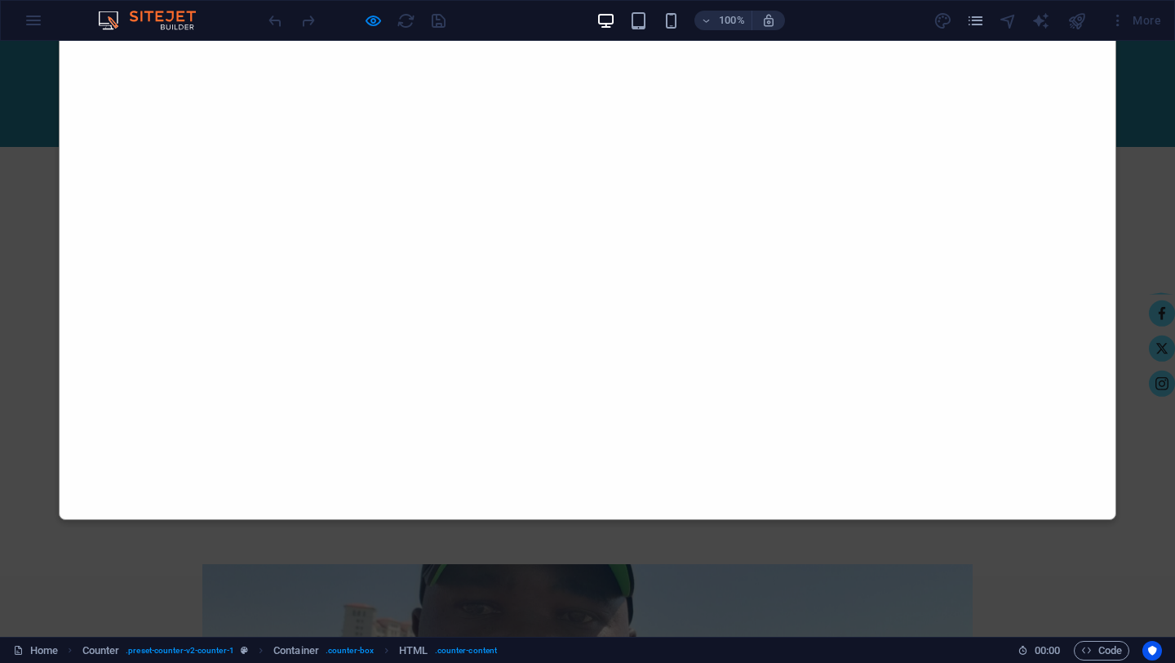
scroll to position [0, 0]
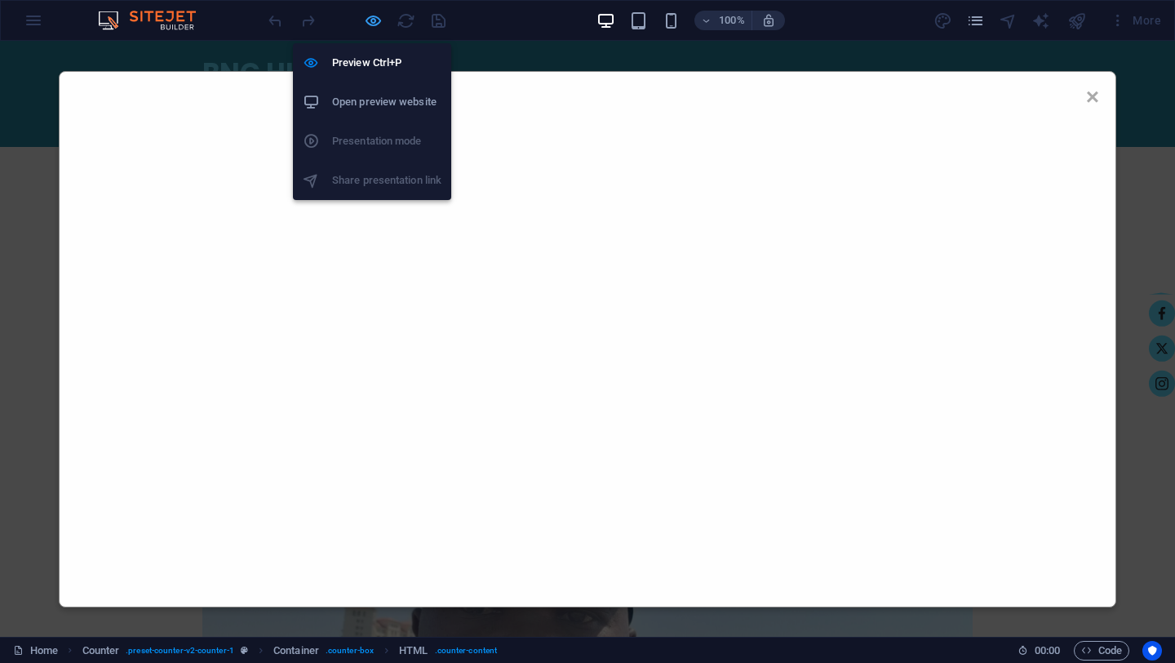
click at [375, 21] on icon "button" at bounding box center [373, 20] width 19 height 19
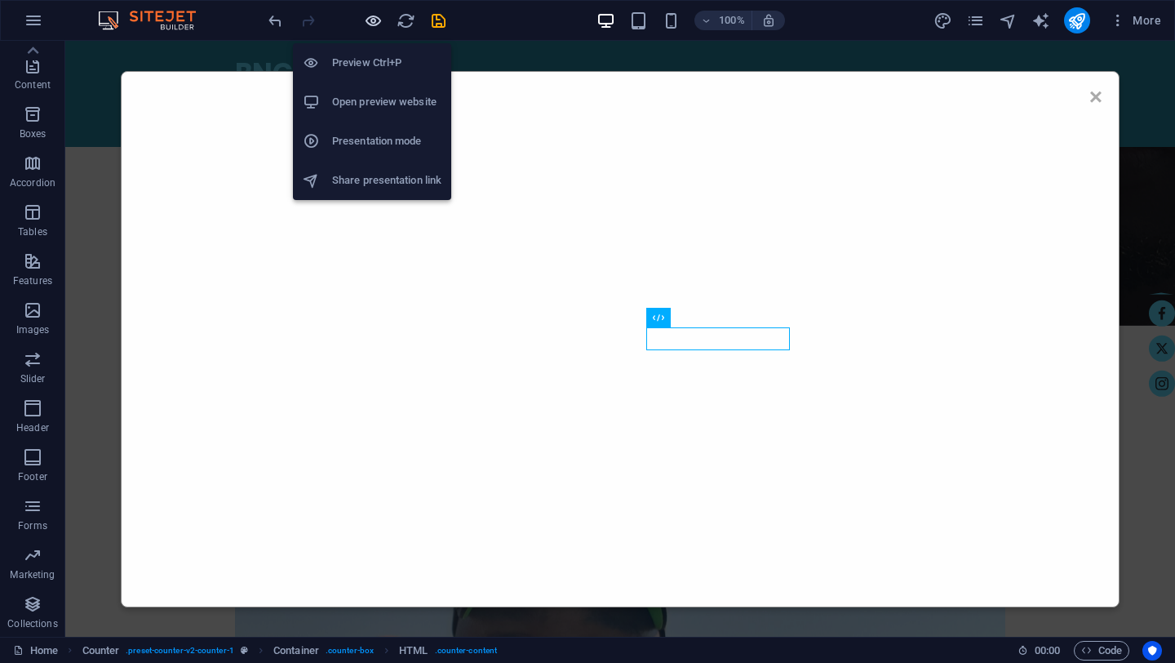
scroll to position [717, 0]
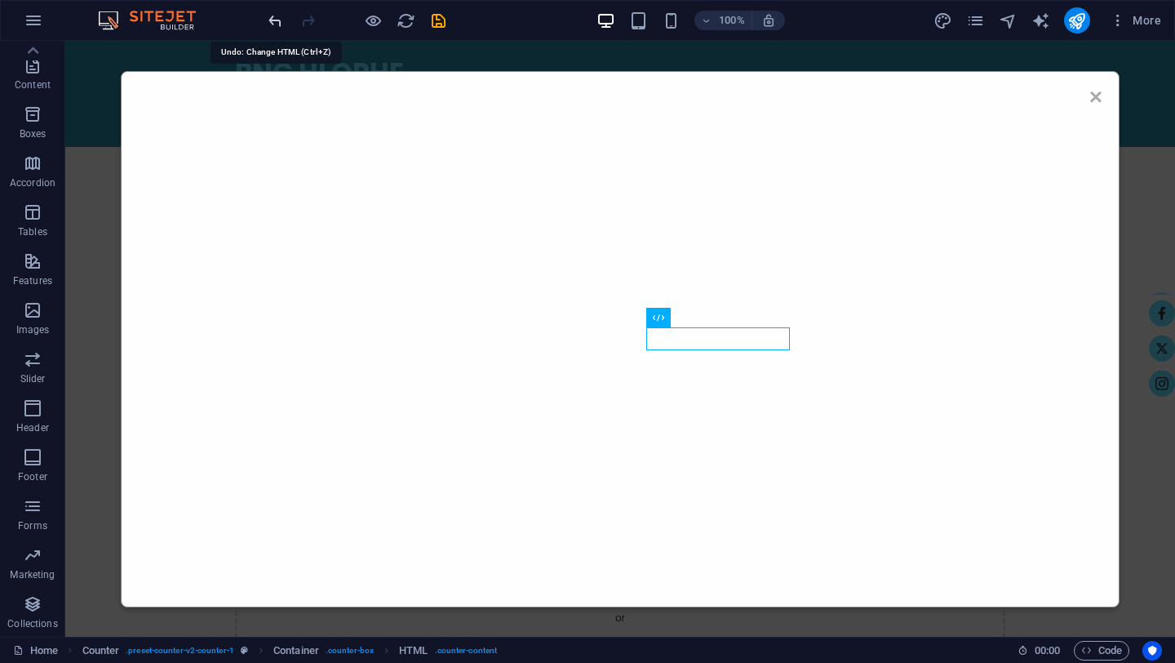
click at [272, 18] on icon "undo" at bounding box center [275, 20] width 19 height 19
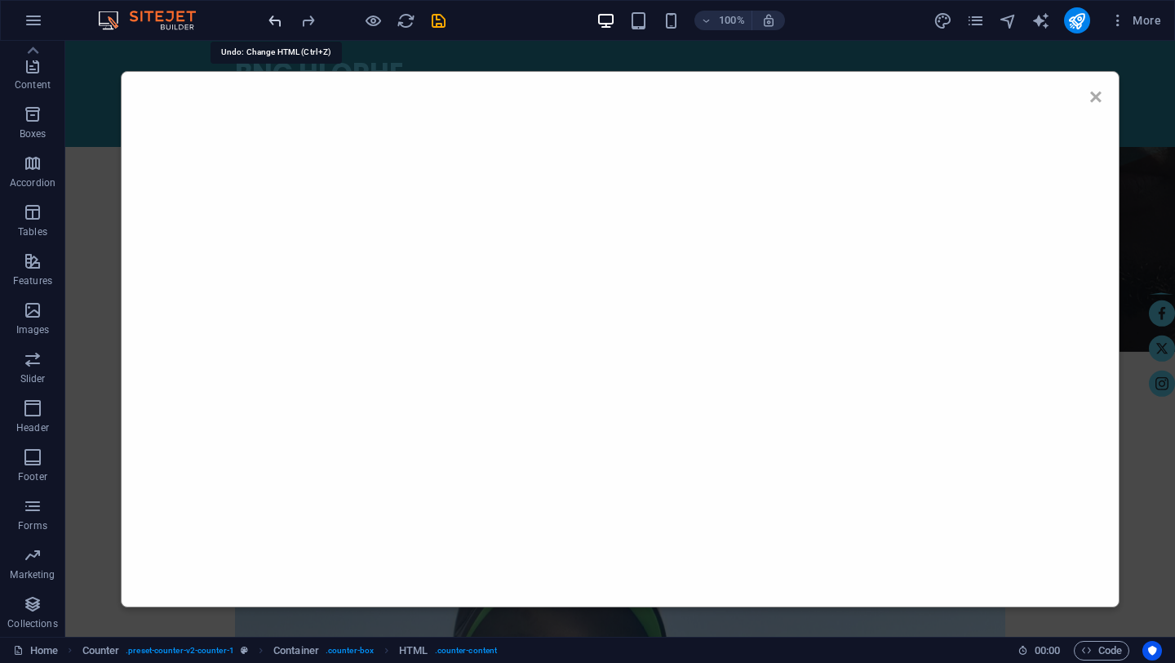
scroll to position [296, 0]
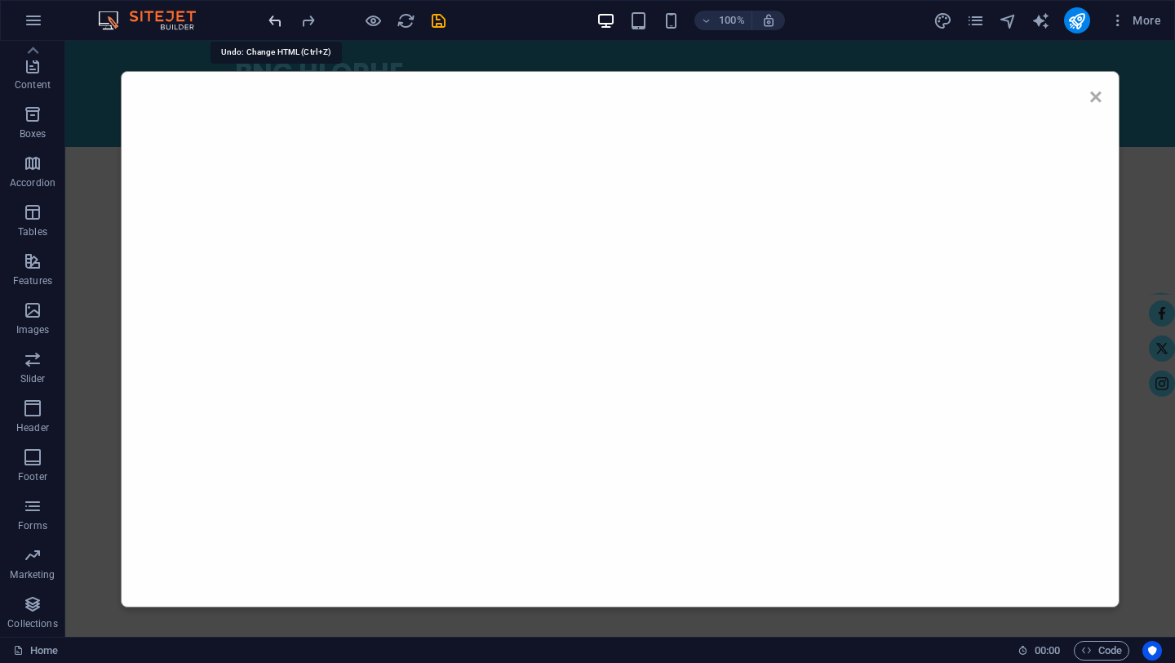
click at [272, 18] on icon "undo" at bounding box center [275, 20] width 19 height 19
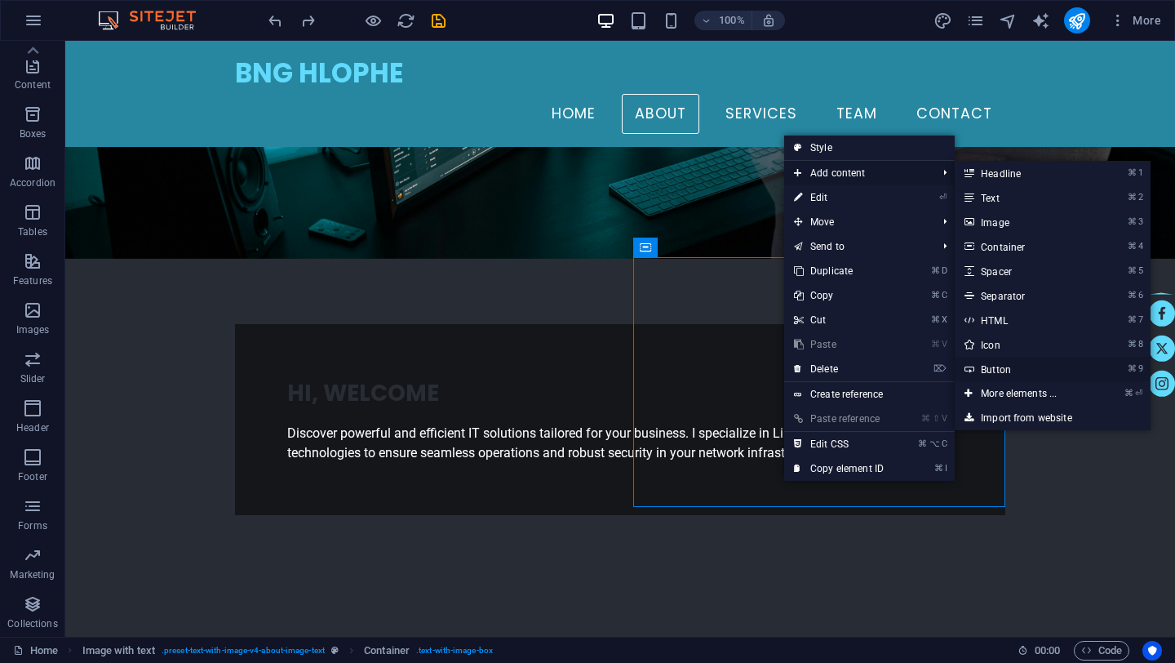
click at [996, 368] on link "⌘ 9 Button" at bounding box center [1022, 369] width 135 height 24
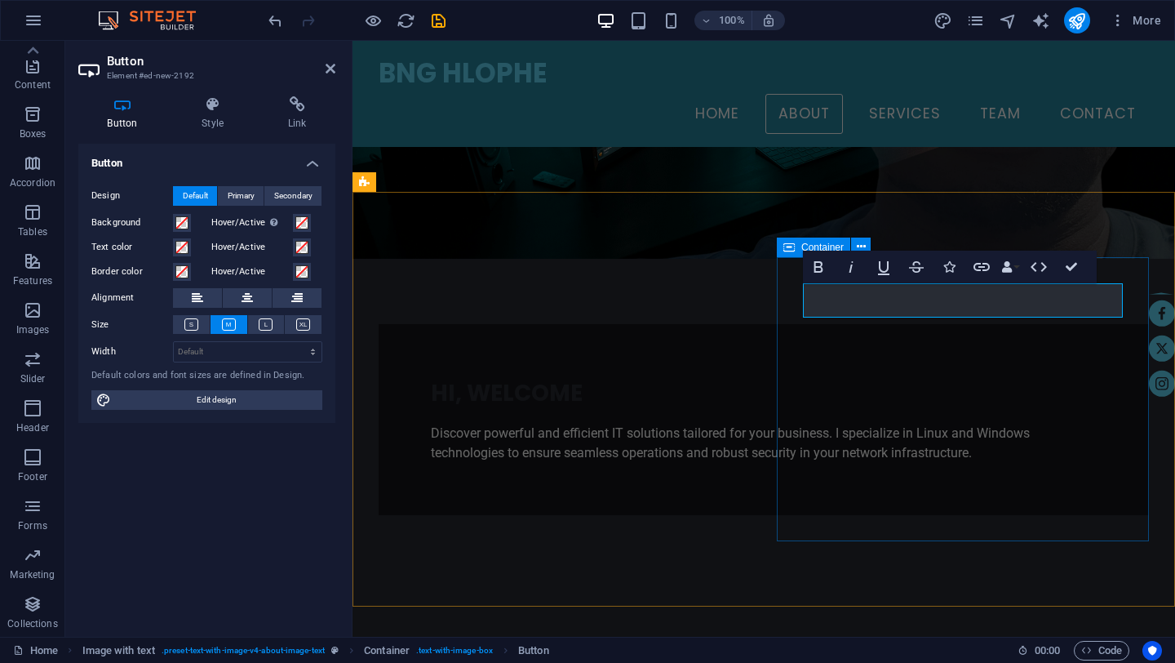
drag, startPoint x: 1003, startPoint y: 294, endPoint x: 947, endPoint y: 521, distance: 233.7
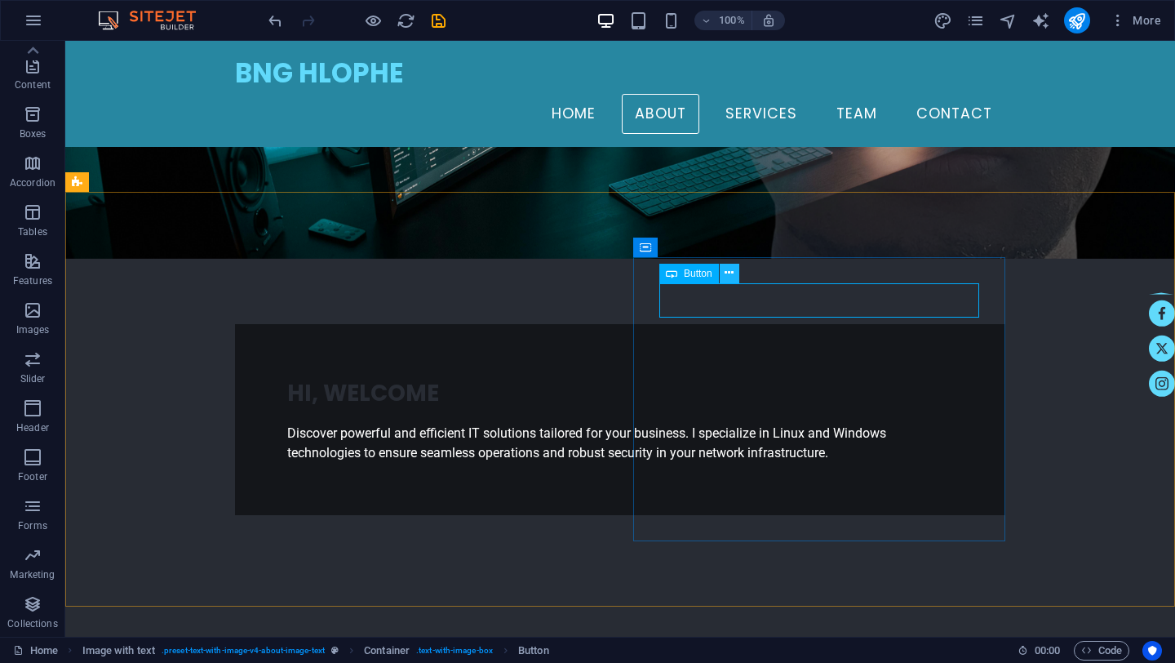
click at [734, 273] on button at bounding box center [730, 274] width 20 height 20
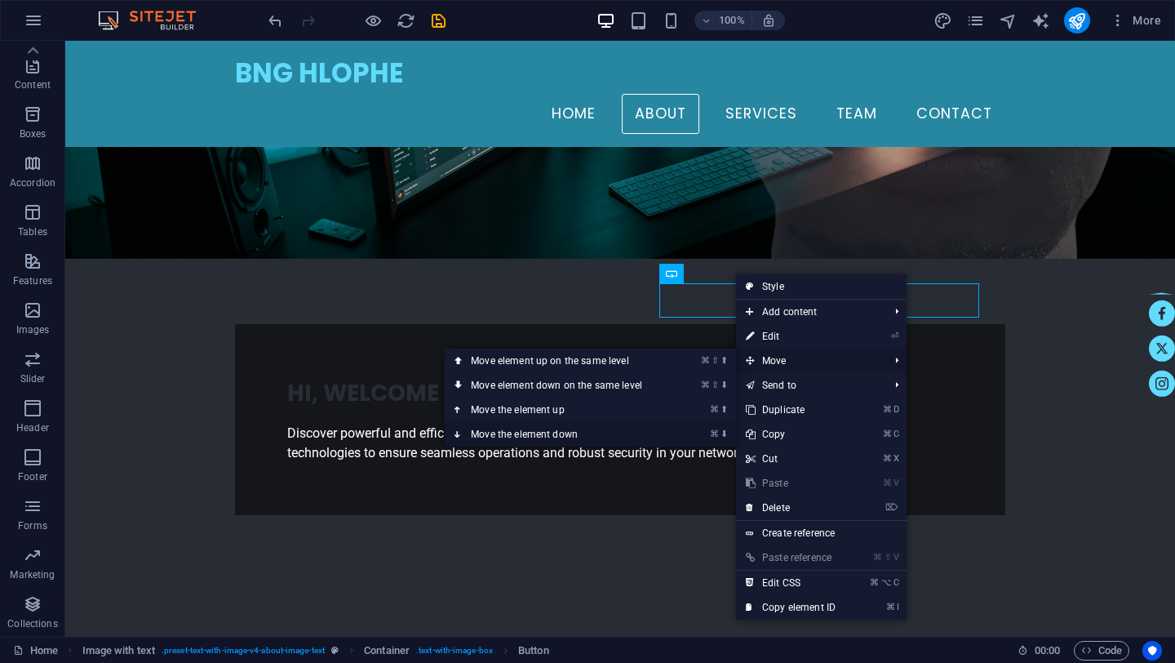
click at [529, 433] on link "⌘ ⬇ Move the element down" at bounding box center [560, 434] width 230 height 24
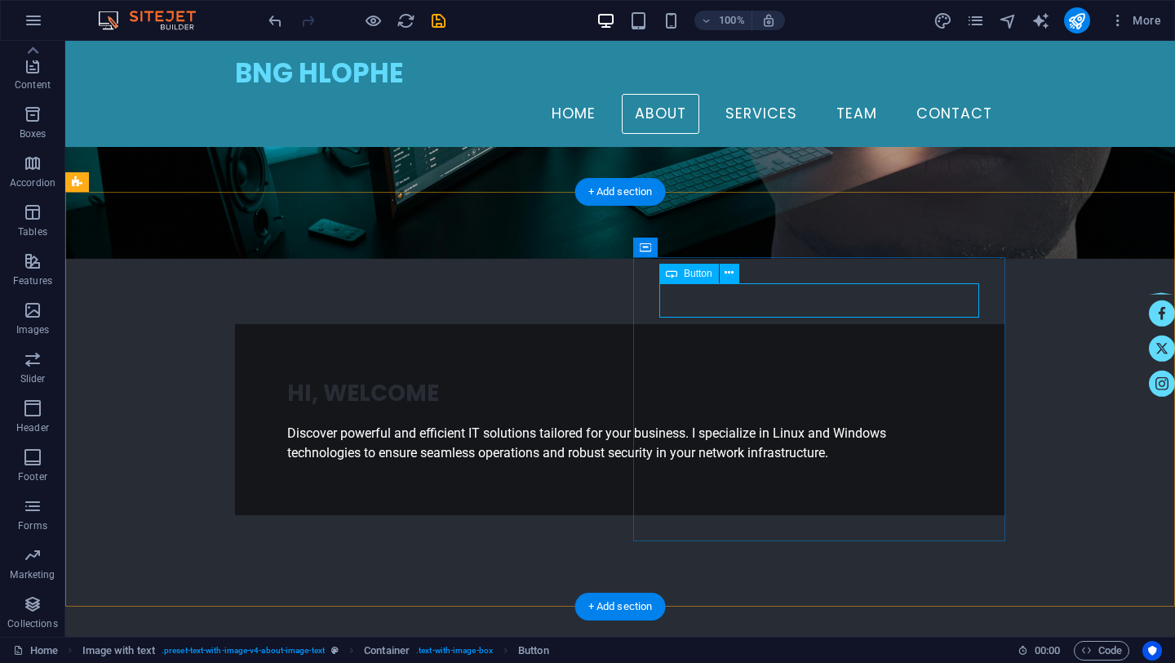
click at [730, 268] on icon at bounding box center [729, 272] width 9 height 17
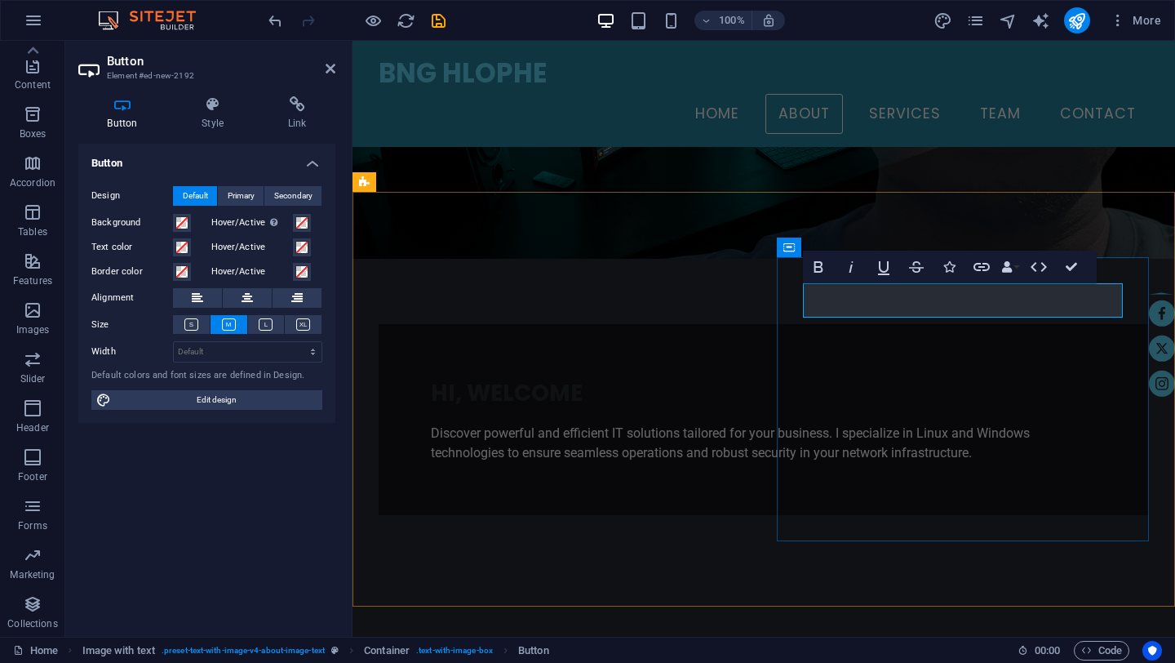
click at [1041, 264] on icon "button" at bounding box center [1039, 267] width 20 height 20
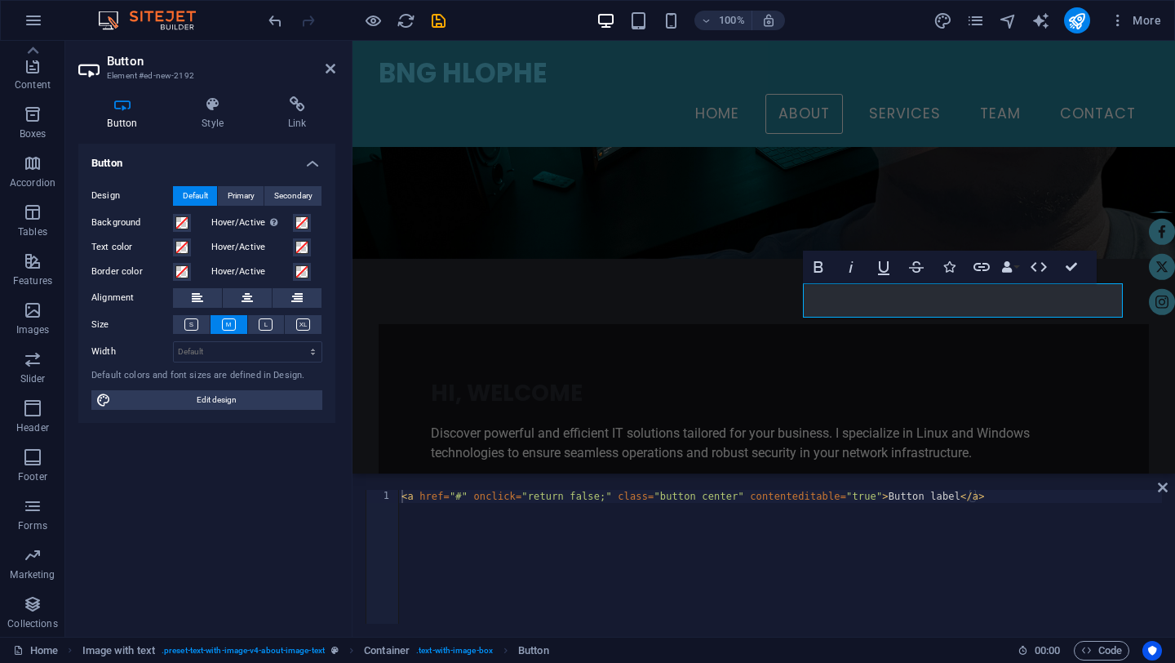
type textarea "<a href="#" onclick="return false;" class="button center" contenteditable="true…"
click at [1005, 497] on div "< a href = "#" onclick = "return false;" class = "button center" contenteditabl…" at bounding box center [780, 570] width 764 height 160
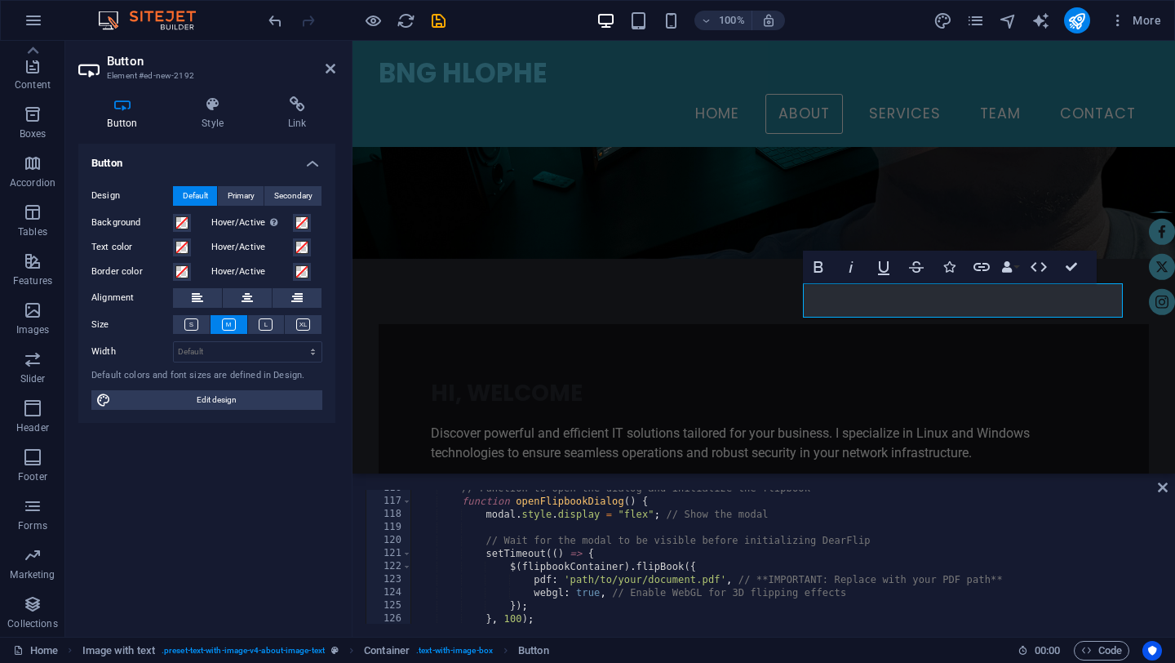
scroll to position [1512, 0]
click at [722, 574] on div "// Function to open the dialog and initialize the flipbook function openFlipboo…" at bounding box center [784, 559] width 748 height 160
paste textarea "https://cdn1.site-media.eu/images/document/19699972/pdftest-_I0NhFjXpbBnxdx2fov…"
type textarea "pdf: ' https://cdn1.site-media.eu/images/document/19699972/pdftest-_I0NhFjXpbBn…"
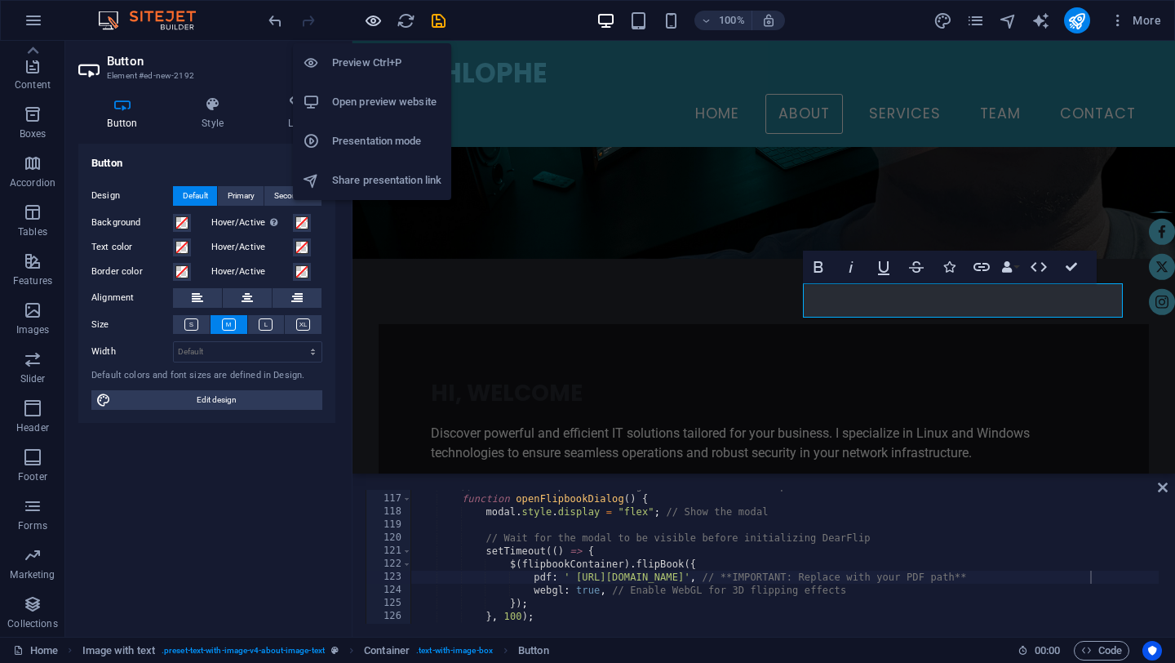
click at [373, 22] on icon "button" at bounding box center [373, 20] width 19 height 19
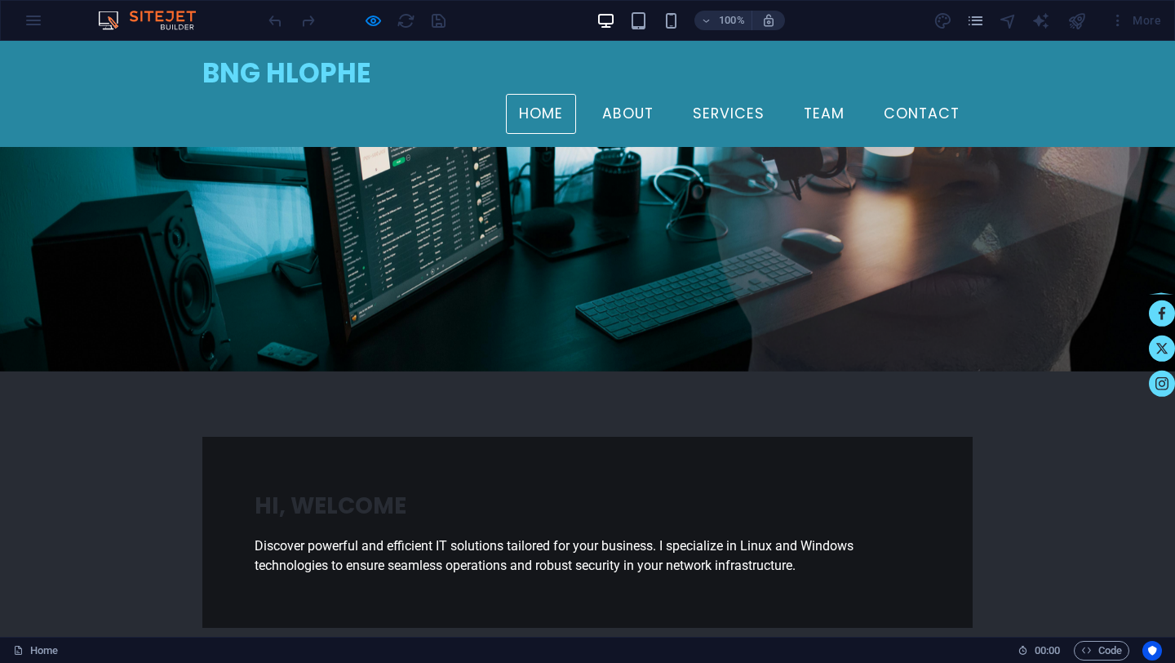
scroll to position [171, 0]
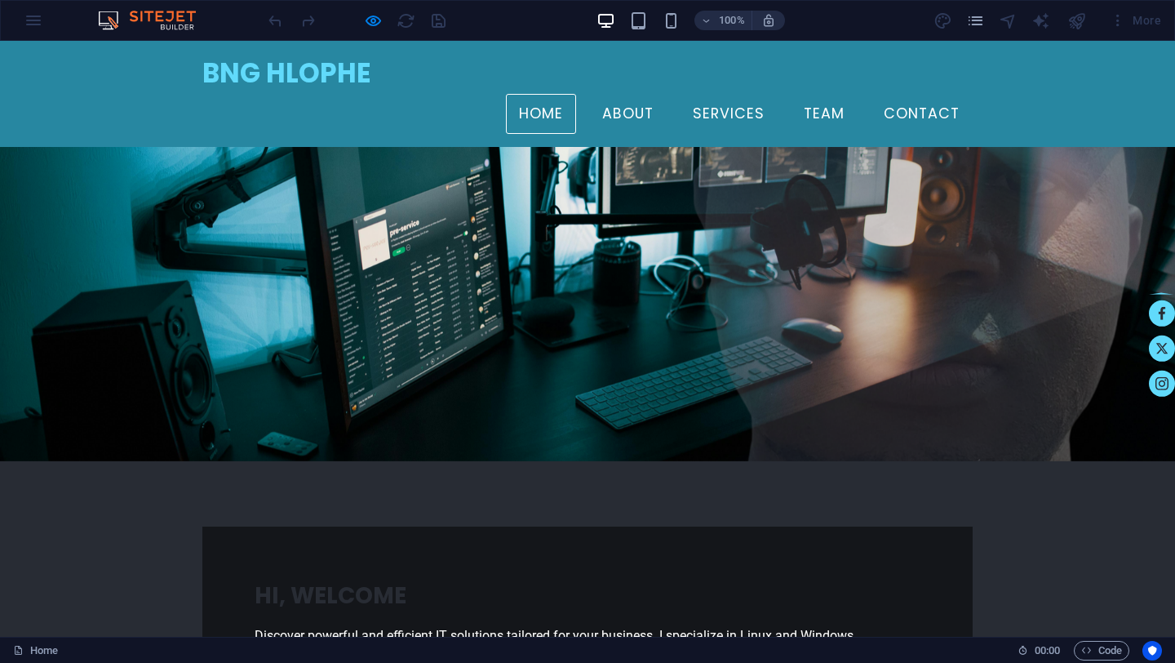
scroll to position [10, 0]
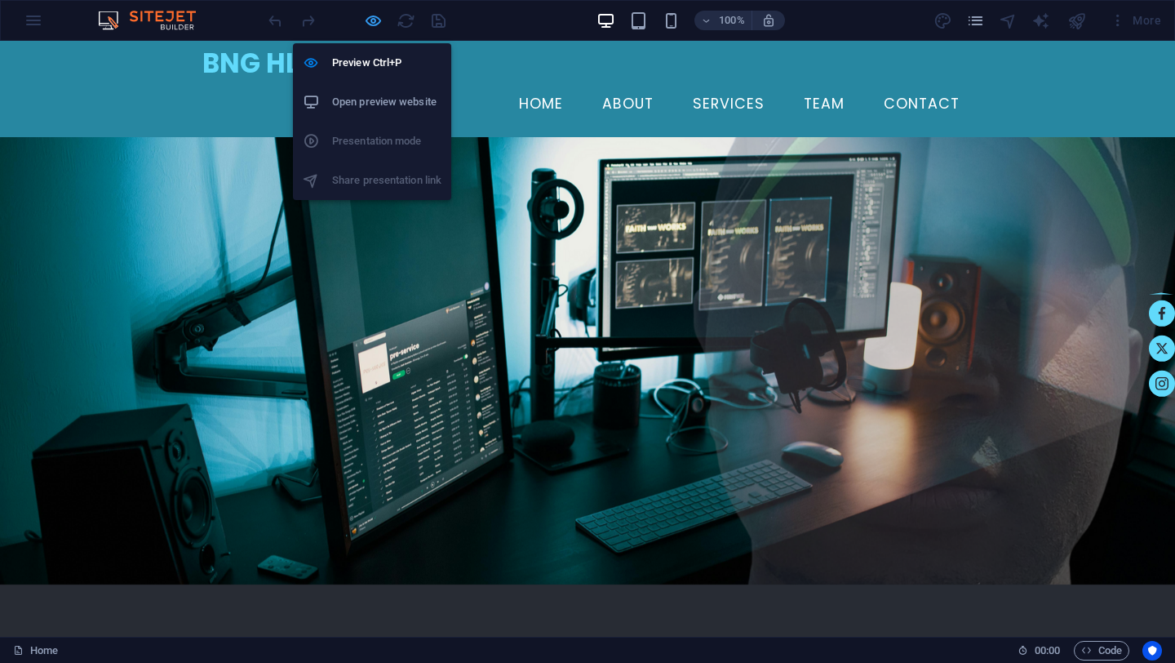
click at [375, 26] on icon "button" at bounding box center [373, 20] width 19 height 19
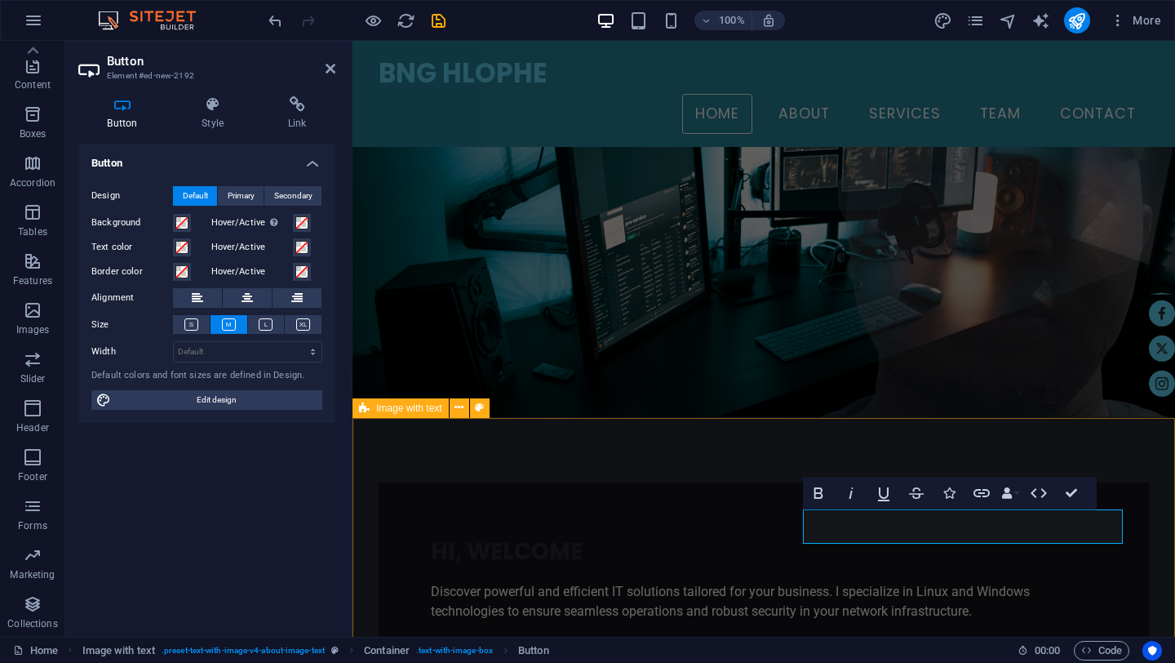
scroll to position [73, 0]
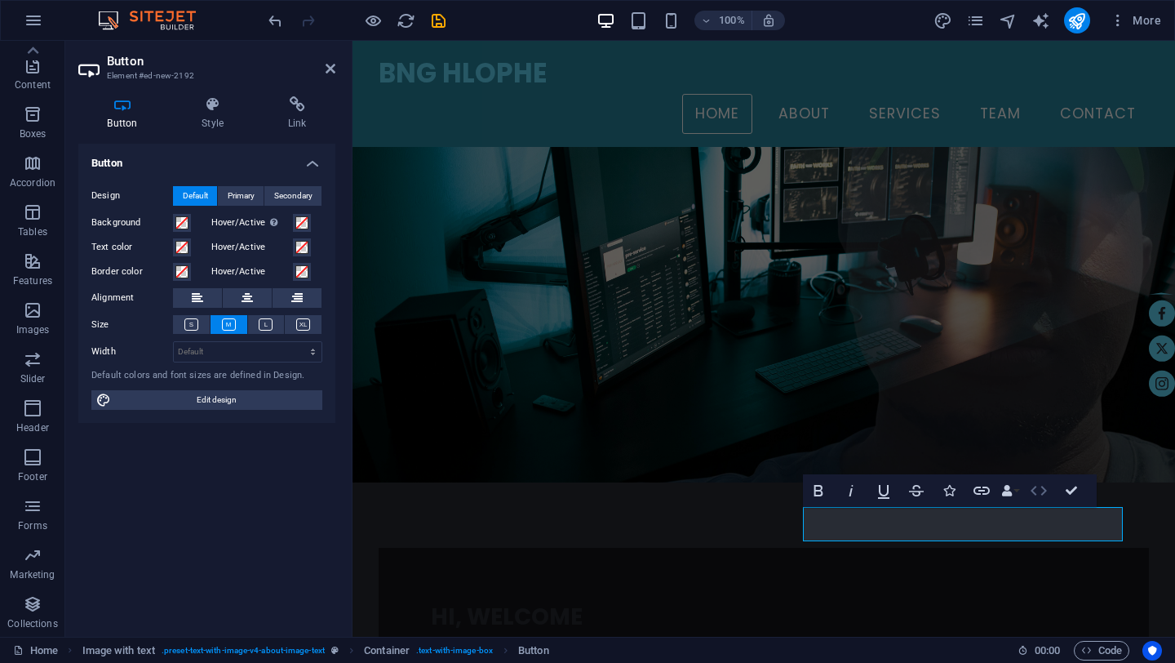
click at [1045, 490] on icon "button" at bounding box center [1039, 491] width 16 height 10
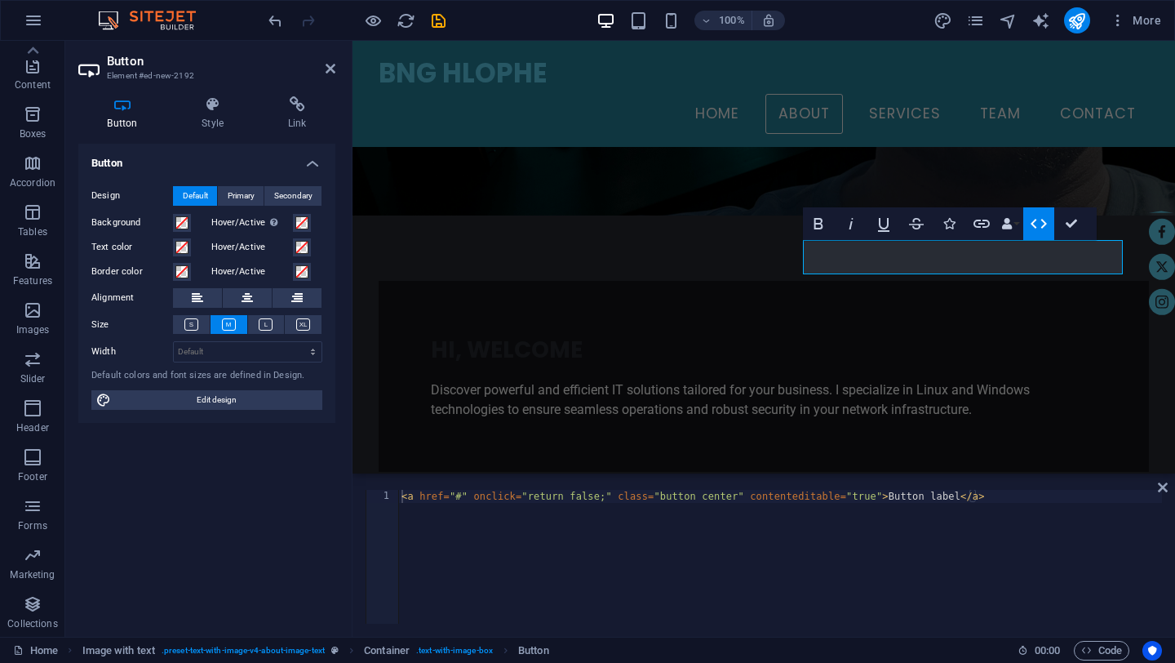
type textarea "<a href="#" onclick="return false;" class="button center" contenteditable="true…"
click at [1001, 498] on div "< a href = "#" onclick = "return false;" class = "button center" contenteditabl…" at bounding box center [780, 570] width 764 height 160
paste textarea "https://cdn1.site-media.eu/images/document/19699972/pdftest-_I0NhFjXpbBnxdx2fov…"
type textarea "https://cdn1.site-media.eu/images/document/19699972/pdftest-_I0NhFjXpbBnxdx2fov…"
click at [1155, 653] on icon "Usercentrics" at bounding box center [1152, 650] width 11 height 11
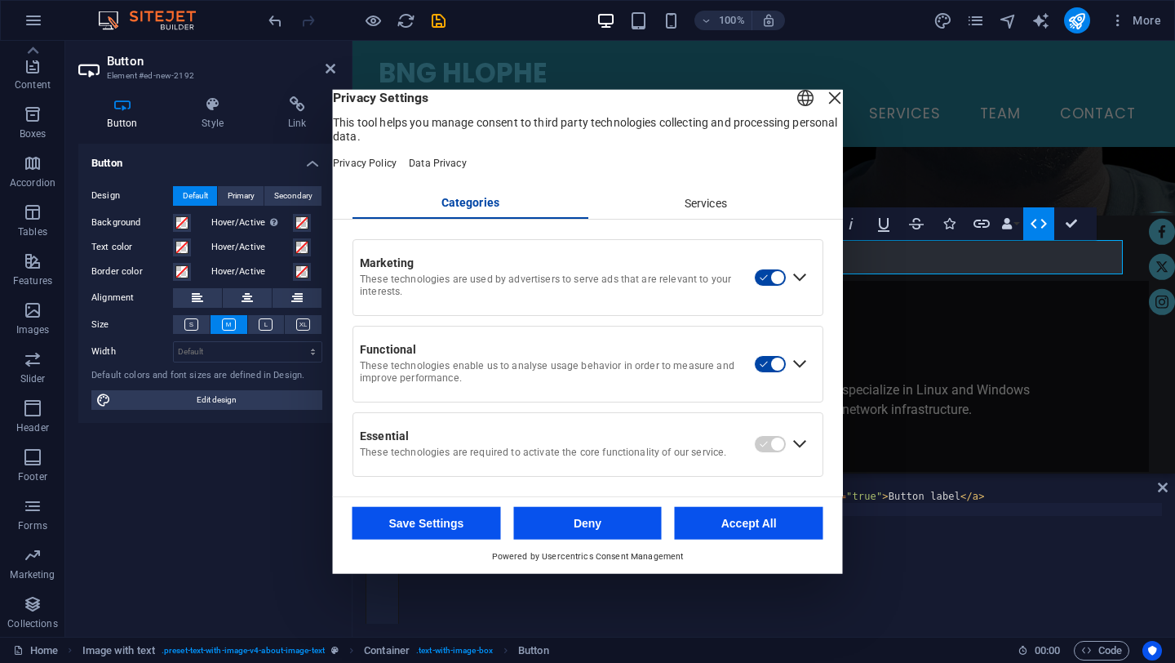
click at [823, 101] on div "Close Layer" at bounding box center [834, 97] width 23 height 23
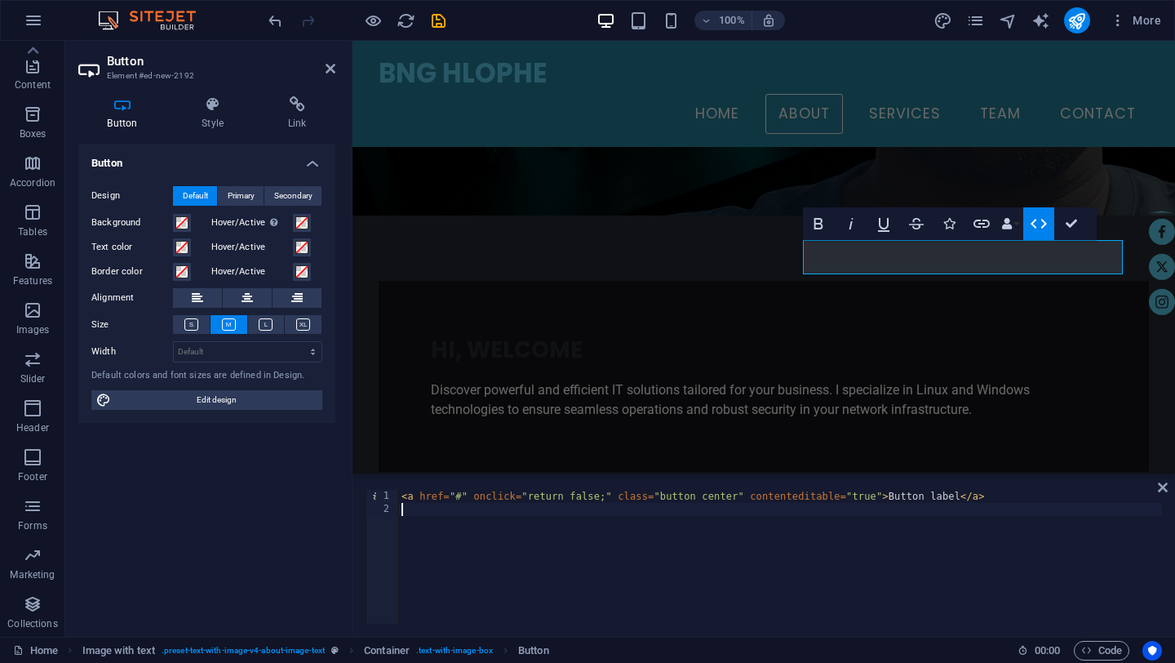
click at [969, 521] on div "< a href = "#" onclick = "return false;" class = "button center" contenteditabl…" at bounding box center [780, 570] width 764 height 160
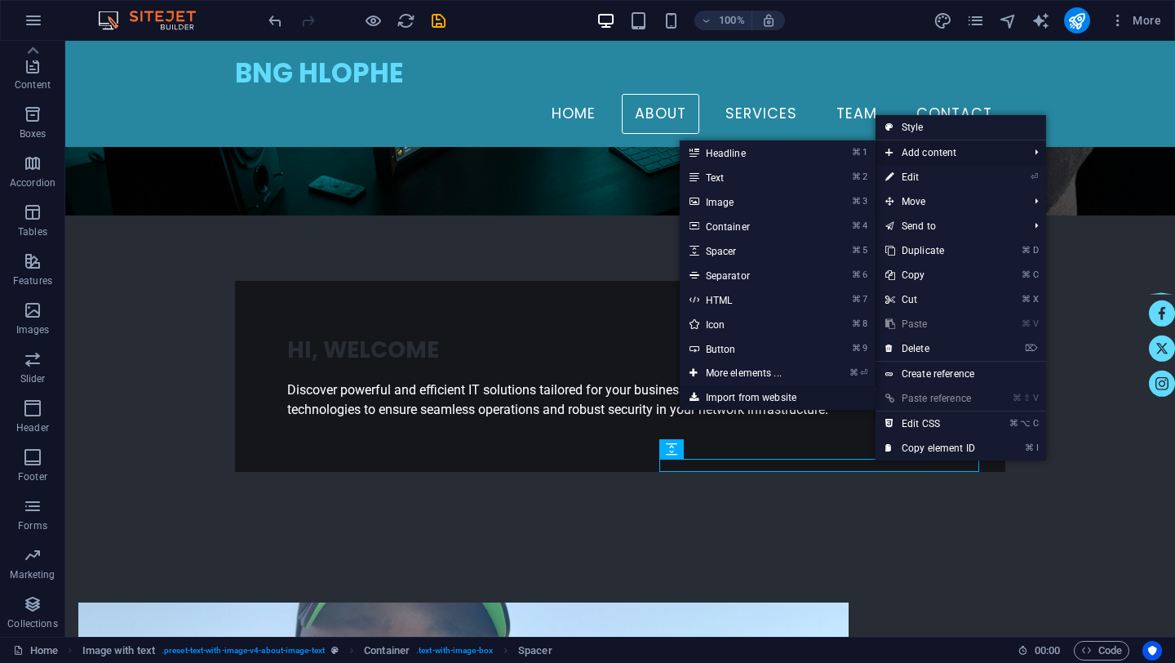
click at [730, 396] on link "Import from website" at bounding box center [778, 397] width 196 height 24
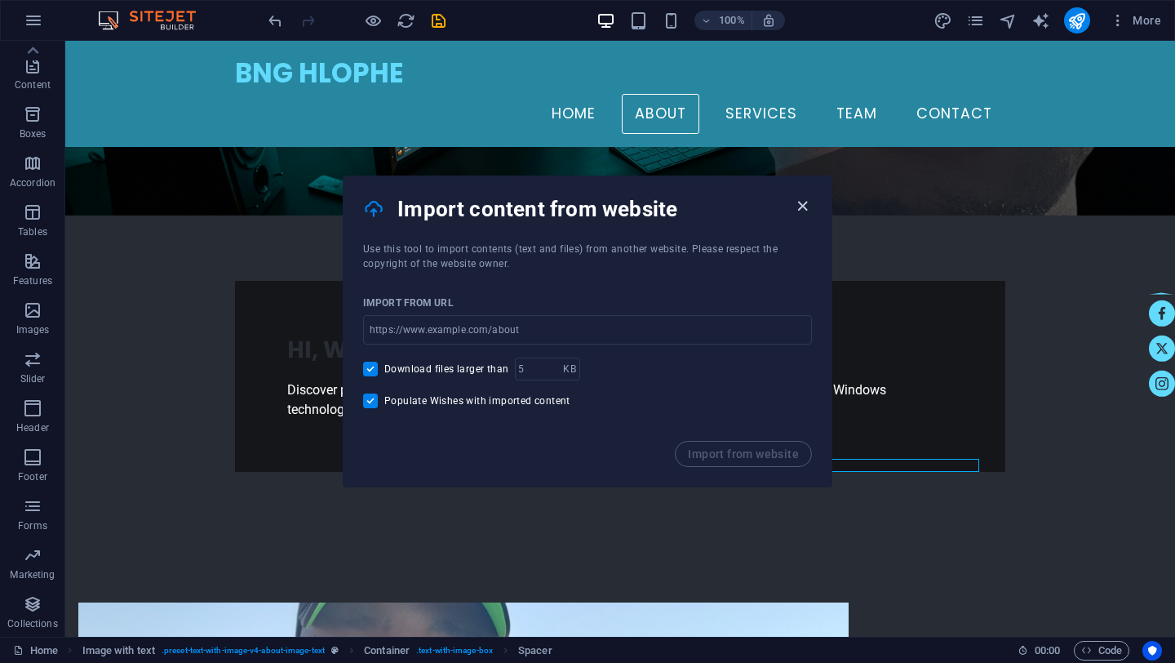
click at [801, 204] on icon "button" at bounding box center [802, 206] width 19 height 19
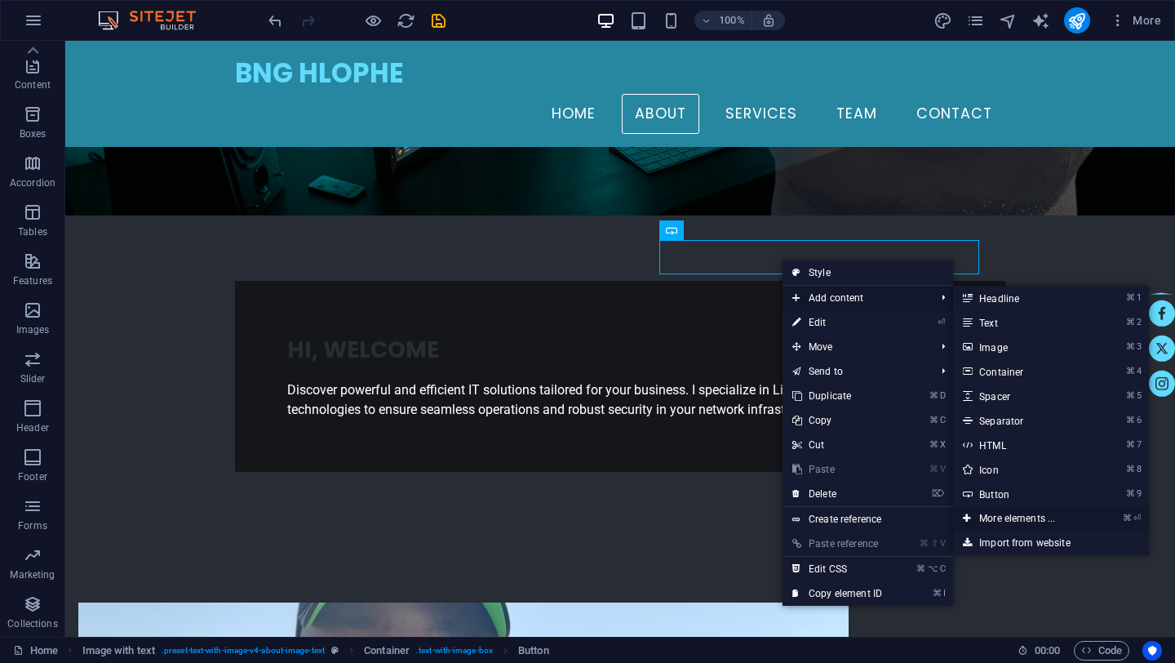
drag, startPoint x: 1007, startPoint y: 520, endPoint x: 642, endPoint y: 480, distance: 366.9
click at [1007, 520] on link "⌘ ⏎ More elements ..." at bounding box center [1020, 518] width 135 height 24
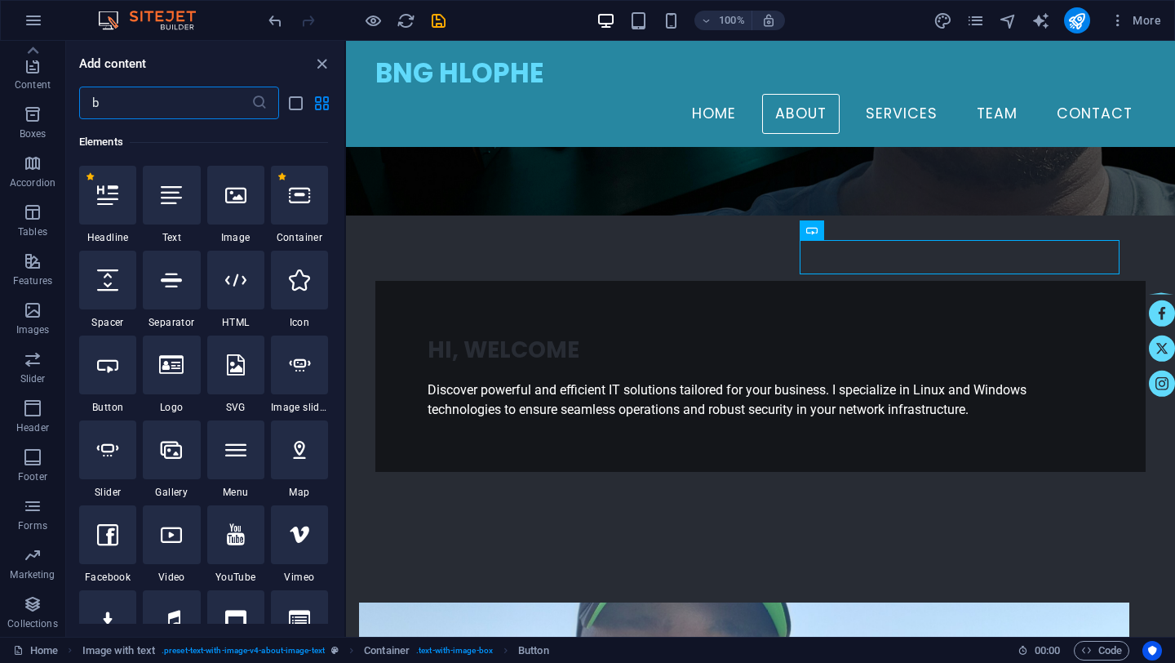
scroll to position [0, 0]
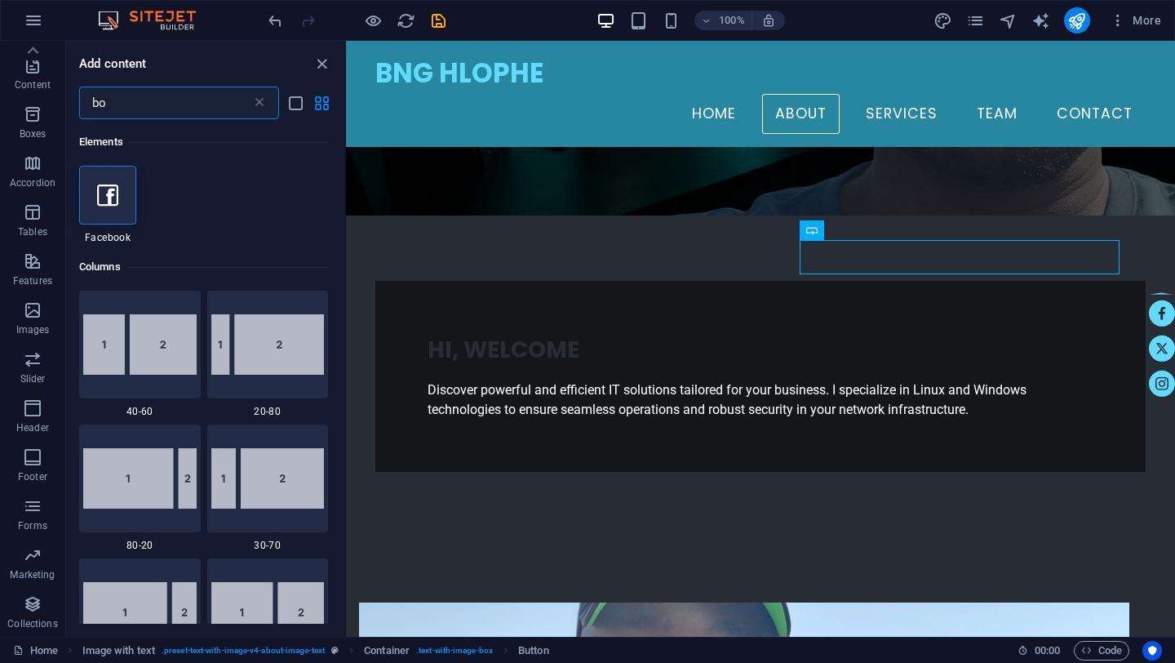
type input "b"
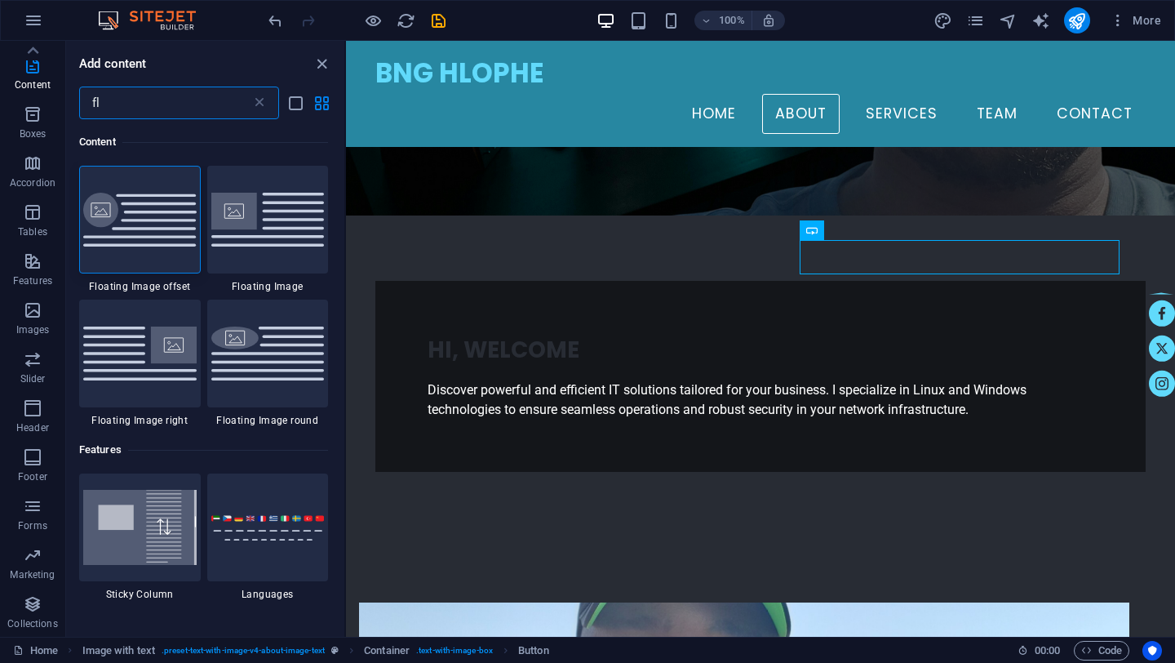
type input "f"
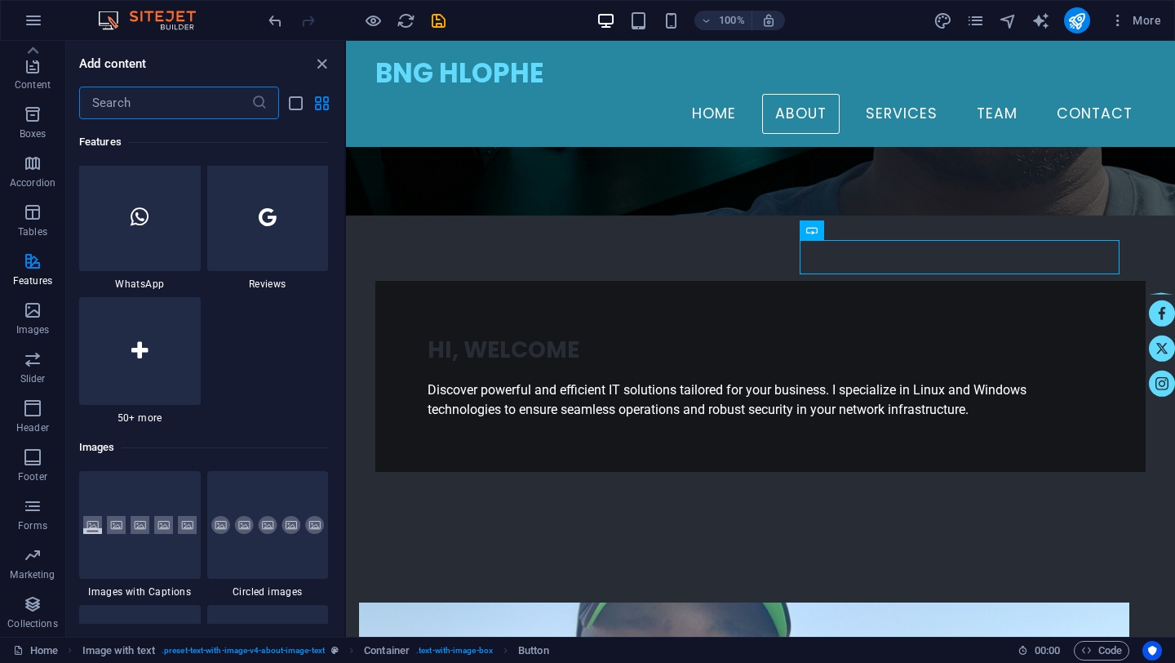
scroll to position [8106, 0]
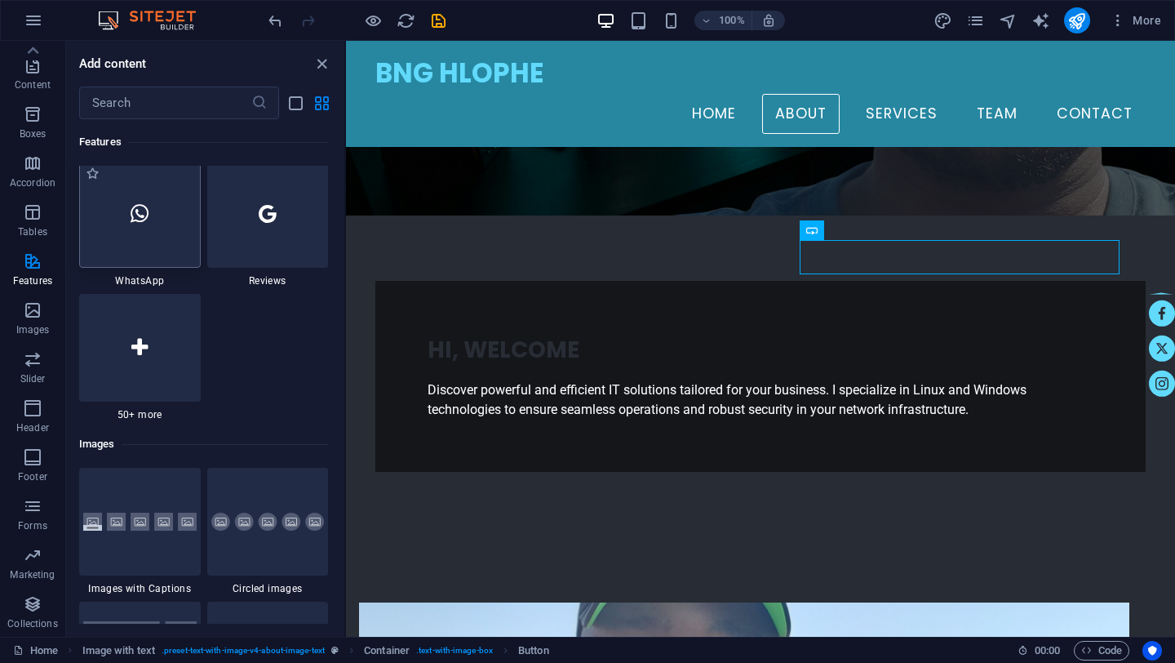
click at [150, 219] on div at bounding box center [140, 214] width 122 height 108
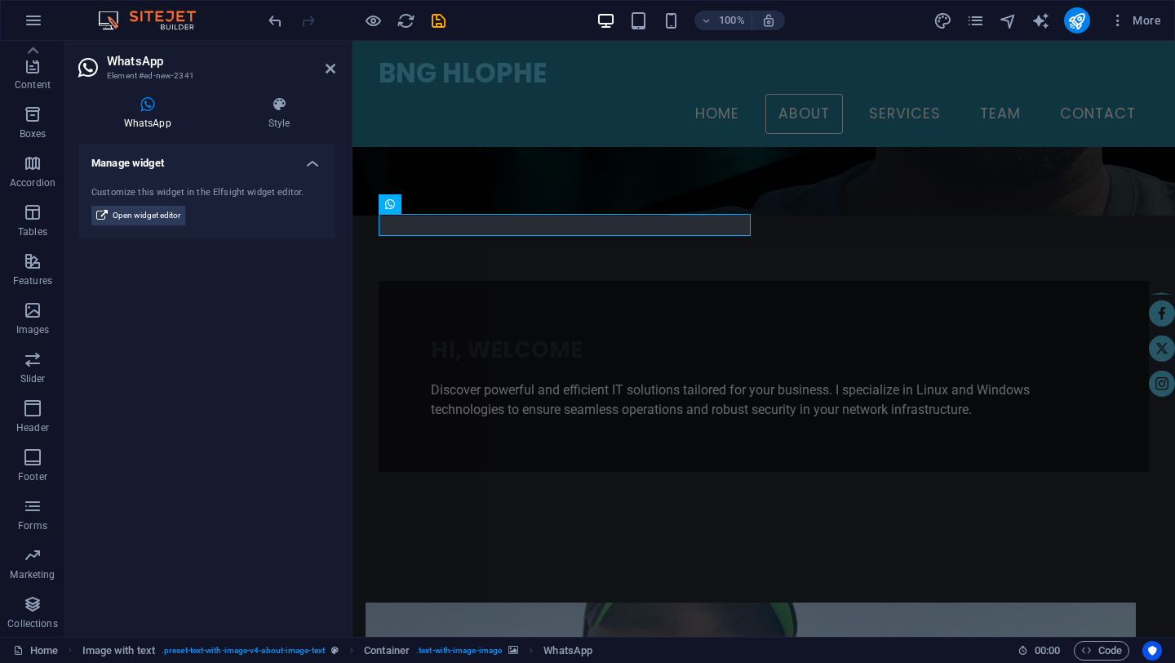
click at [144, 106] on icon at bounding box center [147, 104] width 138 height 16
click at [251, 342] on div "Manage widget Customize this widget in the Elfsight widget editor. Open widget …" at bounding box center [206, 384] width 257 height 480
click at [333, 66] on icon at bounding box center [331, 68] width 10 height 13
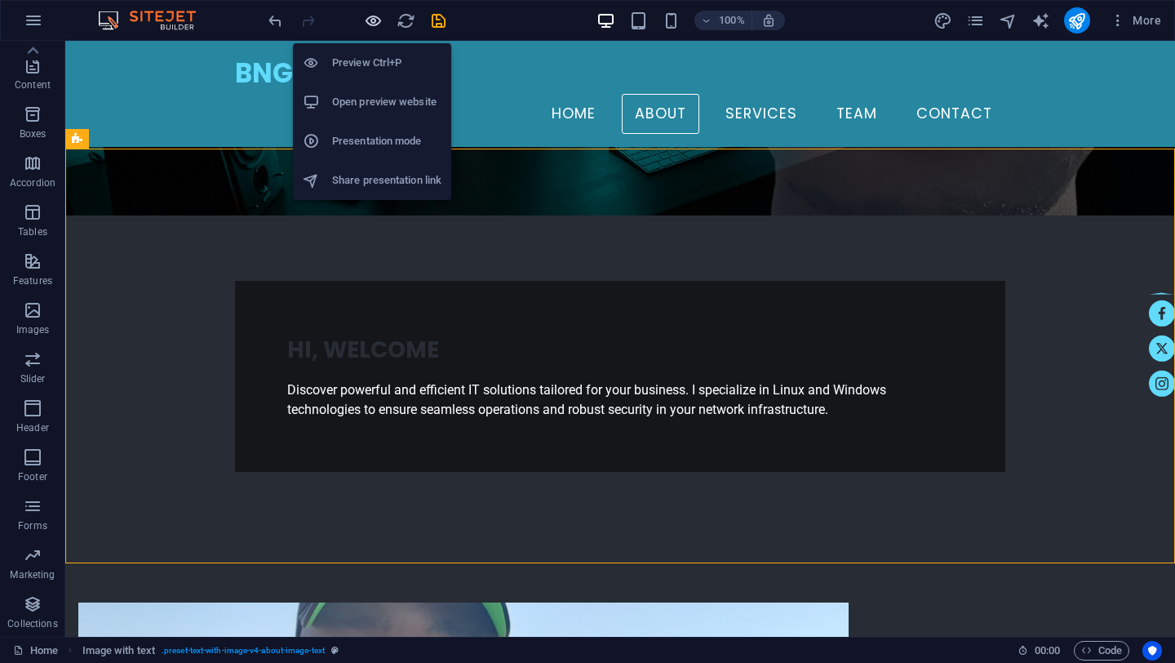
click at [369, 12] on icon "button" at bounding box center [373, 20] width 19 height 19
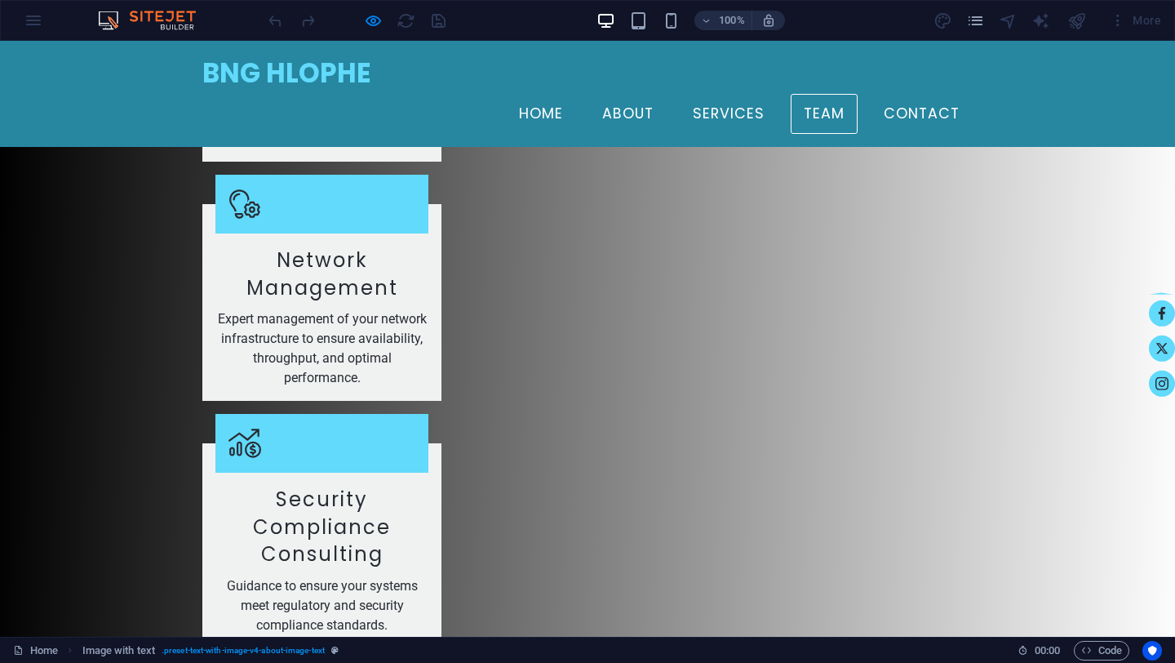
scroll to position [3406, 0]
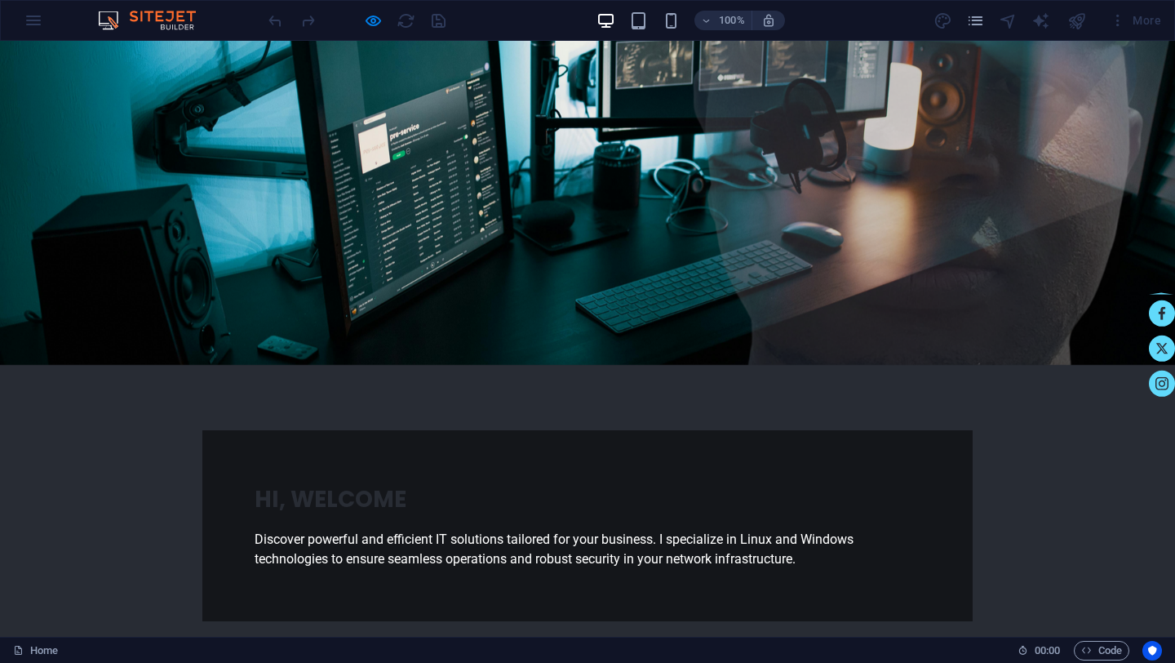
scroll to position [0, 0]
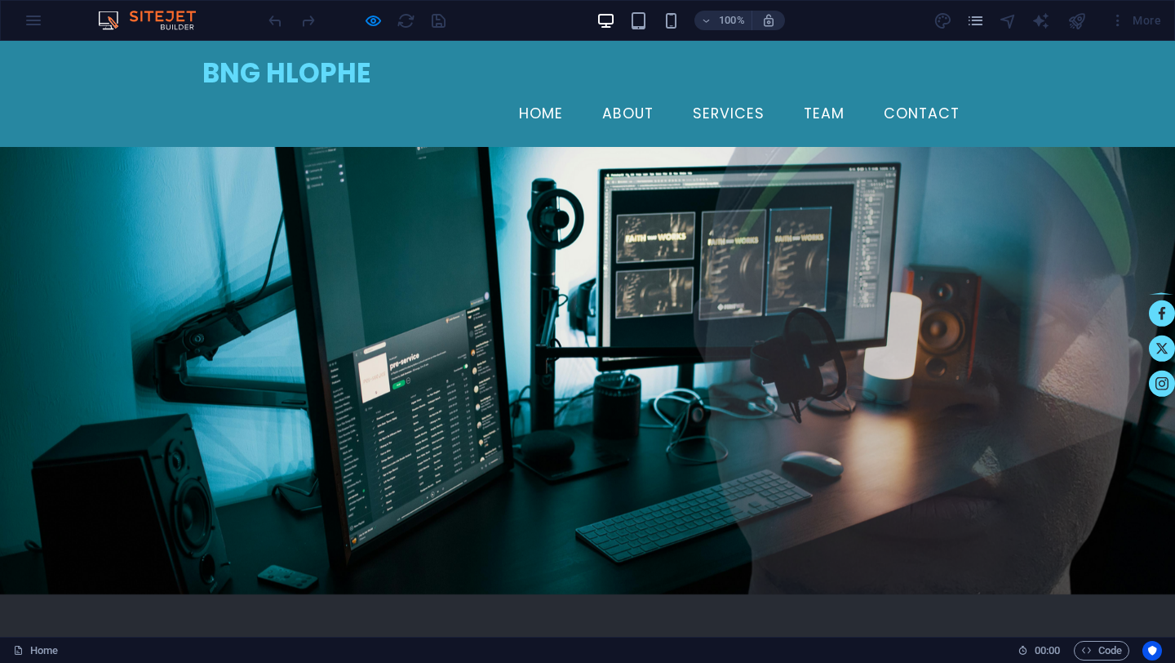
click at [33, 20] on div "100% More" at bounding box center [587, 20] width 1173 height 39
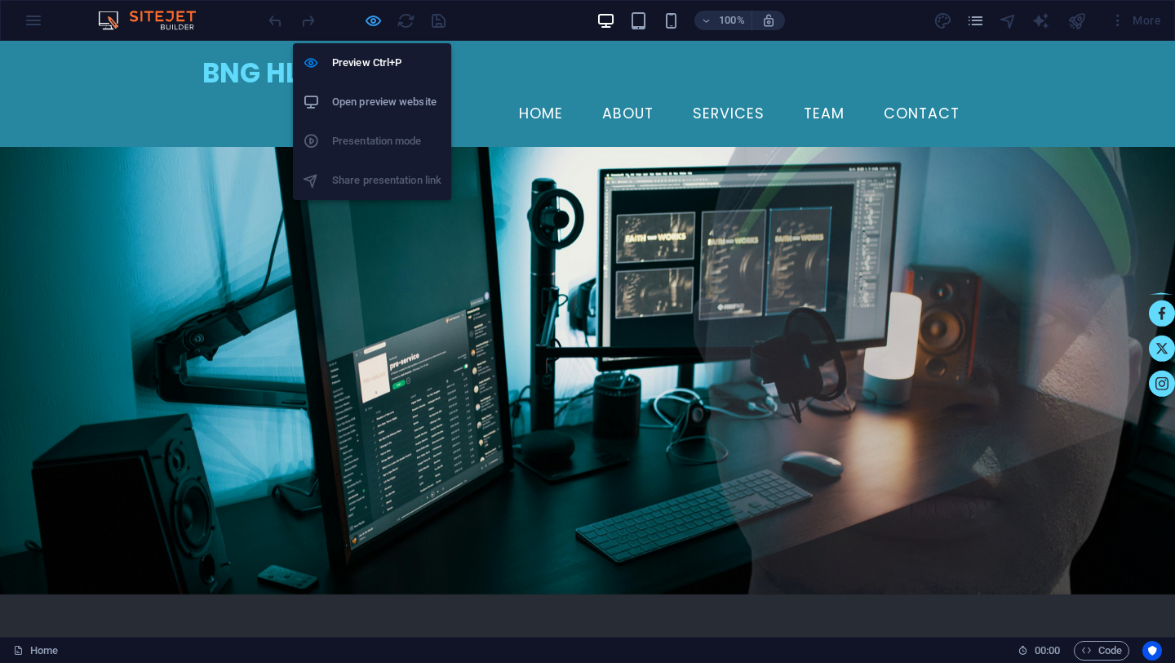
click at [375, 22] on icon "button" at bounding box center [373, 20] width 19 height 19
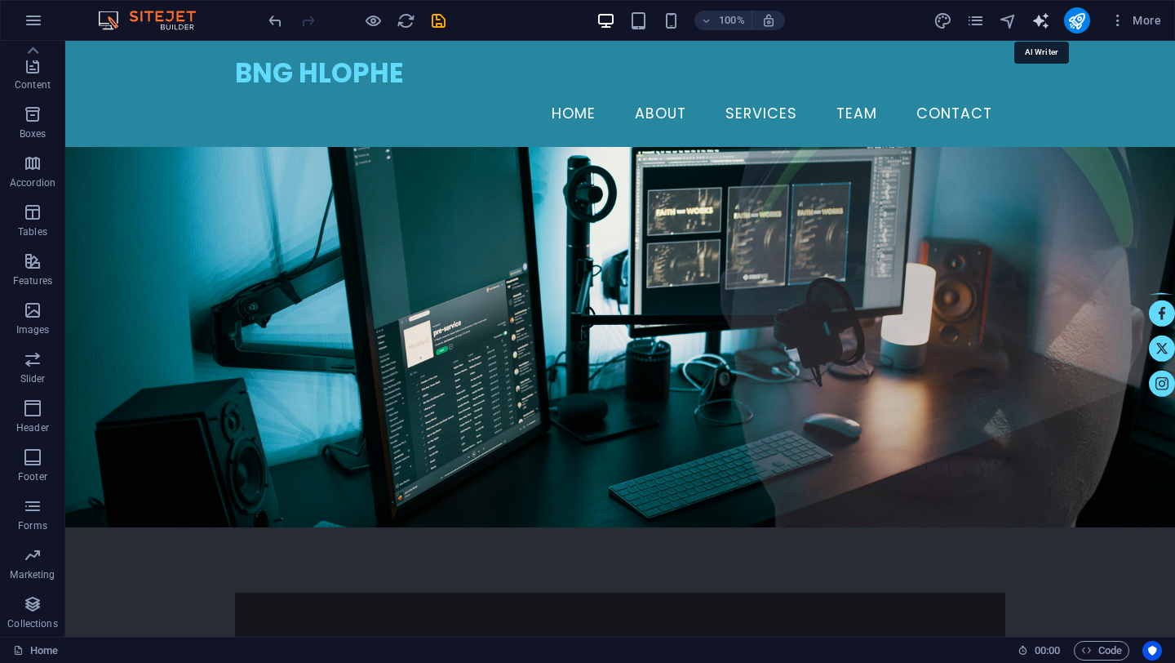
click at [1046, 24] on icon "text_generator" at bounding box center [1040, 20] width 19 height 19
select select "English"
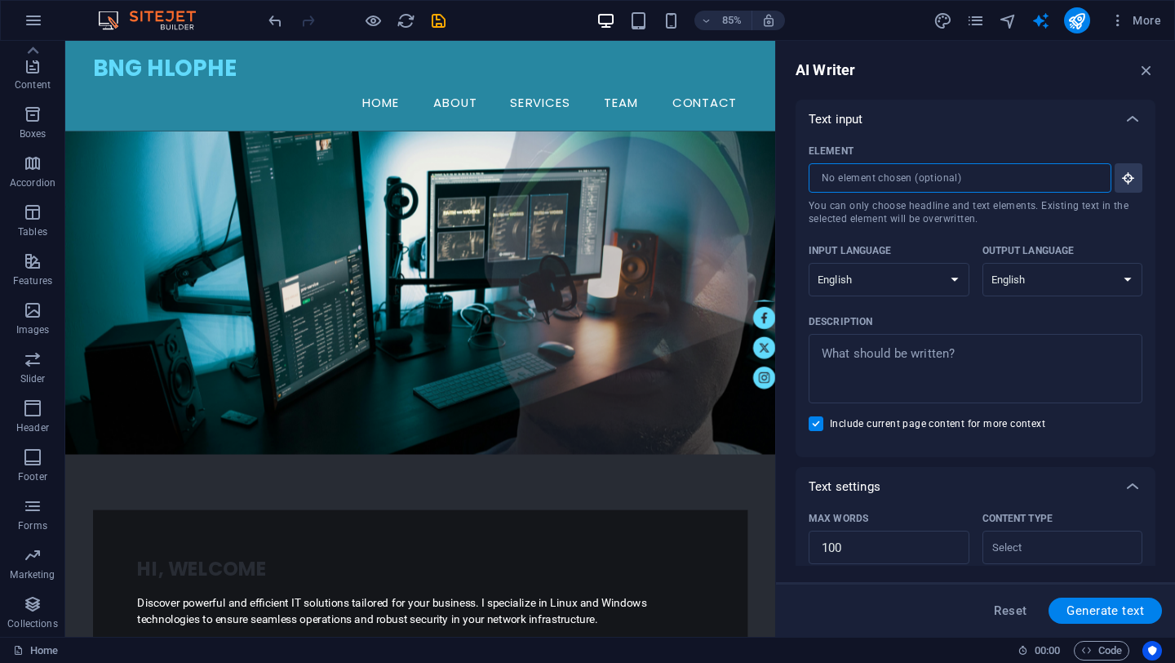
click at [947, 184] on input "Element ​ You can only choose headline and text elements. Existing text in the …" at bounding box center [954, 177] width 291 height 29
click at [918, 180] on input "Element ​ You can only choose headline and text elements. Existing text in the …" at bounding box center [954, 177] width 291 height 29
type textarea "x"
click at [891, 354] on textarea "Description x ​" at bounding box center [975, 368] width 317 height 53
type textarea "n"
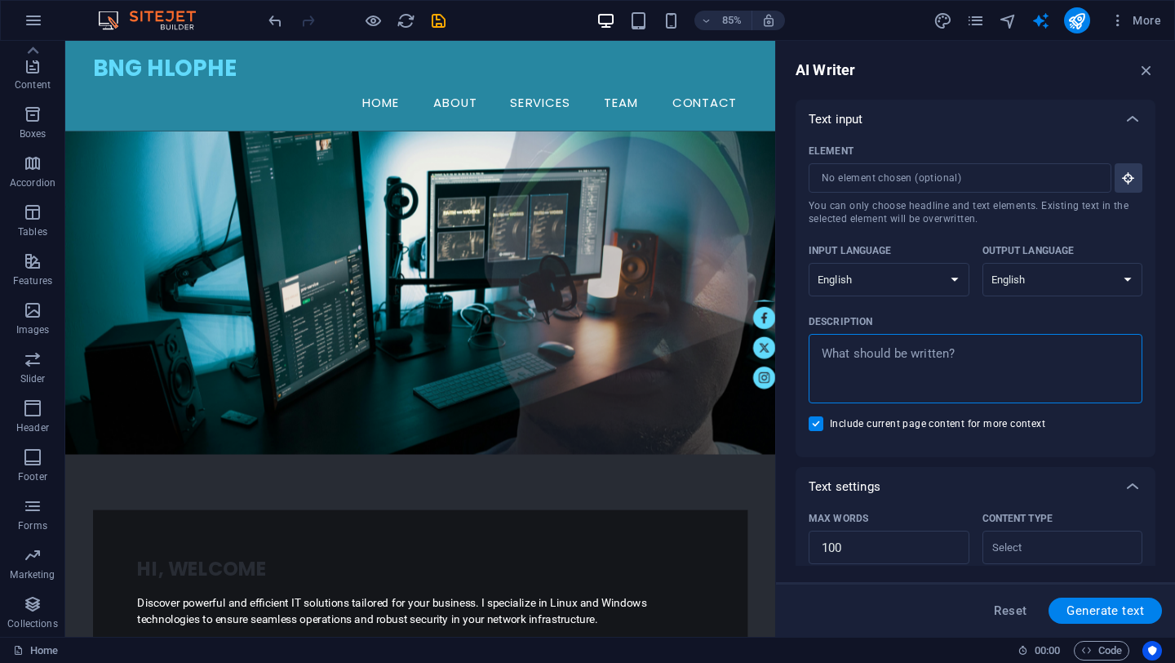
type textarea "x"
type textarea "ne"
type textarea "x"
type textarea "nee"
type textarea "x"
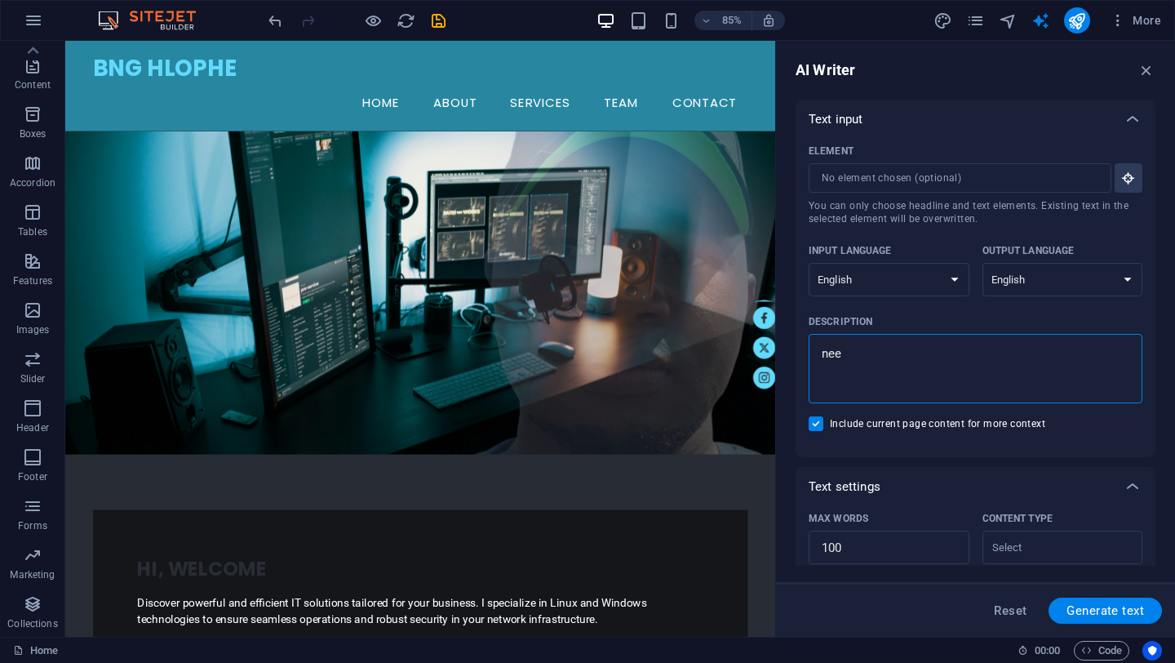
type textarea "need"
type textarea "x"
type textarea "needv"
type textarea "x"
type textarea "need"
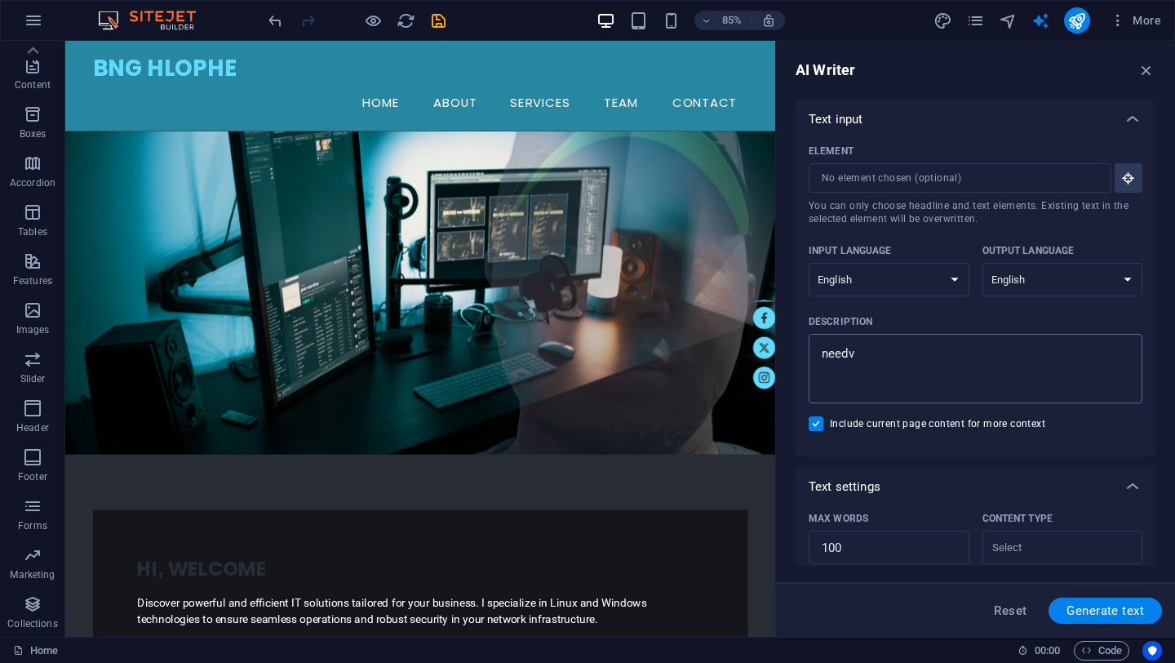
type textarea "x"
type textarea "need"
type textarea "x"
type textarea "need a"
type textarea "x"
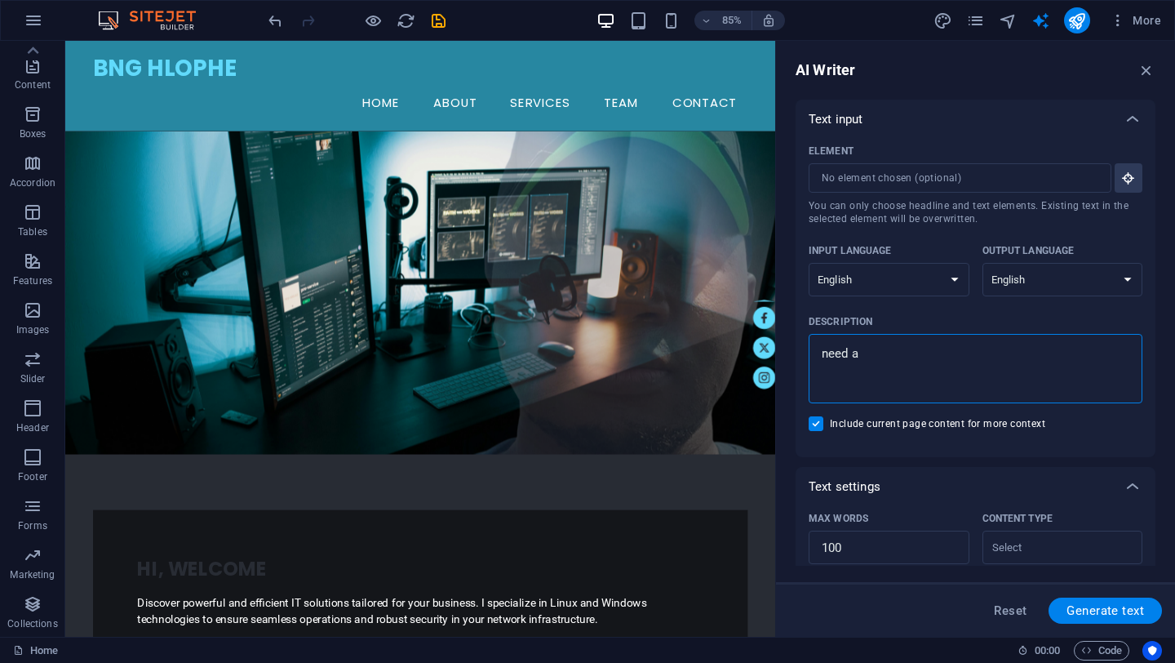
type textarea "need a"
type textarea "x"
type textarea "need a f"
type textarea "x"
type textarea "need a fl"
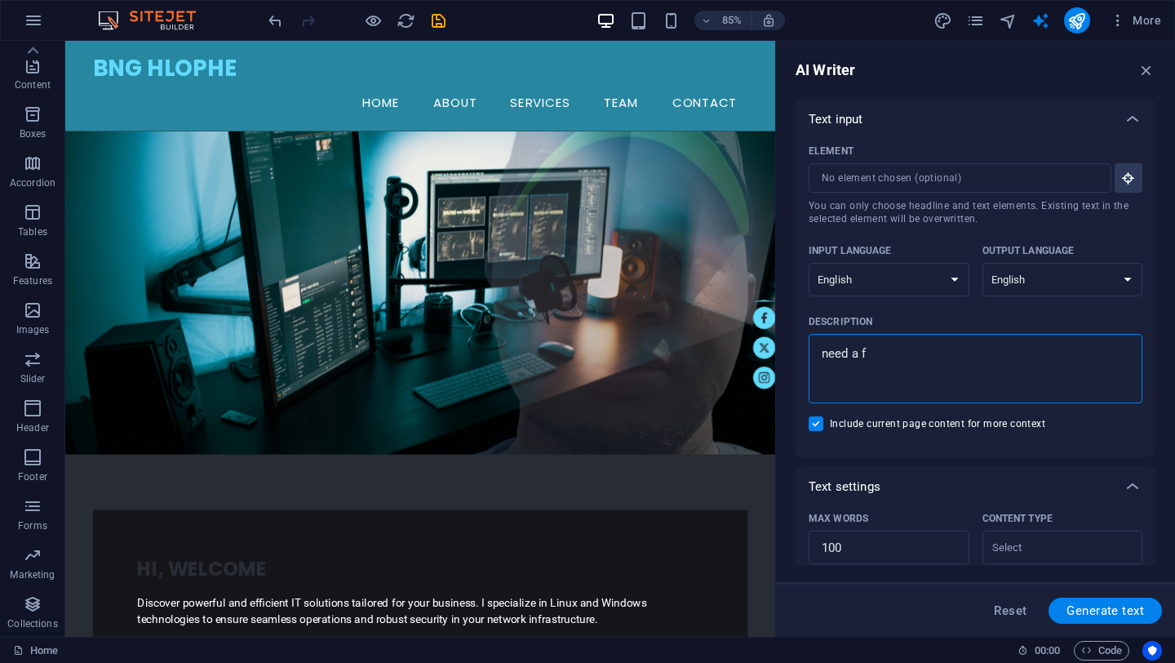
type textarea "x"
type textarea "need a fli"
type textarea "x"
type textarea "need a flip"
type textarea "x"
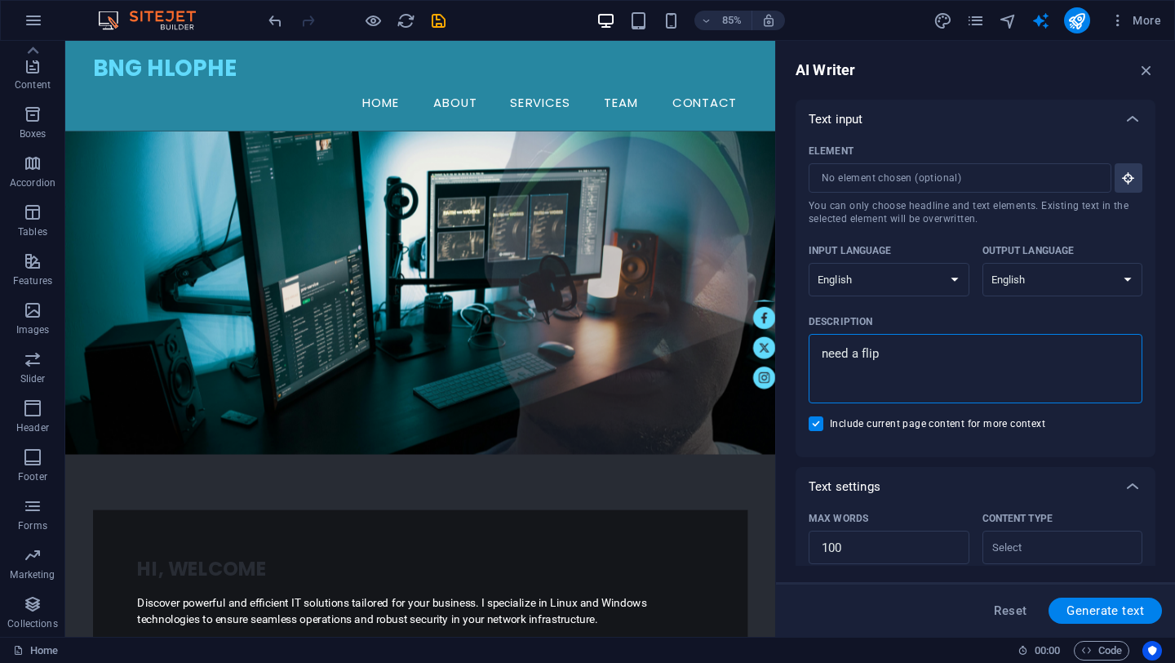
type textarea "need a flipb"
type textarea "x"
type textarea "need a flipbo"
type textarea "x"
type textarea "need a flipboo"
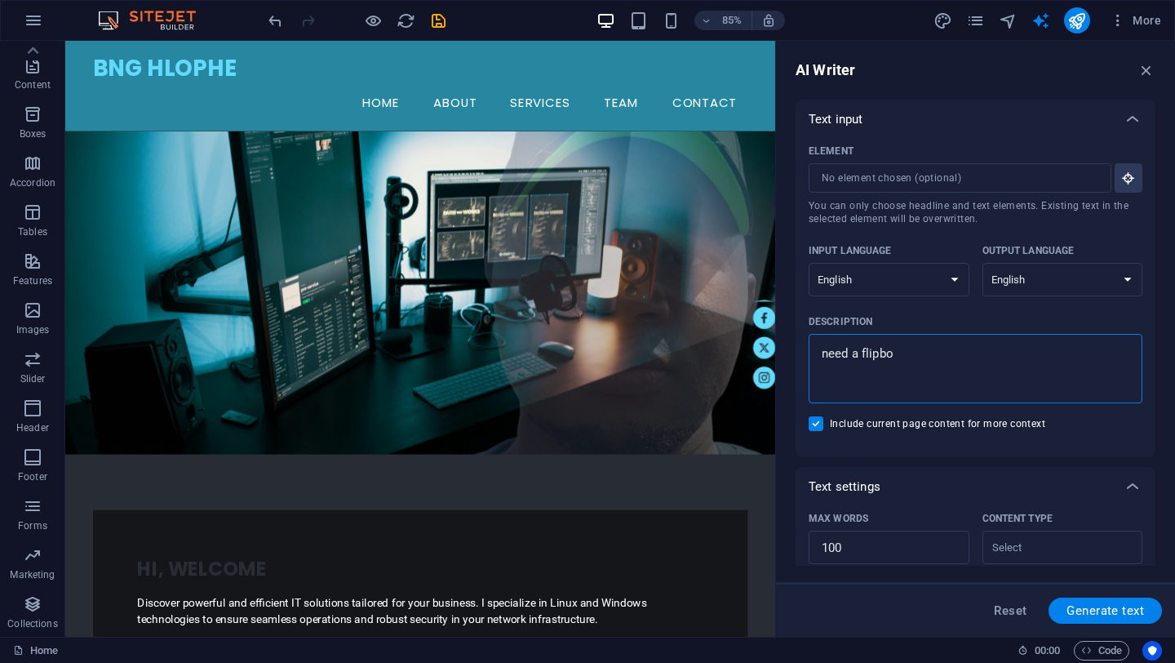
type textarea "x"
type textarea "need a flipbook"
type textarea "x"
type textarea "need a flipbook"
click at [1101, 611] on span "Generate text" at bounding box center [1106, 610] width 78 height 13
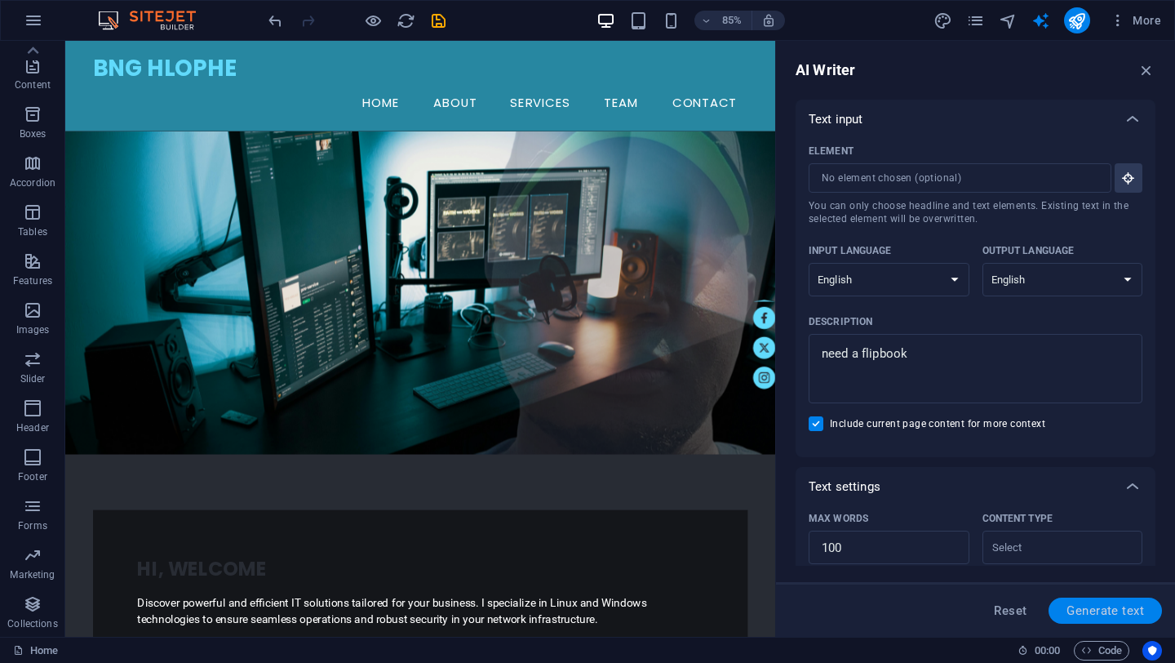
type textarea "x"
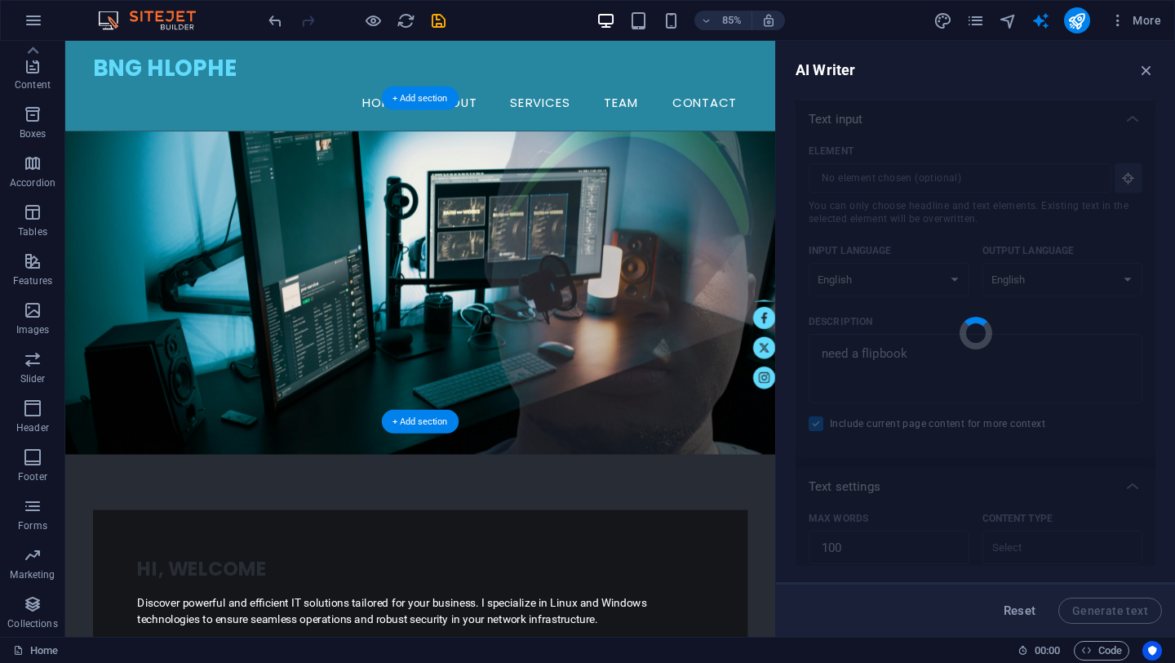
type textarea "x"
type textarea "Create engaging flipbooks that showcase your IT solutions with style. Leverage …"
type textarea "x"
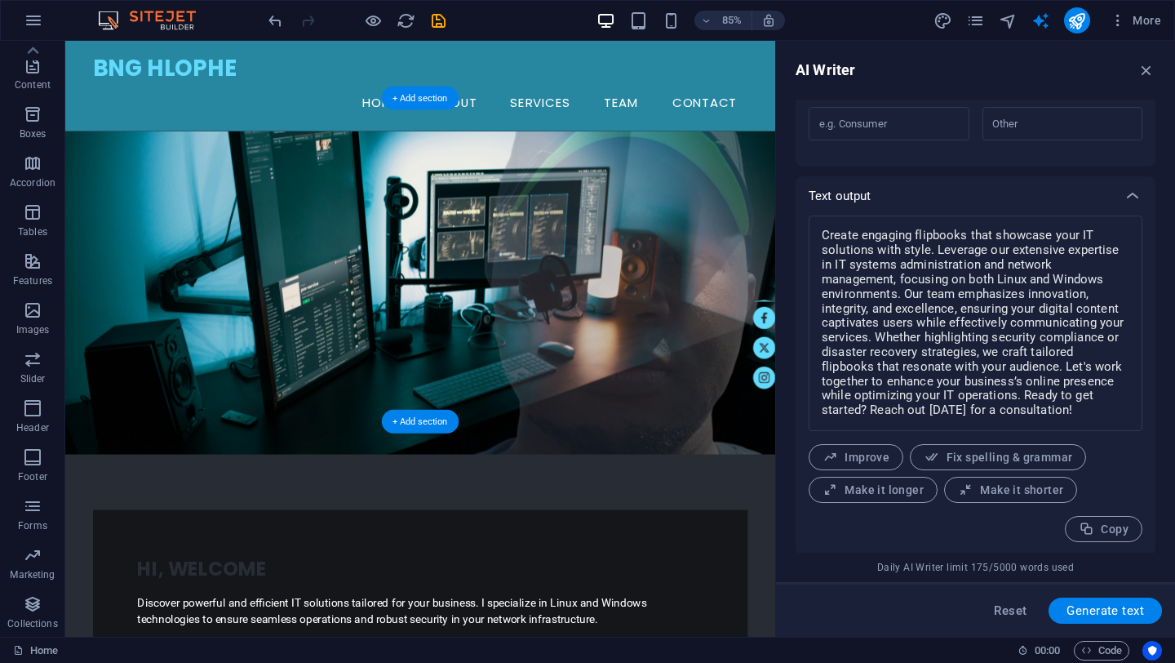
scroll to position [568, 0]
click at [889, 490] on span "Make it longer" at bounding box center [873, 488] width 101 height 16
type textarea "x"
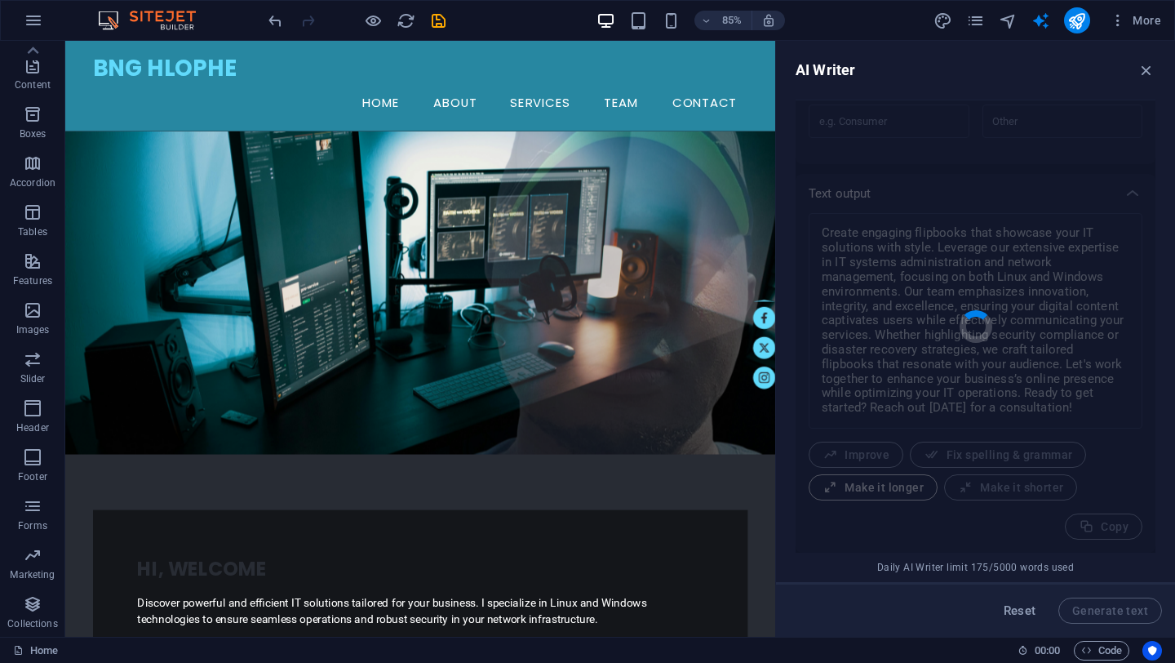
type textarea "x"
type textarea "Design captivating and interactive flipbooks that effectively showcase your IT …"
type textarea "x"
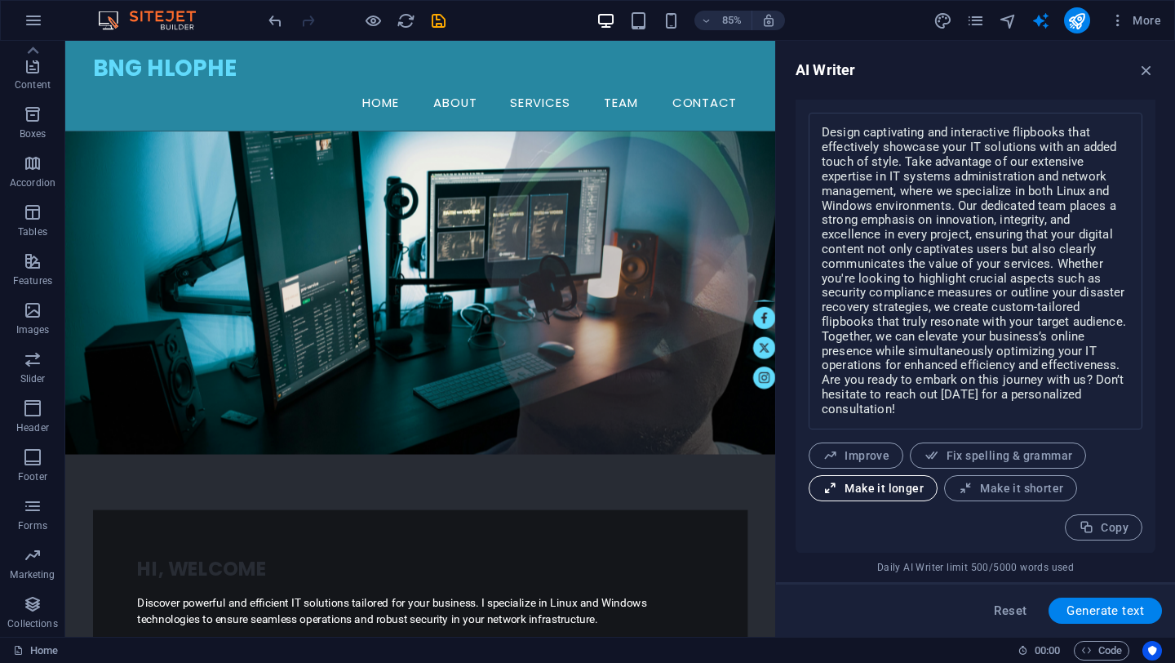
scroll to position [669, 0]
click at [1095, 619] on button "Generate text" at bounding box center [1105, 610] width 113 height 26
type textarea "x"
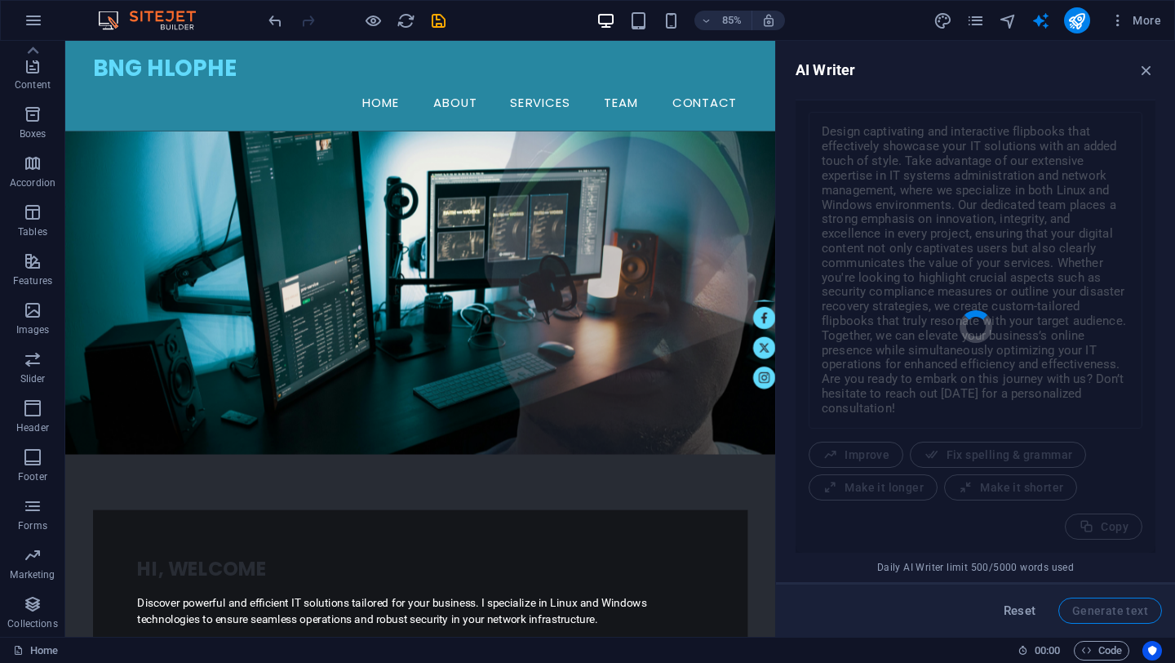
type textarea "x"
type textarea "Elevate your business with our tailored IT solutions, focusing on both Linux an…"
type textarea "x"
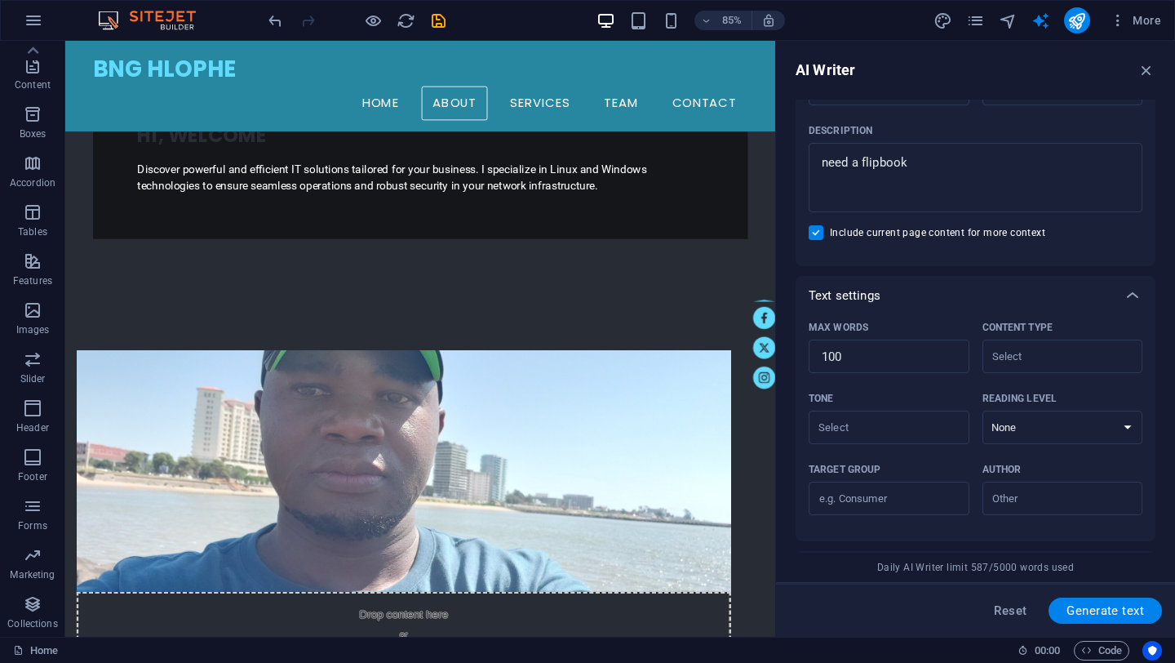
scroll to position [0, 0]
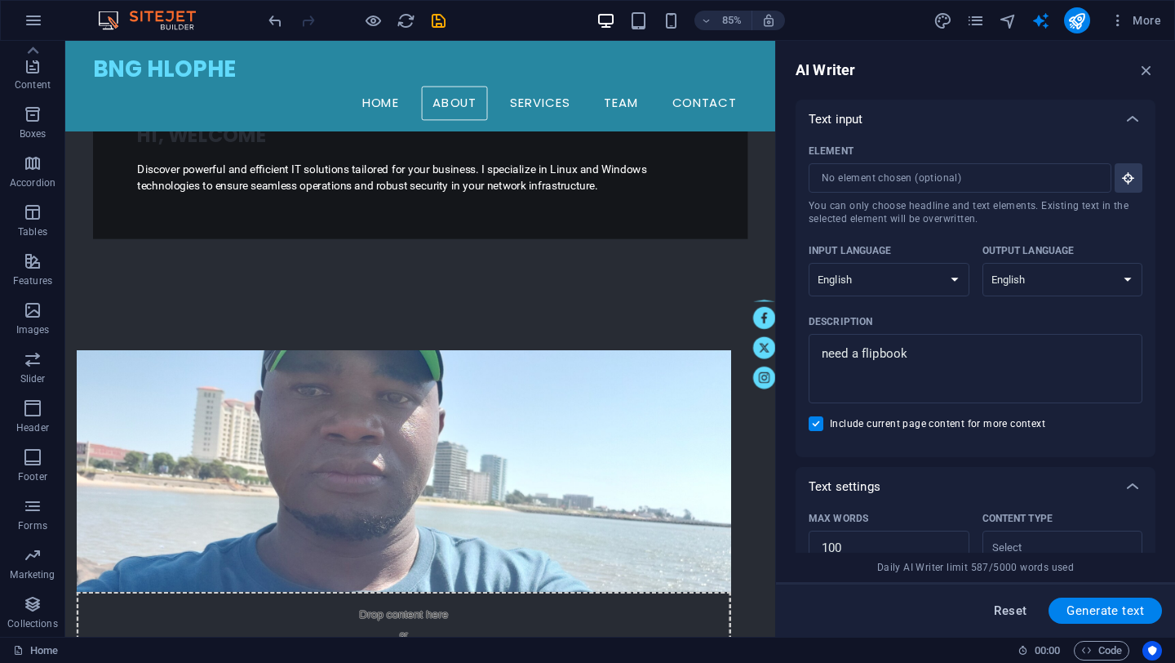
click at [1014, 615] on span "Reset" at bounding box center [1010, 610] width 33 height 13
type textarea "x"
click at [1147, 72] on icon "button" at bounding box center [1147, 70] width 18 height 18
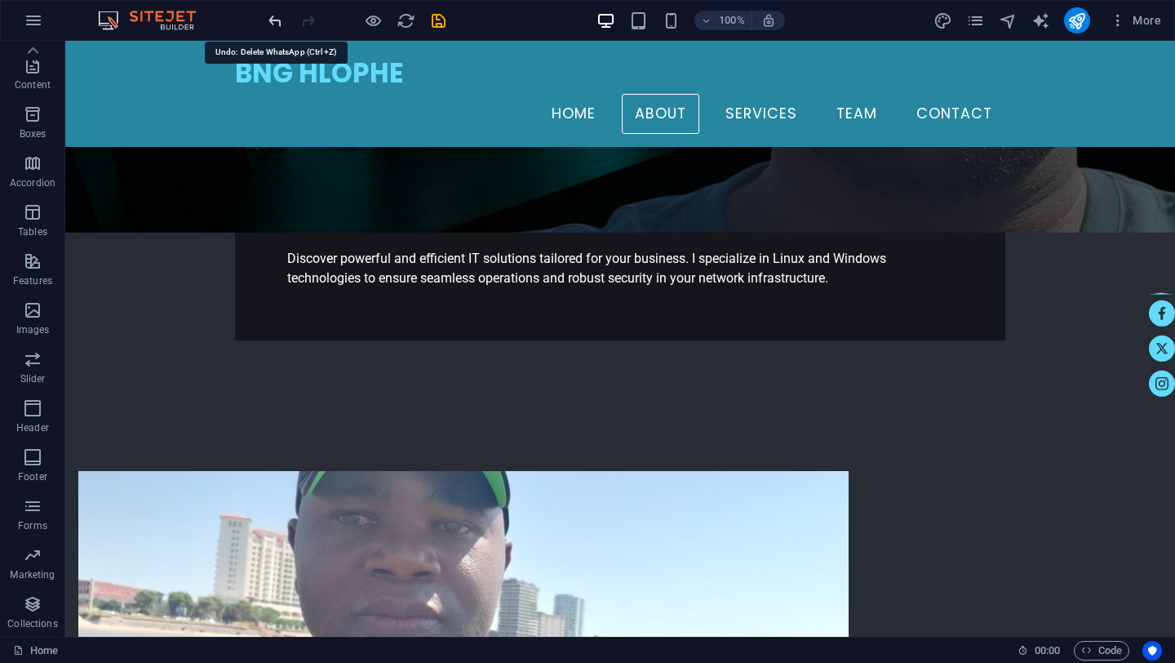
click at [276, 19] on icon "undo" at bounding box center [275, 20] width 19 height 19
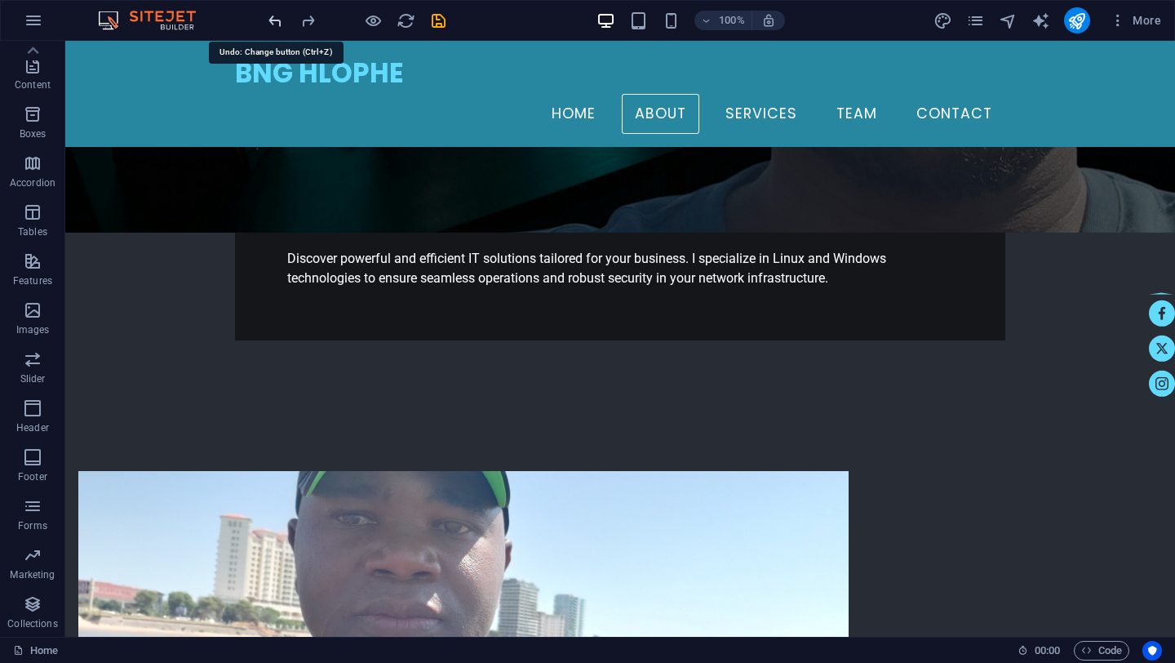
click at [276, 19] on icon "undo" at bounding box center [275, 20] width 19 height 19
click at [275, 19] on icon "undo" at bounding box center [275, 20] width 19 height 19
click at [275, 20] on icon "undo" at bounding box center [275, 20] width 19 height 19
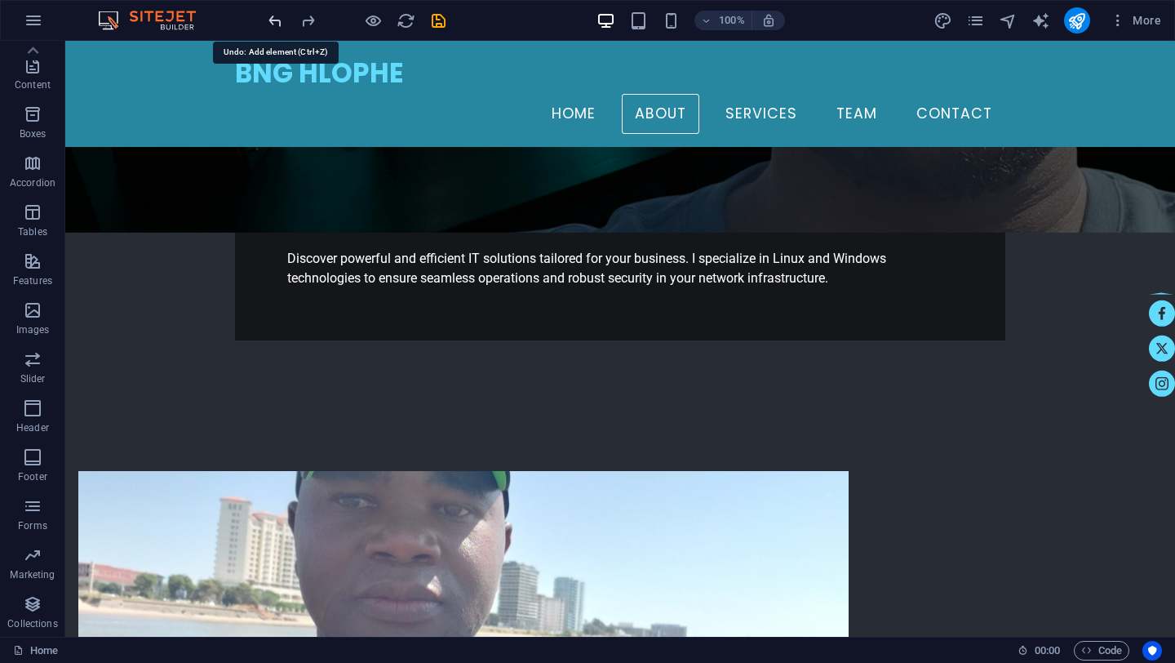
click at [275, 20] on icon "undo" at bounding box center [275, 20] width 19 height 19
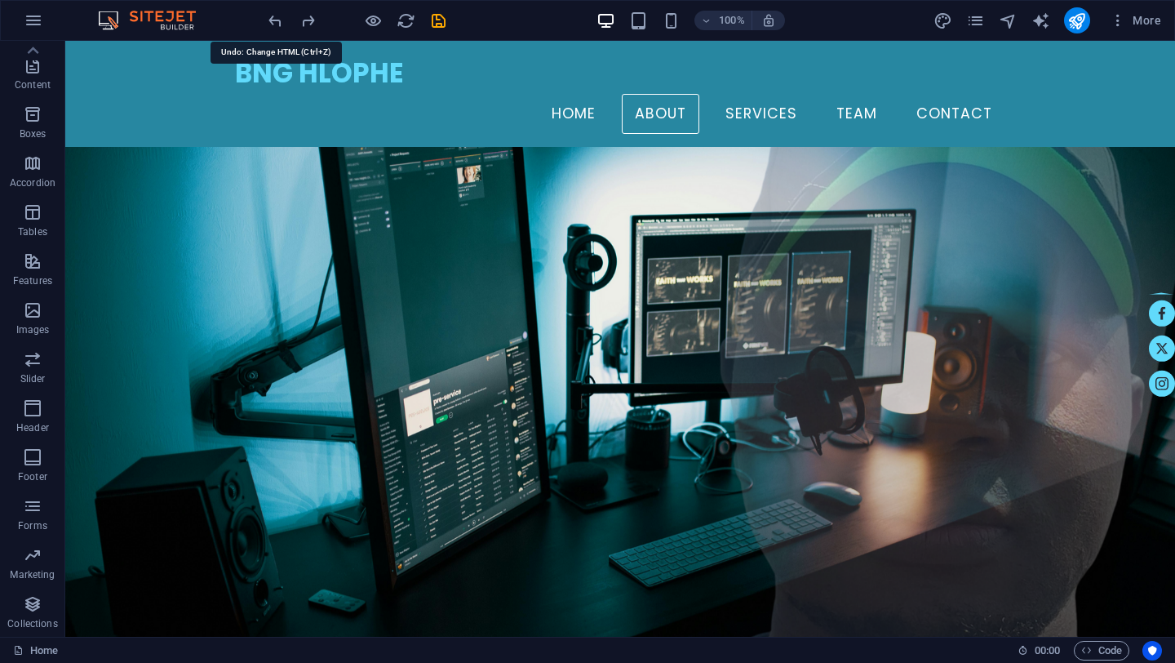
scroll to position [471, 0]
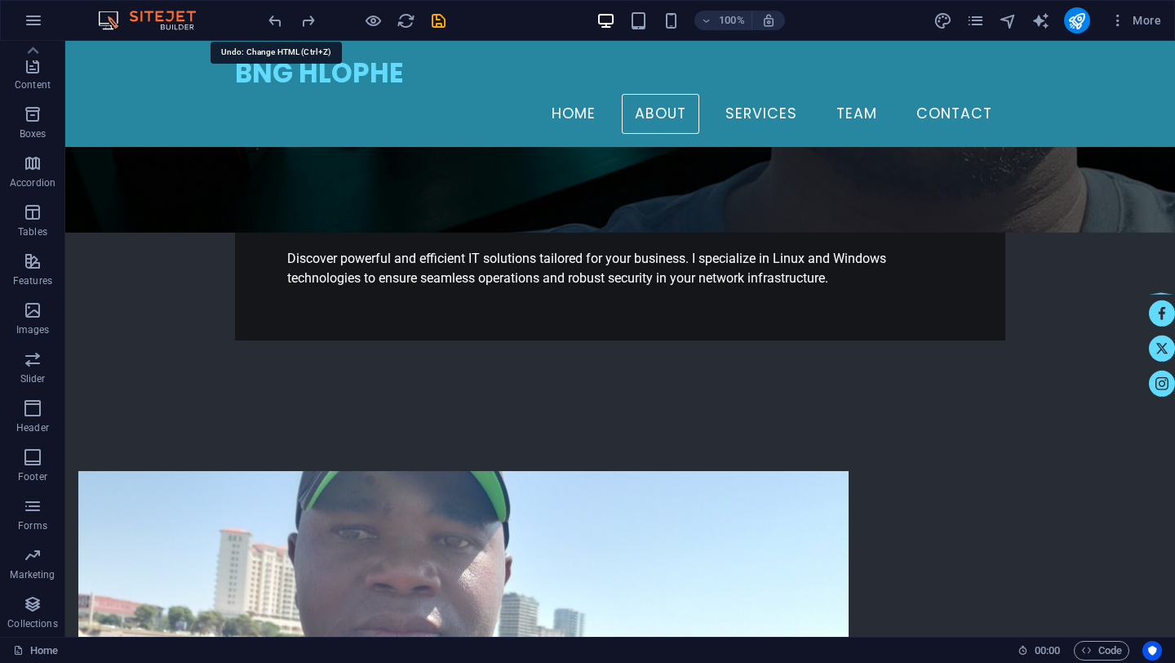
click at [275, 20] on icon "undo" at bounding box center [275, 20] width 19 height 19
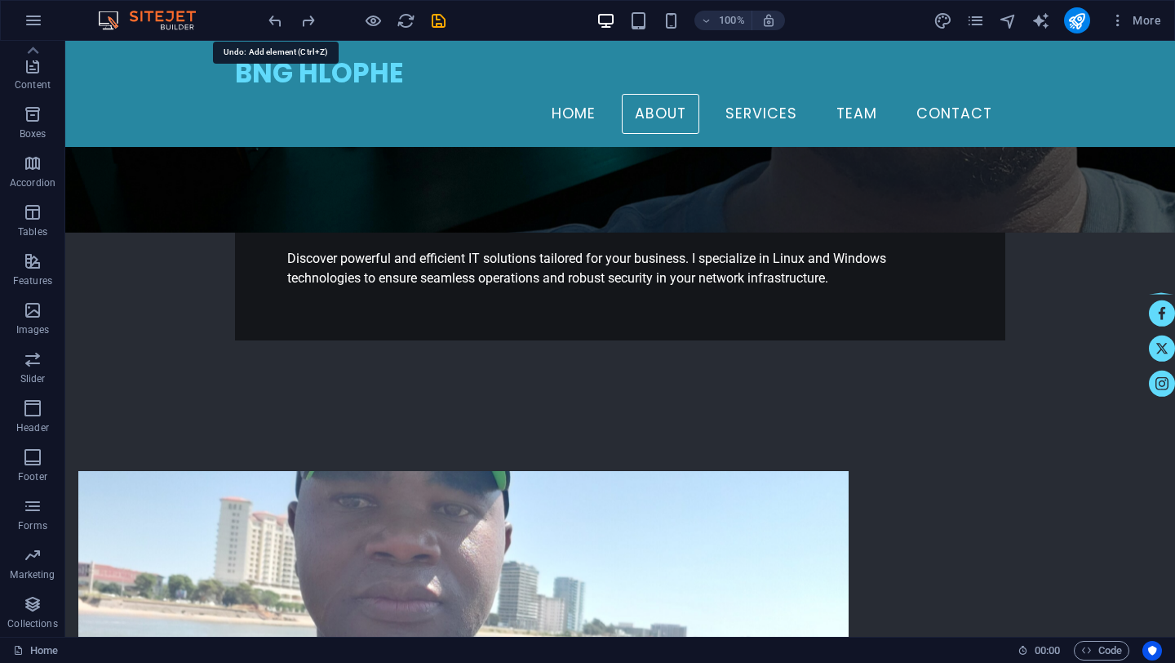
click at [275, 20] on icon "undo" at bounding box center [275, 20] width 19 height 19
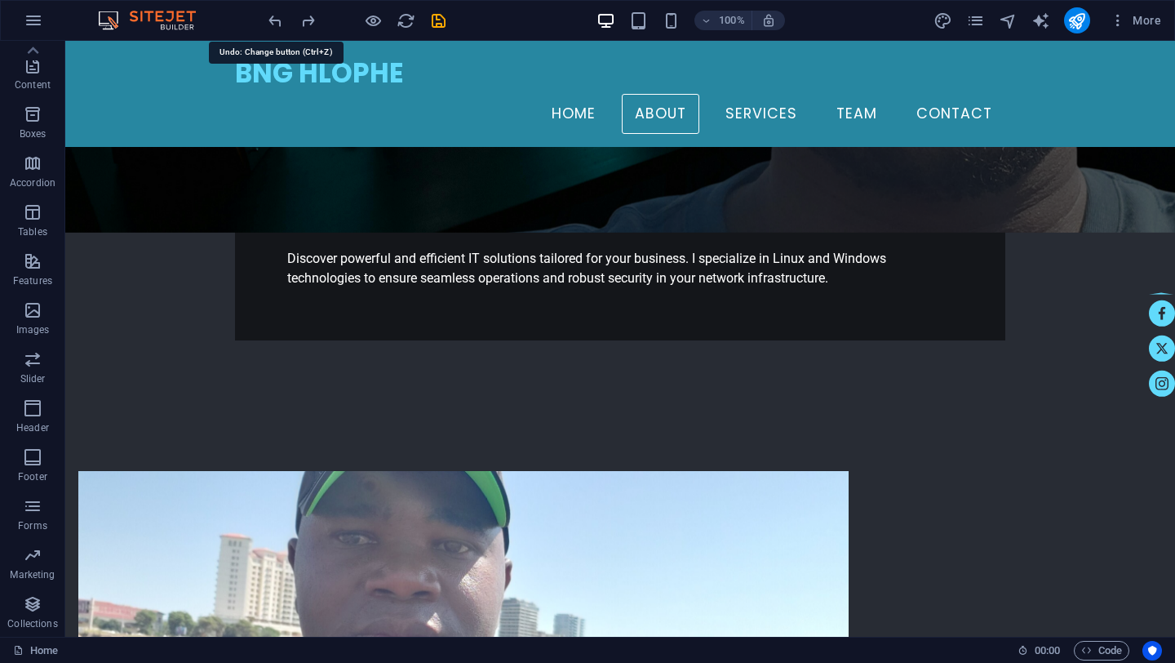
click at [275, 20] on icon "undo" at bounding box center [275, 20] width 19 height 19
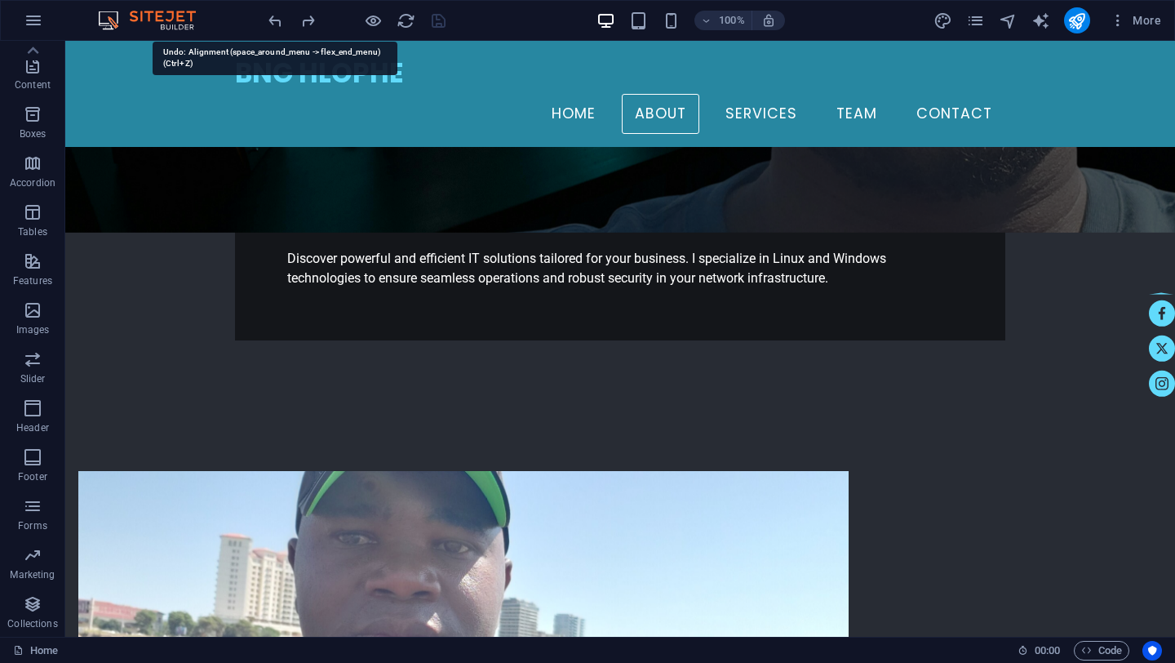
click at [275, 20] on icon "undo" at bounding box center [275, 20] width 19 height 19
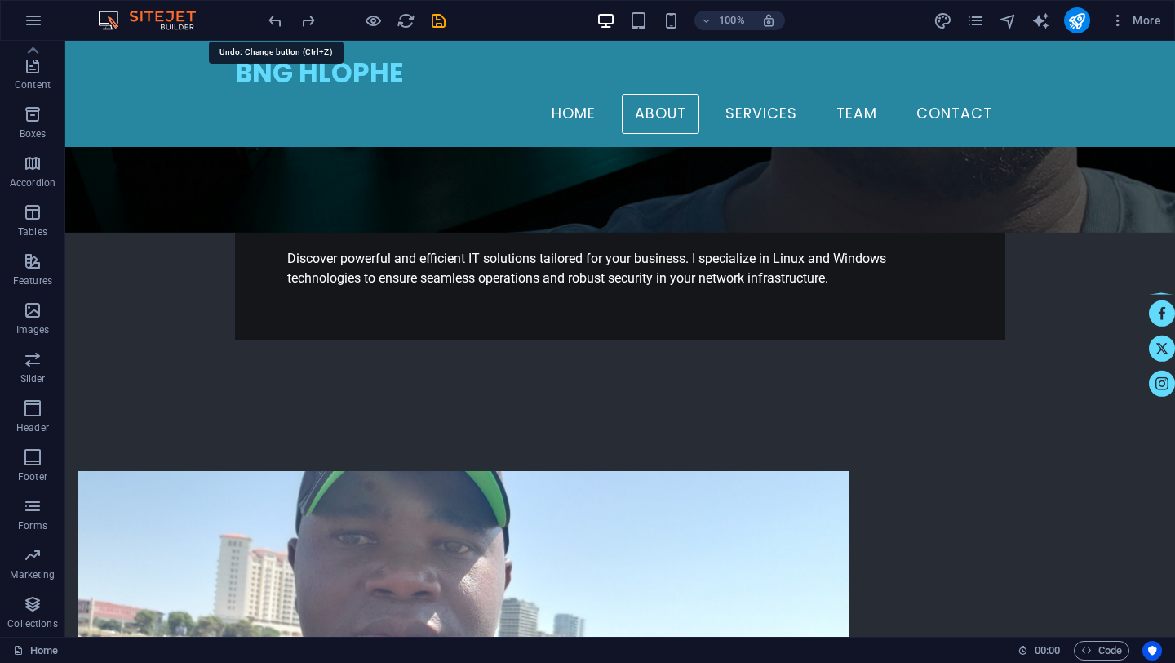
click at [275, 20] on icon "undo" at bounding box center [275, 20] width 19 height 19
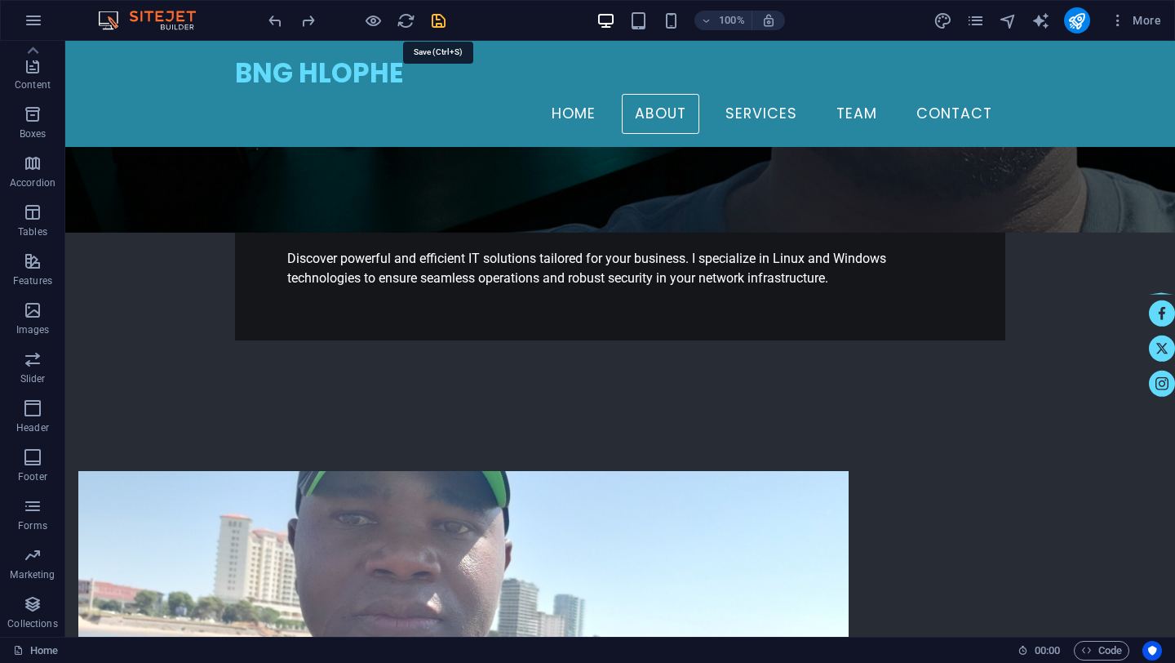
click at [437, 20] on icon "save" at bounding box center [438, 20] width 19 height 19
checkbox input "false"
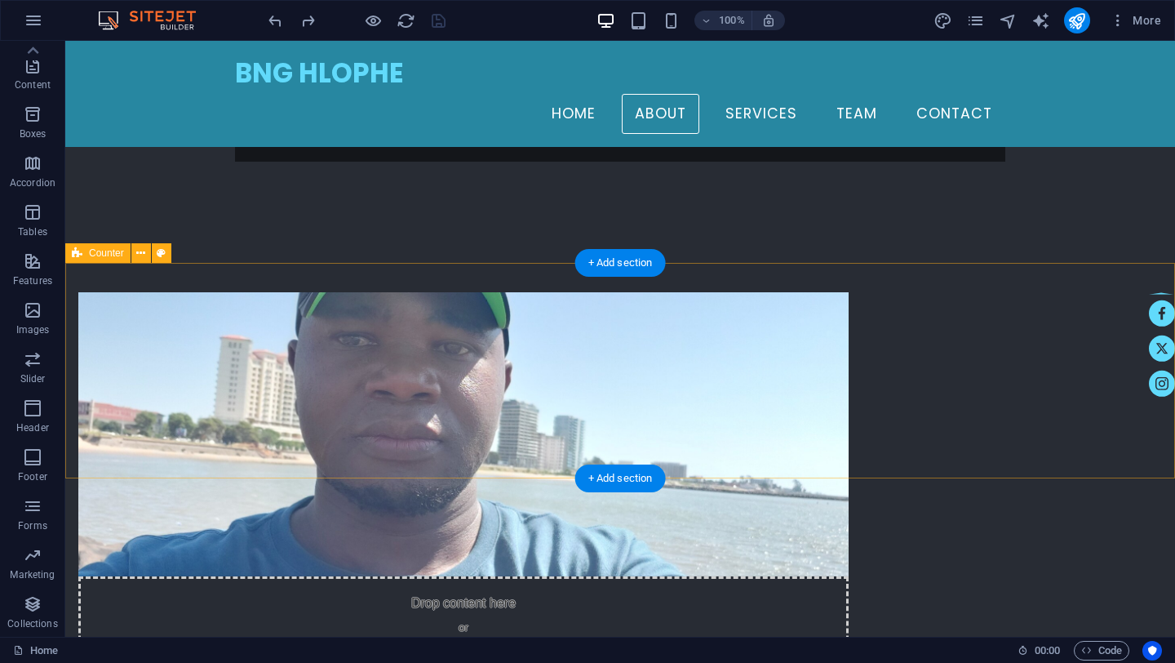
scroll to position [660, 0]
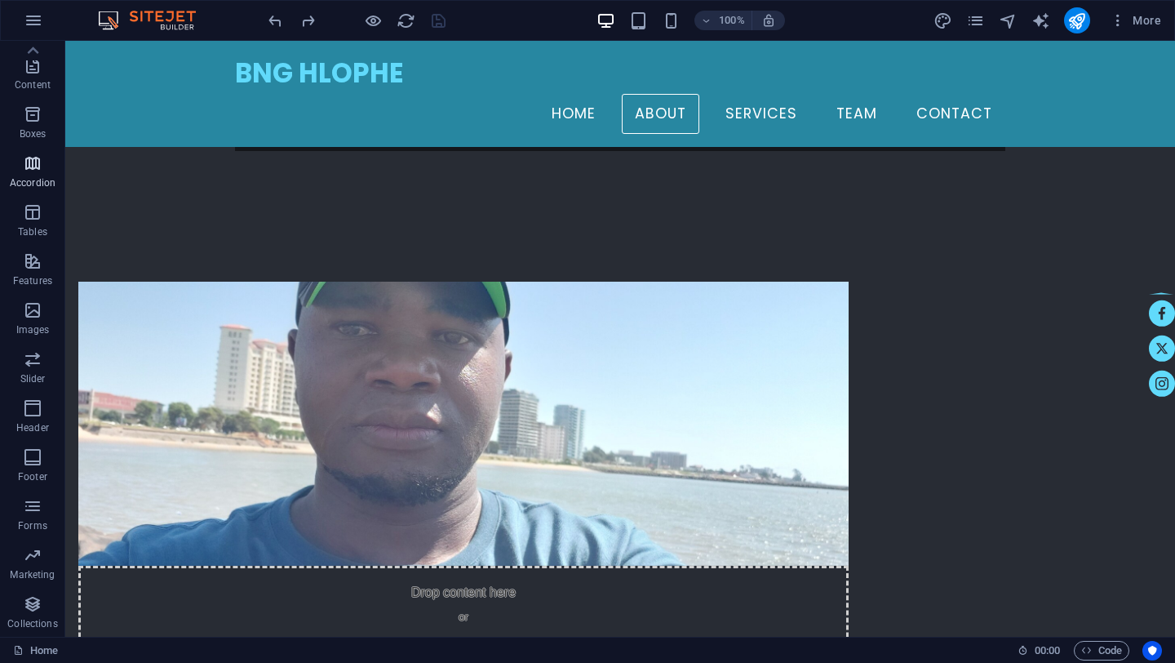
click at [38, 168] on icon "button" at bounding box center [33, 163] width 20 height 20
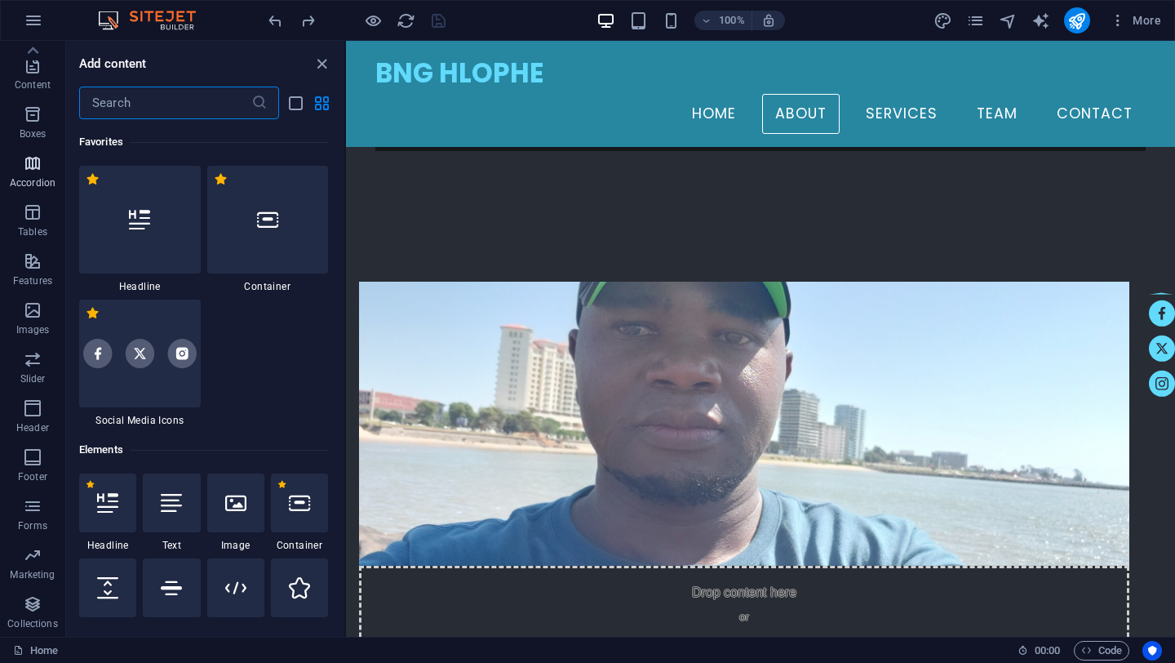
scroll to position [5344, 0]
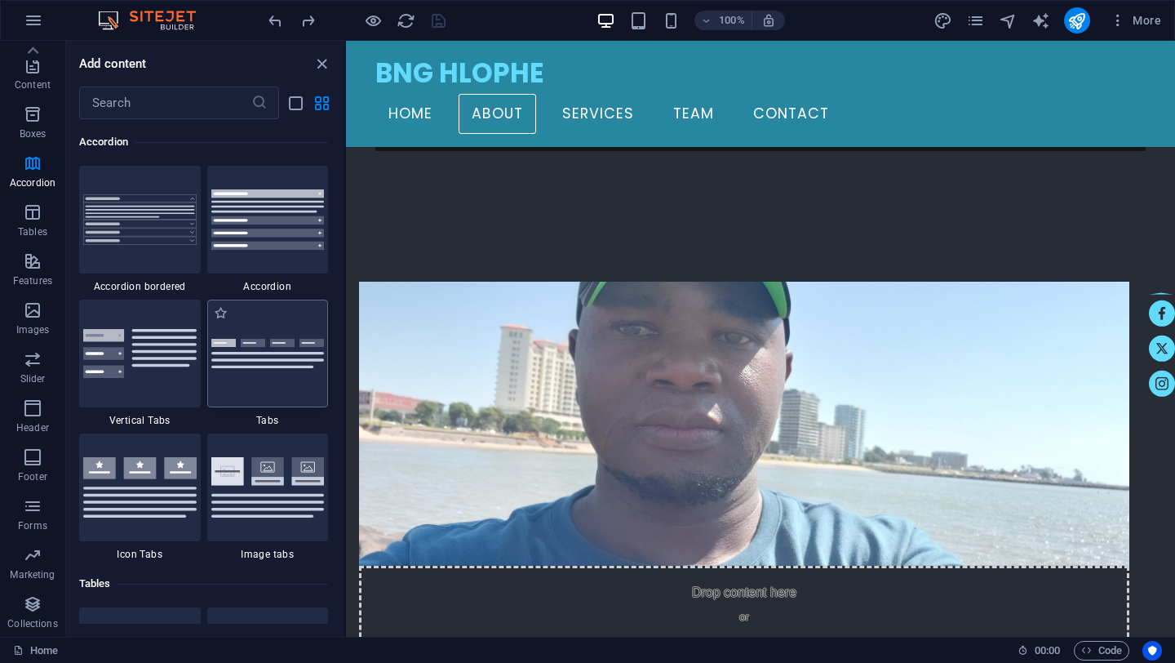
click at [295, 367] on img at bounding box center [267, 354] width 113 height 30
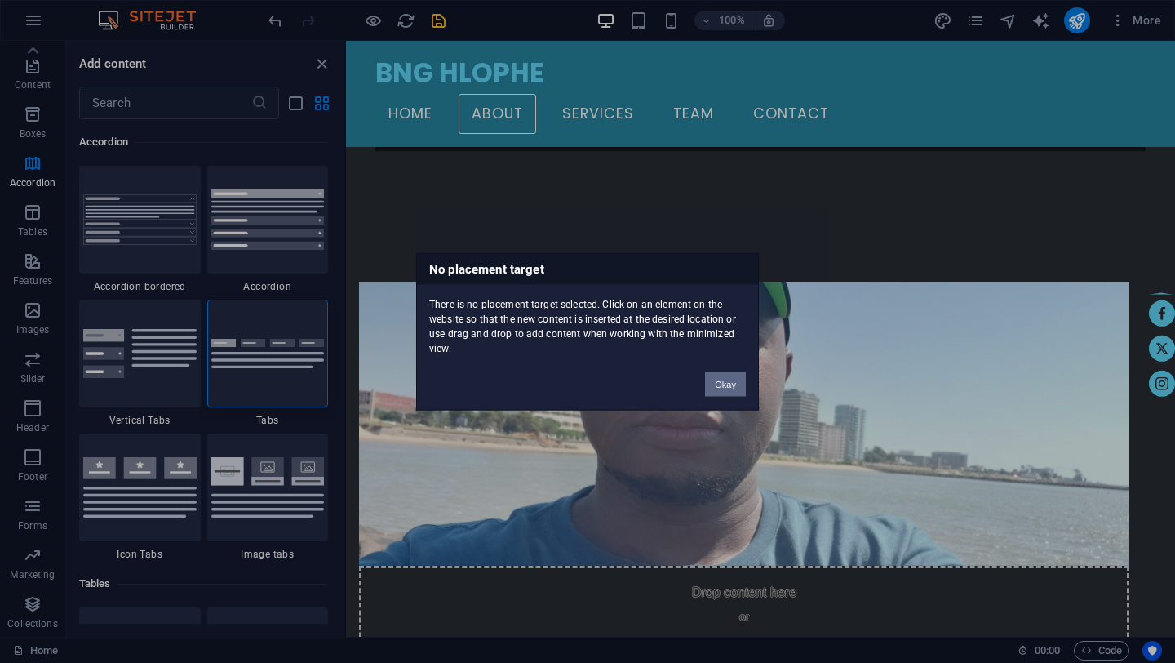
click at [730, 383] on button "Okay" at bounding box center [725, 384] width 41 height 24
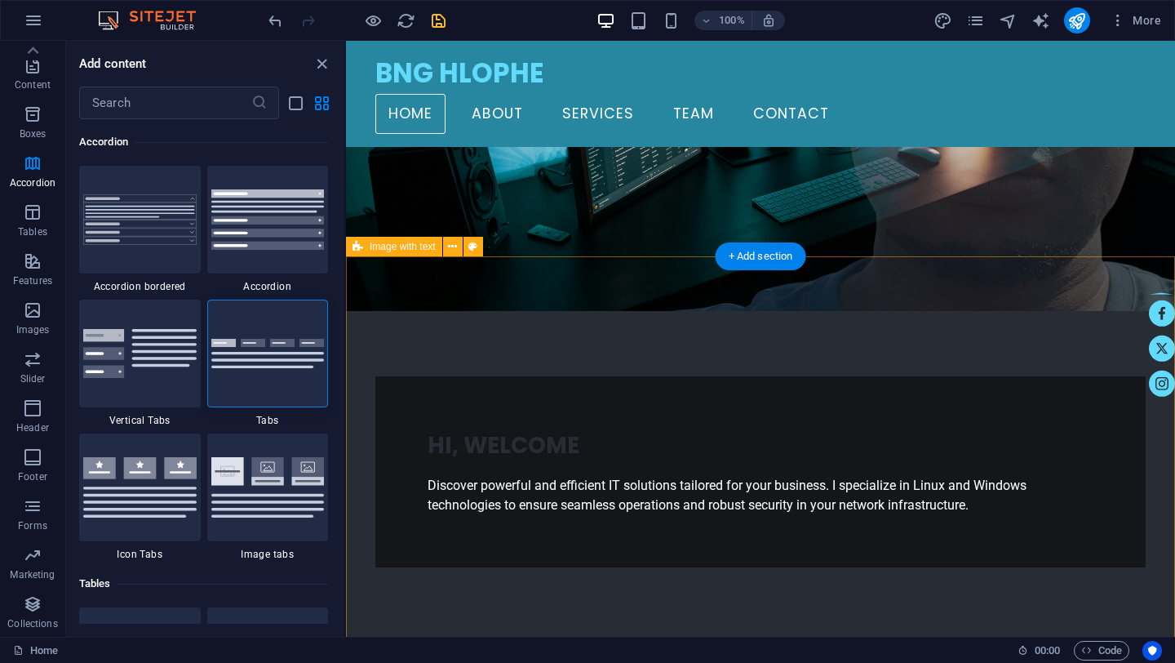
scroll to position [228, 0]
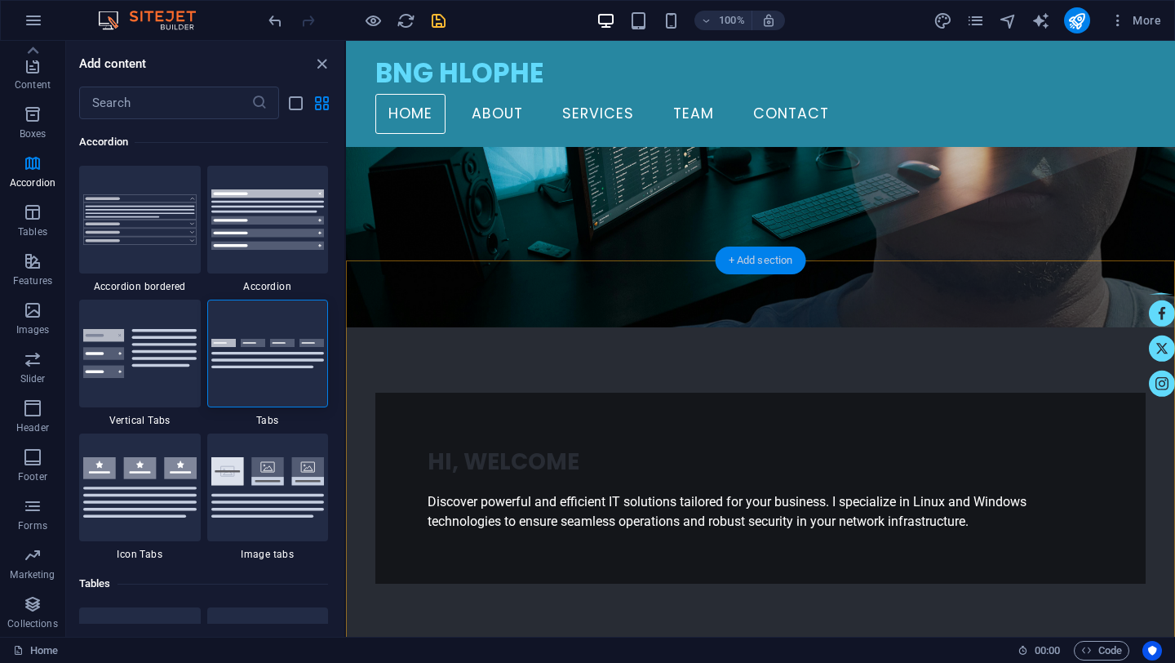
click at [758, 261] on div "+ Add section" at bounding box center [761, 260] width 91 height 28
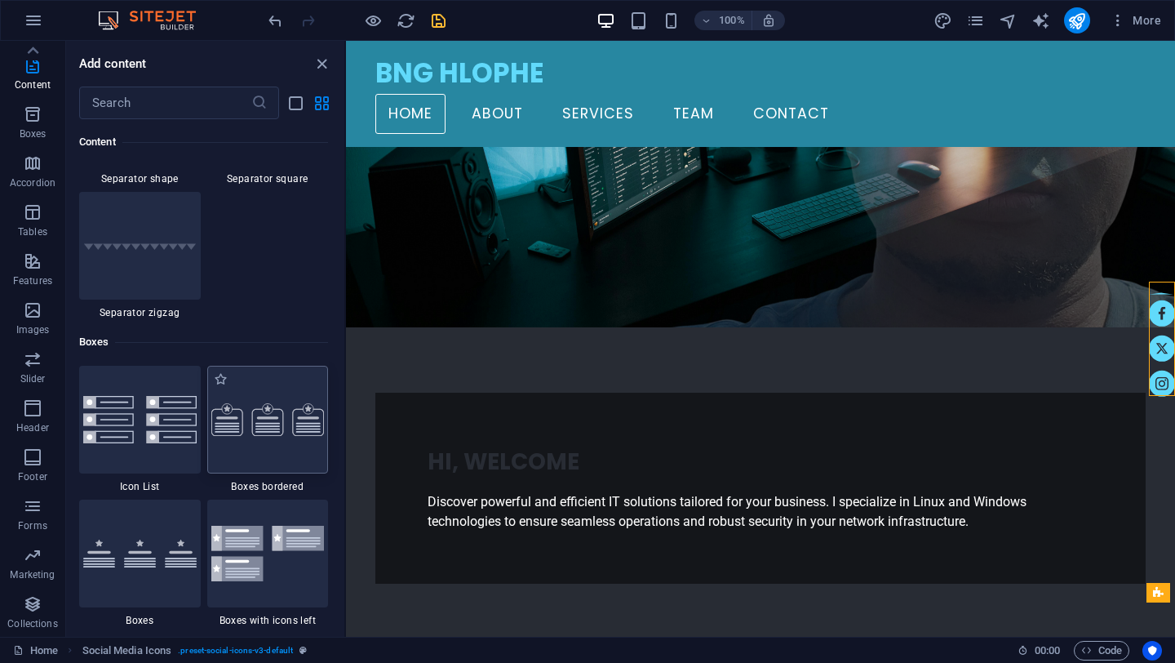
scroll to position [4442, 0]
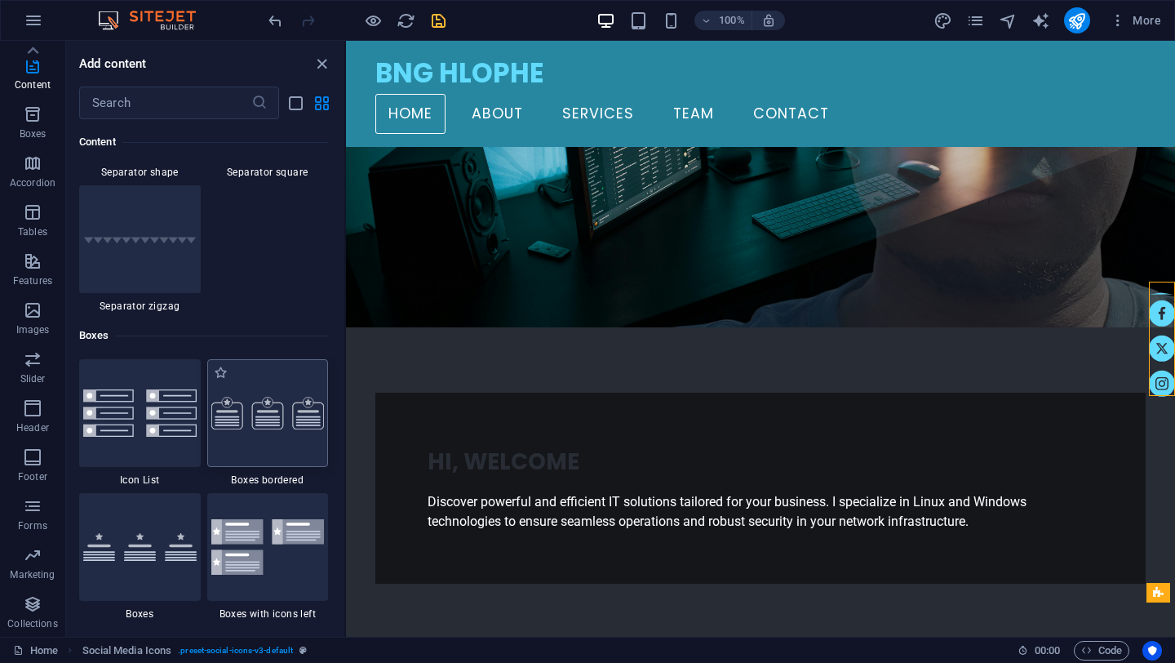
click at [273, 406] on img at bounding box center [267, 413] width 113 height 33
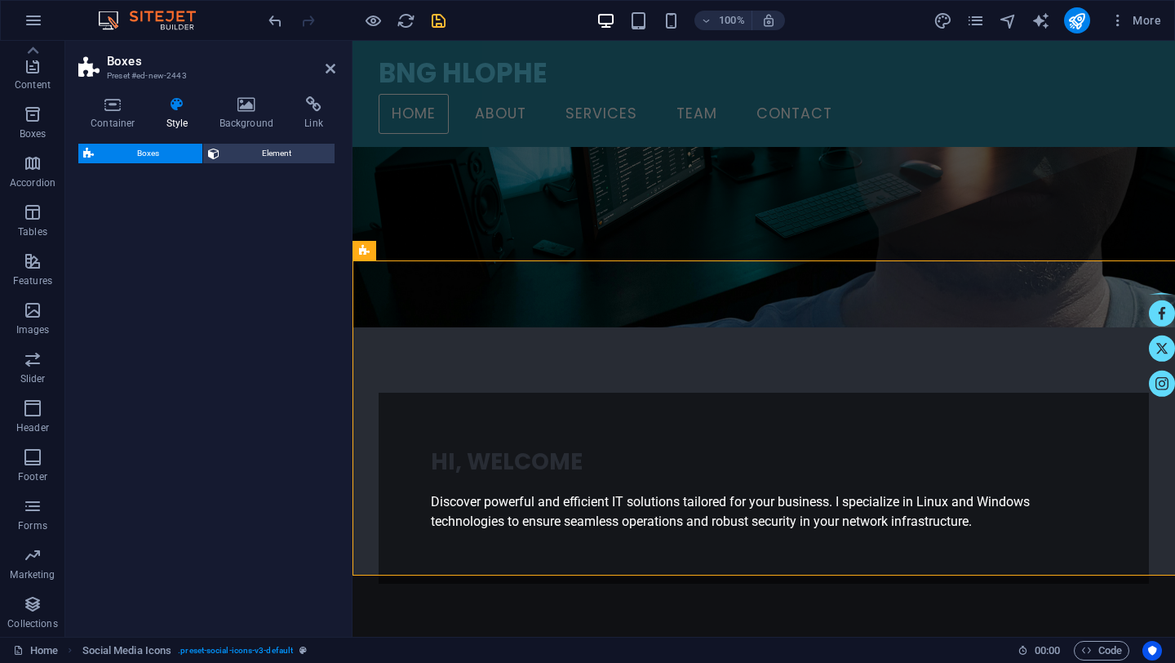
select select "rem"
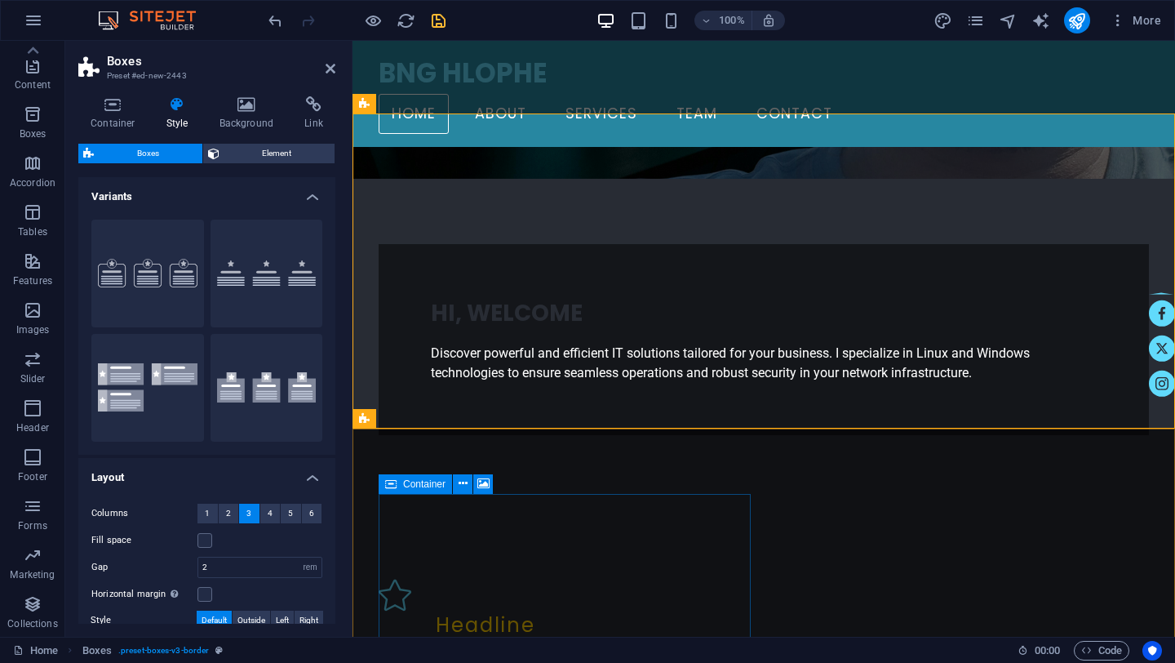
scroll to position [377, 0]
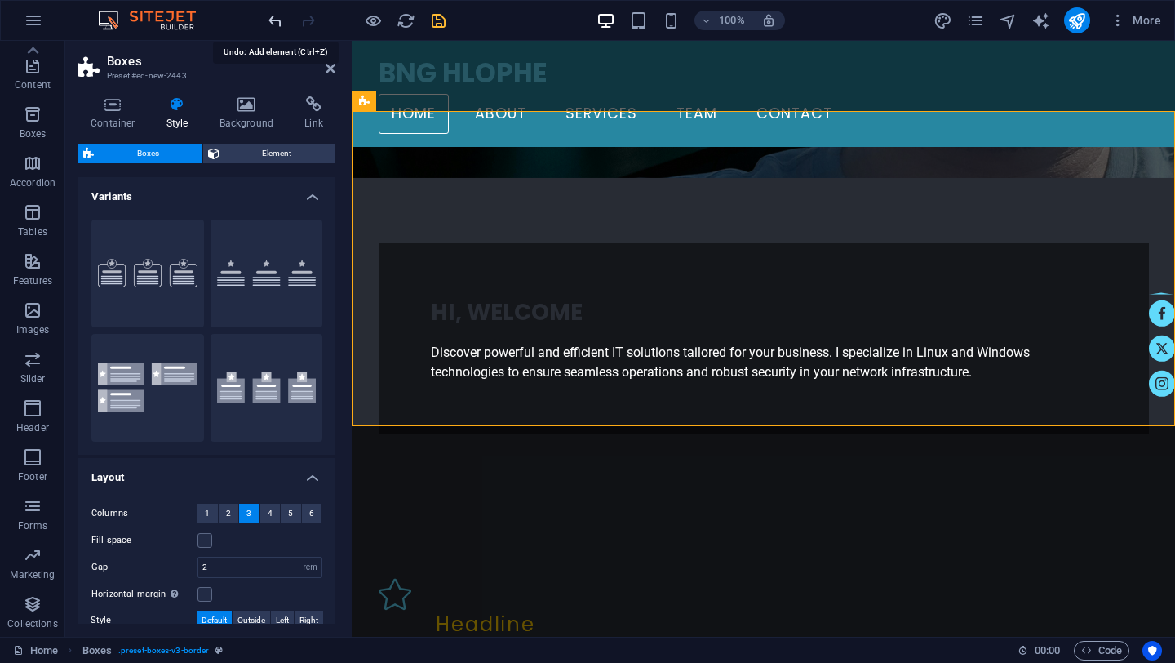
click at [270, 16] on icon "undo" at bounding box center [275, 20] width 19 height 19
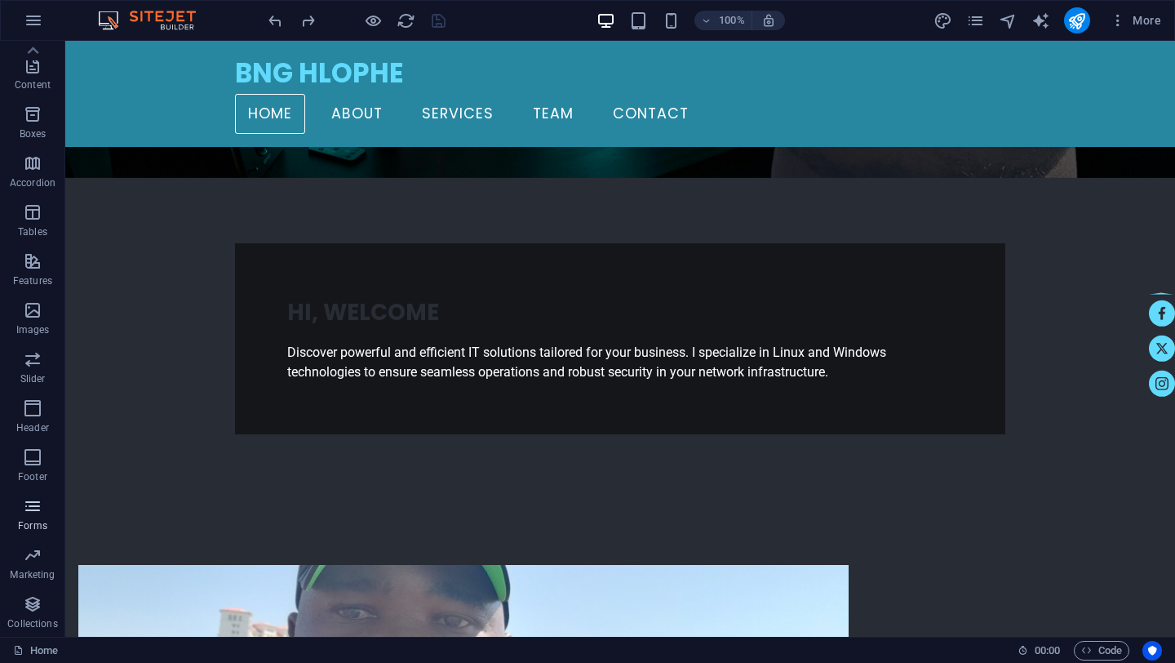
scroll to position [0, 0]
click at [1120, 23] on icon "button" at bounding box center [1118, 20] width 16 height 16
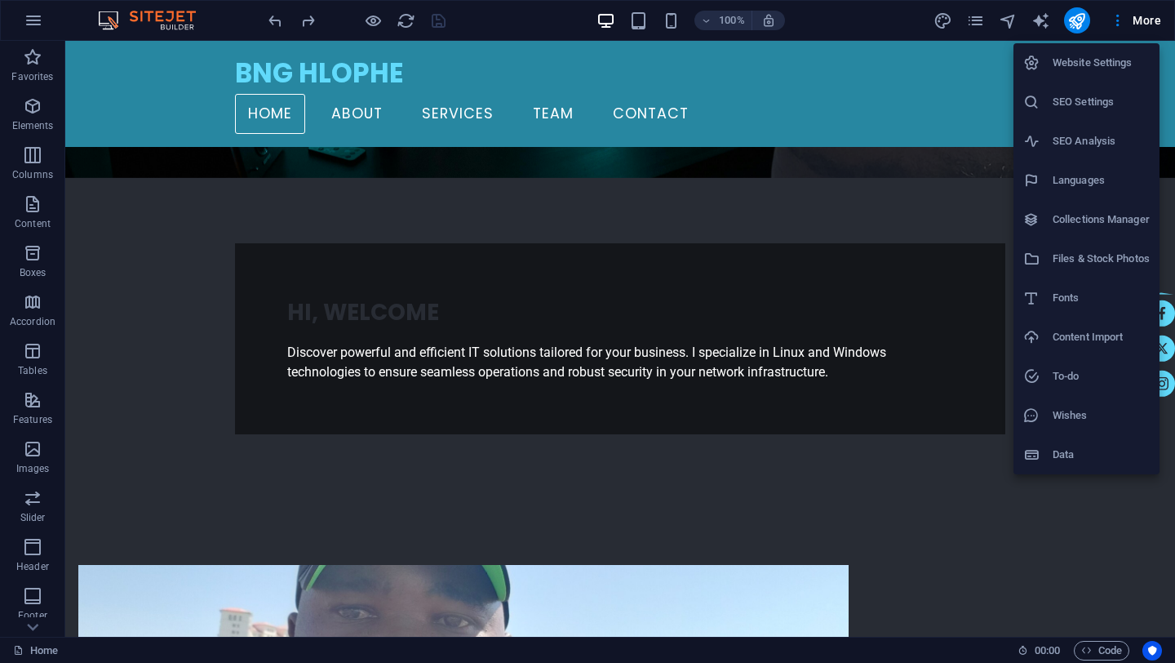
click at [1079, 410] on h6 "Wishes" at bounding box center [1101, 416] width 97 height 20
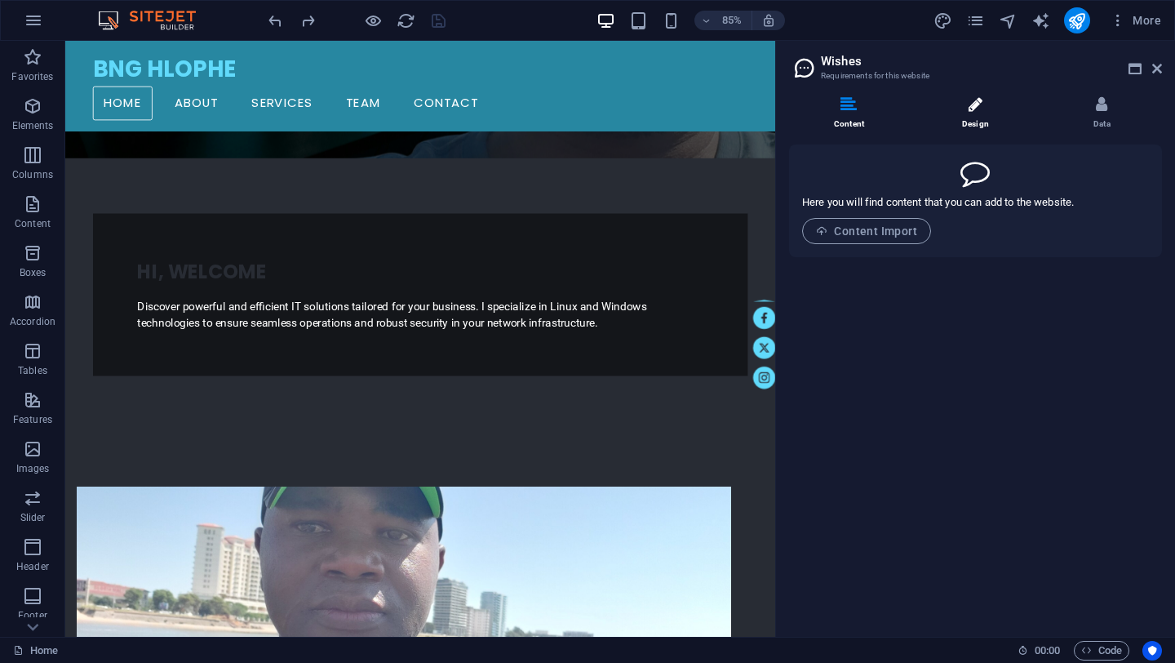
click at [976, 120] on li "Design" at bounding box center [979, 113] width 126 height 35
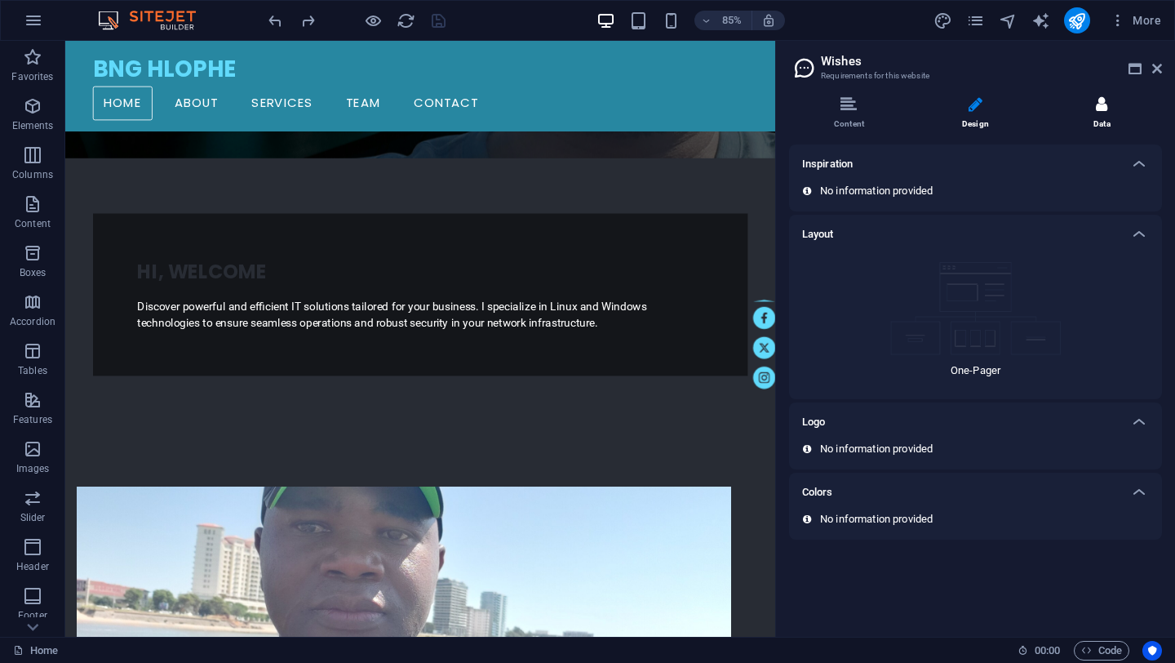
click at [1105, 114] on li "Data" at bounding box center [1102, 113] width 120 height 35
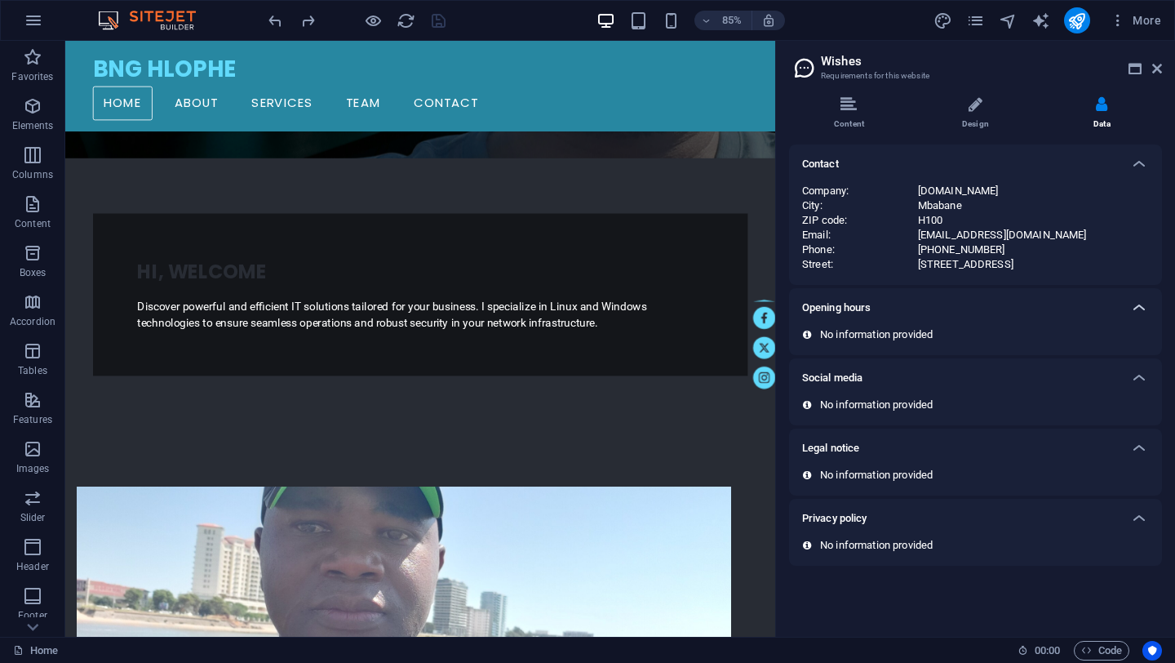
click at [1142, 305] on icon at bounding box center [1139, 308] width 20 height 20
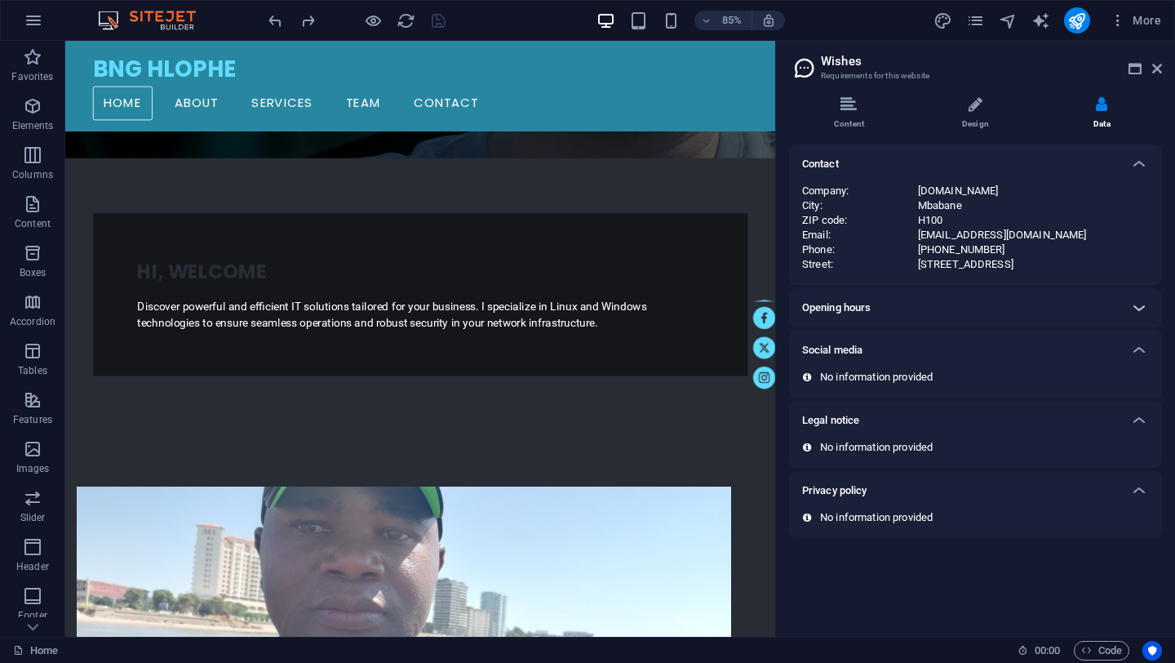
click at [1142, 305] on icon at bounding box center [1139, 308] width 20 height 20
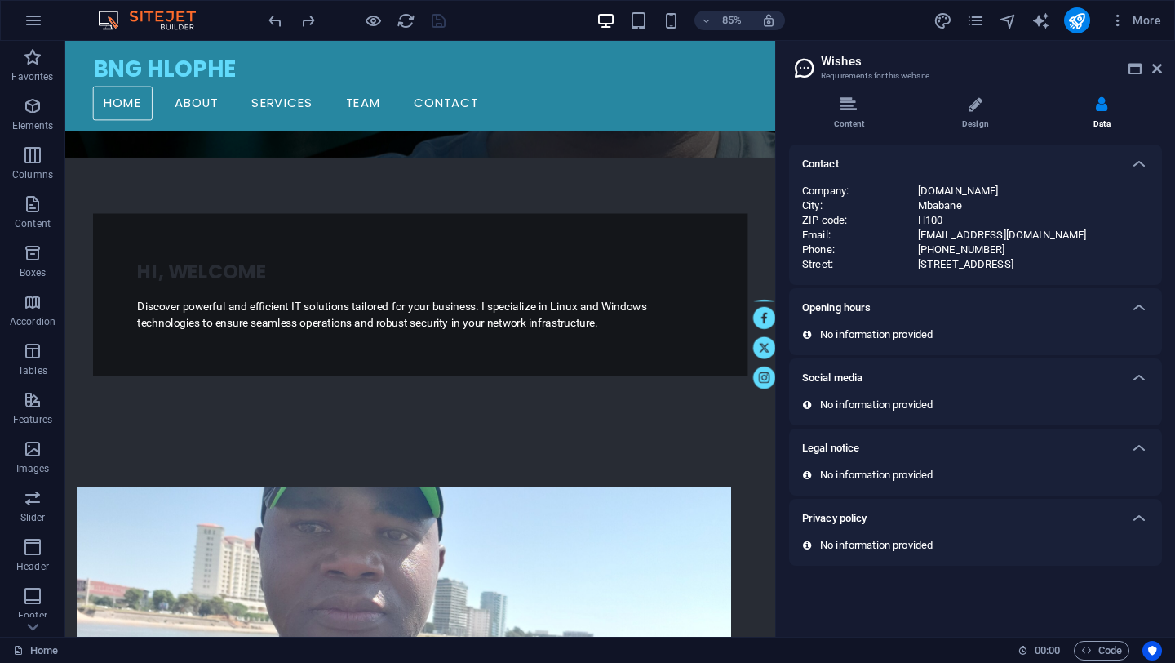
click at [905, 335] on p "No information provided" at bounding box center [876, 334] width 113 height 15
click at [1156, 68] on icon at bounding box center [1157, 68] width 10 height 13
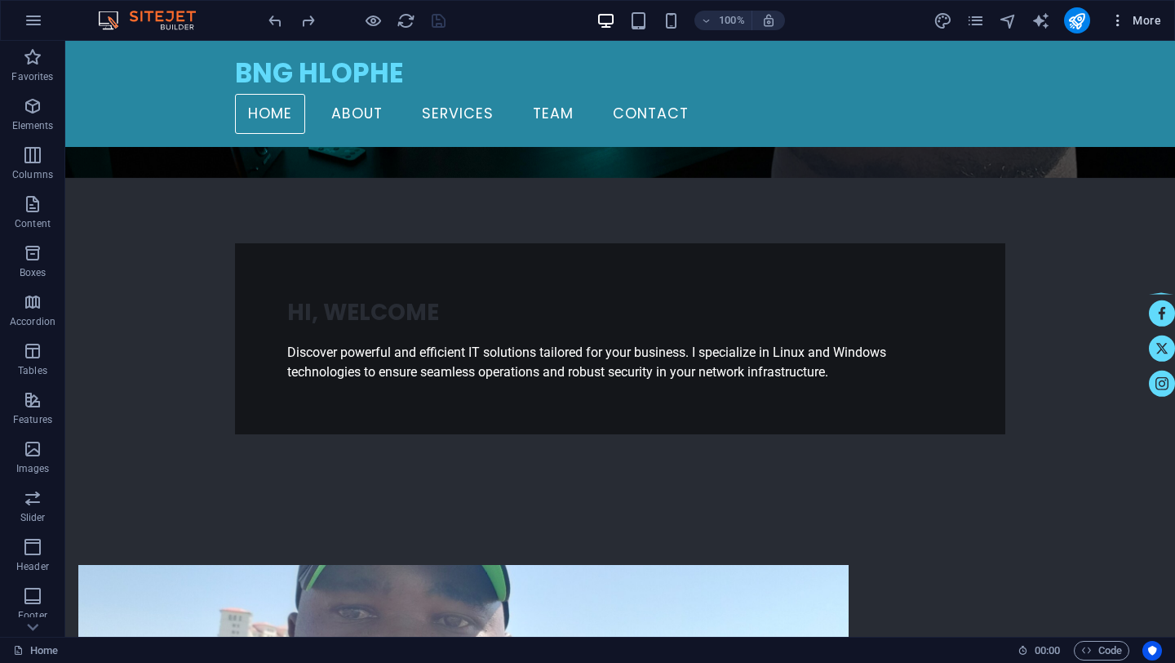
click at [1124, 21] on icon "button" at bounding box center [1118, 20] width 16 height 16
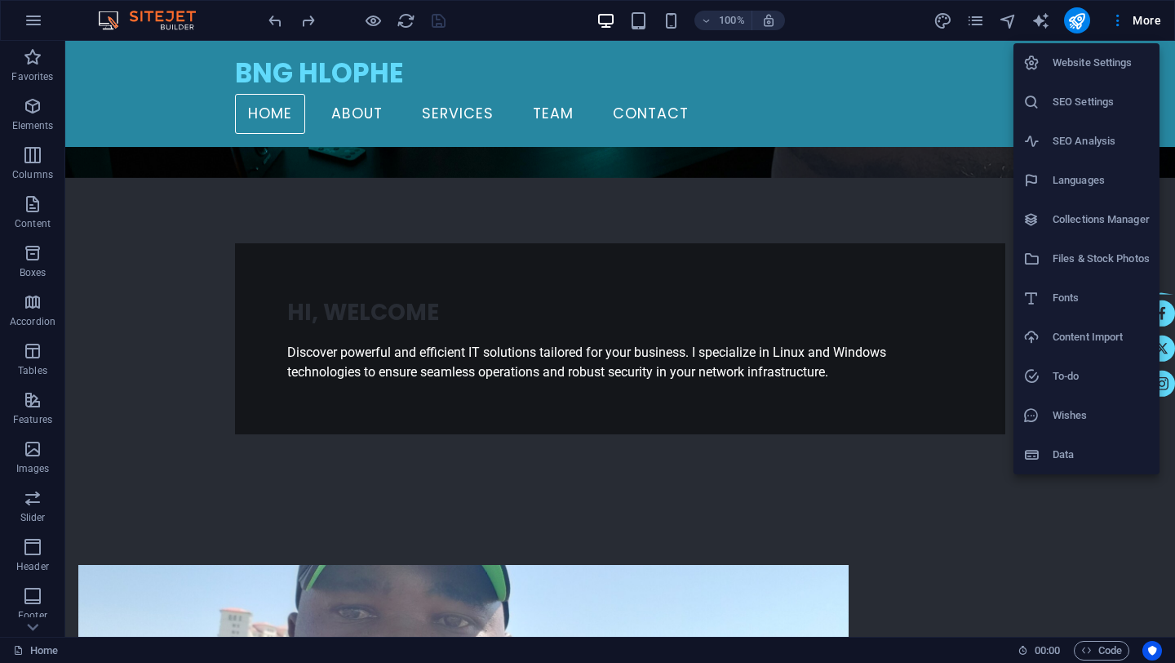
click at [1102, 61] on h6 "Website Settings" at bounding box center [1101, 63] width 97 height 20
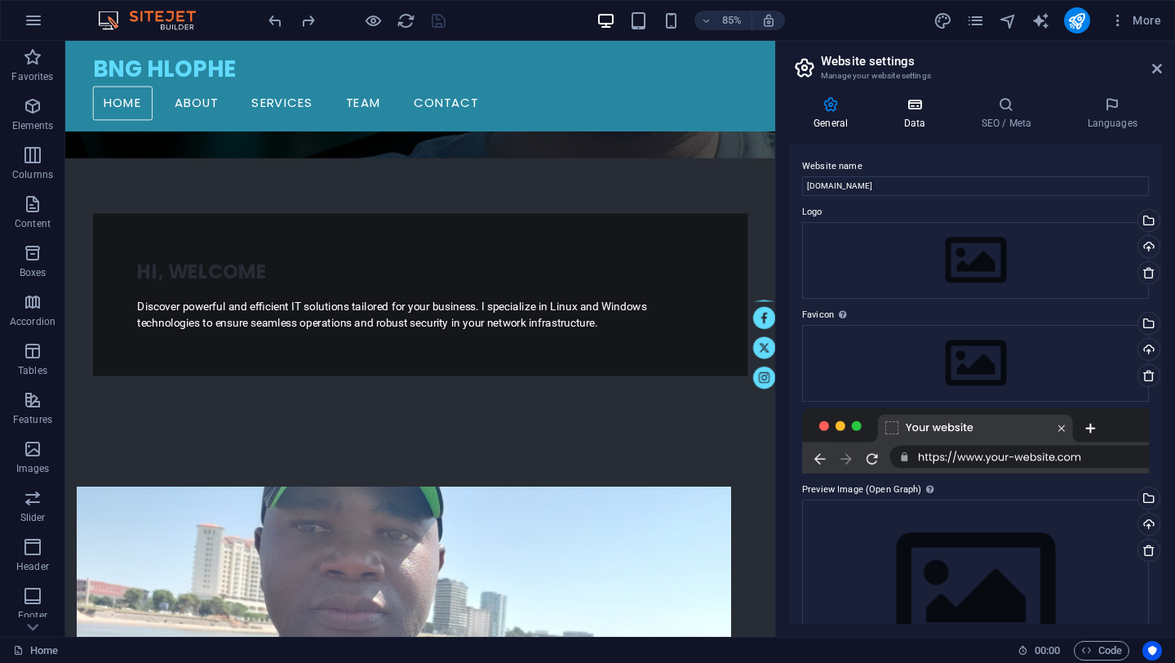
click at [916, 113] on h4 "Data" at bounding box center [918, 113] width 78 height 34
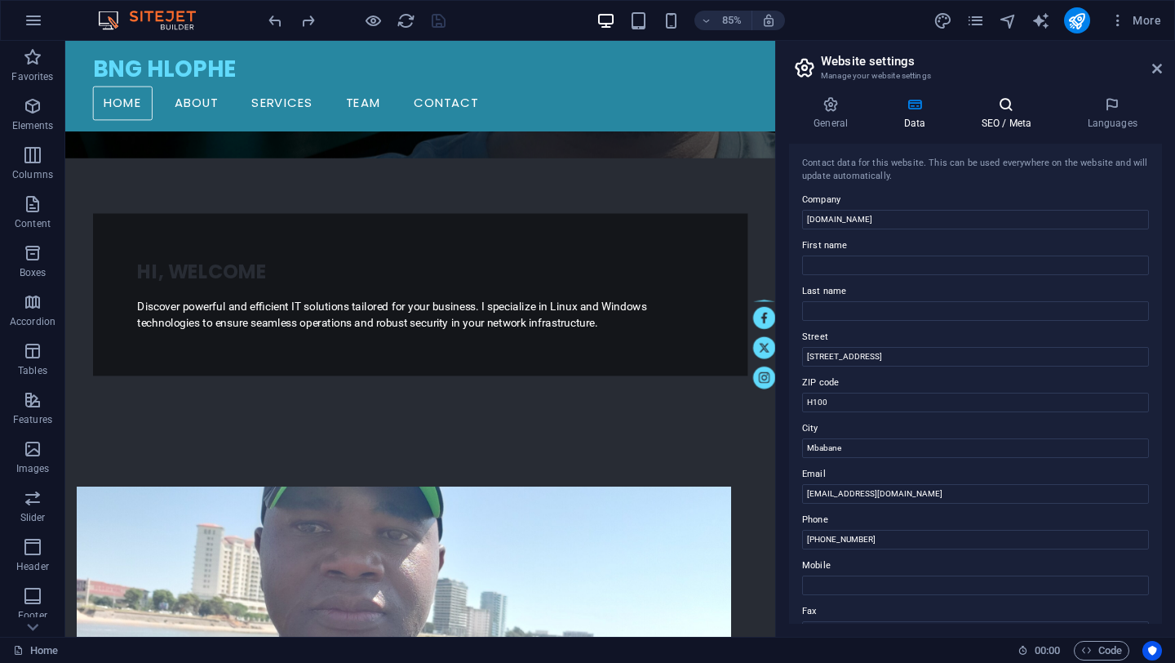
click at [1010, 108] on icon at bounding box center [1006, 104] width 100 height 16
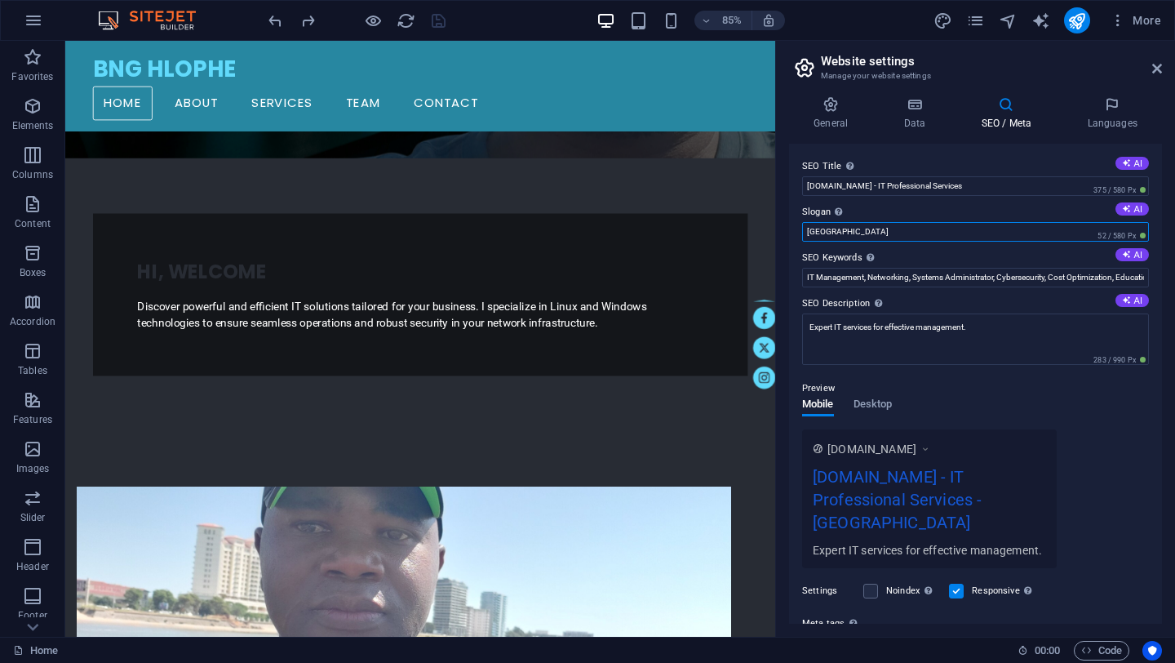
click at [837, 233] on input "[GEOGRAPHIC_DATA]" at bounding box center [975, 232] width 347 height 20
type input "B"
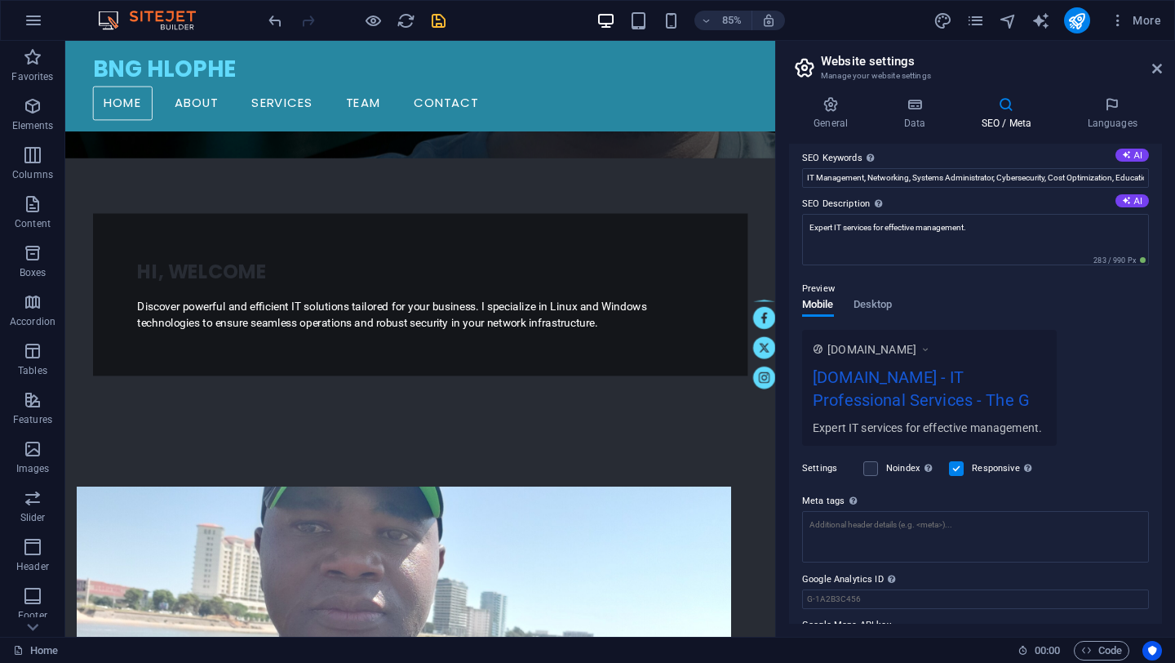
scroll to position [102, 0]
type input "The G"
click at [1119, 97] on icon at bounding box center [1112, 104] width 100 height 16
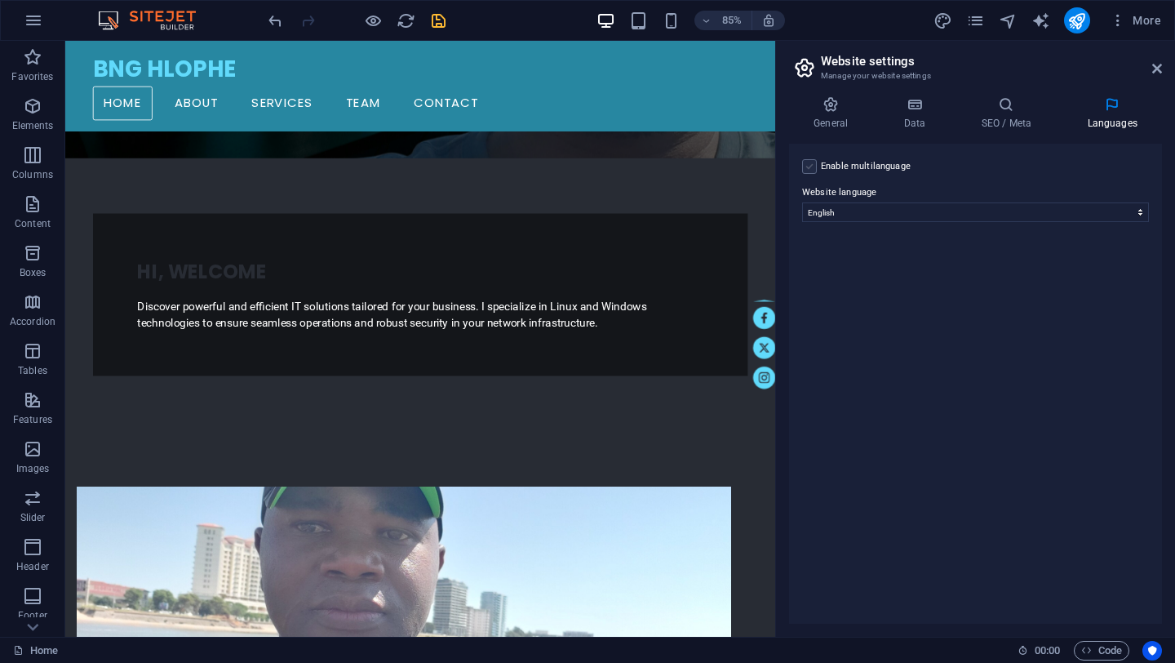
click at [816, 163] on label at bounding box center [809, 166] width 15 height 15
click at [0, 0] on input "Enable multilanguage To disable multilanguage delete all languages until only o…" at bounding box center [0, 0] width 0 height 0
select select
click at [805, 171] on label at bounding box center [809, 166] width 15 height 15
click at [0, 0] on input "Enable multilanguage To disable multilanguage delete all languages until only o…" at bounding box center [0, 0] width 0 height 0
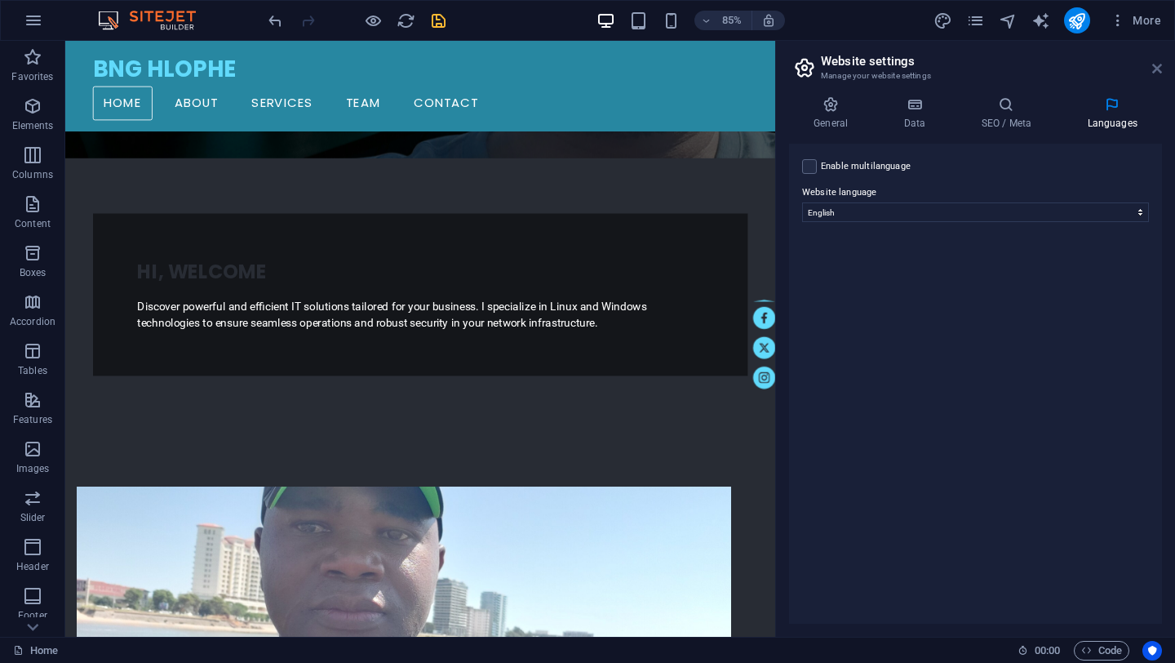
click at [1158, 72] on icon at bounding box center [1157, 68] width 10 height 13
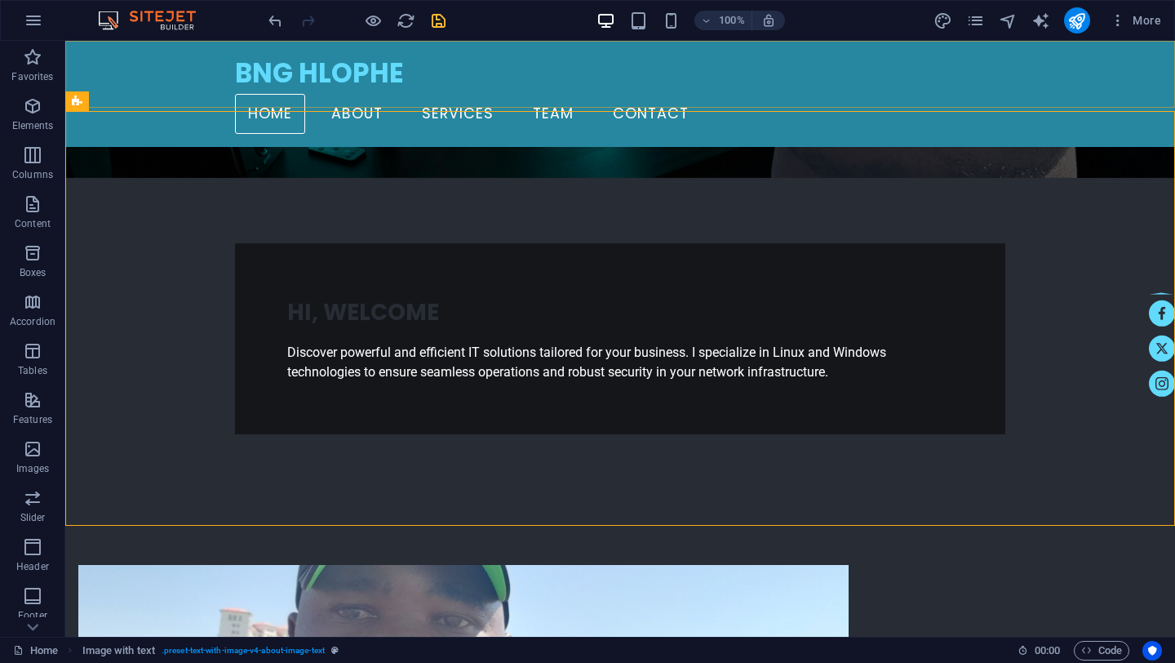
click at [177, 73] on div "BNG HLOPHE Home About Services Team Contact" at bounding box center [620, 94] width 1110 height 106
select select "rem"
select select "sticky_banner"
select select "px"
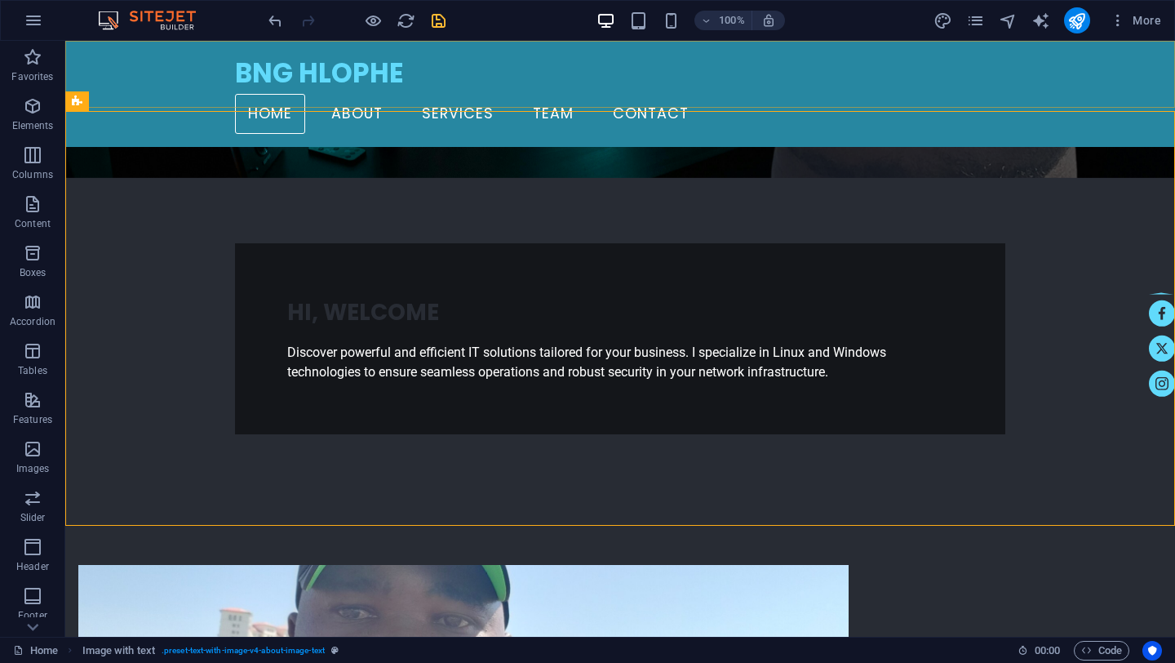
select select "px"
select select "hover_border"
select select "px"
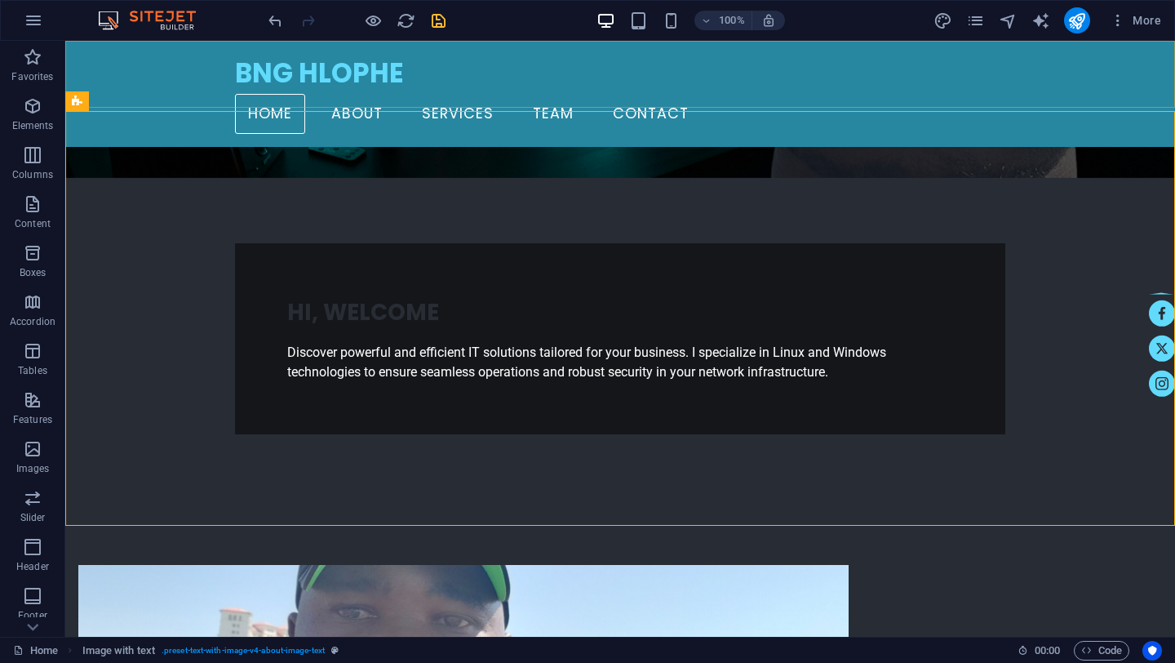
select select "px"
select select "rem"
select select "link-special-font"
select select "rem"
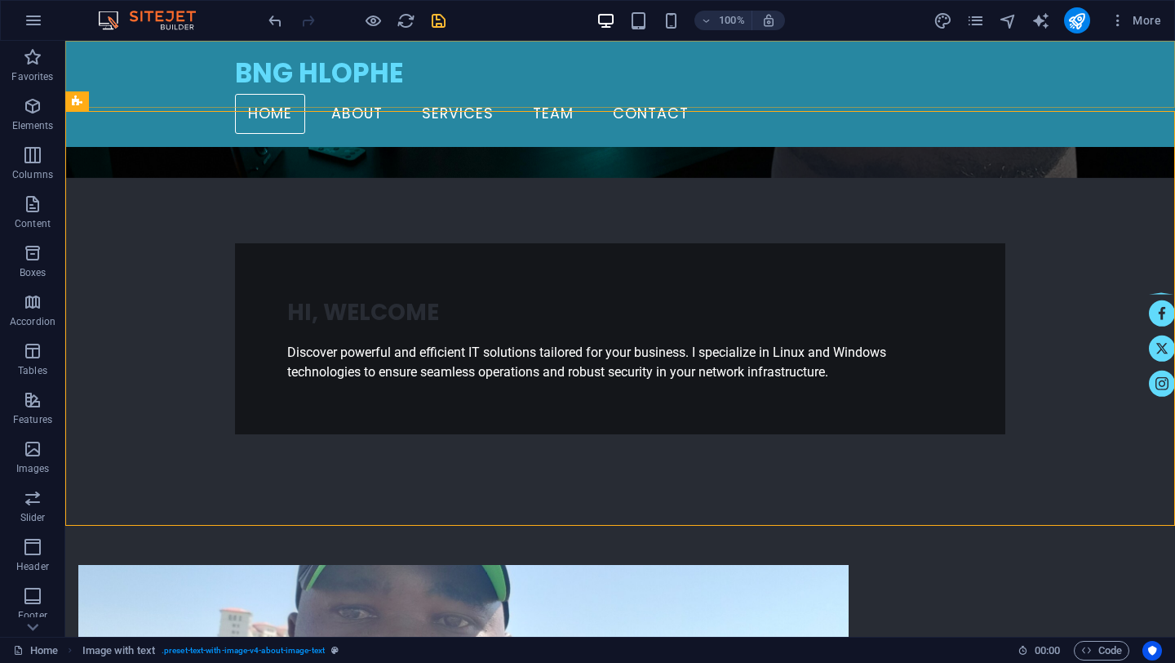
select select "200"
select select "px"
select select "preset-menu-v2-home-logo-nav-h1-image-text-menu"
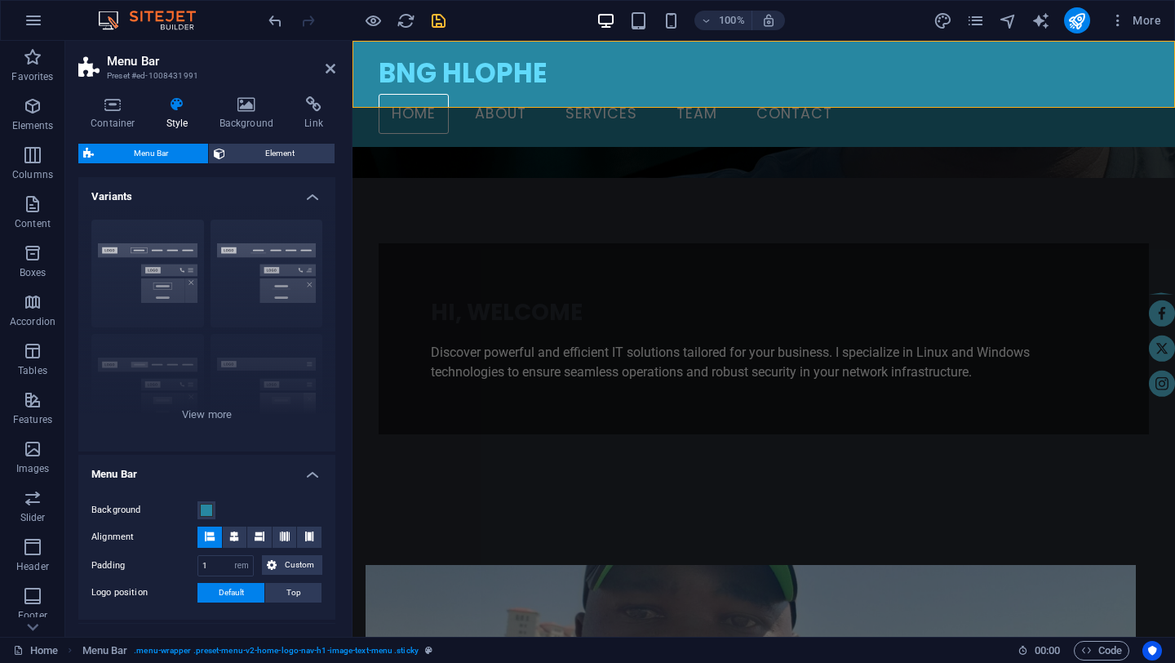
click at [366, 51] on div "BNG HLOPHE Home About Services Team Contact" at bounding box center [764, 94] width 823 height 106
click at [265, 533] on button at bounding box center [259, 536] width 24 height 21
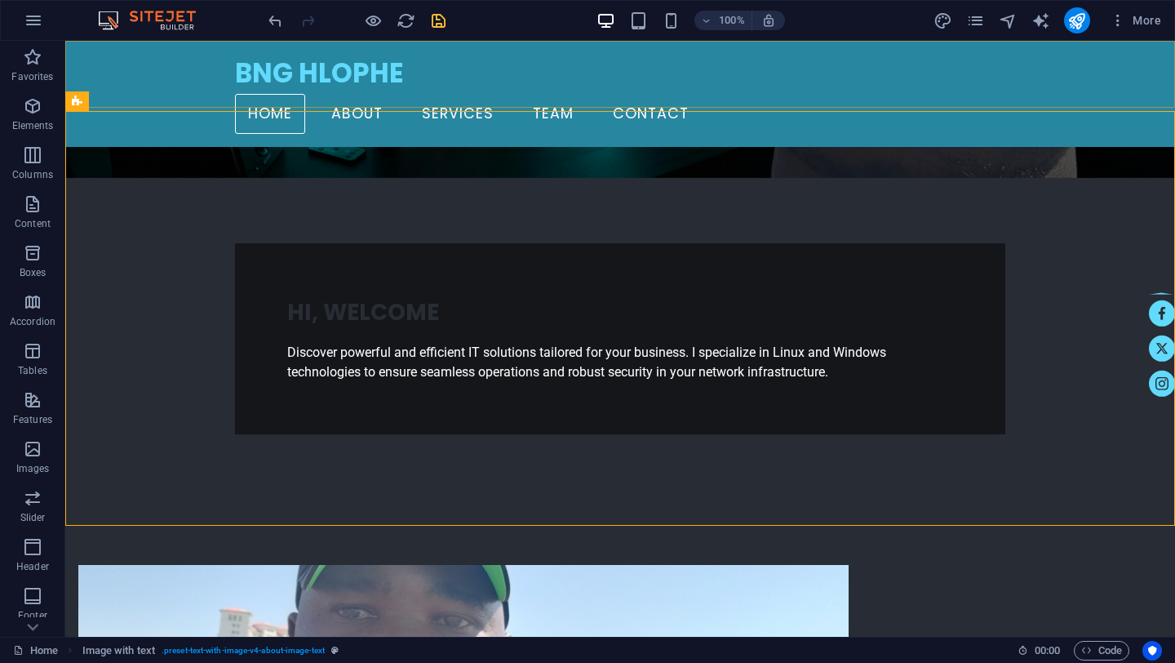
click at [174, 70] on div "BNG HLOPHE Home About Services Team Contact" at bounding box center [620, 94] width 1110 height 106
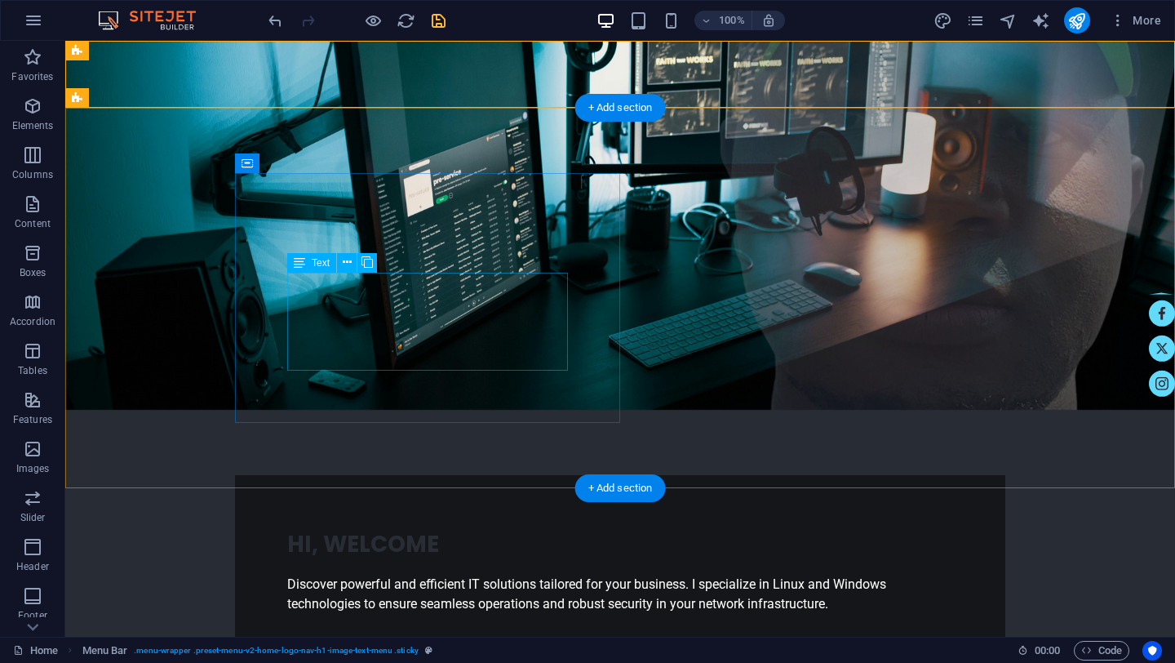
scroll to position [0, 0]
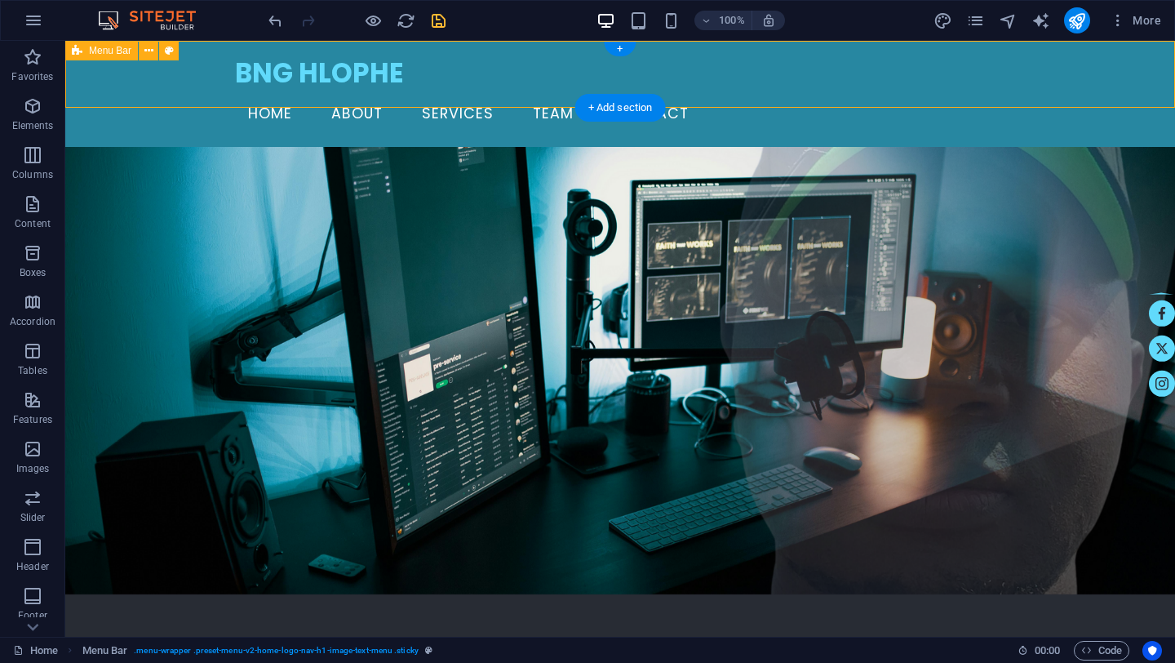
click at [155, 93] on div "BNG HLOPHE Home About Services Team Contact" at bounding box center [620, 94] width 1110 height 106
select select "rem"
select select "sticky_banner"
select select "px"
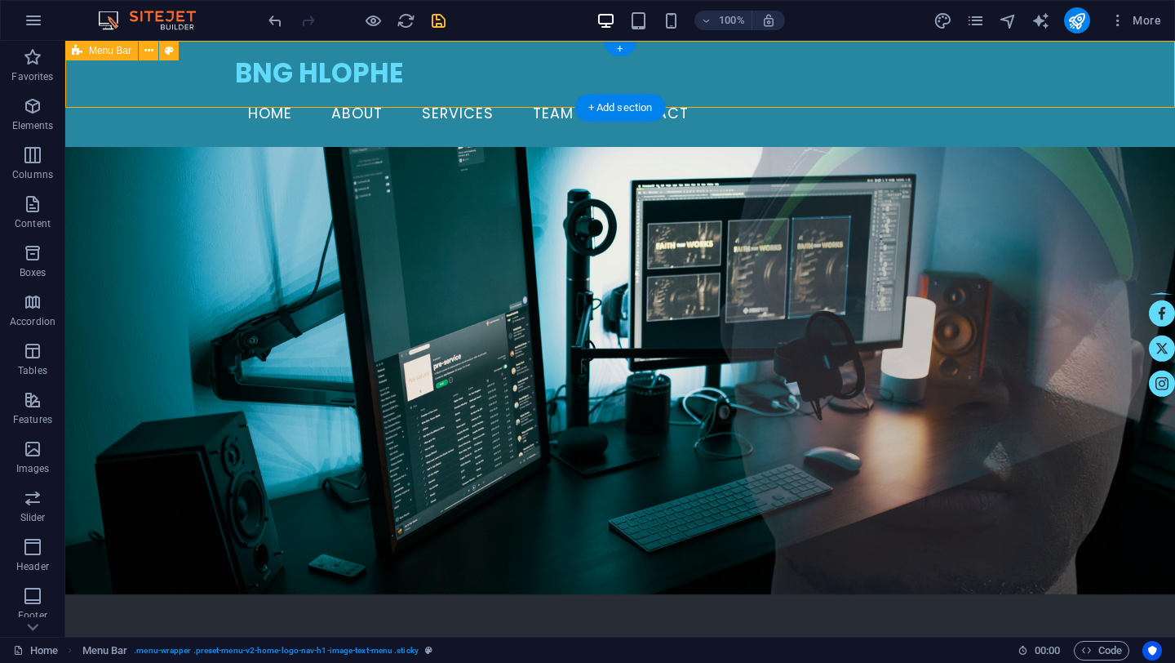
select select "px"
select select "hover_border"
select select "px"
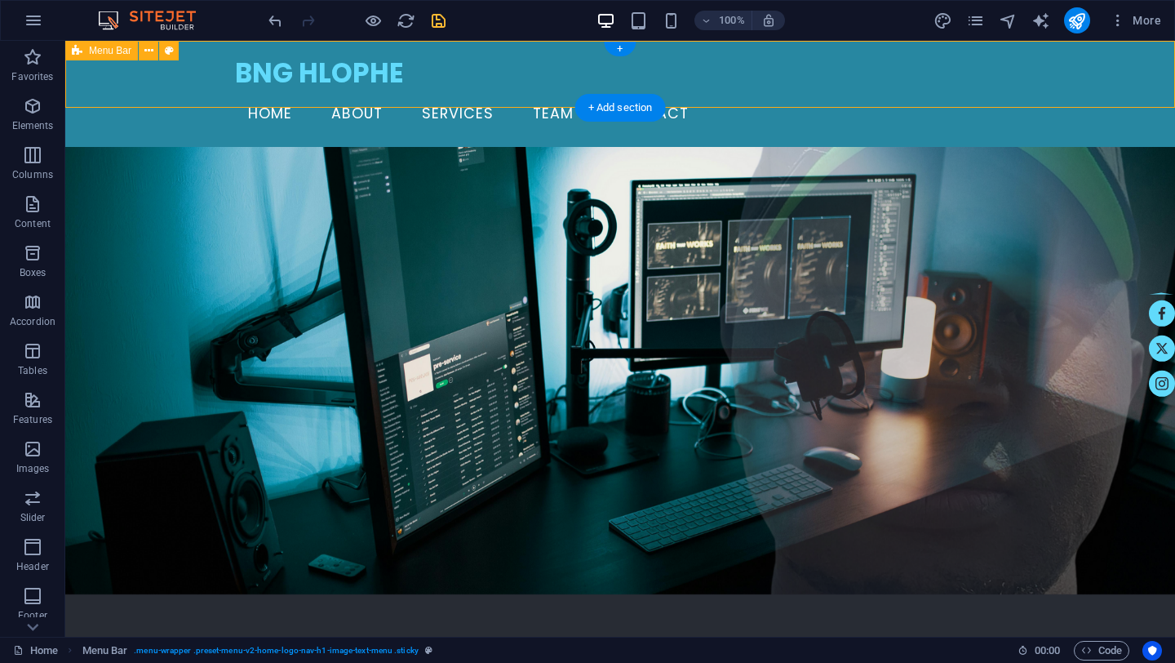
select select "px"
select select "rem"
select select "link-special-font"
select select "rem"
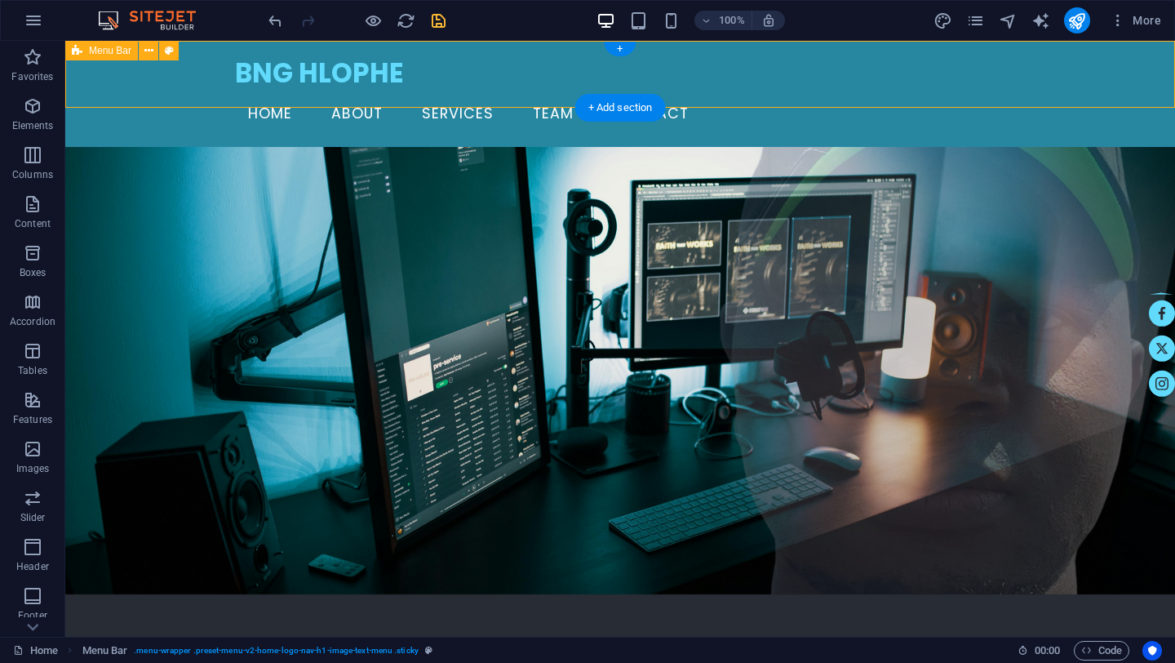
select select "200"
select select "px"
select select "preset-menu-v2-home-logo-nav-h1-image-text-menu"
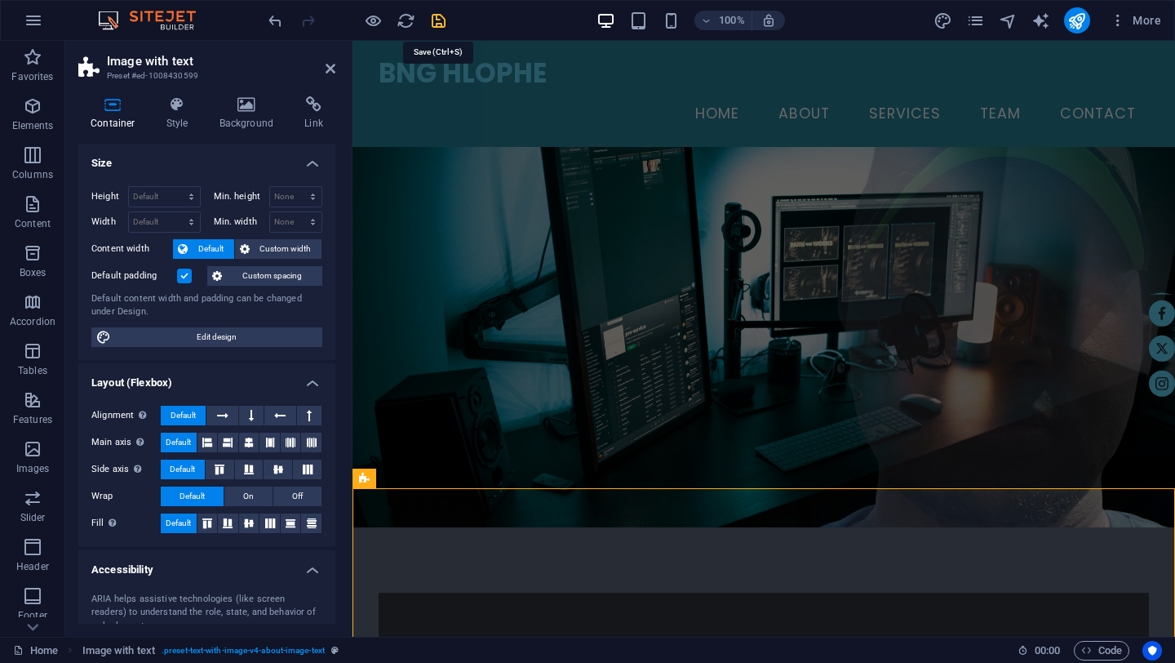
click at [437, 23] on icon "save" at bounding box center [438, 20] width 19 height 19
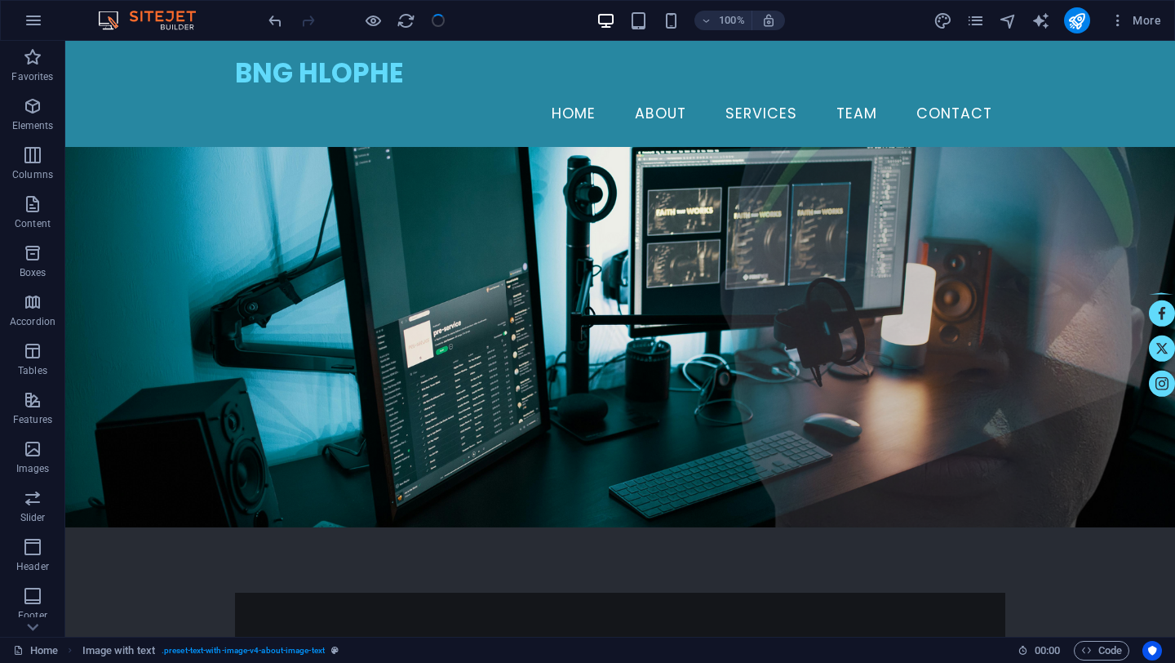
checkbox input "false"
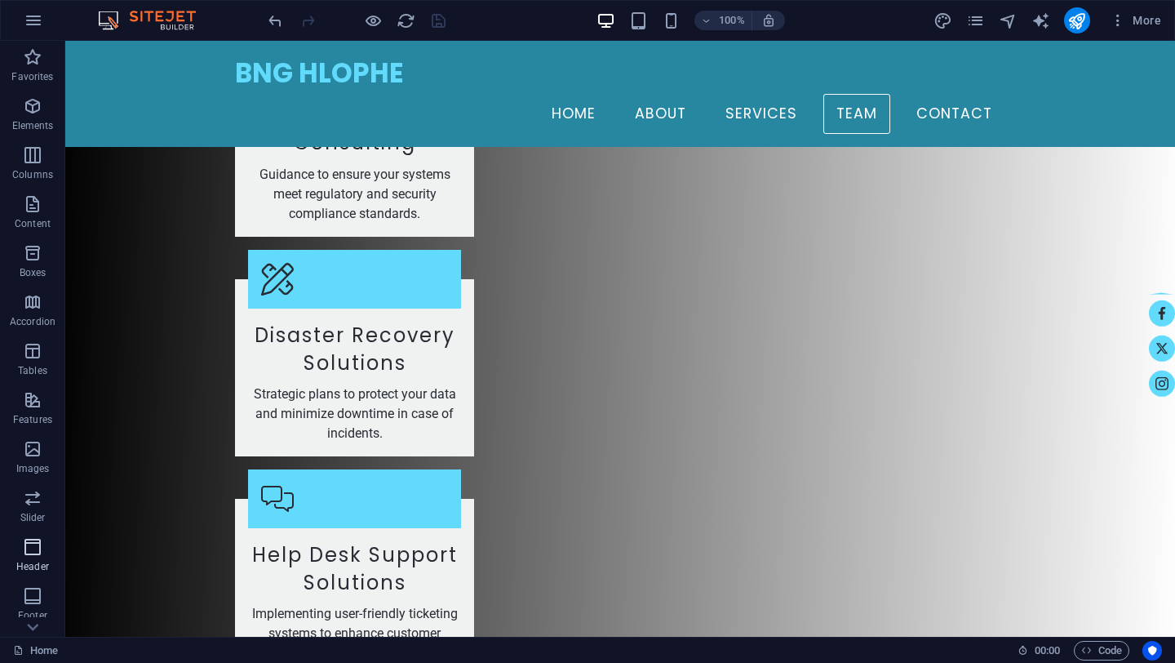
scroll to position [139, 0]
click at [42, 649] on link "Home" at bounding box center [35, 651] width 45 height 20
